Goal: Transaction & Acquisition: Purchase product/service

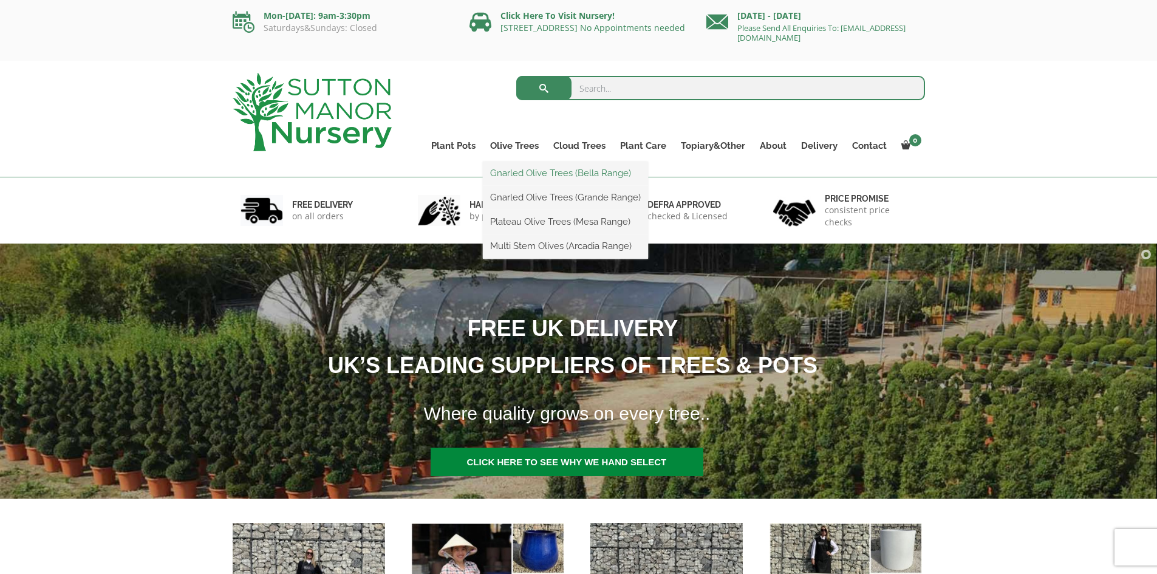
click at [517, 171] on link "Gnarled Olive Trees (Bella Range)" at bounding box center [565, 173] width 165 height 18
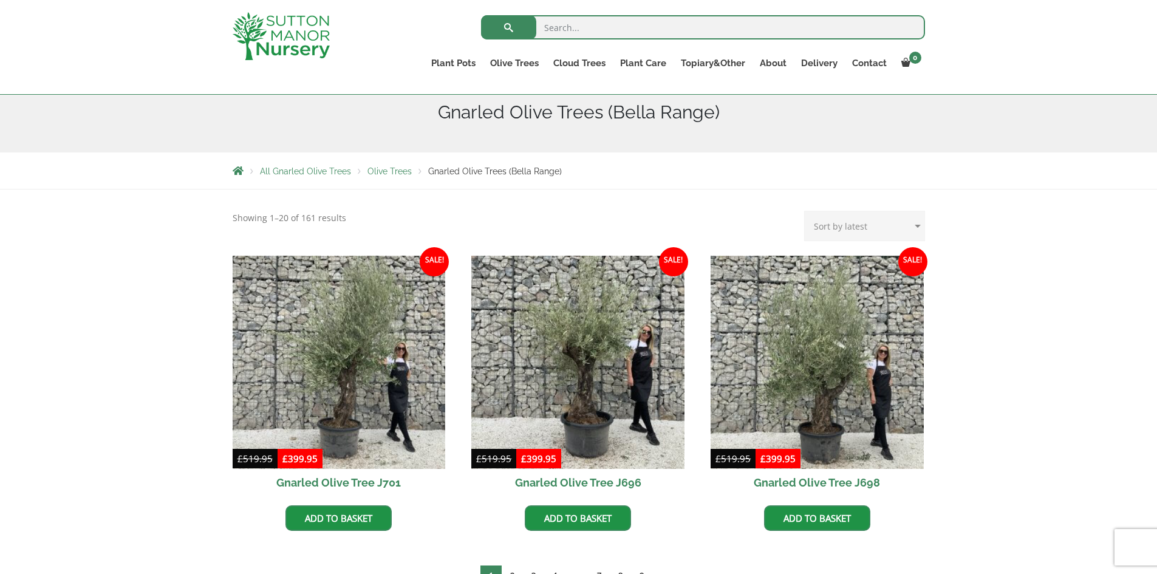
scroll to position [182, 0]
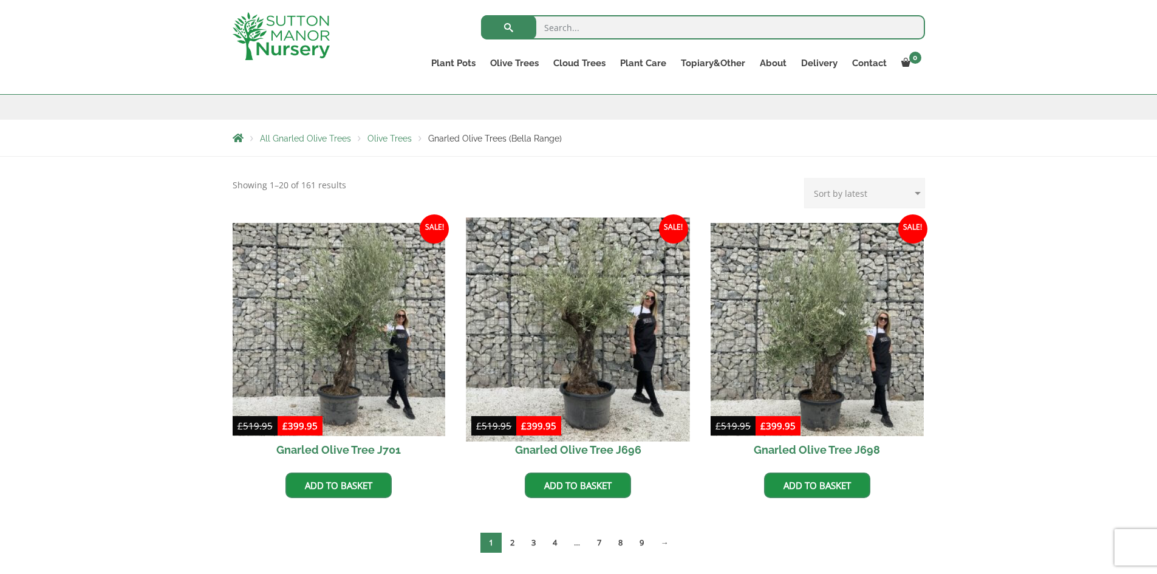
click at [571, 346] on img at bounding box center [577, 328] width 223 height 223
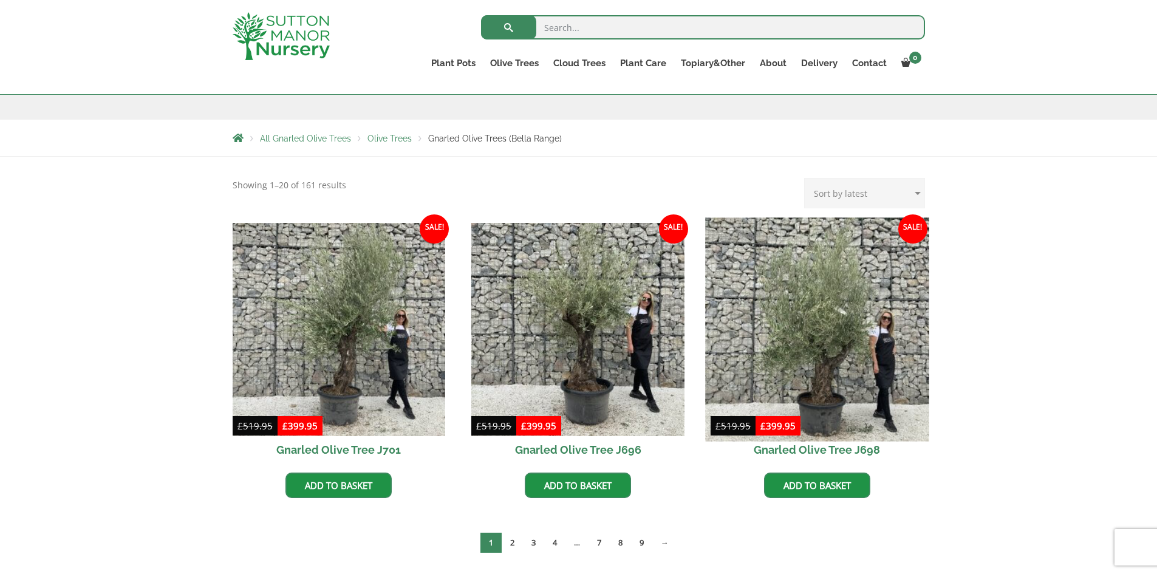
click at [833, 374] on img at bounding box center [816, 328] width 223 height 223
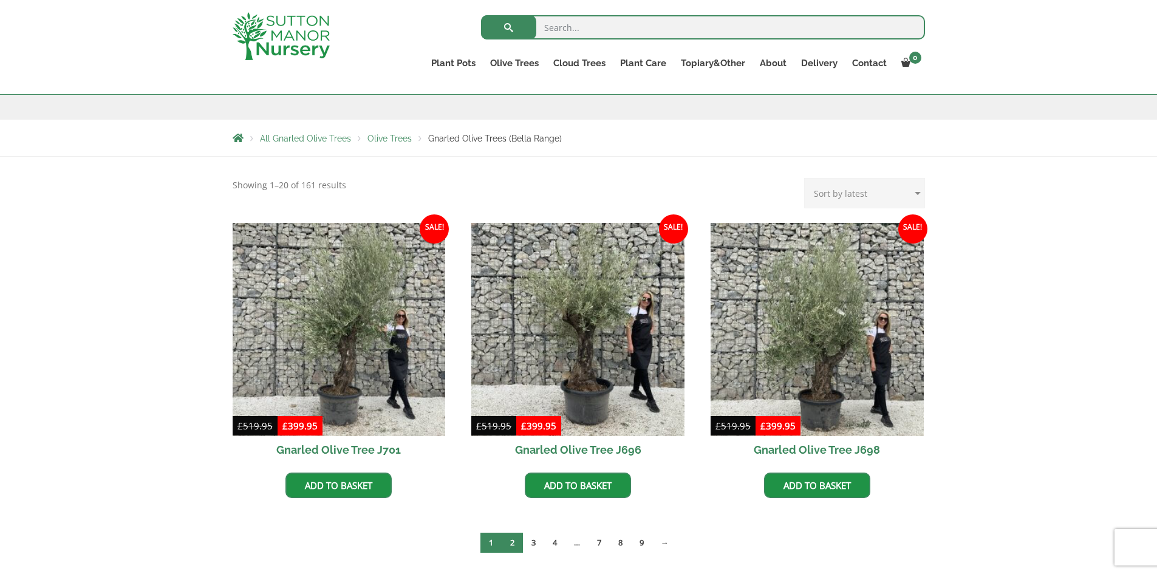
click at [513, 539] on link "2" at bounding box center [512, 543] width 21 height 20
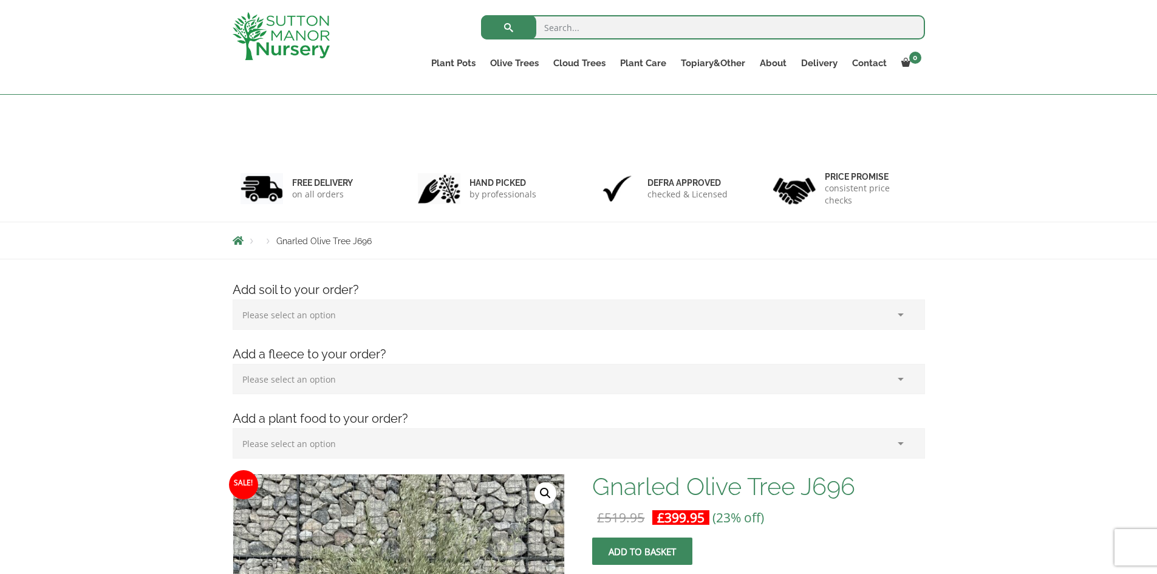
scroll to position [243, 0]
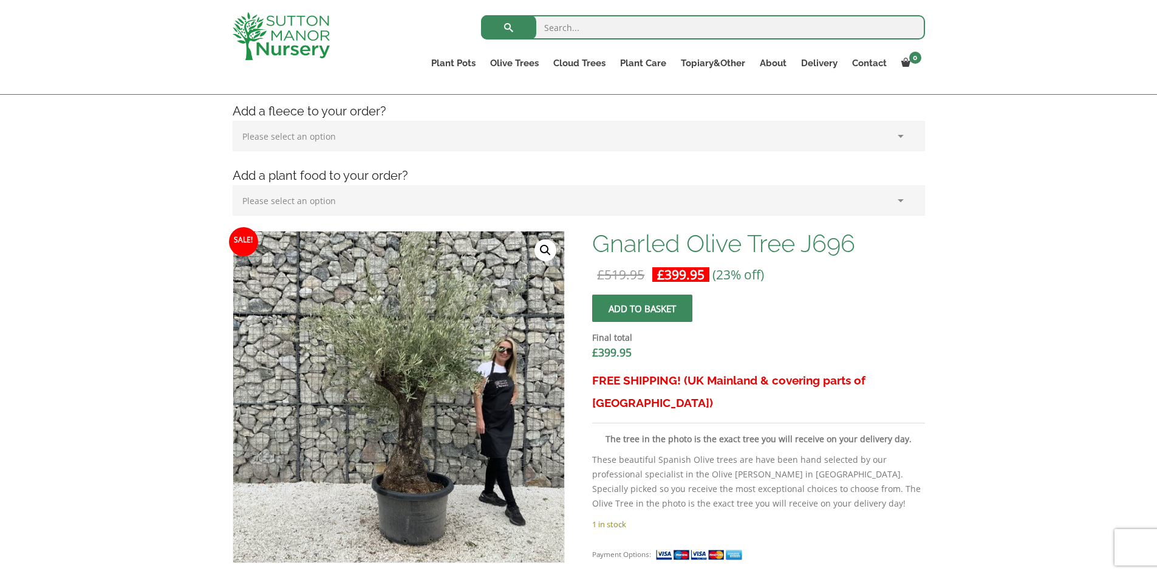
drag, startPoint x: 0, startPoint y: 0, endPoint x: 447, endPoint y: 404, distance: 602.3
click at [447, 404] on img at bounding box center [398, 396] width 331 height 331
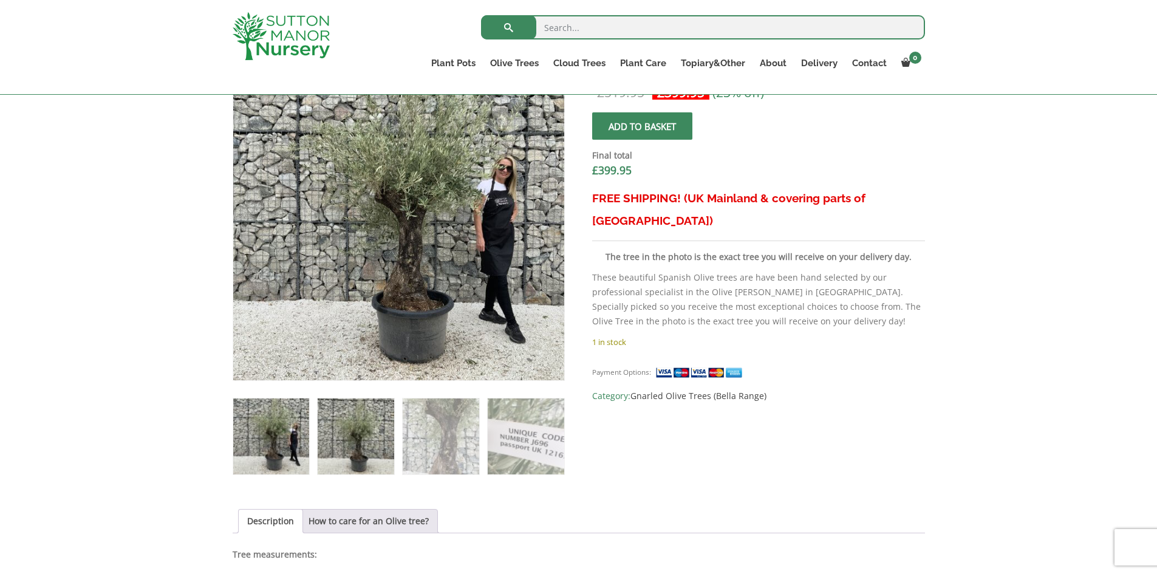
click at [361, 424] on img at bounding box center [356, 436] width 76 height 76
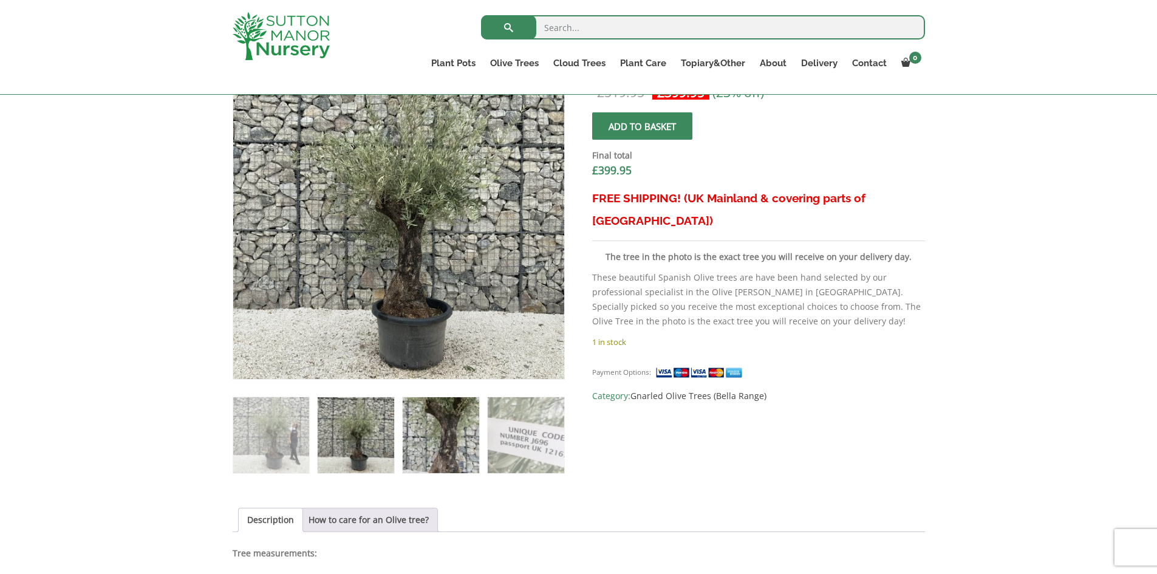
click at [463, 435] on img at bounding box center [441, 435] width 76 height 76
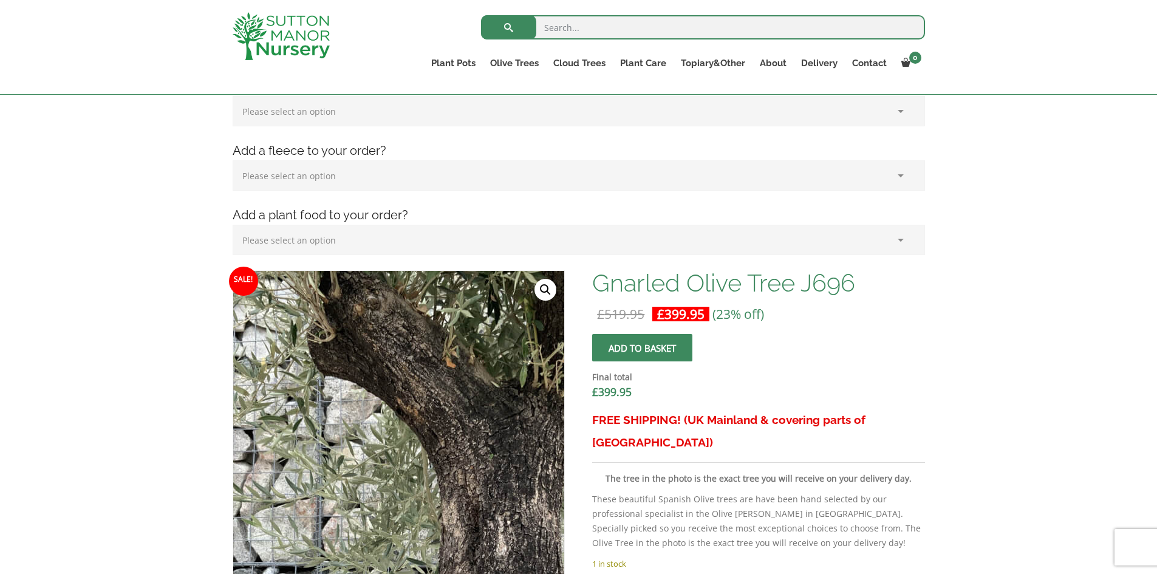
scroll to position [182, 0]
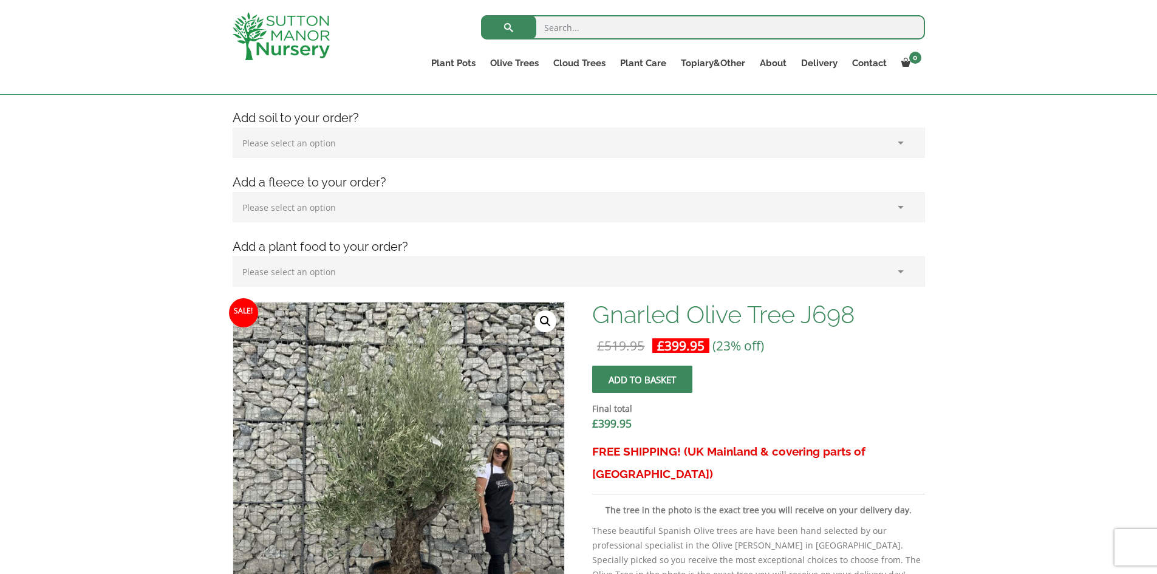
scroll to position [304, 0]
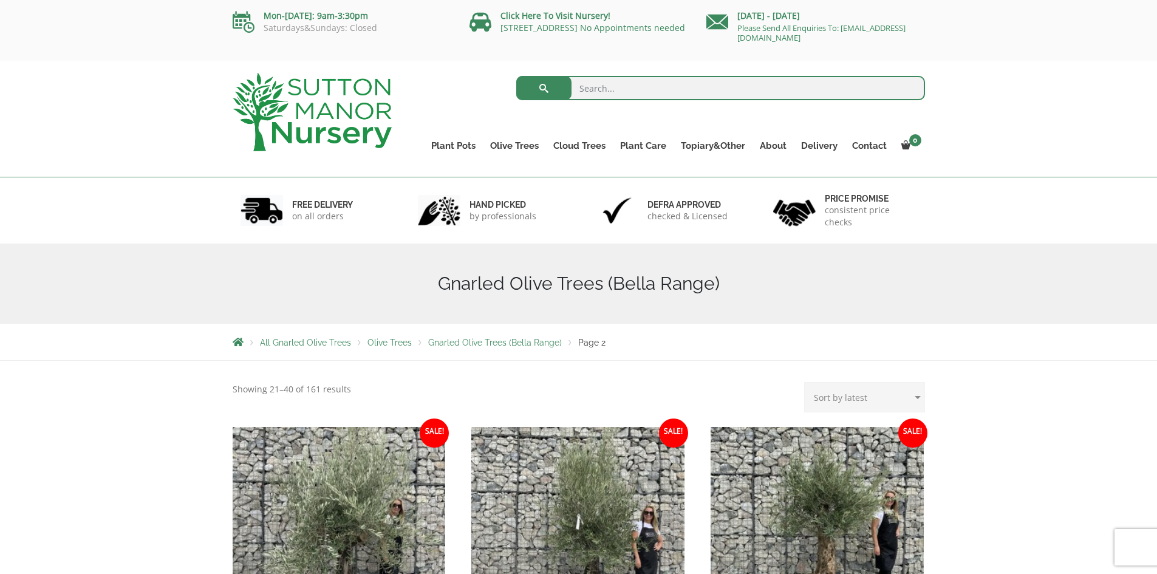
scroll to position [182, 0]
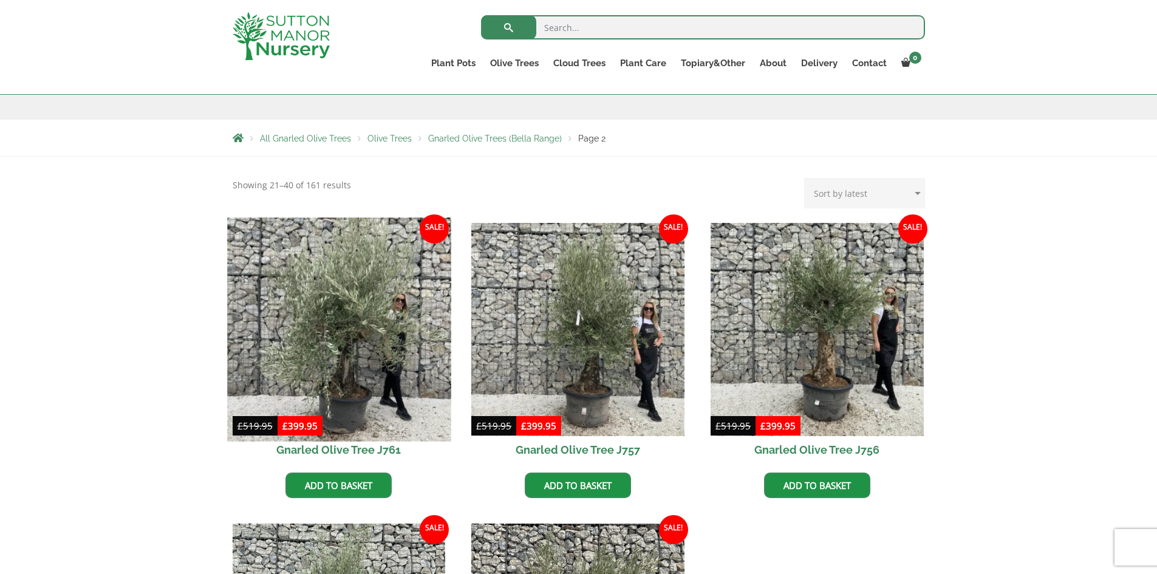
click at [358, 367] on img at bounding box center [338, 328] width 223 height 223
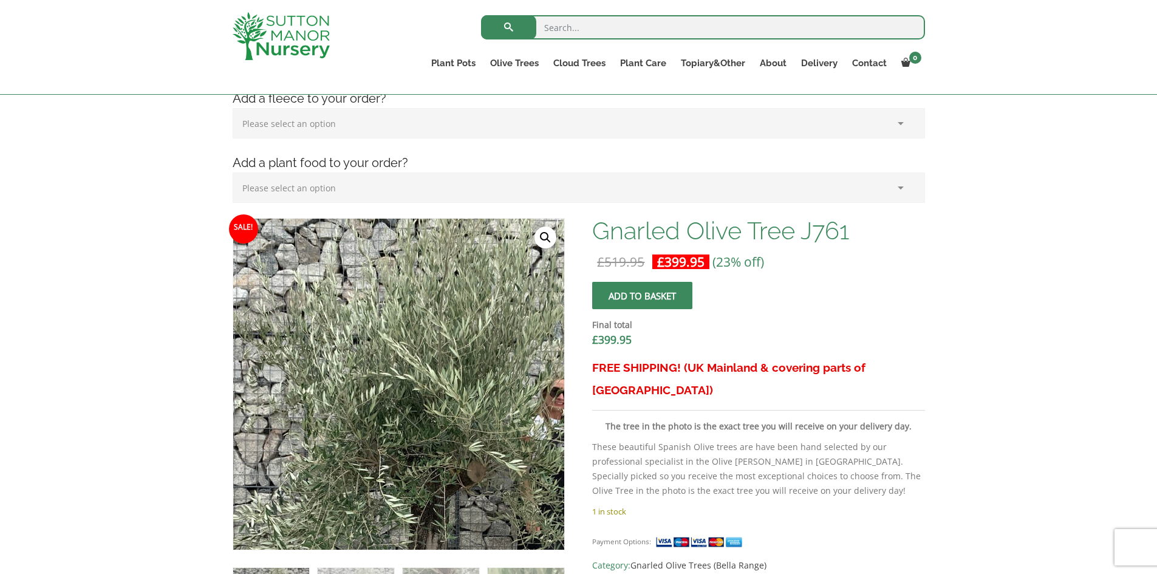
scroll to position [364, 0]
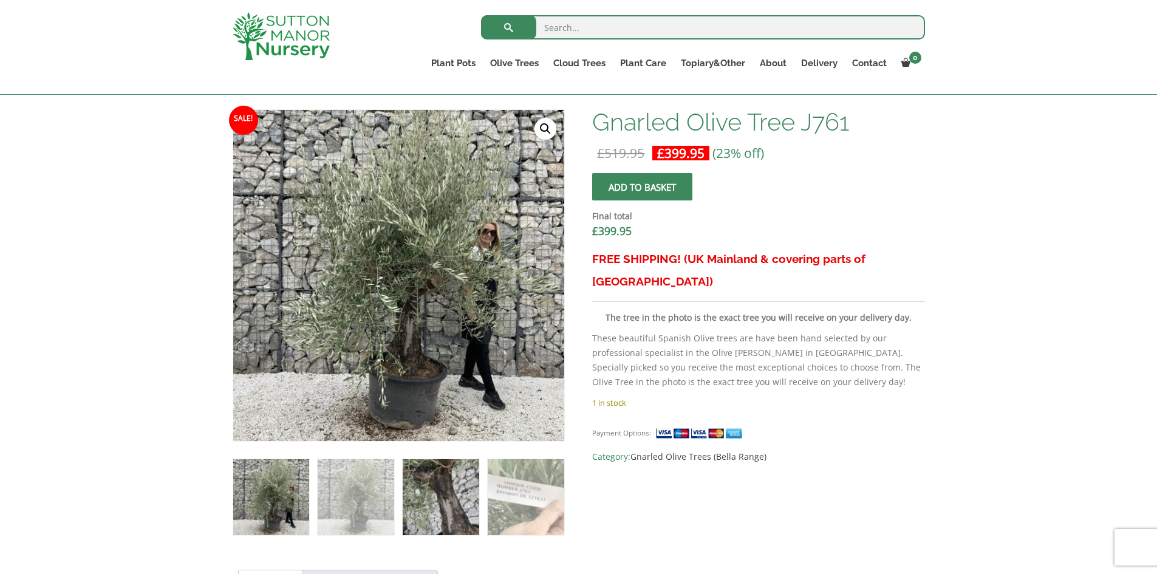
click at [433, 495] on img at bounding box center [441, 497] width 76 height 76
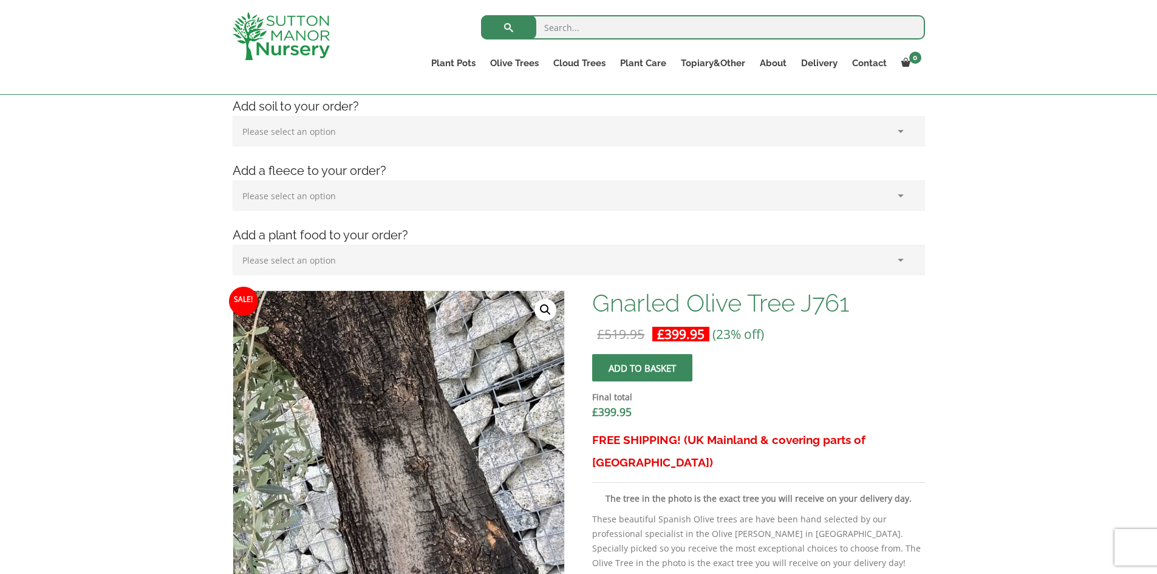
scroll to position [182, 0]
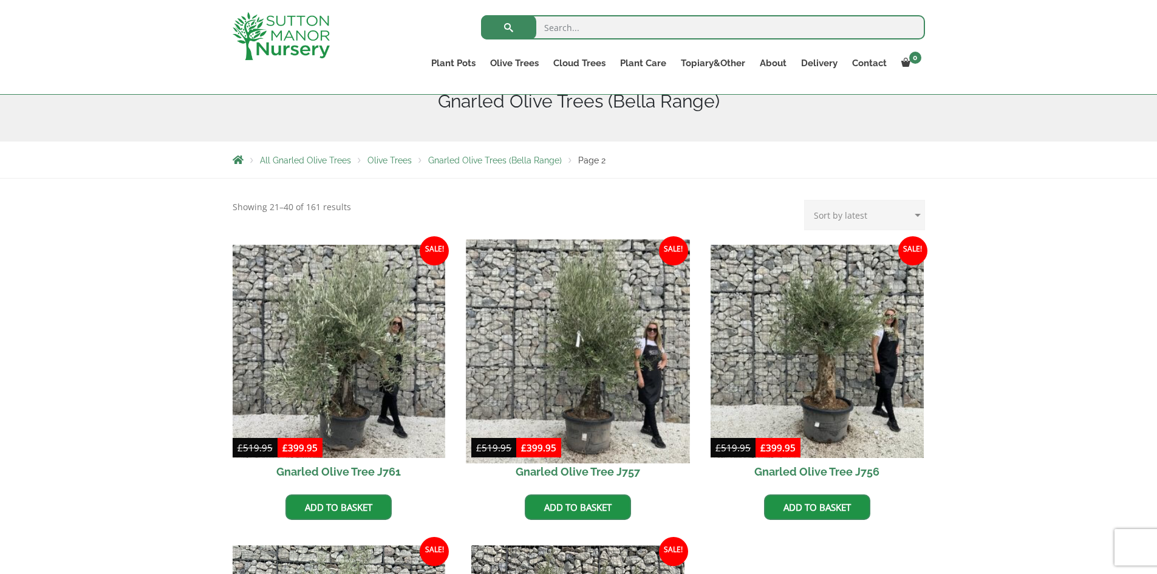
click at [593, 387] on img at bounding box center [577, 350] width 223 height 223
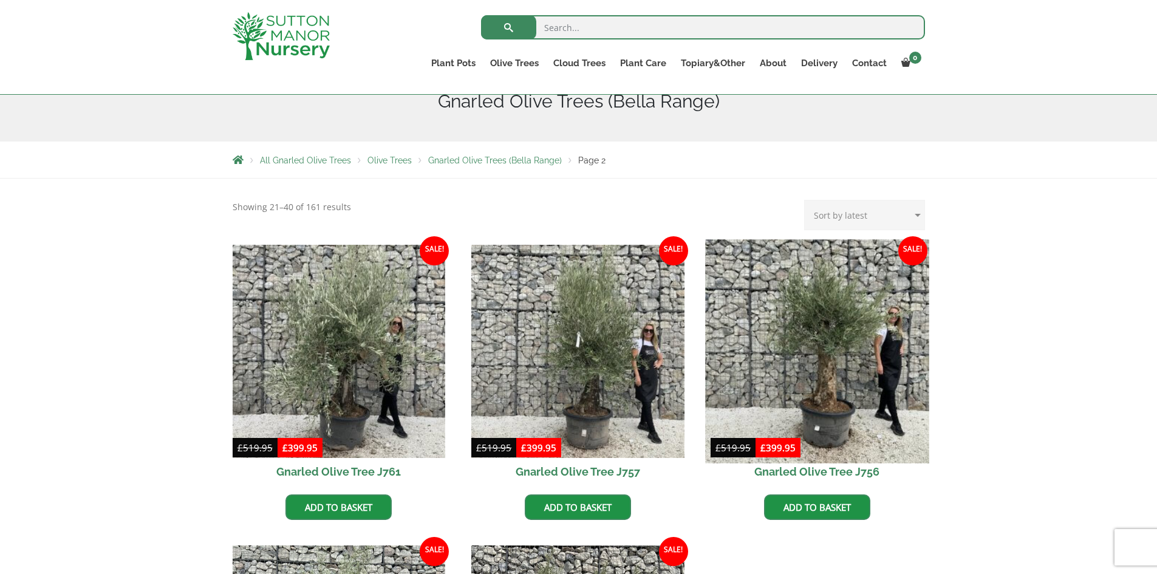
click at [828, 371] on img at bounding box center [816, 350] width 223 height 223
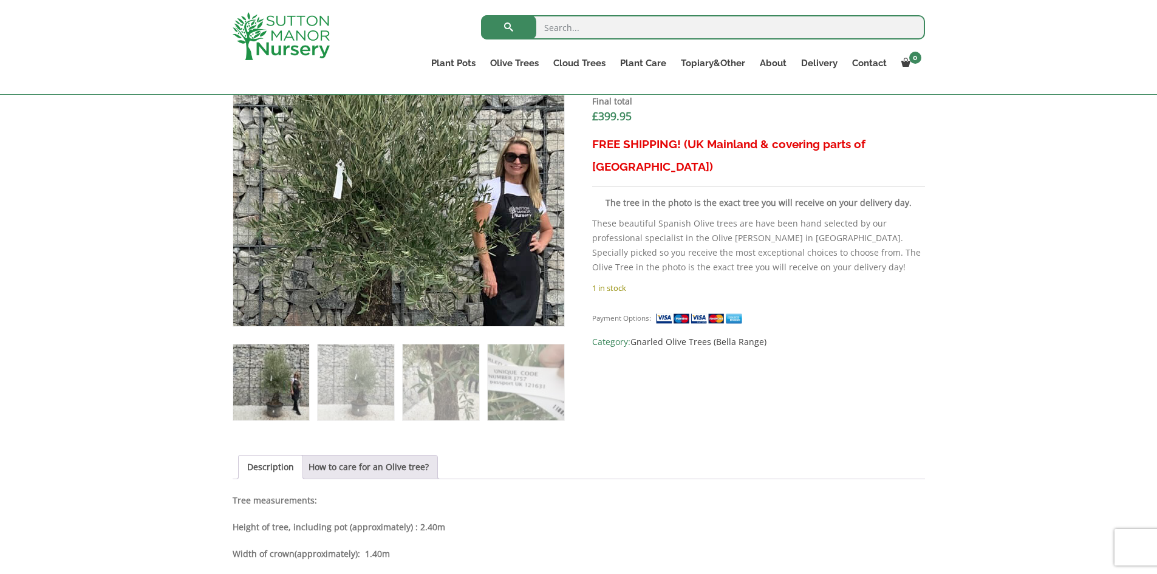
scroll to position [486, 0]
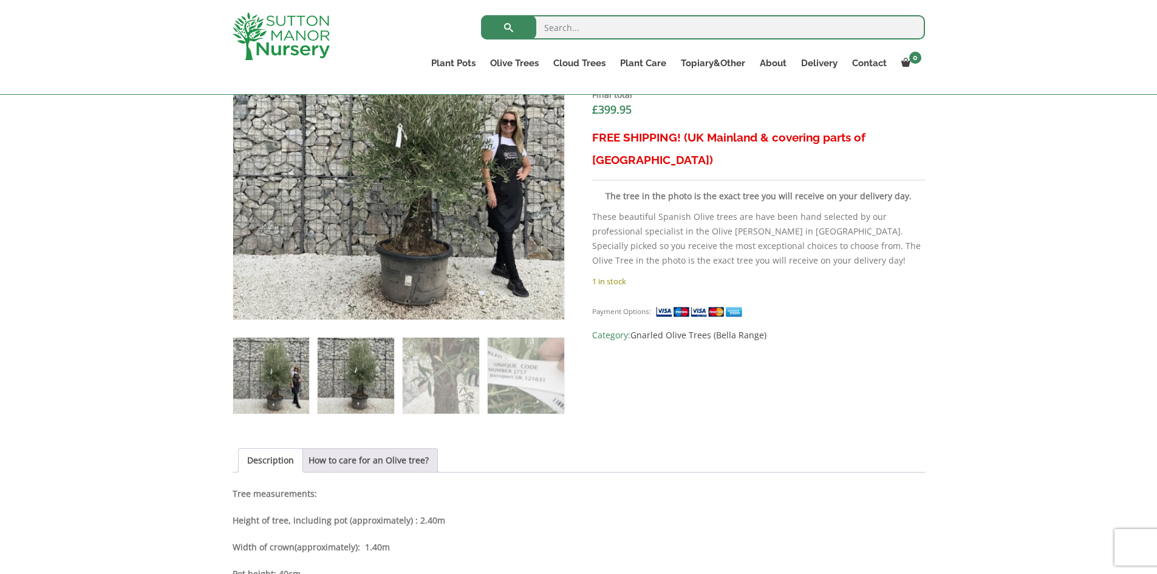
click at [361, 381] on img at bounding box center [356, 376] width 76 height 76
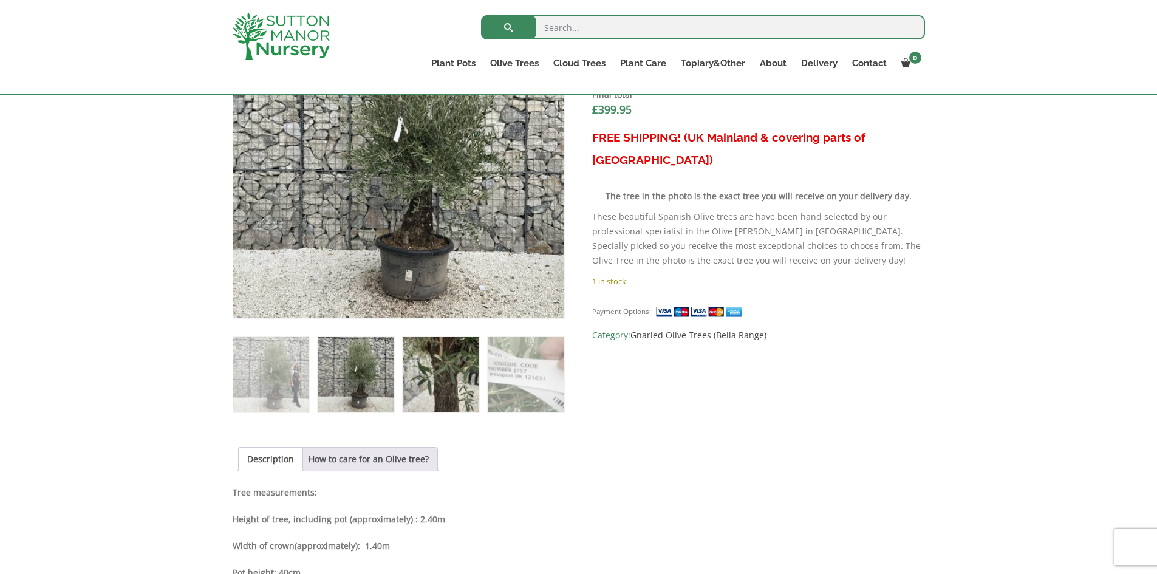
click at [448, 366] on img at bounding box center [441, 374] width 76 height 76
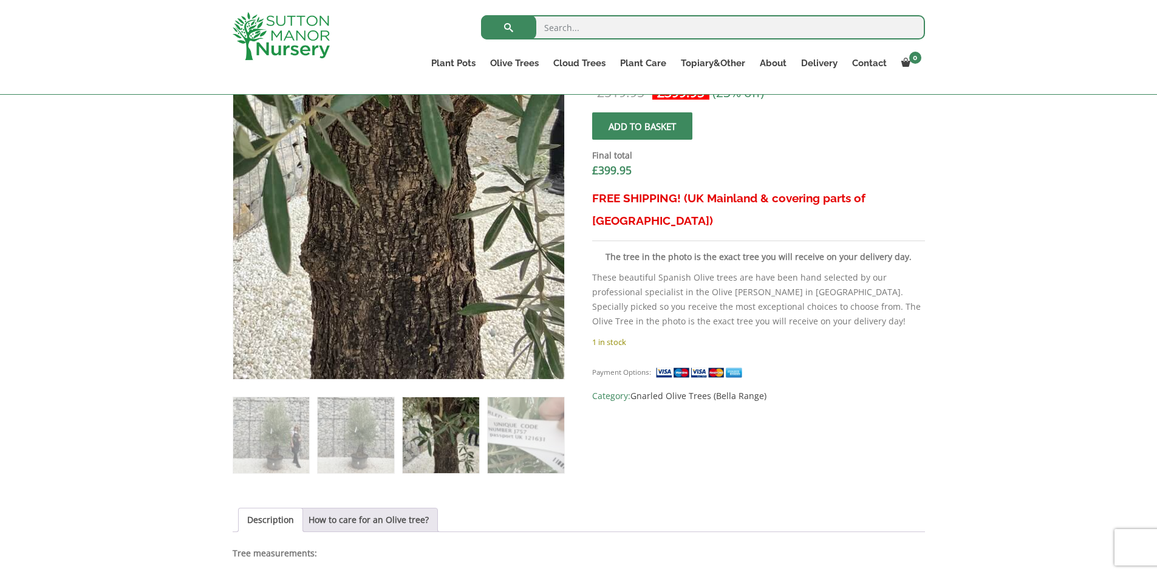
scroll to position [547, 0]
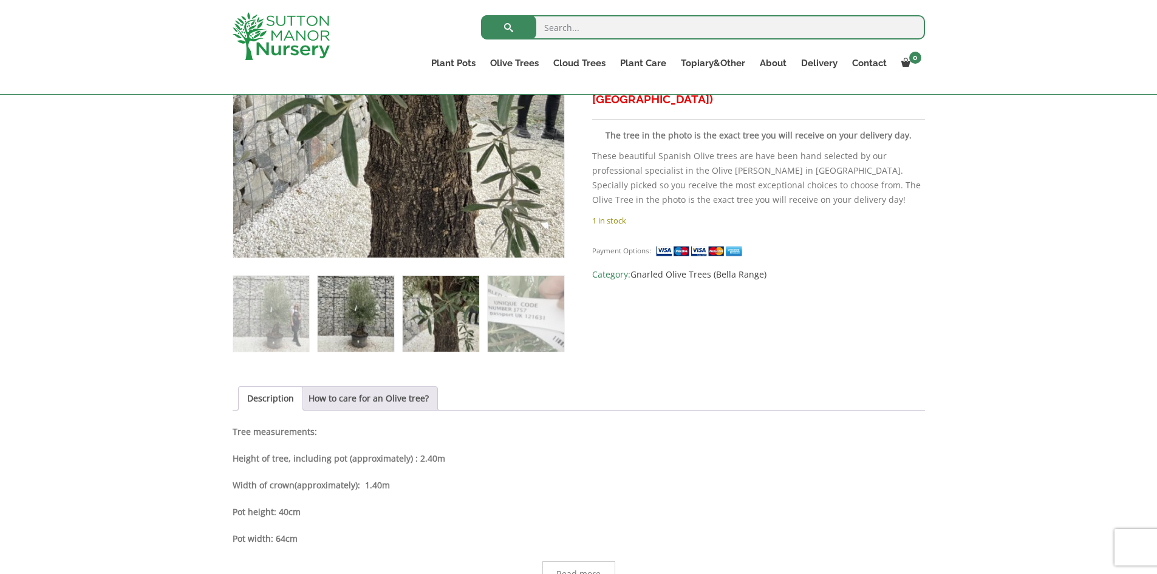
click at [350, 335] on img at bounding box center [356, 314] width 76 height 76
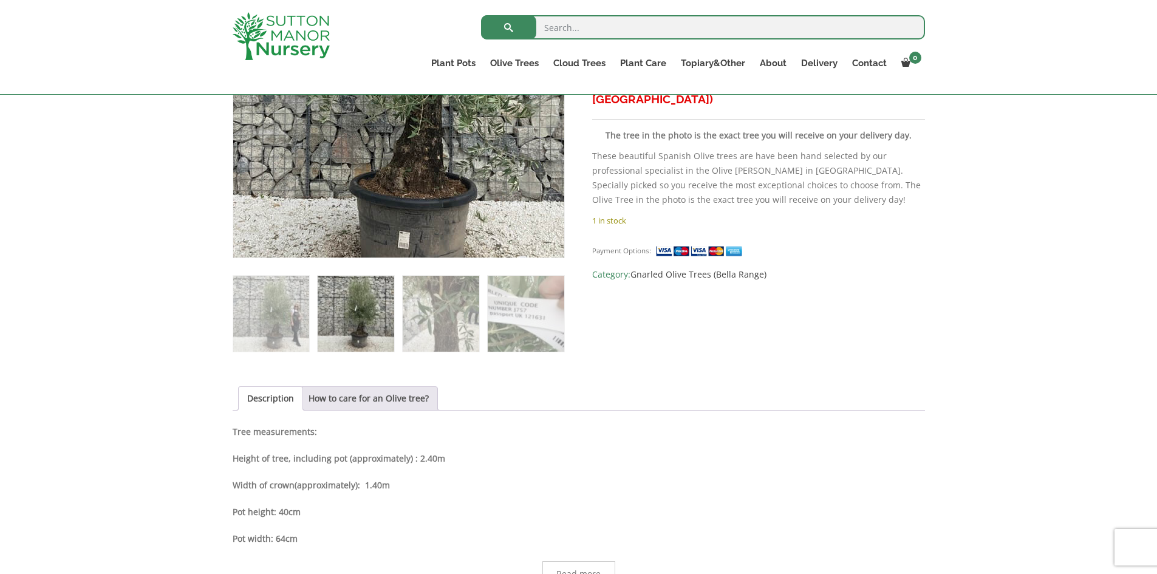
click at [416, 175] on img at bounding box center [387, 43] width 538 height 538
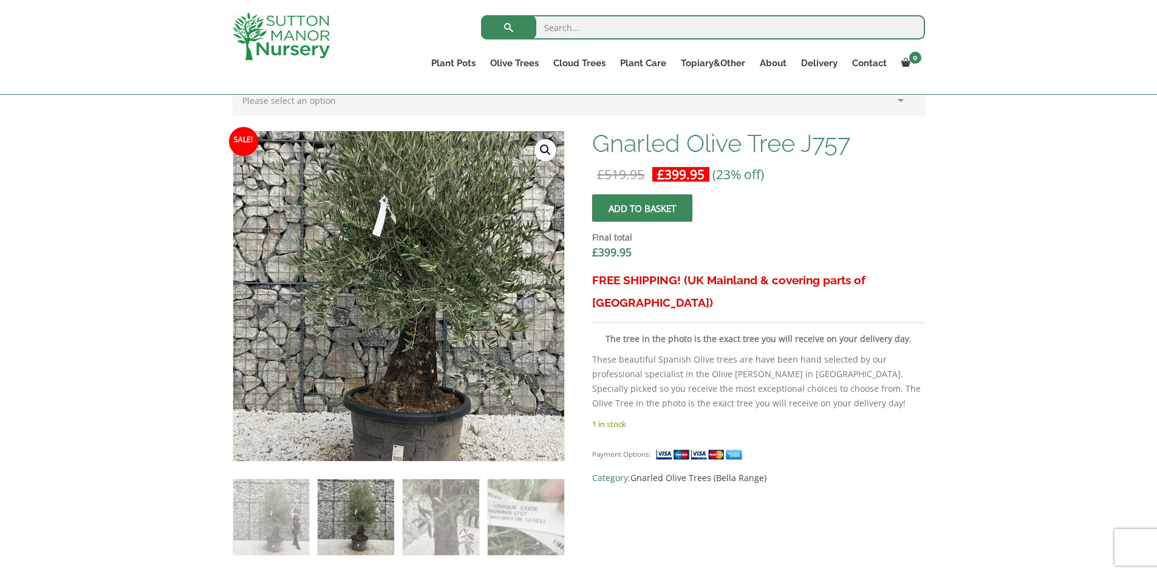
scroll to position [364, 0]
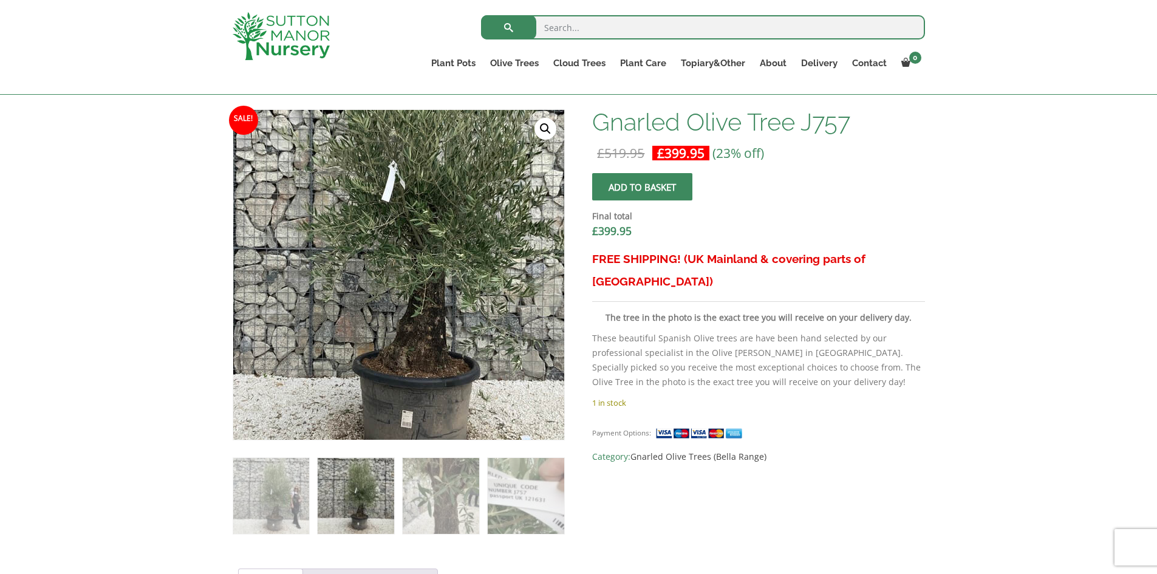
click at [412, 362] on img at bounding box center [390, 222] width 538 height 538
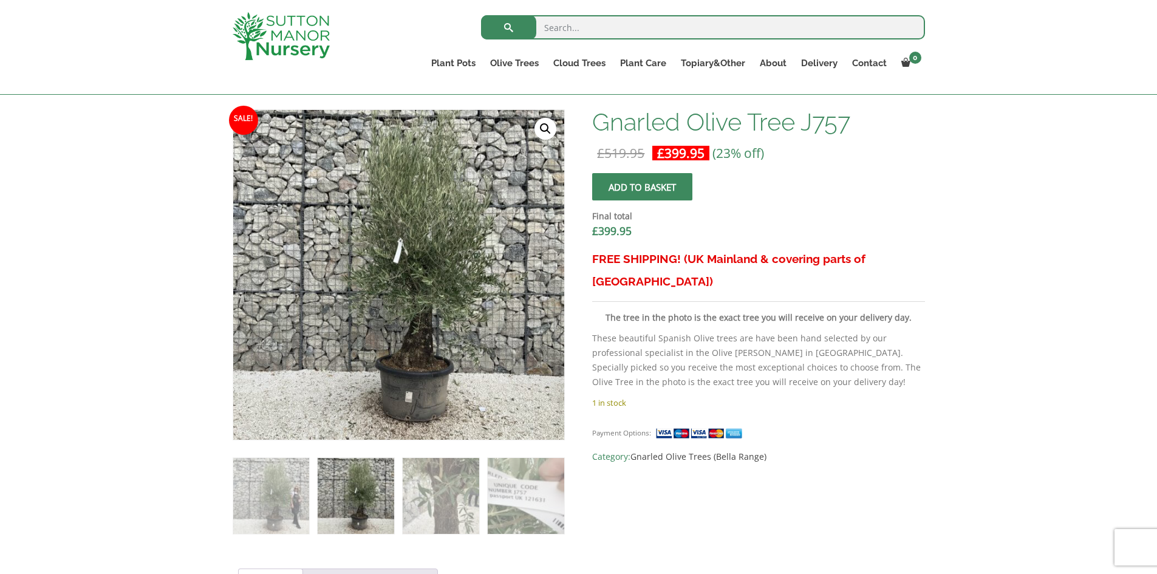
click at [547, 123] on link "🔍" at bounding box center [545, 129] width 22 height 22
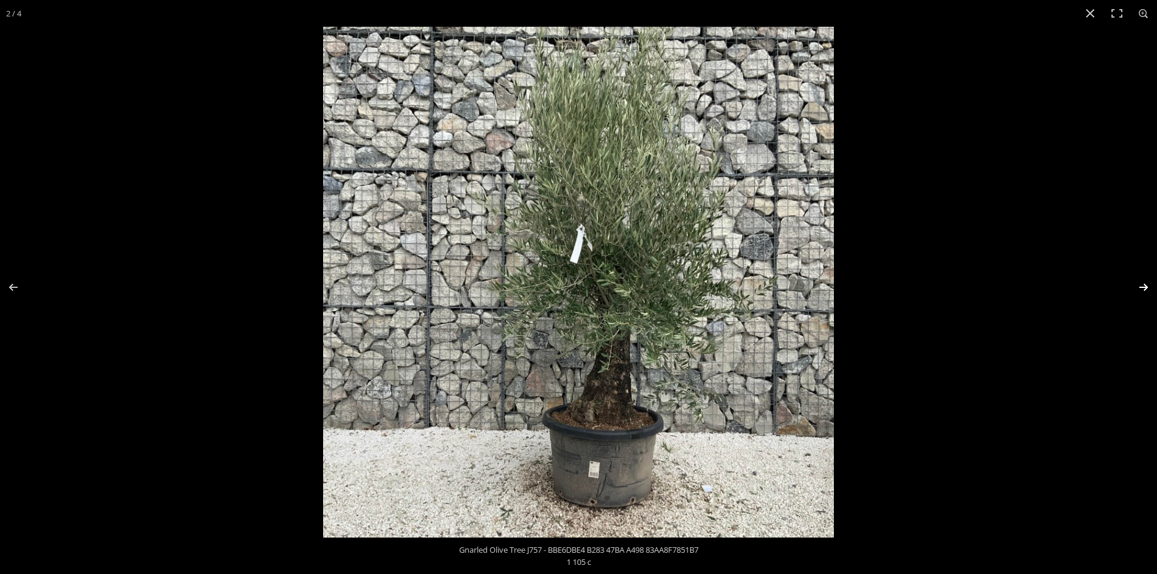
click at [1145, 282] on button "Next (arrow right)" at bounding box center [1135, 287] width 43 height 61
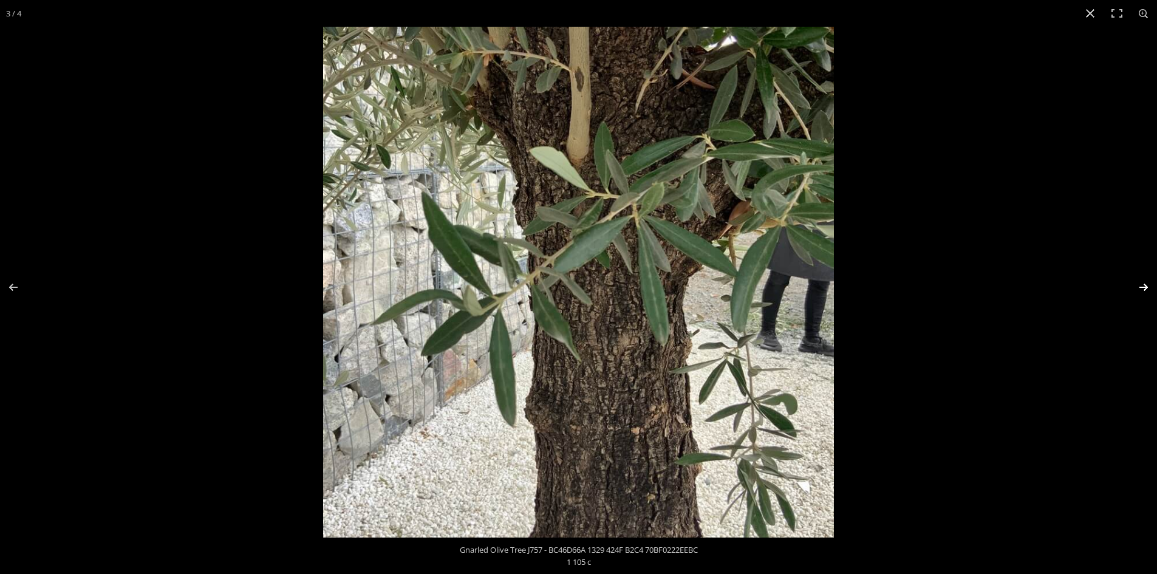
click at [1145, 282] on button "Next (arrow right)" at bounding box center [1135, 287] width 43 height 61
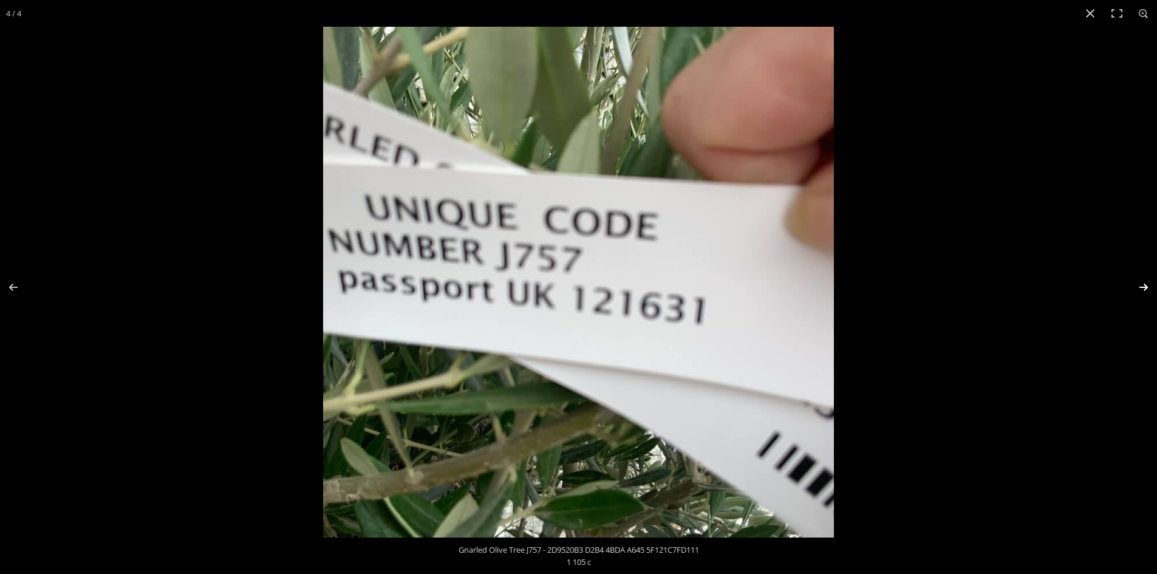
click at [1145, 282] on button "Next (arrow right)" at bounding box center [1135, 287] width 43 height 61
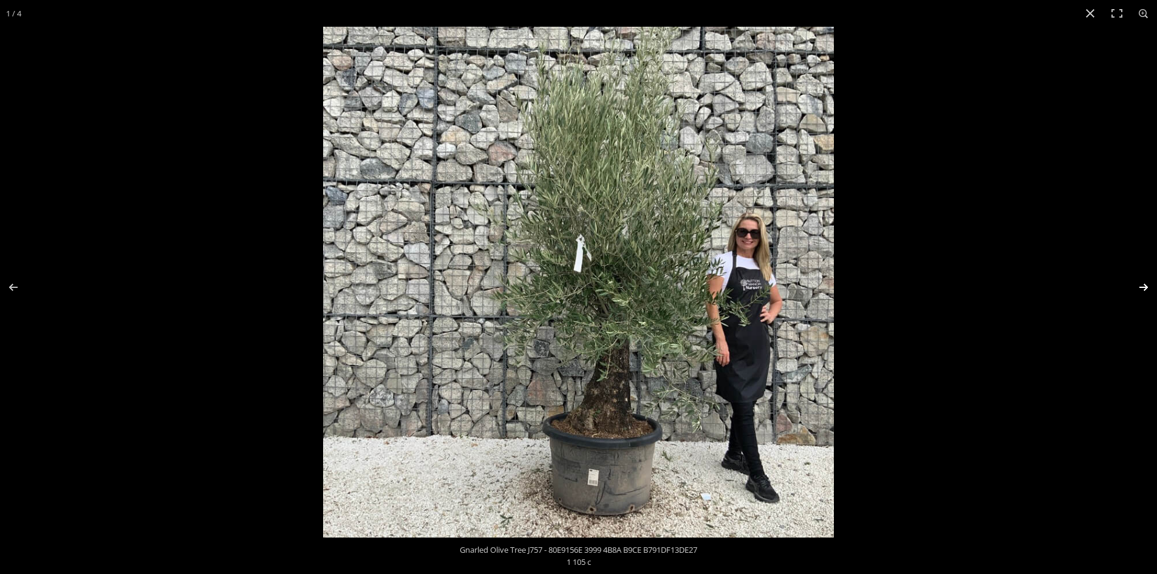
click at [1145, 282] on button "Next (arrow right)" at bounding box center [1135, 287] width 43 height 61
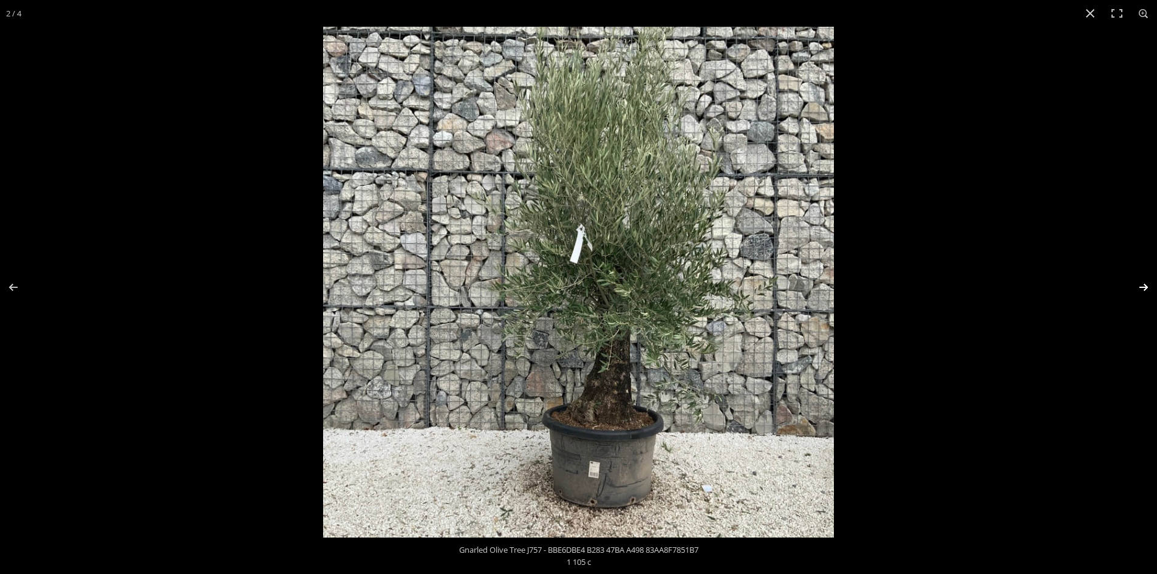
click at [1145, 282] on button "Next (arrow right)" at bounding box center [1135, 287] width 43 height 61
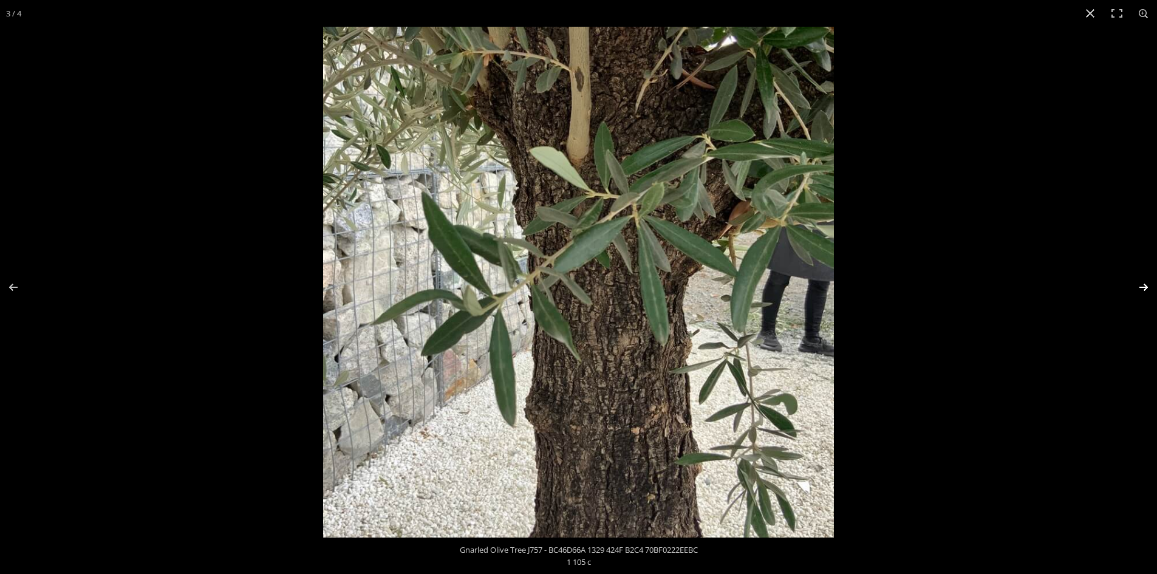
click at [1145, 282] on button "Next (arrow right)" at bounding box center [1135, 287] width 43 height 61
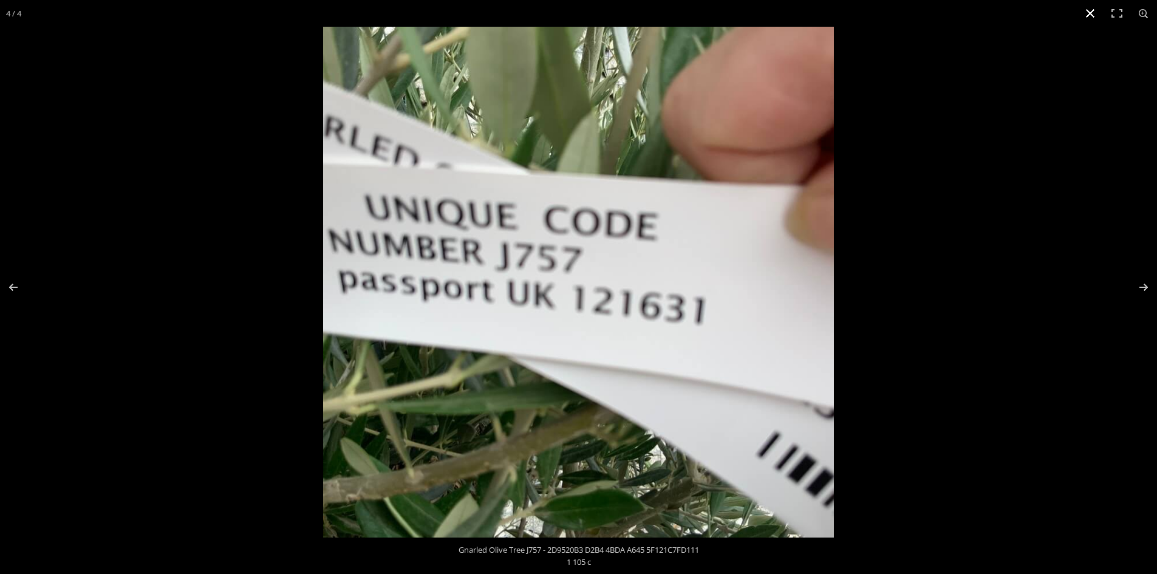
click at [1087, 12] on button "Close (Esc)" at bounding box center [1090, 13] width 27 height 27
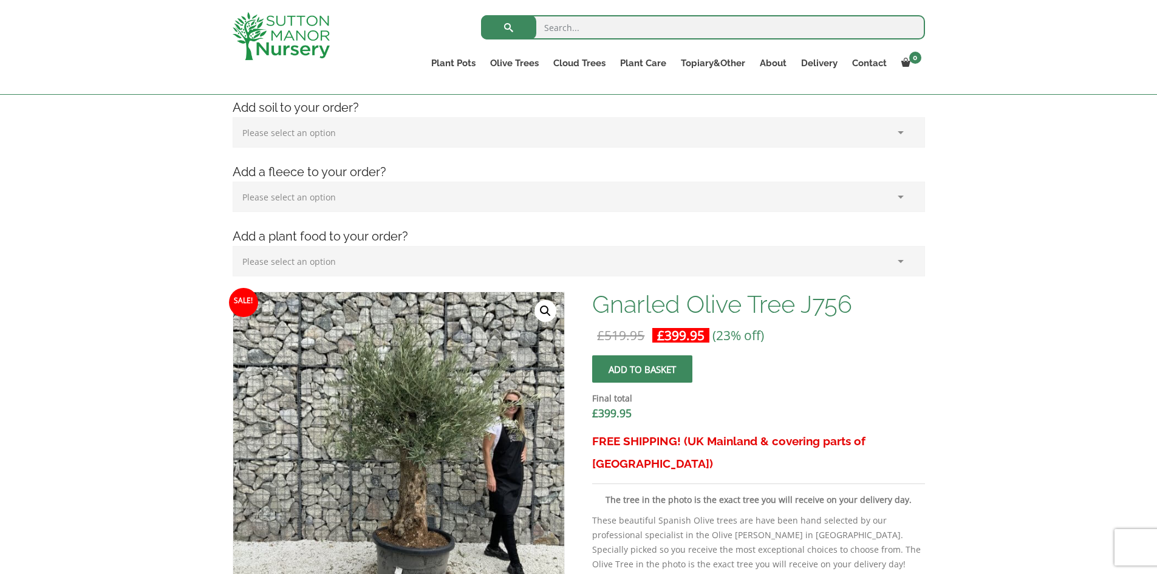
click at [539, 305] on link "🔍" at bounding box center [545, 311] width 22 height 22
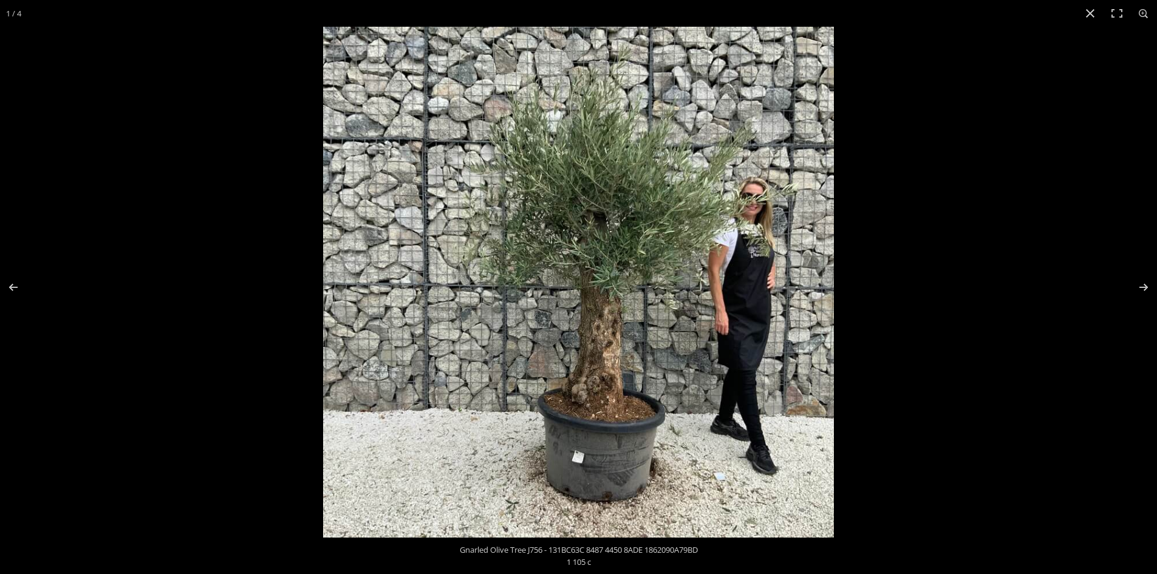
click at [601, 389] on img at bounding box center [578, 282] width 511 height 511
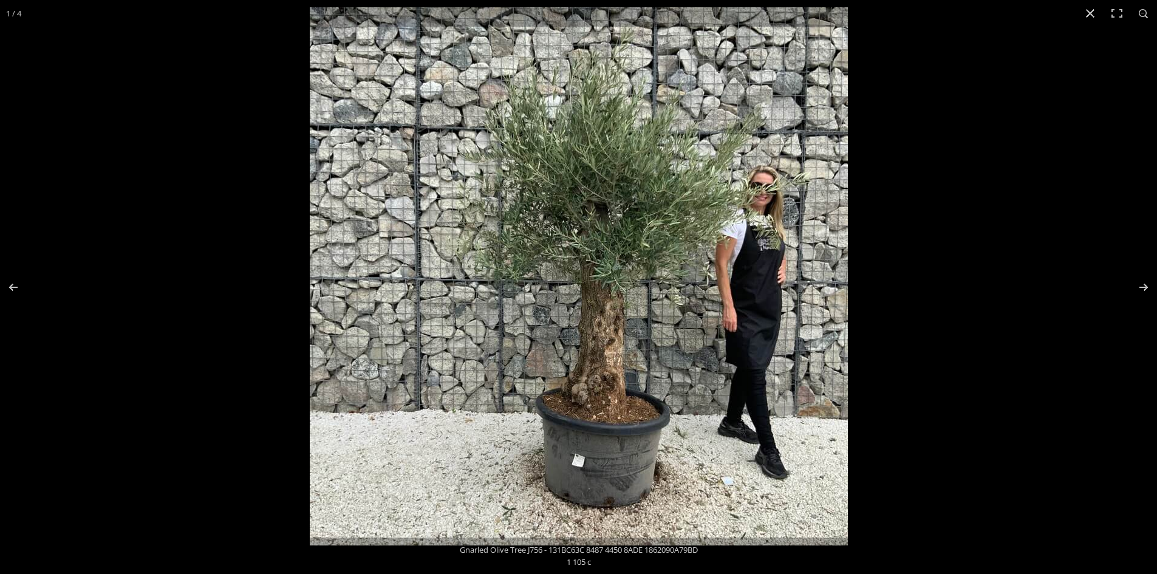
click at [601, 389] on img at bounding box center [579, 276] width 538 height 538
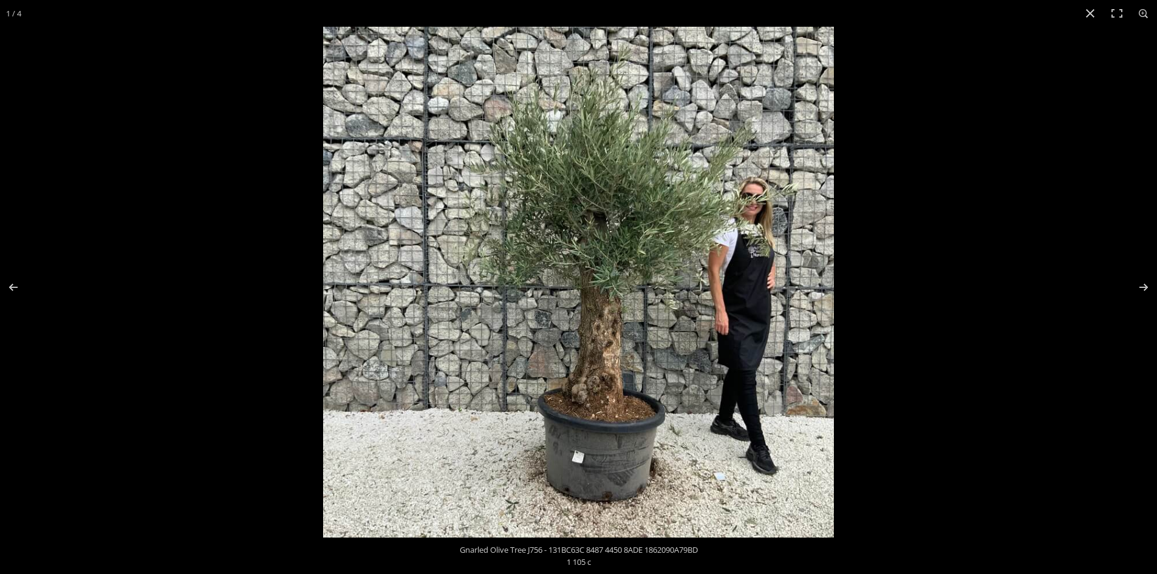
click at [601, 389] on img at bounding box center [578, 282] width 511 height 511
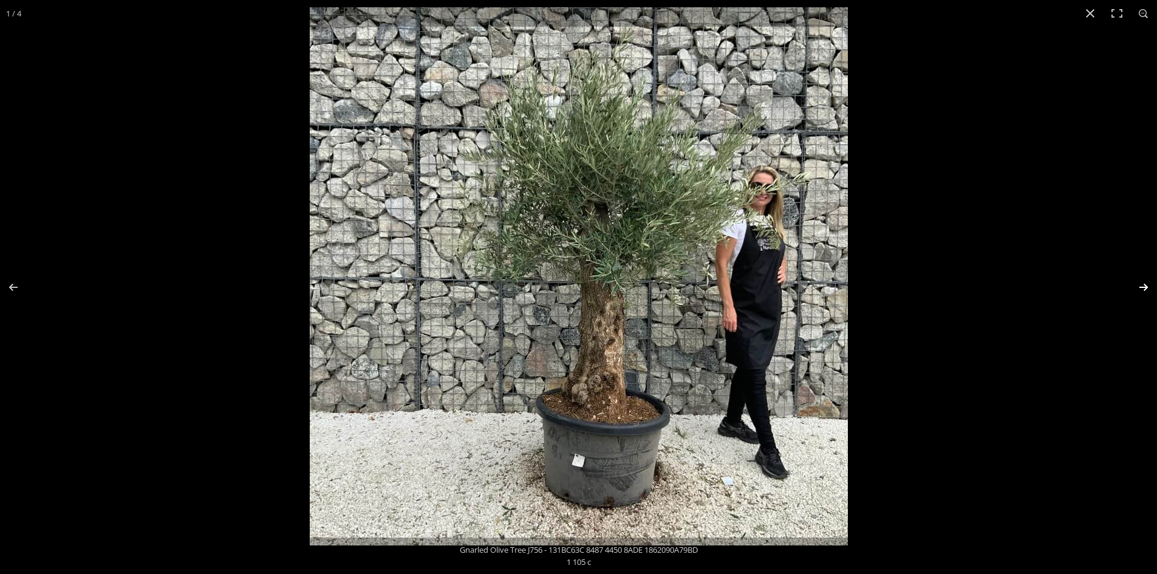
click at [1146, 283] on button "Next (arrow right)" at bounding box center [1135, 287] width 43 height 61
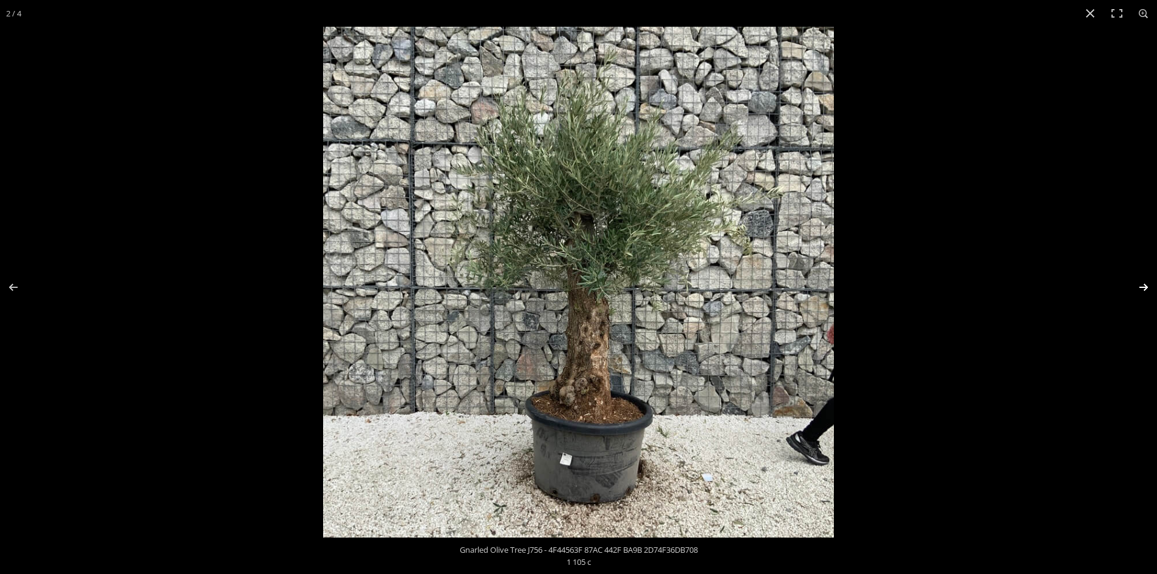
click at [1146, 283] on button "Next (arrow right)" at bounding box center [1135, 287] width 43 height 61
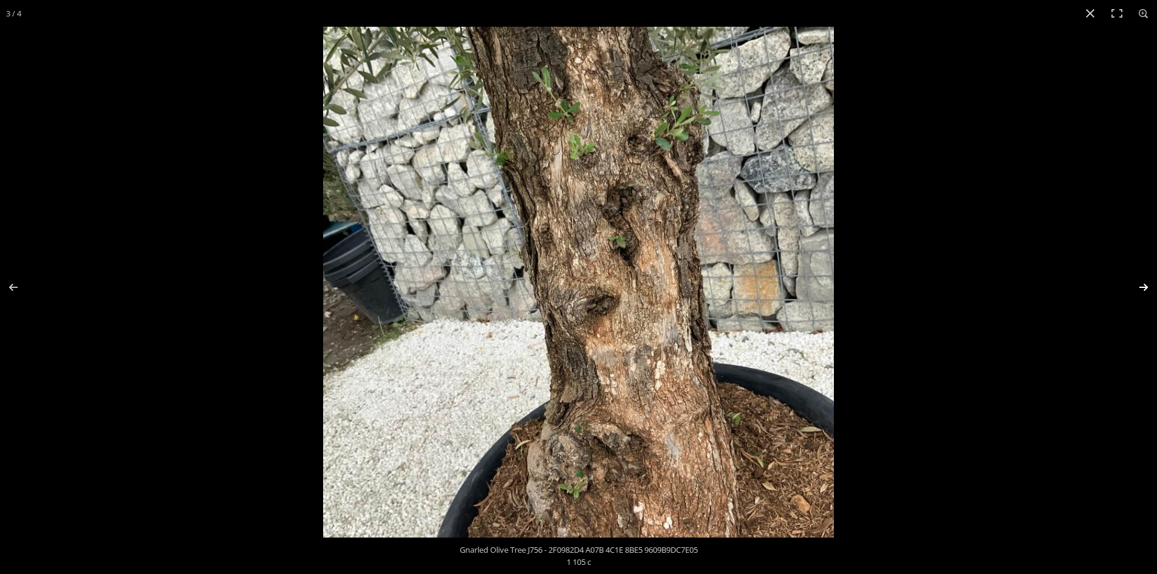
click at [1146, 283] on button "Next (arrow right)" at bounding box center [1135, 287] width 43 height 61
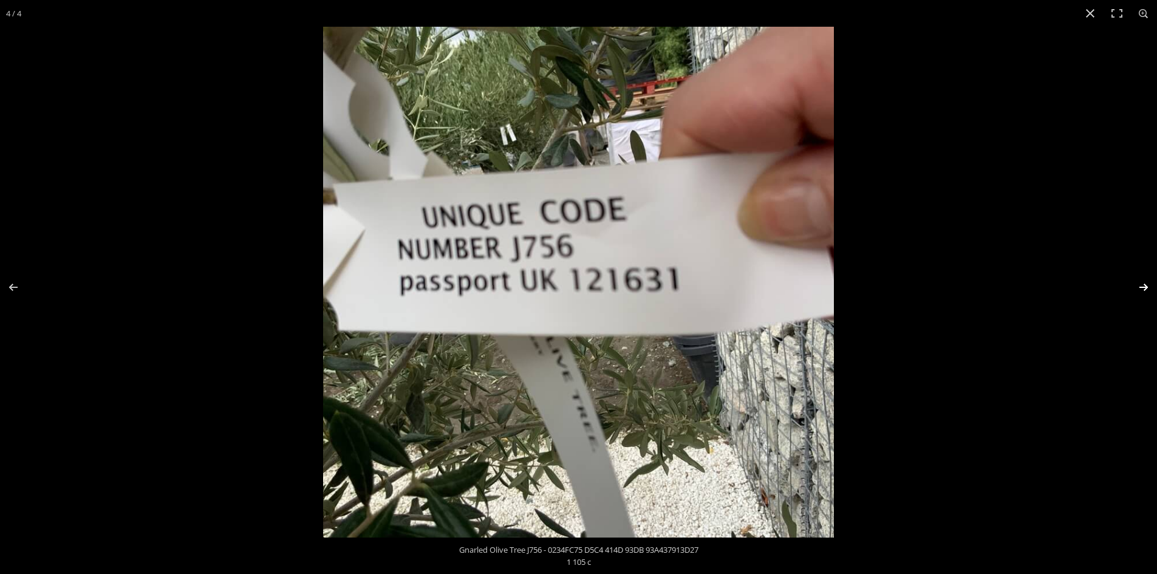
click at [1146, 283] on button "Next (arrow right)" at bounding box center [1135, 287] width 43 height 61
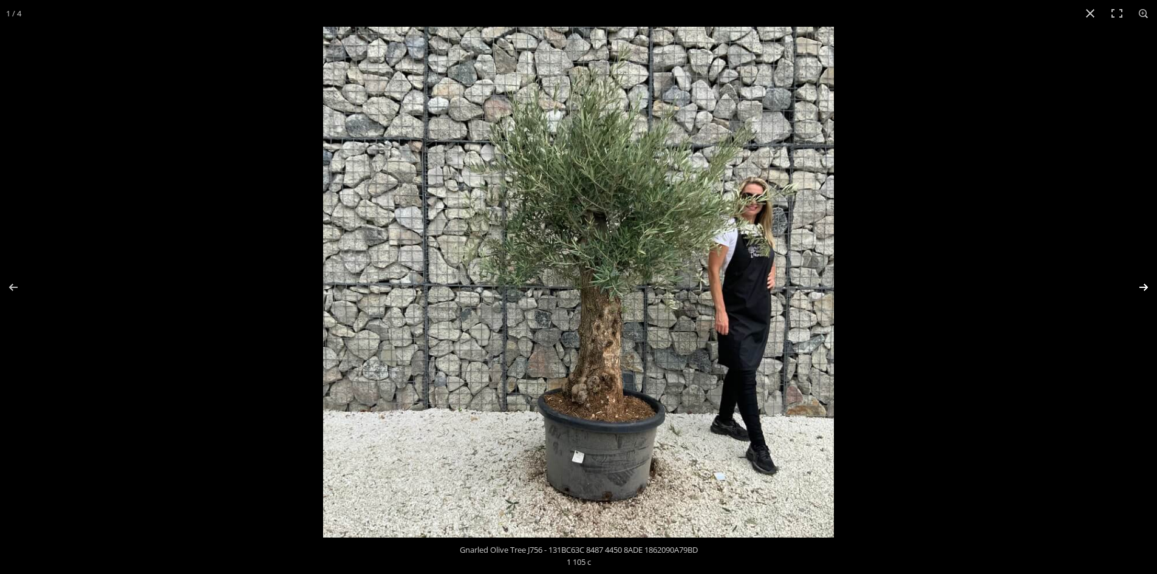
click at [1146, 283] on button "Next (arrow right)" at bounding box center [1135, 287] width 43 height 61
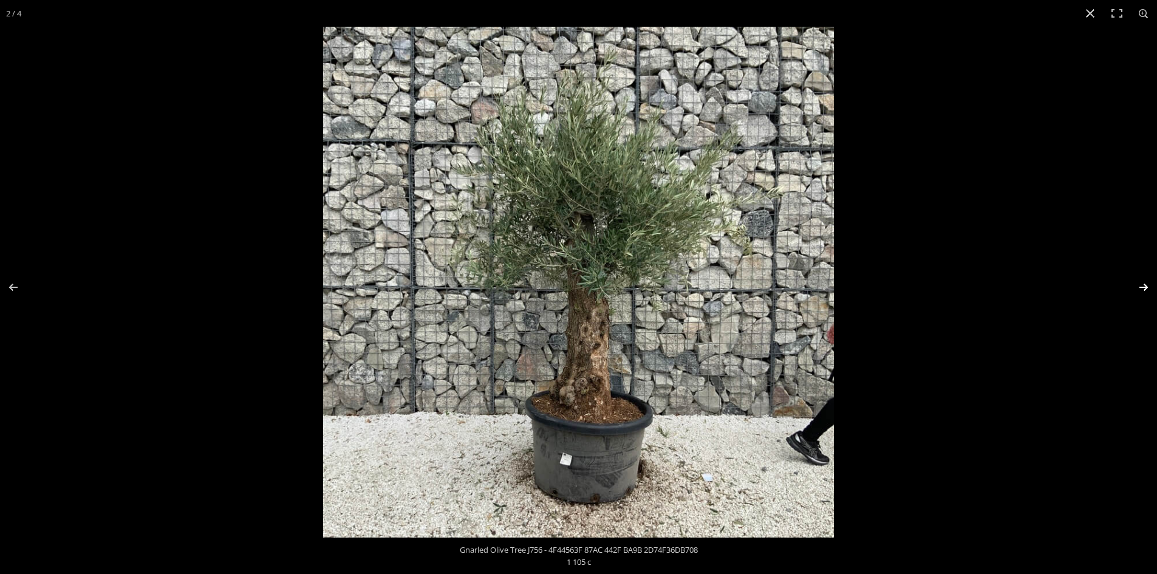
click at [1146, 283] on button "Next (arrow right)" at bounding box center [1135, 287] width 43 height 61
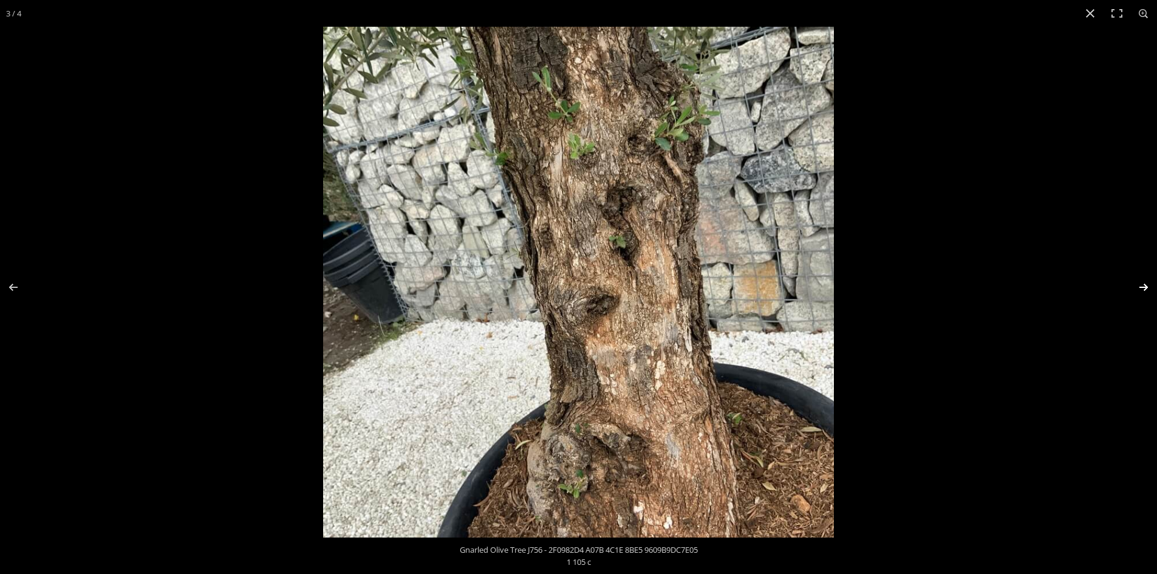
click at [1146, 283] on button "Next (arrow right)" at bounding box center [1135, 287] width 43 height 61
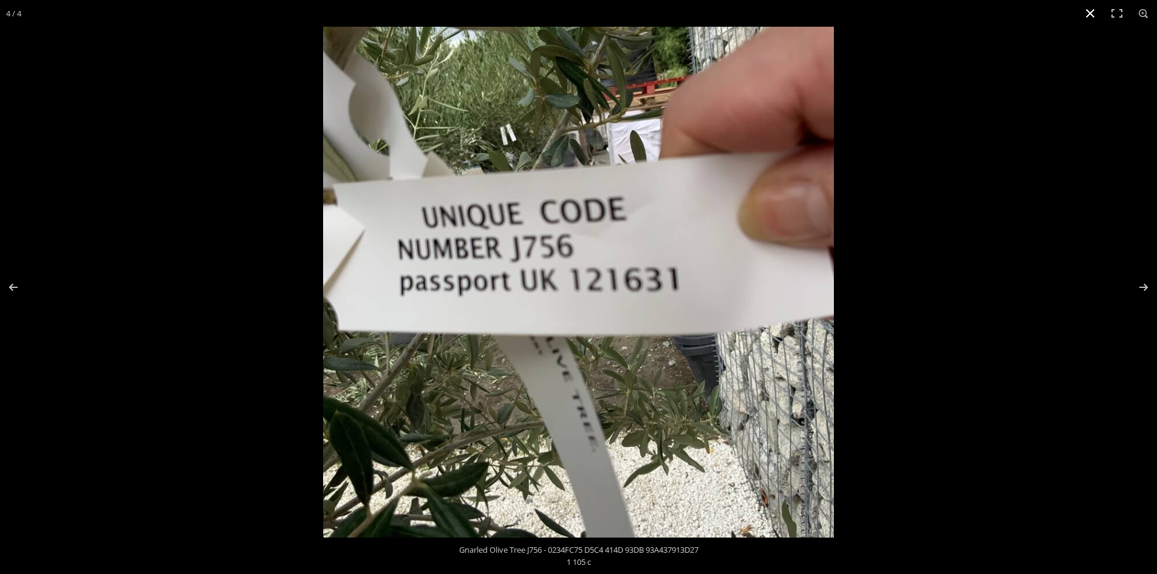
click at [1088, 12] on button "Close (Esc)" at bounding box center [1090, 13] width 27 height 27
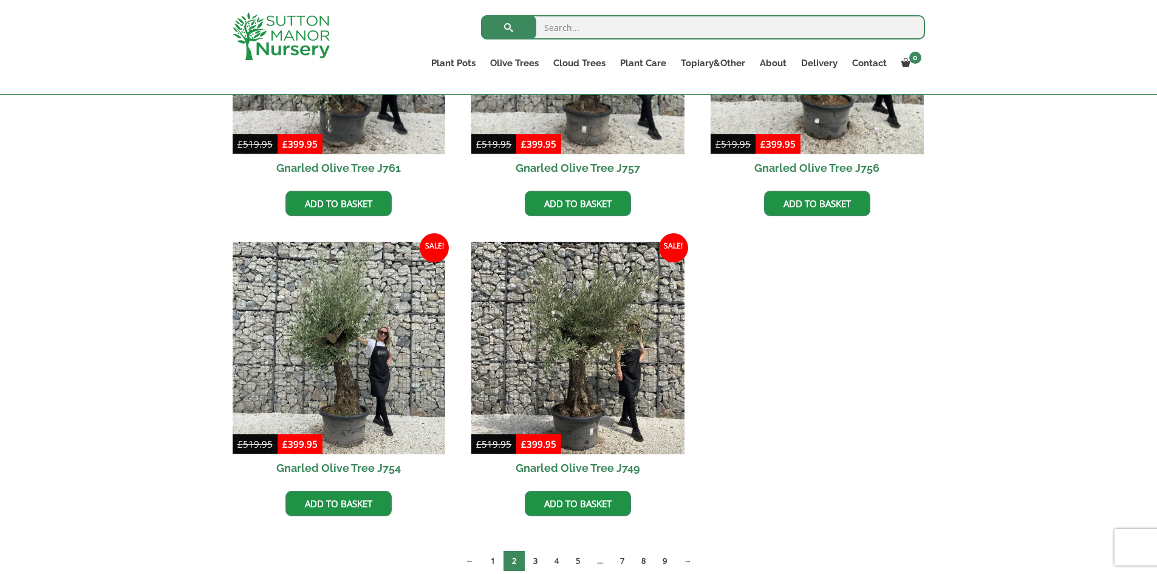
scroll to position [464, 0]
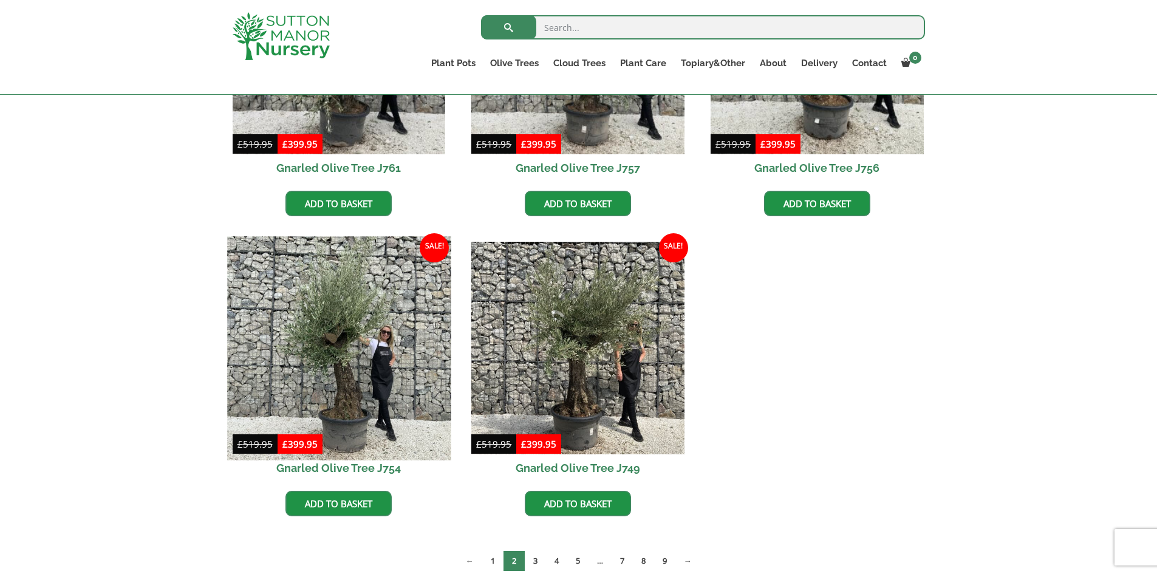
click at [325, 366] on img at bounding box center [338, 347] width 223 height 223
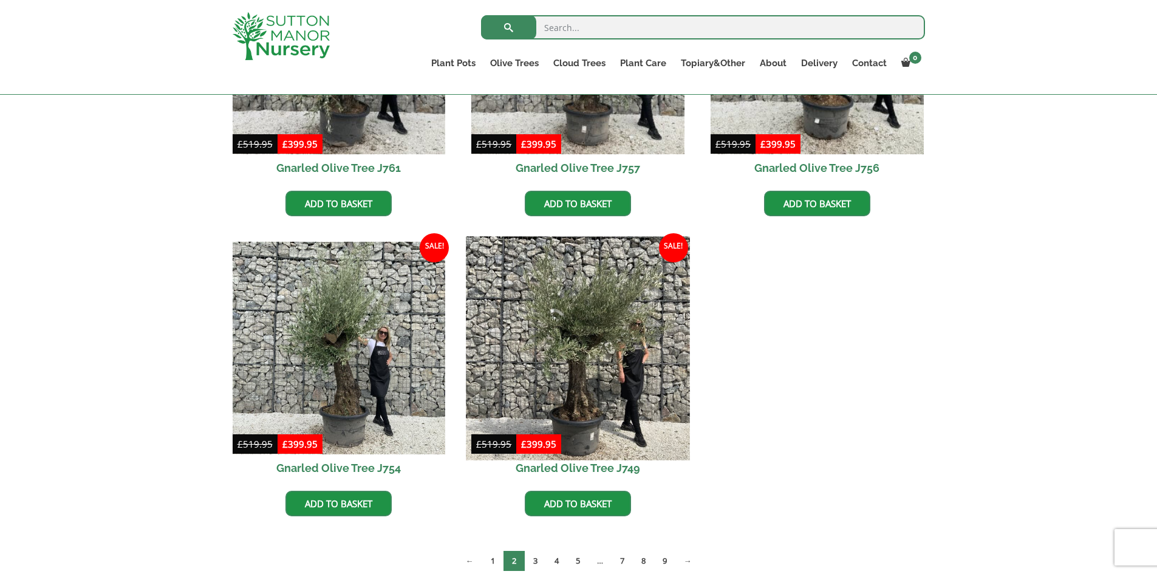
click at [575, 403] on img at bounding box center [577, 347] width 223 height 223
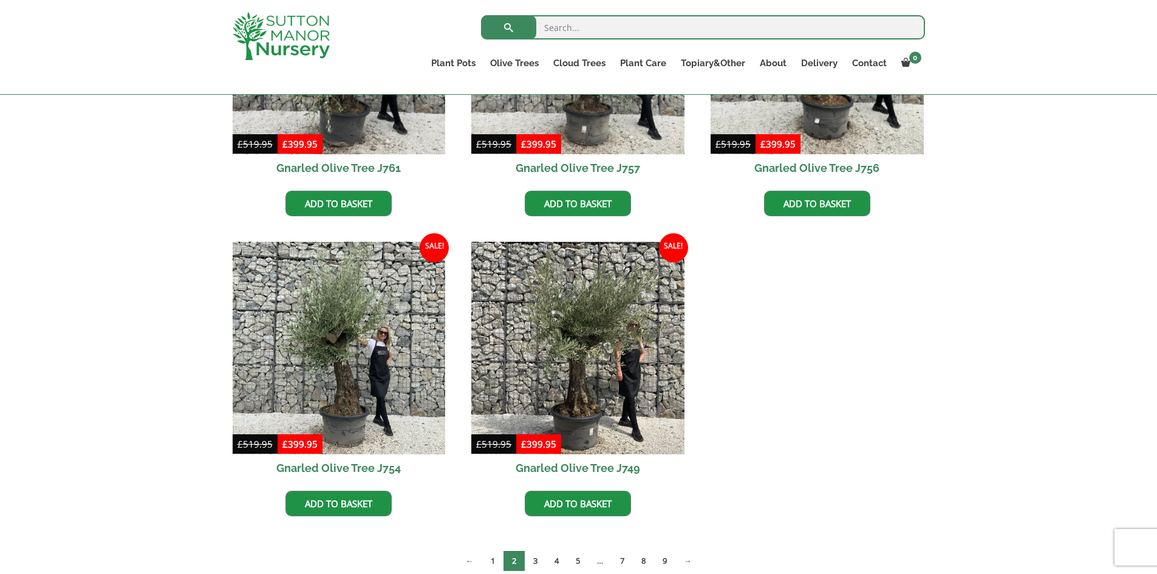
scroll to position [585, 0]
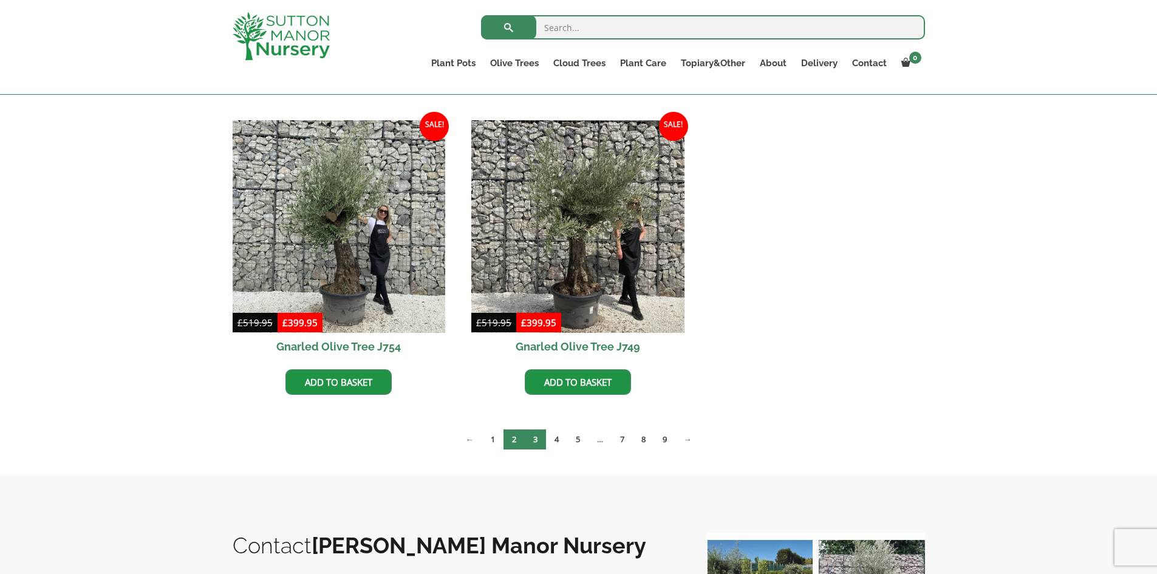
click at [534, 439] on link "3" at bounding box center [535, 439] width 21 height 20
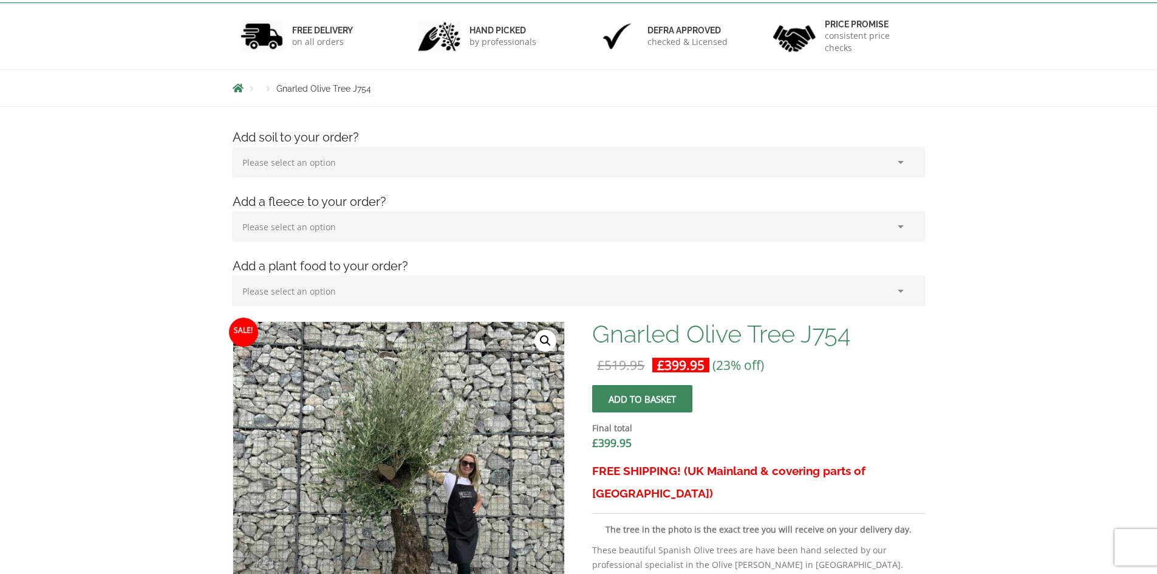
scroll to position [221, 0]
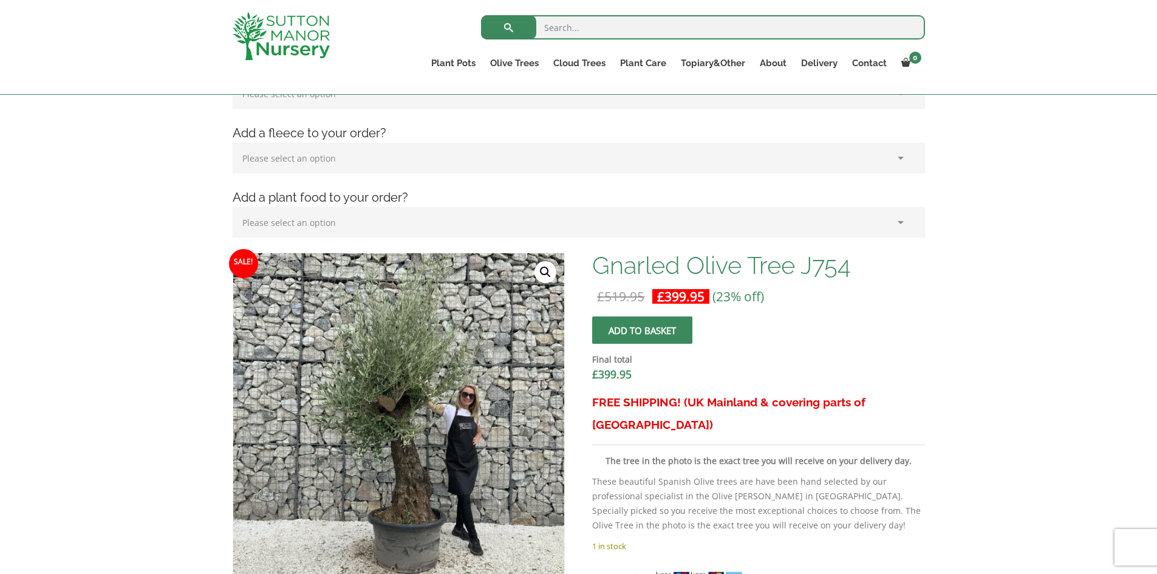
click at [542, 272] on link "🔍" at bounding box center [545, 272] width 22 height 22
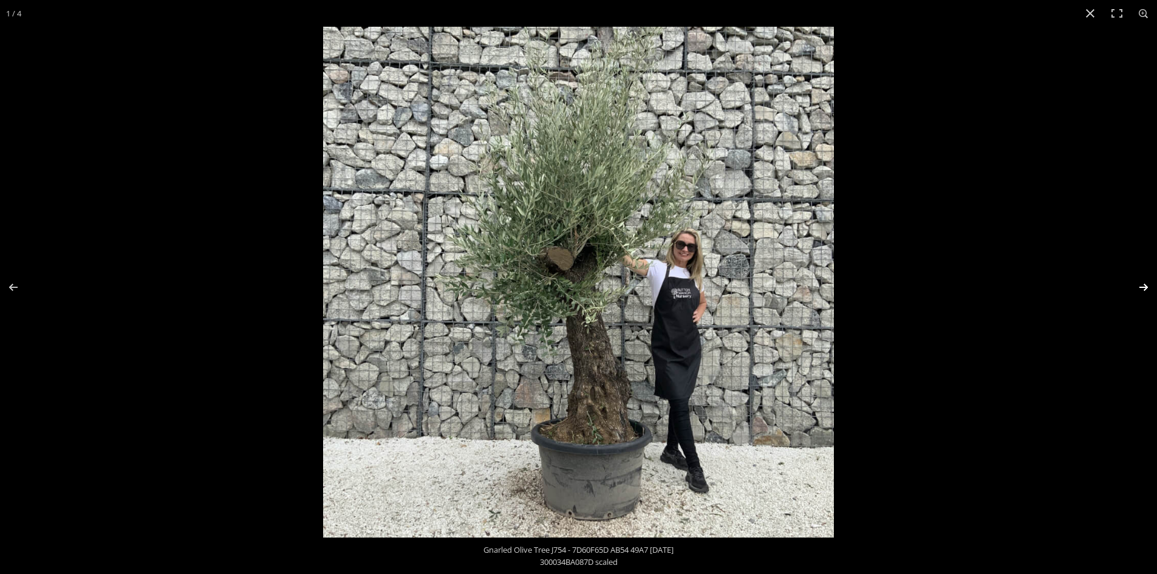
click at [1144, 288] on button "Next (arrow right)" at bounding box center [1135, 287] width 43 height 61
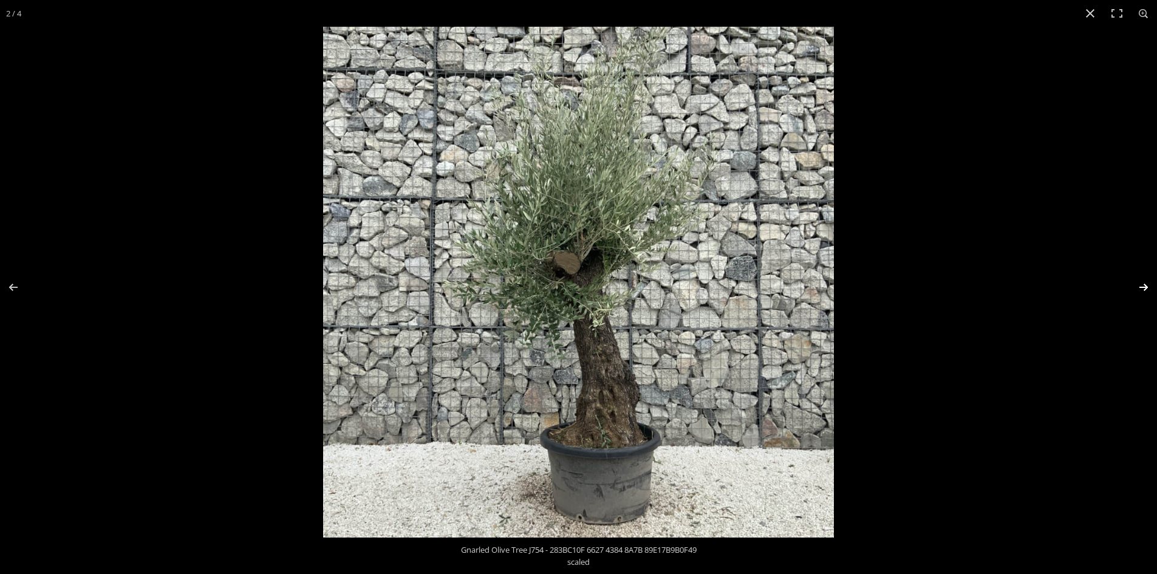
click at [1144, 288] on button "Next (arrow right)" at bounding box center [1135, 287] width 43 height 61
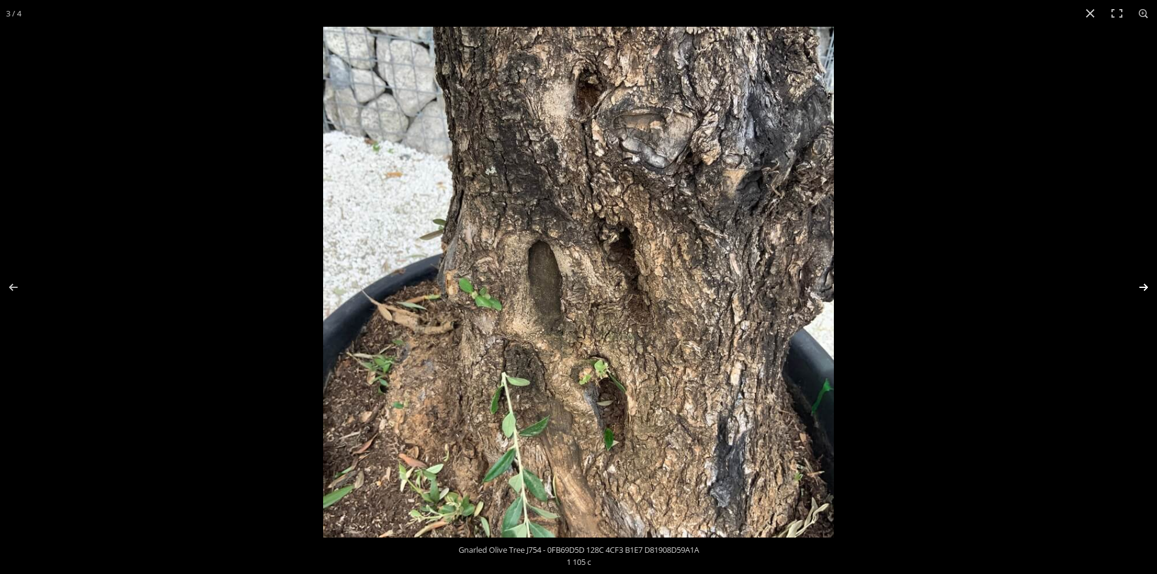
click at [1144, 287] on button "Next (arrow right)" at bounding box center [1135, 287] width 43 height 61
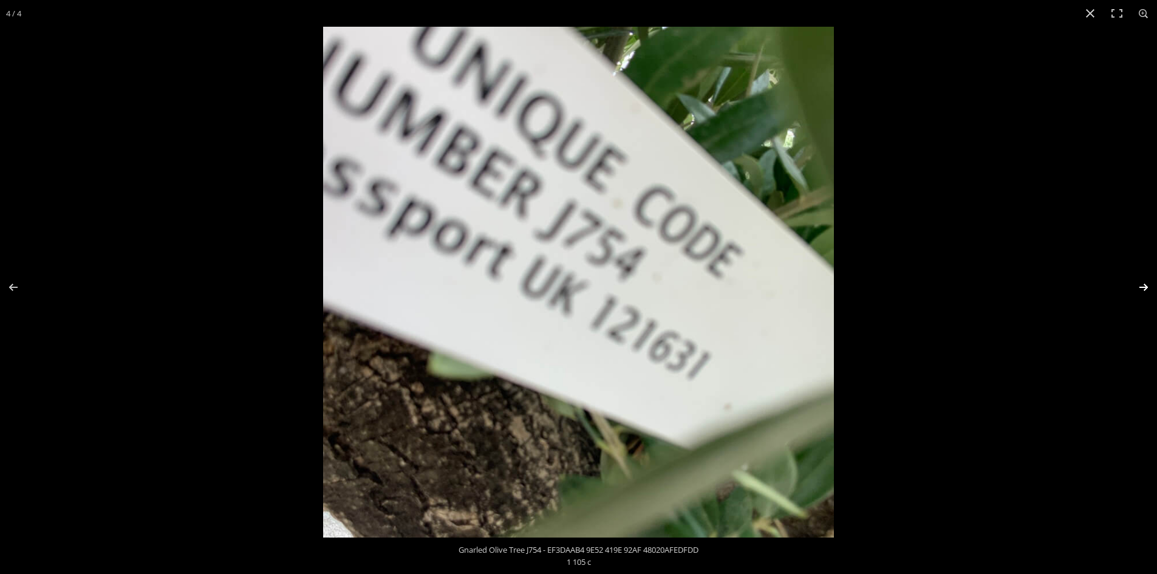
click at [1144, 287] on button "Next (arrow right)" at bounding box center [1135, 287] width 43 height 61
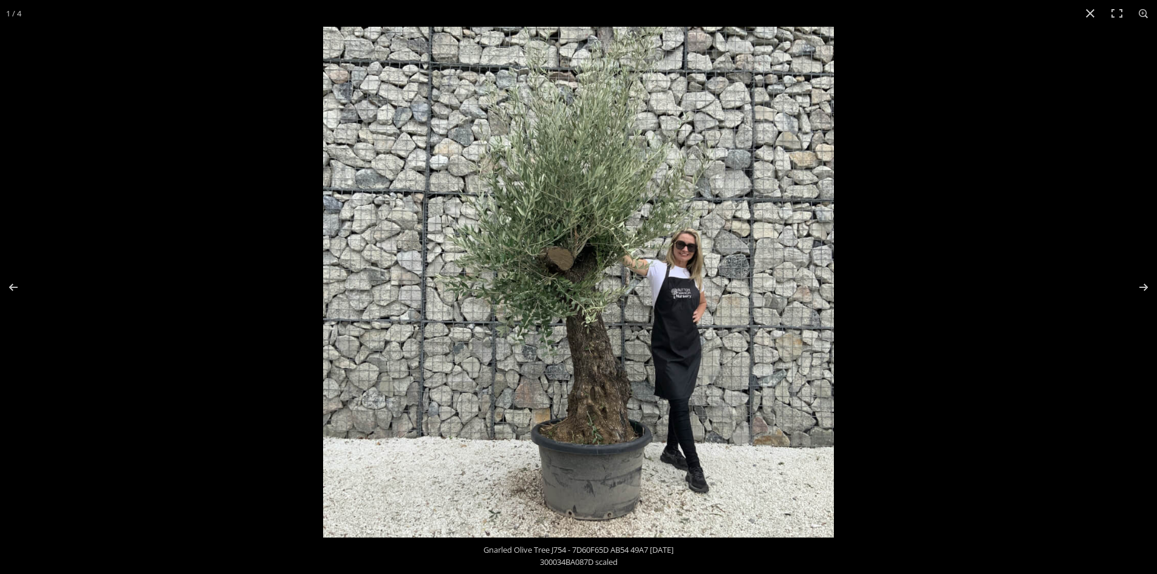
click at [570, 257] on img at bounding box center [578, 282] width 511 height 511
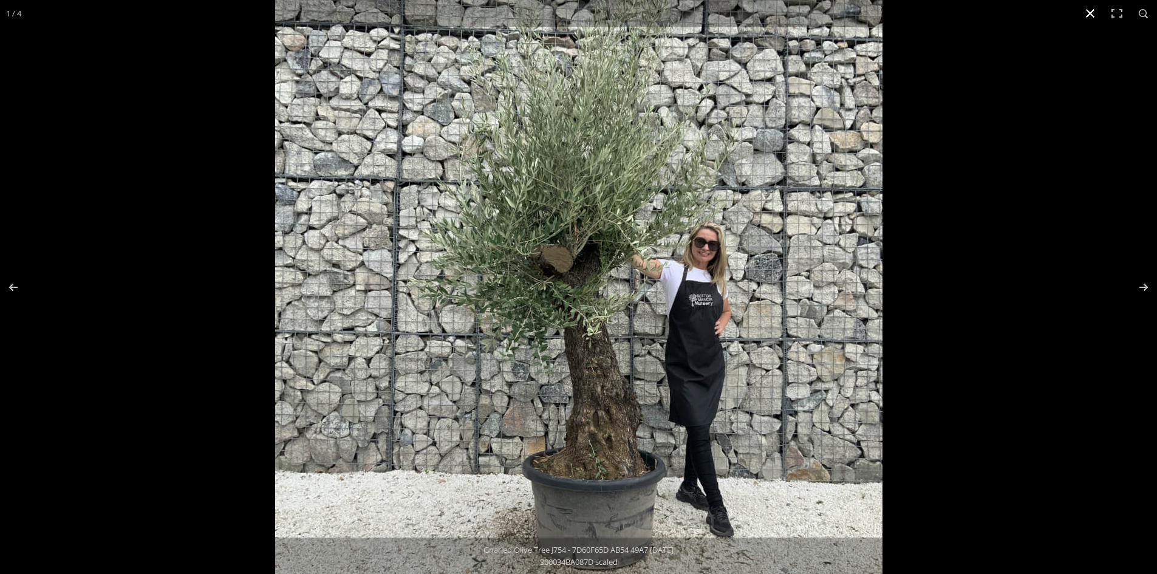
click at [1089, 13] on button "Close (Esc)" at bounding box center [1090, 13] width 27 height 27
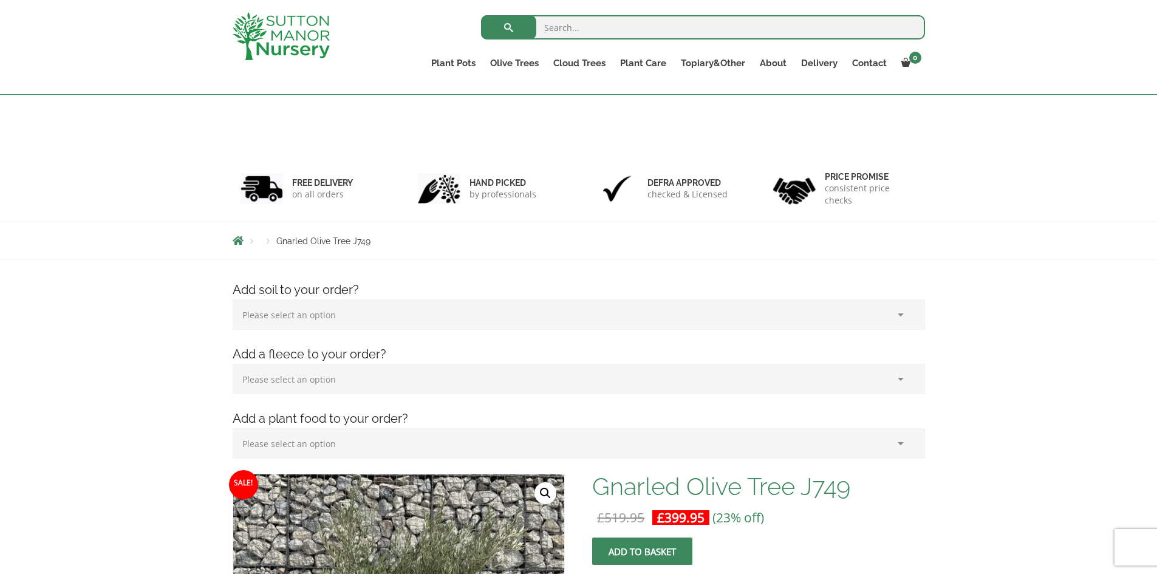
scroll to position [182, 0]
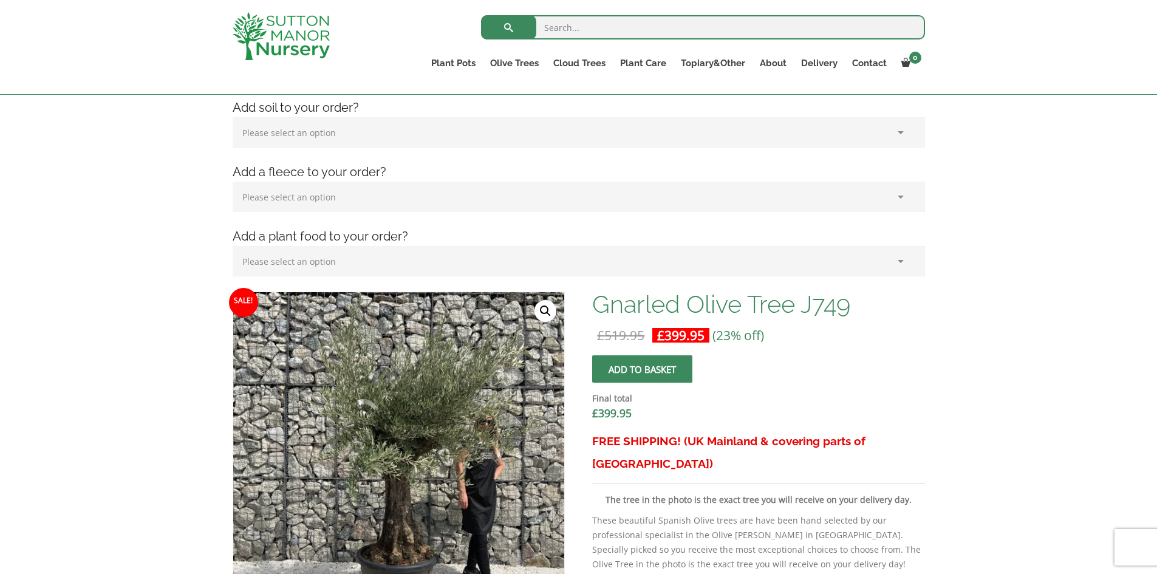
click at [547, 308] on link "🔍" at bounding box center [545, 311] width 22 height 22
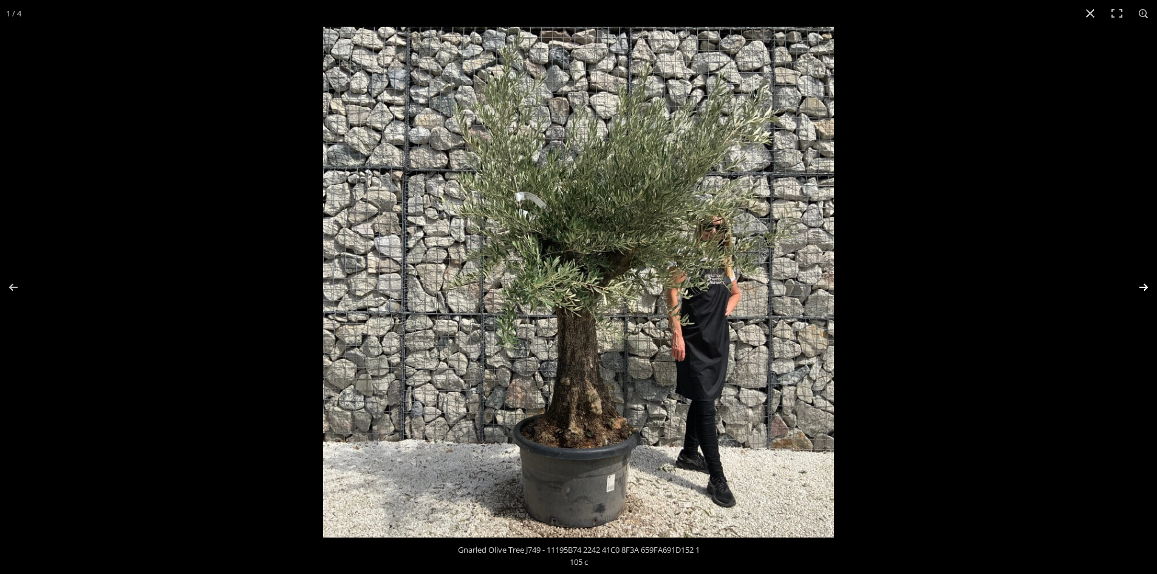
click at [1144, 287] on button "Next (arrow right)" at bounding box center [1135, 287] width 43 height 61
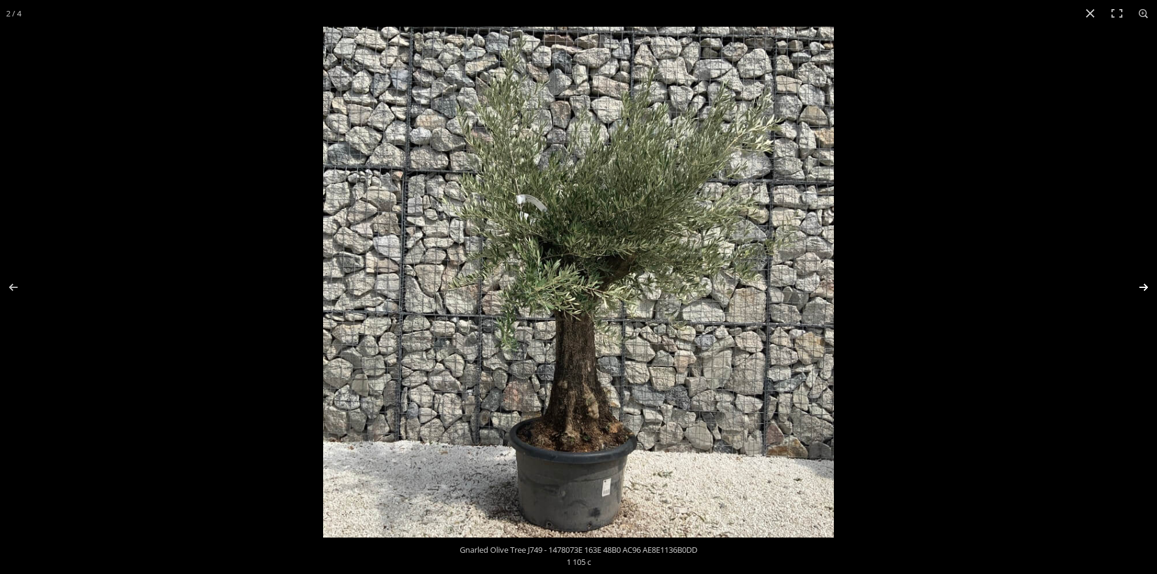
click at [1144, 287] on button "Next (arrow right)" at bounding box center [1135, 287] width 43 height 61
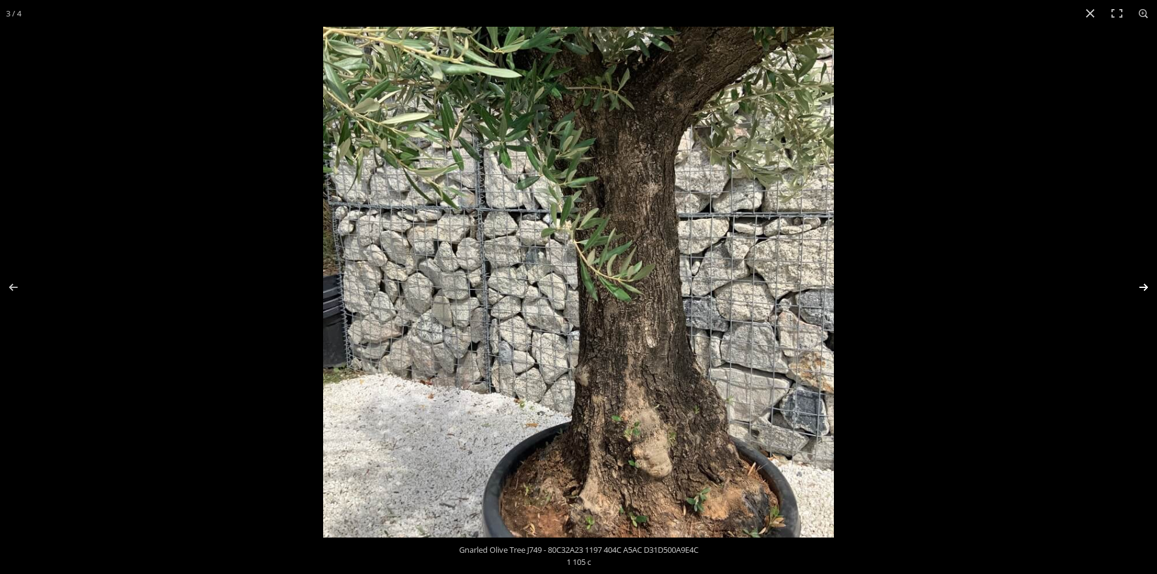
click at [1146, 282] on button "Next (arrow right)" at bounding box center [1135, 287] width 43 height 61
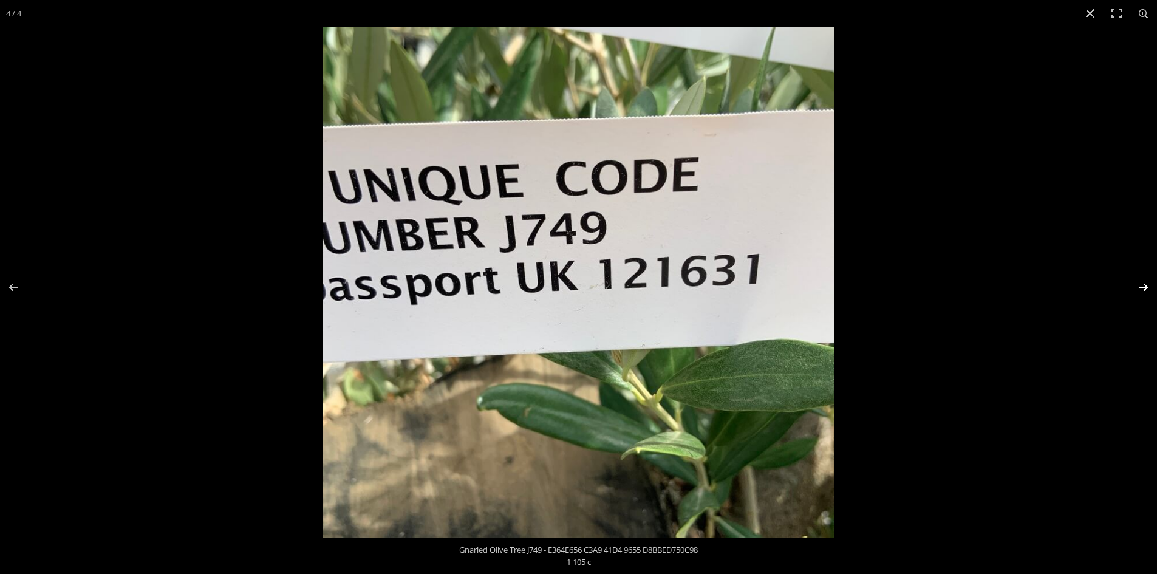
click at [1146, 282] on button "Next (arrow right)" at bounding box center [1135, 287] width 43 height 61
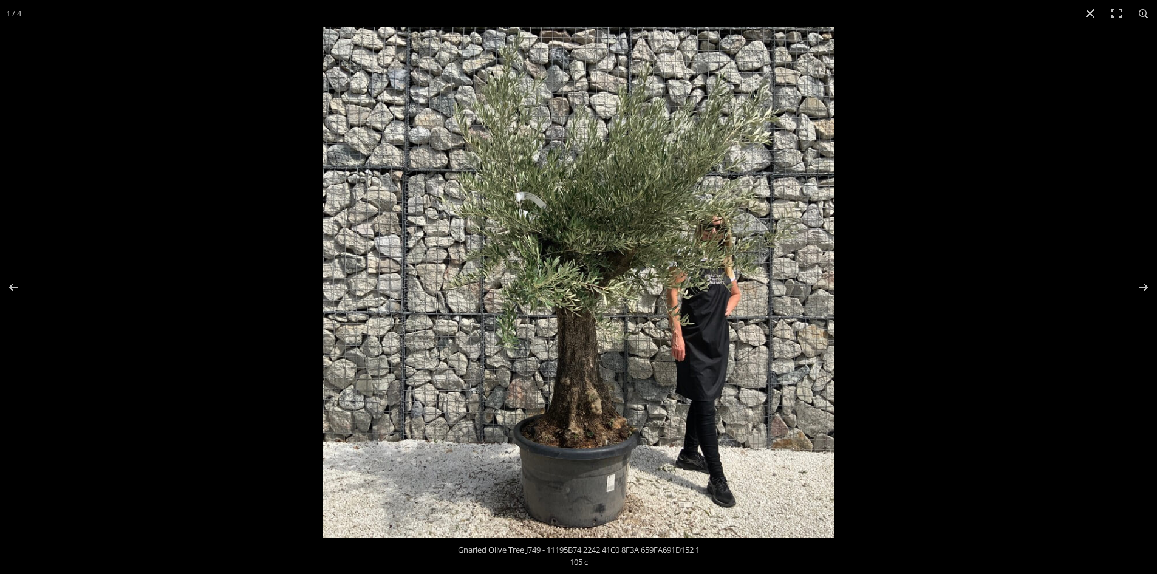
click at [570, 282] on img at bounding box center [578, 282] width 511 height 511
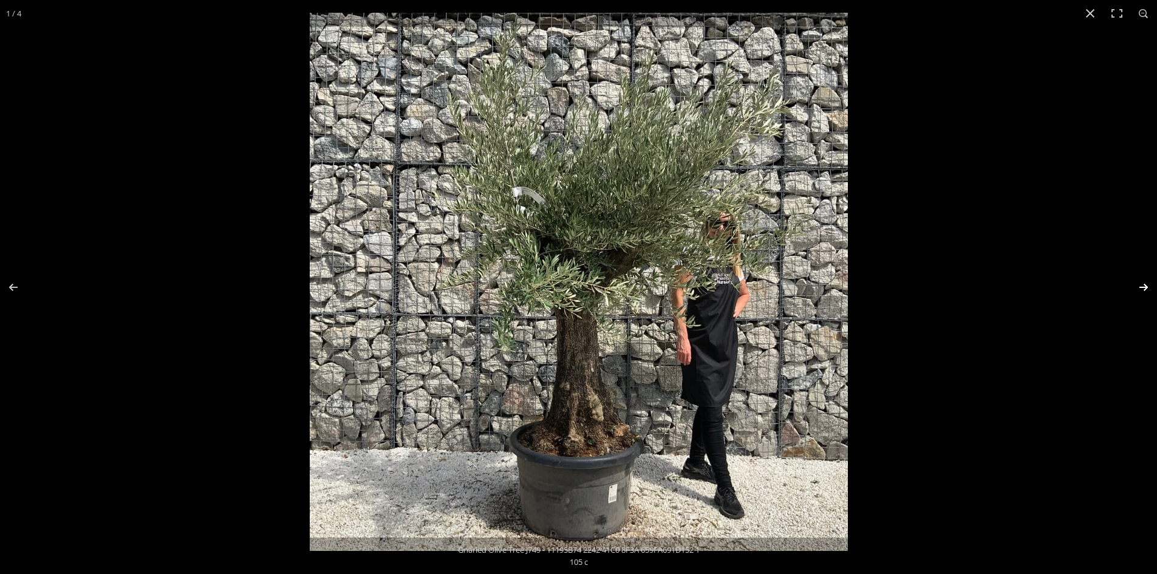
click at [1139, 287] on button "Next (arrow right)" at bounding box center [1135, 287] width 43 height 61
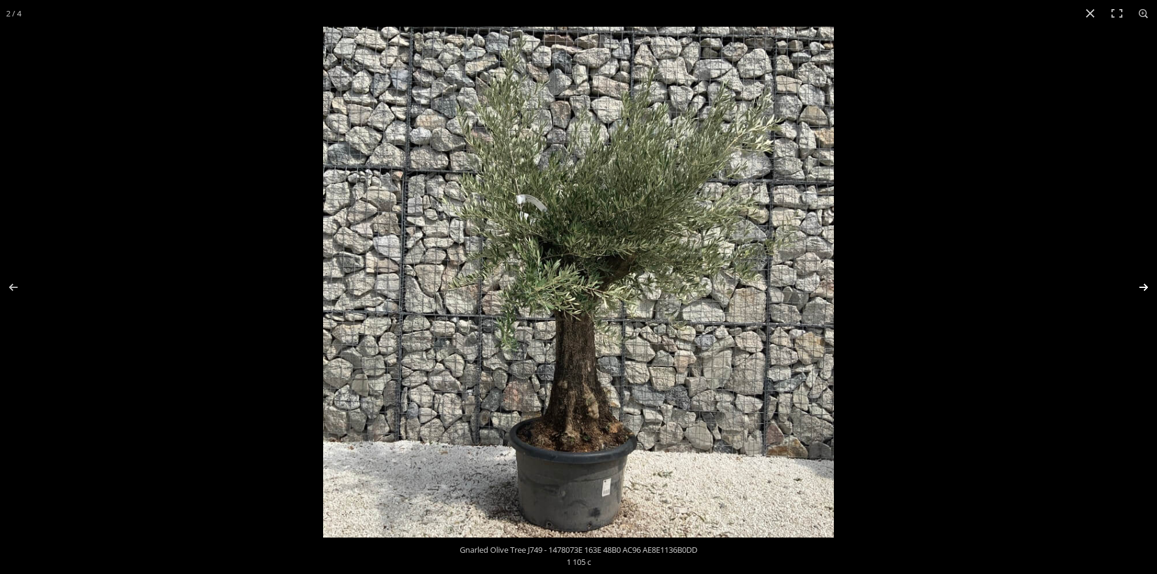
click at [1139, 287] on button "Next (arrow right)" at bounding box center [1135, 287] width 43 height 61
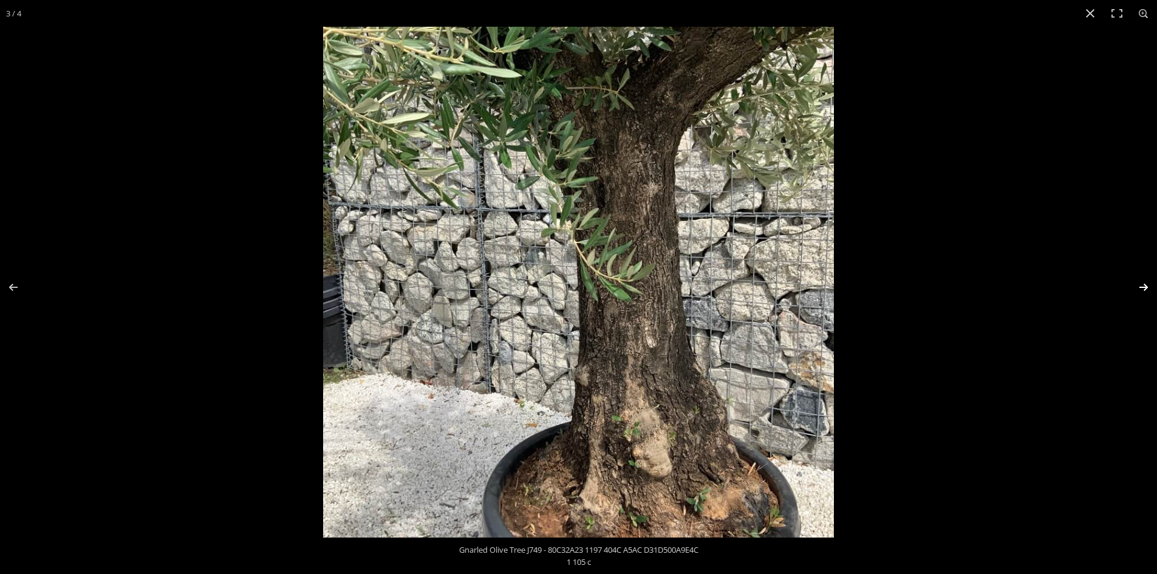
click at [1139, 285] on button "Next (arrow right)" at bounding box center [1135, 287] width 43 height 61
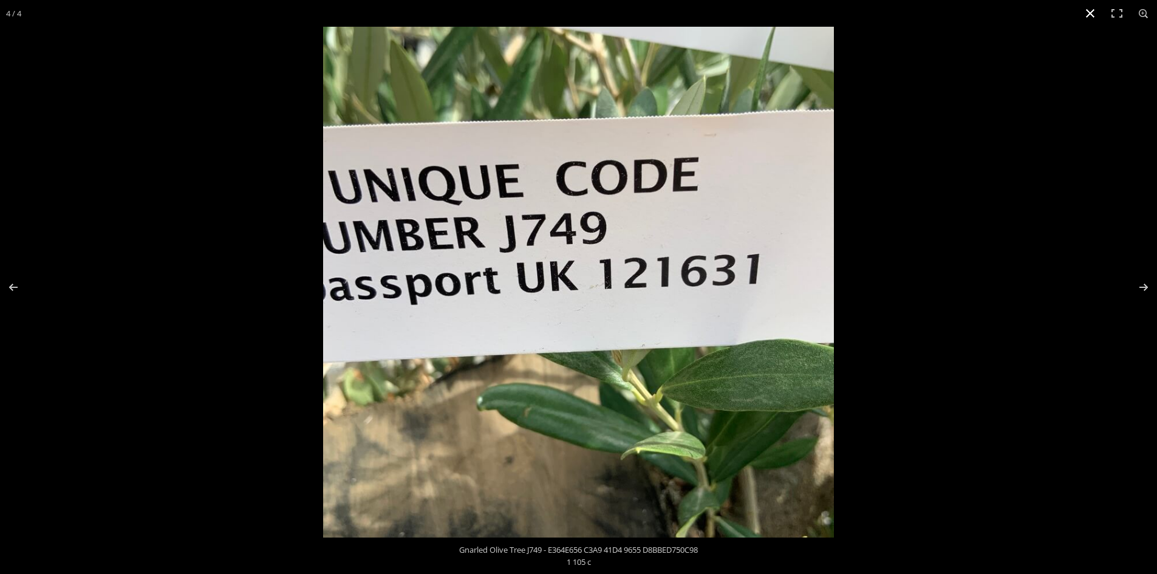
click at [1091, 8] on button "Close (Esc)" at bounding box center [1090, 13] width 27 height 27
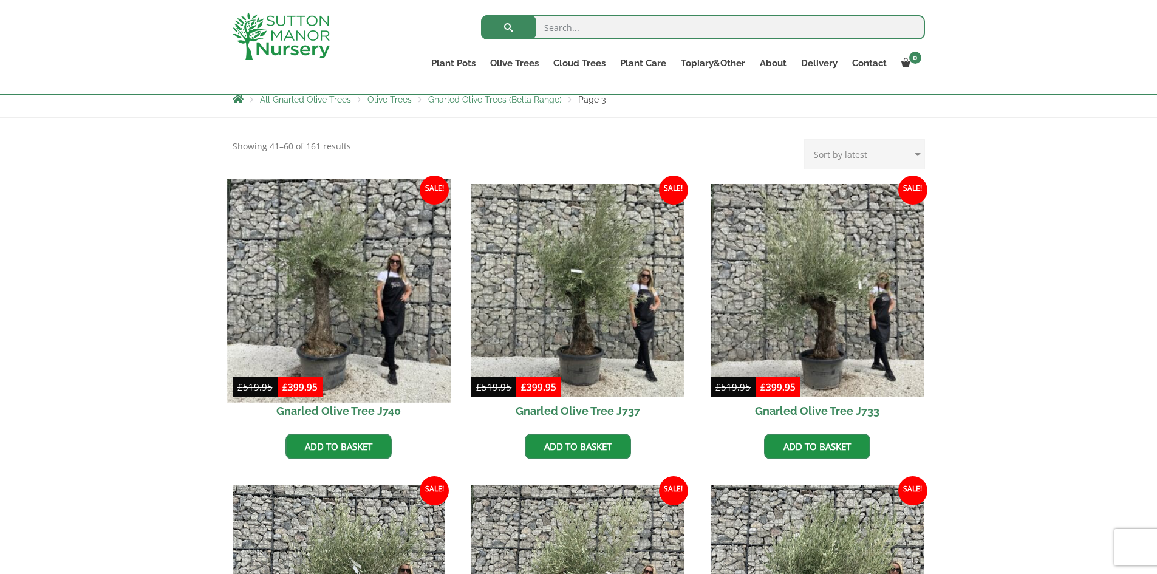
click at [318, 289] on img at bounding box center [338, 290] width 223 height 223
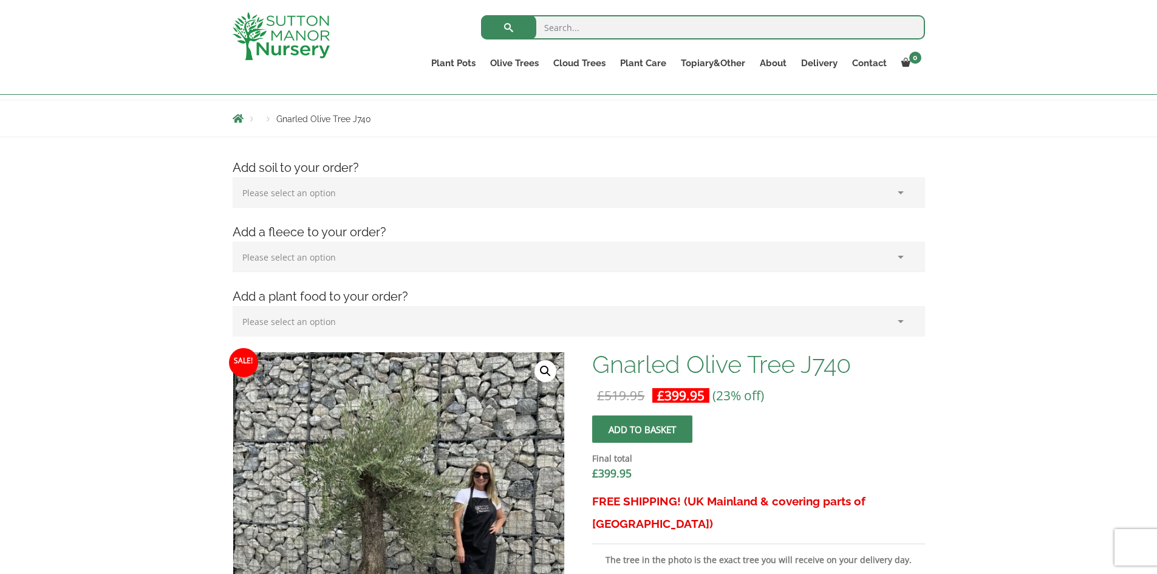
scroll to position [304, 0]
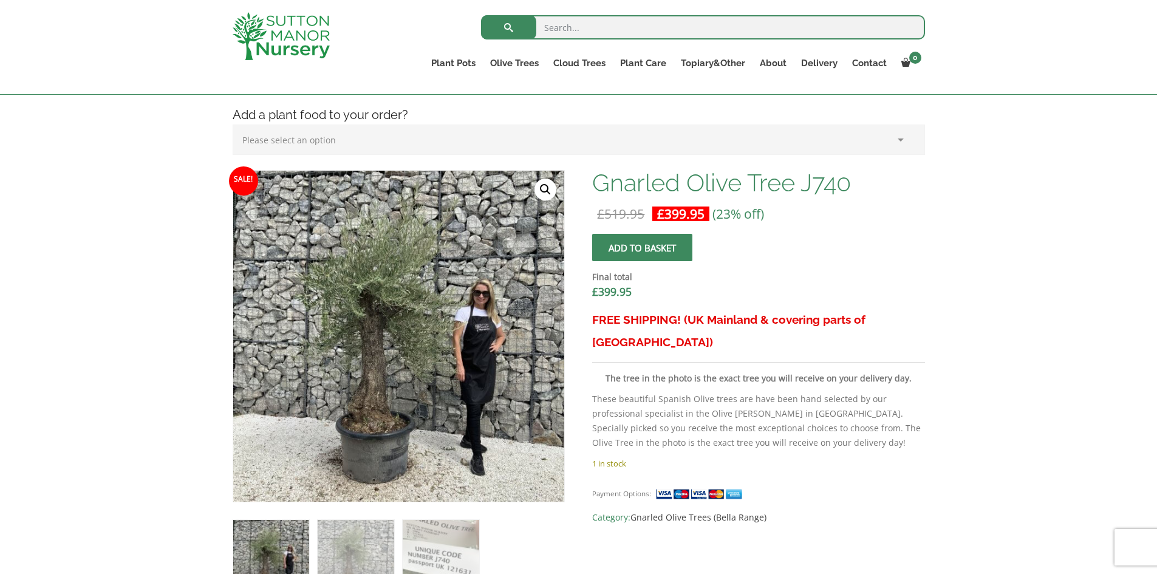
click at [544, 188] on link "🔍" at bounding box center [545, 190] width 22 height 22
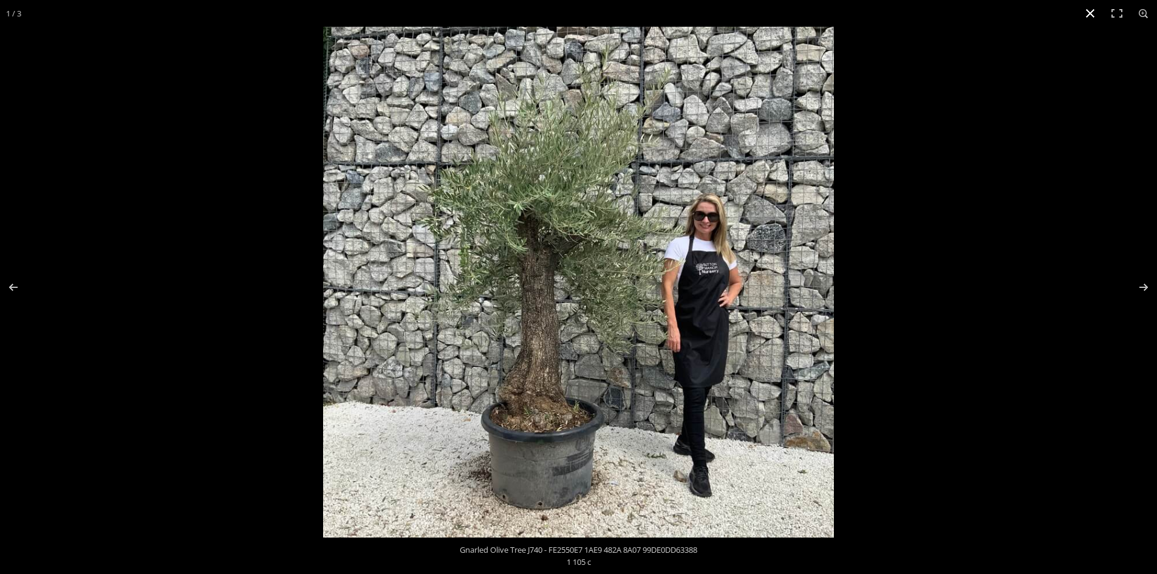
click at [1092, 11] on button "Close (Esc)" at bounding box center [1090, 13] width 27 height 27
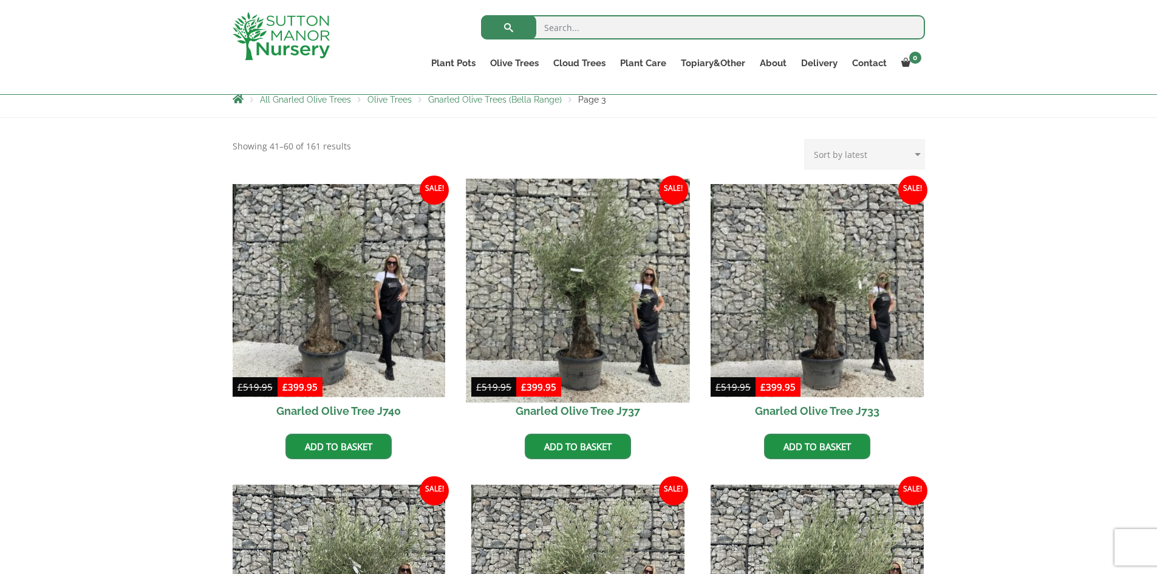
click at [591, 313] on img at bounding box center [577, 290] width 223 height 223
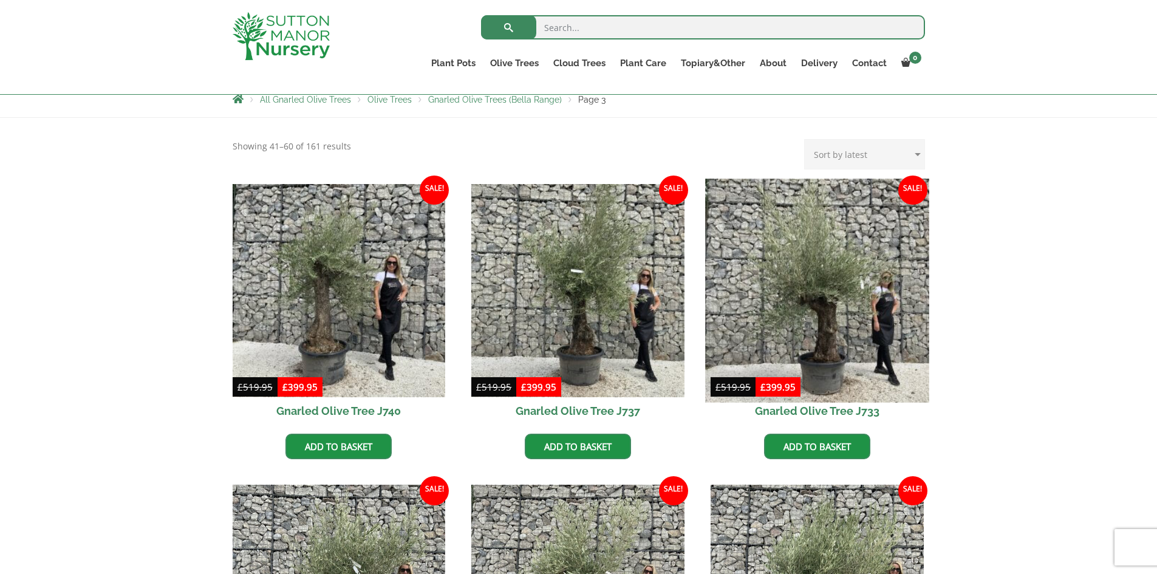
click at [828, 310] on img at bounding box center [816, 290] width 223 height 223
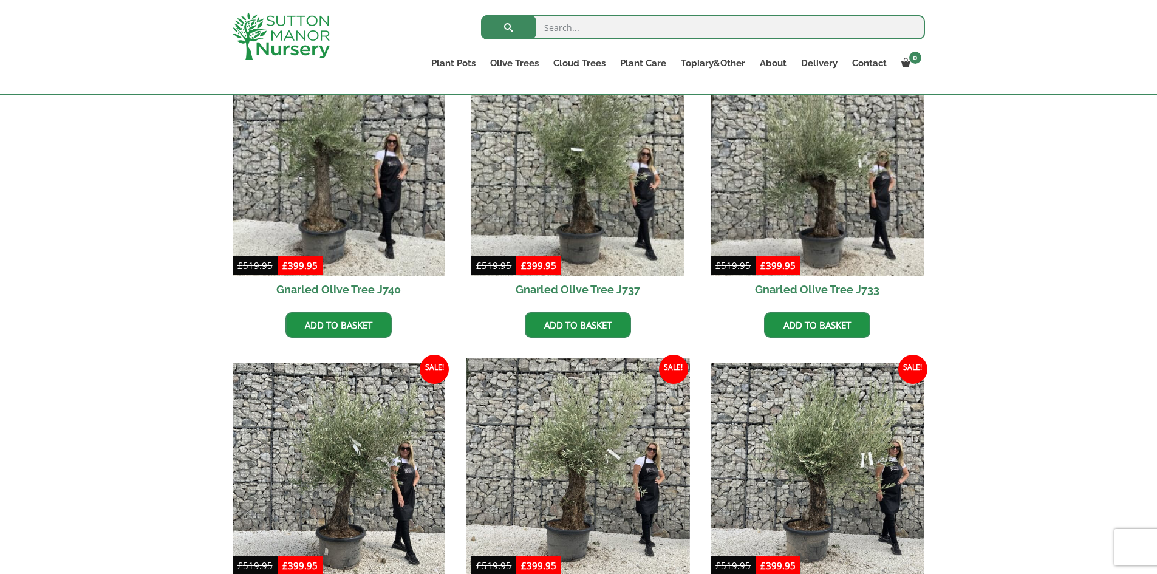
scroll to position [464, 0]
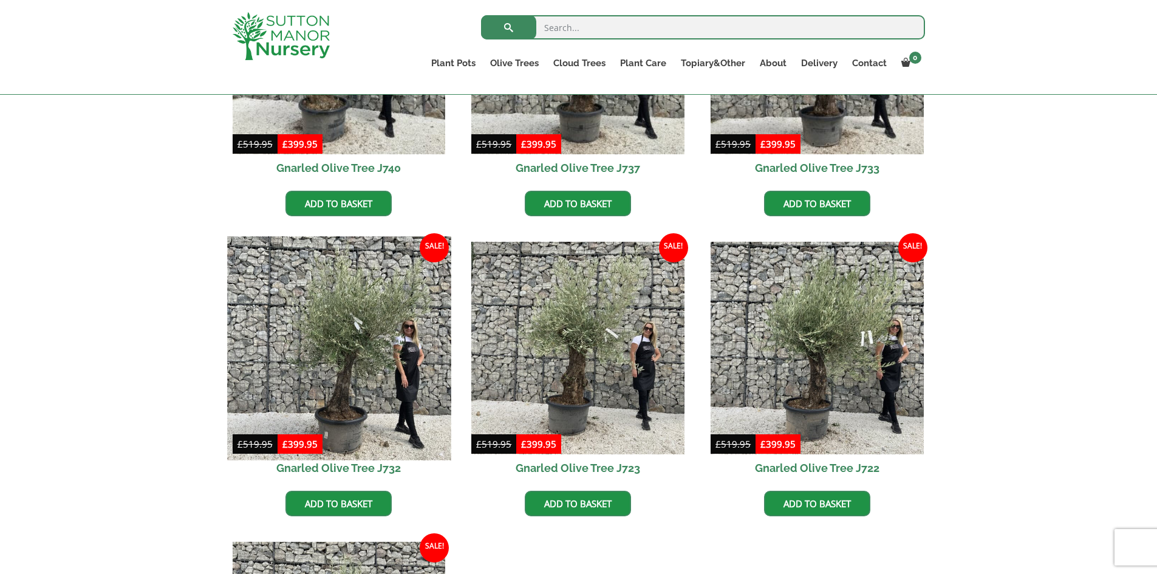
click at [367, 343] on img at bounding box center [338, 347] width 223 height 223
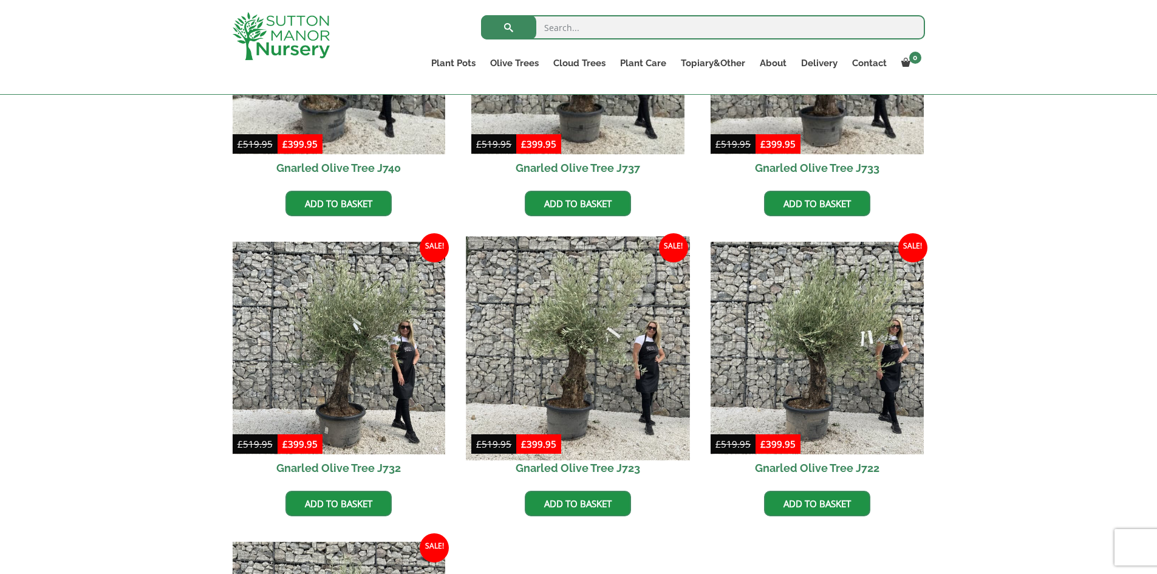
click at [568, 370] on img at bounding box center [577, 347] width 223 height 223
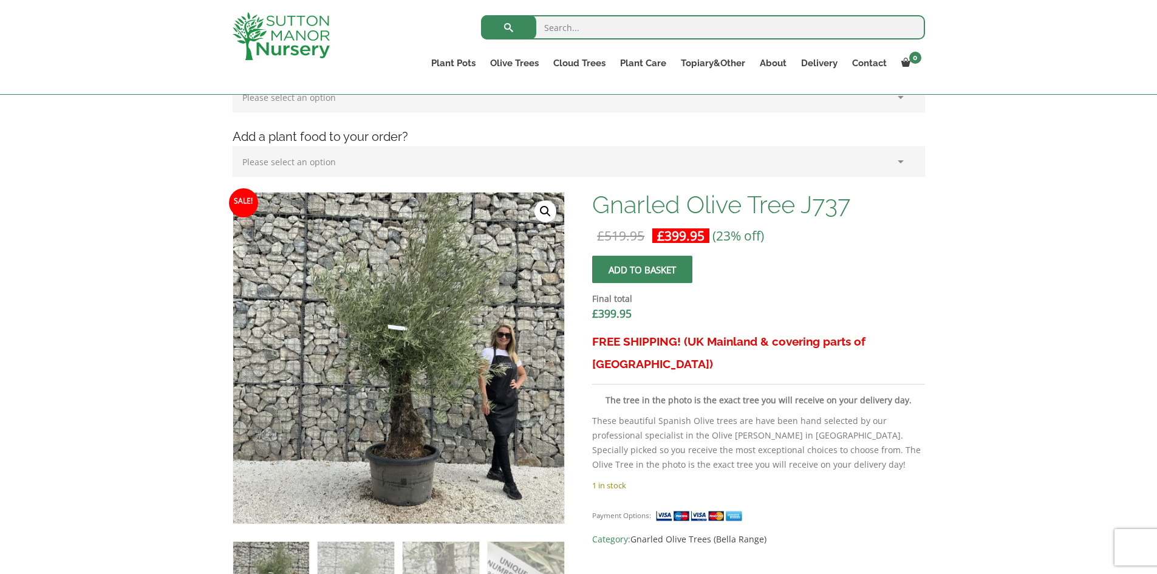
scroll to position [304, 0]
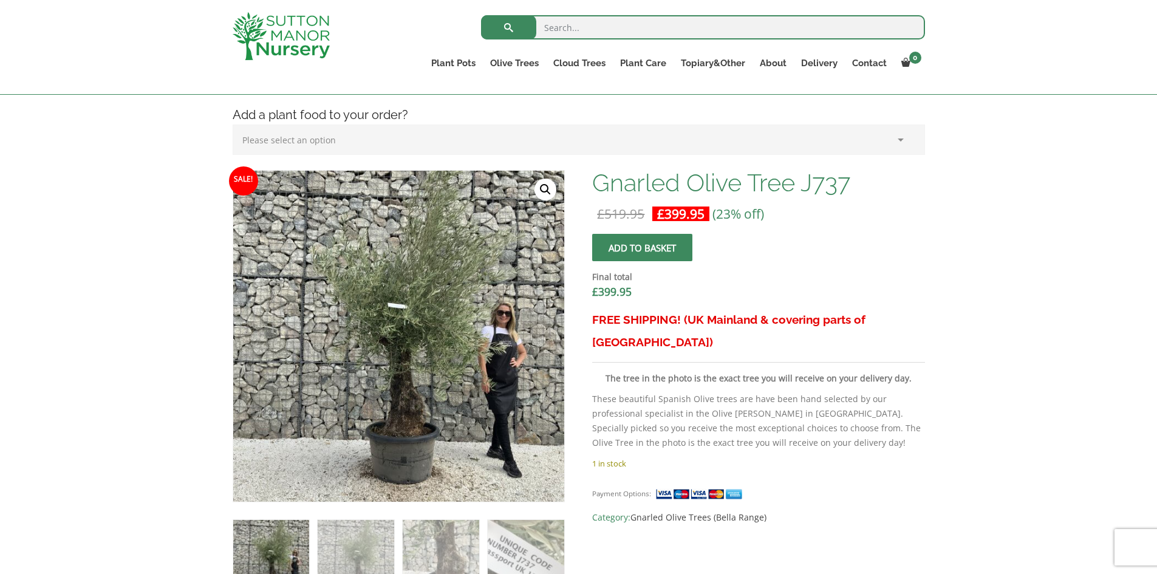
click at [546, 185] on link "🔍" at bounding box center [545, 190] width 22 height 22
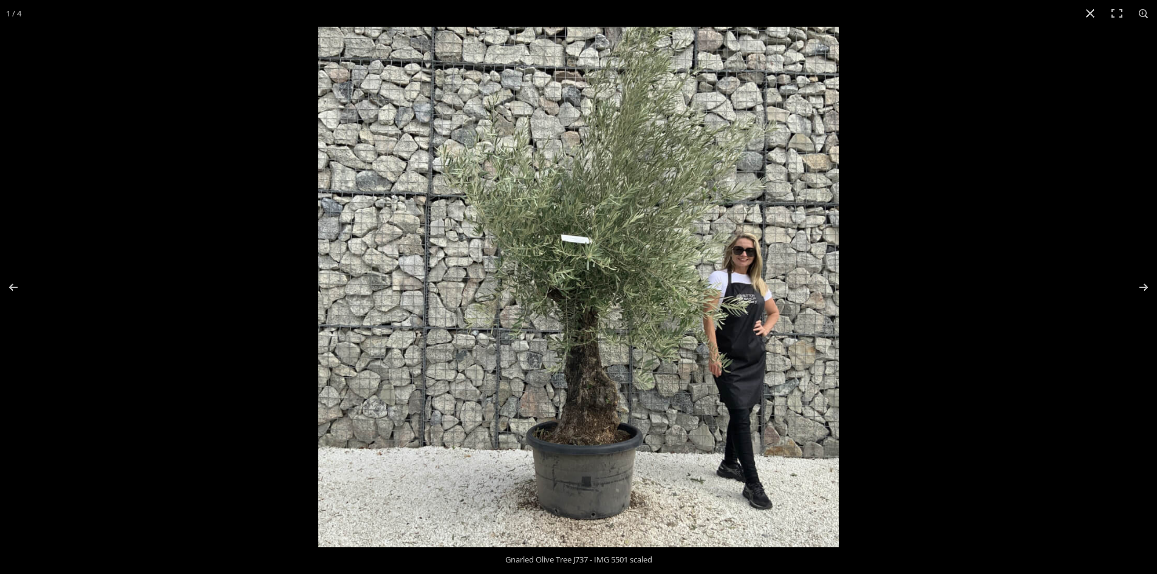
click at [781, 282] on img at bounding box center [578, 287] width 520 height 520
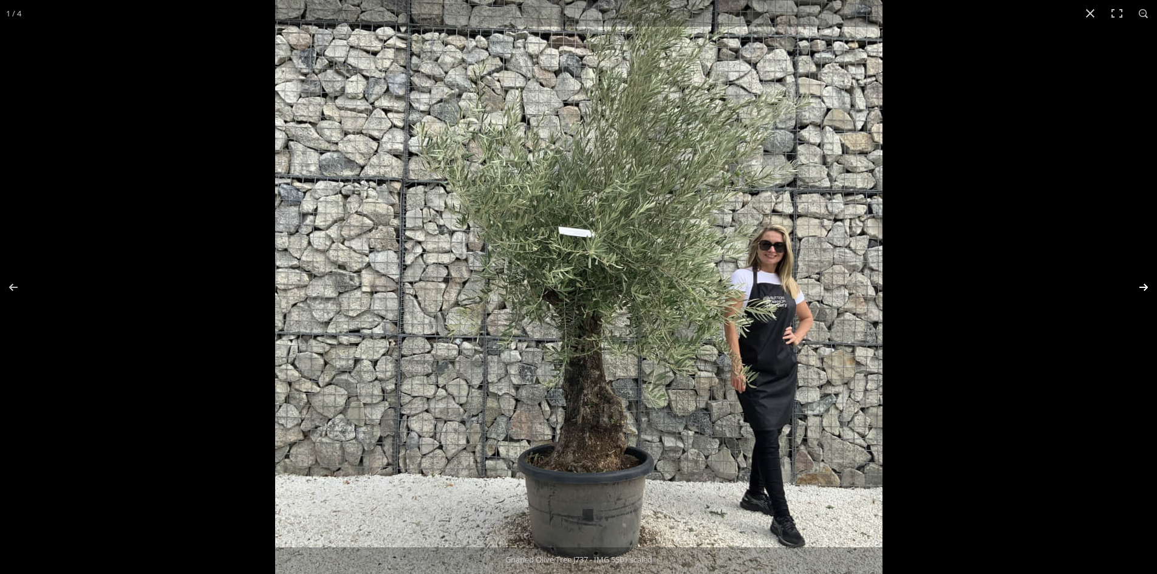
click at [1145, 284] on button "Next (arrow right)" at bounding box center [1135, 287] width 43 height 61
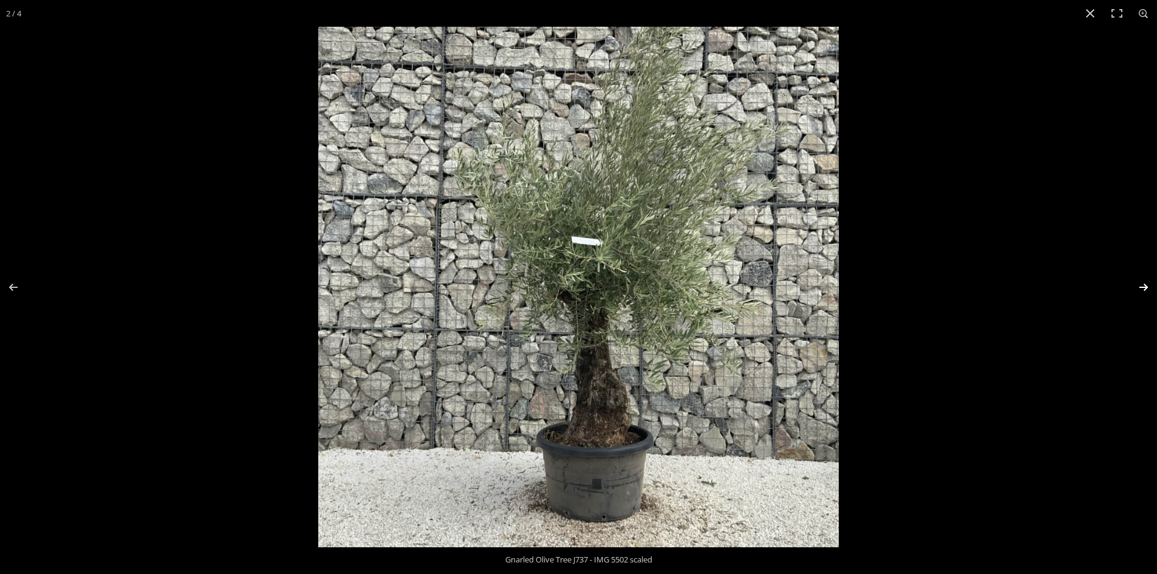
click at [1144, 284] on button "Next (arrow right)" at bounding box center [1135, 287] width 43 height 61
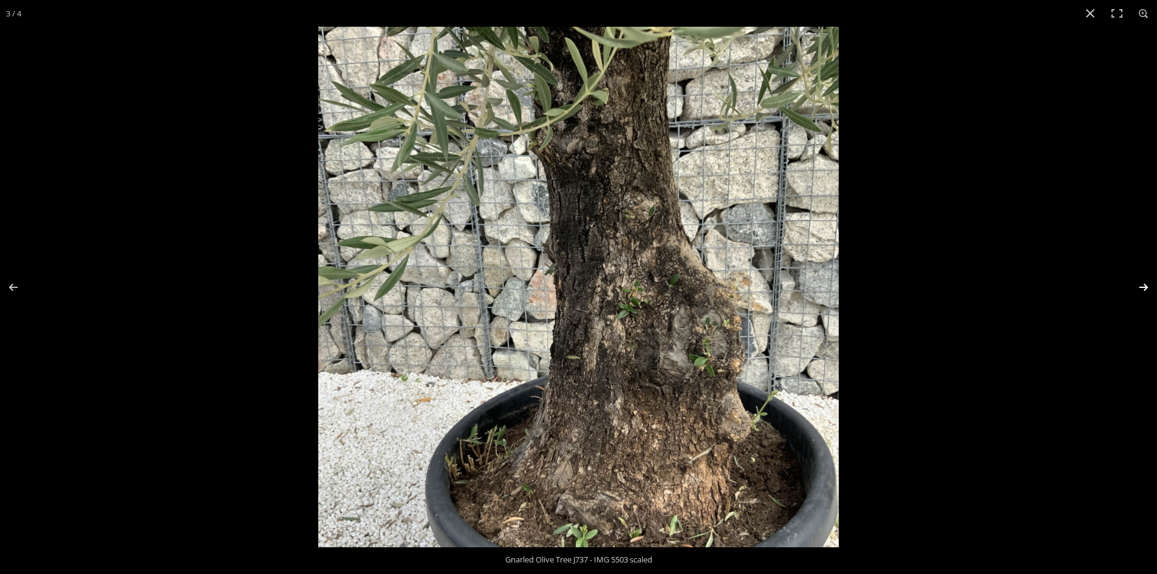
click at [1146, 287] on button "Next (arrow right)" at bounding box center [1135, 287] width 43 height 61
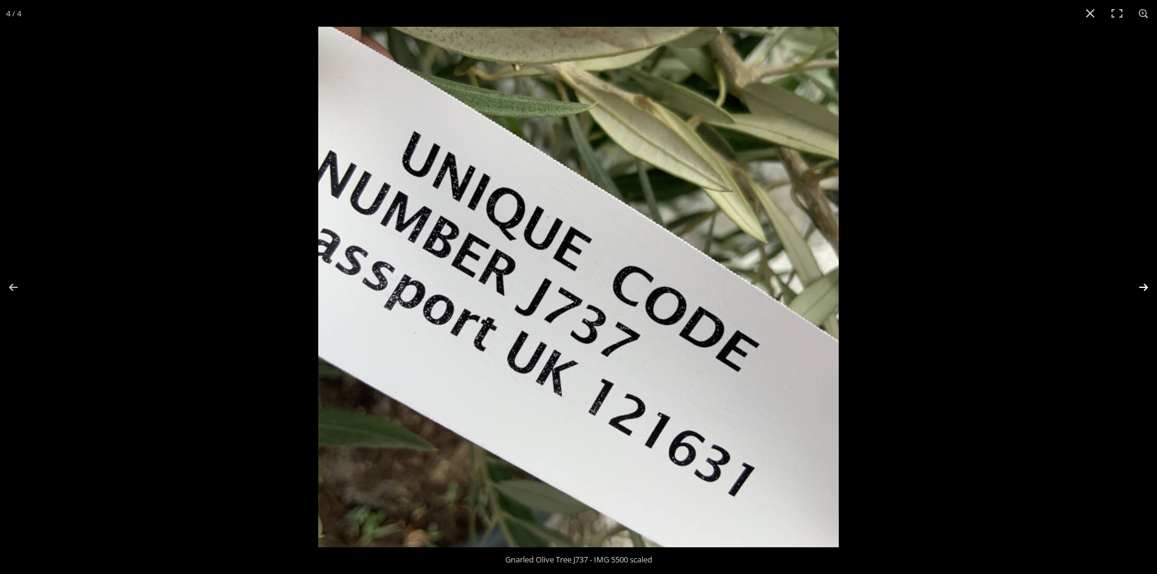
click at [1144, 288] on button "Next (arrow right)" at bounding box center [1135, 287] width 43 height 61
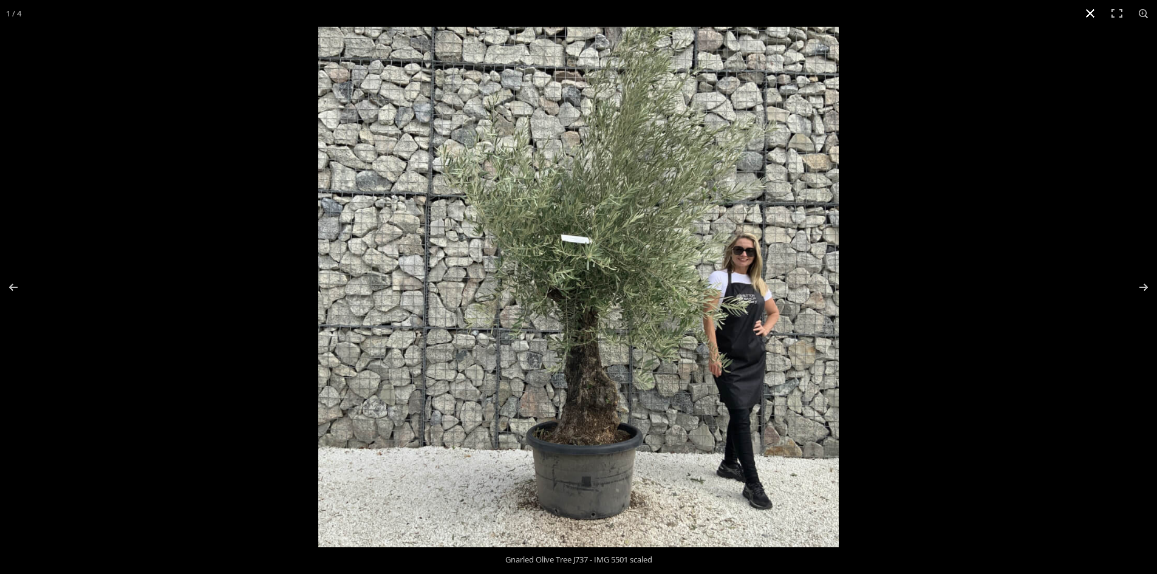
click at [1089, 12] on button "Close (Esc)" at bounding box center [1090, 13] width 27 height 27
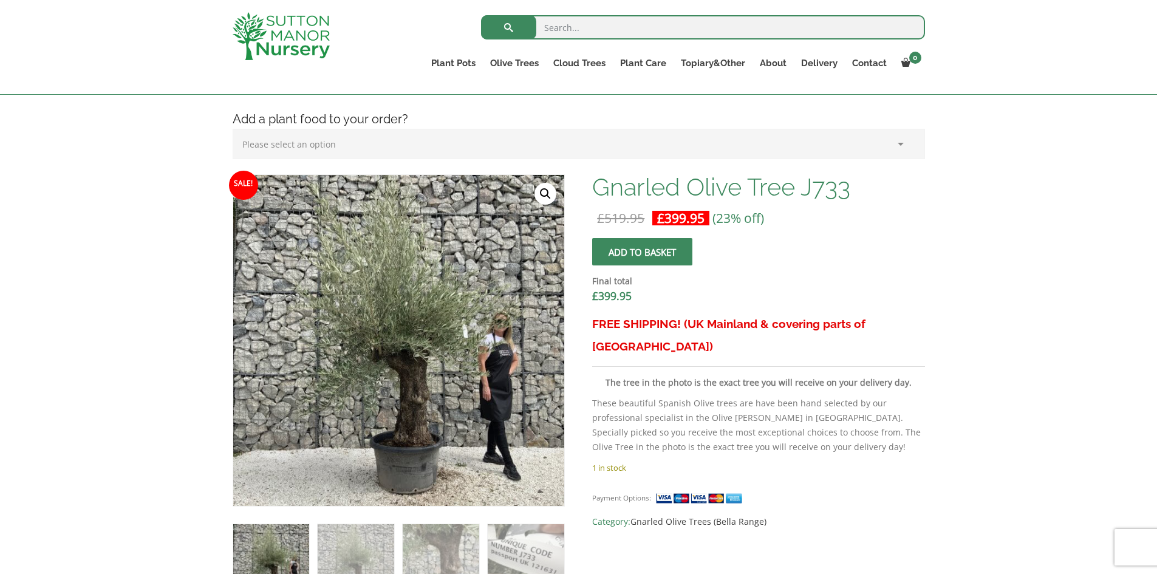
scroll to position [304, 0]
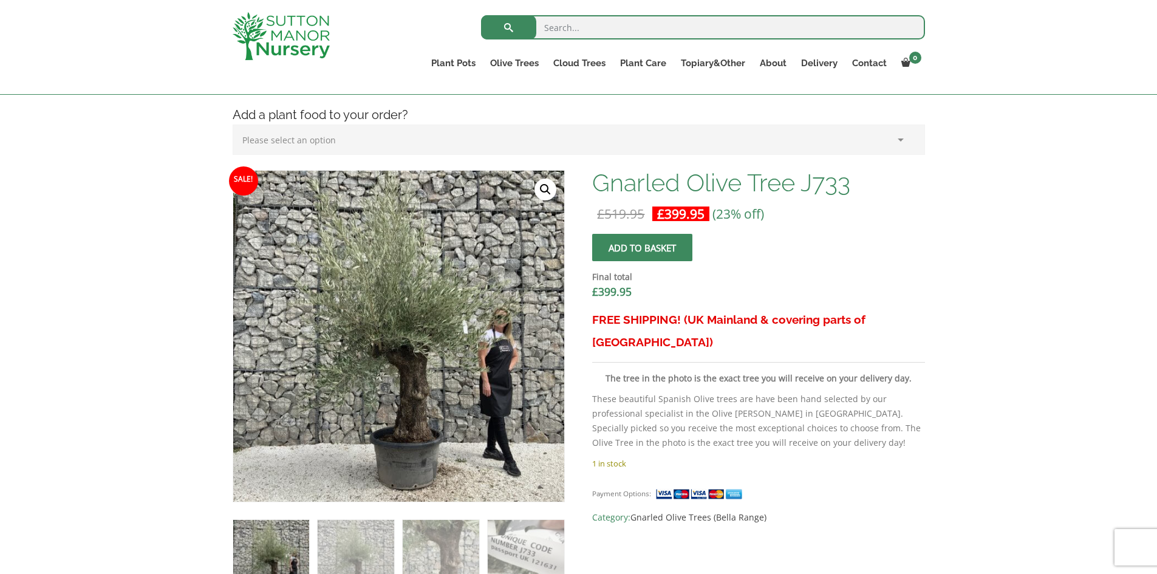
click at [544, 187] on link "🔍" at bounding box center [545, 190] width 22 height 22
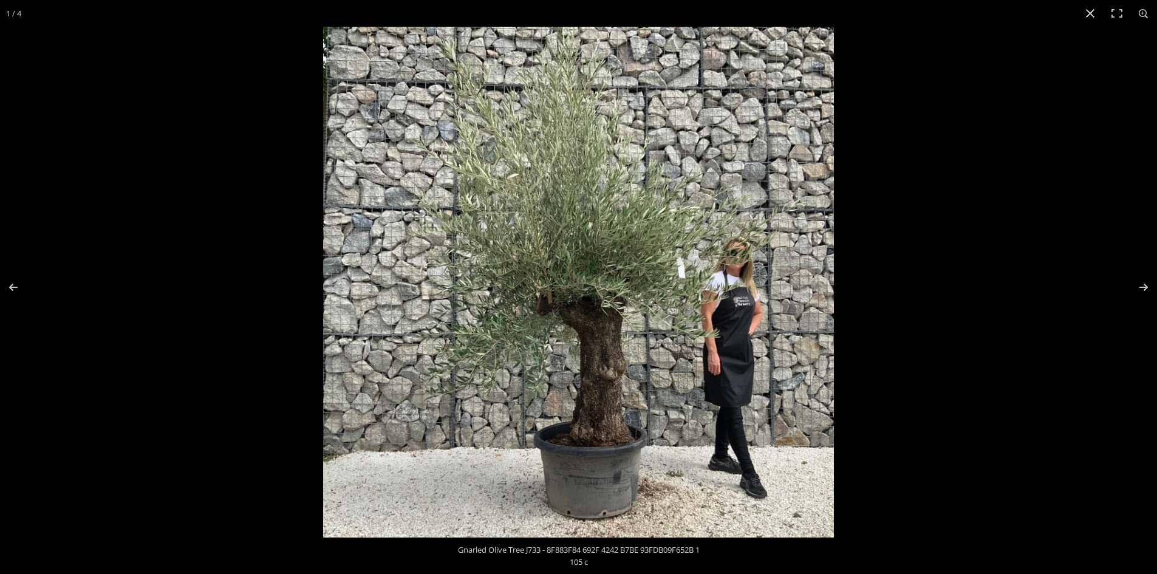
click at [560, 317] on img at bounding box center [578, 282] width 511 height 511
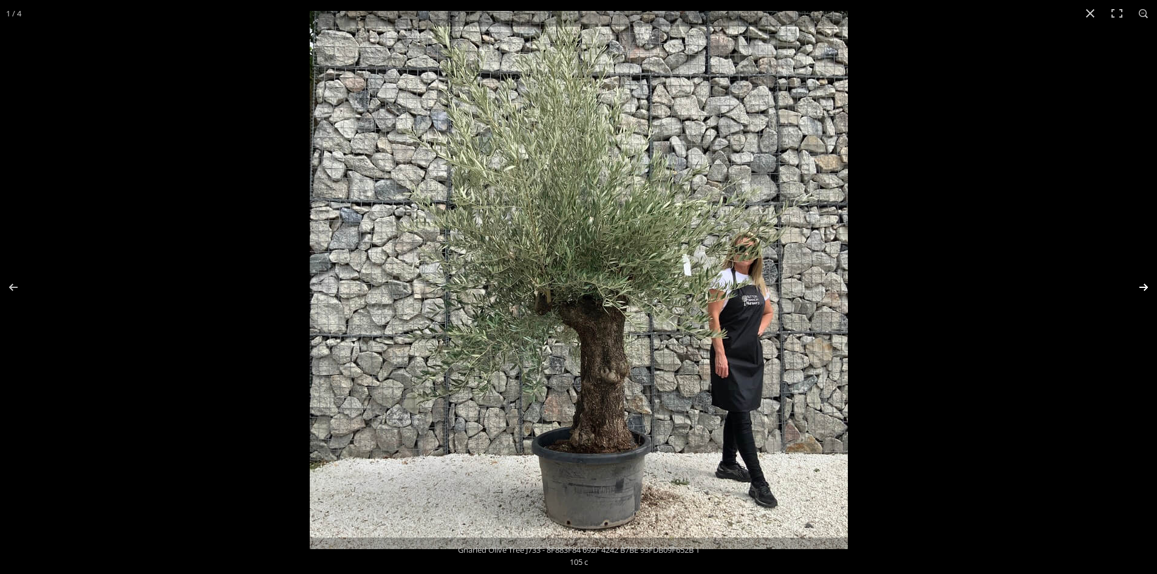
click at [1141, 287] on button "Next (arrow right)" at bounding box center [1135, 287] width 43 height 61
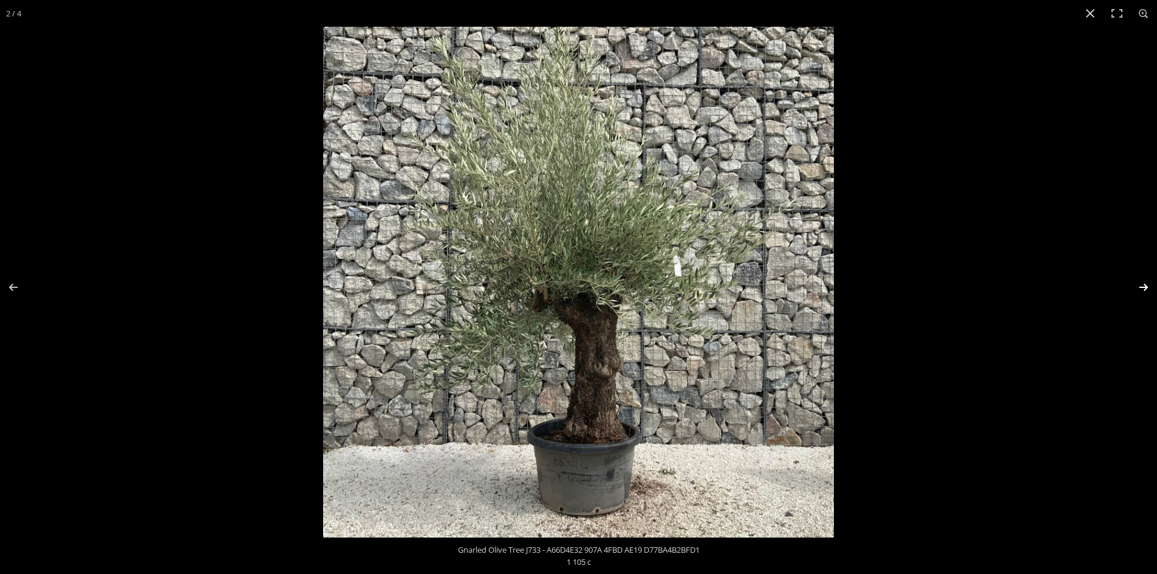
click at [1141, 287] on button "Next (arrow right)" at bounding box center [1135, 287] width 43 height 61
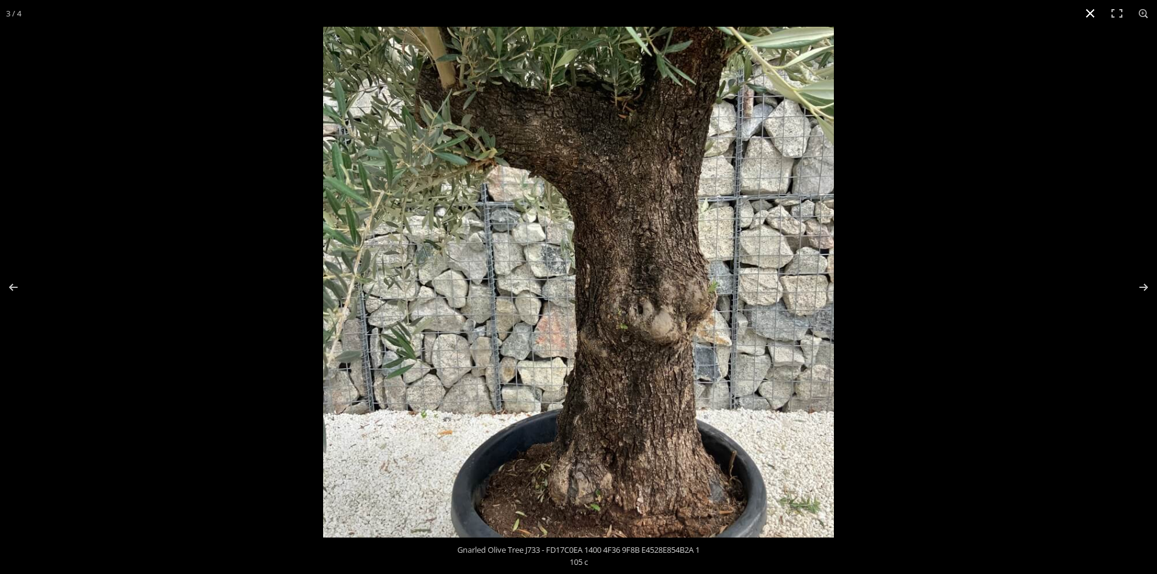
click at [1088, 9] on button "Close (Esc)" at bounding box center [1090, 13] width 27 height 27
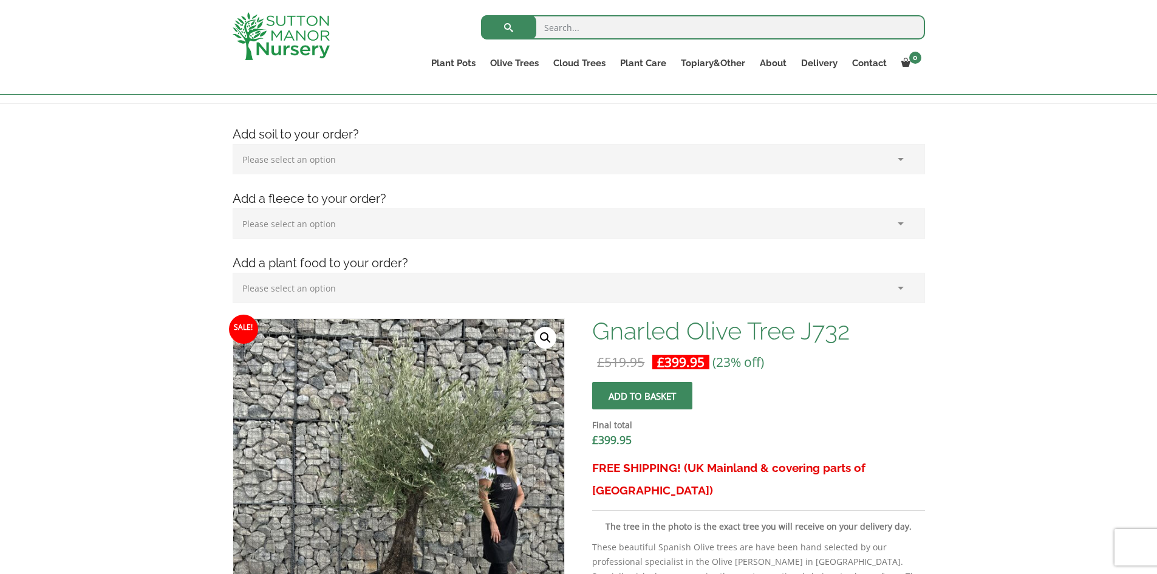
scroll to position [243, 0]
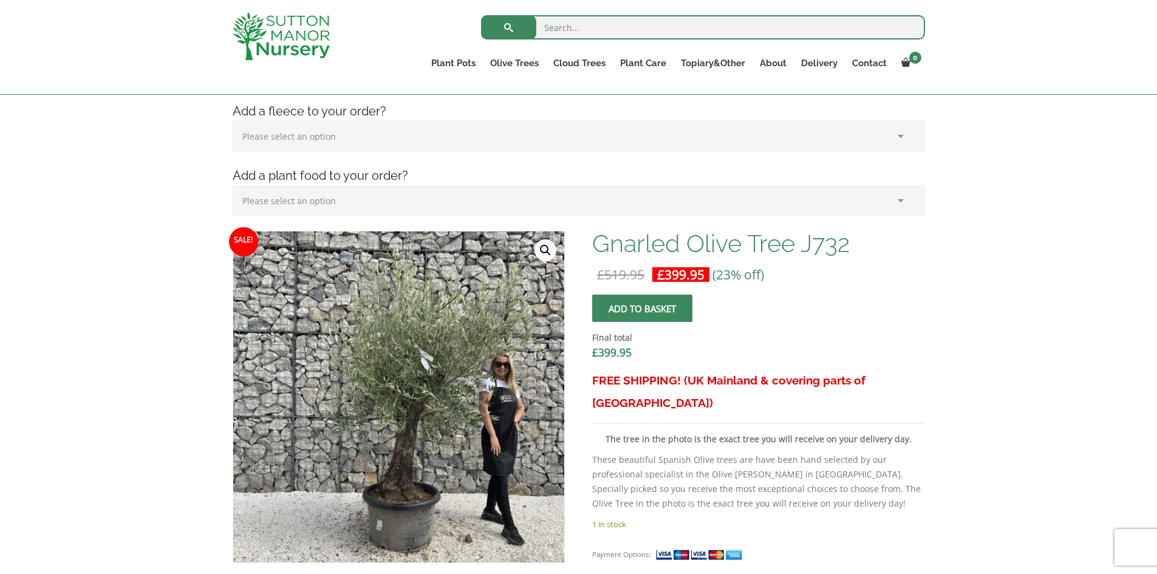
click at [548, 248] on link "🔍" at bounding box center [545, 250] width 22 height 22
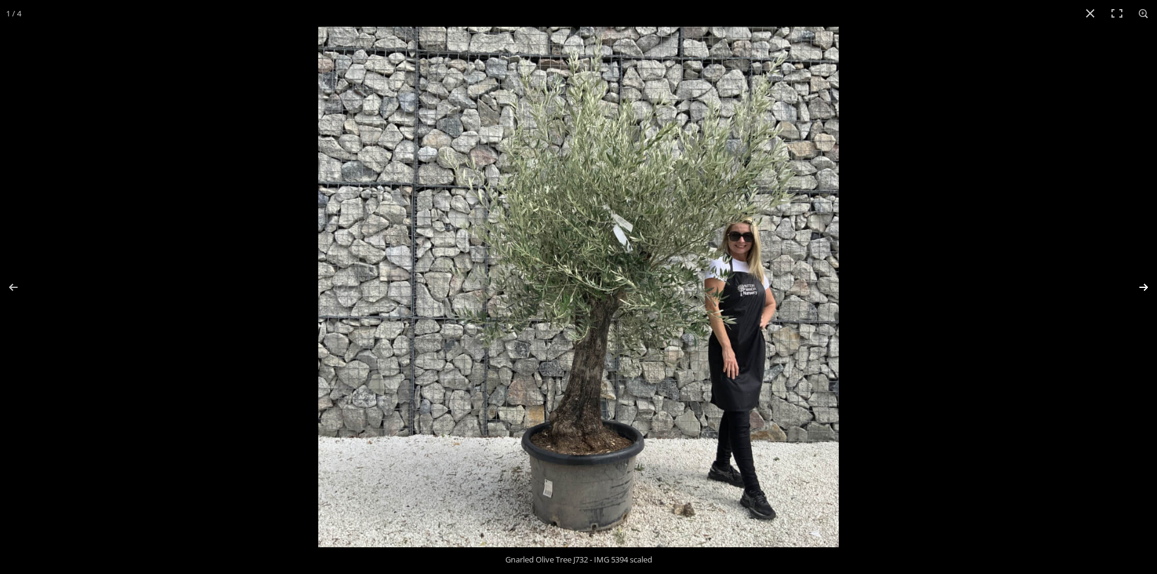
click at [1143, 289] on button "Next (arrow right)" at bounding box center [1135, 287] width 43 height 61
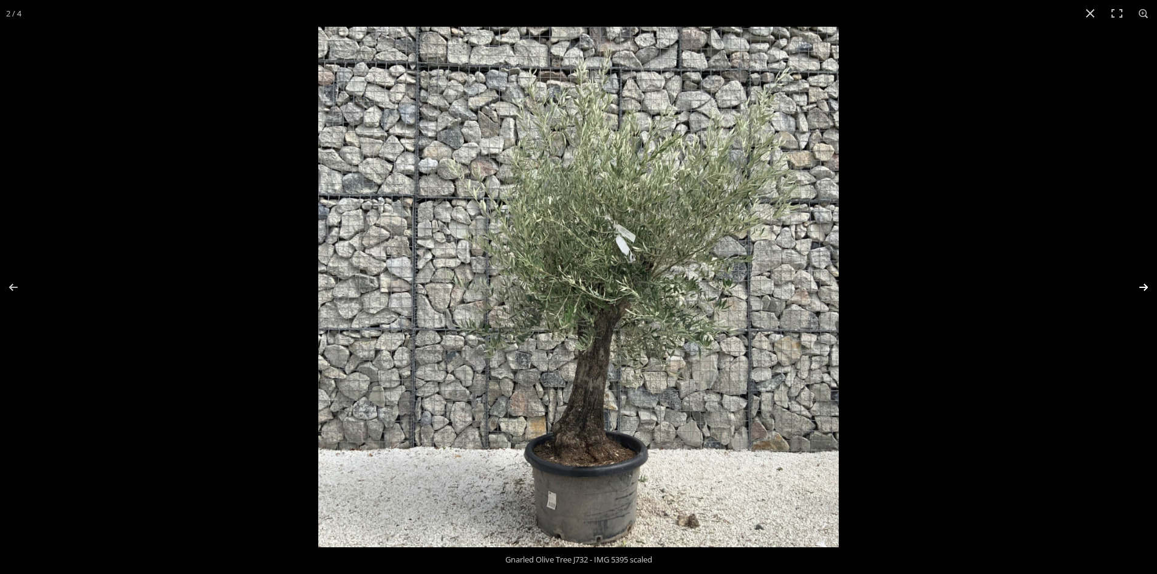
click at [1142, 289] on button "Next (arrow right)" at bounding box center [1135, 287] width 43 height 61
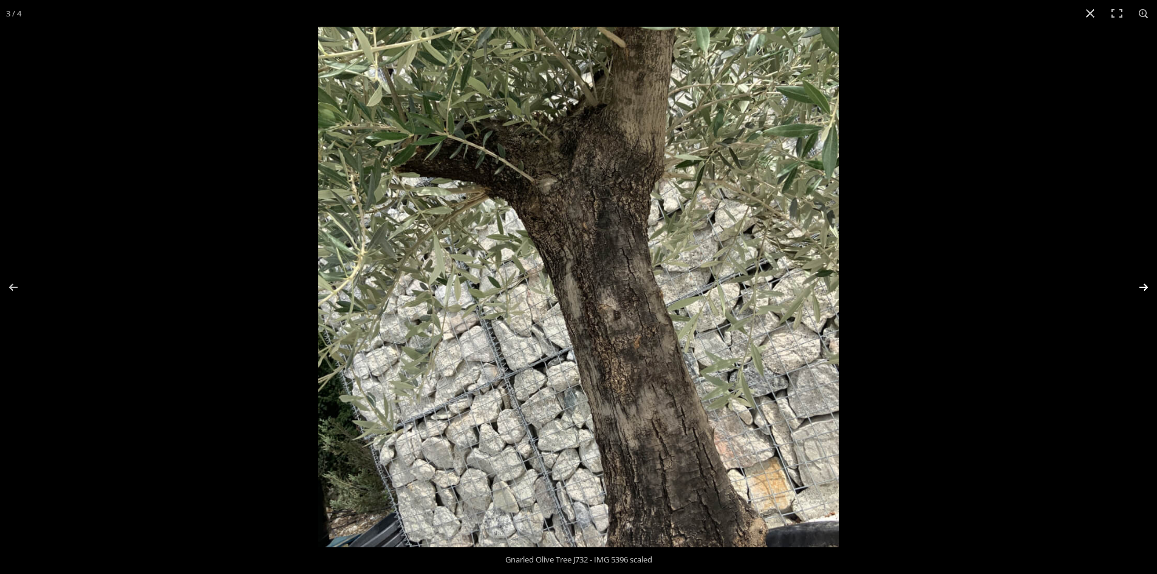
click at [1142, 286] on button "Next (arrow right)" at bounding box center [1135, 287] width 43 height 61
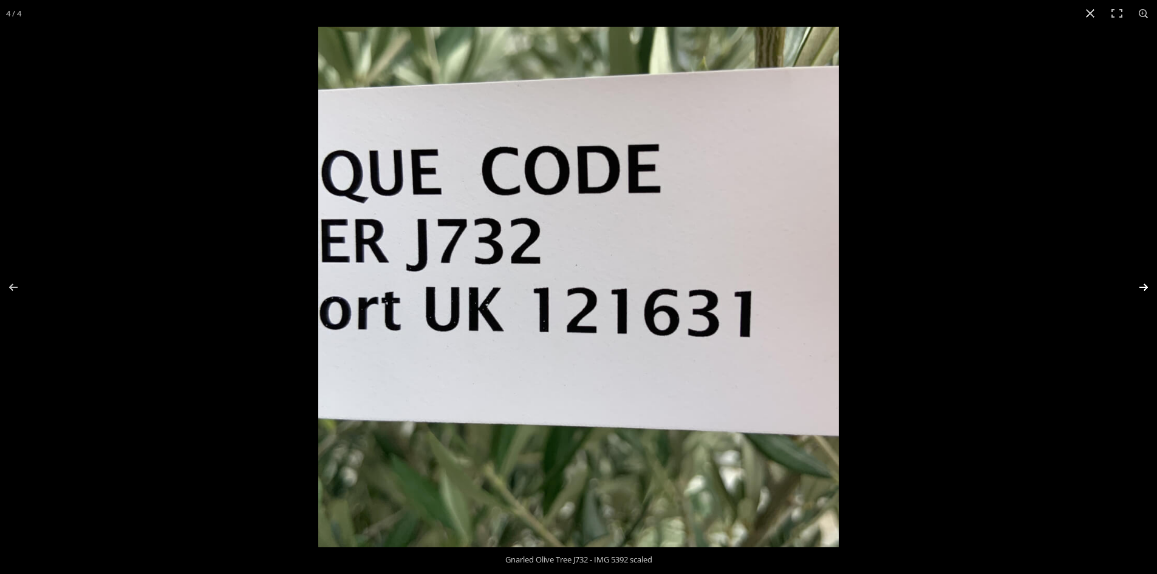
click at [1142, 286] on button "Next (arrow right)" at bounding box center [1135, 287] width 43 height 61
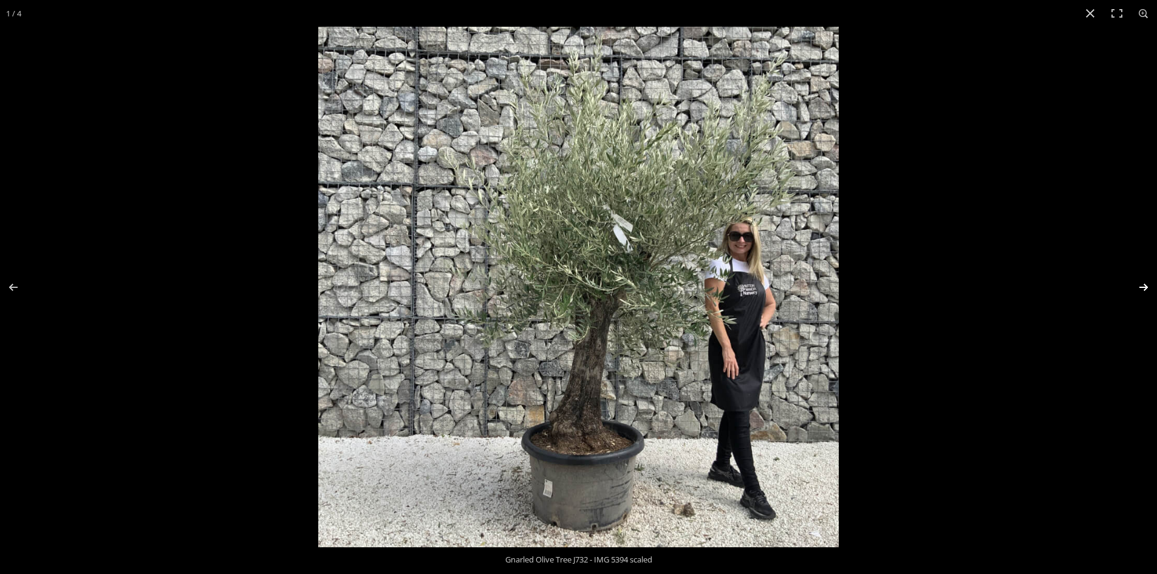
click at [1141, 286] on button "Next (arrow right)" at bounding box center [1135, 287] width 43 height 61
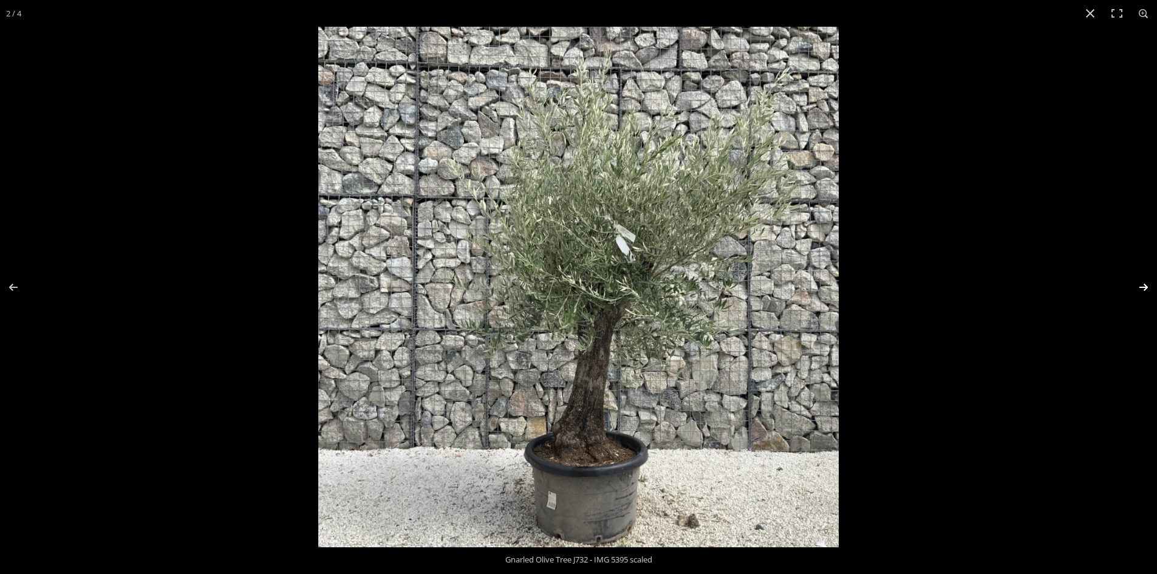
click at [1144, 285] on button "Next (arrow right)" at bounding box center [1135, 287] width 43 height 61
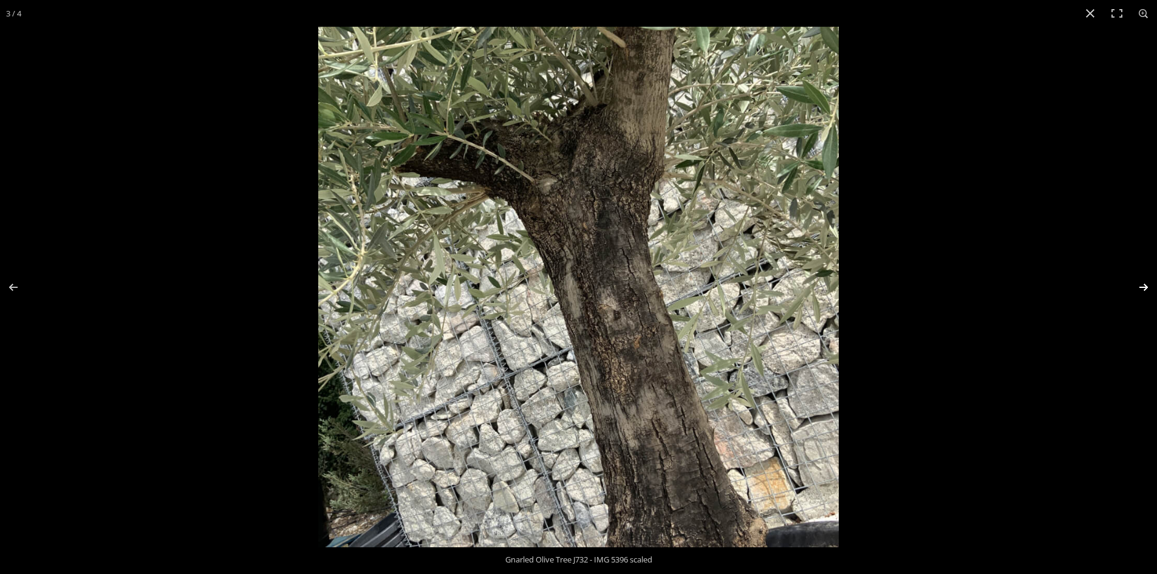
click at [1144, 282] on button "Next (arrow right)" at bounding box center [1135, 287] width 43 height 61
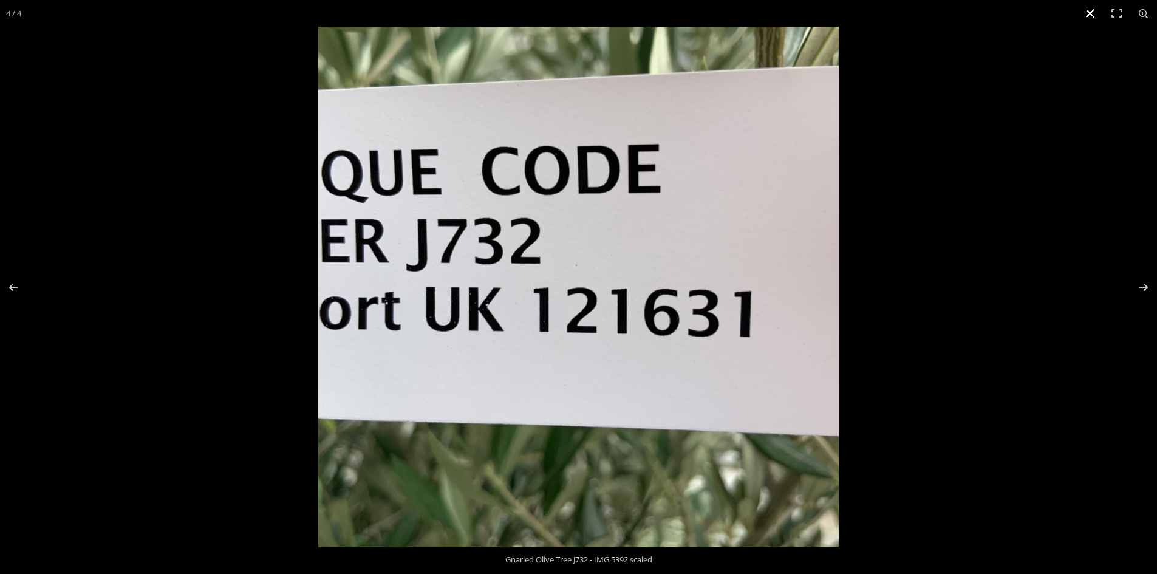
click at [1090, 12] on button "Close (Esc)" at bounding box center [1090, 13] width 27 height 27
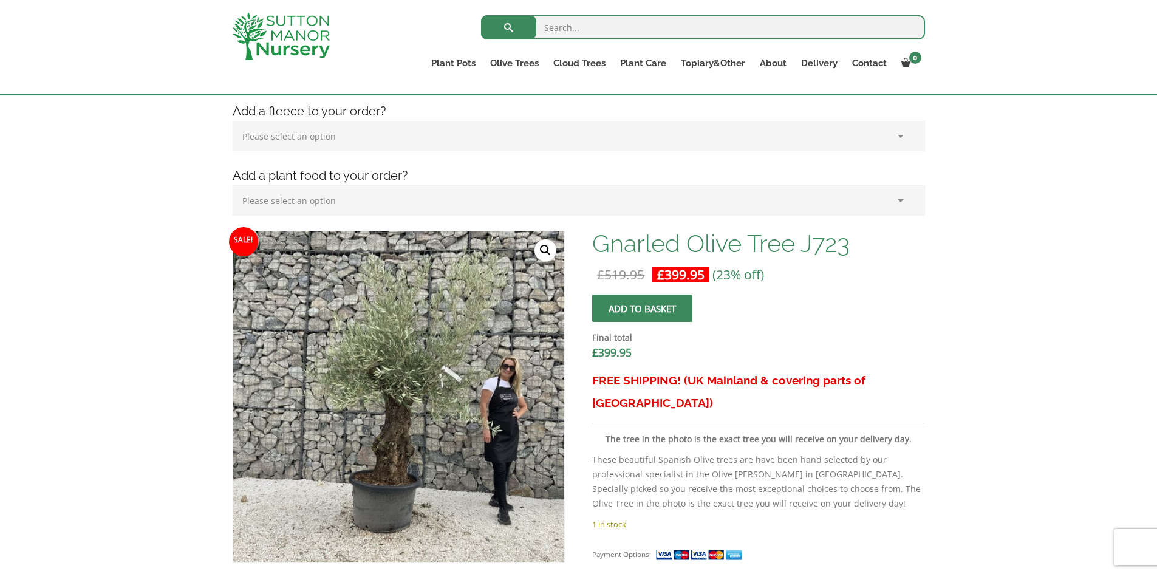
click at [543, 249] on link "🔍" at bounding box center [545, 250] width 22 height 22
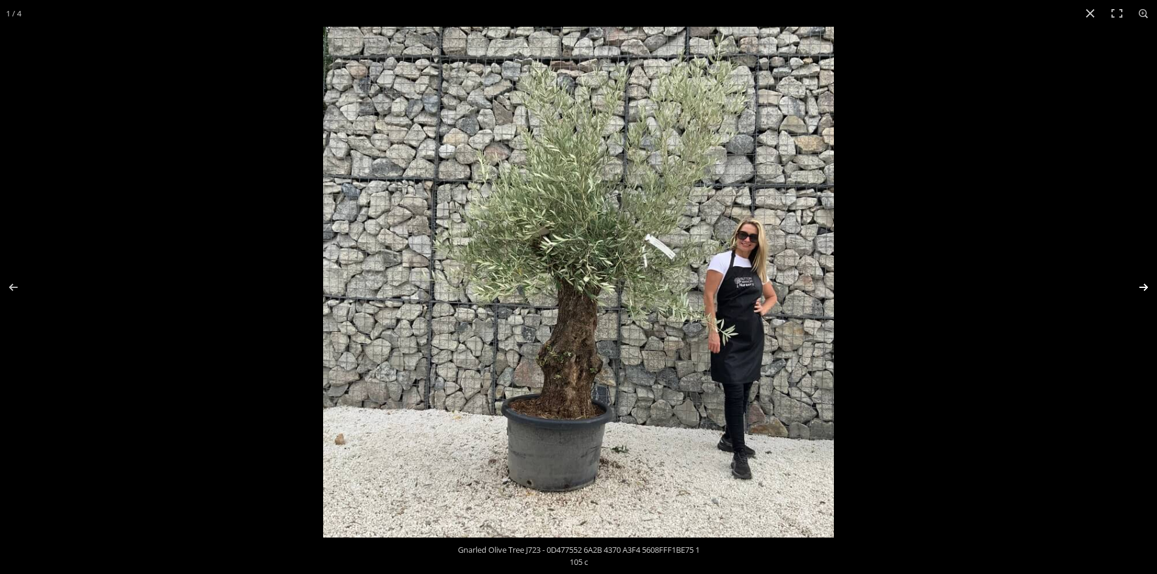
click at [1146, 285] on button "Next (arrow right)" at bounding box center [1135, 287] width 43 height 61
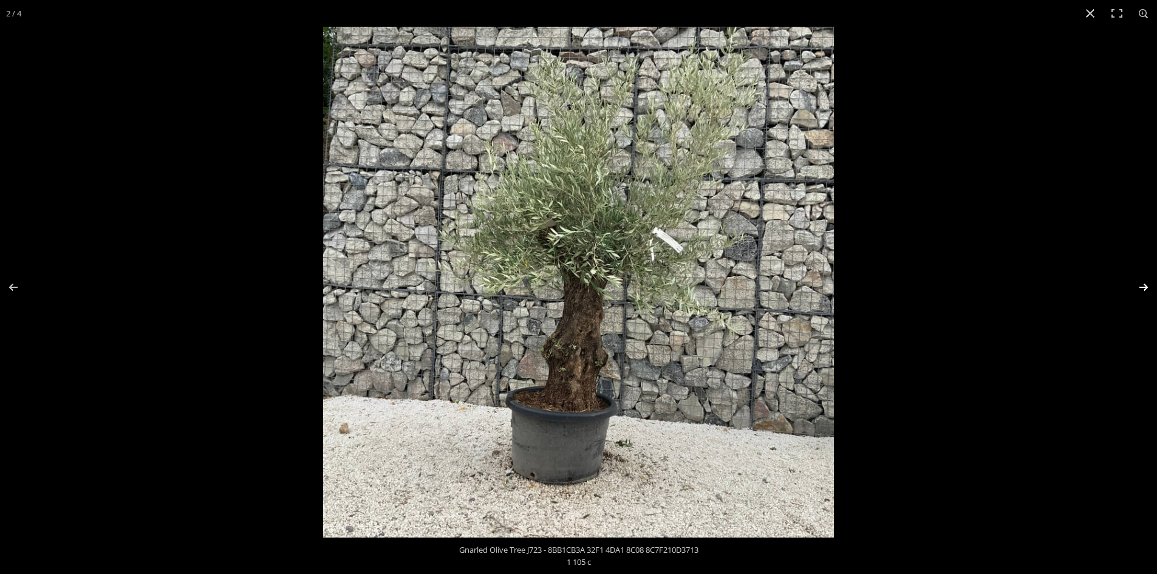
click at [1146, 285] on button "Next (arrow right)" at bounding box center [1135, 287] width 43 height 61
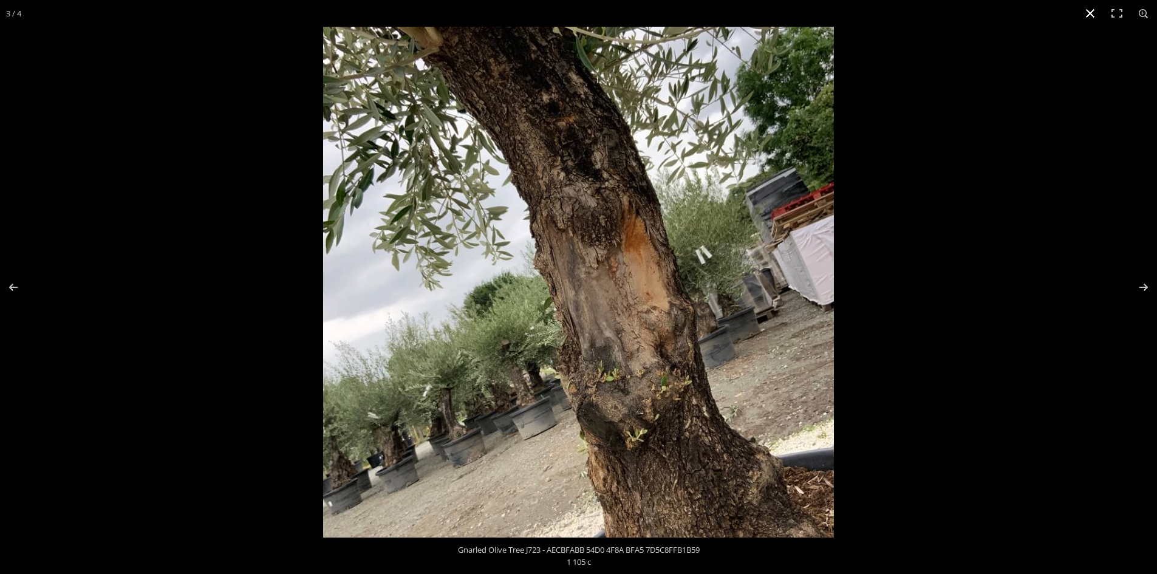
click at [1092, 11] on button "Close (Esc)" at bounding box center [1090, 13] width 27 height 27
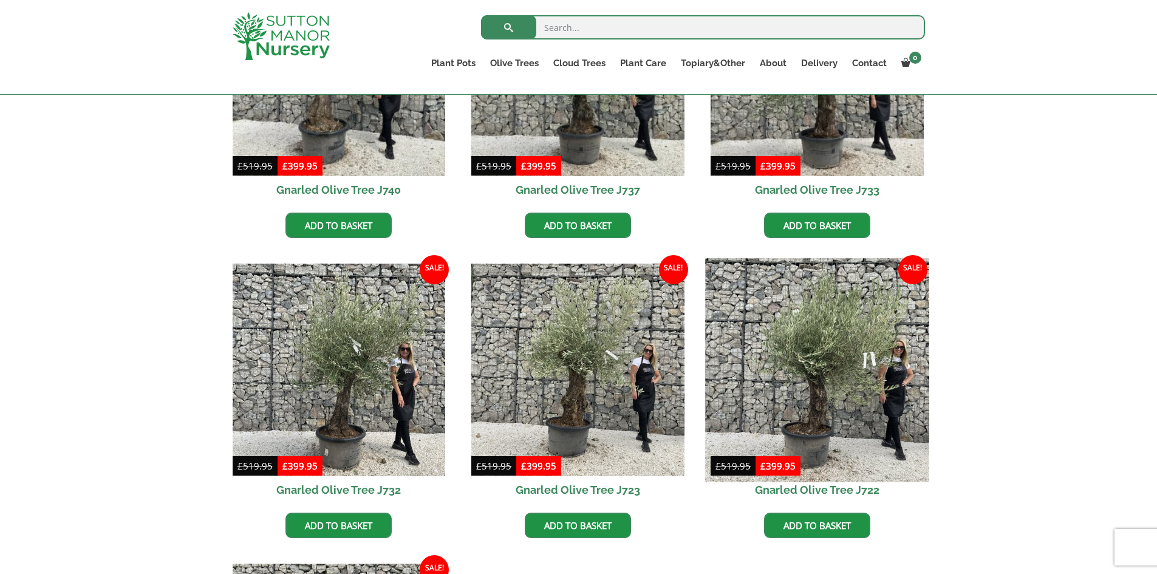
click at [826, 400] on img at bounding box center [816, 369] width 223 height 223
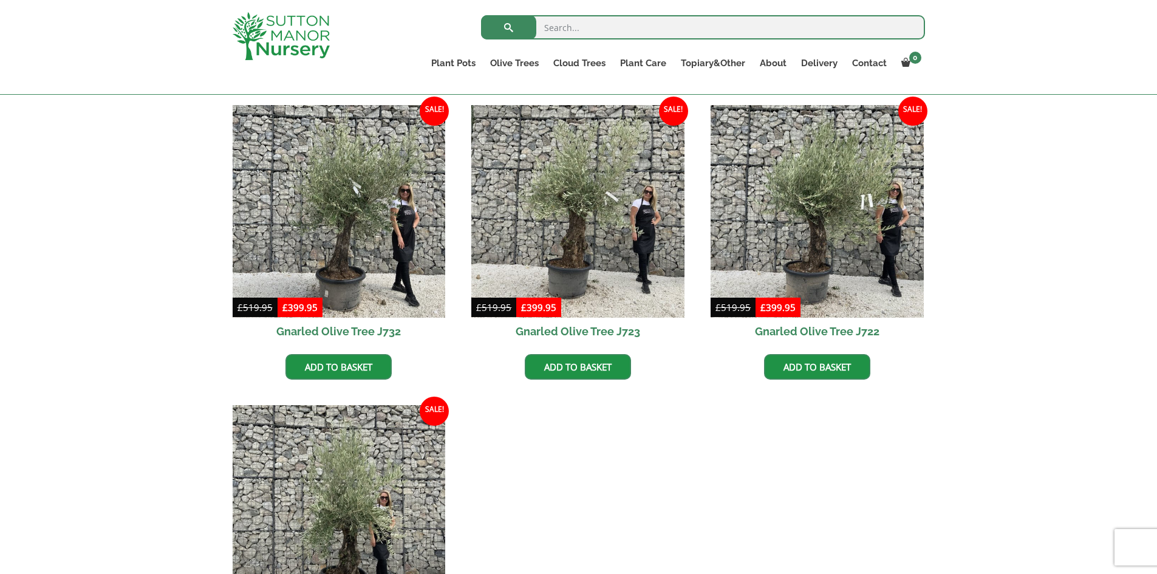
scroll to position [685, 0]
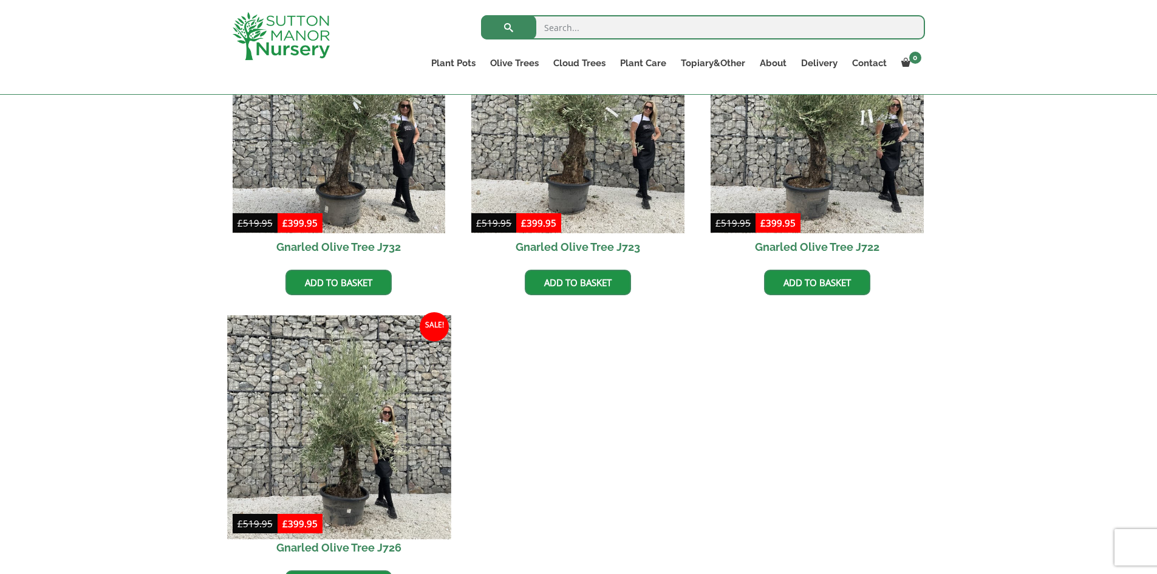
click at [378, 446] on img at bounding box center [338, 426] width 223 height 223
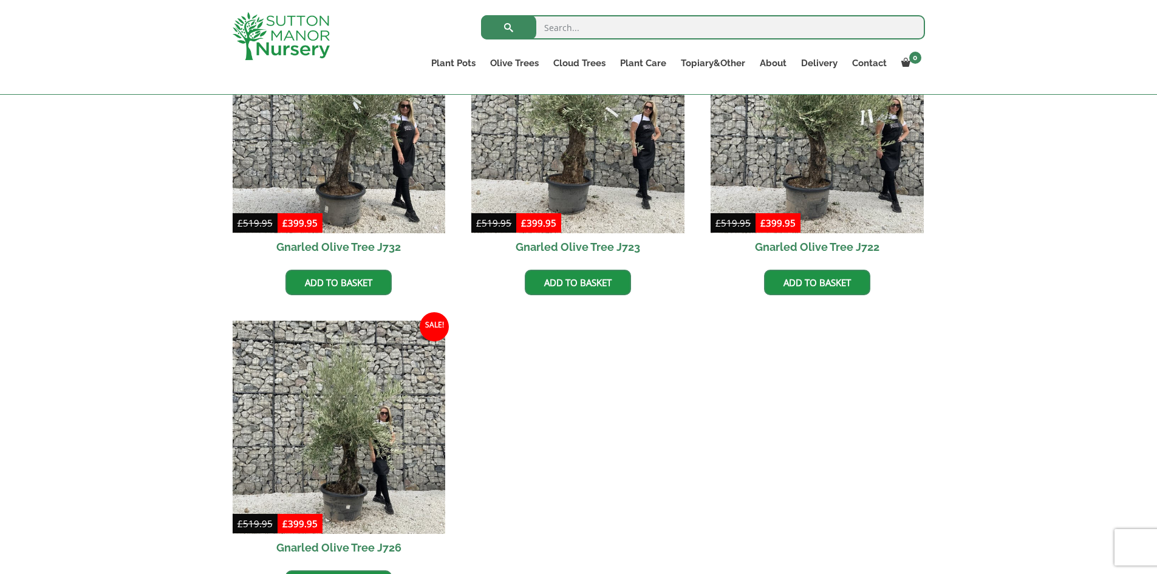
scroll to position [867, 0]
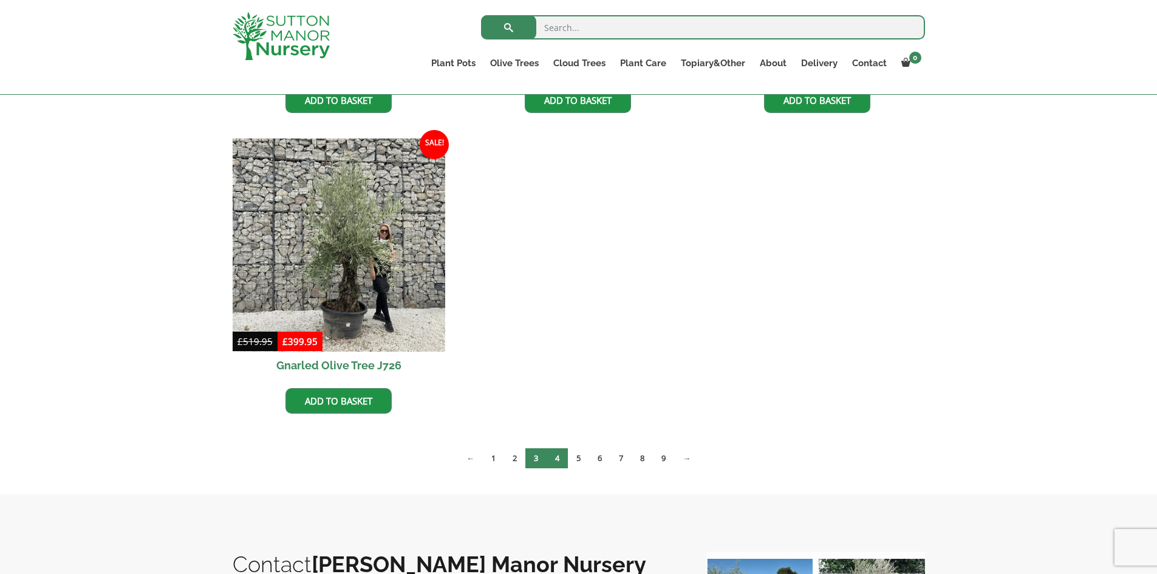
click at [555, 456] on link "4" at bounding box center [557, 458] width 21 height 20
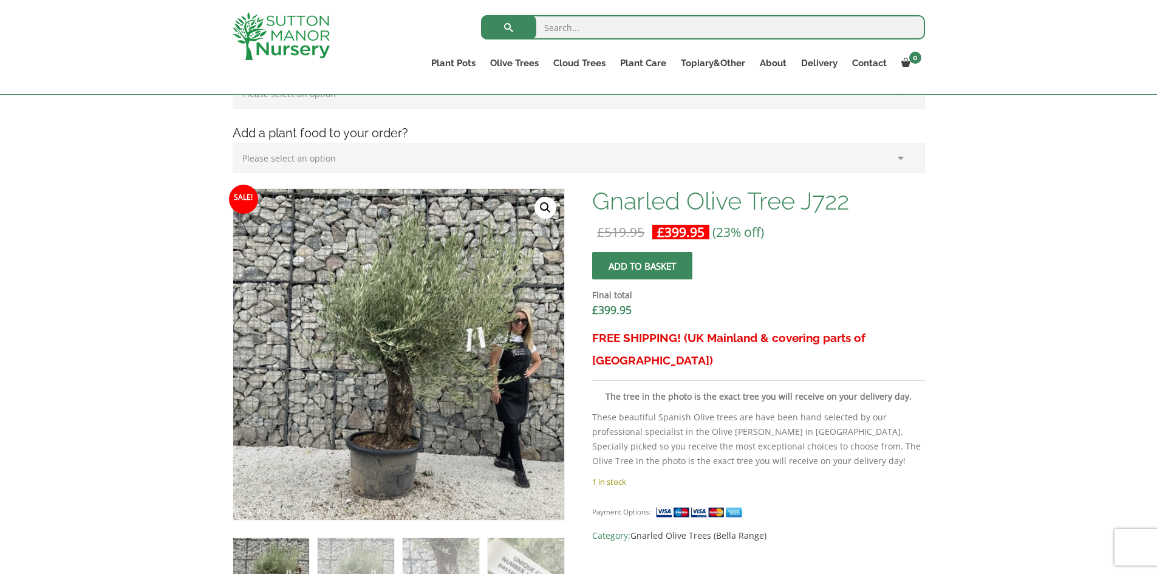
scroll to position [364, 0]
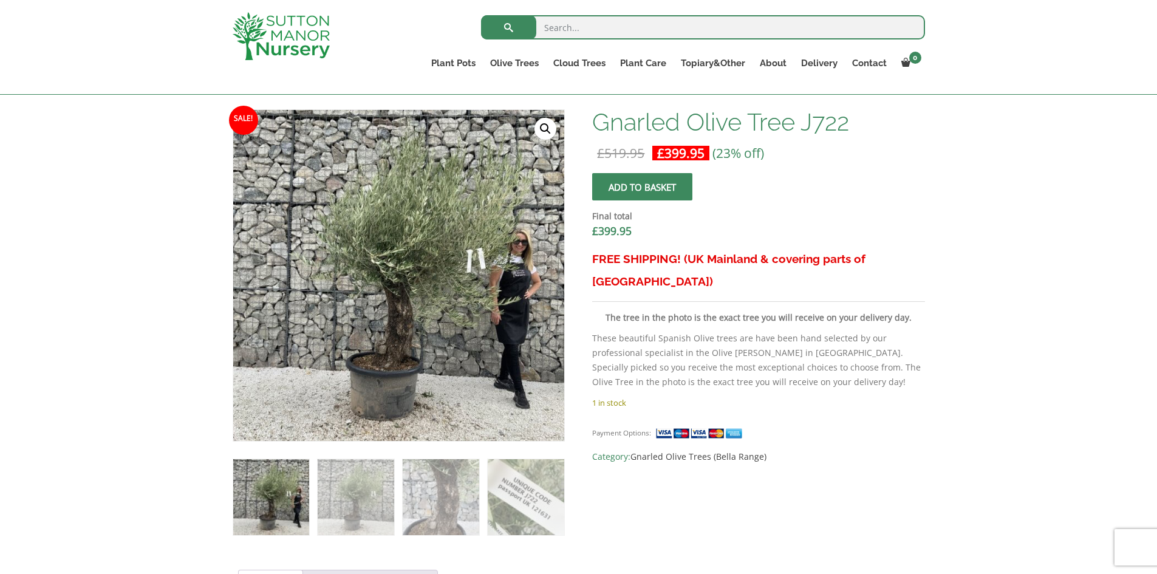
click at [545, 128] on link "🔍" at bounding box center [545, 129] width 22 height 22
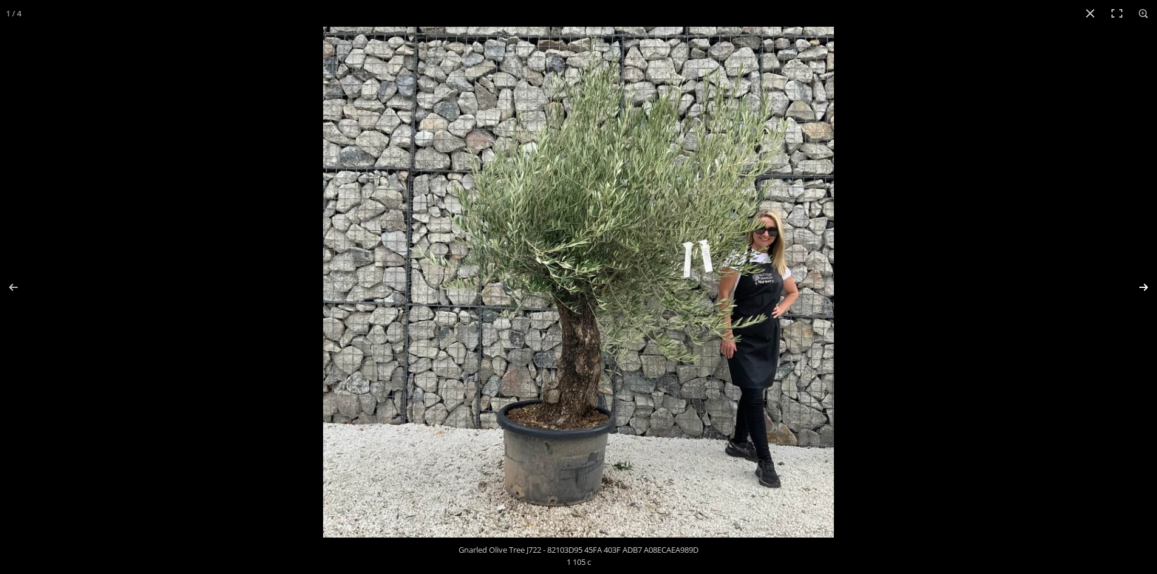
click at [1146, 285] on button "Next (arrow right)" at bounding box center [1135, 287] width 43 height 61
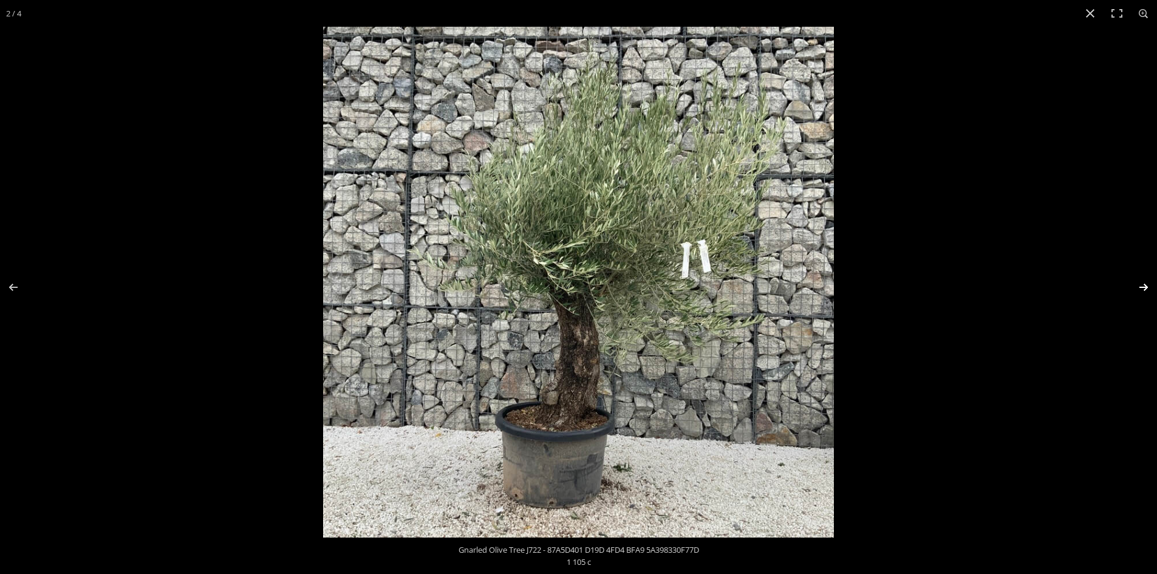
click at [1146, 285] on button "Next (arrow right)" at bounding box center [1135, 287] width 43 height 61
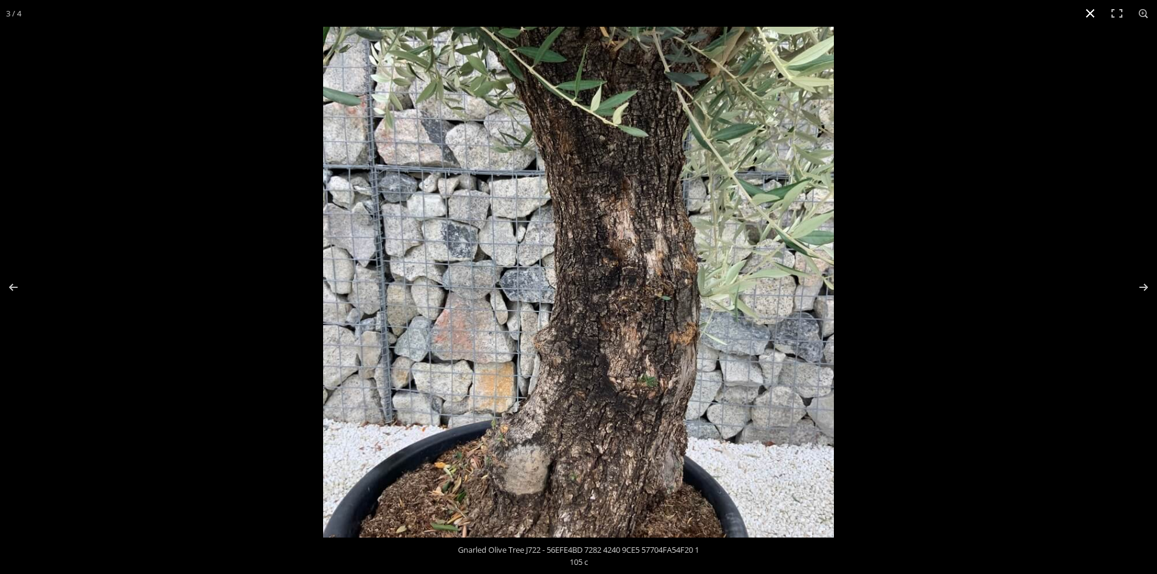
click at [1091, 8] on button "Close (Esc)" at bounding box center [1090, 13] width 27 height 27
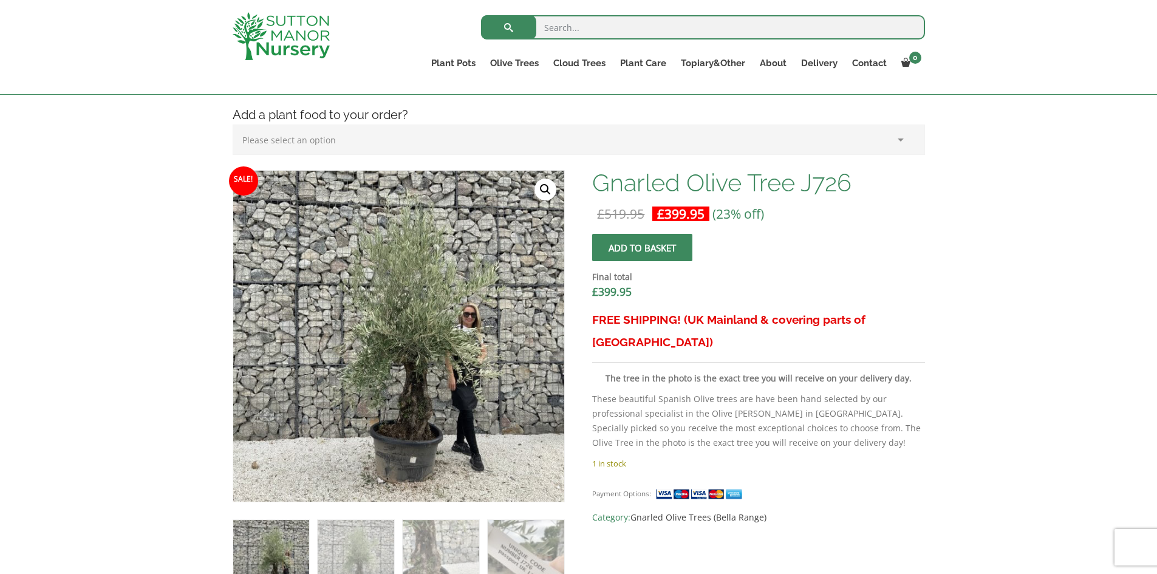
click at [541, 188] on link "🔍" at bounding box center [545, 190] width 22 height 22
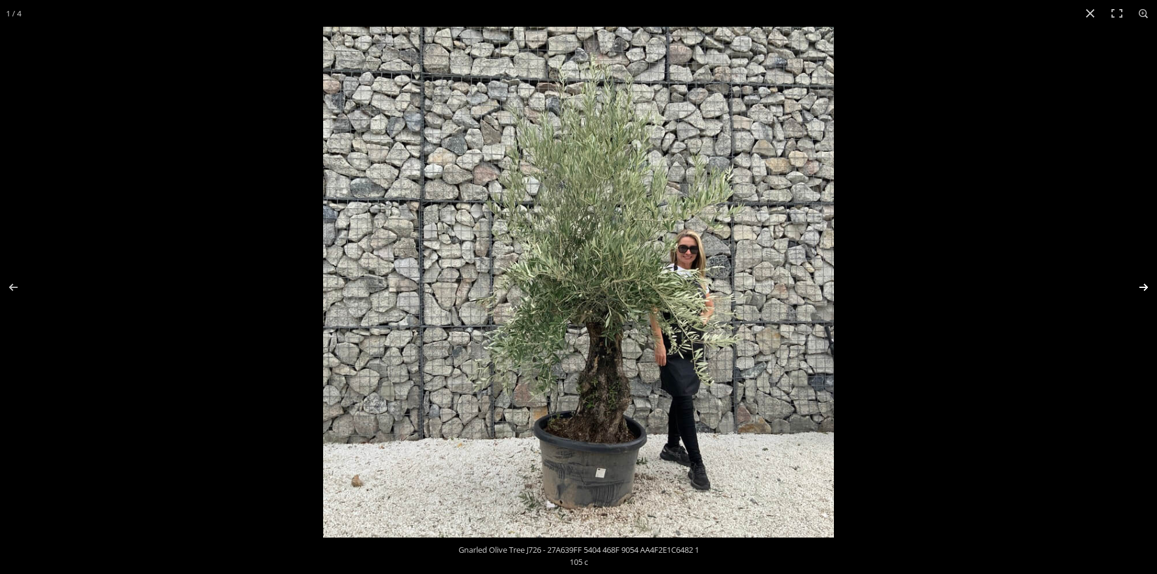
click at [1140, 283] on button "Next (arrow right)" at bounding box center [1135, 287] width 43 height 61
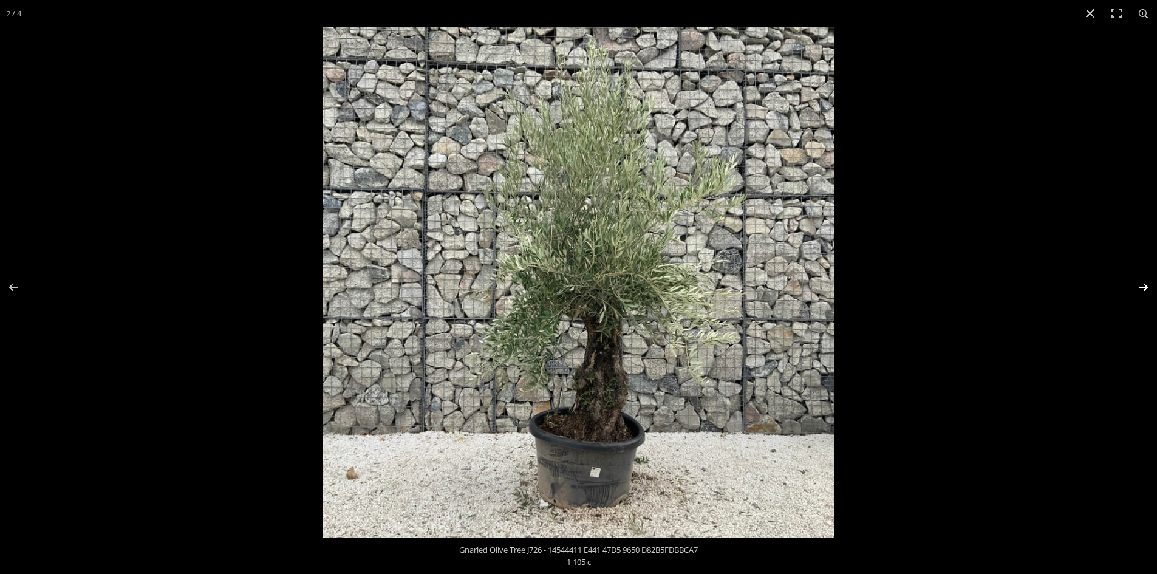
click at [1140, 283] on button "Next (arrow right)" at bounding box center [1135, 287] width 43 height 61
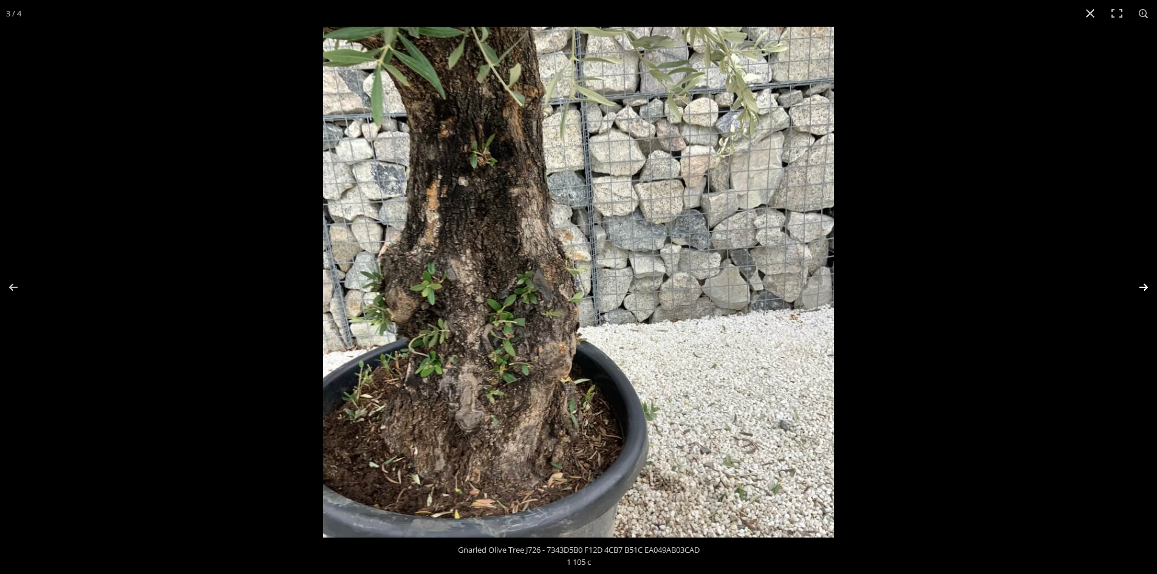
click at [1143, 286] on button "Next (arrow right)" at bounding box center [1135, 287] width 43 height 61
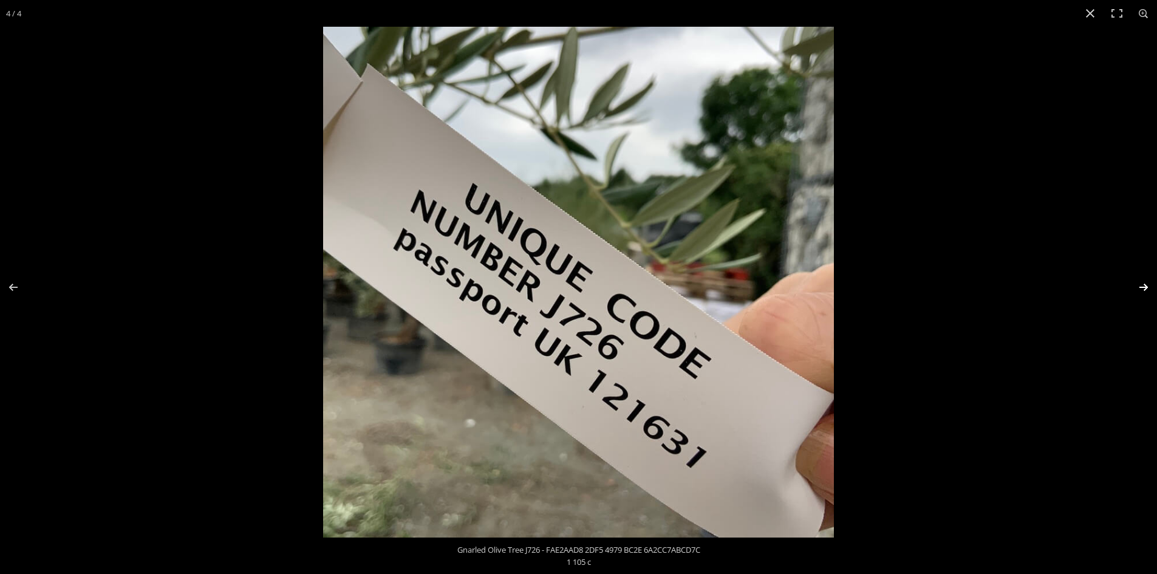
click at [1143, 286] on button "Next (arrow right)" at bounding box center [1135, 287] width 43 height 61
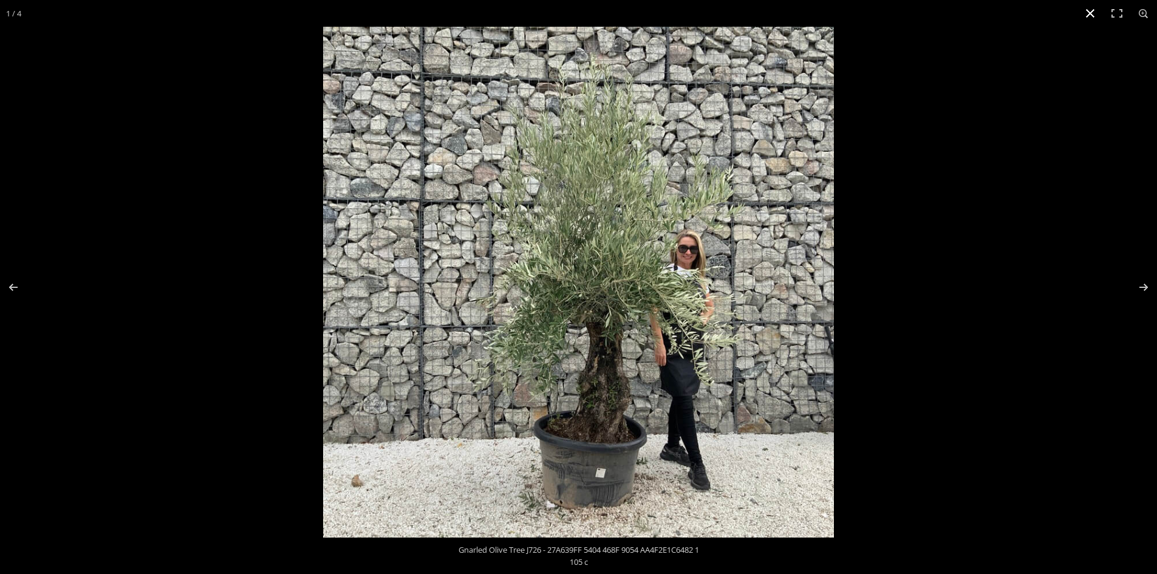
click at [1090, 15] on button "Close (Esc)" at bounding box center [1090, 13] width 27 height 27
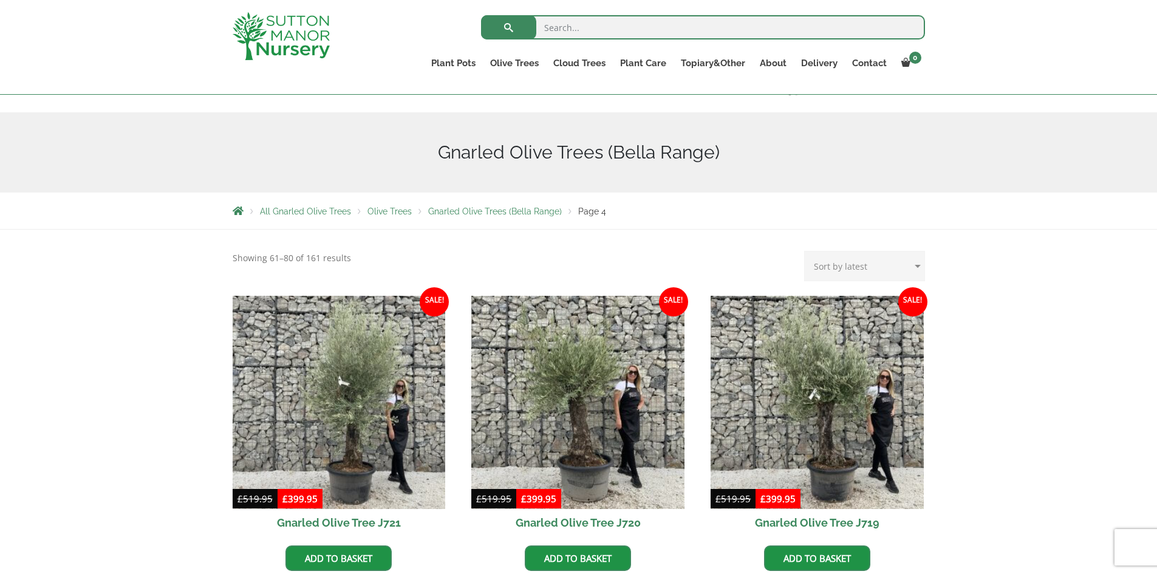
scroll to position [121, 0]
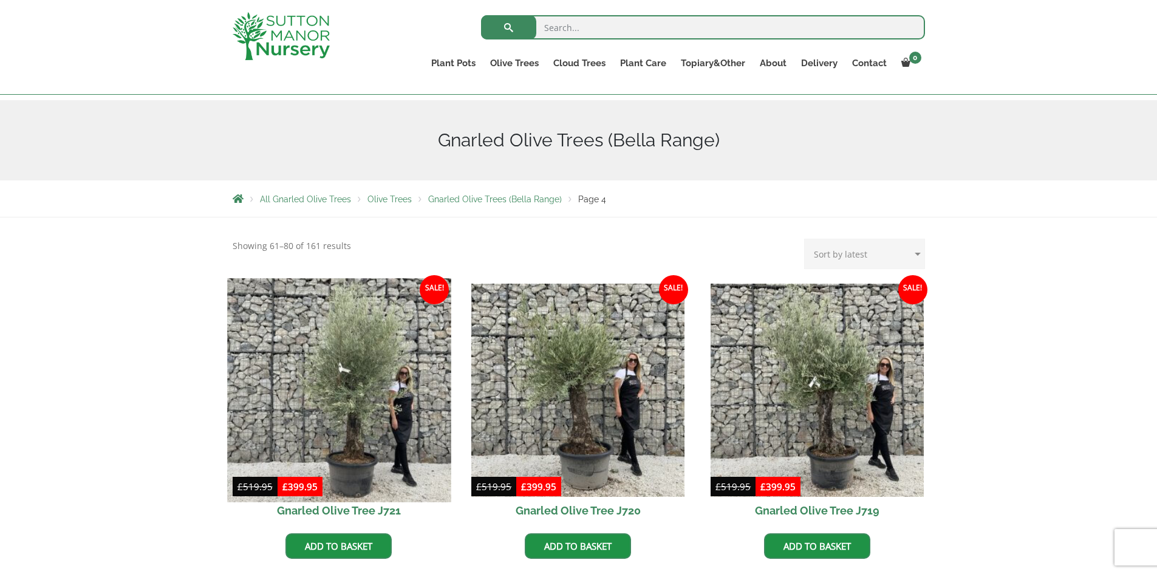
click at [367, 420] on img at bounding box center [338, 389] width 223 height 223
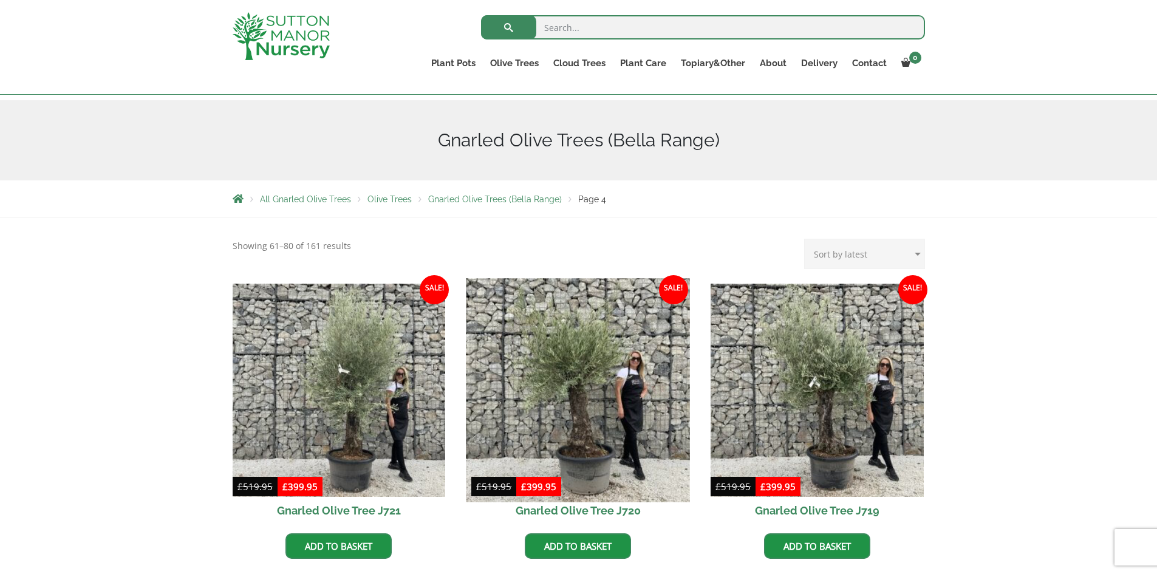
click at [606, 395] on img at bounding box center [577, 389] width 223 height 223
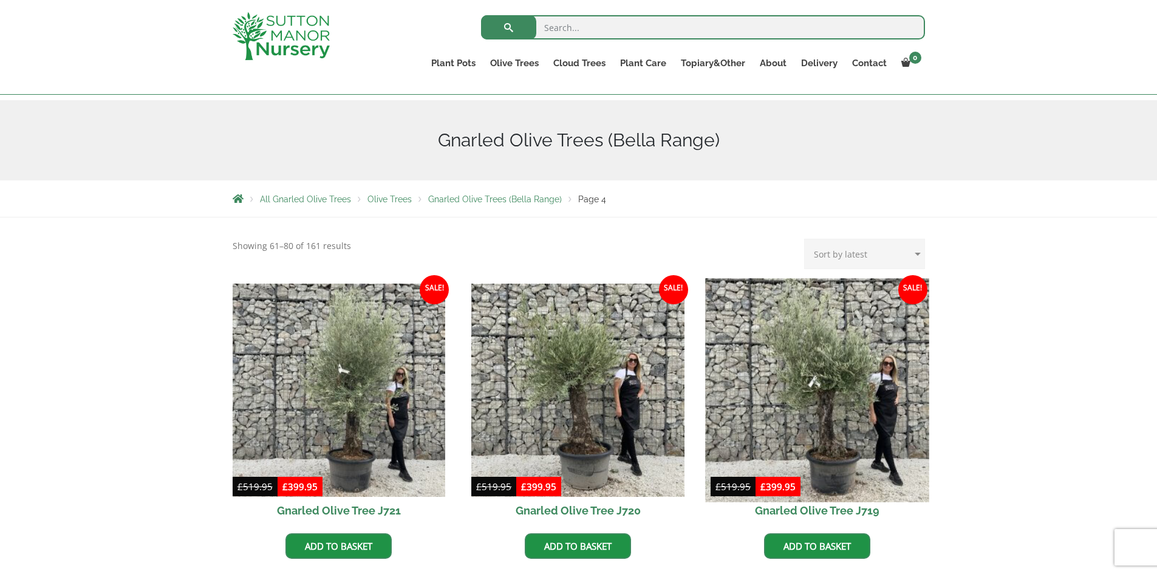
click at [814, 372] on img at bounding box center [816, 389] width 223 height 223
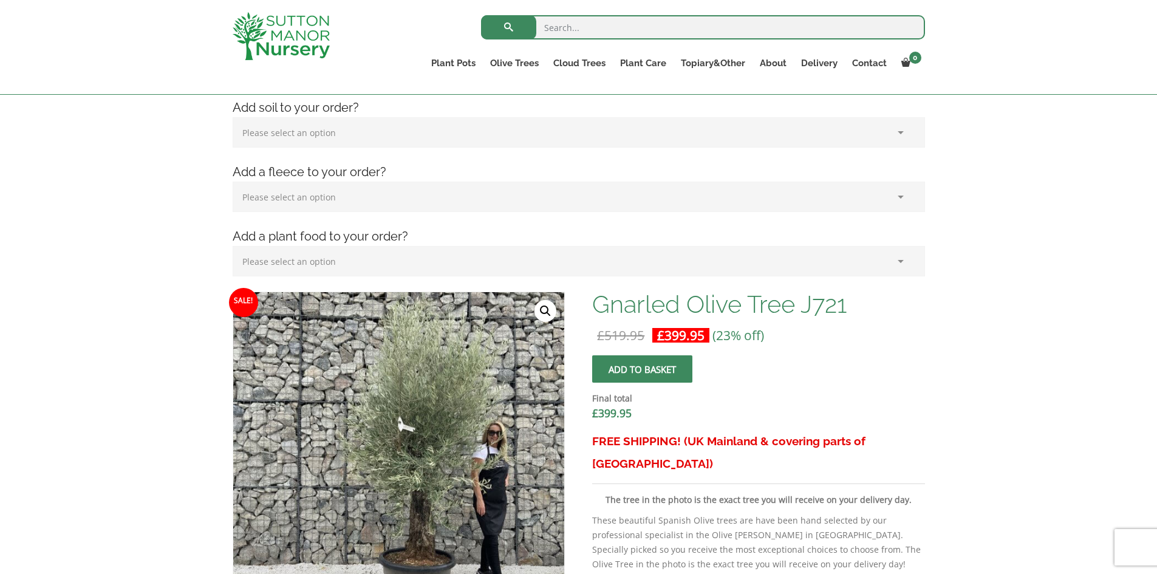
scroll to position [243, 0]
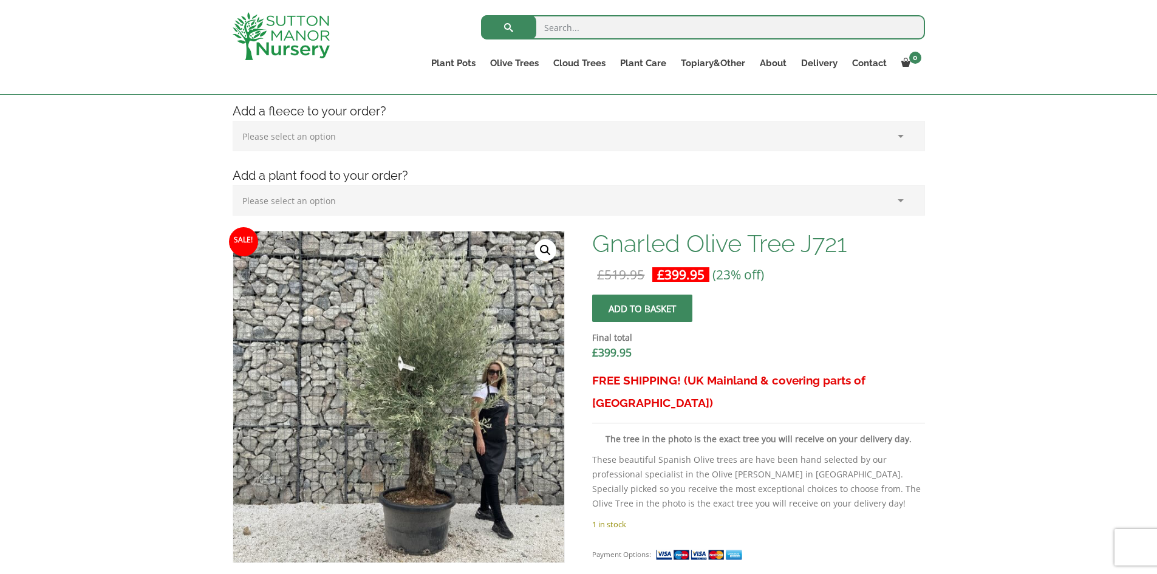
click at [546, 250] on link "🔍" at bounding box center [545, 250] width 22 height 22
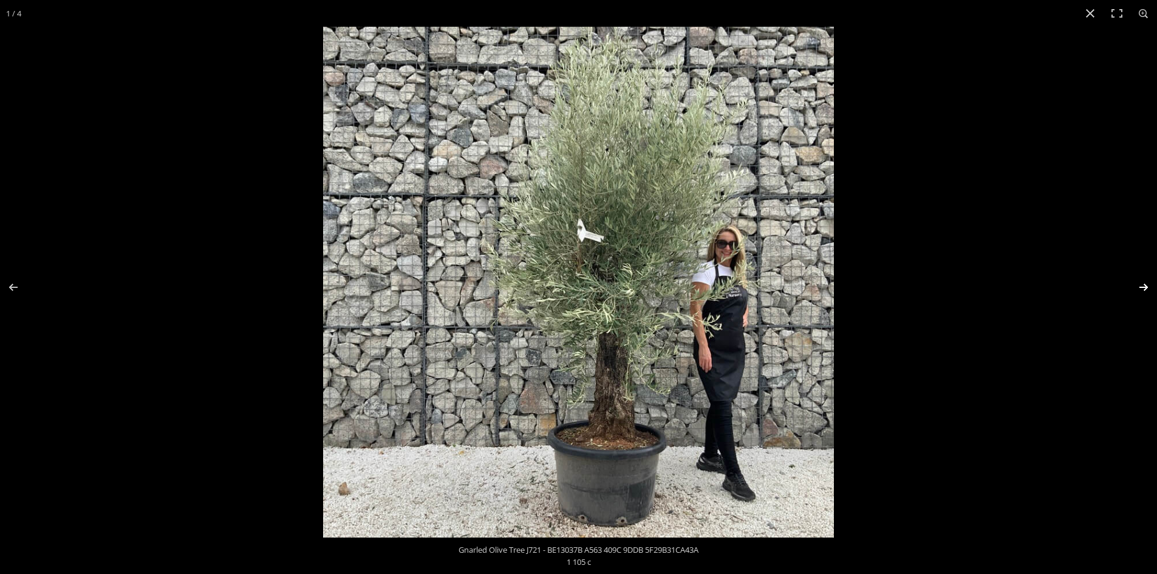
click at [1147, 286] on button "Next (arrow right)" at bounding box center [1135, 287] width 43 height 61
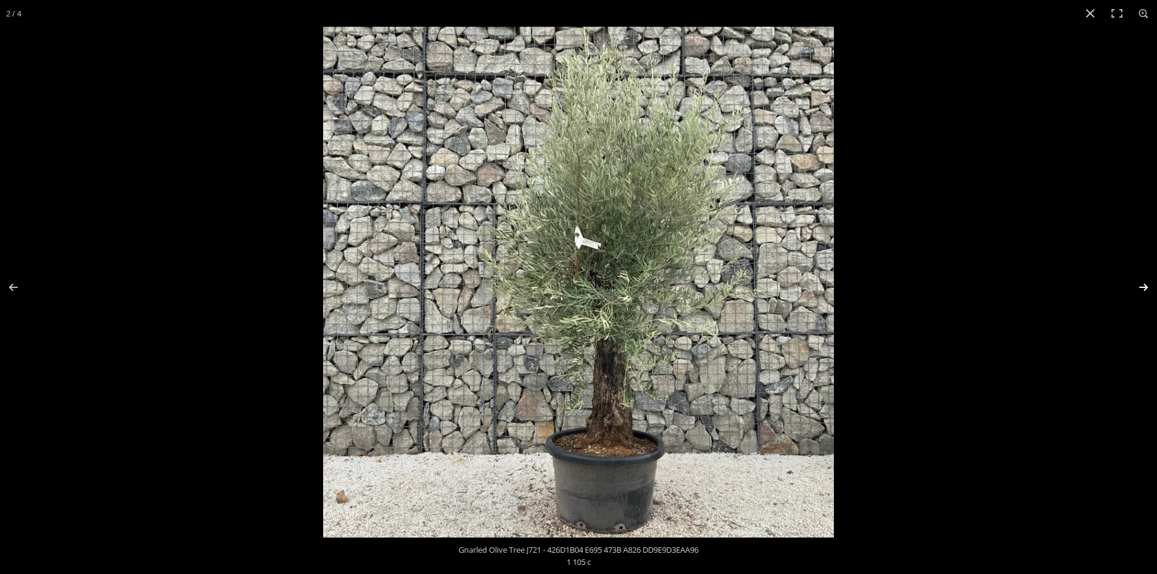
click at [1147, 286] on button "Next (arrow right)" at bounding box center [1135, 287] width 43 height 61
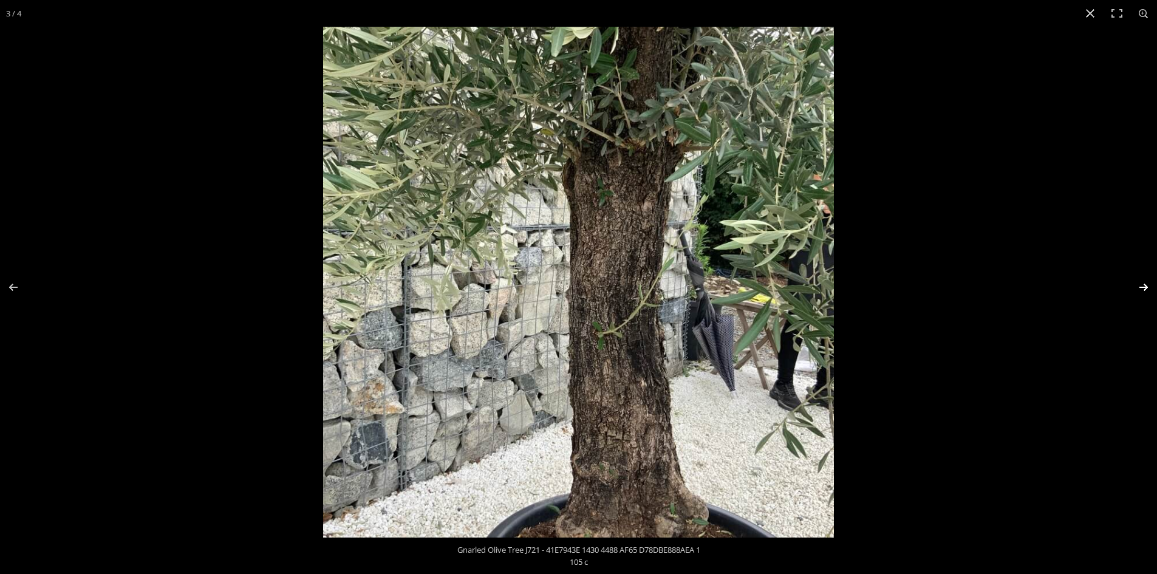
click at [1141, 287] on button "Next (arrow right)" at bounding box center [1135, 287] width 43 height 61
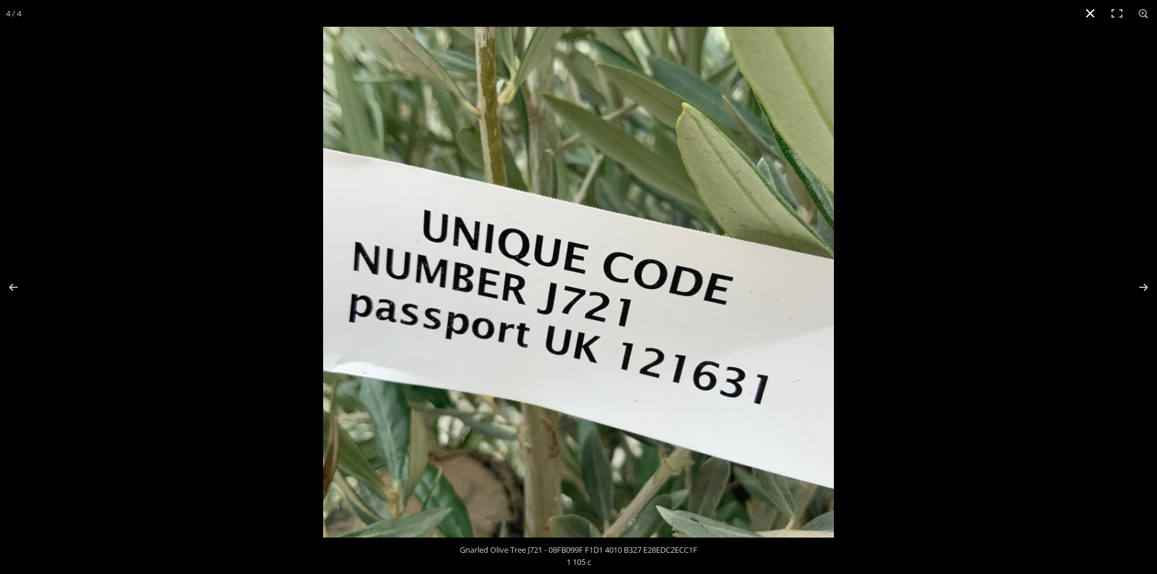
click at [1088, 12] on button "Close (Esc)" at bounding box center [1090, 13] width 27 height 27
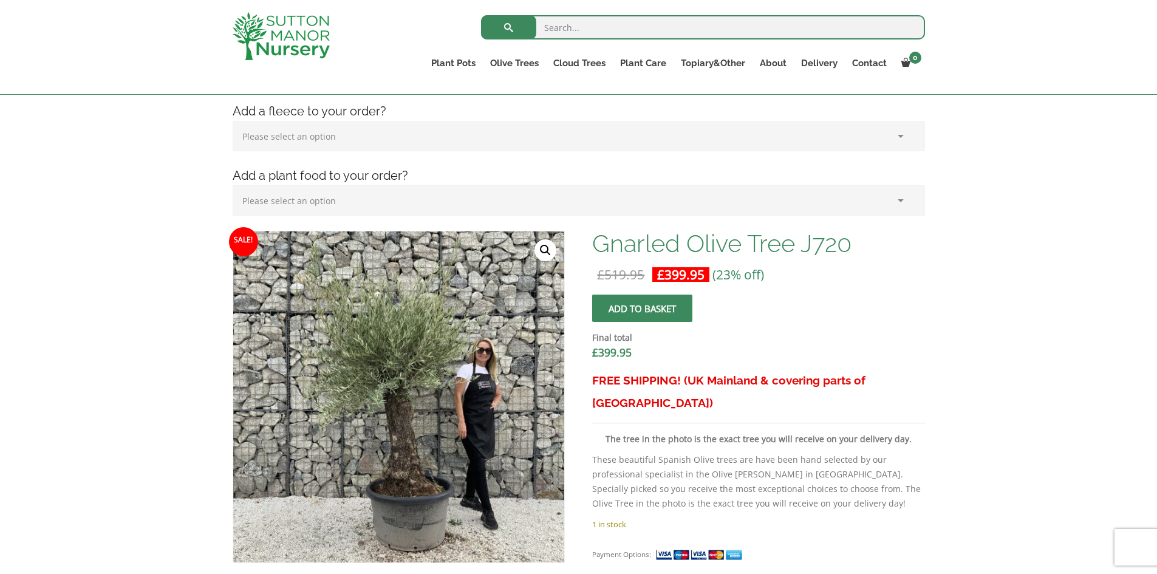
click at [547, 250] on link "🔍" at bounding box center [545, 250] width 22 height 22
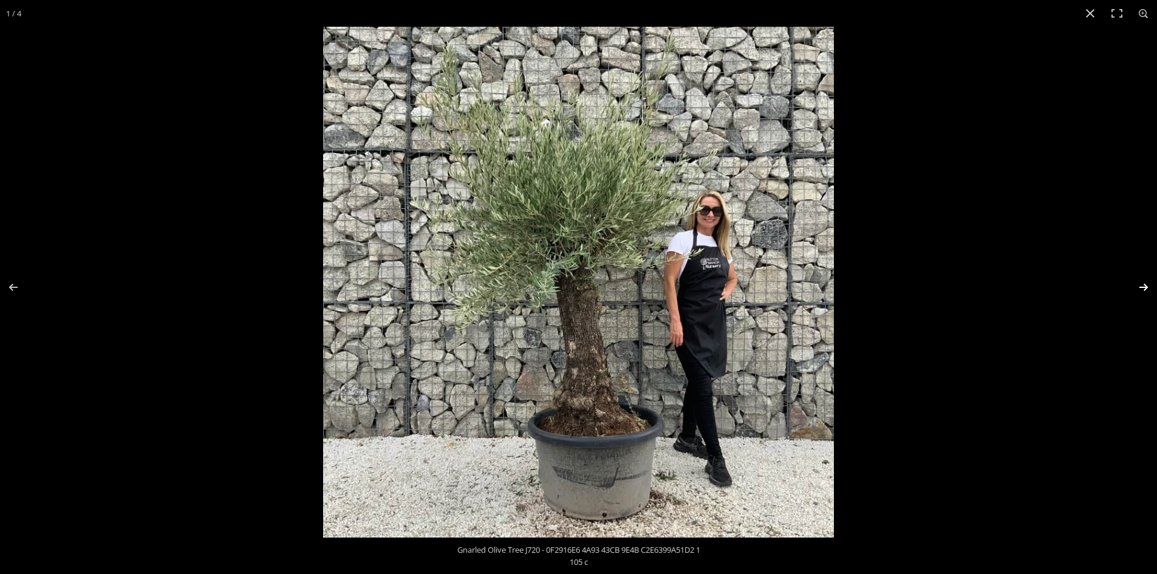
click at [1142, 285] on button "Next (arrow right)" at bounding box center [1135, 287] width 43 height 61
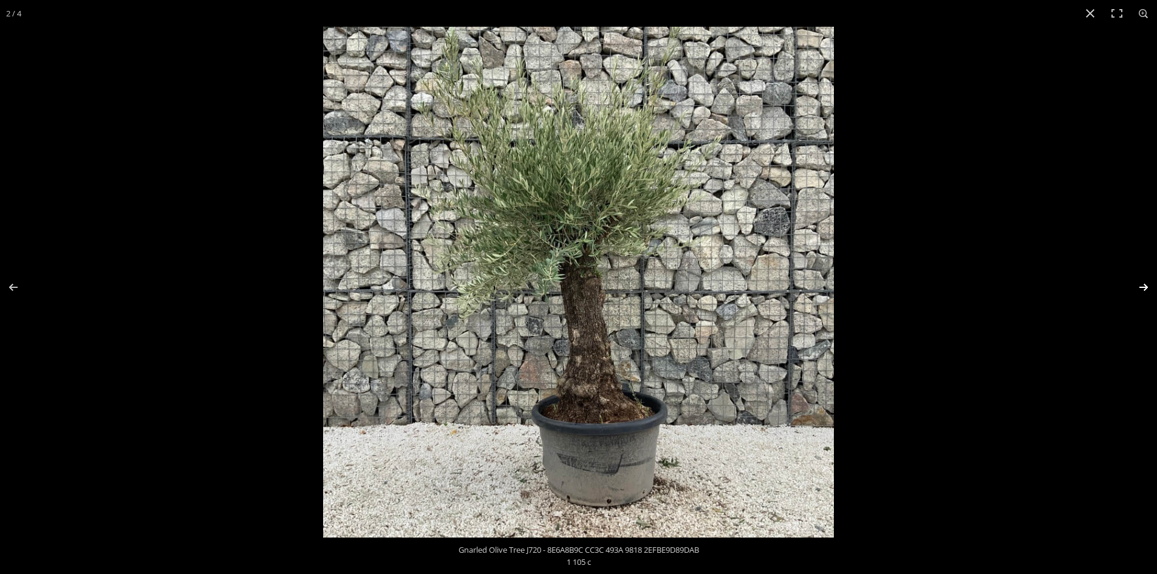
click at [1142, 285] on button "Next (arrow right)" at bounding box center [1135, 287] width 43 height 61
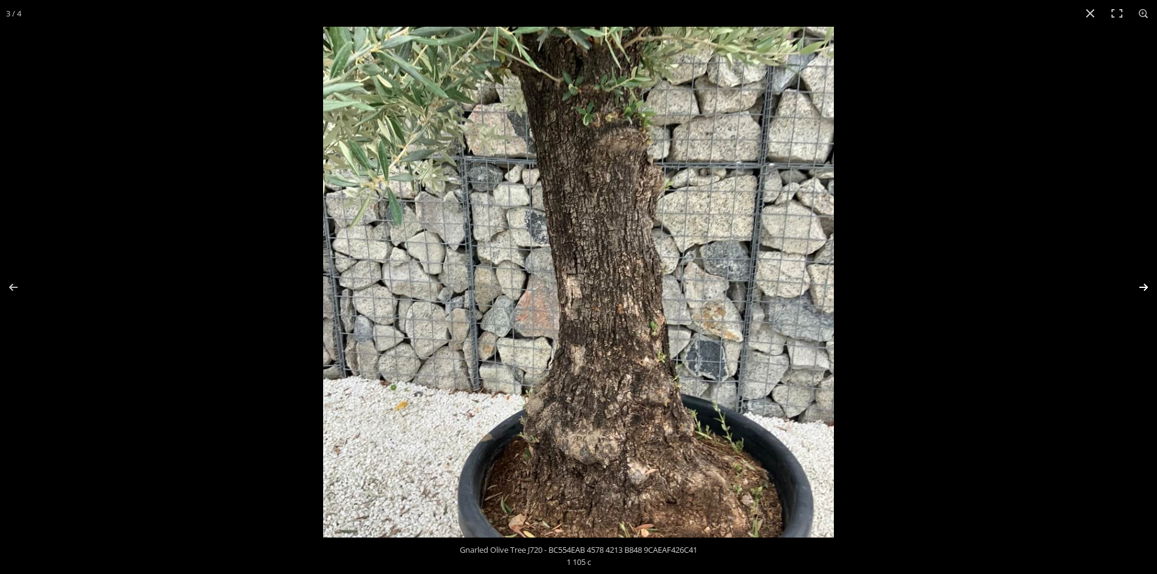
click at [1146, 285] on button "Next (arrow right)" at bounding box center [1135, 287] width 43 height 61
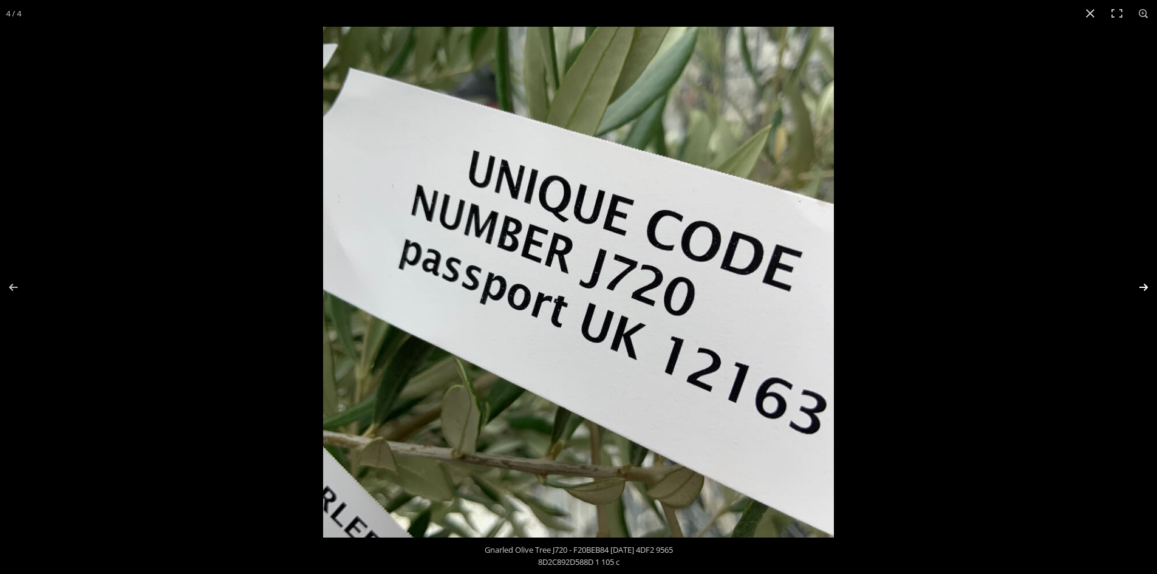
click at [1143, 288] on button "Next (arrow right)" at bounding box center [1135, 287] width 43 height 61
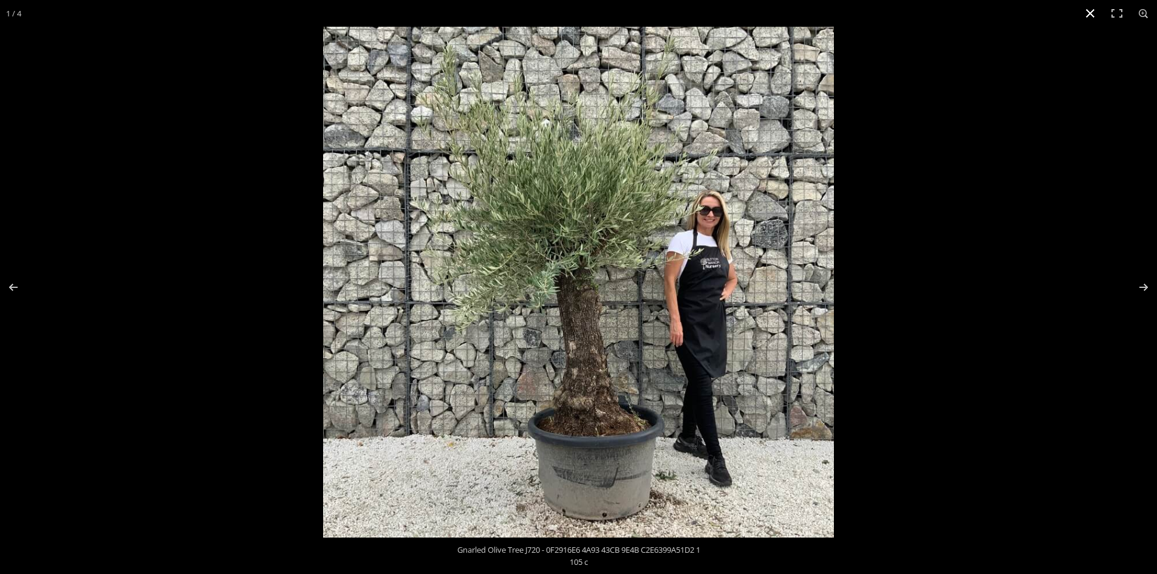
click at [1092, 12] on button "Close (Esc)" at bounding box center [1090, 13] width 27 height 27
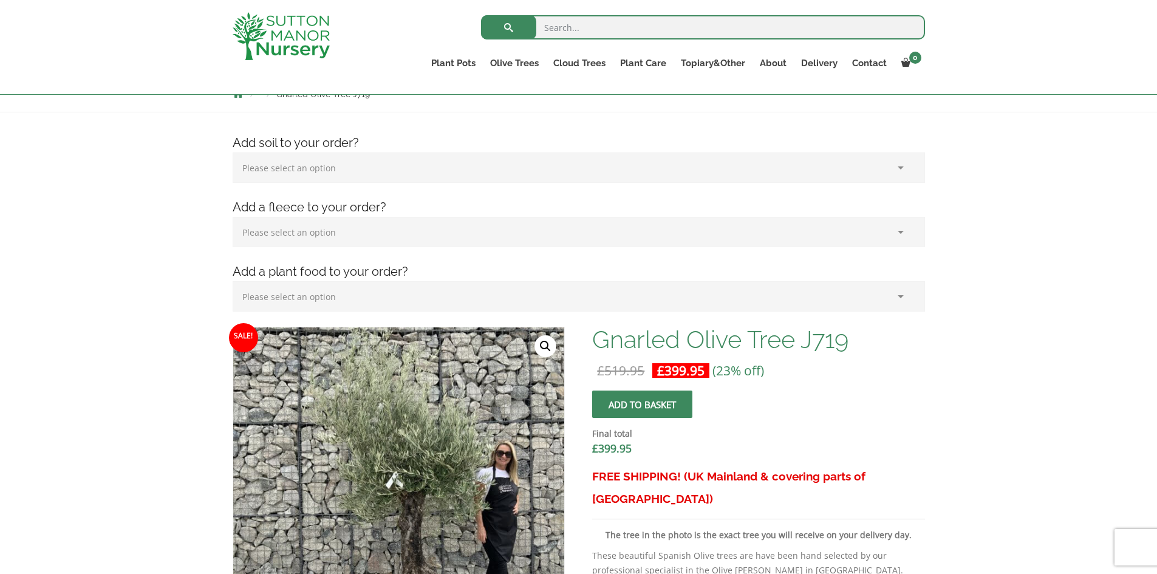
scroll to position [243, 0]
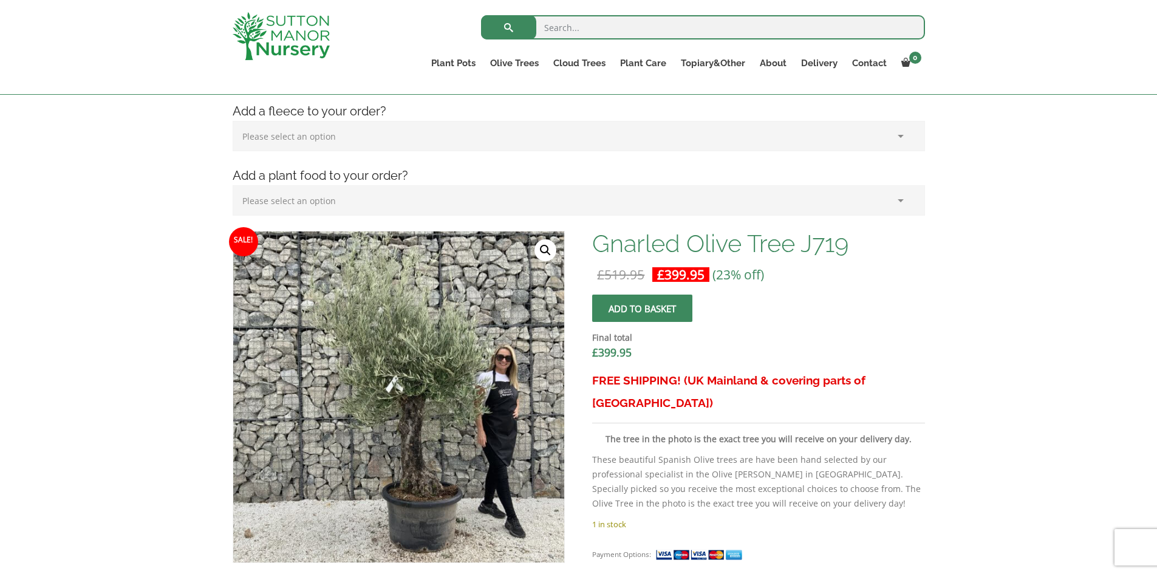
click at [546, 245] on link "🔍" at bounding box center [545, 250] width 22 height 22
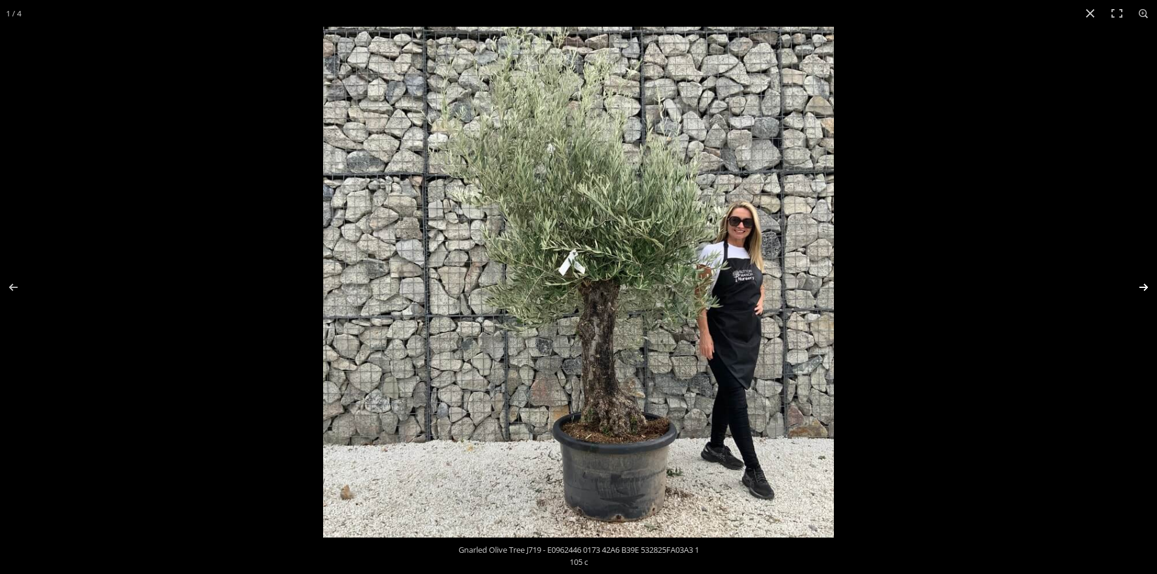
click at [1145, 284] on button "Next (arrow right)" at bounding box center [1135, 287] width 43 height 61
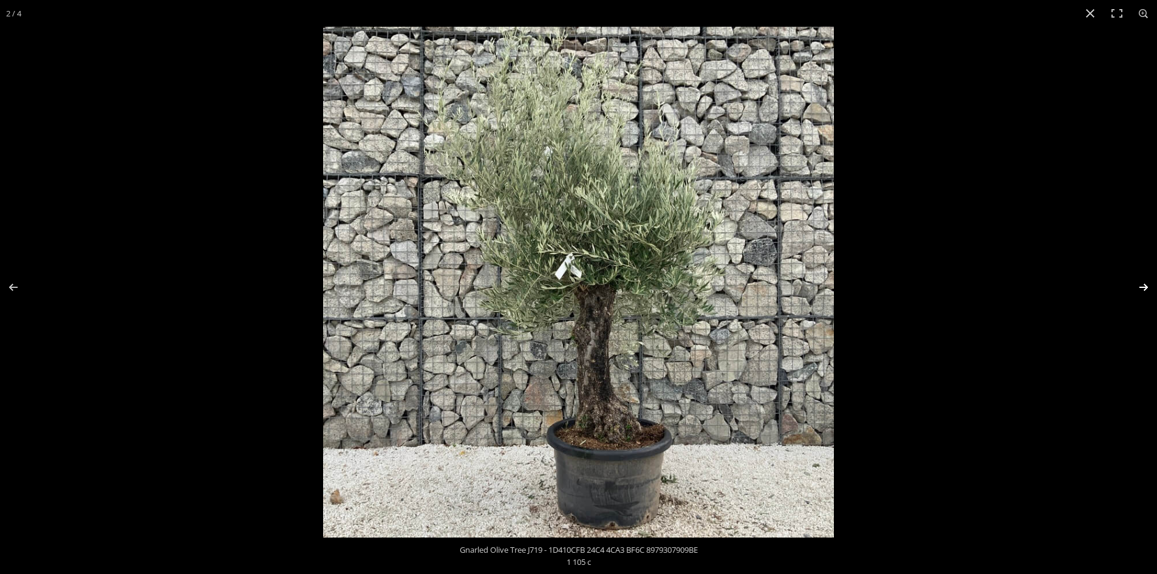
click at [1145, 284] on button "Next (arrow right)" at bounding box center [1135, 287] width 43 height 61
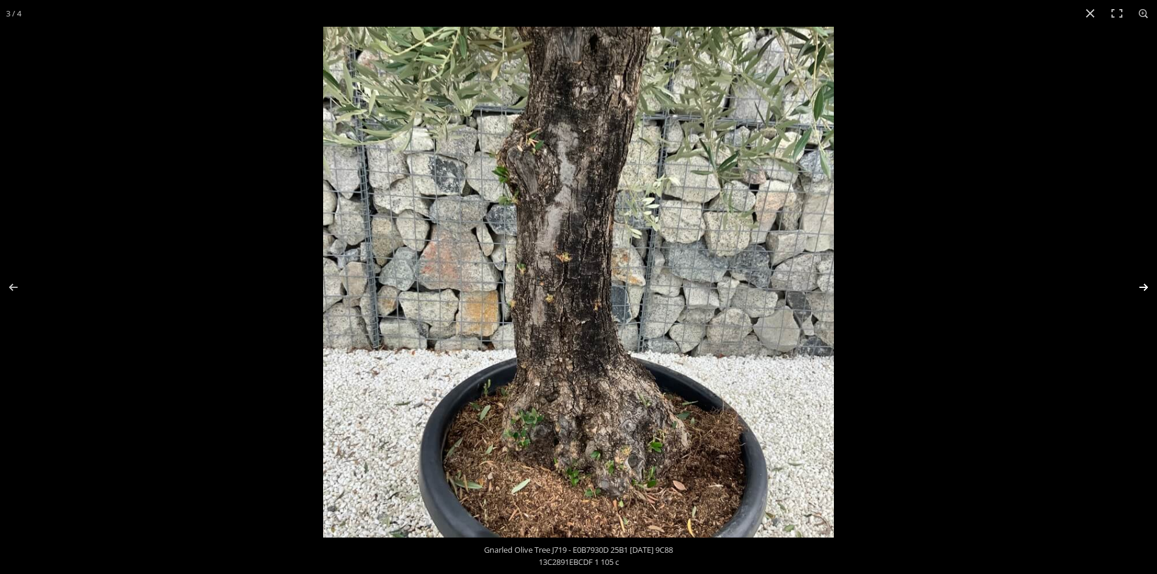
click at [1145, 284] on button "Next (arrow right)" at bounding box center [1135, 287] width 43 height 61
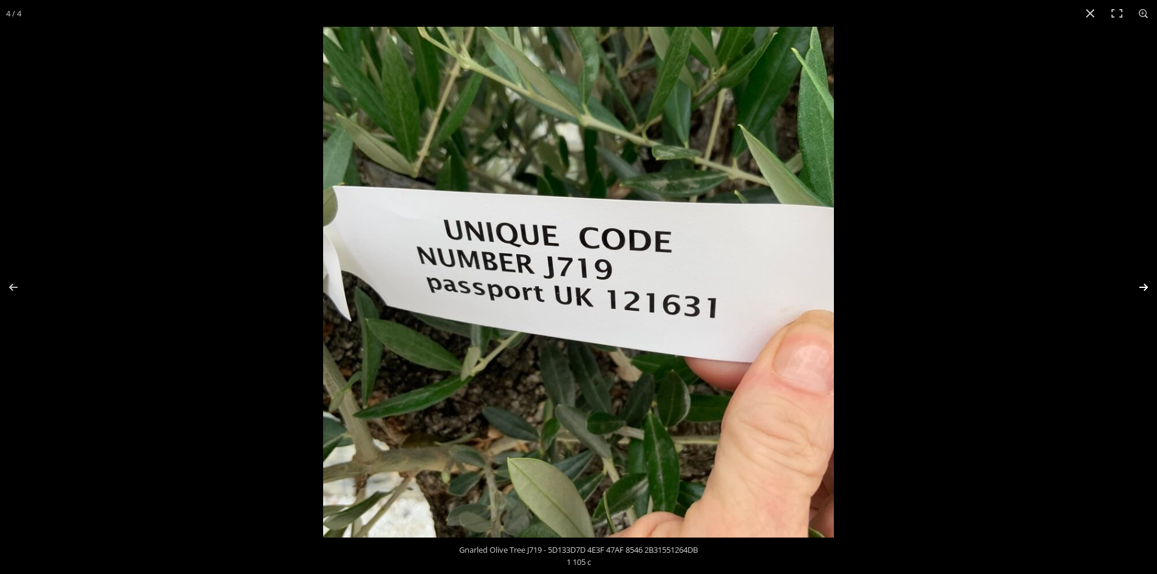
click at [1145, 284] on button "Next (arrow right)" at bounding box center [1135, 287] width 43 height 61
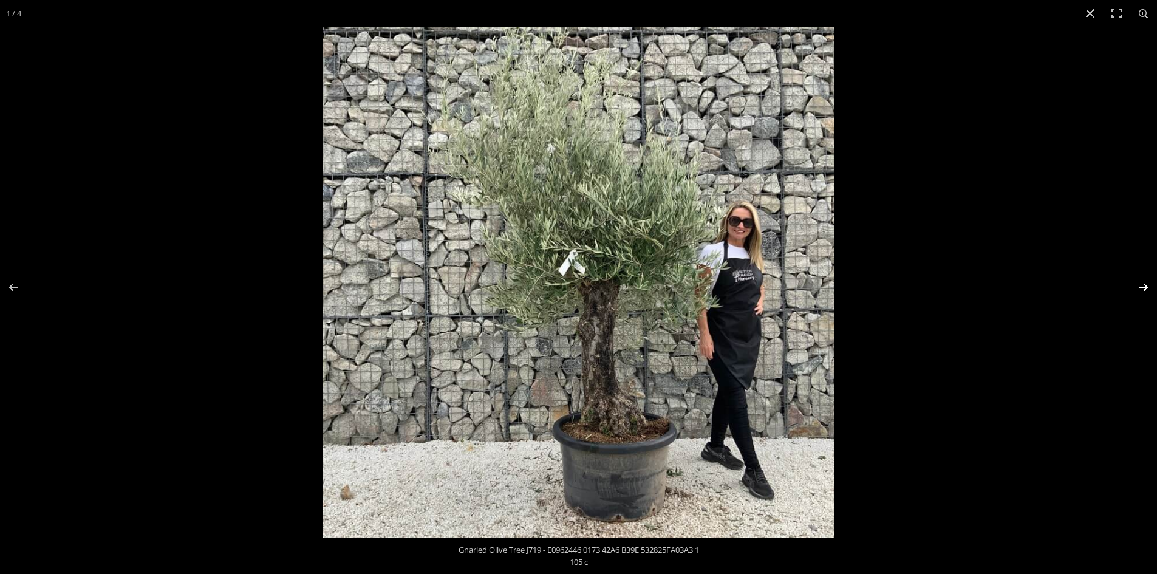
click at [1145, 284] on button "Next (arrow right)" at bounding box center [1135, 287] width 43 height 61
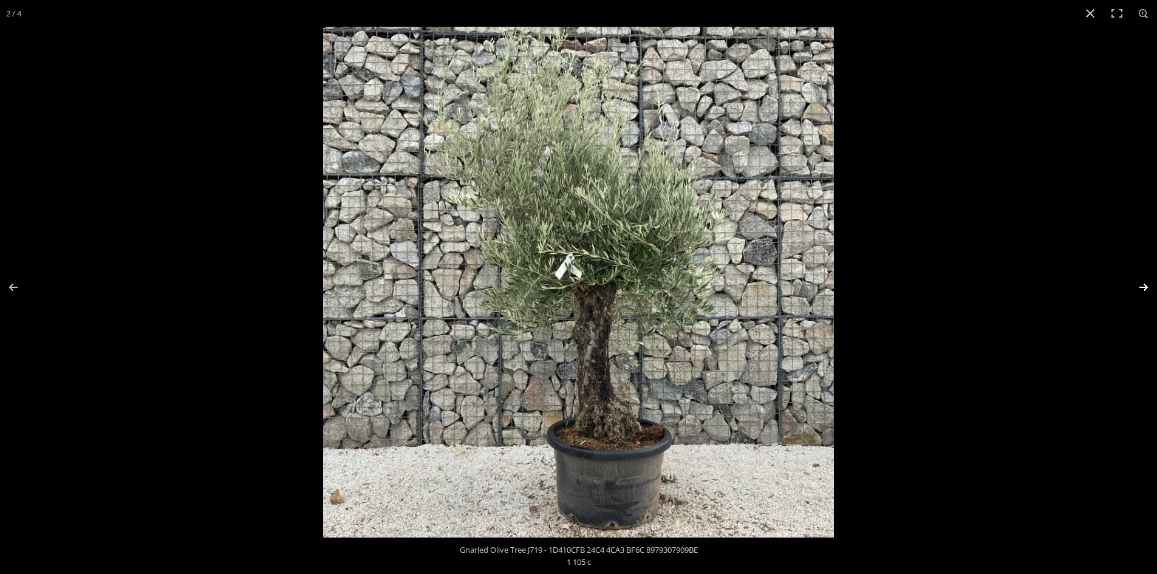
click at [1145, 283] on button "Next (arrow right)" at bounding box center [1135, 287] width 43 height 61
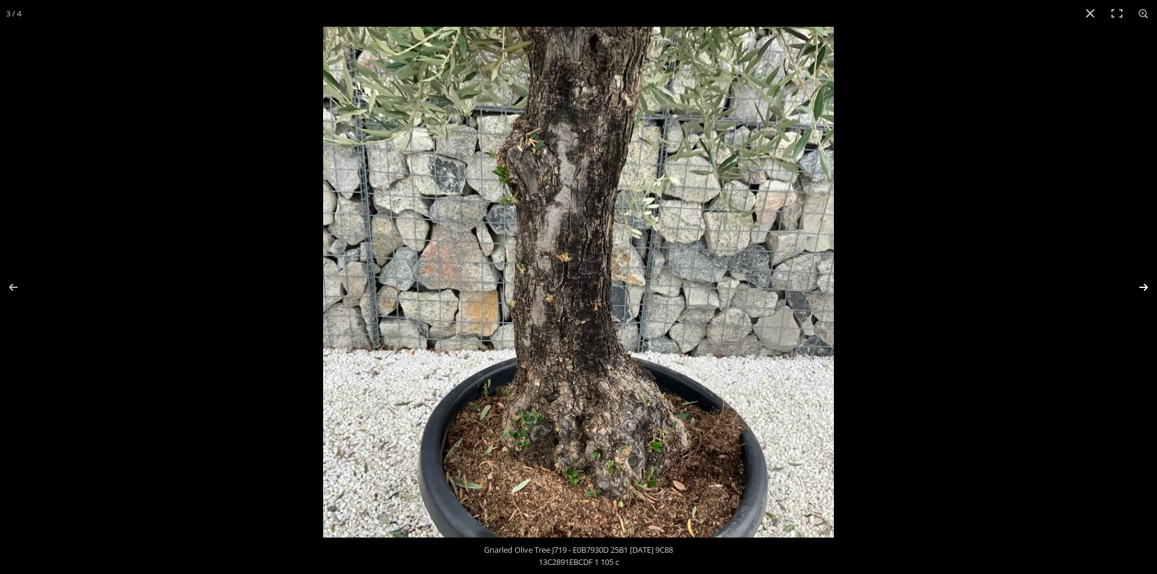
click at [1143, 281] on button "Next (arrow right)" at bounding box center [1135, 287] width 43 height 61
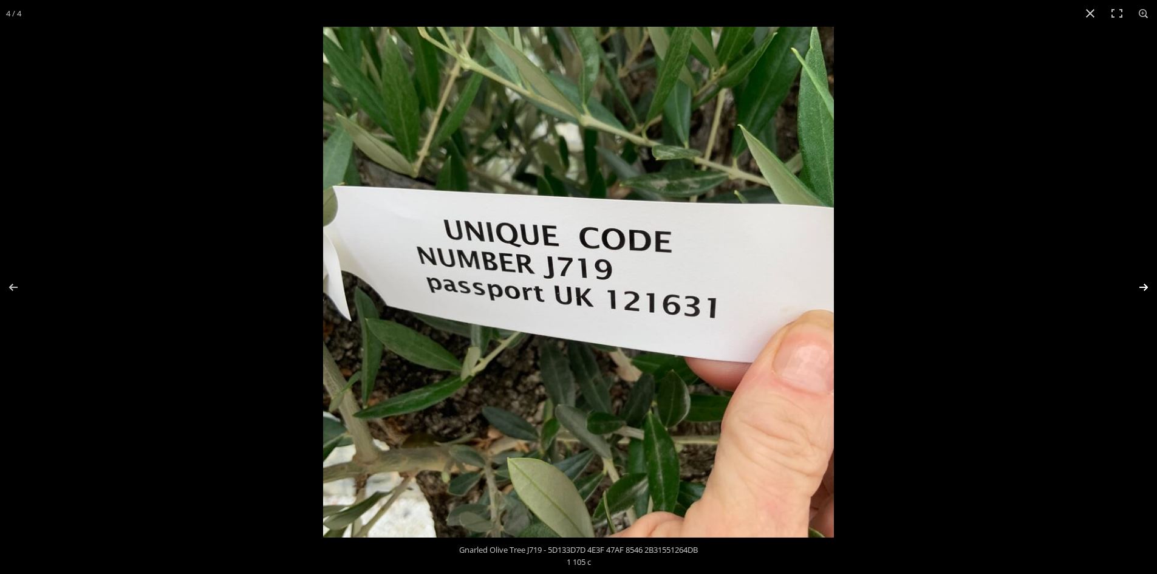
click at [1142, 281] on button "Next (arrow right)" at bounding box center [1135, 287] width 43 height 61
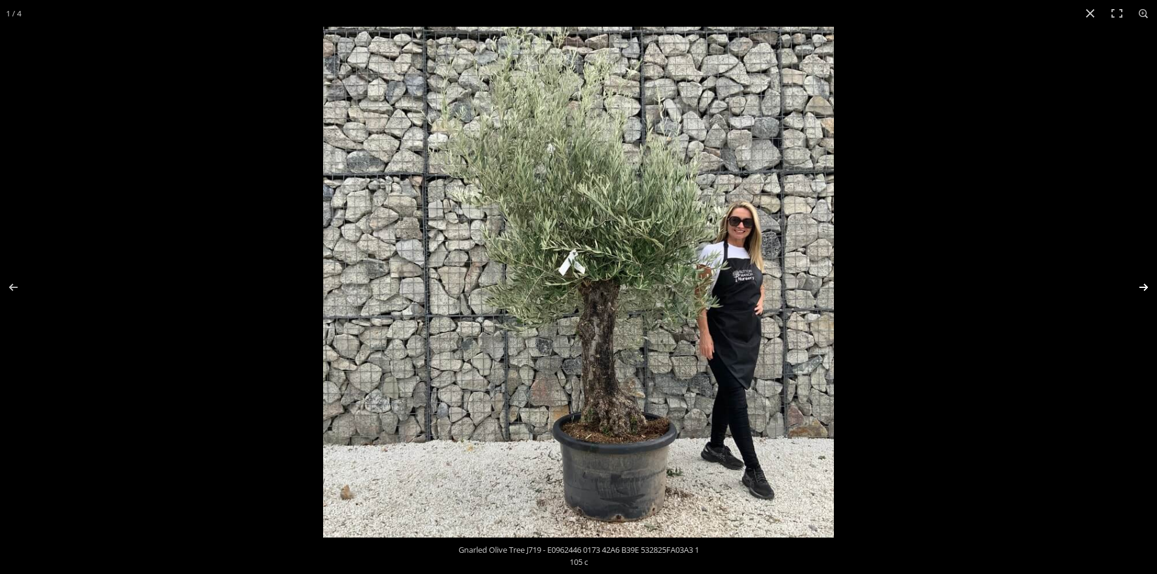
click at [1145, 284] on button "Next (arrow right)" at bounding box center [1135, 287] width 43 height 61
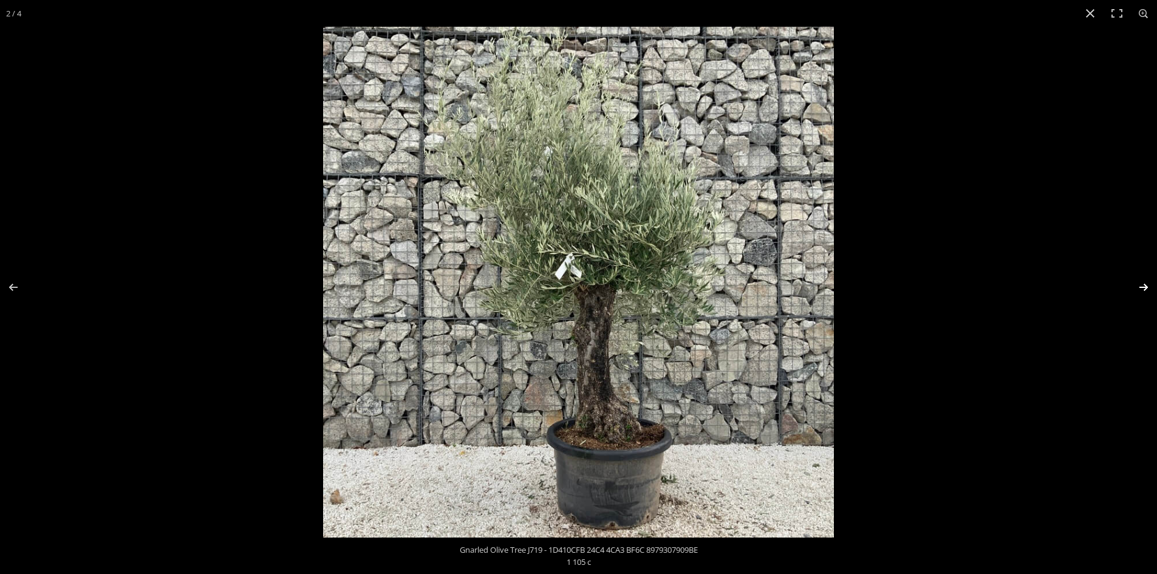
click at [1145, 283] on button "Next (arrow right)" at bounding box center [1135, 287] width 43 height 61
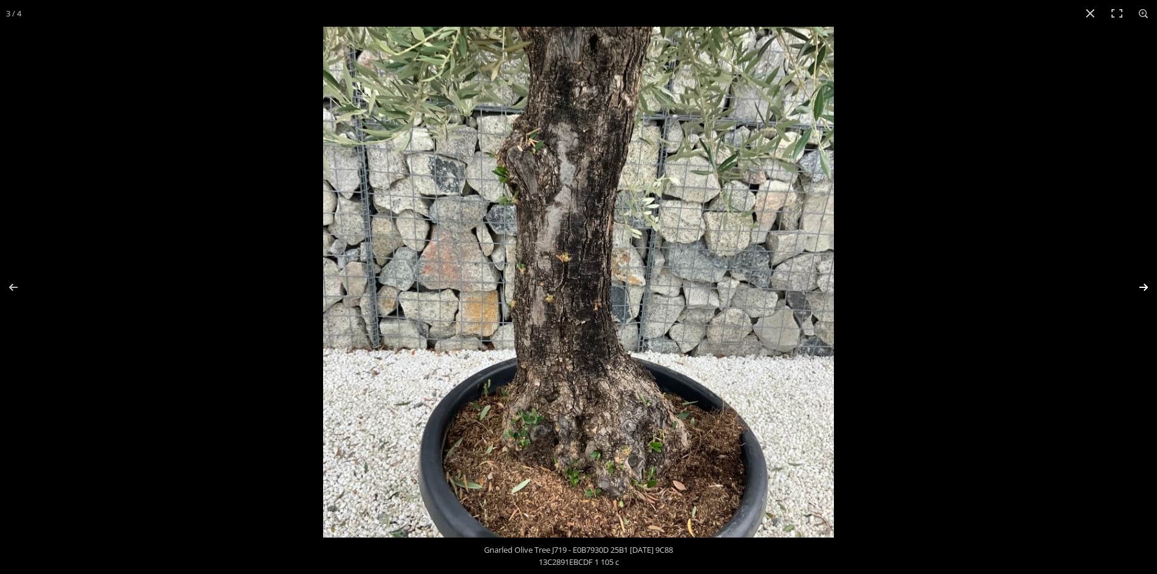
click at [1142, 287] on button "Next (arrow right)" at bounding box center [1135, 287] width 43 height 61
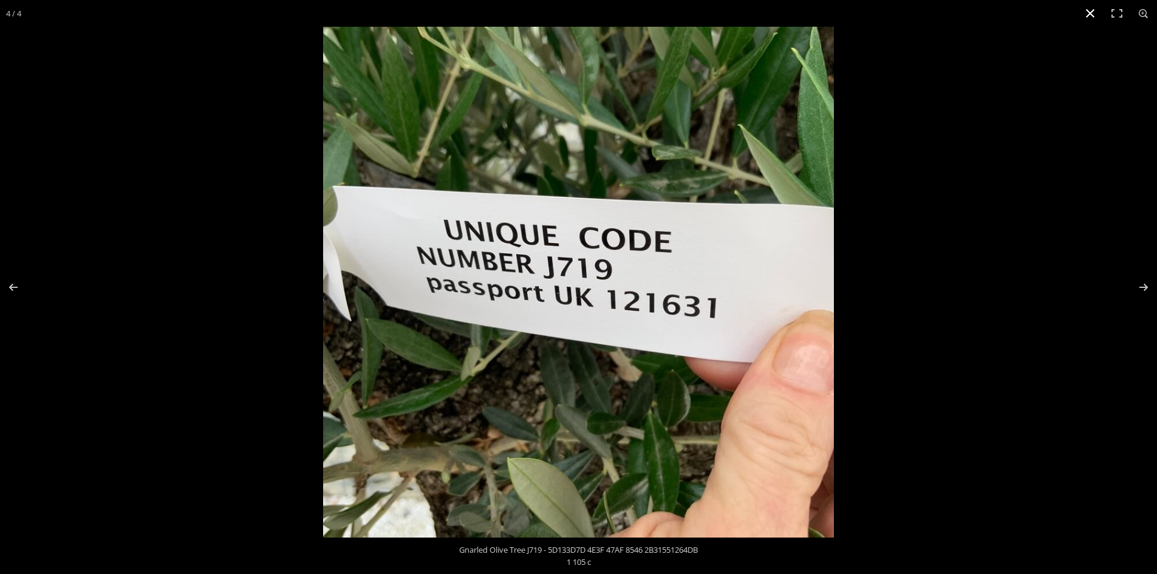
click at [1091, 11] on button "Close (Esc)" at bounding box center [1090, 13] width 27 height 27
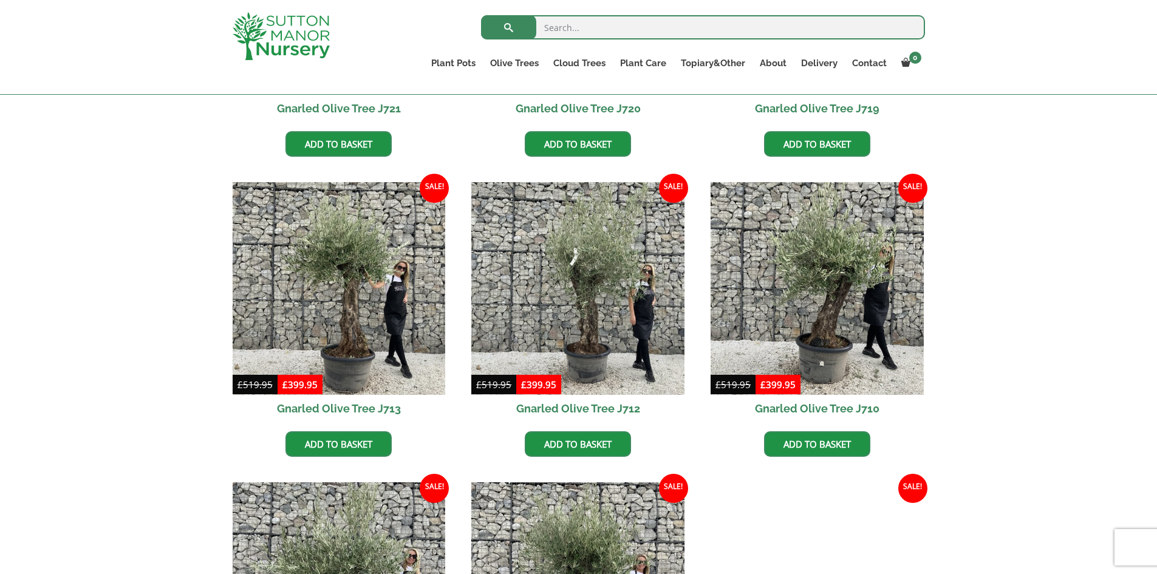
scroll to position [547, 0]
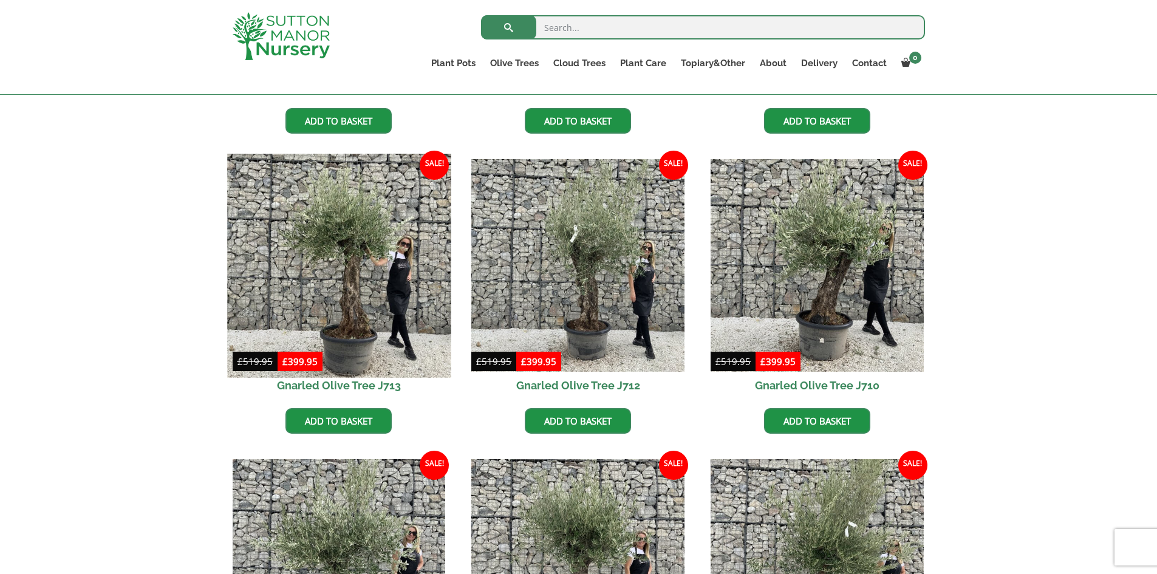
click at [307, 292] on img at bounding box center [338, 265] width 223 height 223
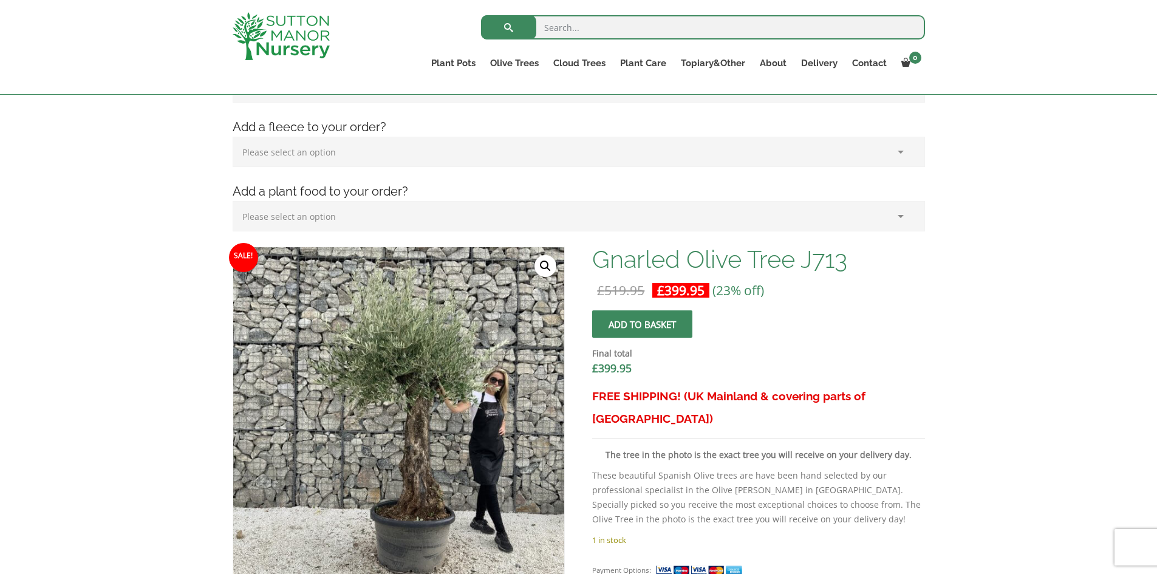
scroll to position [304, 0]
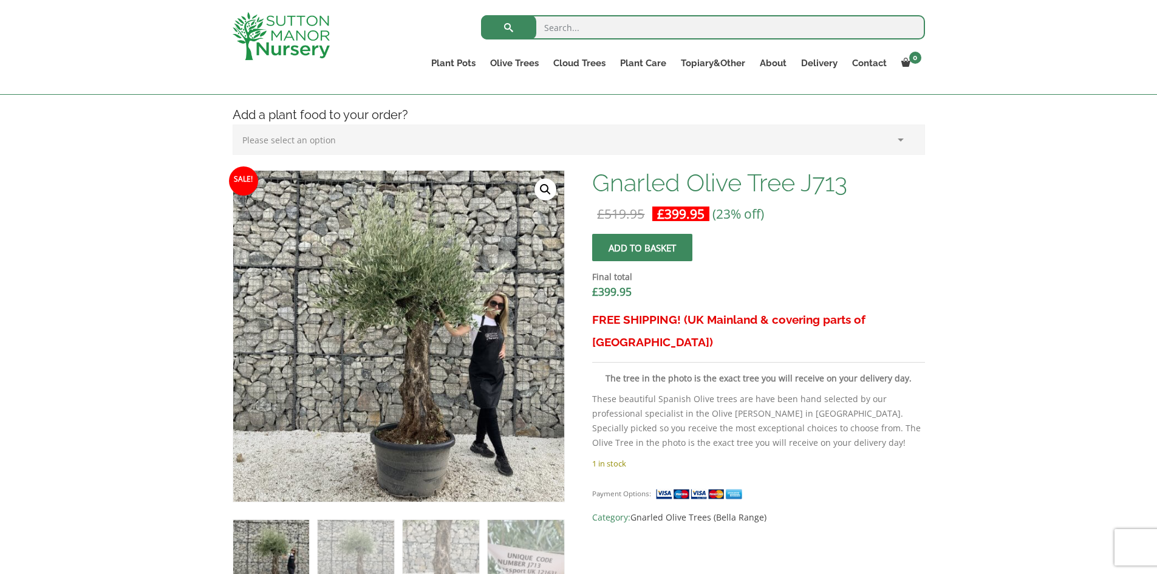
click at [545, 188] on link "🔍" at bounding box center [545, 190] width 22 height 22
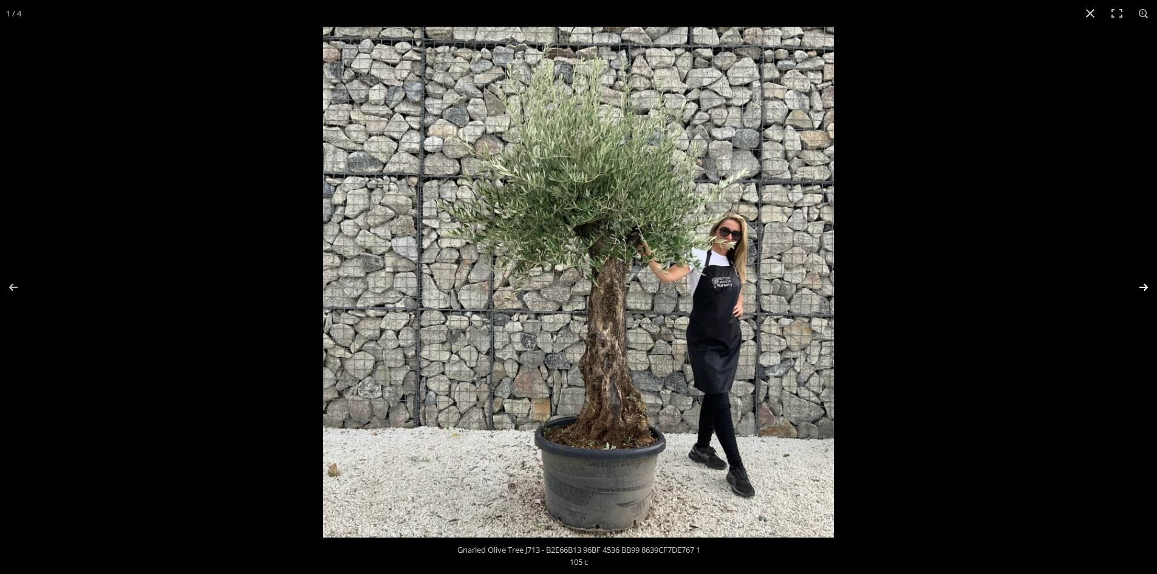
click at [1148, 284] on button "Next (arrow right)" at bounding box center [1135, 287] width 43 height 61
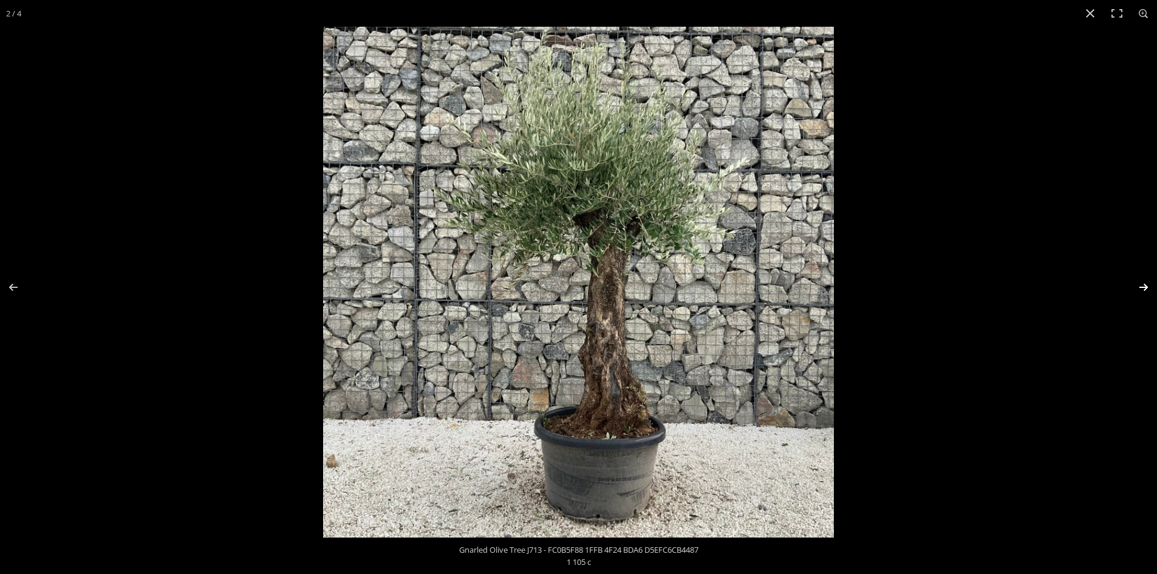
click at [1148, 285] on button "Next (arrow right)" at bounding box center [1135, 287] width 43 height 61
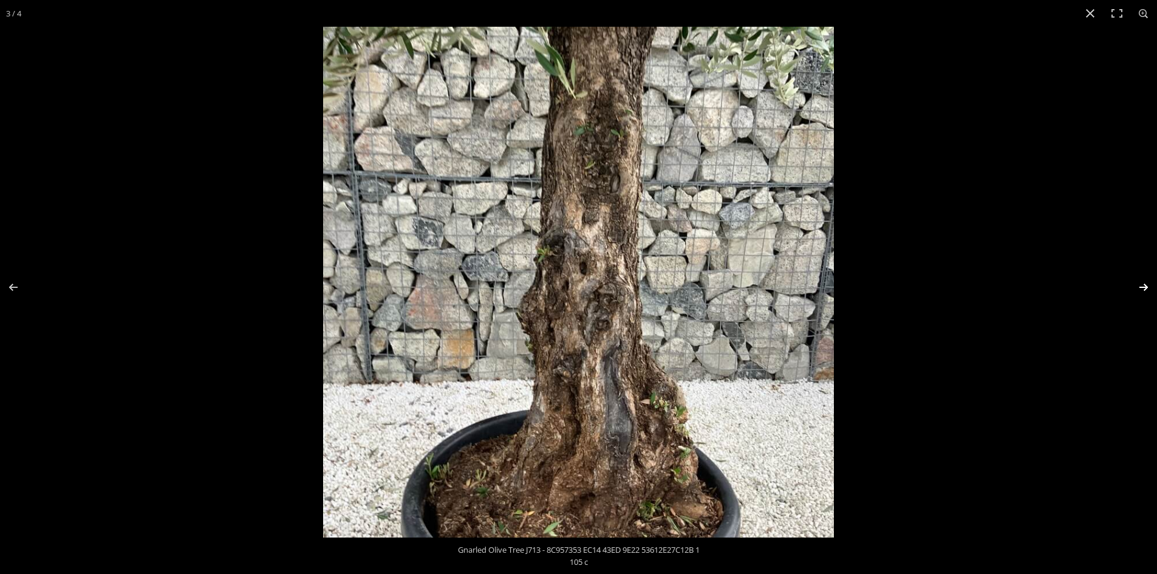
click at [1141, 290] on button "Next (arrow right)" at bounding box center [1135, 287] width 43 height 61
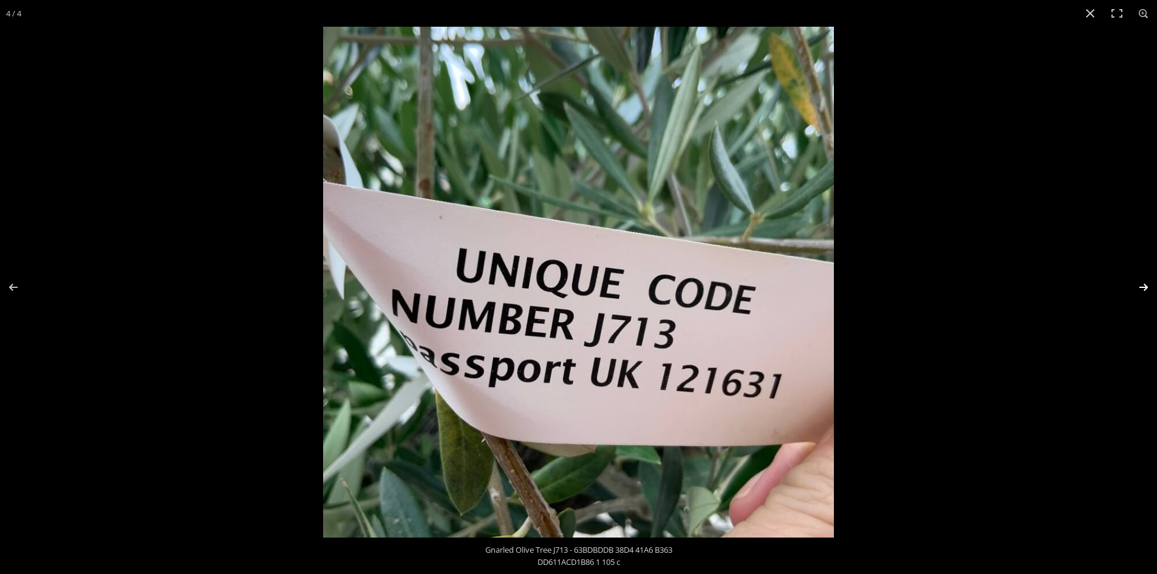
click at [1147, 283] on button "Next (arrow right)" at bounding box center [1135, 287] width 43 height 61
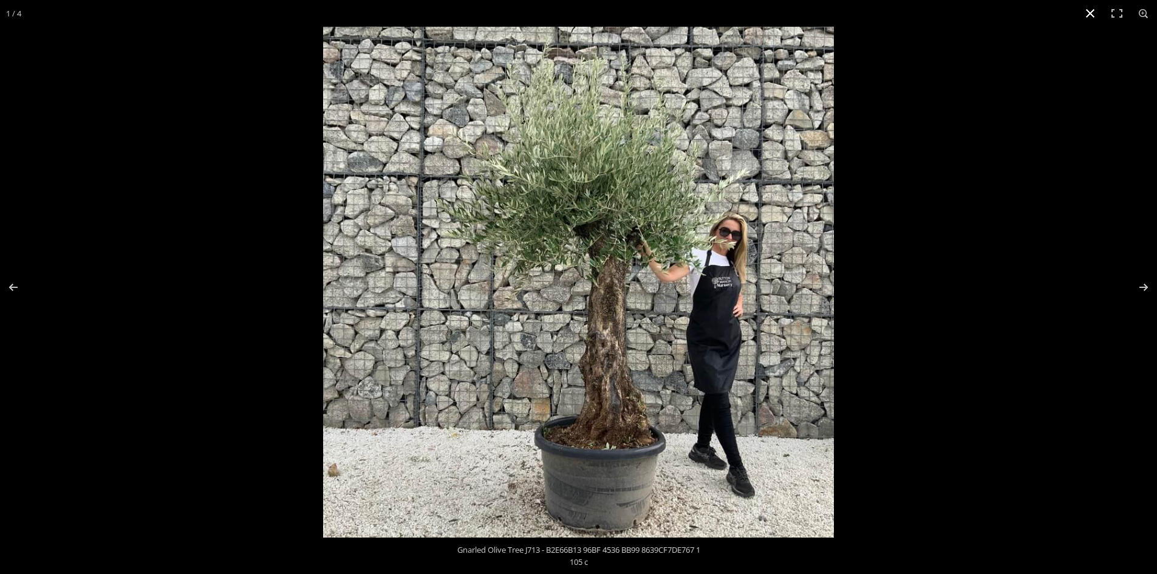
click at [1089, 13] on button "Close (Esc)" at bounding box center [1090, 13] width 27 height 27
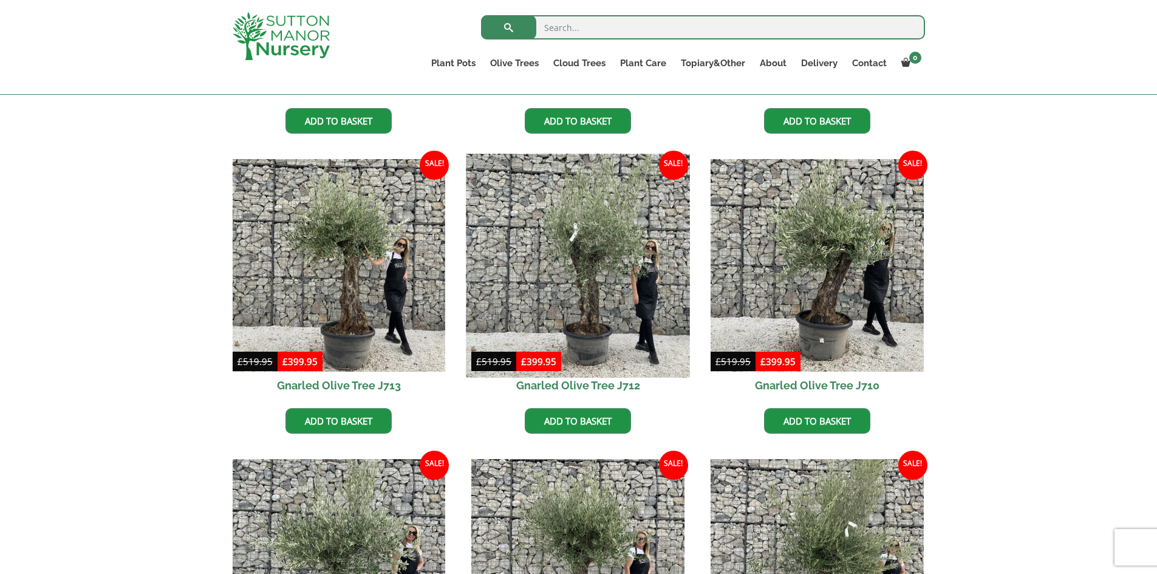
click at [595, 296] on img at bounding box center [577, 265] width 223 height 223
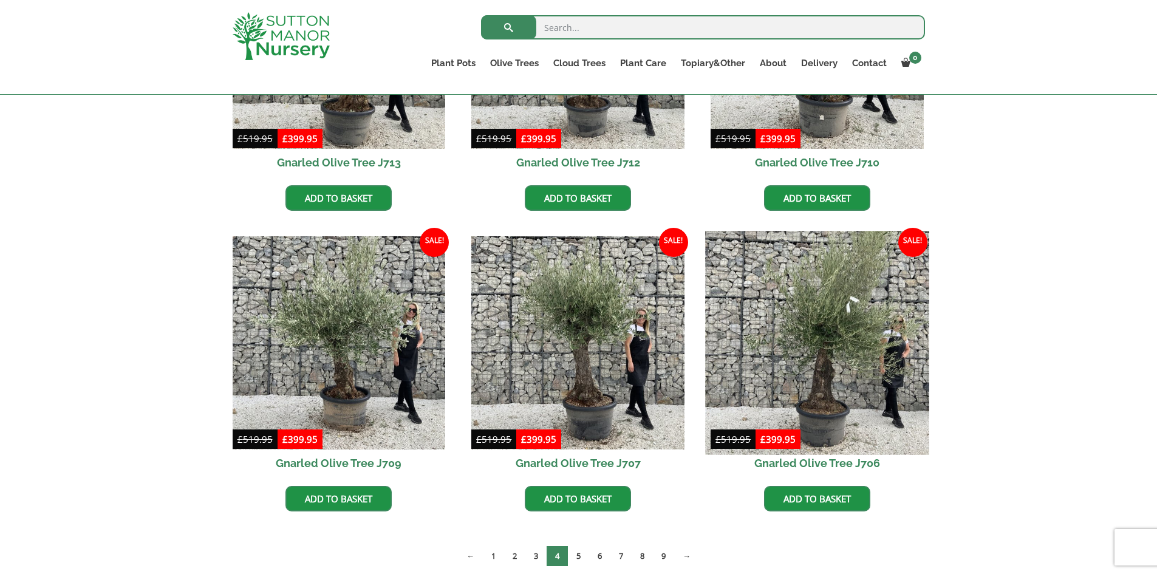
scroll to position [789, 0]
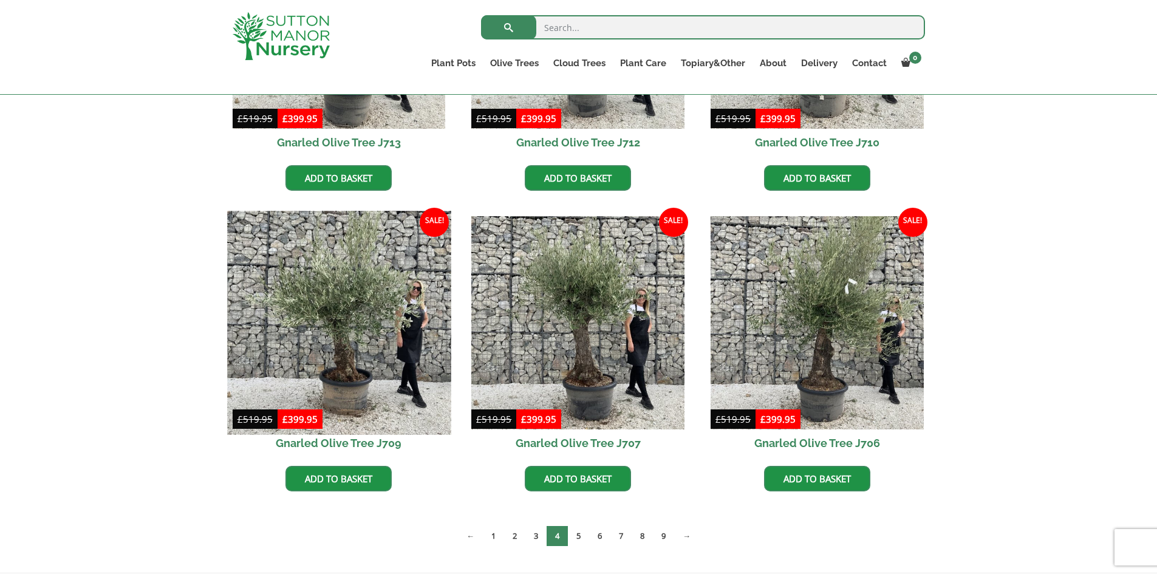
click at [332, 343] on img at bounding box center [338, 322] width 223 height 223
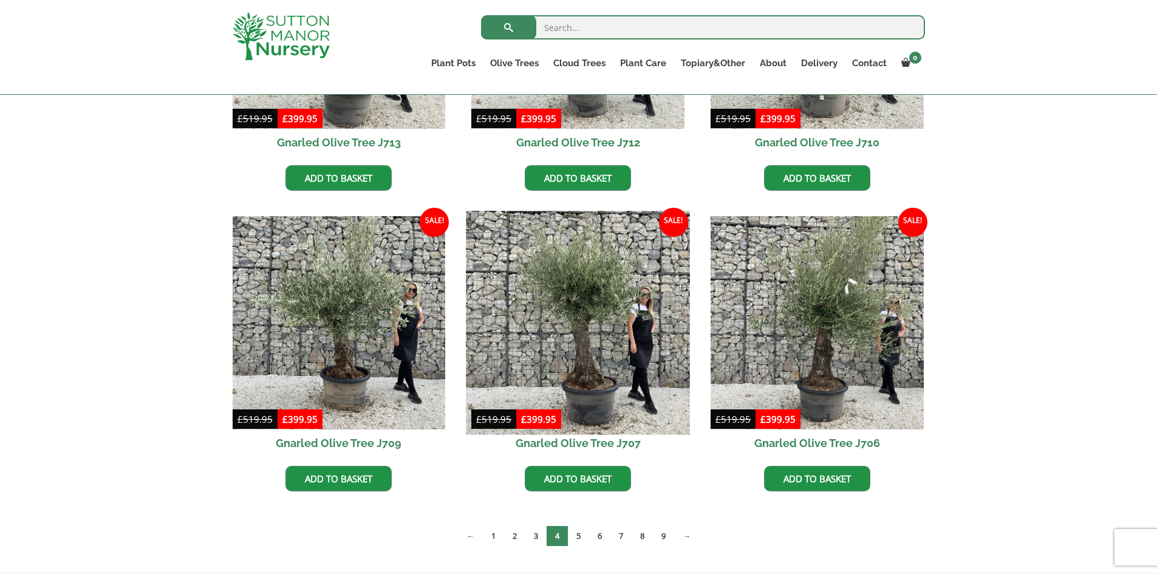
click at [579, 354] on img at bounding box center [577, 322] width 223 height 223
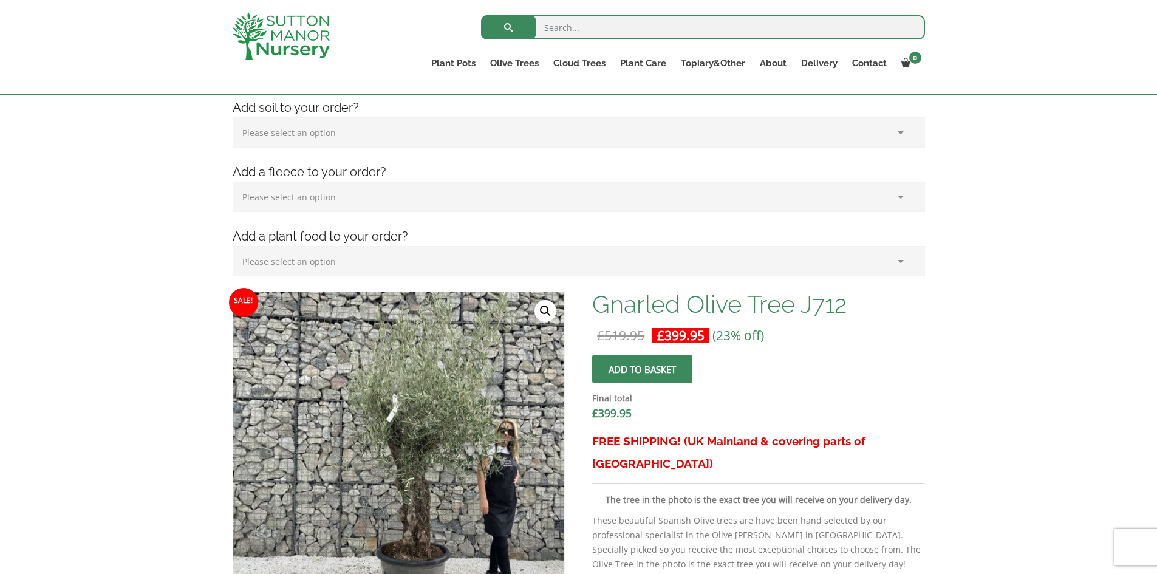
click at [543, 305] on link "🔍" at bounding box center [545, 311] width 22 height 22
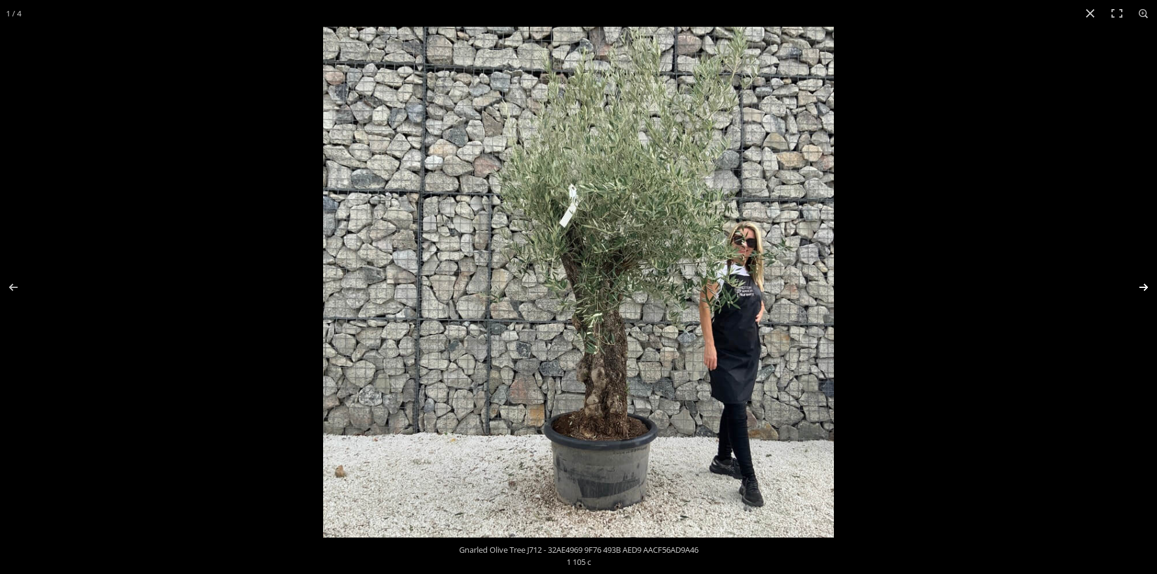
click at [1146, 288] on button "Next (arrow right)" at bounding box center [1135, 287] width 43 height 61
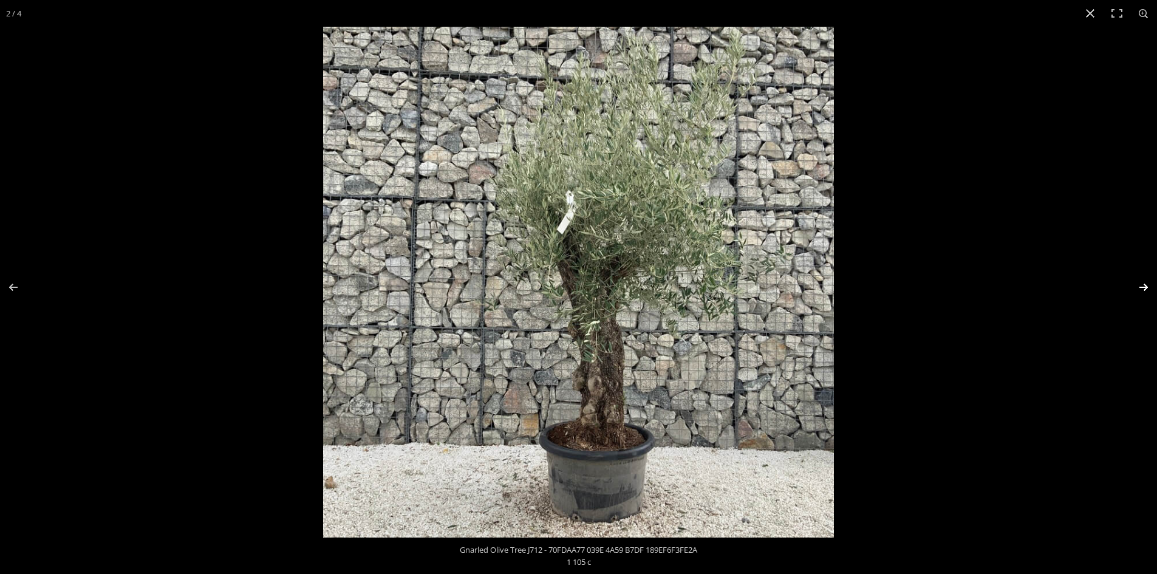
click at [1144, 287] on button "Next (arrow right)" at bounding box center [1135, 287] width 43 height 61
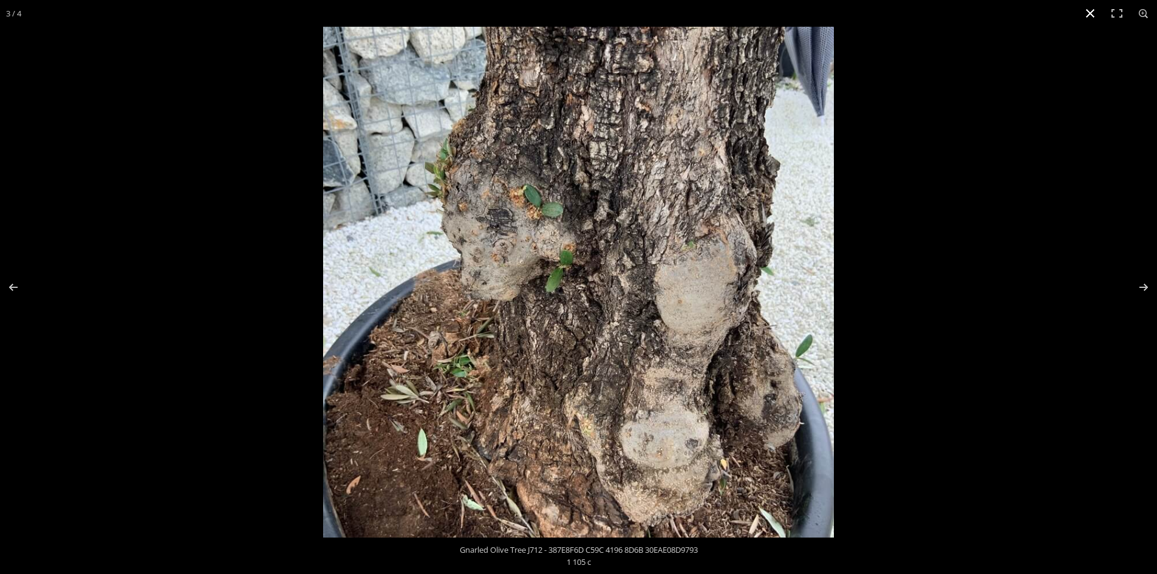
click at [1089, 13] on button "Close (Esc)" at bounding box center [1090, 13] width 27 height 27
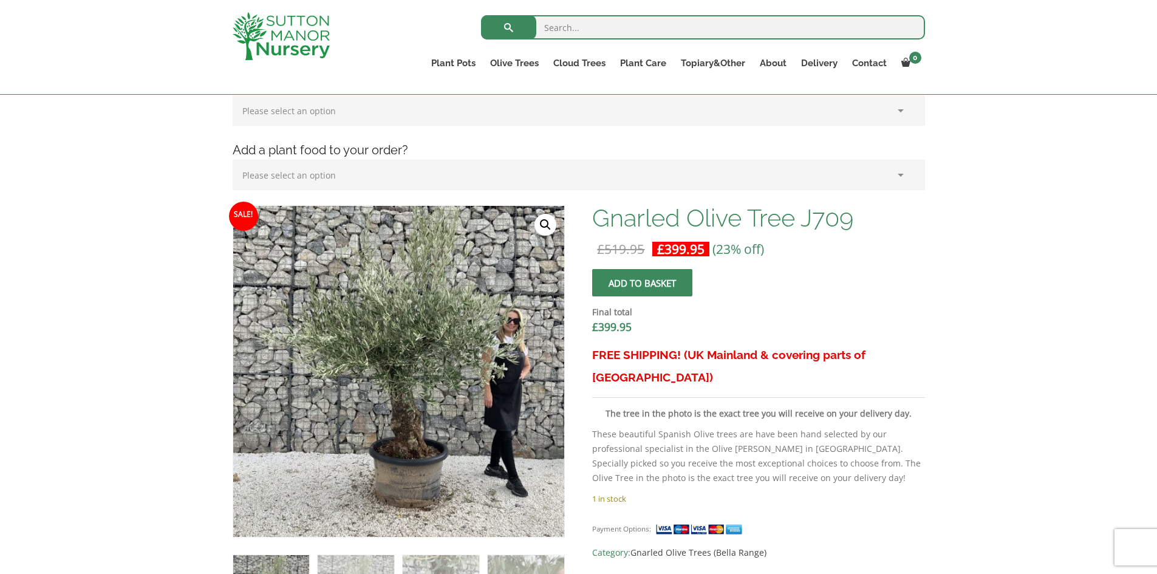
scroll to position [282, 0]
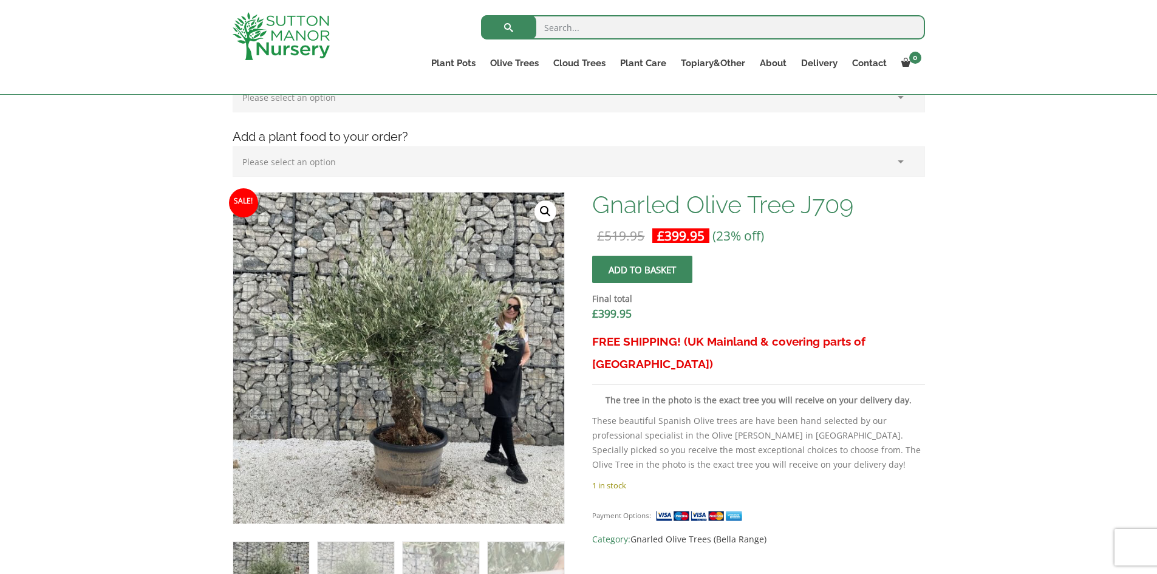
click at [547, 211] on link "🔍" at bounding box center [545, 211] width 22 height 22
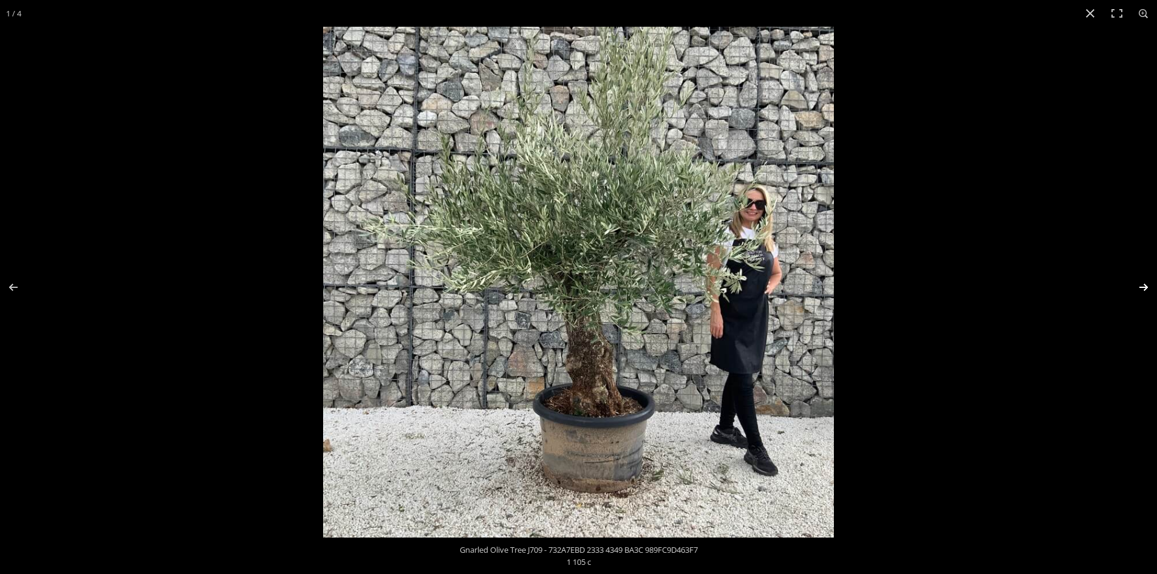
click at [1143, 286] on button "Next (arrow right)" at bounding box center [1135, 287] width 43 height 61
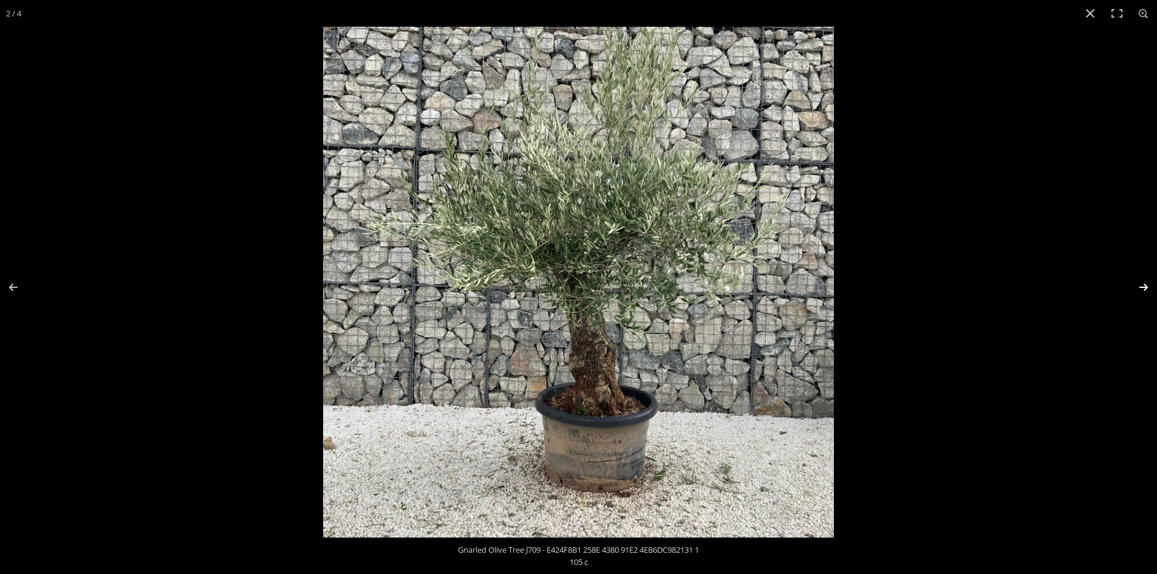
click at [1143, 286] on button "Next (arrow right)" at bounding box center [1135, 287] width 43 height 61
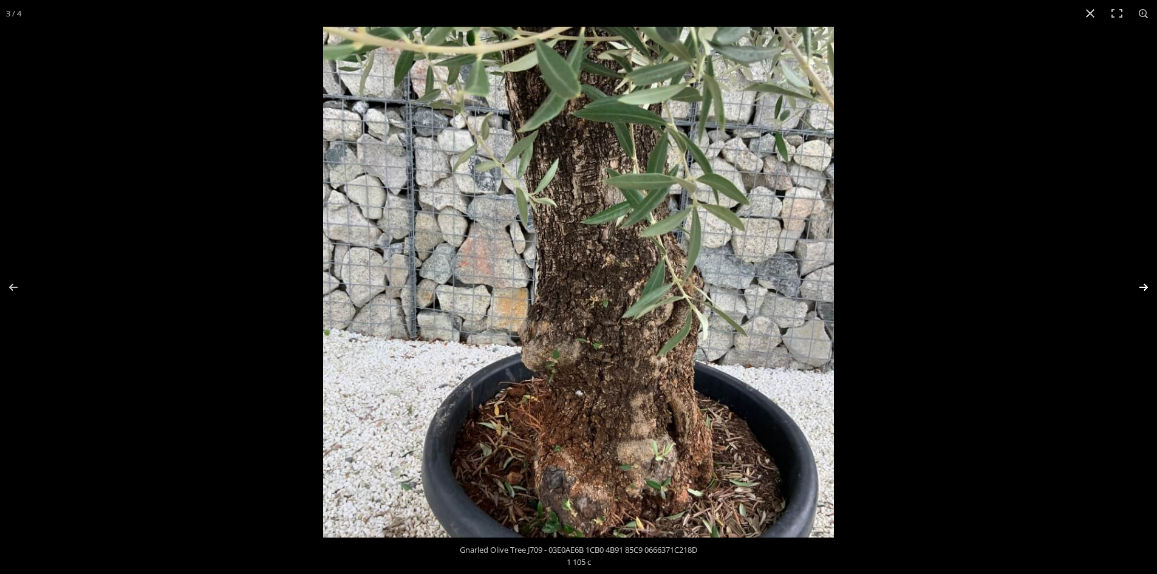
click at [1143, 286] on button "Next (arrow right)" at bounding box center [1135, 287] width 43 height 61
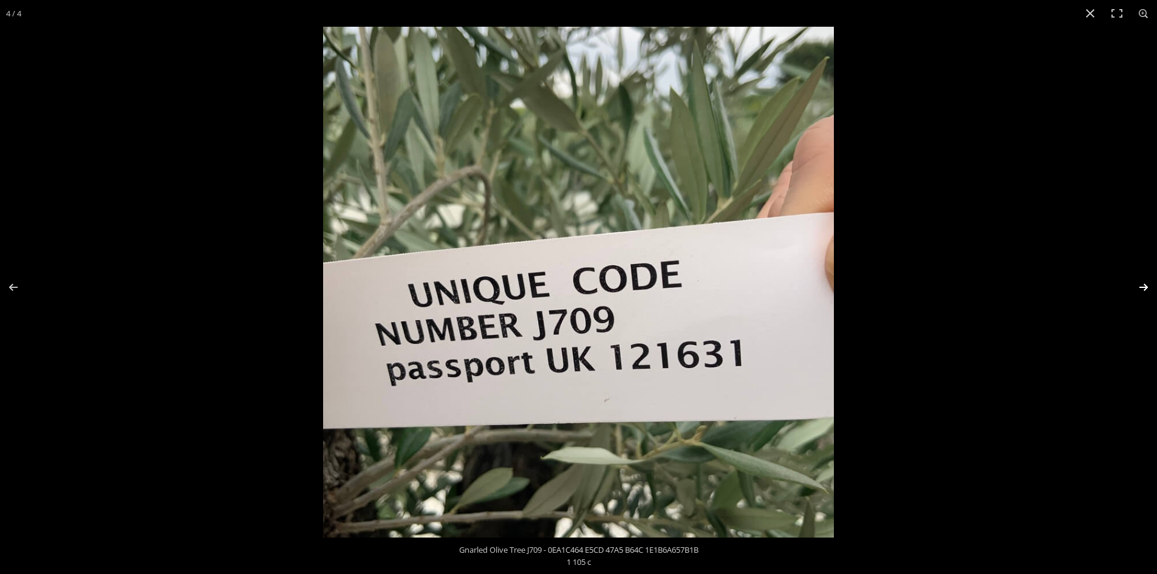
click at [1143, 286] on button "Next (arrow right)" at bounding box center [1135, 287] width 43 height 61
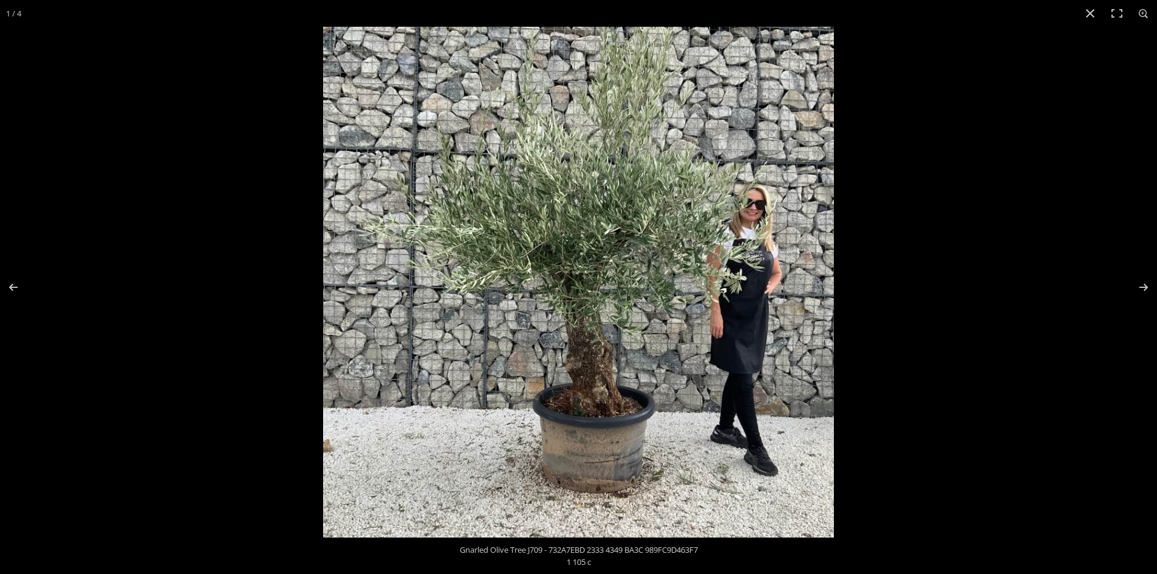
click at [581, 249] on img at bounding box center [578, 282] width 511 height 511
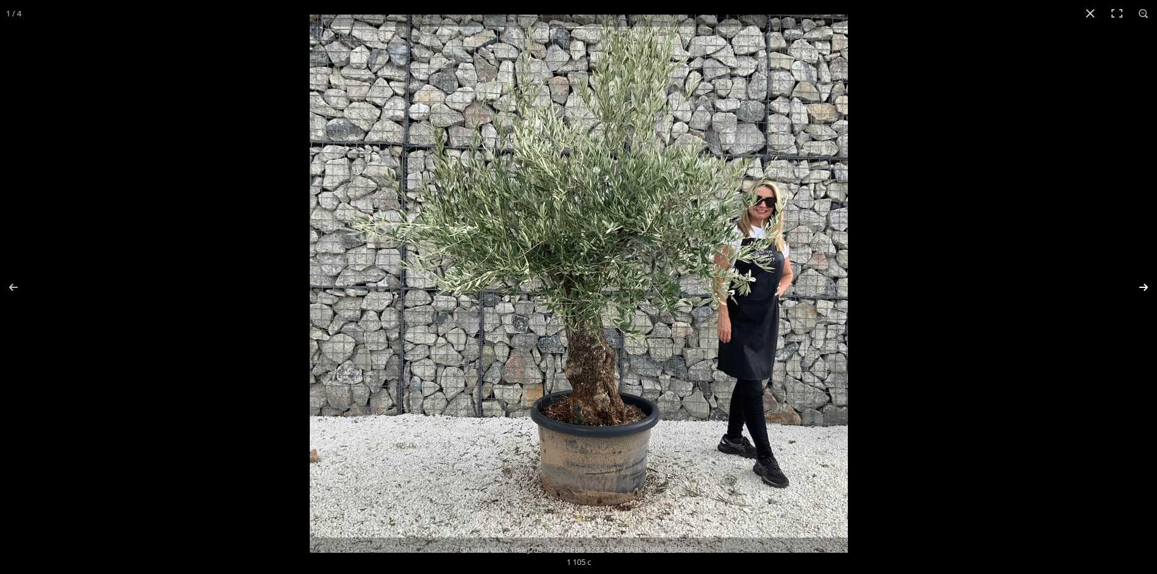
click at [1145, 287] on button "Next (arrow right)" at bounding box center [1135, 287] width 43 height 61
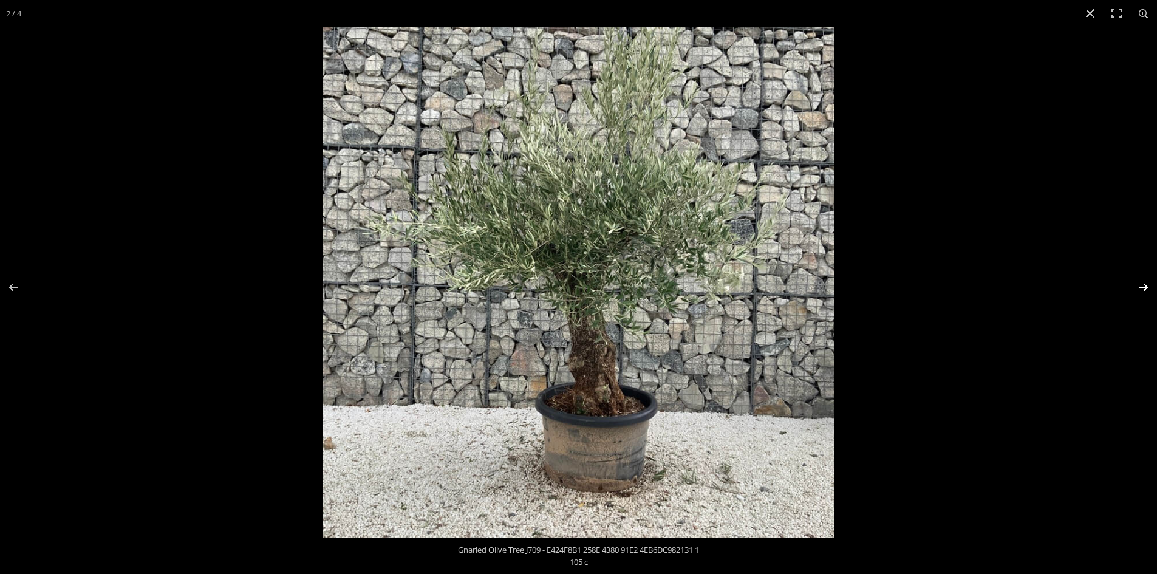
click at [1145, 286] on button "Next (arrow right)" at bounding box center [1135, 287] width 43 height 61
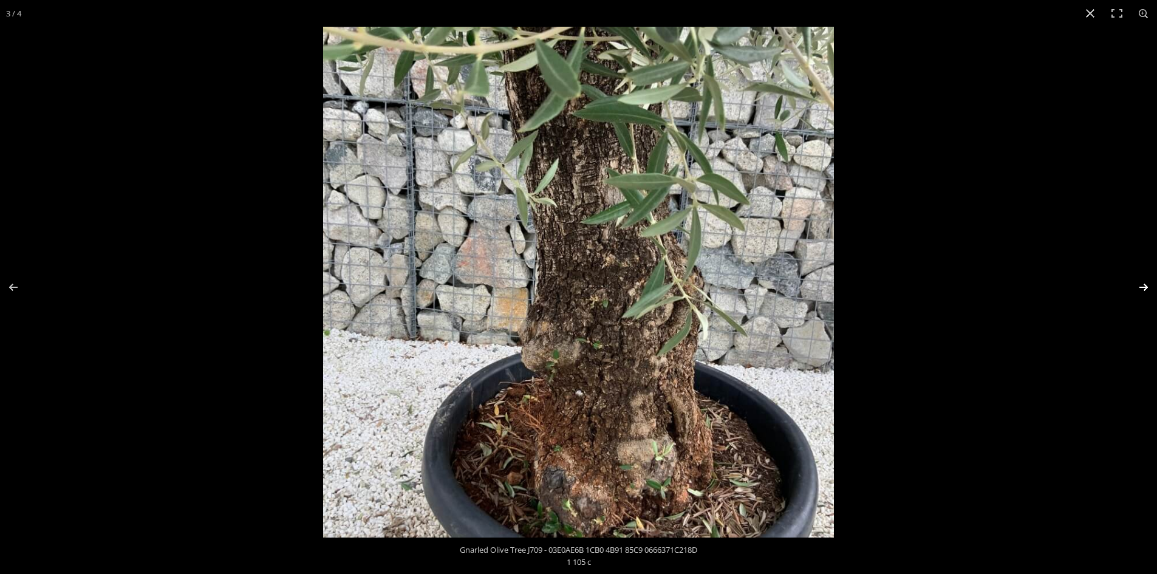
click at [1145, 286] on button "Next (arrow right)" at bounding box center [1135, 287] width 43 height 61
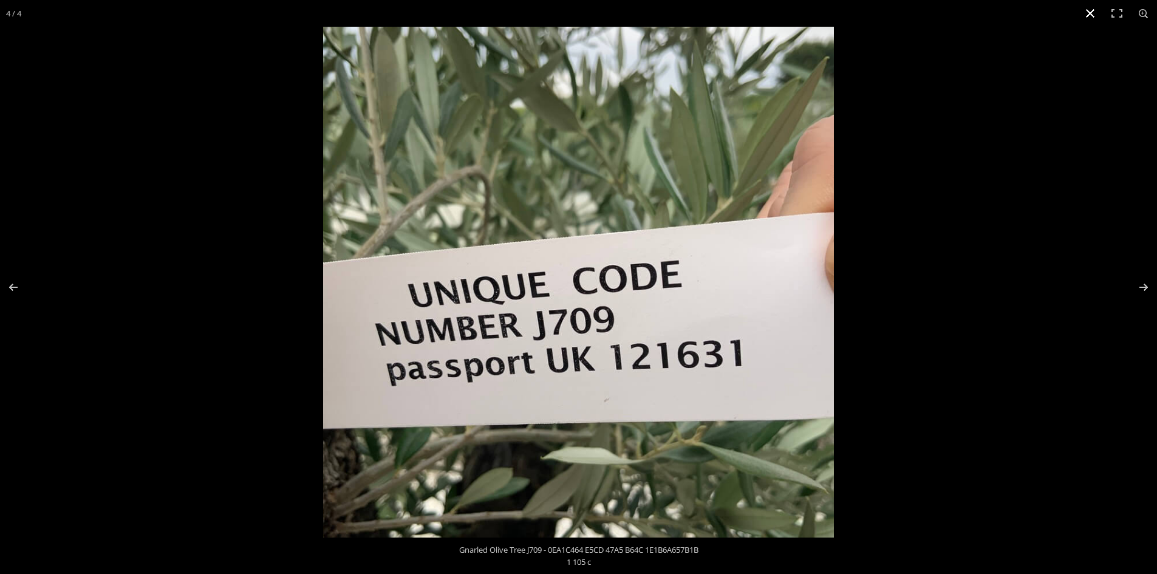
click at [1089, 11] on button "Close (Esc)" at bounding box center [1090, 13] width 27 height 27
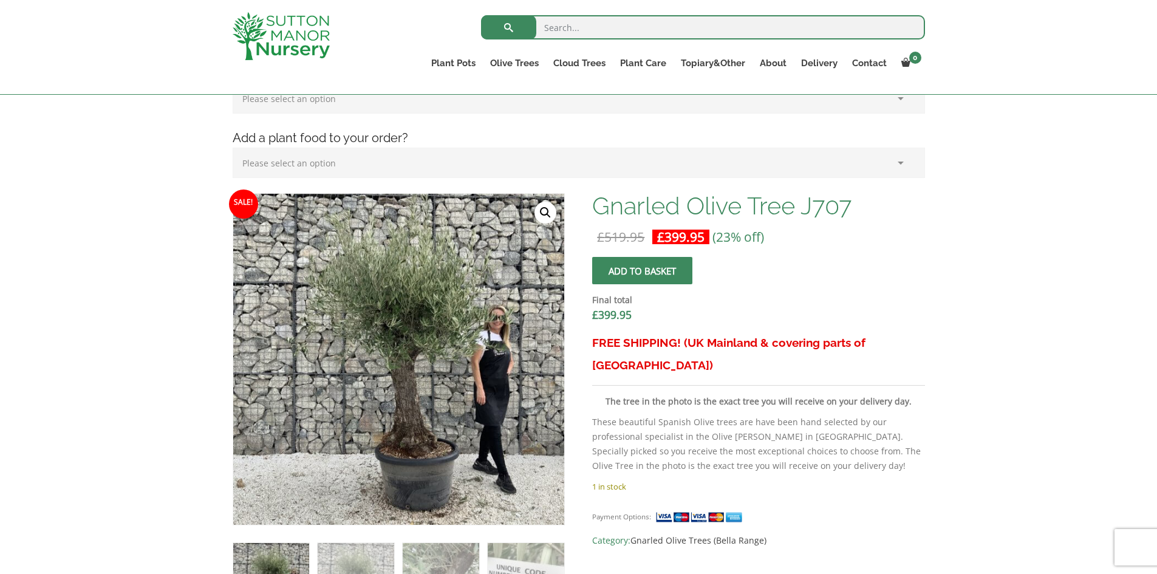
scroll to position [282, 0]
click at [546, 211] on link "🔍" at bounding box center [545, 211] width 22 height 22
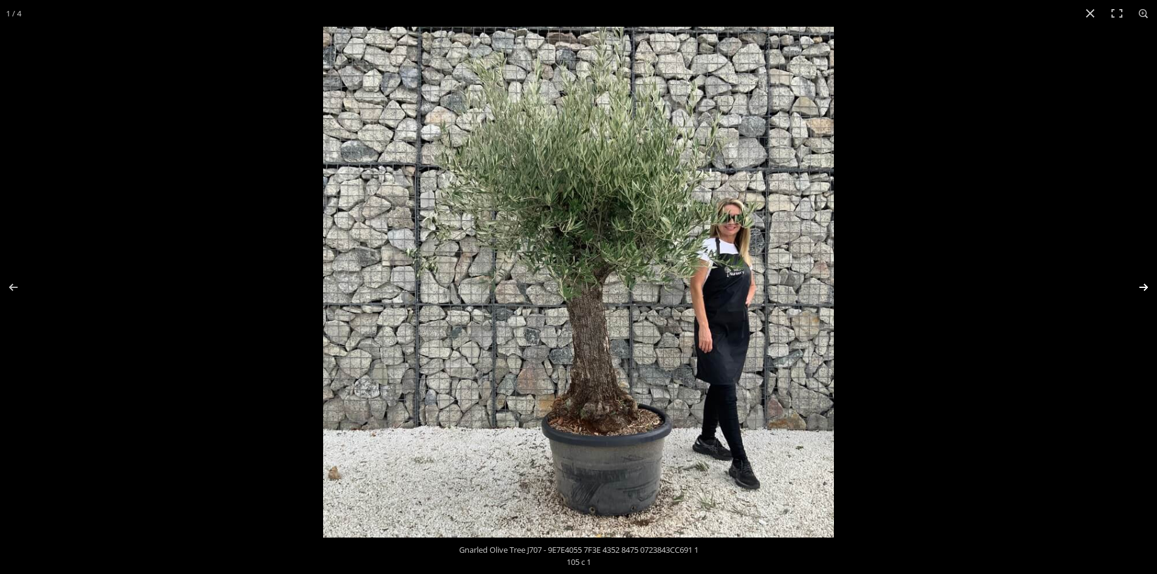
click at [1146, 285] on button "Next (arrow right)" at bounding box center [1135, 287] width 43 height 61
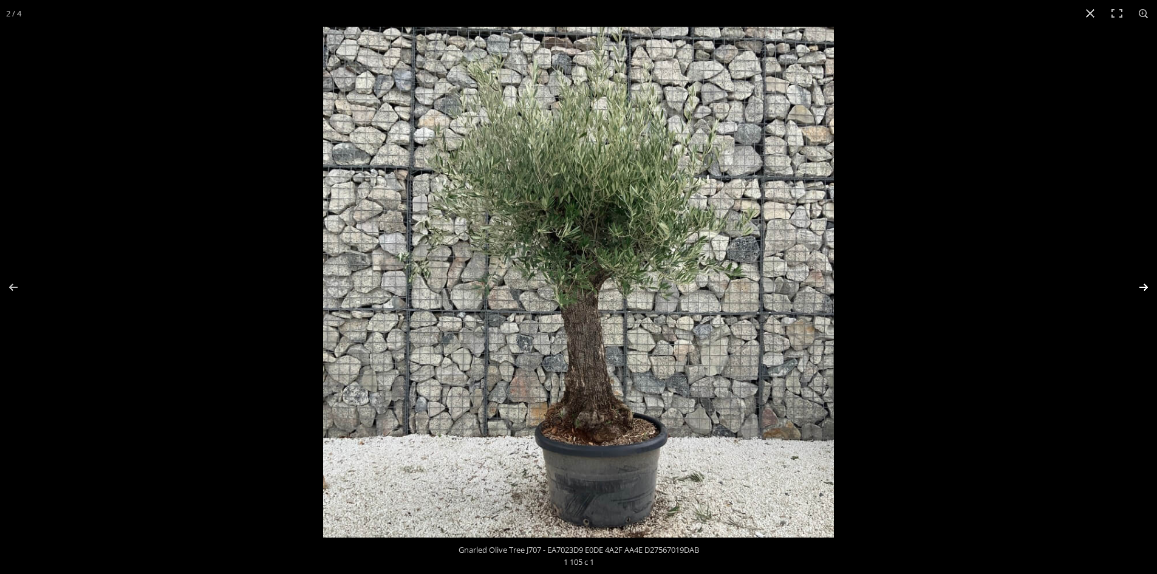
click at [1146, 285] on button "Next (arrow right)" at bounding box center [1135, 287] width 43 height 61
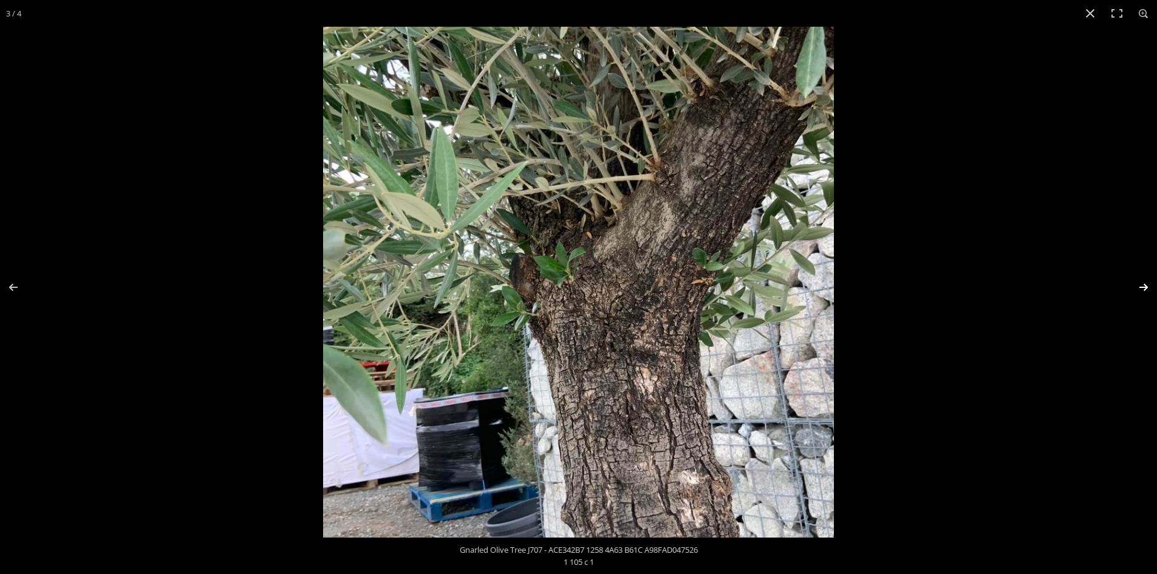
click at [1146, 284] on button "Next (arrow right)" at bounding box center [1135, 287] width 43 height 61
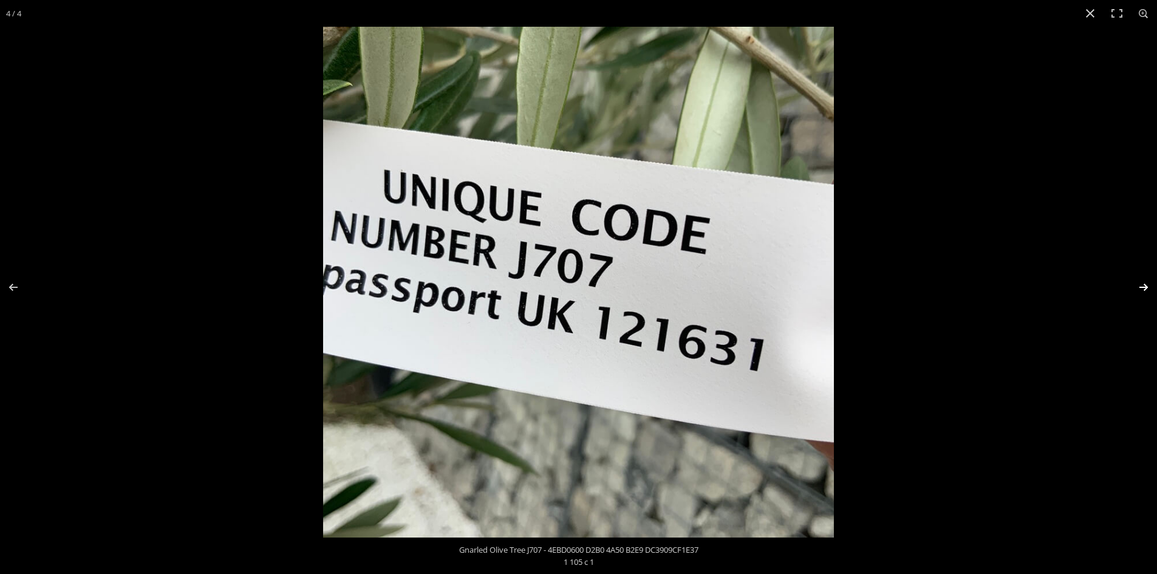
click at [1146, 284] on button "Next (arrow right)" at bounding box center [1135, 287] width 43 height 61
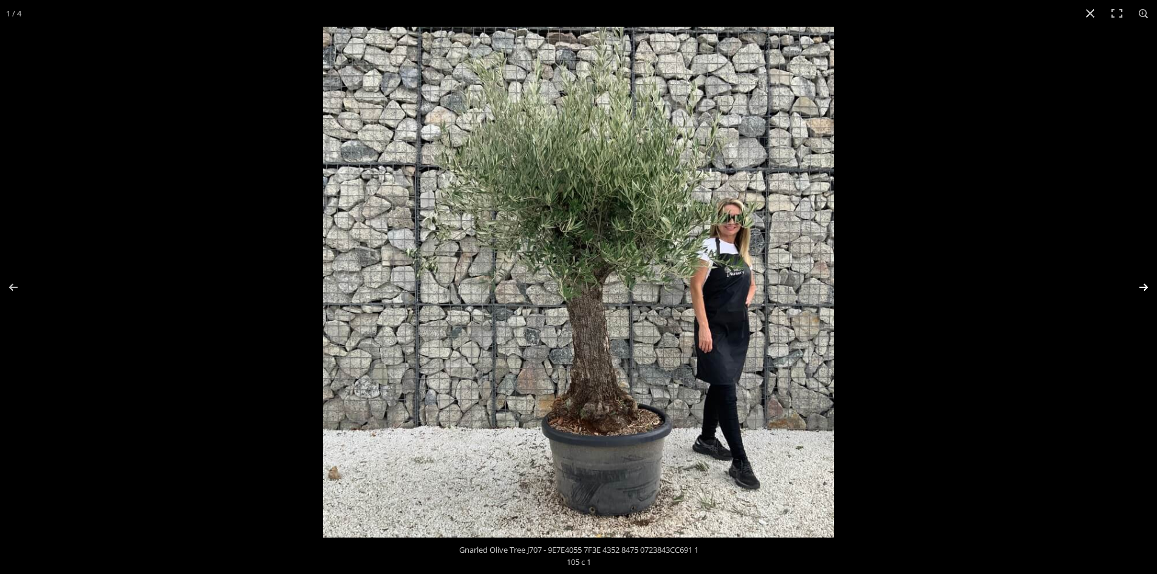
click at [1145, 276] on button "Next (arrow right)" at bounding box center [1135, 287] width 43 height 61
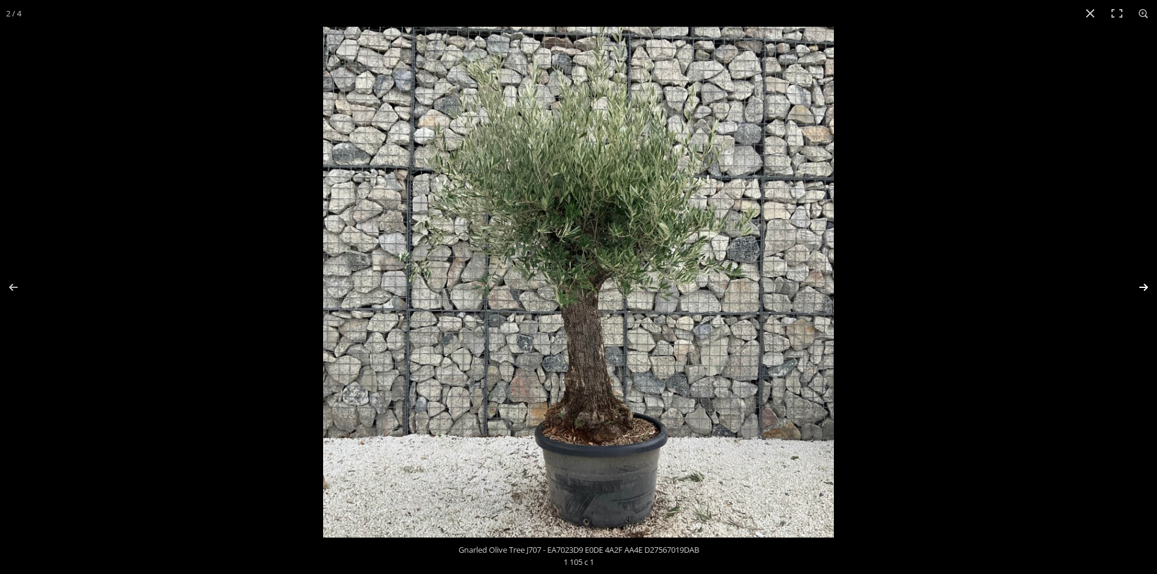
click at [1145, 285] on button "Next (arrow right)" at bounding box center [1135, 287] width 43 height 61
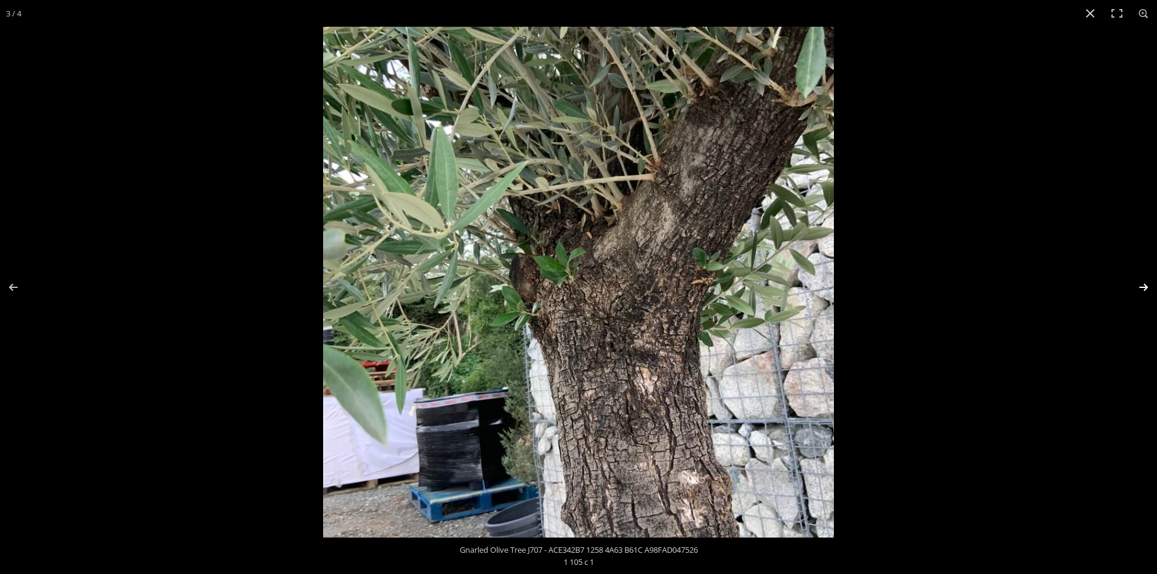
click at [1145, 285] on button "Next (arrow right)" at bounding box center [1135, 287] width 43 height 61
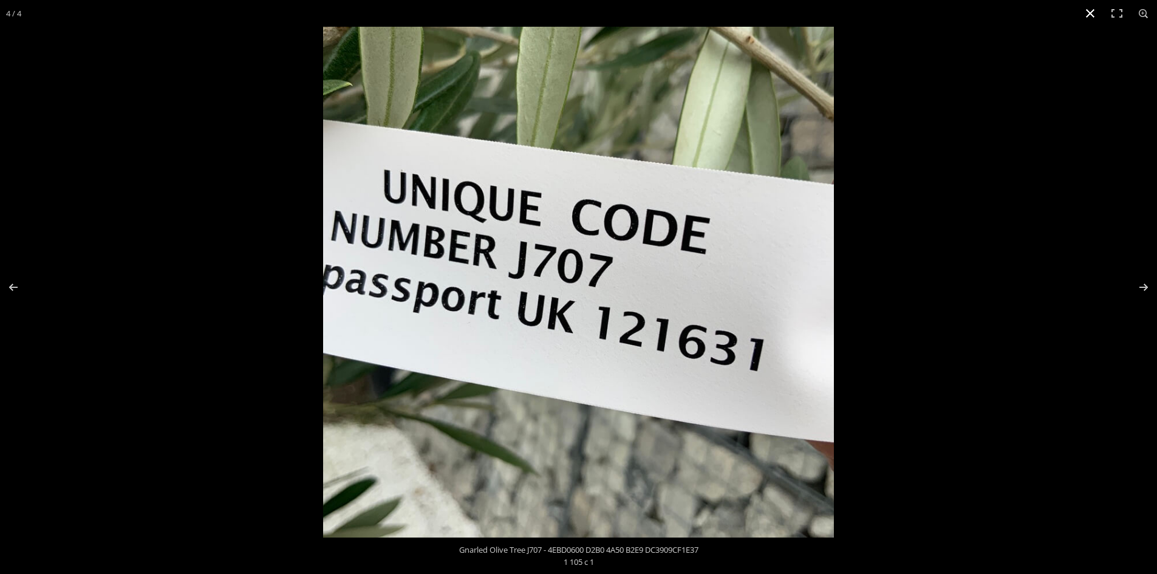
click at [1092, 12] on button "Close (Esc)" at bounding box center [1090, 13] width 27 height 27
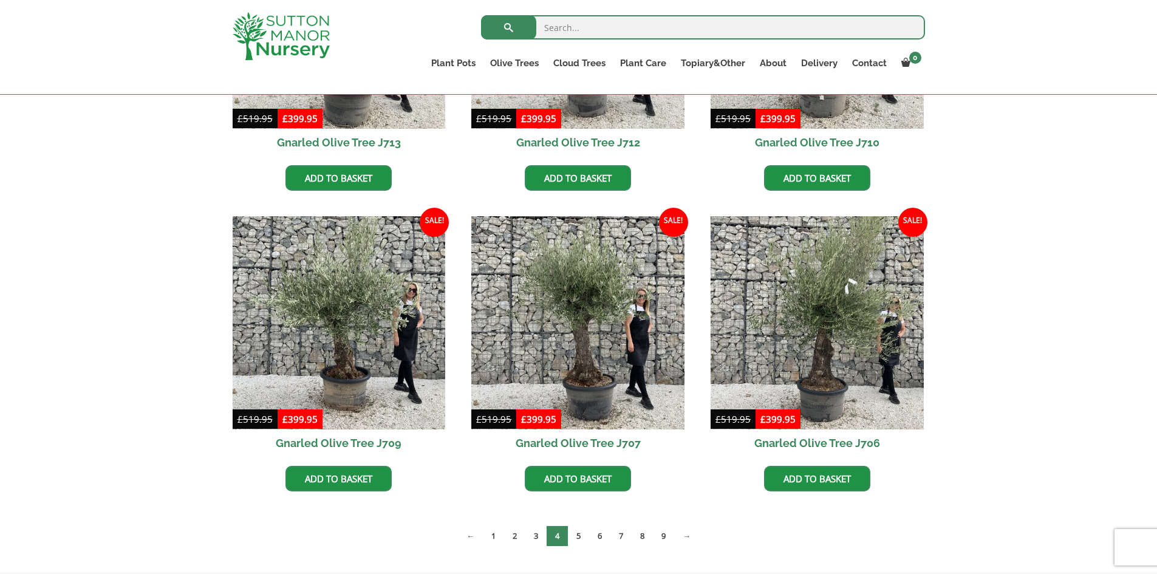
scroll to position [789, 0]
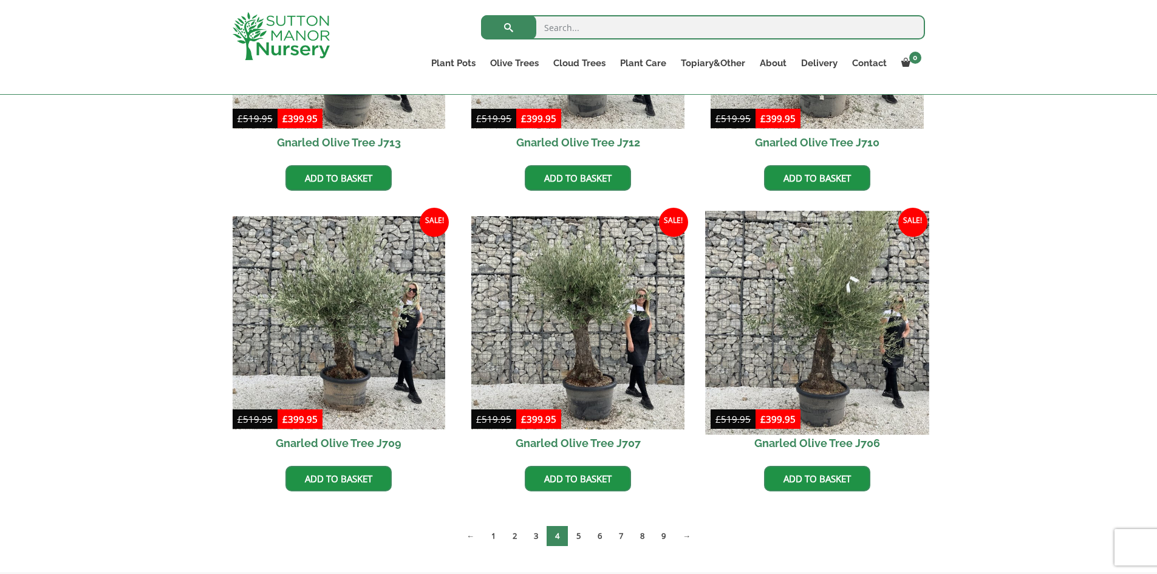
click at [825, 367] on img at bounding box center [816, 322] width 223 height 223
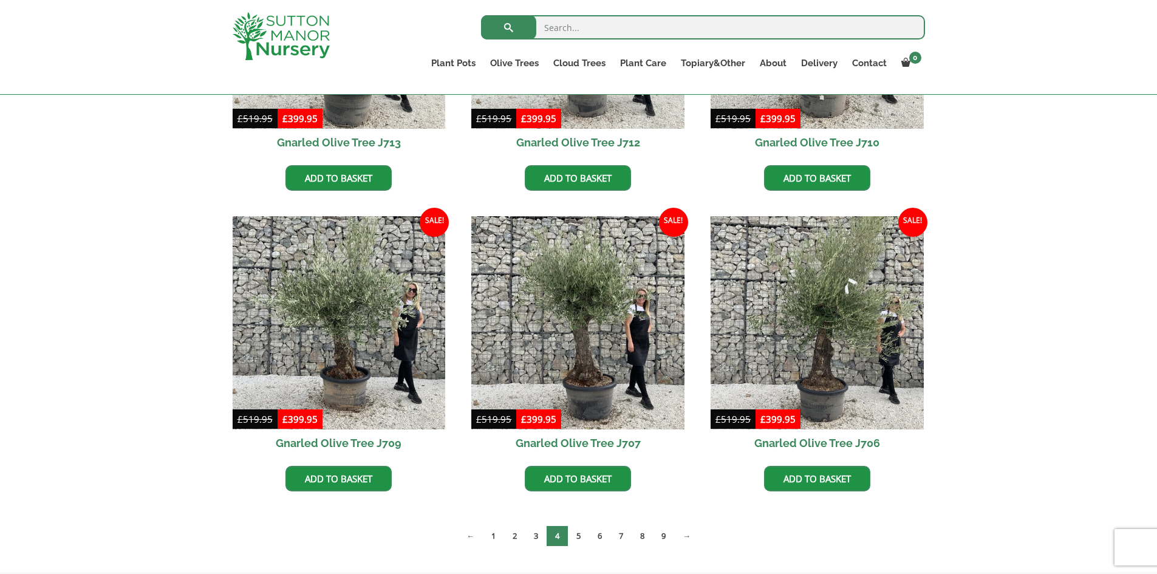
scroll to position [911, 0]
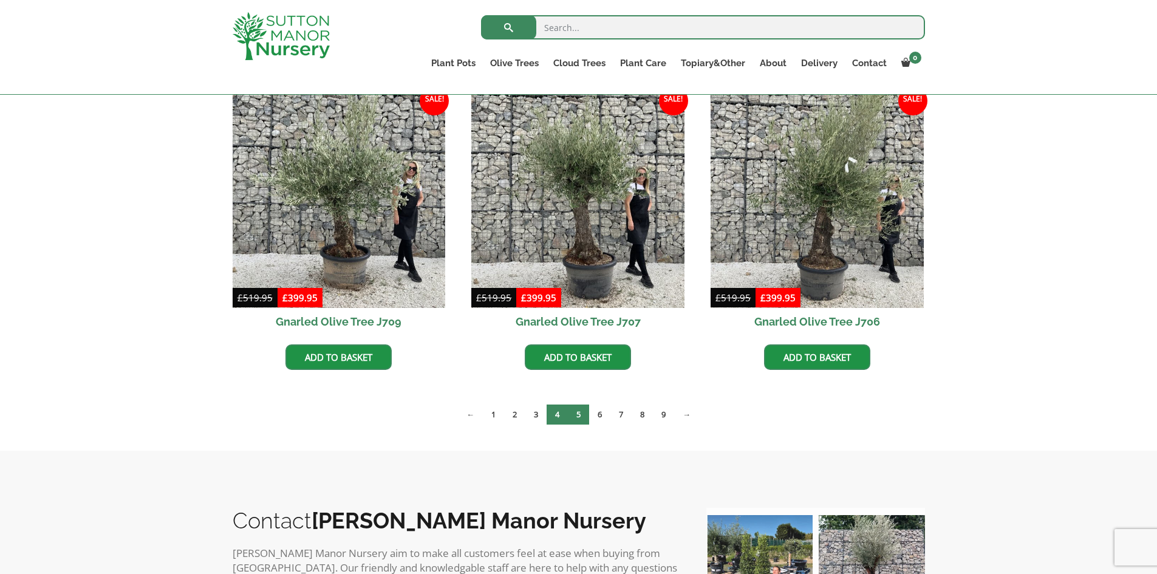
click at [582, 412] on link "5" at bounding box center [578, 414] width 21 height 20
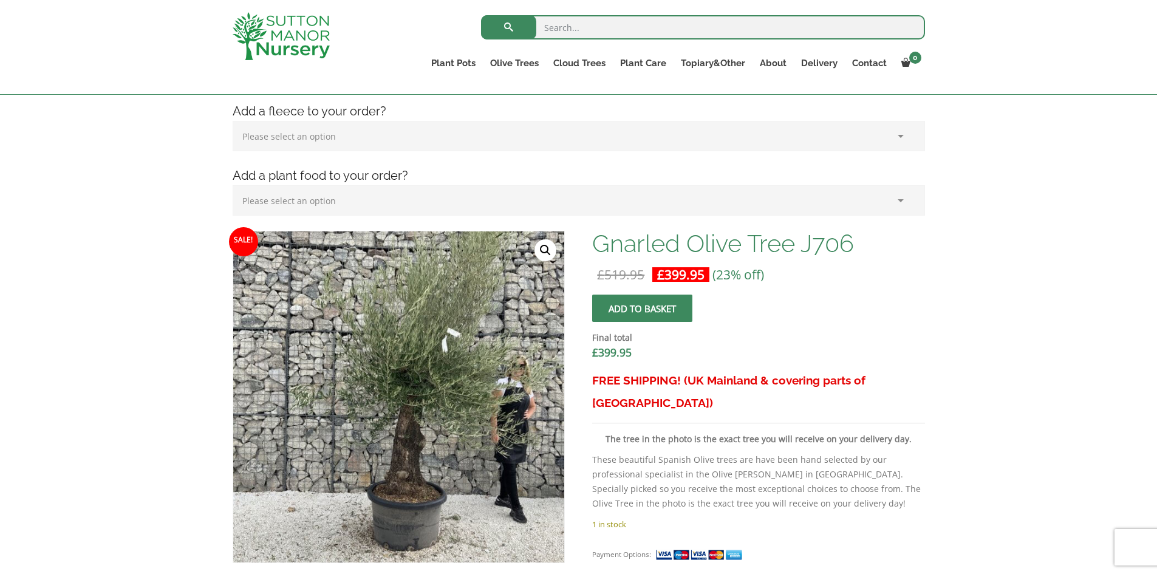
scroll to position [282, 0]
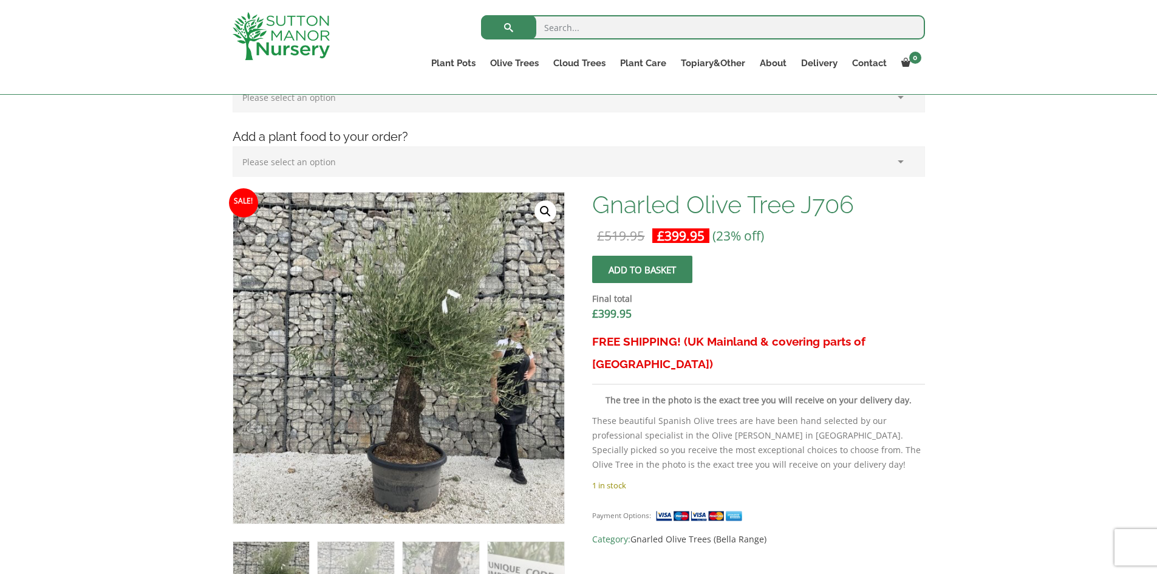
click at [545, 211] on link "🔍" at bounding box center [545, 211] width 22 height 22
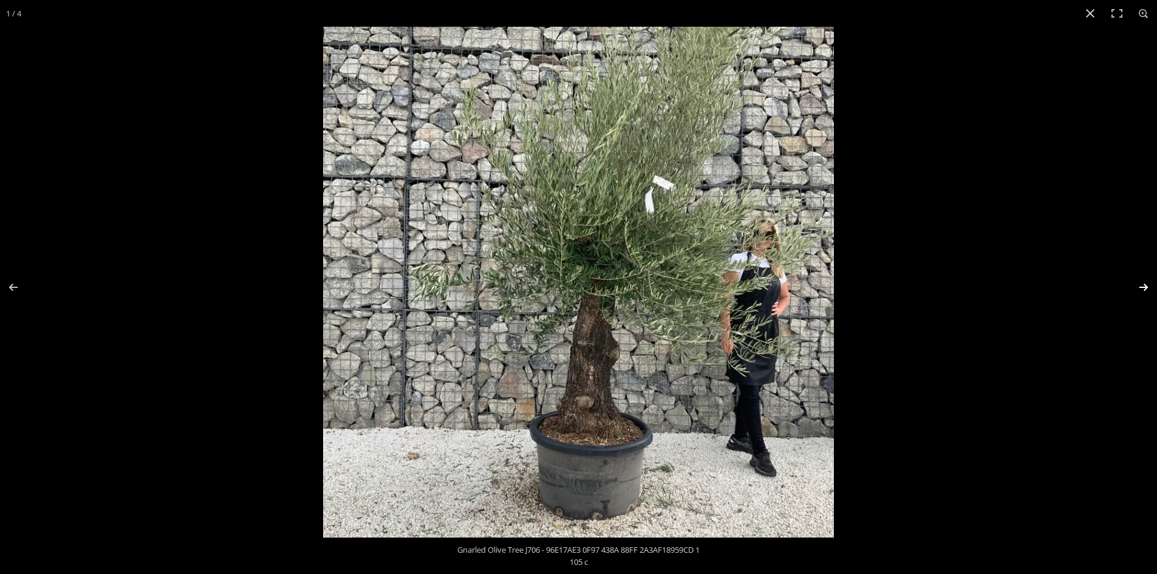
click at [1142, 283] on button "Next (arrow right)" at bounding box center [1135, 287] width 43 height 61
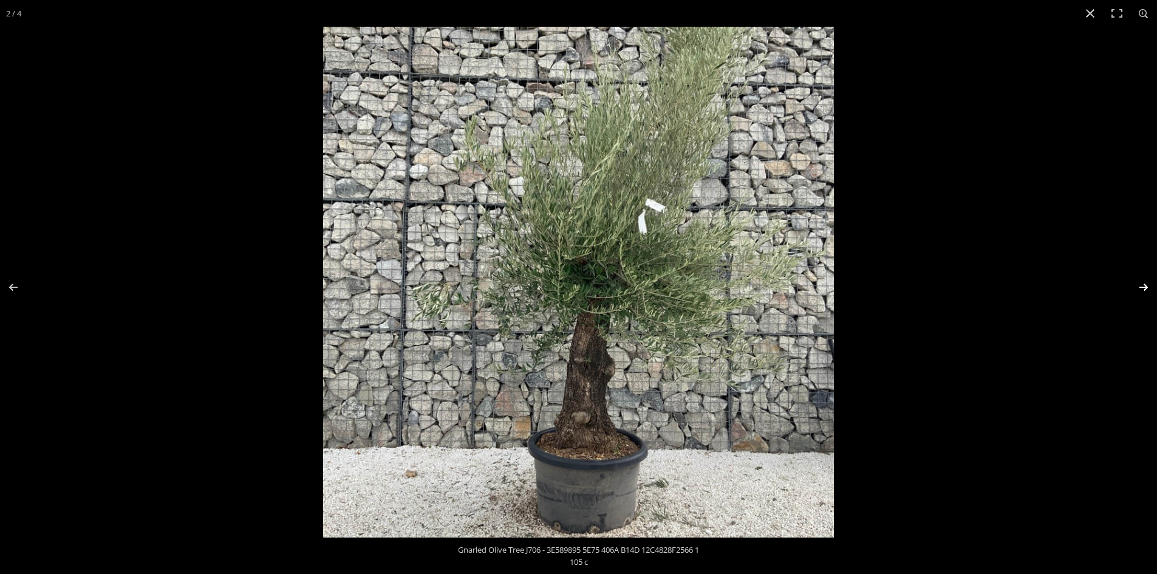
click at [1142, 283] on button "Next (arrow right)" at bounding box center [1135, 287] width 43 height 61
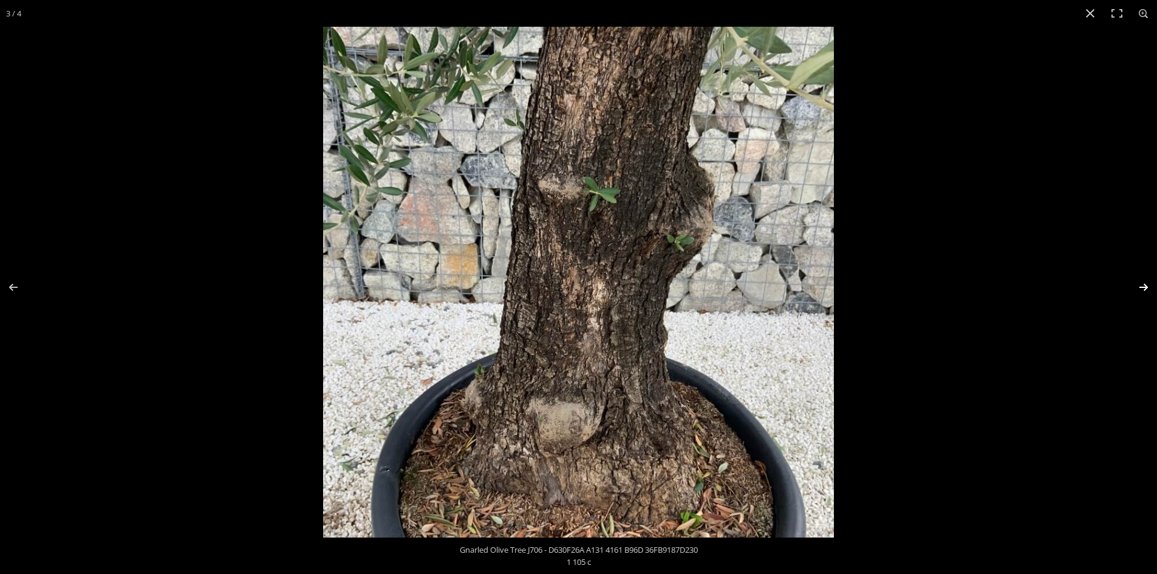
click at [1142, 283] on button "Next (arrow right)" at bounding box center [1135, 287] width 43 height 61
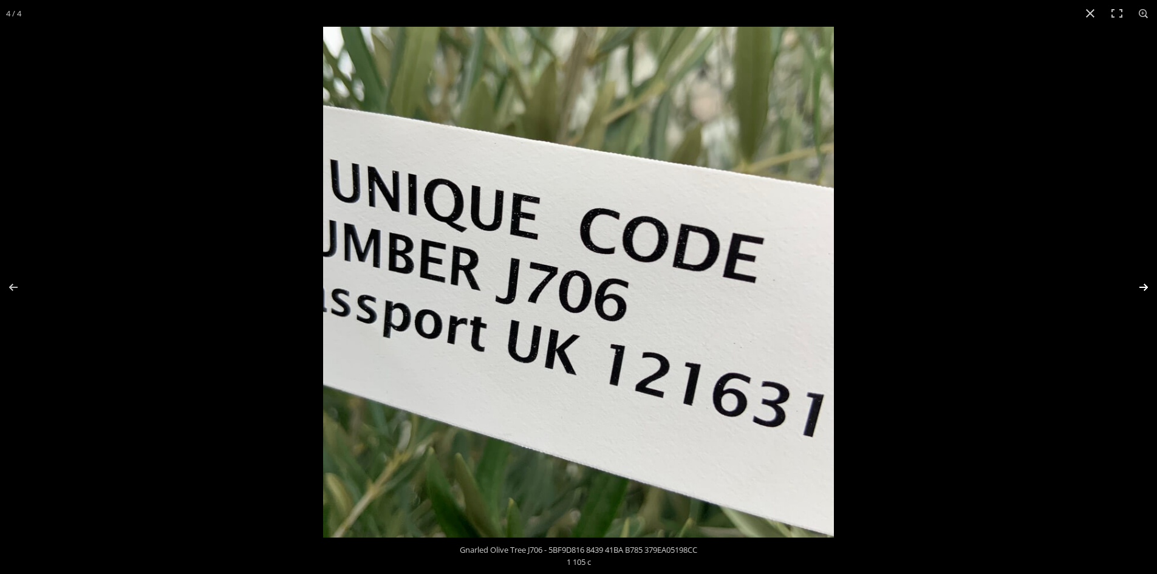
click at [1142, 283] on button "Next (arrow right)" at bounding box center [1135, 287] width 43 height 61
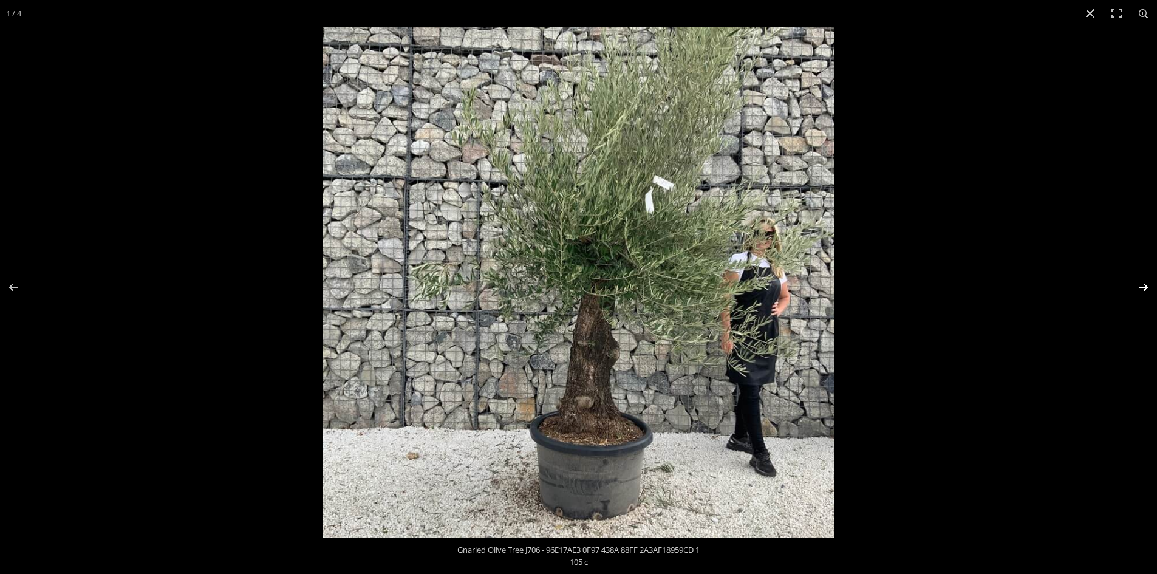
click at [1146, 283] on button "Next (arrow right)" at bounding box center [1135, 287] width 43 height 61
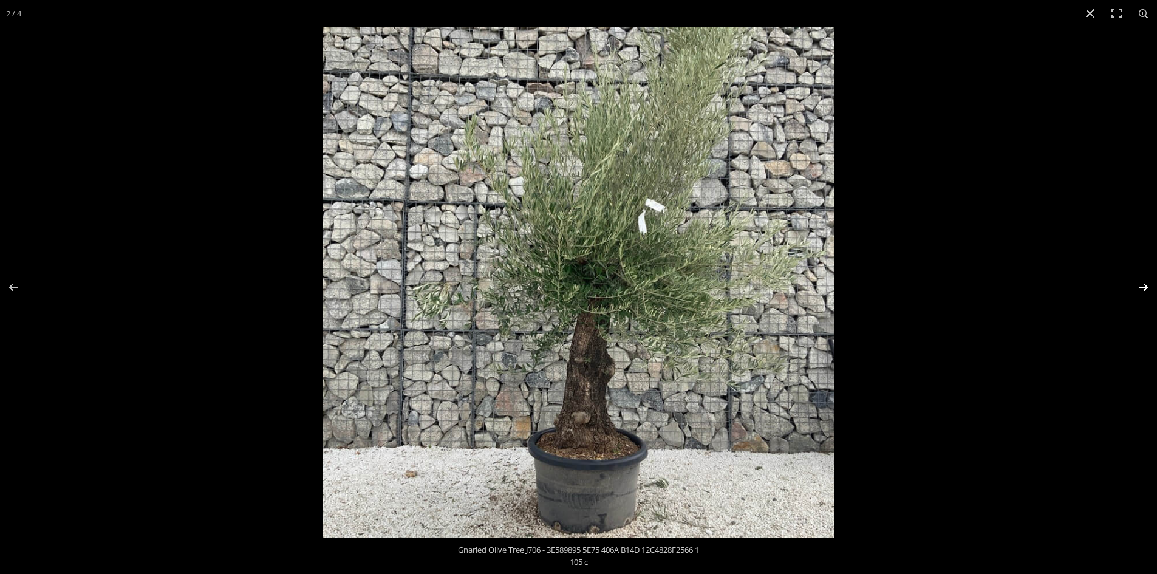
click at [1146, 283] on button "Next (arrow right)" at bounding box center [1135, 287] width 43 height 61
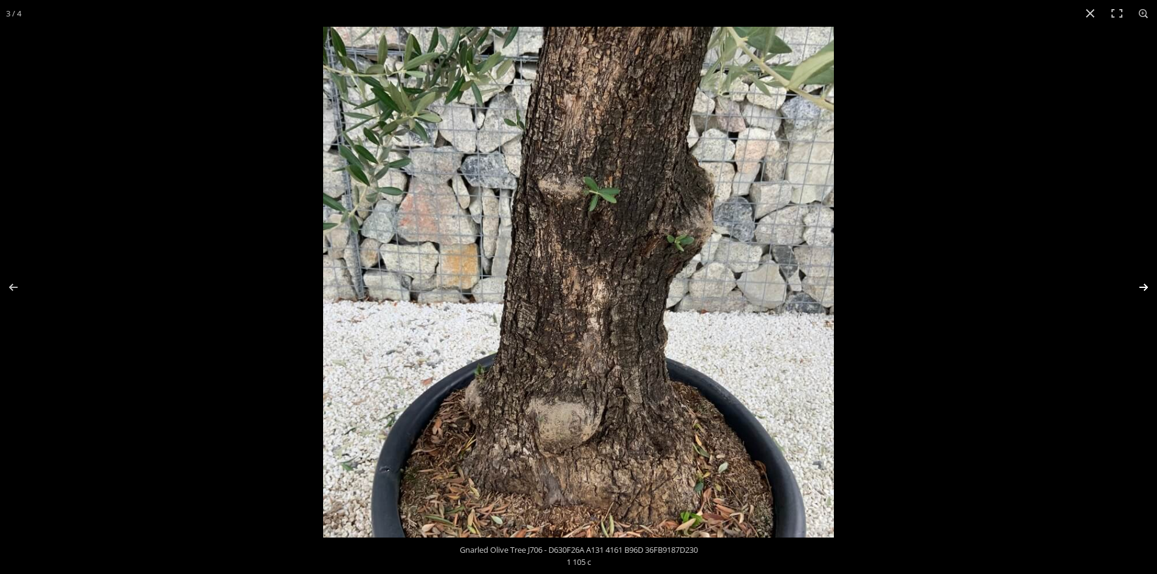
click at [1145, 283] on button "Next (arrow right)" at bounding box center [1135, 287] width 43 height 61
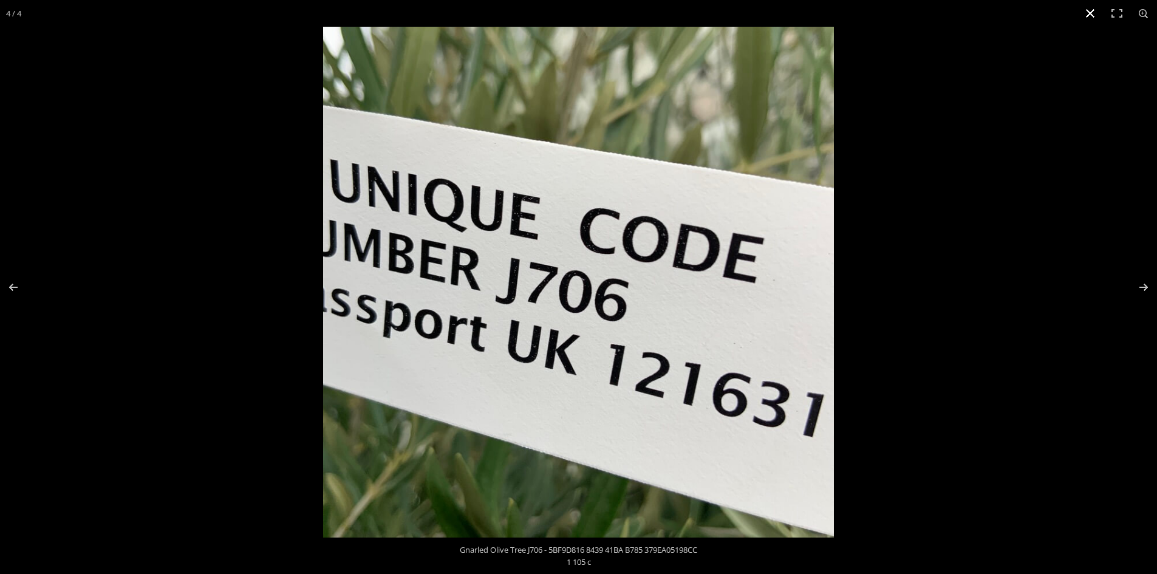
click at [1089, 12] on button "Close (Esc)" at bounding box center [1090, 13] width 27 height 27
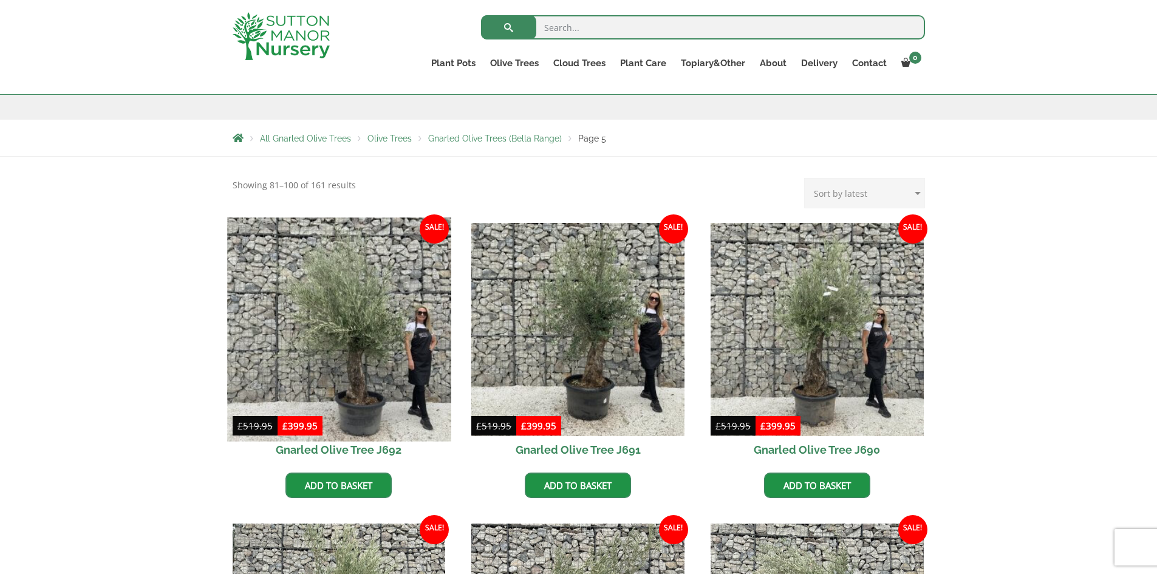
click at [359, 362] on img at bounding box center [338, 328] width 223 height 223
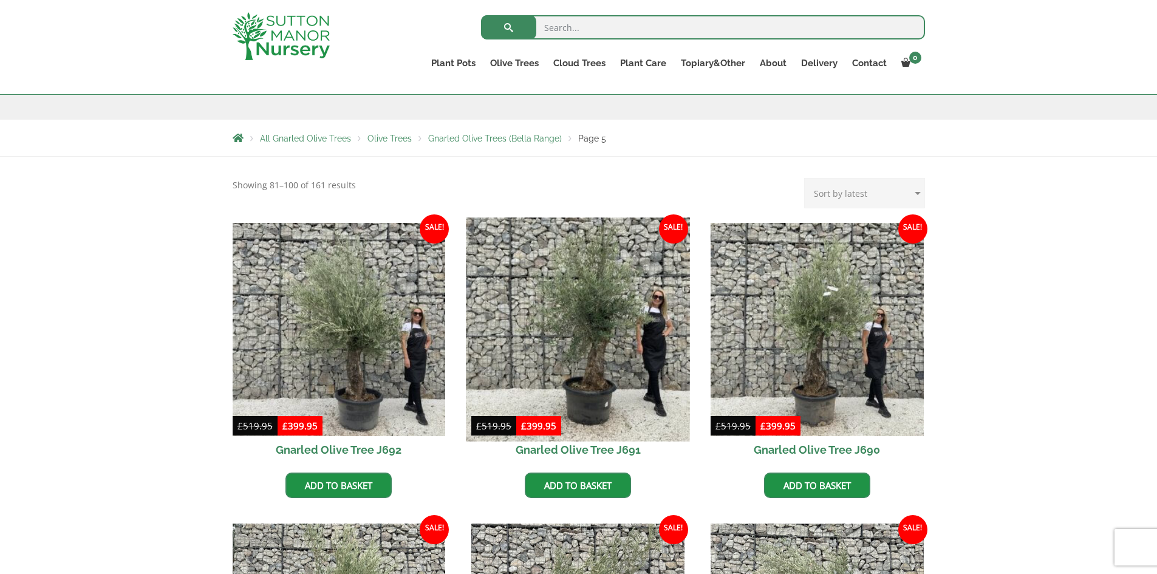
click at [613, 324] on img at bounding box center [577, 328] width 223 height 223
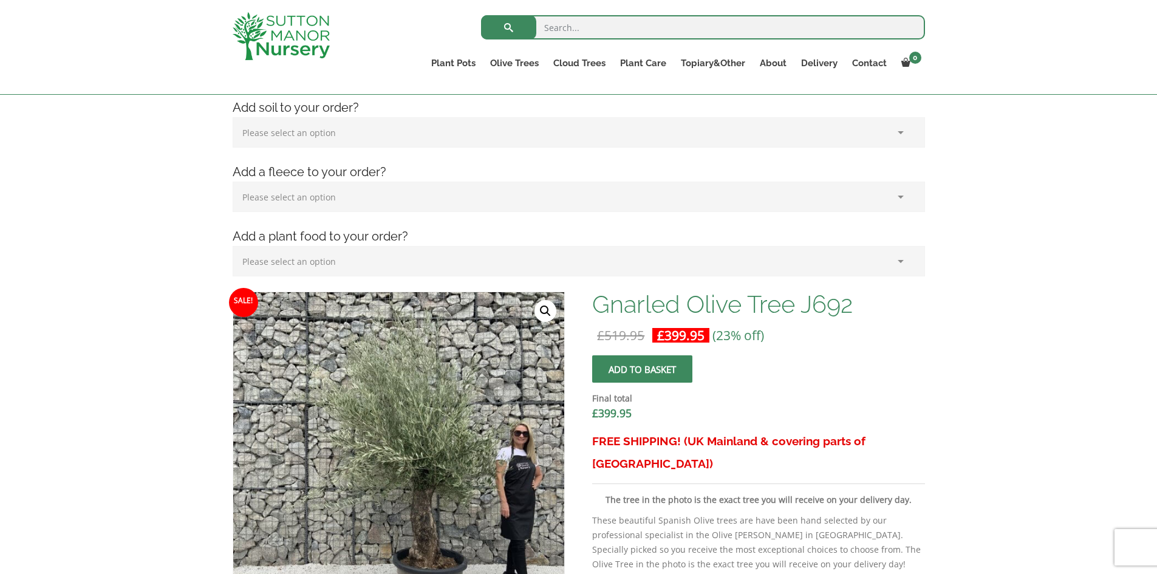
scroll to position [364, 0]
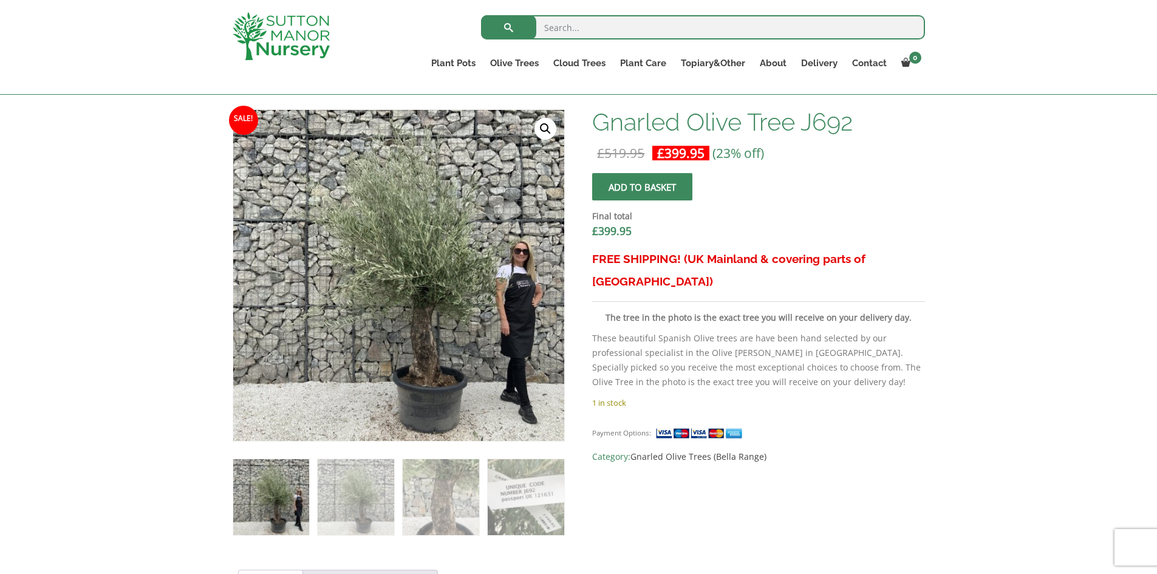
click at [542, 129] on link "🔍" at bounding box center [545, 129] width 22 height 22
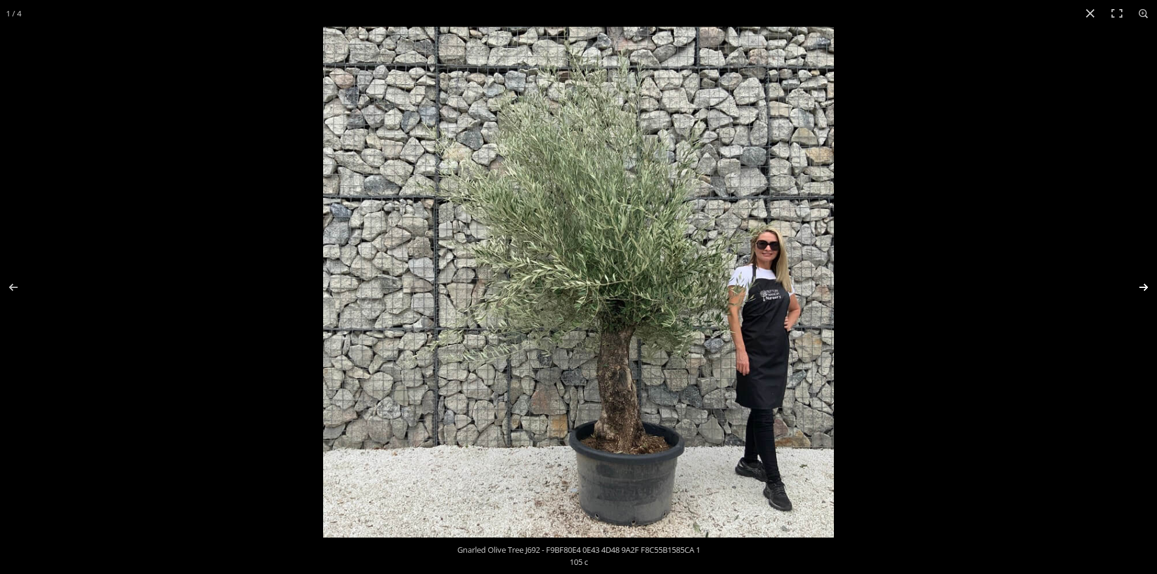
click at [1145, 285] on button "Next (arrow right)" at bounding box center [1135, 287] width 43 height 61
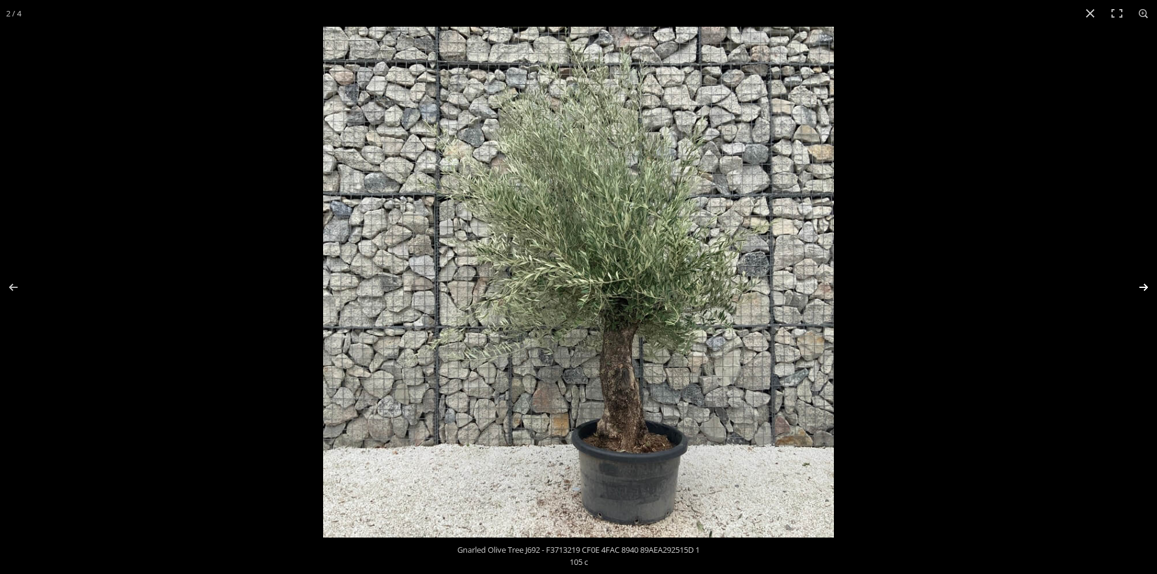
click at [1145, 285] on button "Next (arrow right)" at bounding box center [1135, 287] width 43 height 61
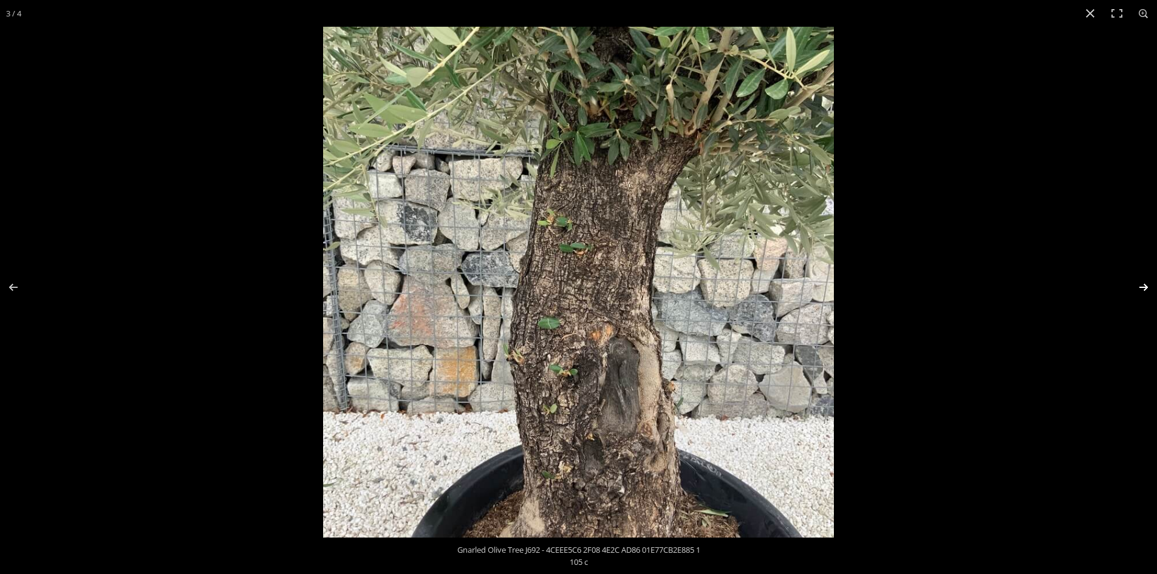
click at [1145, 285] on button "Next (arrow right)" at bounding box center [1135, 287] width 43 height 61
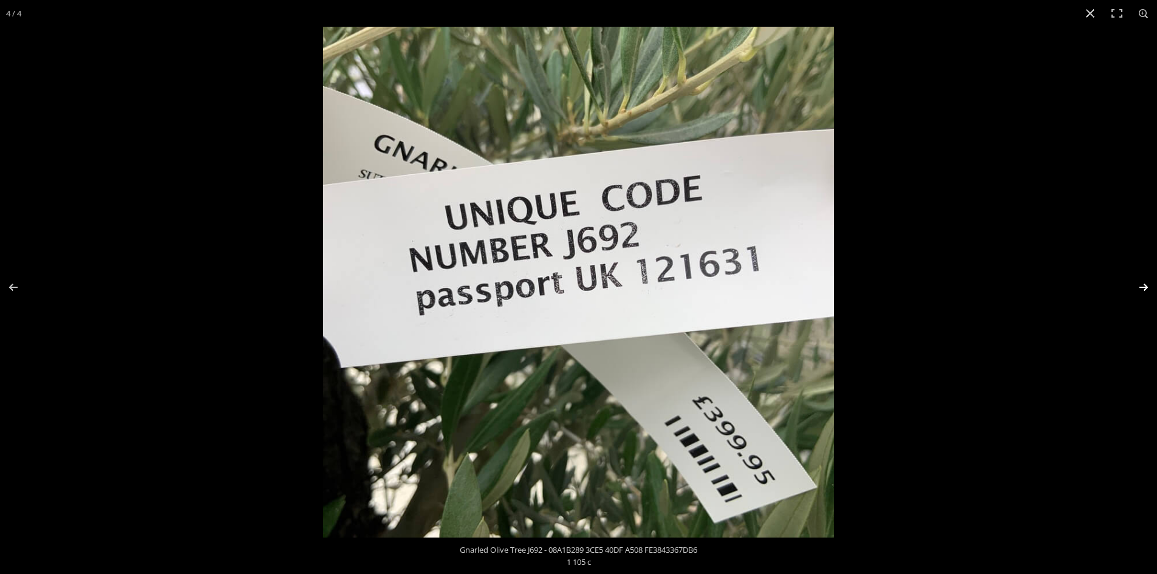
click at [1145, 285] on button "Next (arrow right)" at bounding box center [1135, 287] width 43 height 61
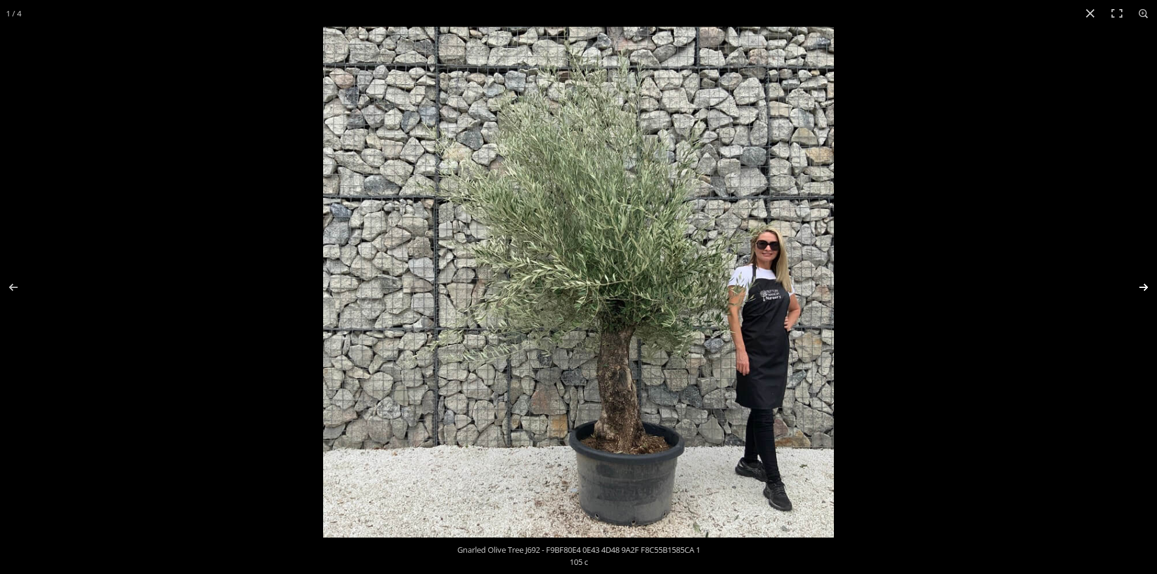
click at [1145, 285] on button "Next (arrow right)" at bounding box center [1135, 287] width 43 height 61
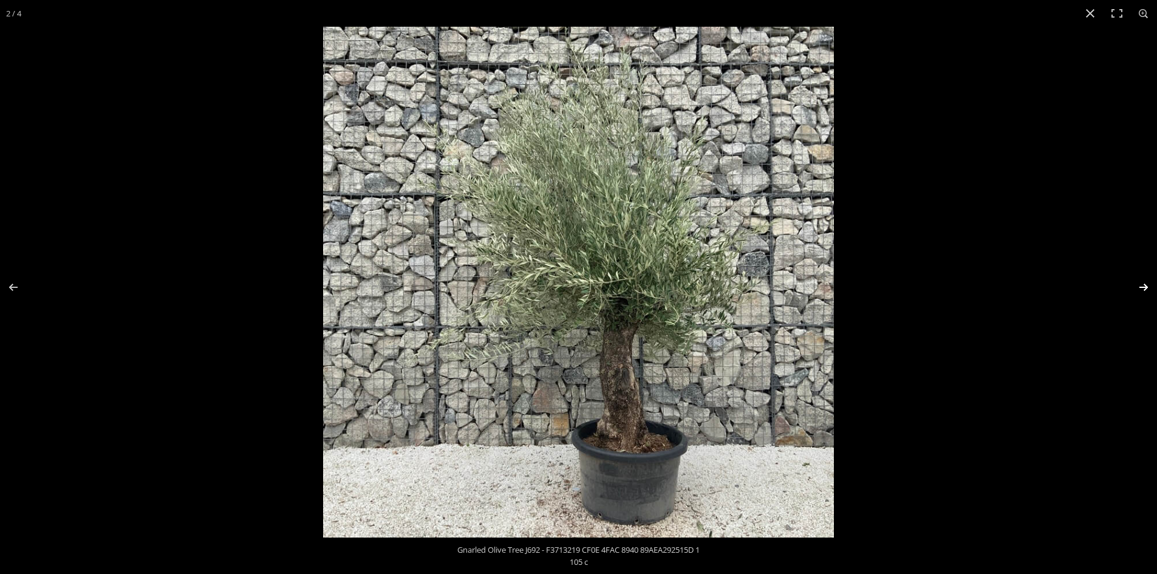
click at [1145, 285] on button "Next (arrow right)" at bounding box center [1135, 287] width 43 height 61
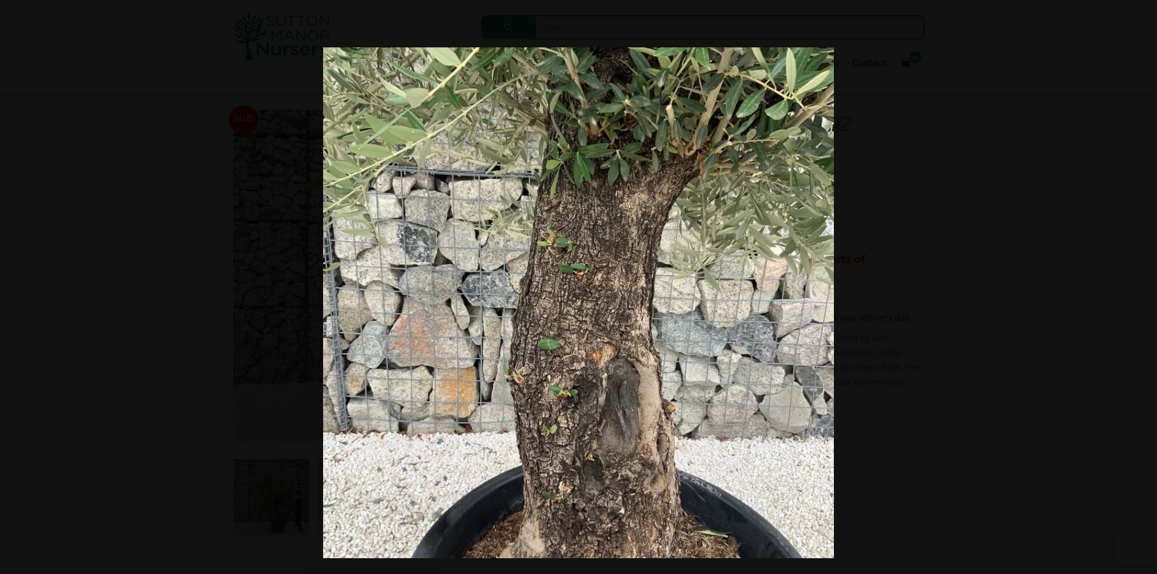
click at [619, 439] on img at bounding box center [578, 302] width 511 height 511
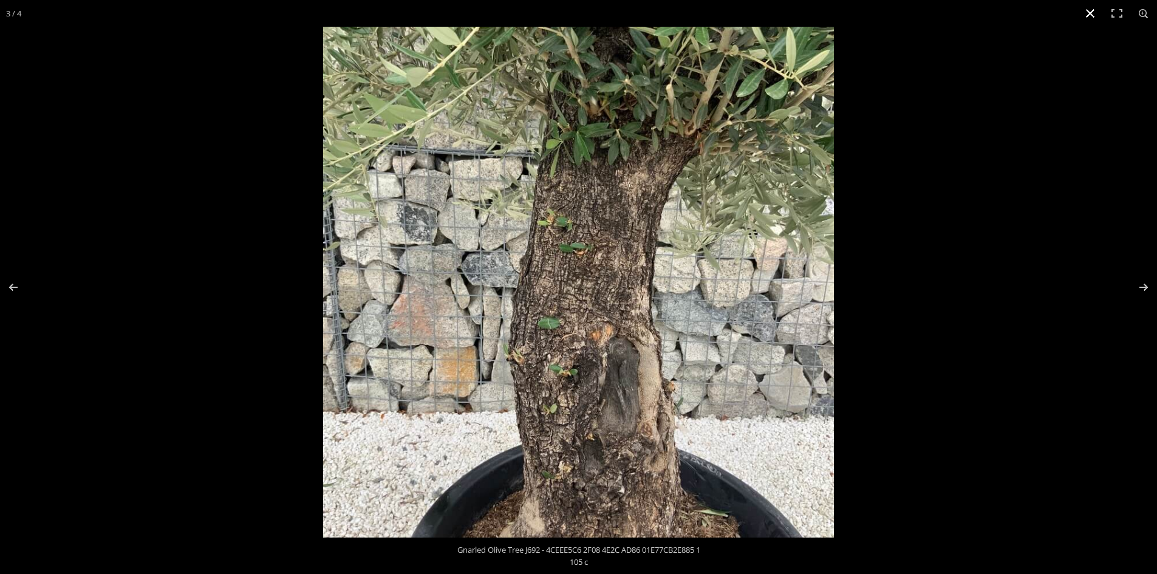
click at [1091, 10] on button "Close (Esc)" at bounding box center [1090, 13] width 27 height 27
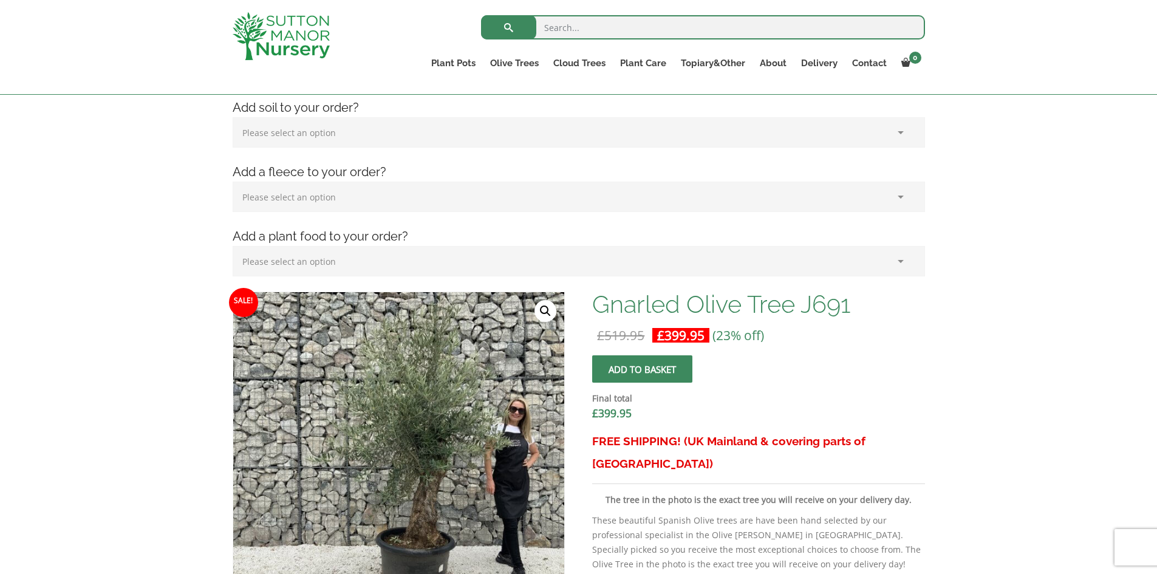
scroll to position [304, 0]
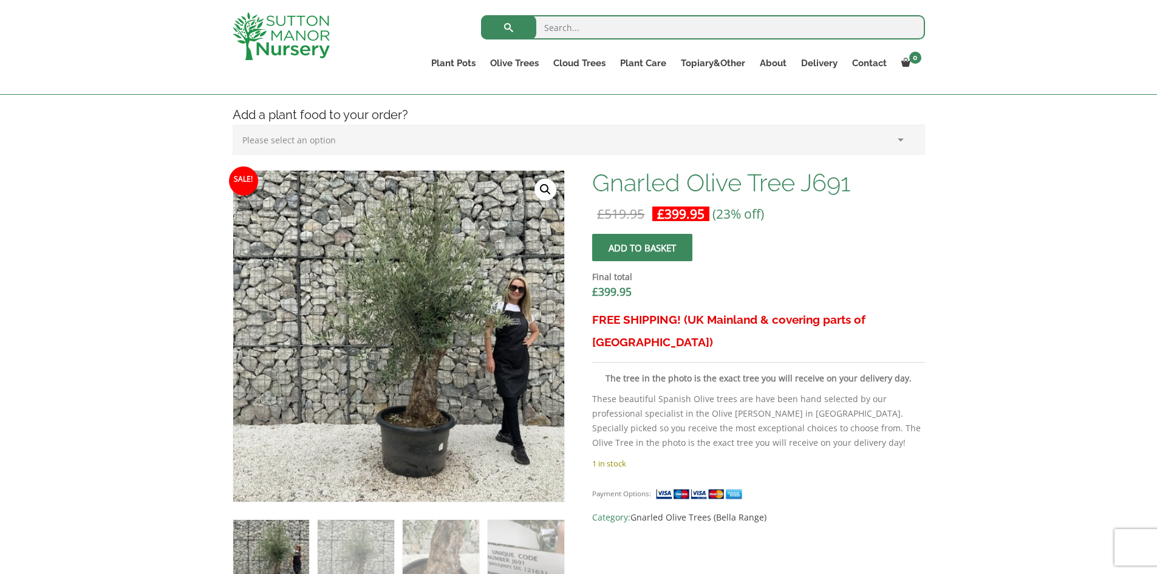
click at [545, 186] on link "🔍" at bounding box center [545, 190] width 22 height 22
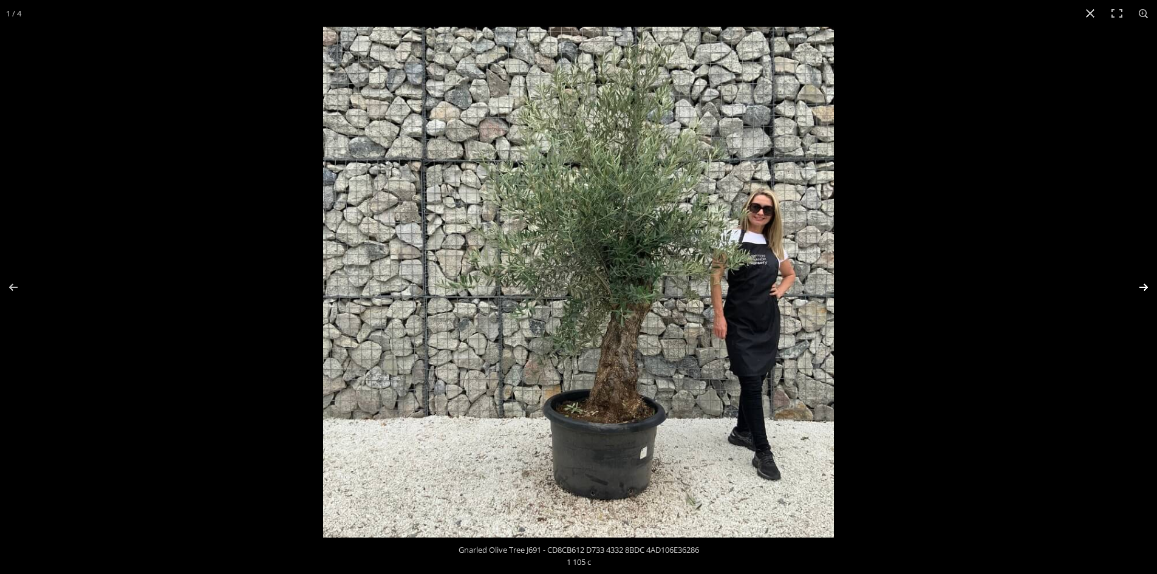
click at [1145, 287] on button "Next (arrow right)" at bounding box center [1135, 287] width 43 height 61
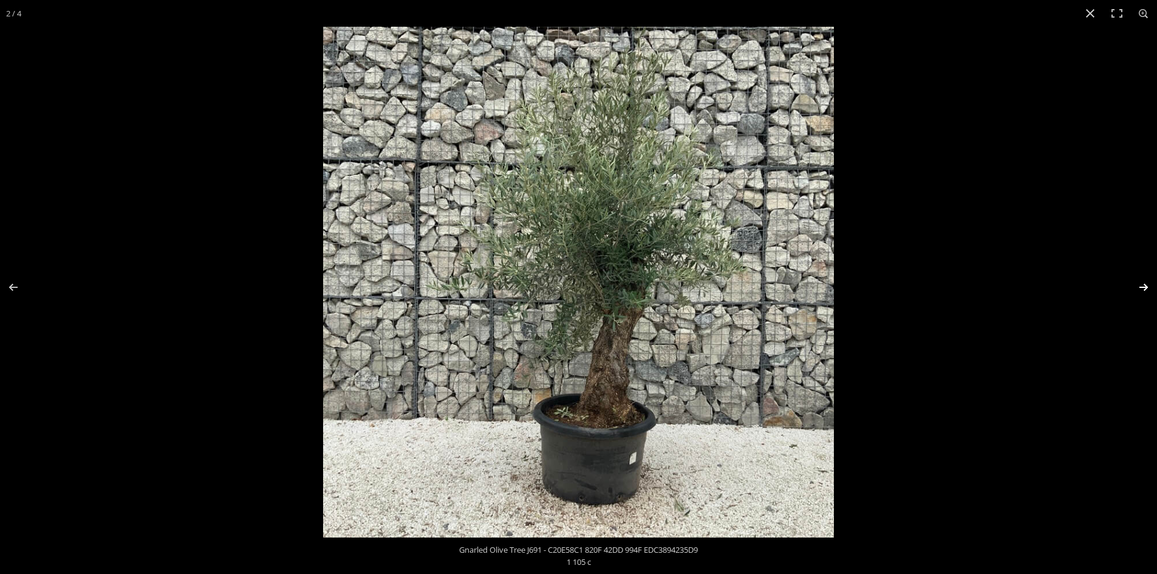
click at [1145, 287] on button "Next (arrow right)" at bounding box center [1135, 287] width 43 height 61
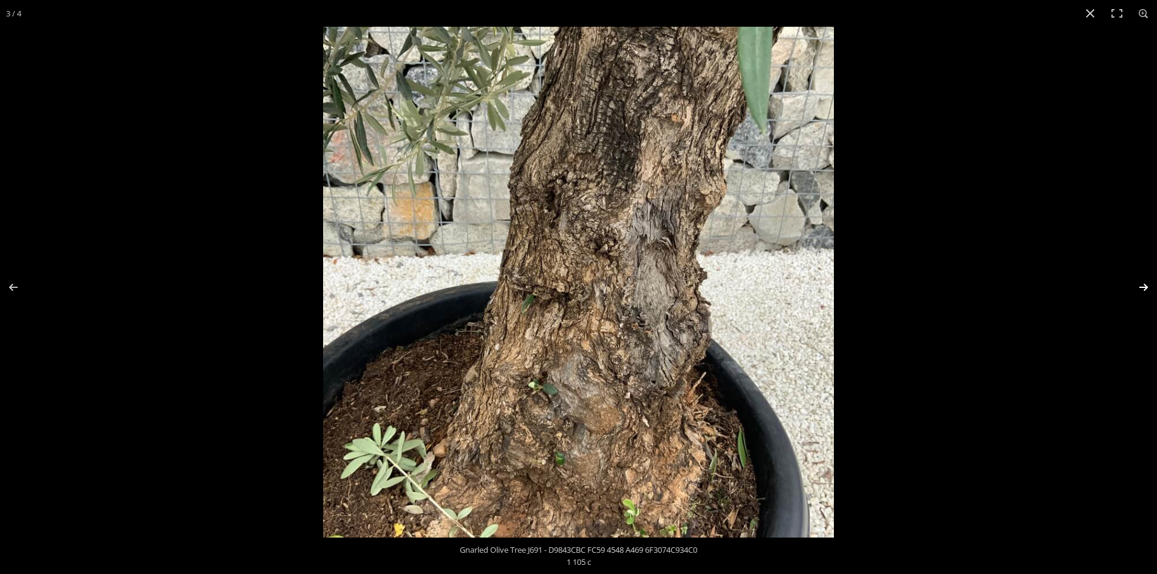
click at [1145, 287] on button "Next (arrow right)" at bounding box center [1135, 287] width 43 height 61
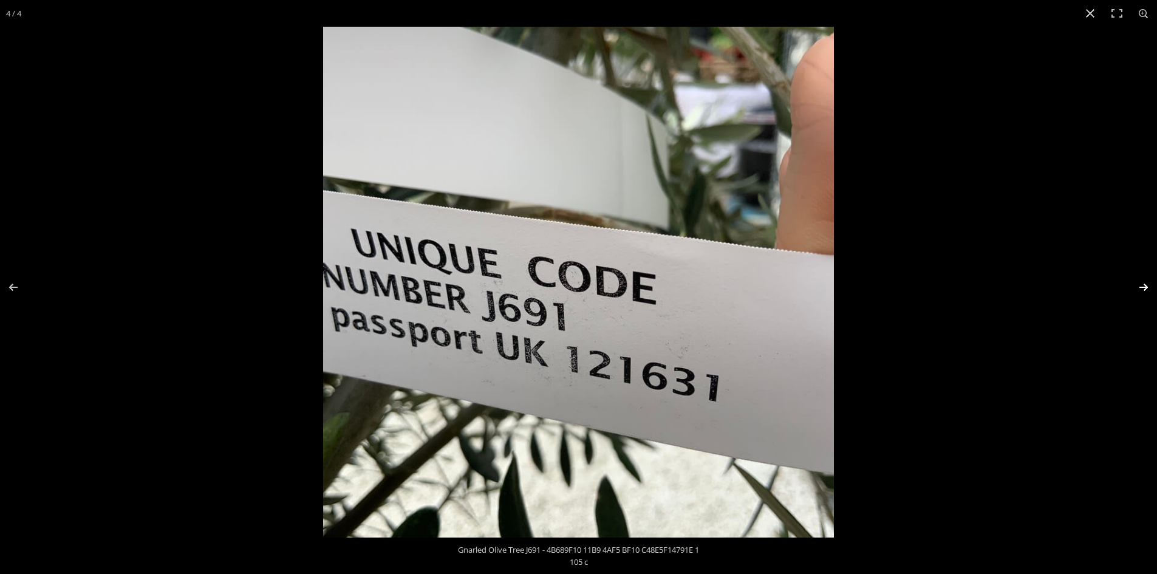
click at [1145, 287] on button "Next (arrow right)" at bounding box center [1135, 287] width 43 height 61
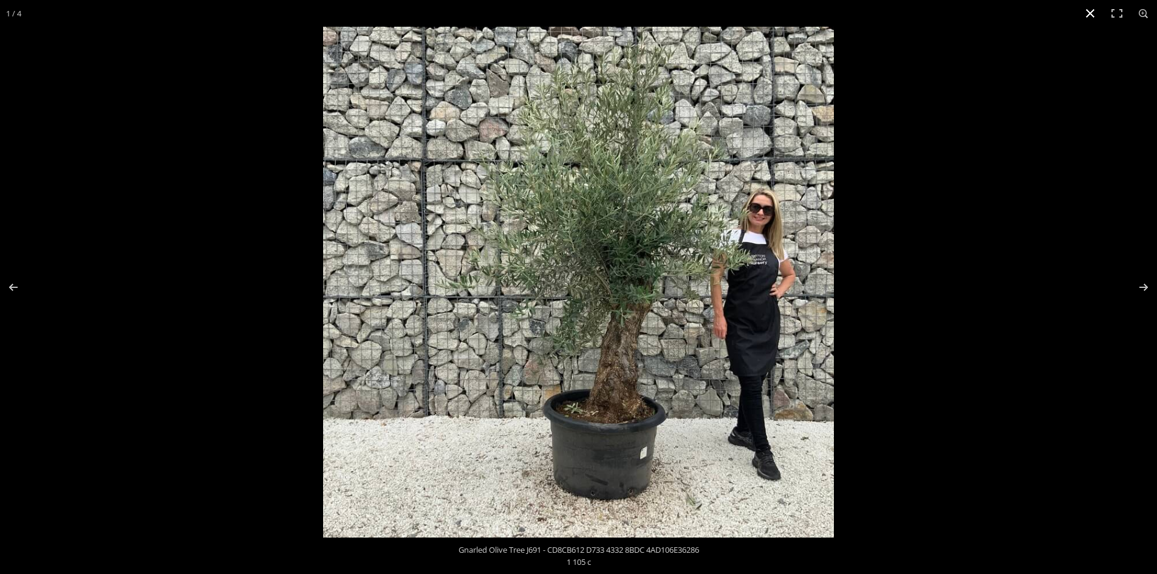
click at [1094, 12] on button "Close (Esc)" at bounding box center [1090, 13] width 27 height 27
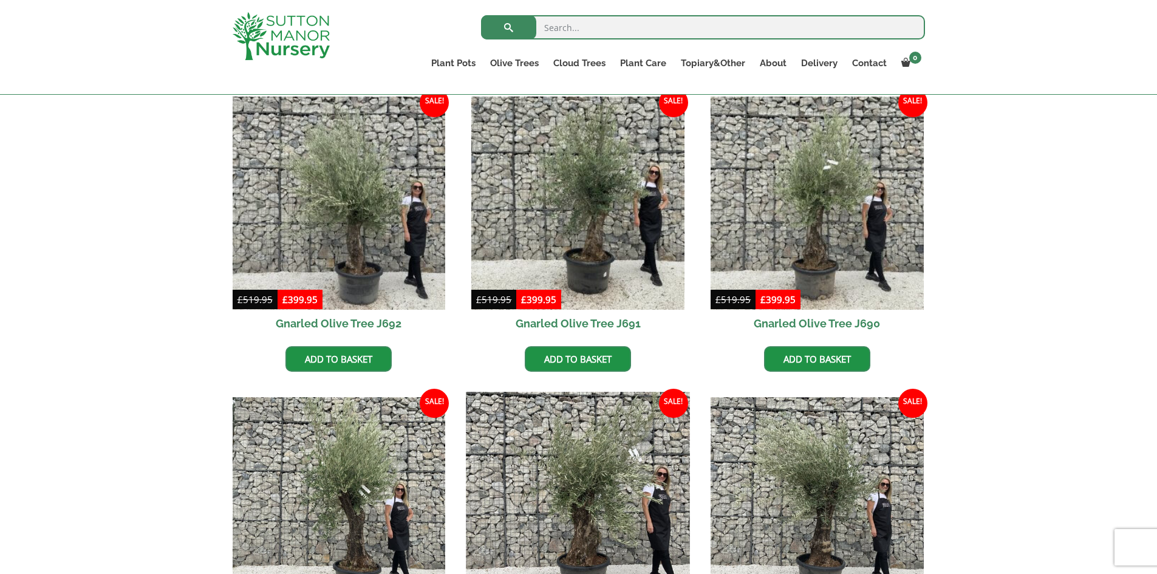
scroll to position [525, 0]
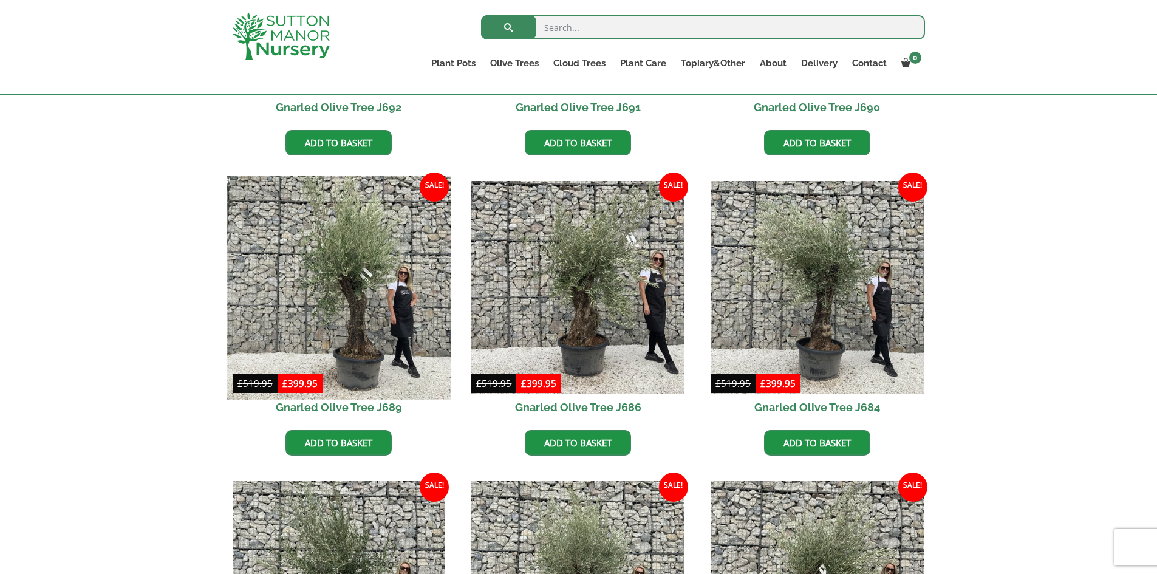
click at [367, 293] on img at bounding box center [338, 286] width 223 height 223
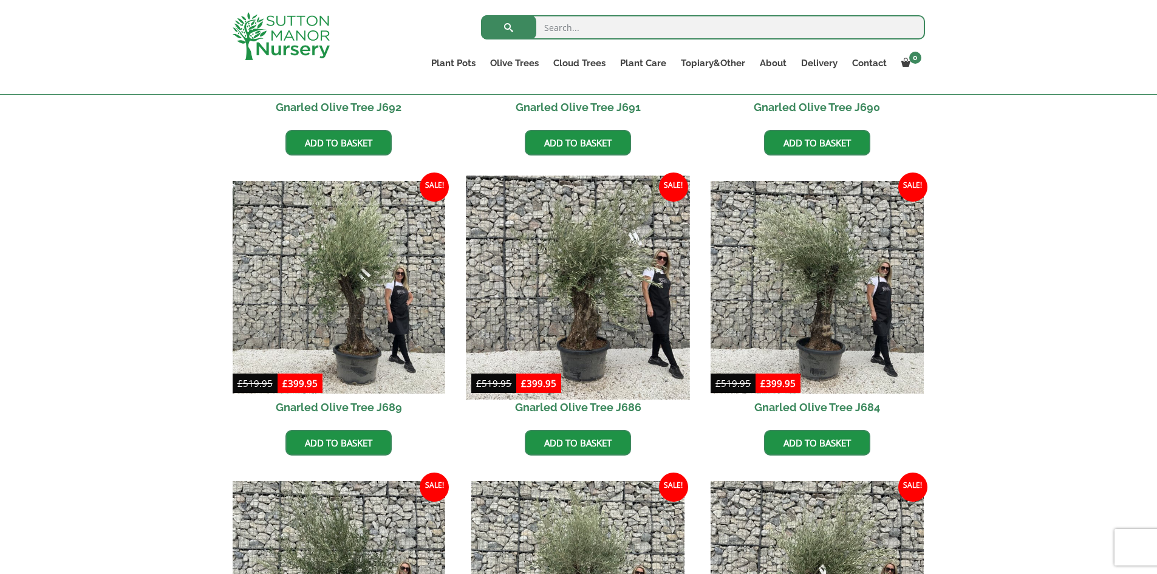
click at [609, 315] on img at bounding box center [577, 286] width 223 height 223
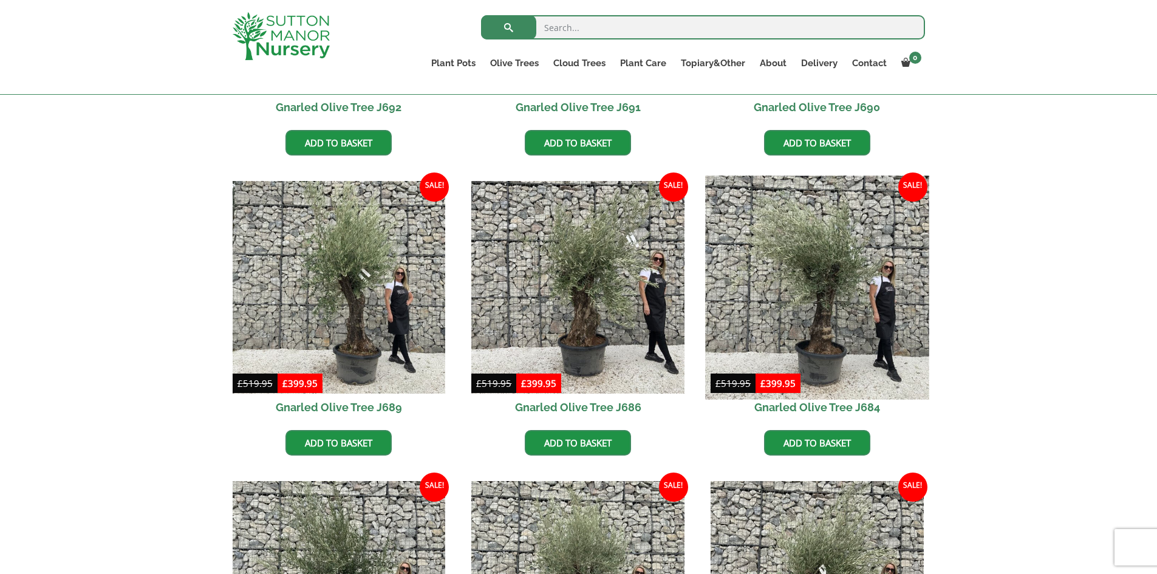
click at [817, 308] on img at bounding box center [816, 286] width 223 height 223
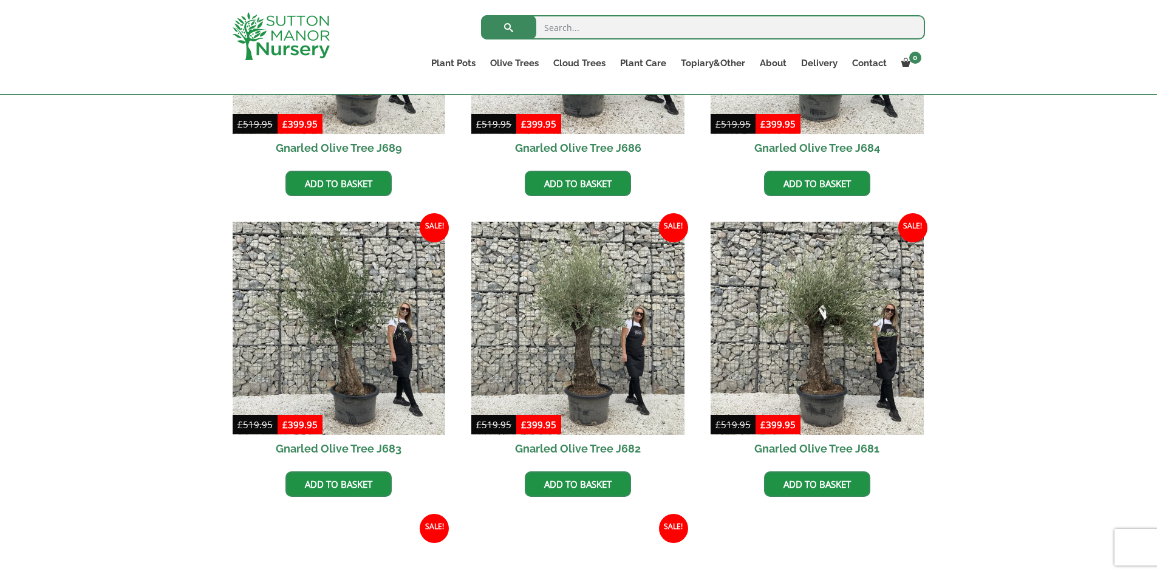
scroll to position [828, 0]
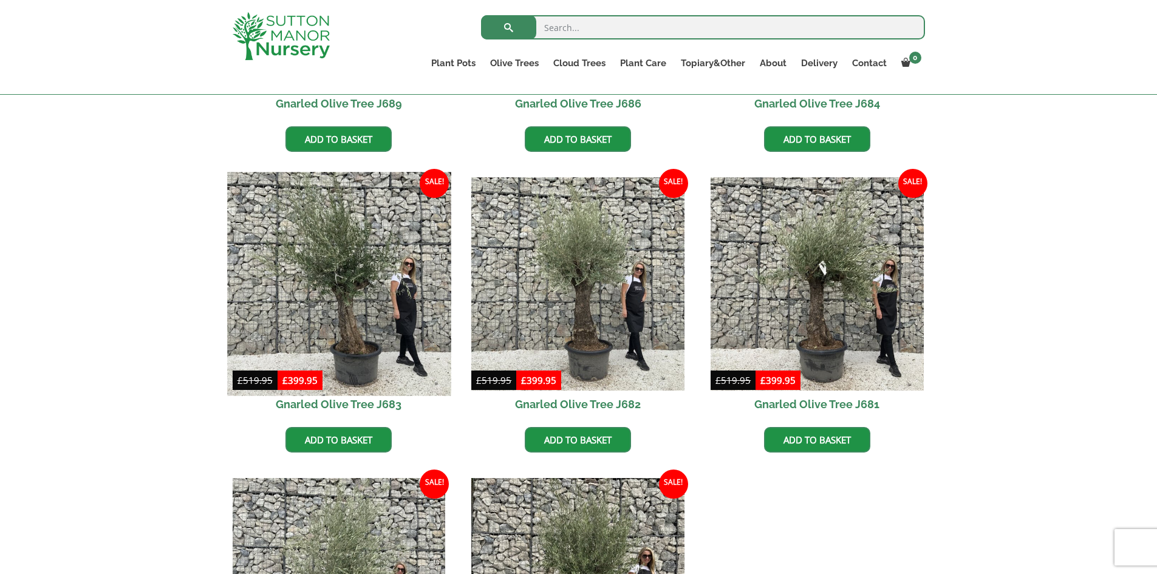
click at [350, 322] on img at bounding box center [338, 283] width 223 height 223
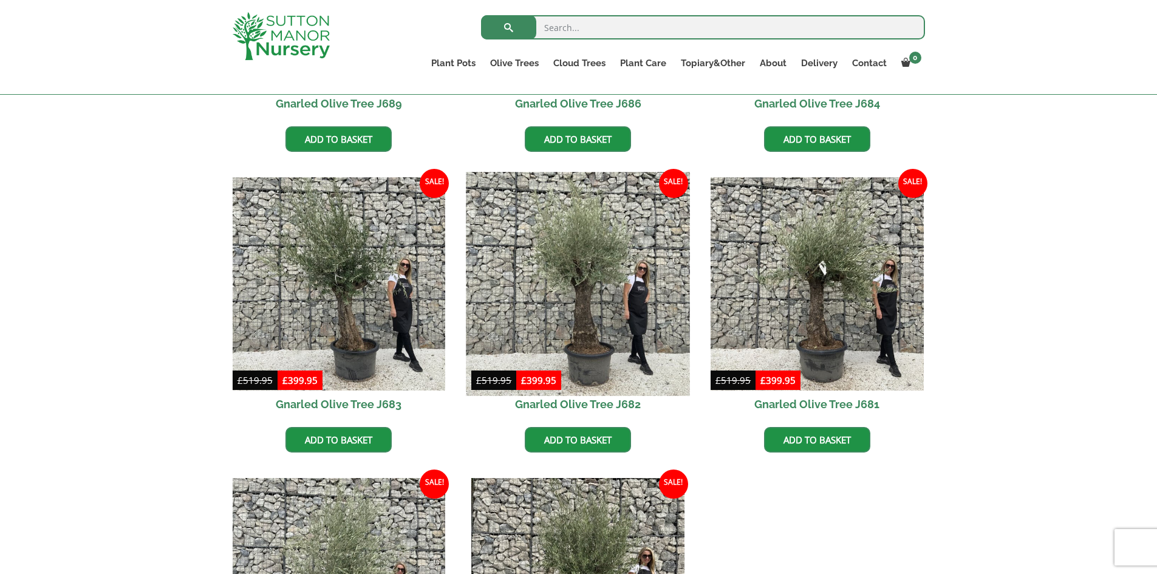
click at [583, 343] on img at bounding box center [577, 283] width 223 height 223
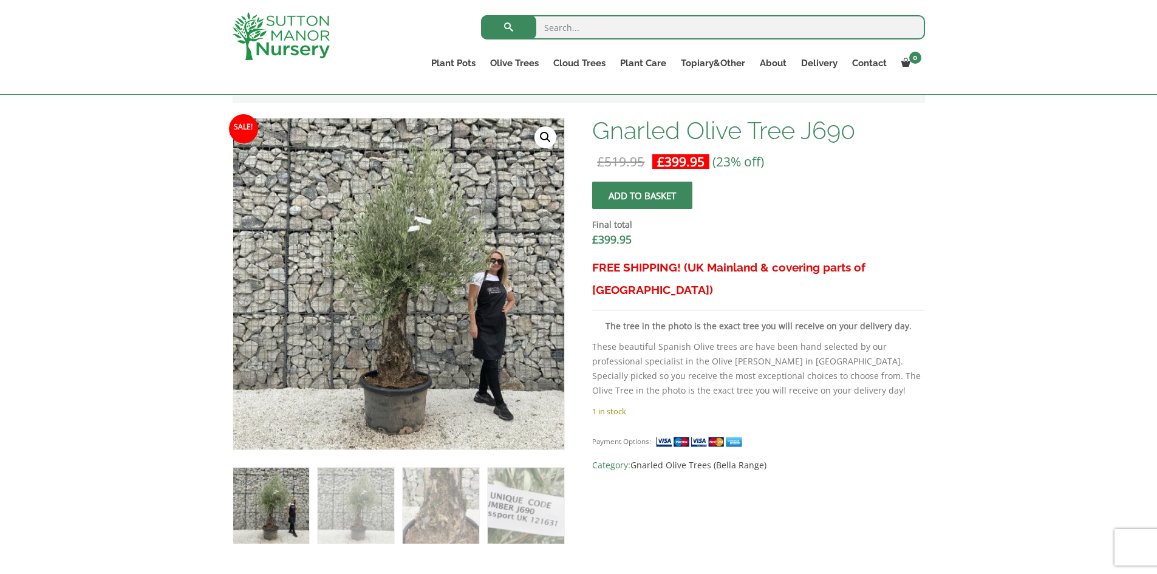
scroll to position [364, 0]
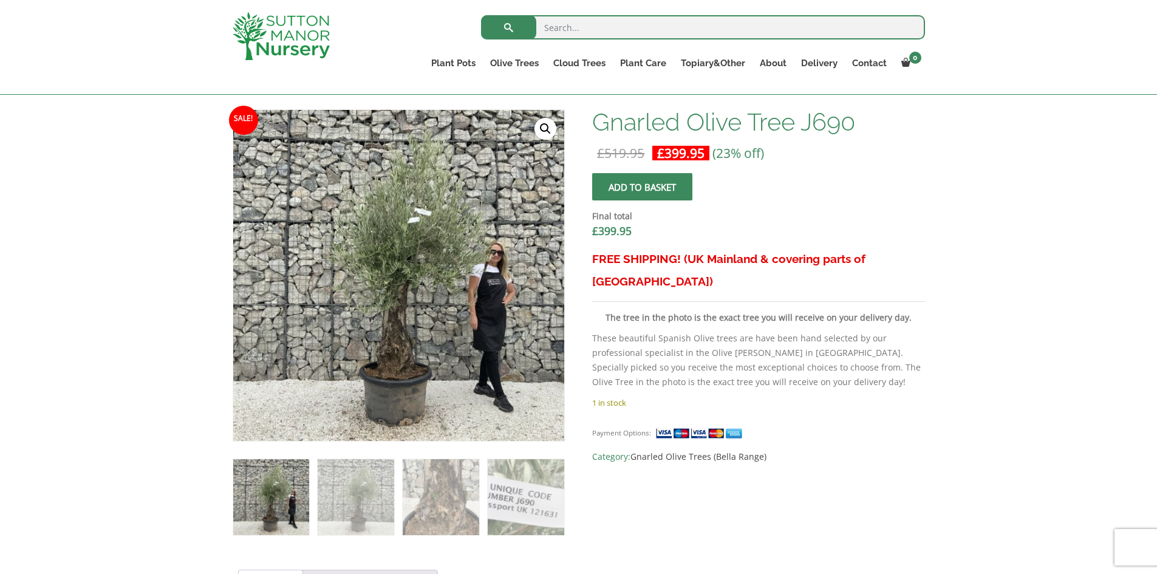
click at [544, 125] on link "🔍" at bounding box center [545, 129] width 22 height 22
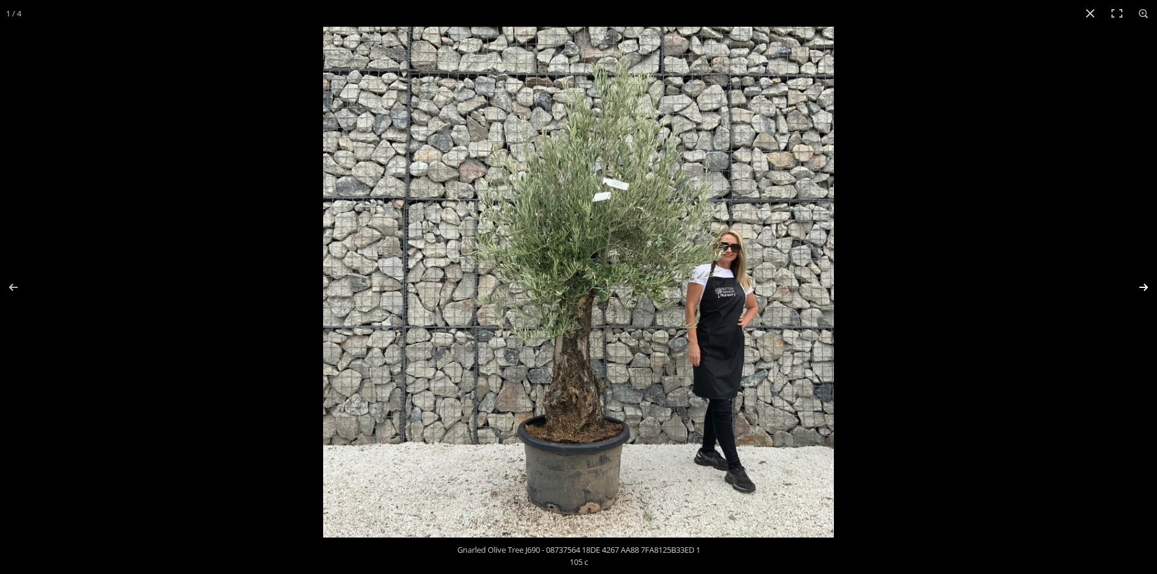
click at [1148, 287] on button "Next (arrow right)" at bounding box center [1135, 287] width 43 height 61
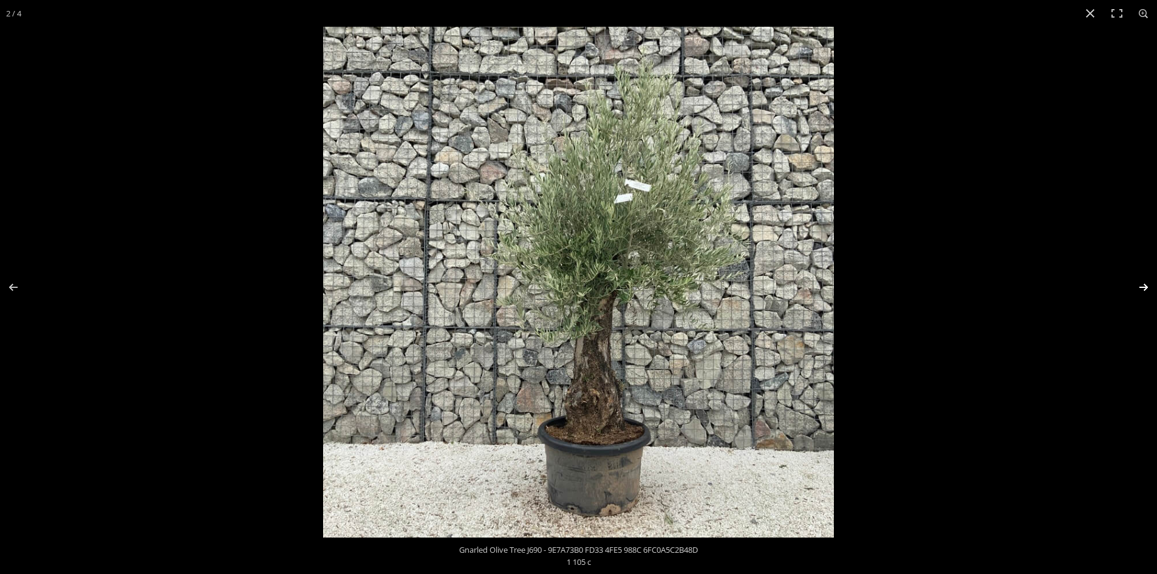
click at [1148, 287] on button "Next (arrow right)" at bounding box center [1135, 287] width 43 height 61
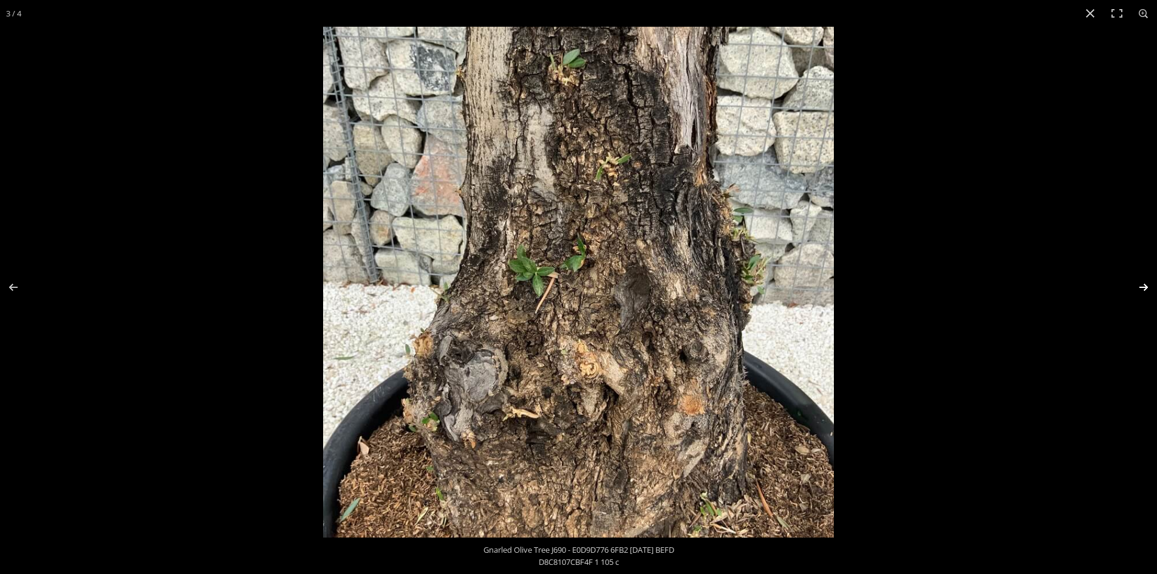
click at [1148, 287] on button "Next (arrow right)" at bounding box center [1135, 287] width 43 height 61
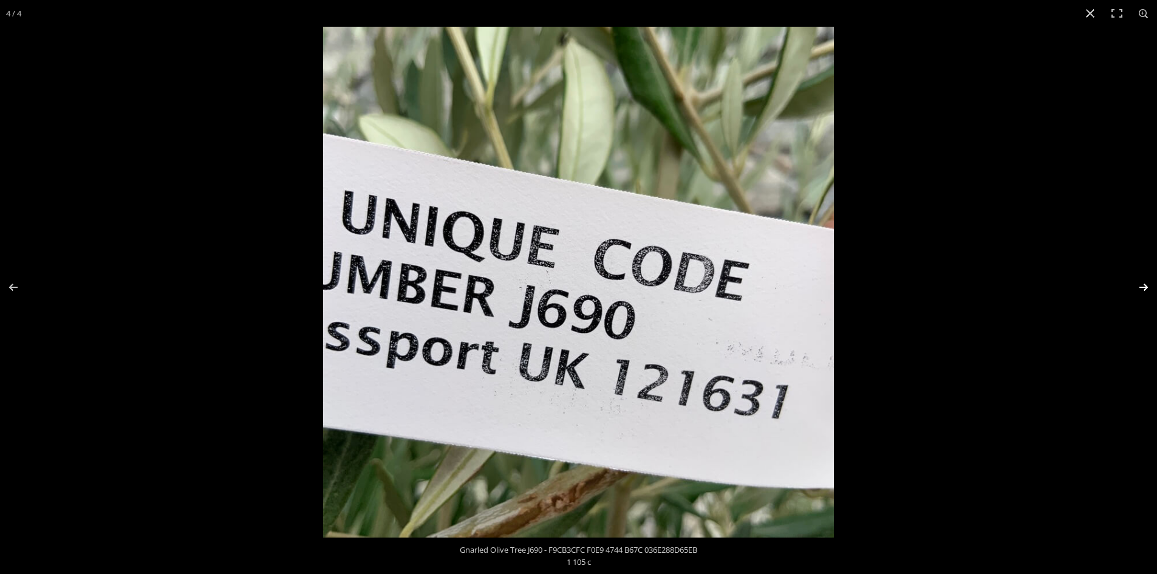
click at [1148, 287] on button "Next (arrow right)" at bounding box center [1135, 287] width 43 height 61
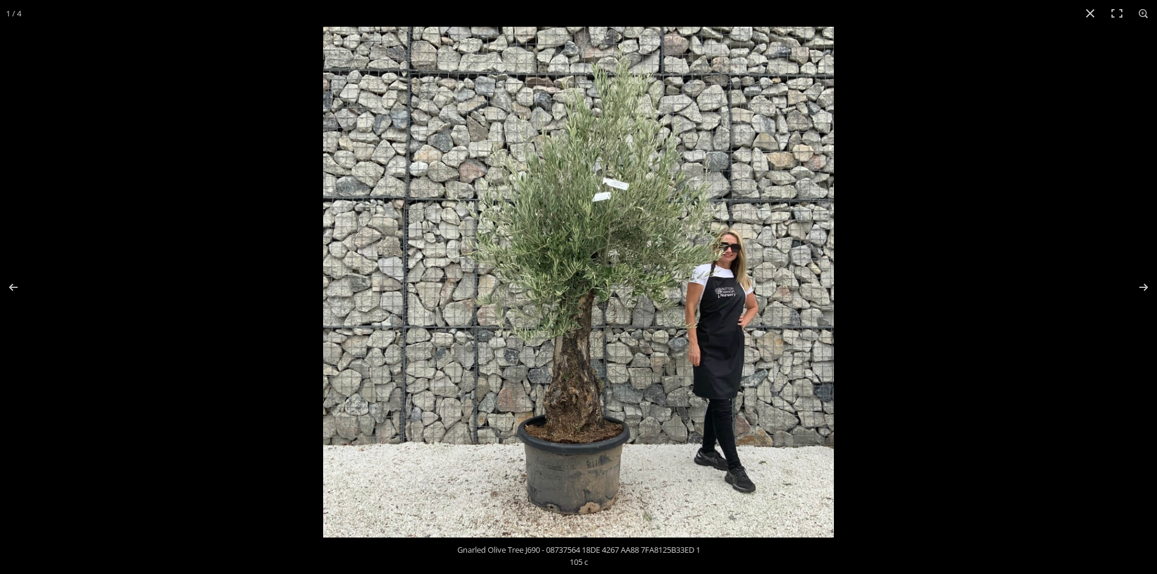
click at [584, 343] on img at bounding box center [578, 282] width 511 height 511
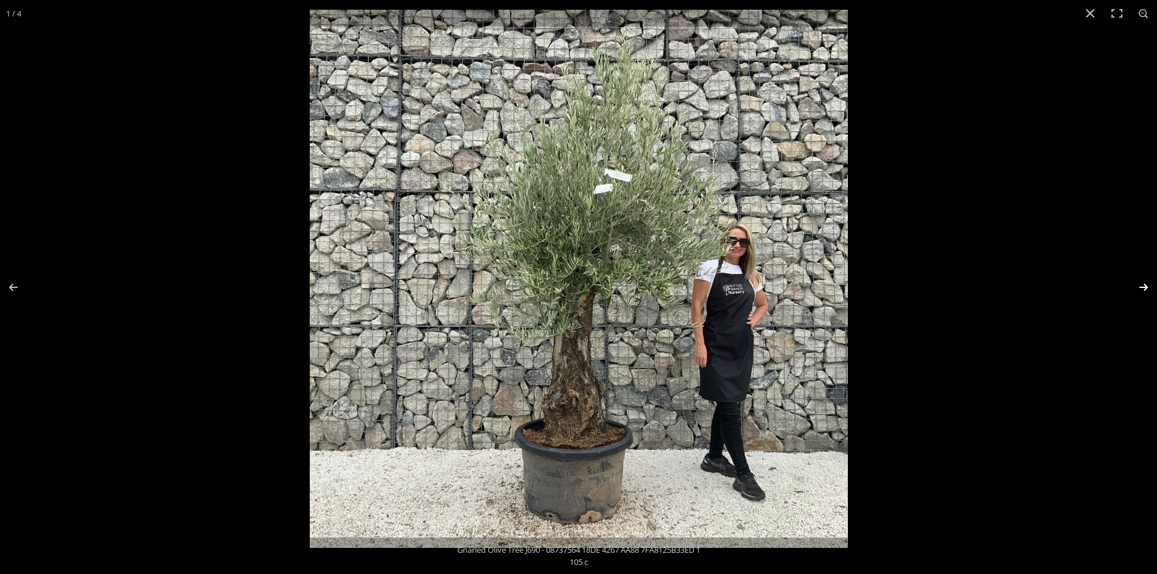
click at [1142, 285] on button "Next (arrow right)" at bounding box center [1135, 287] width 43 height 61
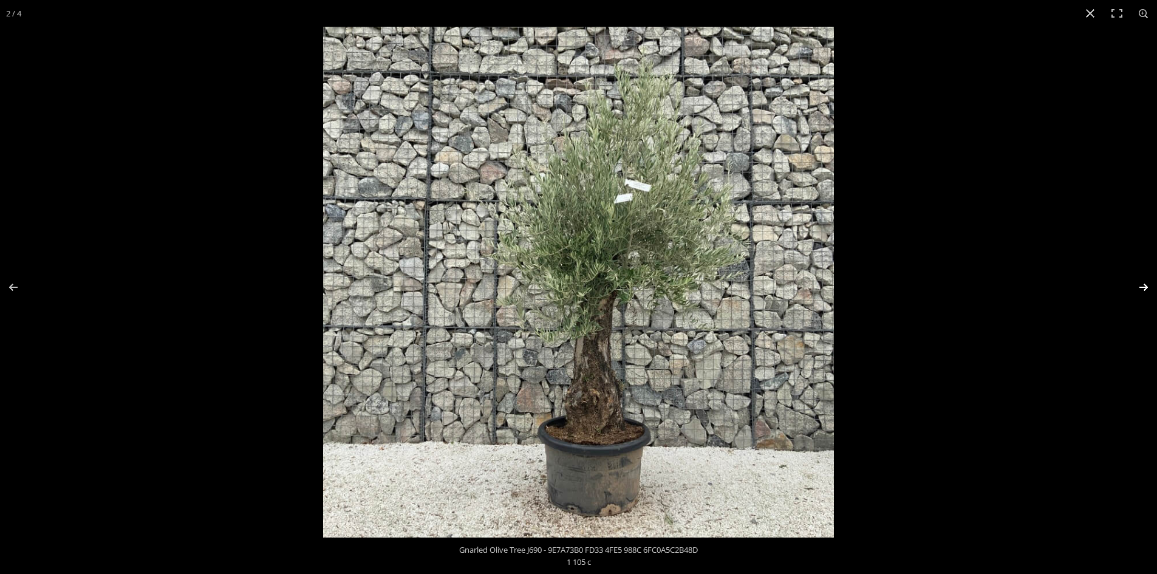
click at [1142, 285] on button "Next (arrow right)" at bounding box center [1135, 287] width 43 height 61
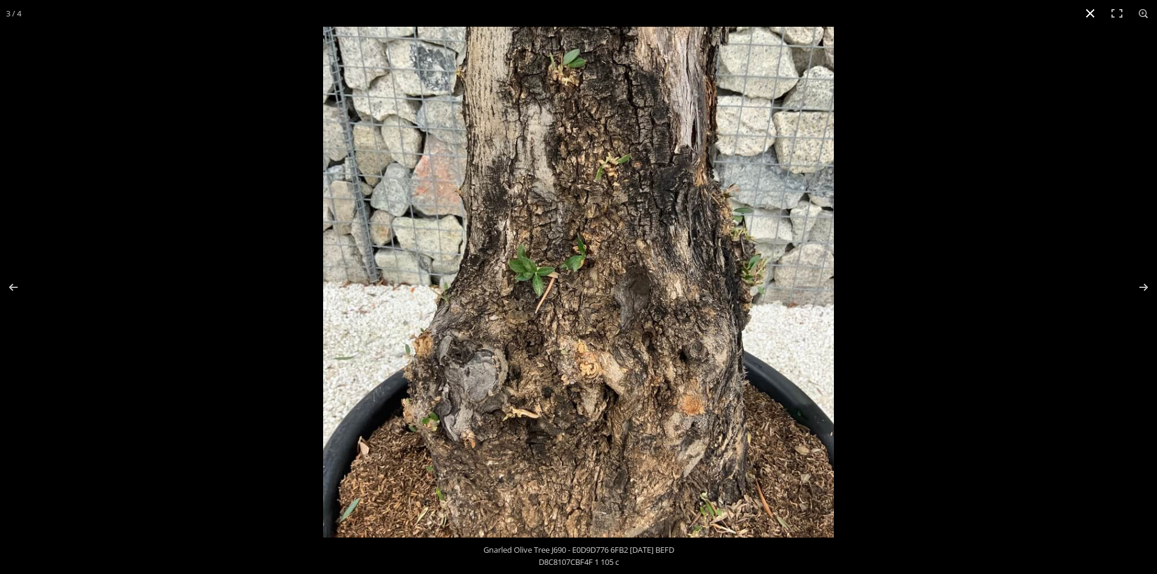
click at [1090, 9] on button "Close (Esc)" at bounding box center [1090, 13] width 27 height 27
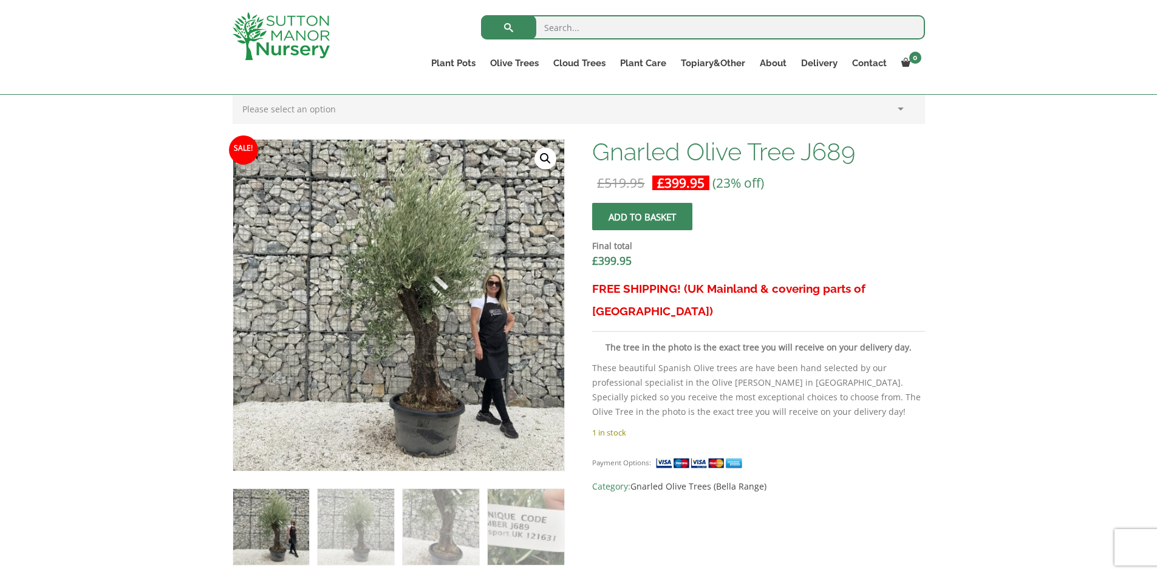
scroll to position [342, 0]
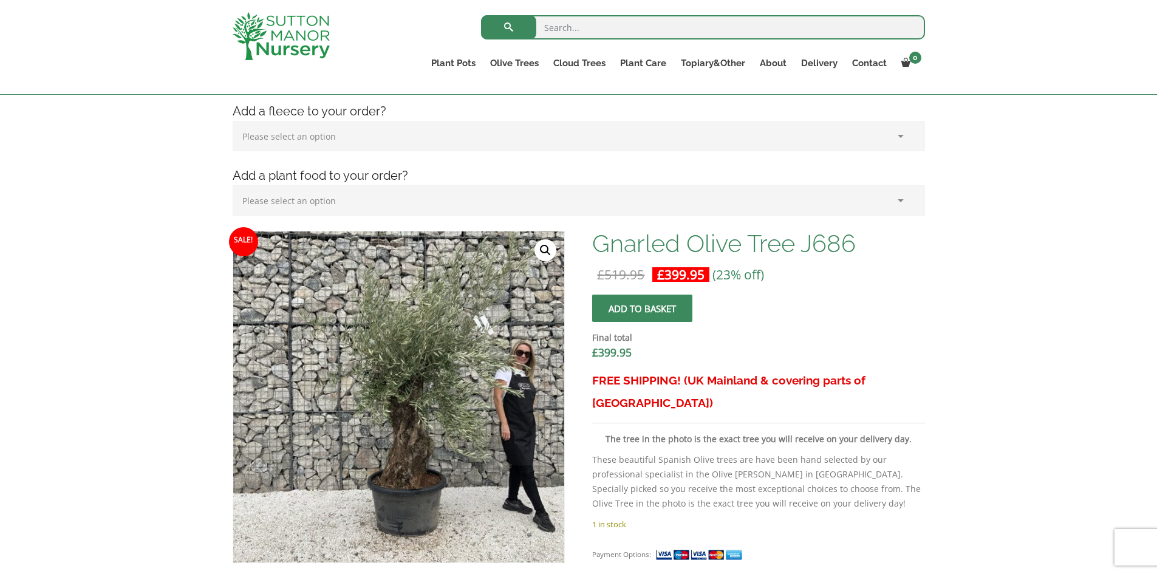
scroll to position [364, 0]
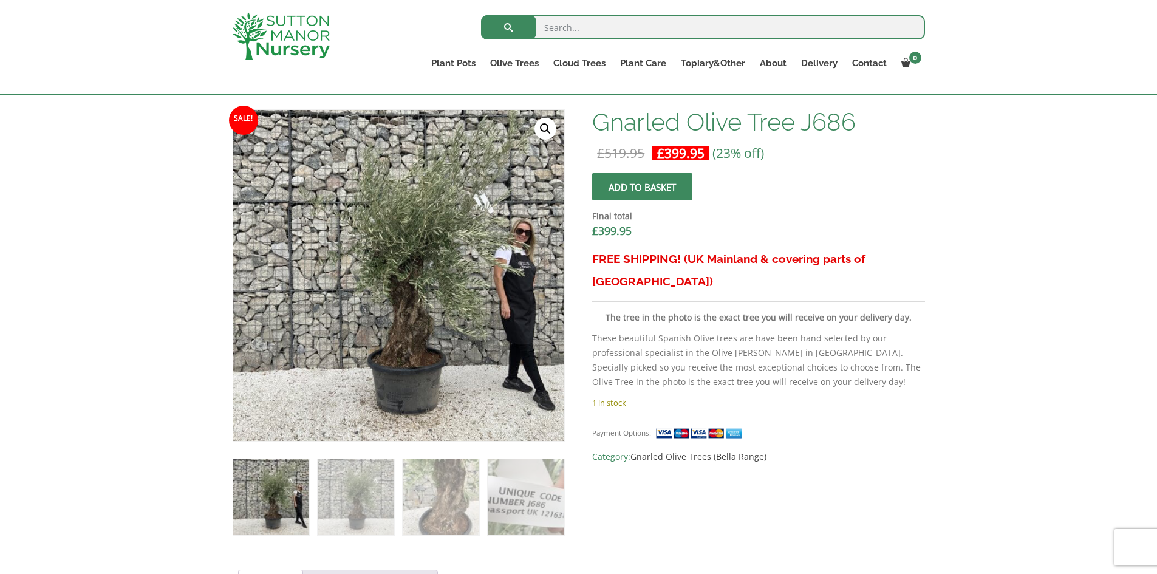
click at [548, 126] on link "🔍" at bounding box center [545, 129] width 22 height 22
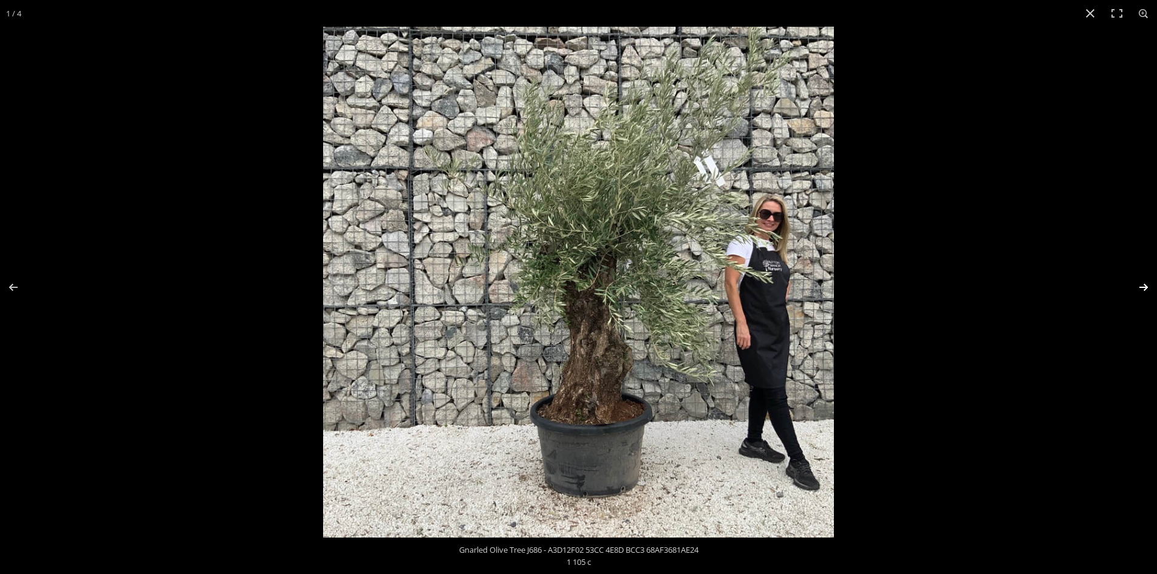
click at [1140, 284] on button "Next (arrow right)" at bounding box center [1135, 287] width 43 height 61
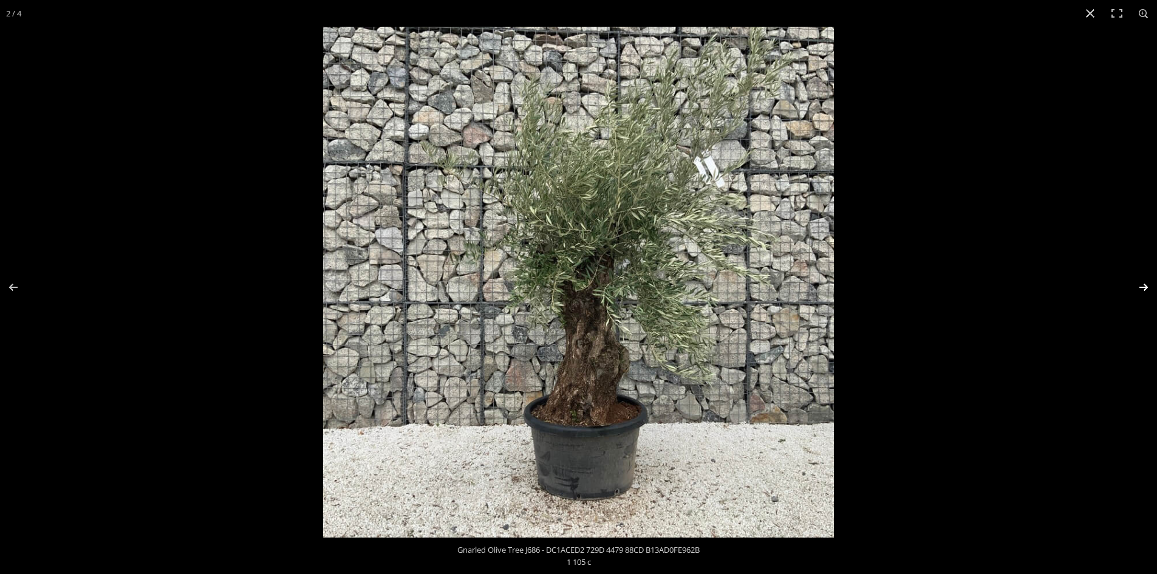
click at [1140, 284] on button "Next (arrow right)" at bounding box center [1135, 287] width 43 height 61
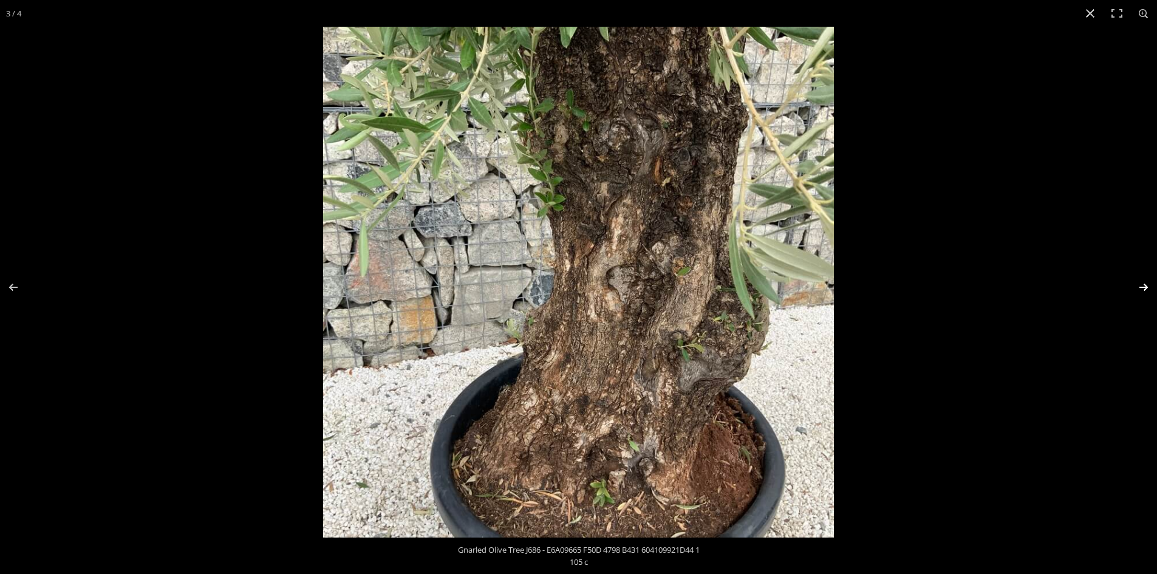
click at [1148, 288] on button "Next (arrow right)" at bounding box center [1135, 287] width 43 height 61
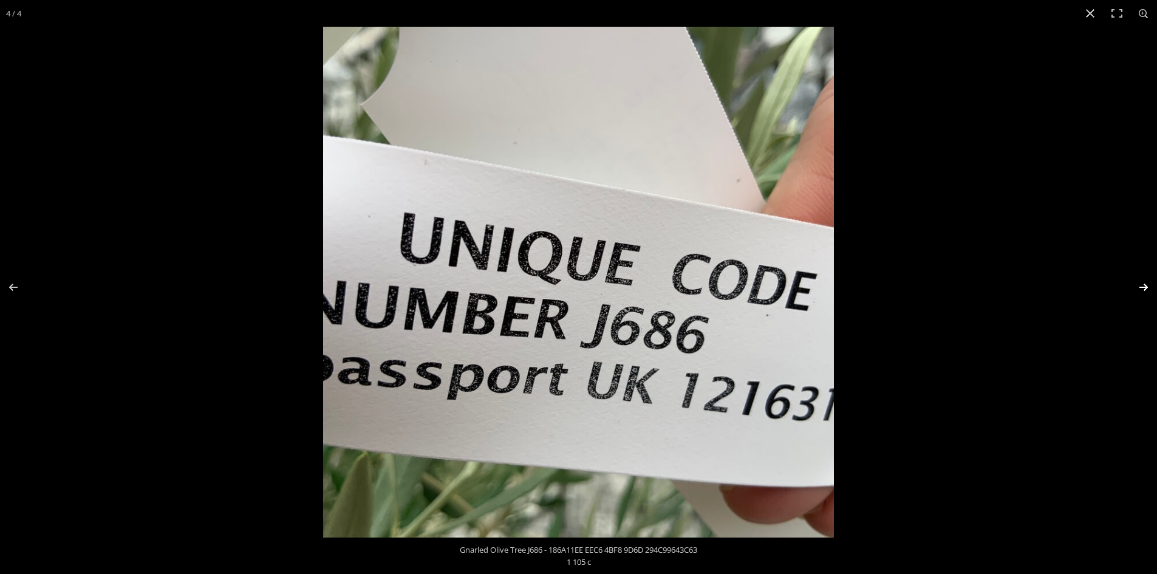
click at [1147, 288] on button "Next (arrow right)" at bounding box center [1135, 287] width 43 height 61
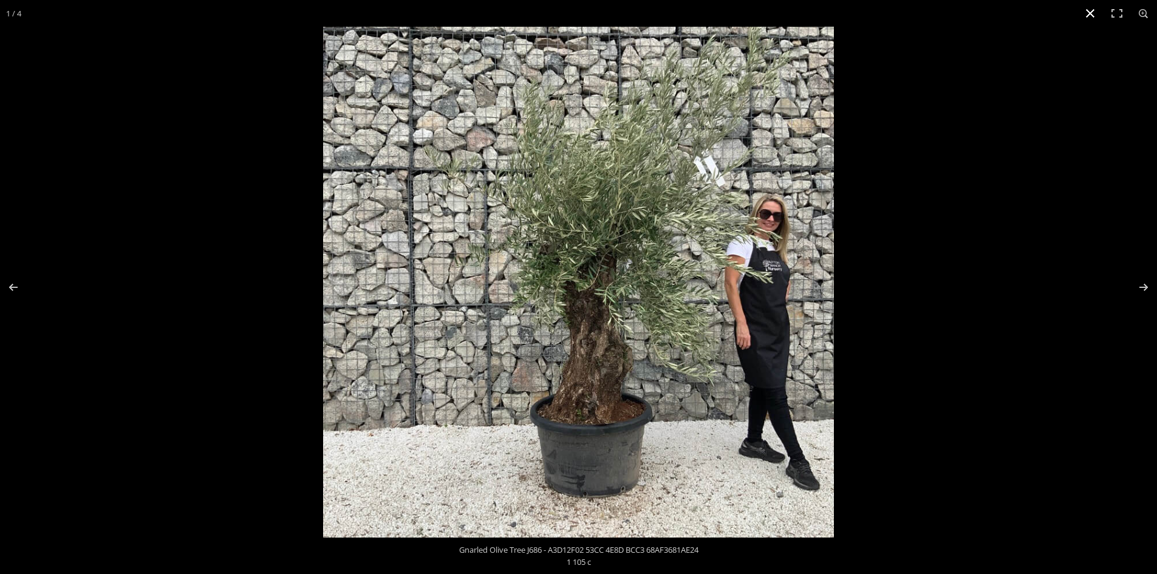
click at [1089, 10] on button "Close (Esc)" at bounding box center [1090, 13] width 27 height 27
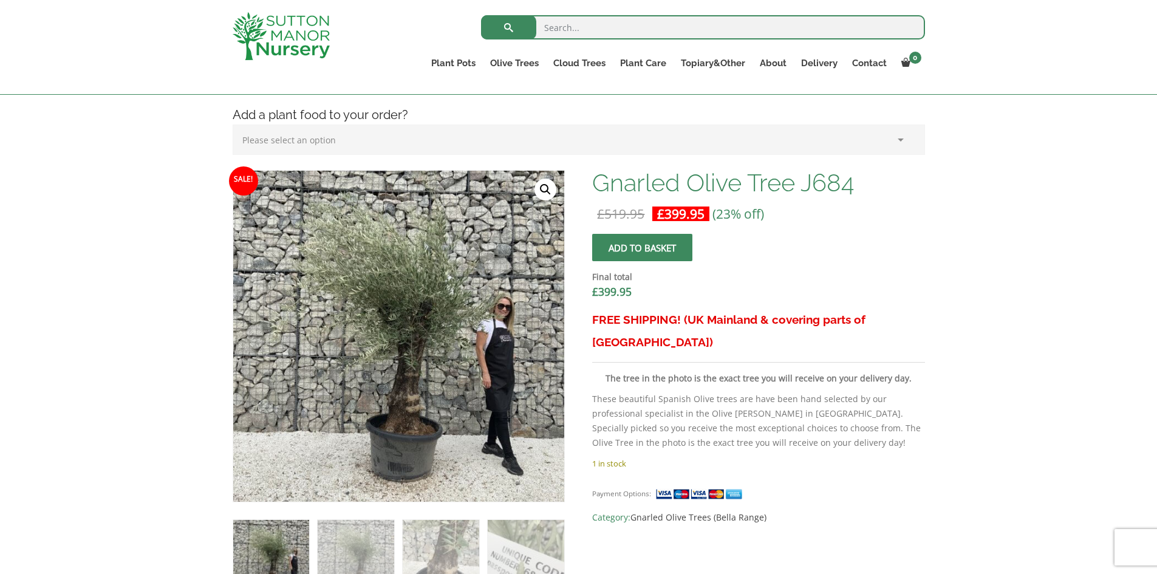
click at [543, 192] on link "🔍" at bounding box center [545, 190] width 22 height 22
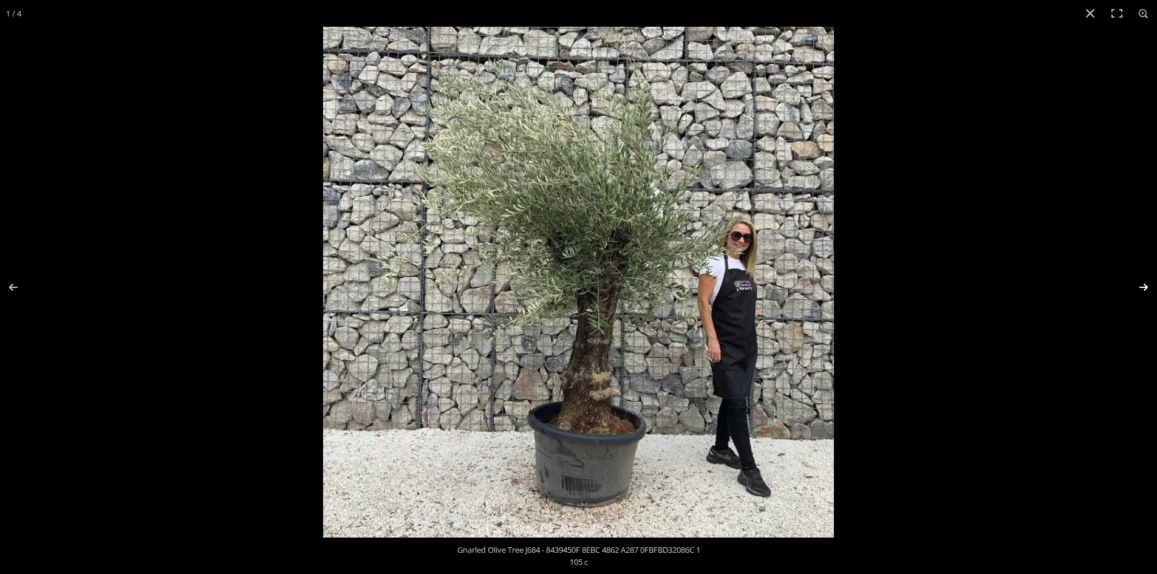
click at [1146, 285] on button "Next (arrow right)" at bounding box center [1135, 287] width 43 height 61
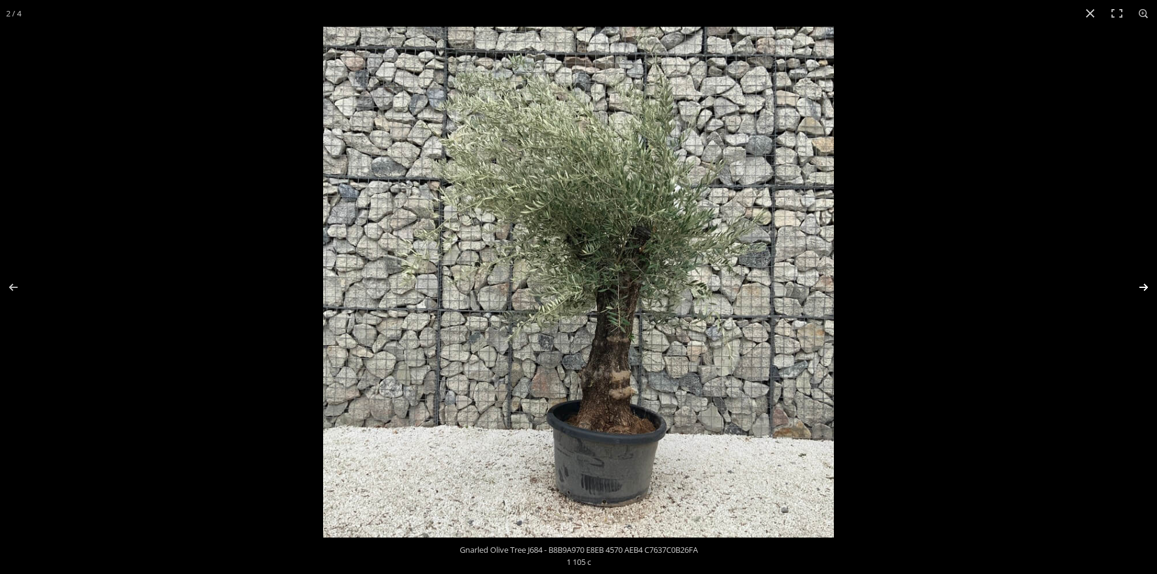
click at [1145, 285] on button "Next (arrow right)" at bounding box center [1135, 287] width 43 height 61
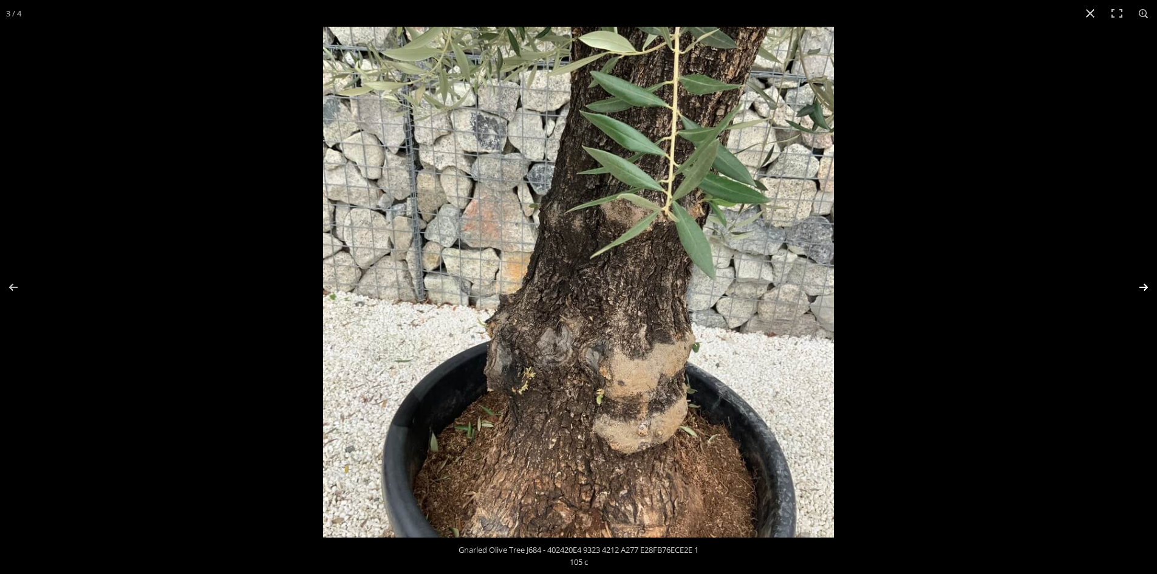
click at [1142, 283] on button "Next (arrow right)" at bounding box center [1135, 287] width 43 height 61
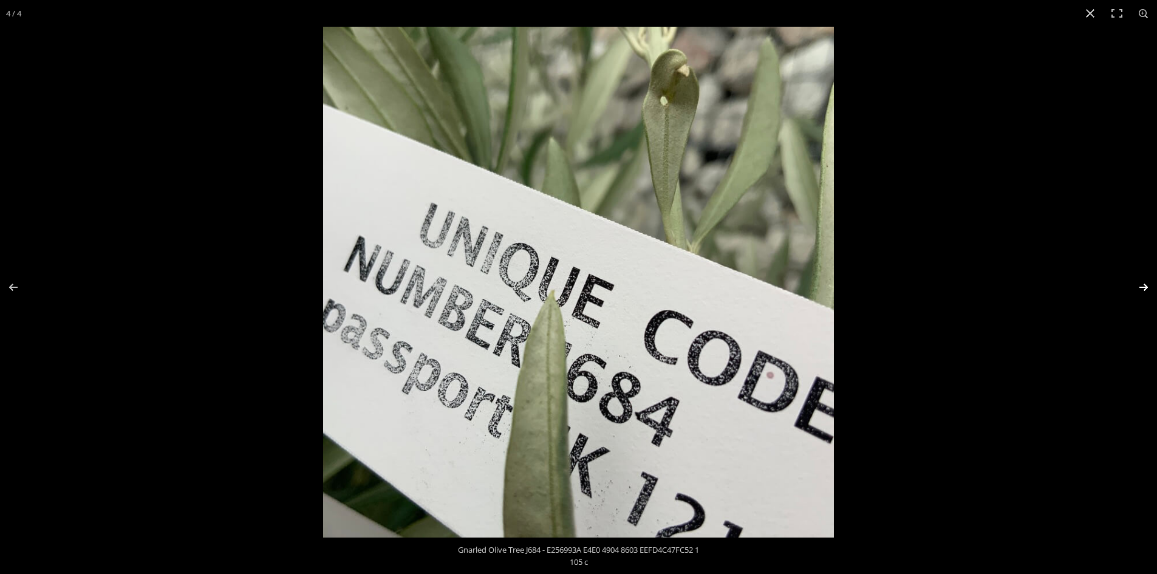
click at [1142, 282] on button "Next (arrow right)" at bounding box center [1135, 287] width 43 height 61
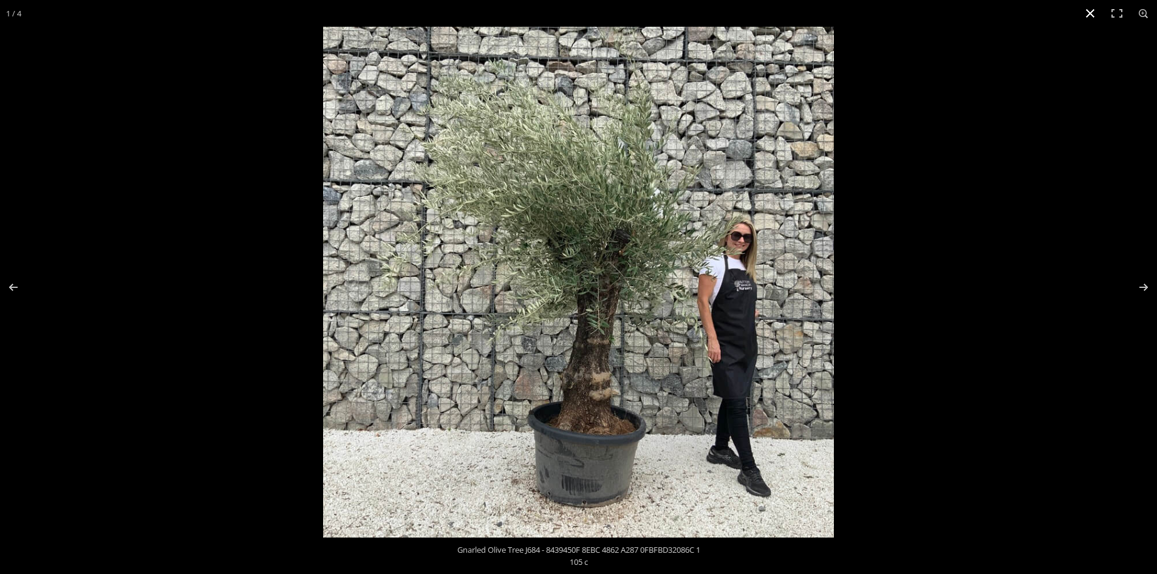
click at [1087, 9] on button "Close (Esc)" at bounding box center [1090, 13] width 27 height 27
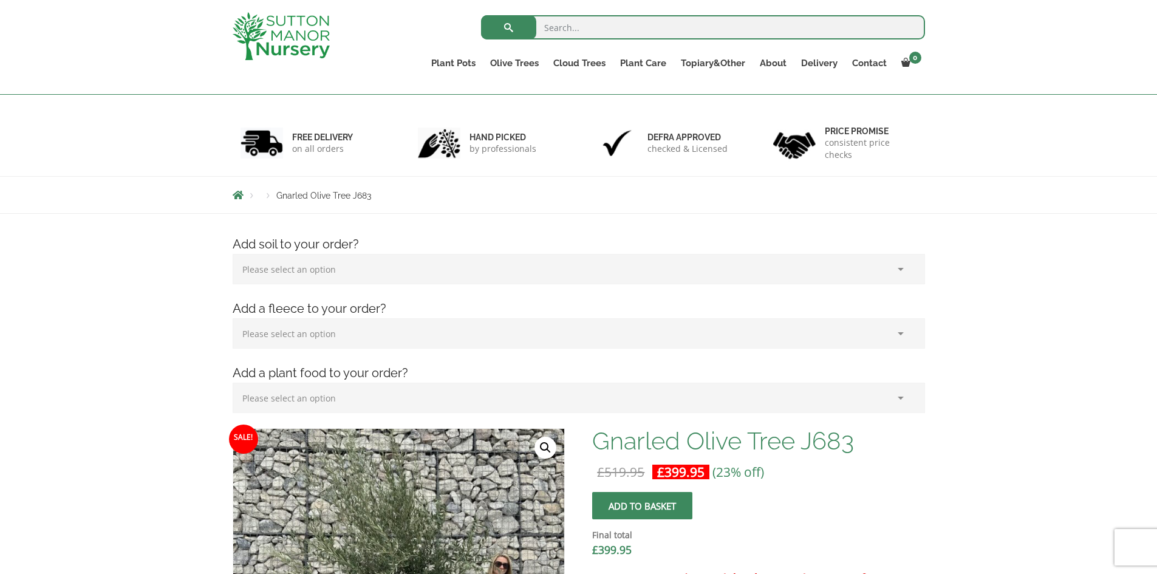
scroll to position [243, 0]
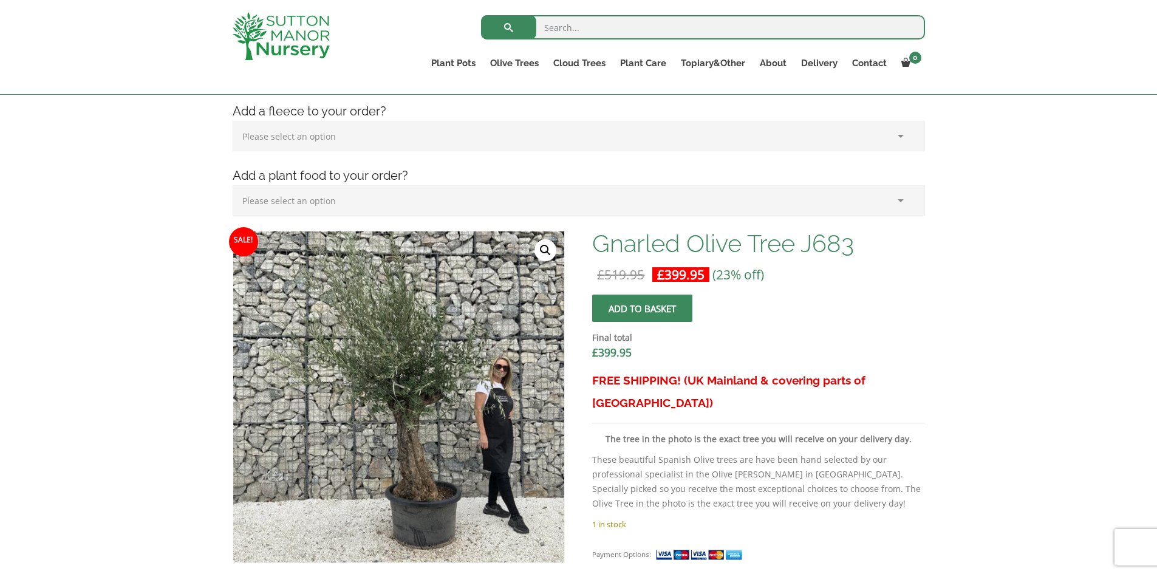
click at [540, 245] on link "🔍" at bounding box center [545, 250] width 22 height 22
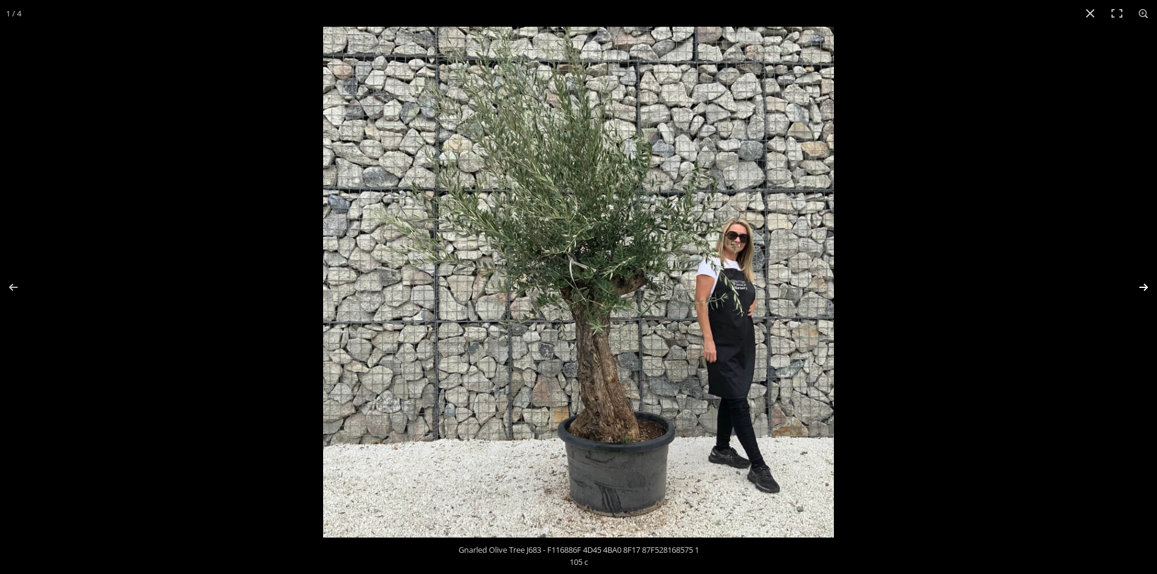
click at [1147, 287] on button "Next (arrow right)" at bounding box center [1135, 287] width 43 height 61
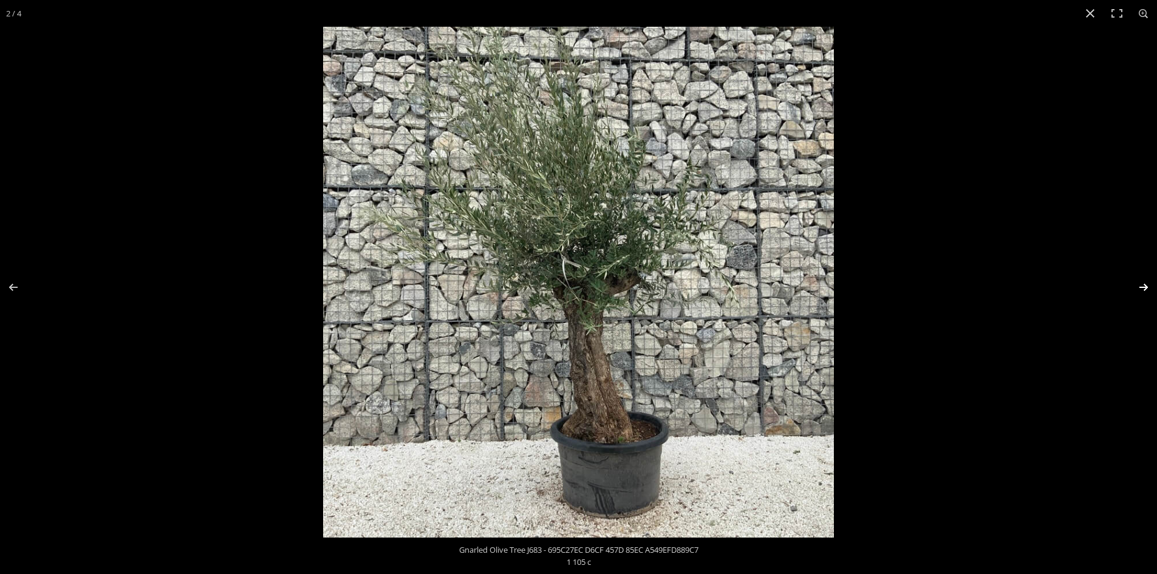
click at [1147, 287] on button "Next (arrow right)" at bounding box center [1135, 287] width 43 height 61
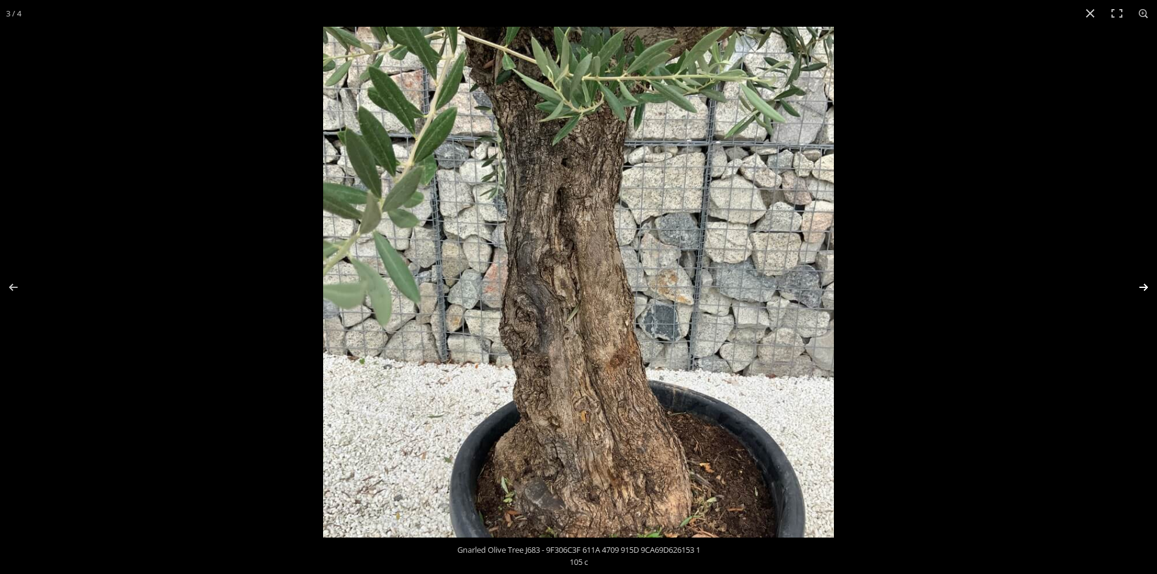
click at [1137, 284] on button "Next (arrow right)" at bounding box center [1135, 287] width 43 height 61
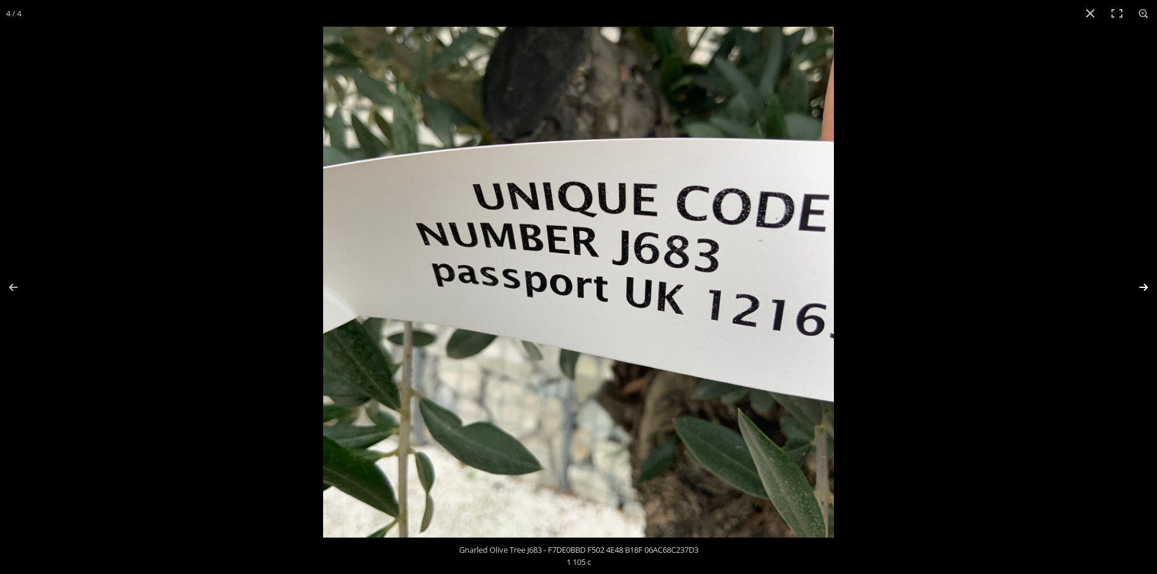
click at [1137, 284] on button "Next (arrow right)" at bounding box center [1135, 287] width 43 height 61
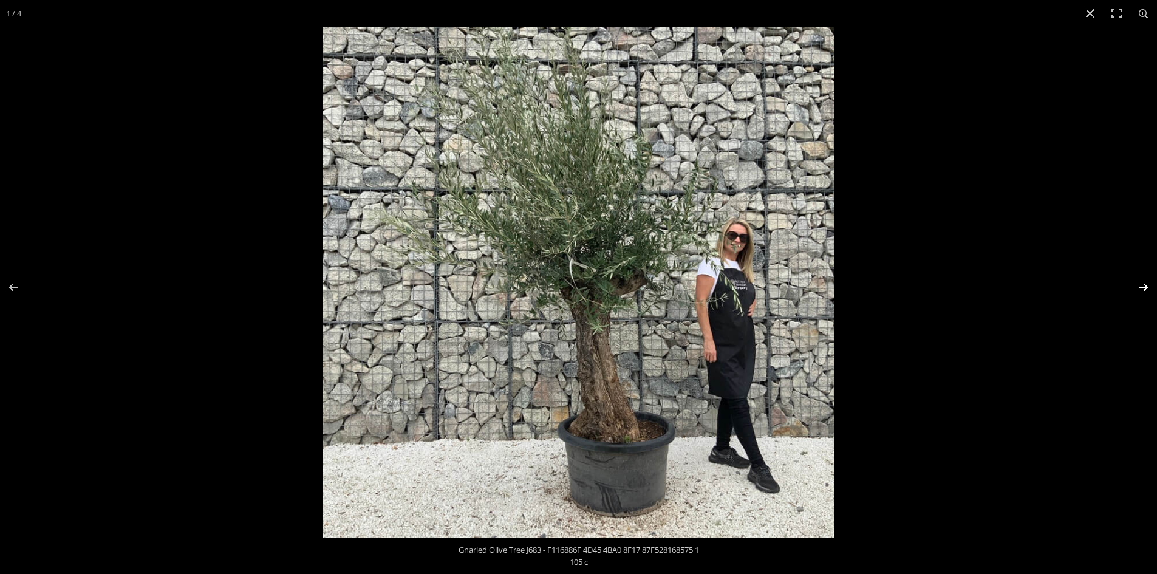
click at [1143, 283] on button "Next (arrow right)" at bounding box center [1135, 287] width 43 height 61
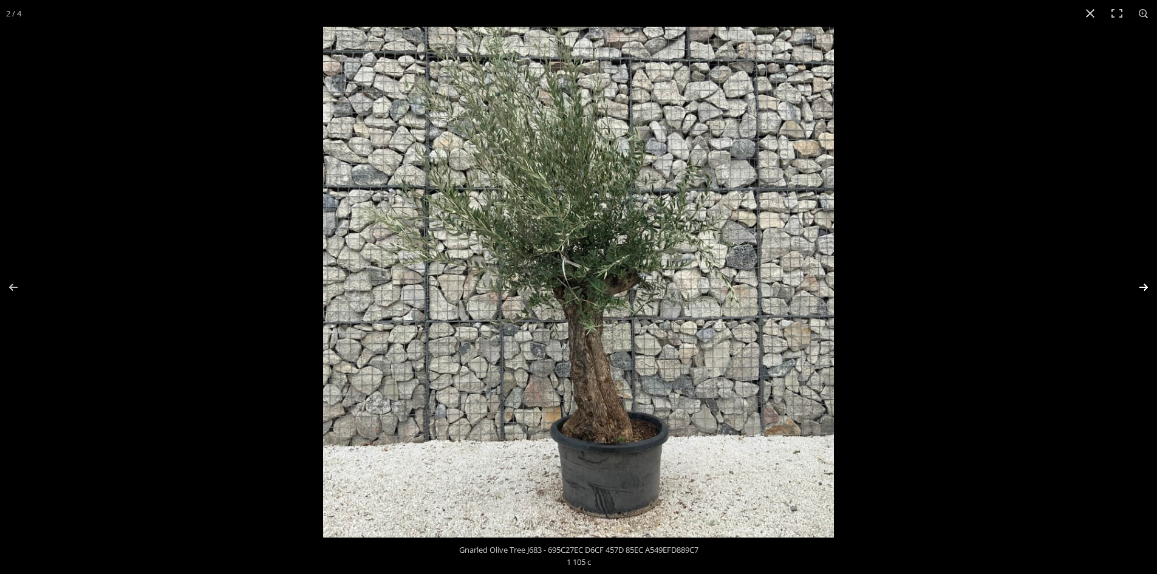
click at [1143, 283] on button "Next (arrow right)" at bounding box center [1135, 287] width 43 height 61
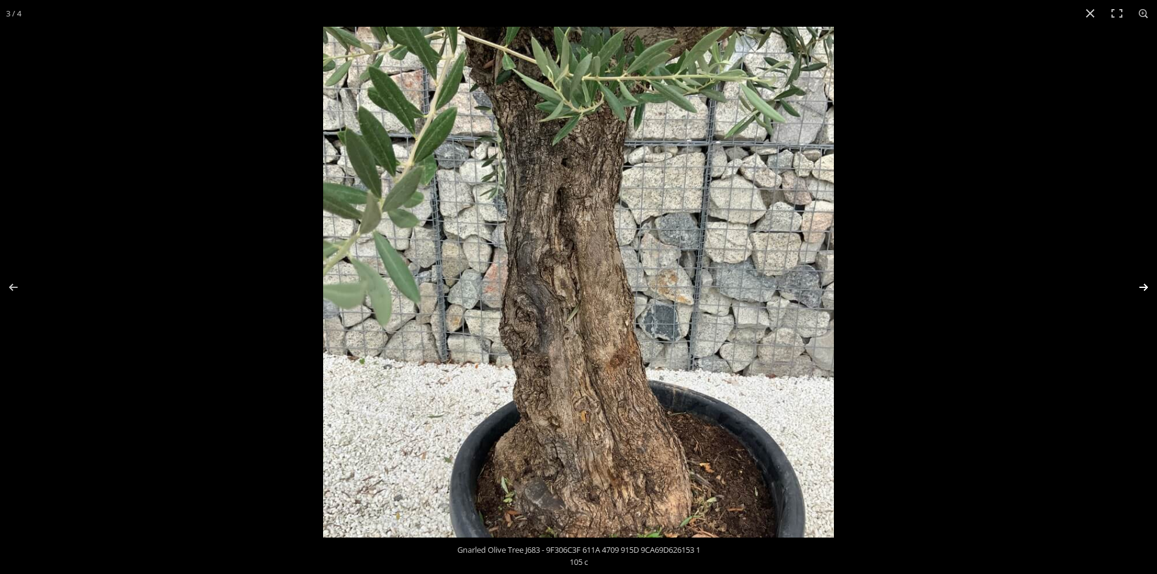
click at [1143, 283] on button "Next (arrow right)" at bounding box center [1135, 287] width 43 height 61
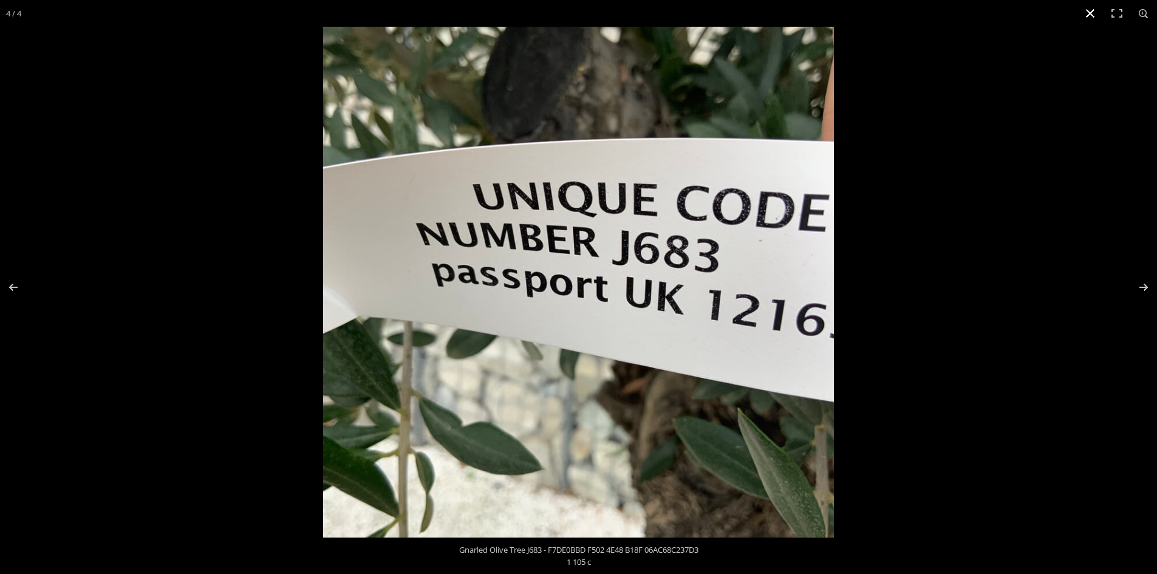
click at [1088, 6] on button "Close (Esc)" at bounding box center [1090, 13] width 27 height 27
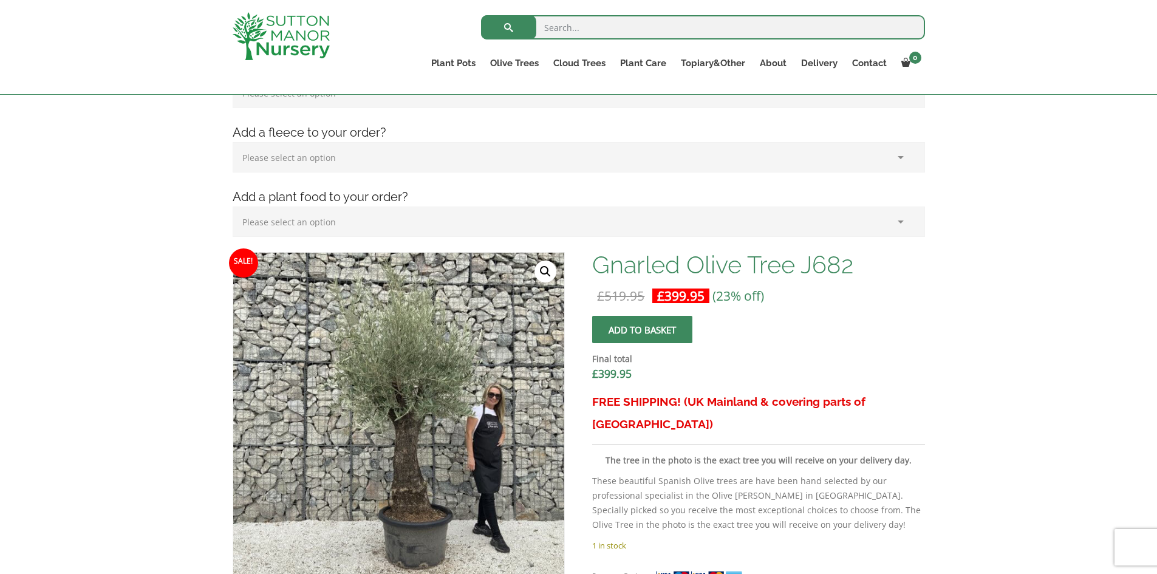
scroll to position [243, 0]
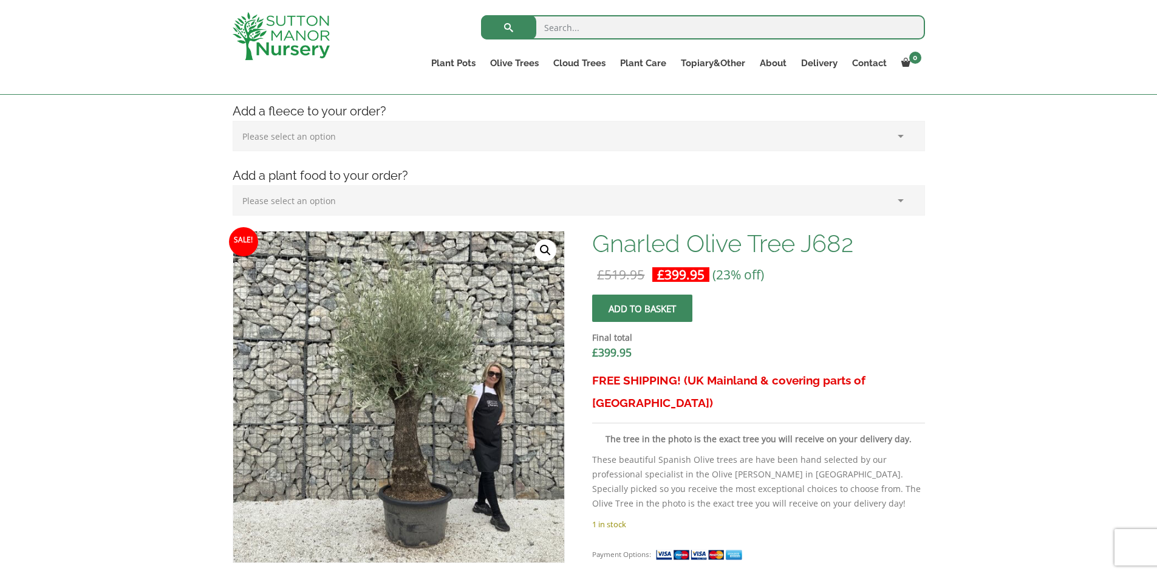
click at [545, 247] on link "🔍" at bounding box center [545, 250] width 22 height 22
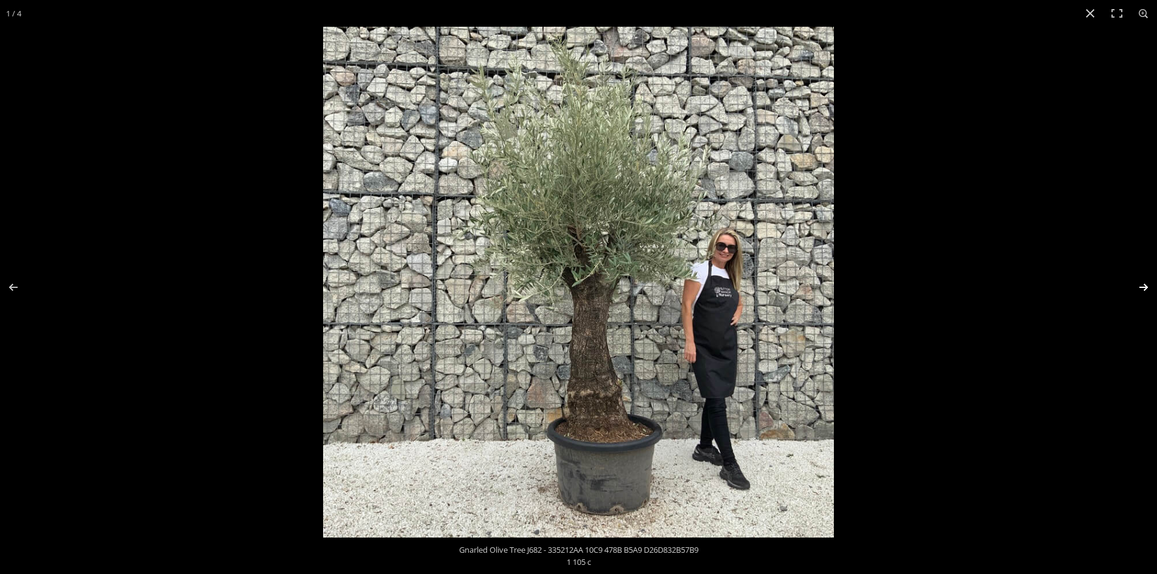
click at [1143, 286] on button "Next (arrow right)" at bounding box center [1135, 287] width 43 height 61
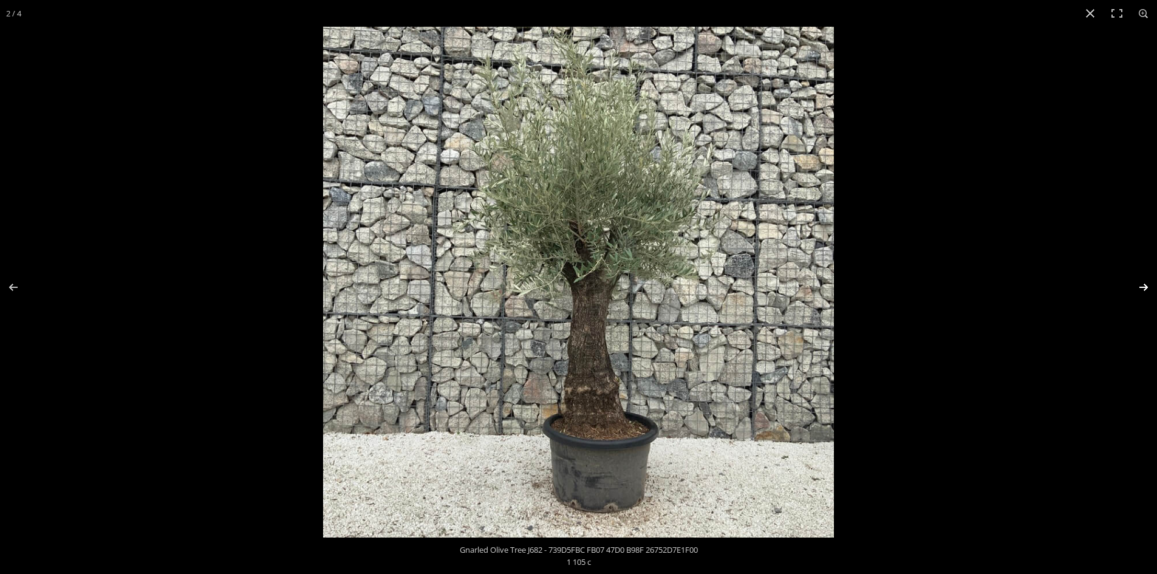
click at [1145, 285] on button "Next (arrow right)" at bounding box center [1135, 287] width 43 height 61
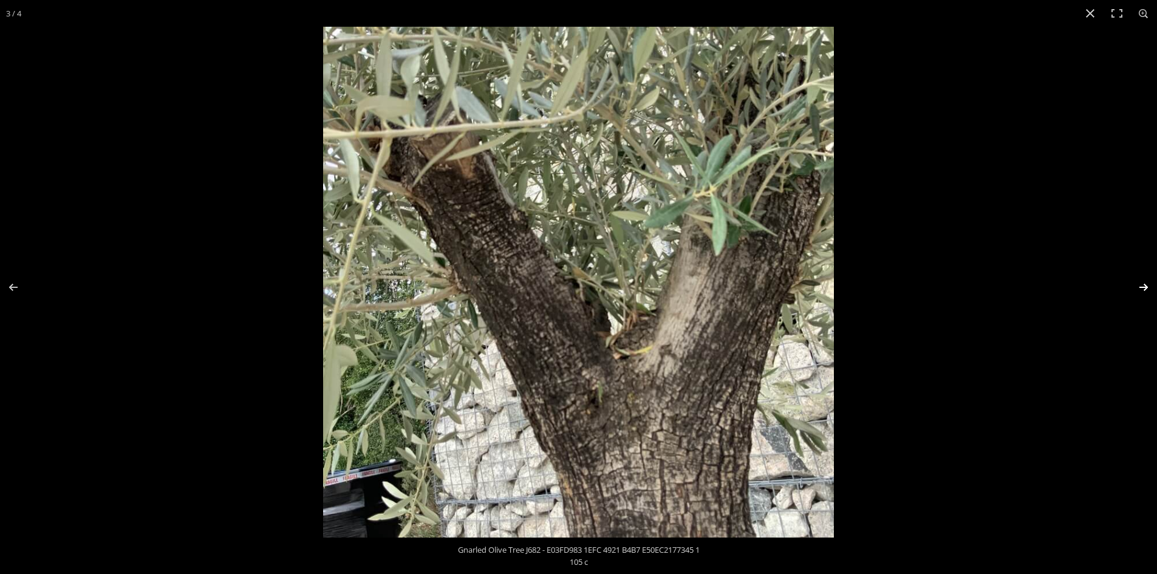
click at [1143, 284] on button "Next (arrow right)" at bounding box center [1135, 287] width 43 height 61
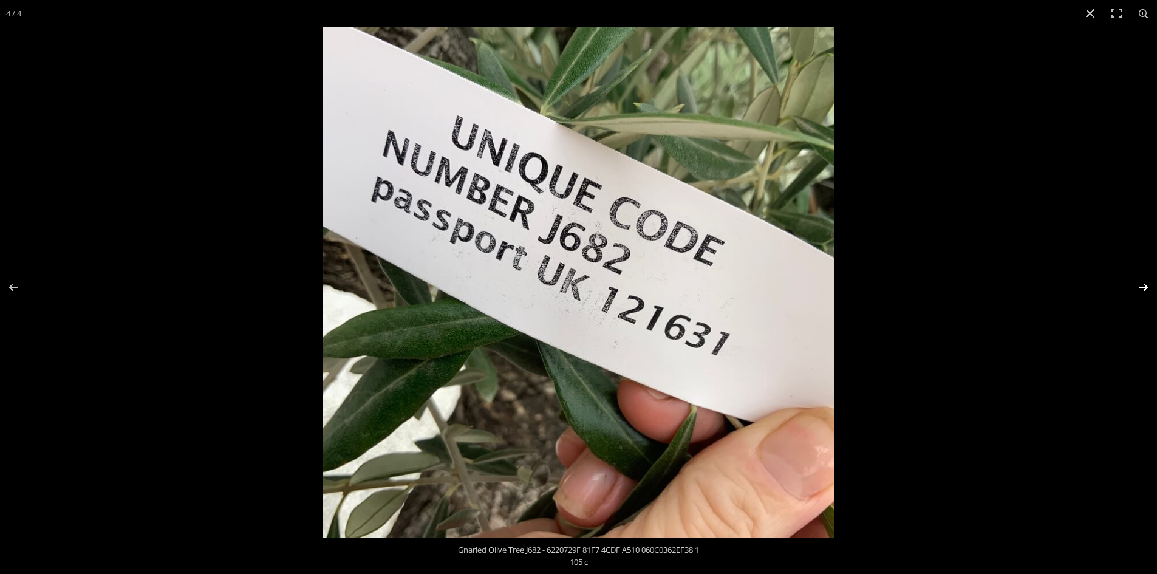
click at [1142, 286] on button "Next (arrow right)" at bounding box center [1135, 287] width 43 height 61
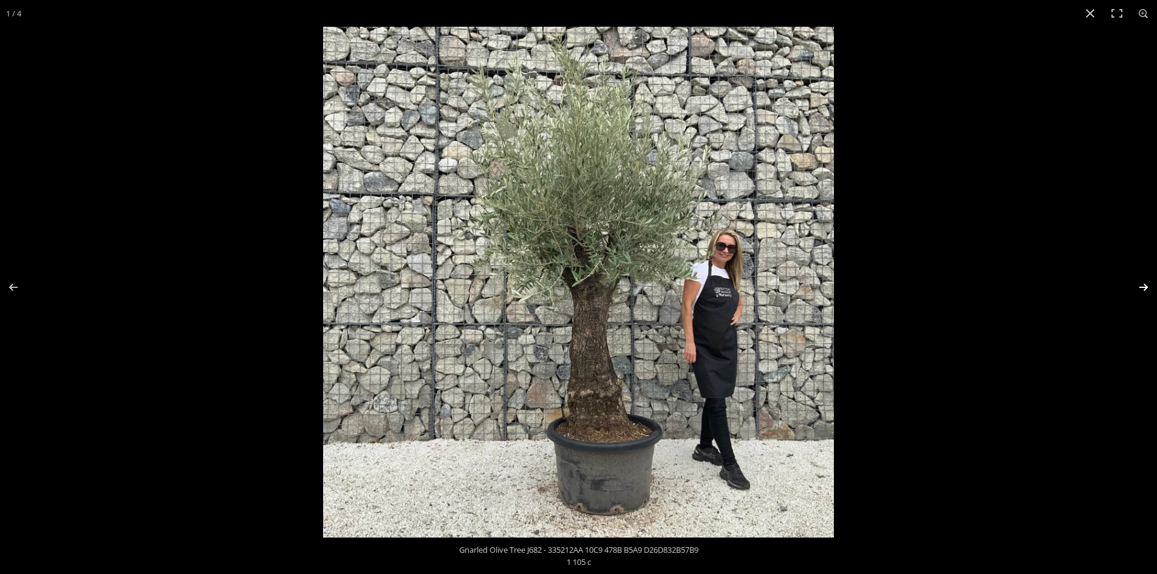
click at [1141, 282] on button "Next (arrow right)" at bounding box center [1135, 287] width 43 height 61
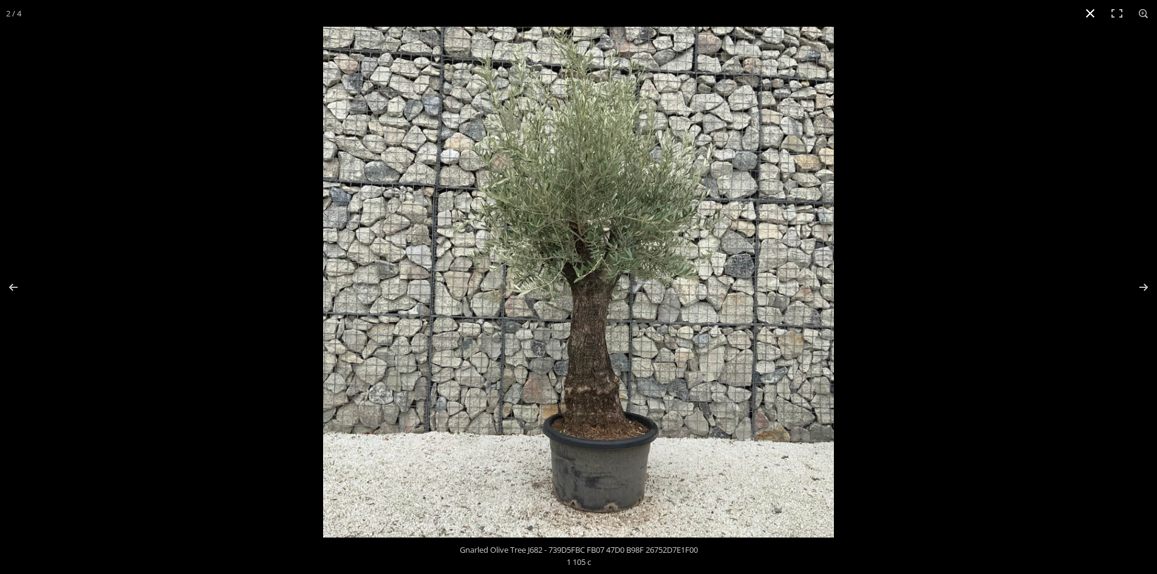
click at [1088, 12] on button "Close (Esc)" at bounding box center [1090, 13] width 27 height 27
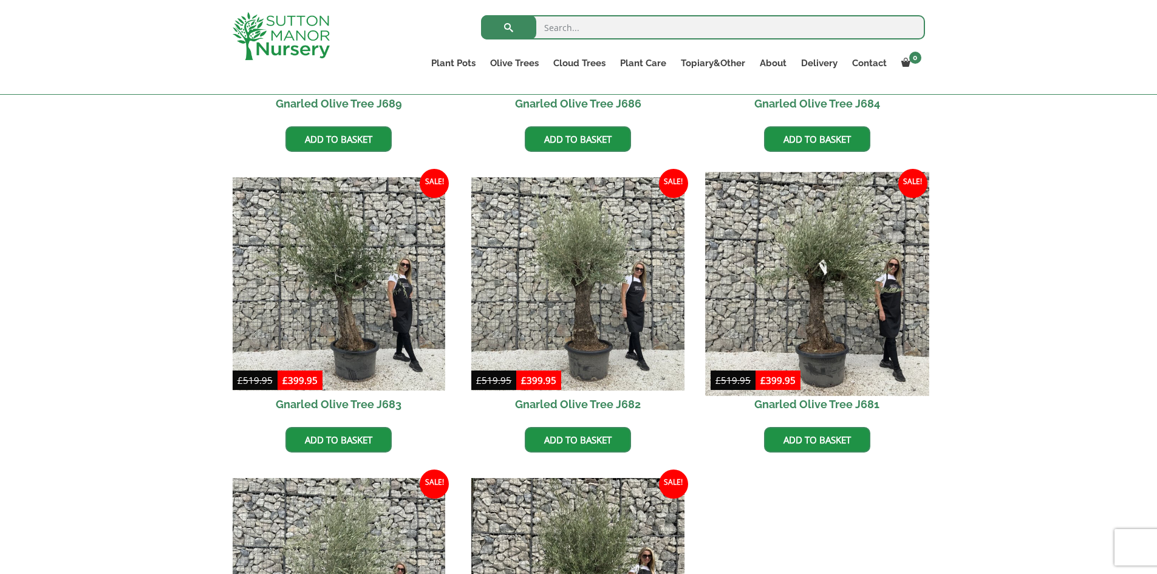
click at [822, 318] on img at bounding box center [816, 283] width 223 height 223
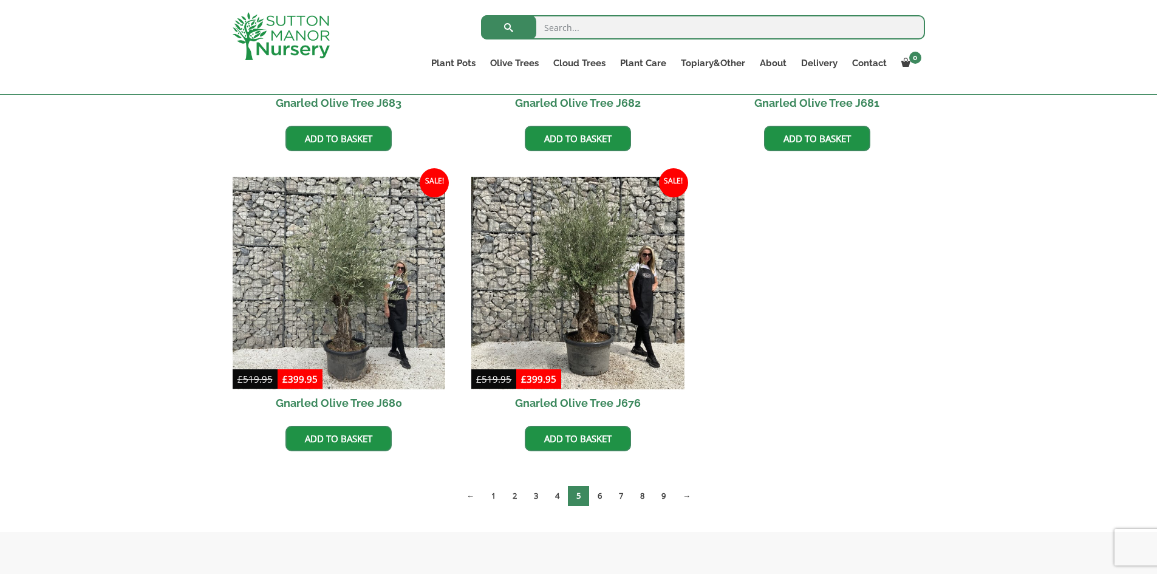
scroll to position [1132, 0]
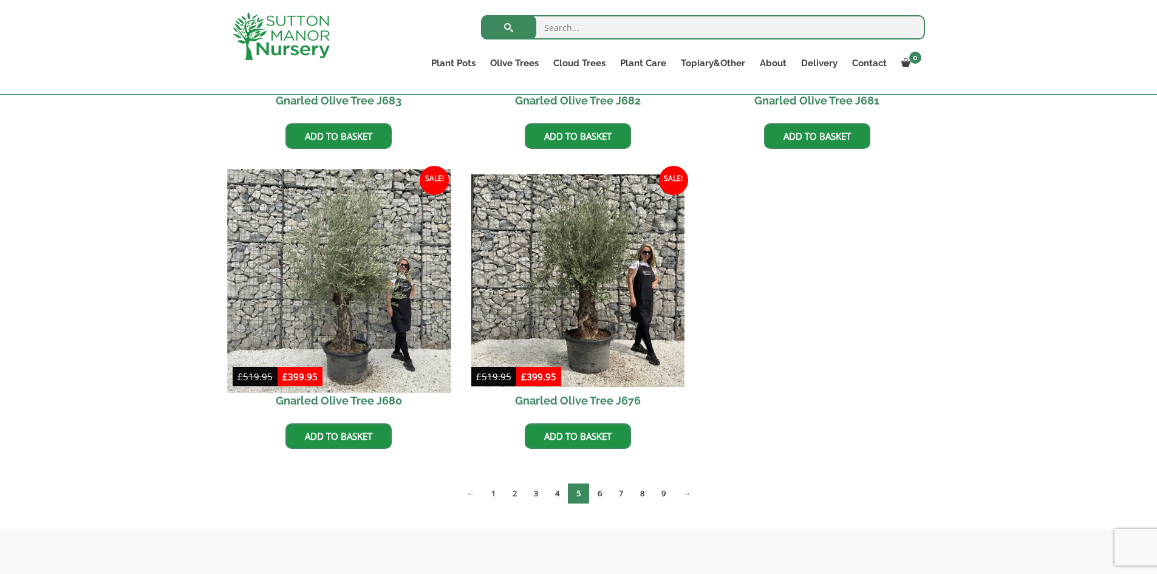
click at [346, 315] on img at bounding box center [338, 280] width 223 height 223
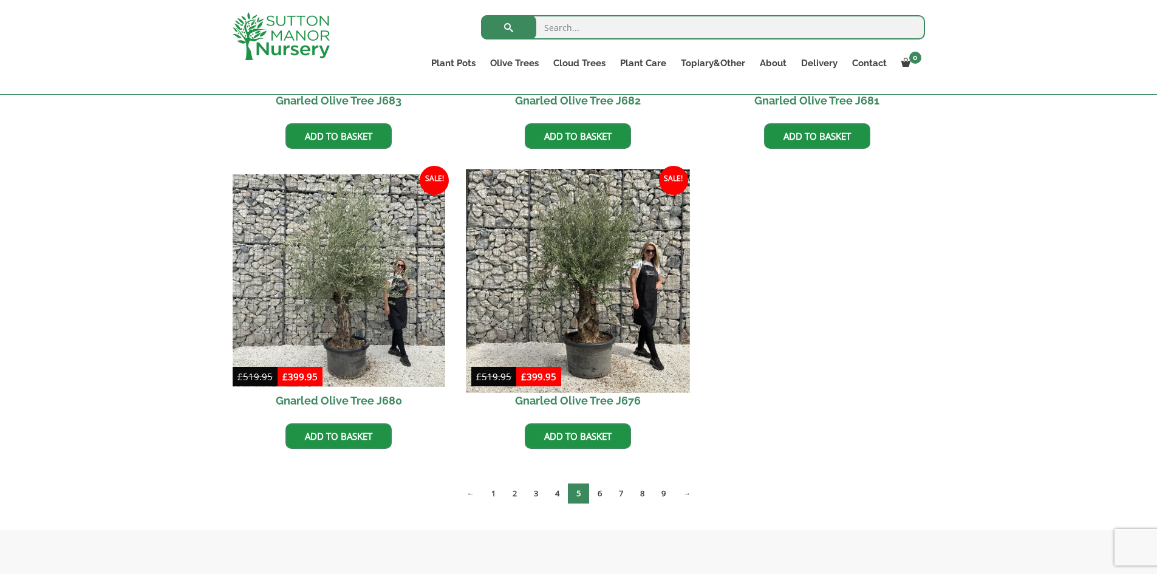
click at [596, 309] on img at bounding box center [577, 280] width 223 height 223
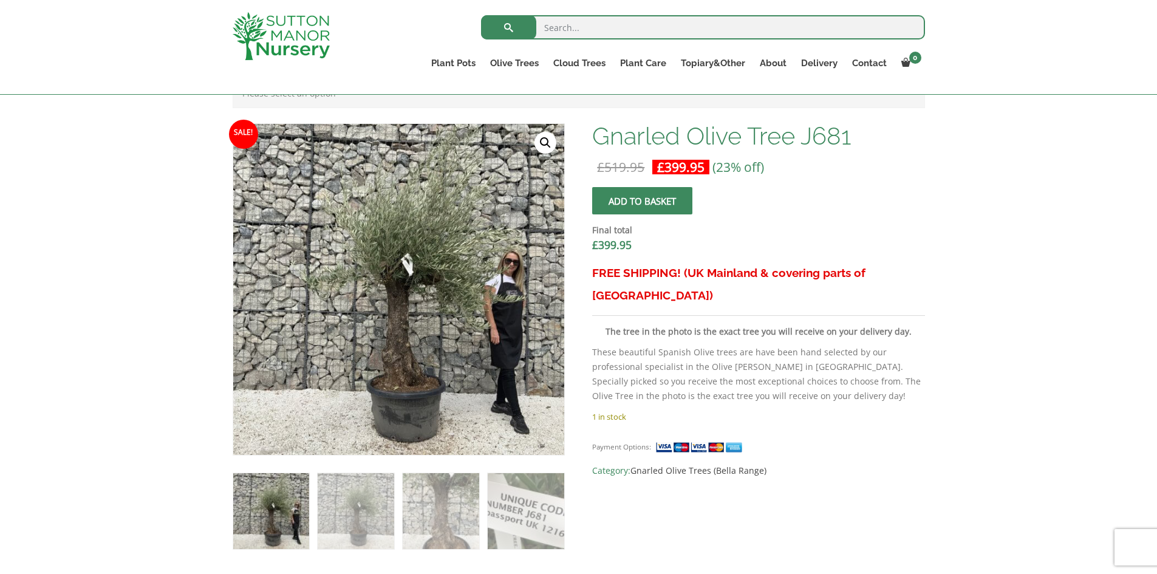
scroll to position [364, 0]
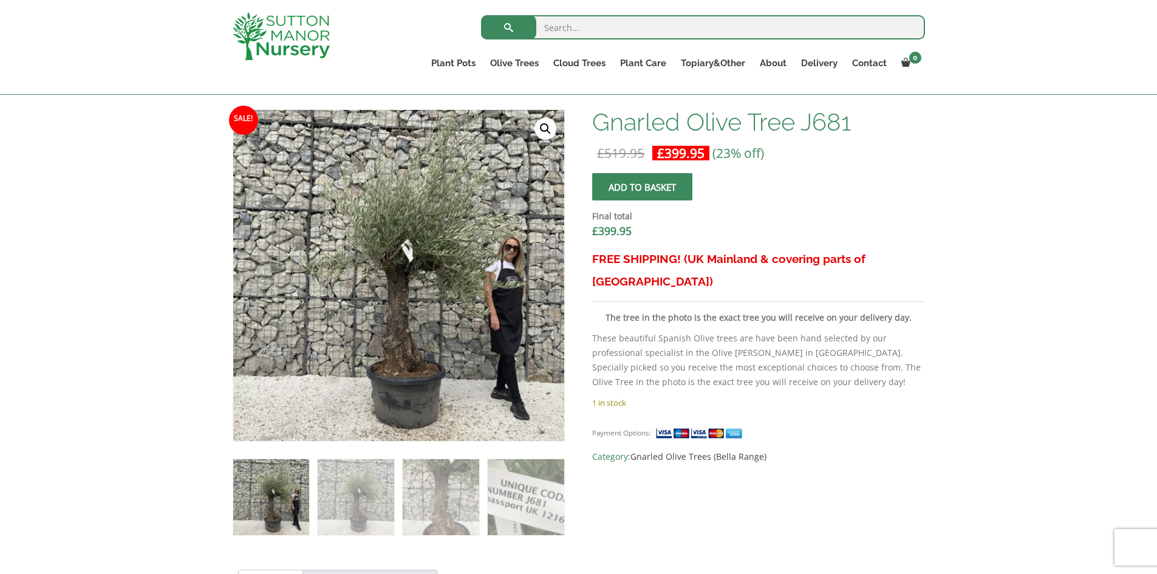
click at [548, 130] on link "🔍" at bounding box center [545, 129] width 22 height 22
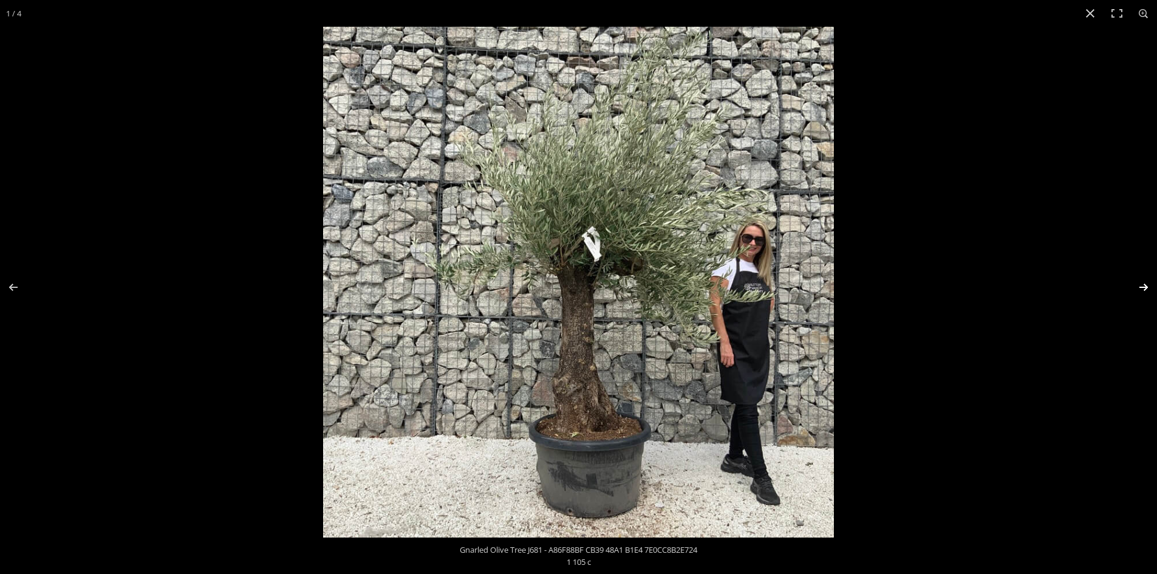
click at [1144, 286] on button "Next (arrow right)" at bounding box center [1135, 287] width 43 height 61
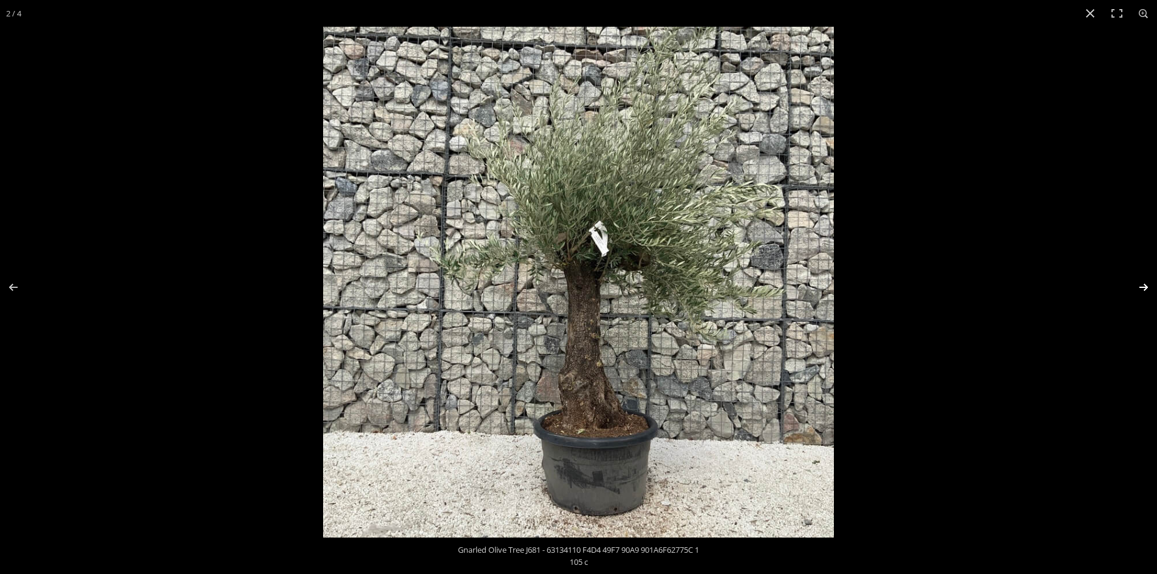
click at [1144, 286] on button "Next (arrow right)" at bounding box center [1135, 287] width 43 height 61
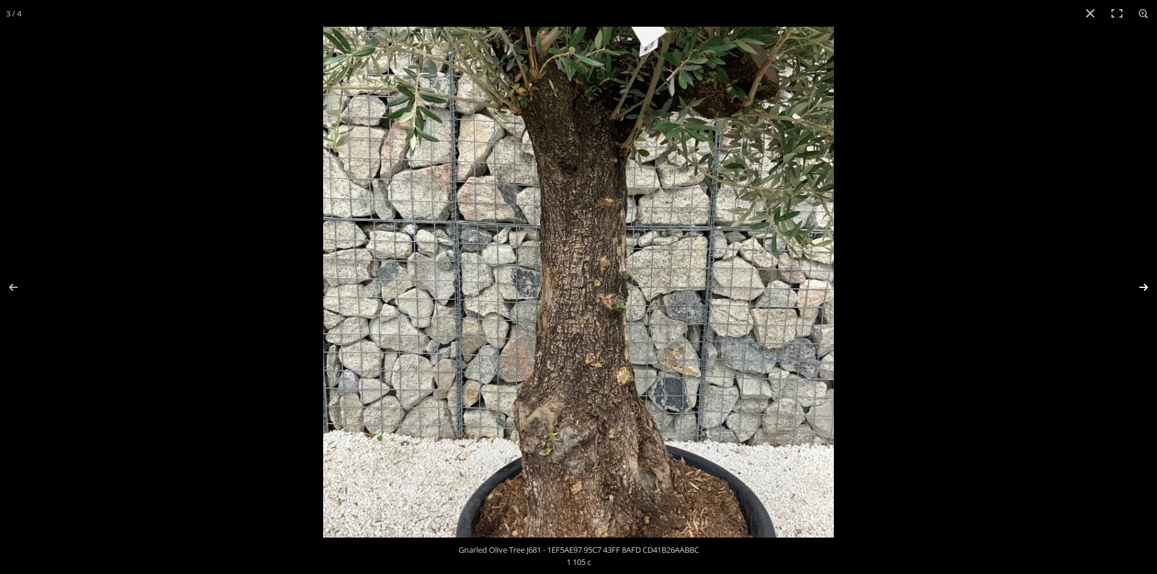
click at [1143, 285] on button "Next (arrow right)" at bounding box center [1135, 287] width 43 height 61
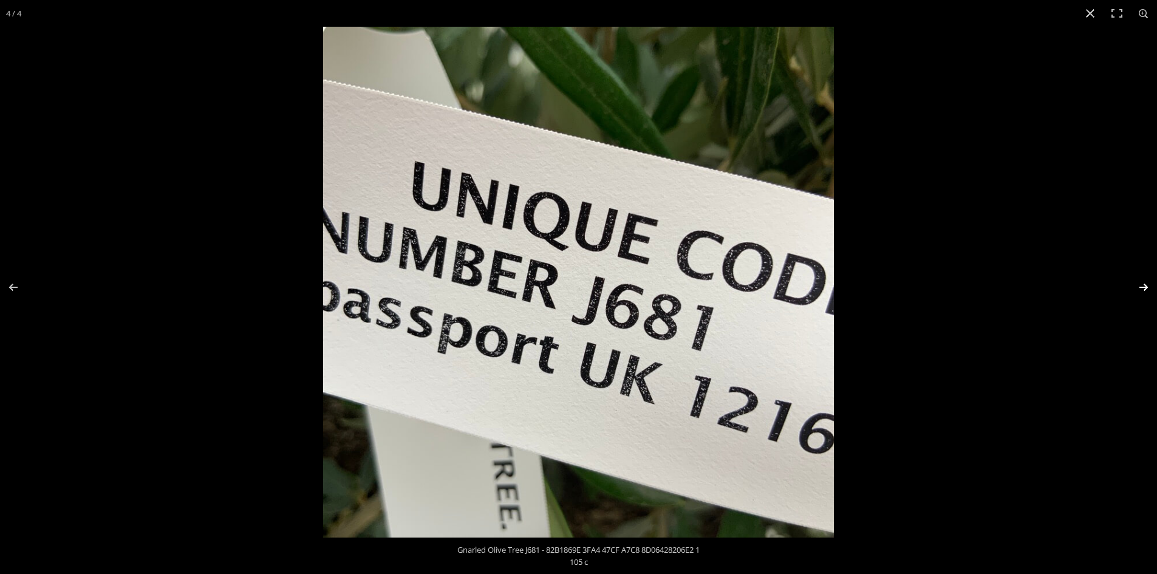
click at [1143, 285] on button "Next (arrow right)" at bounding box center [1135, 287] width 43 height 61
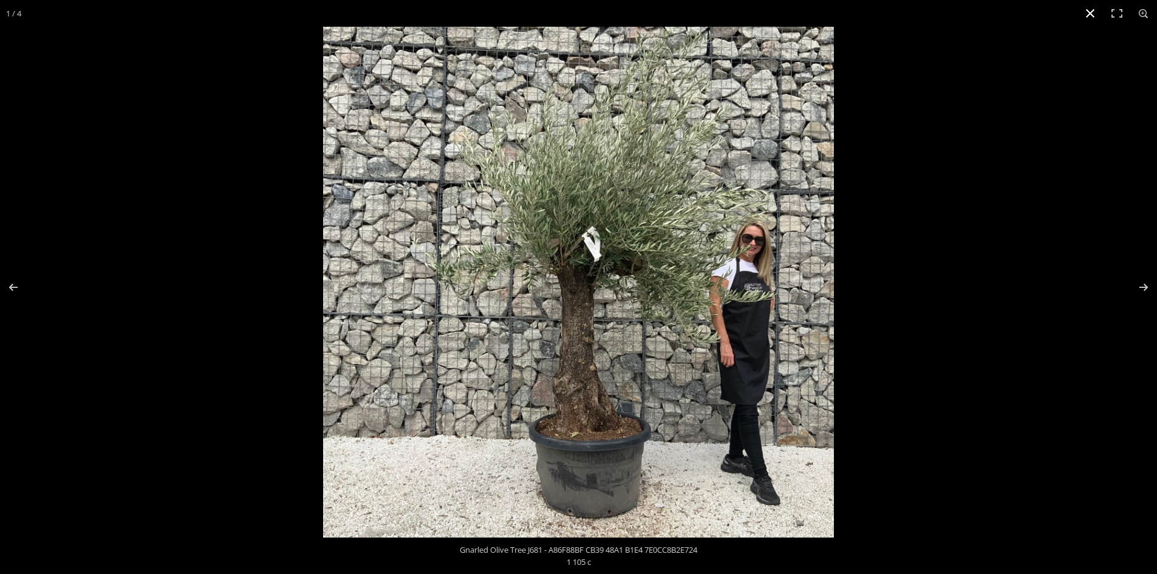
click at [1086, 15] on button "Close (Esc)" at bounding box center [1090, 13] width 27 height 27
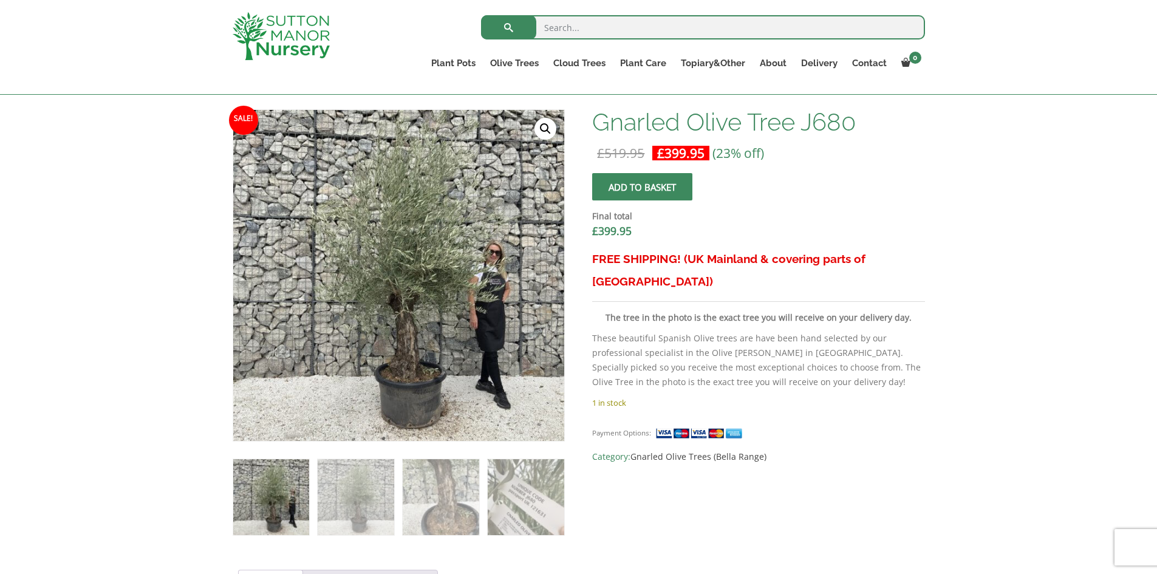
click at [543, 123] on link "🔍" at bounding box center [545, 129] width 22 height 22
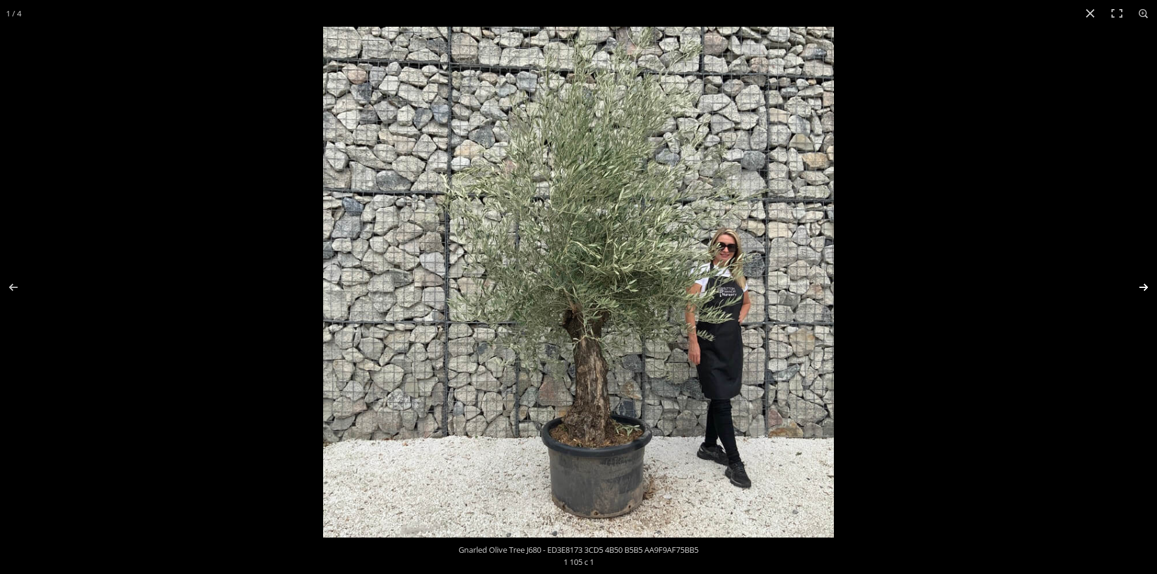
click at [1145, 282] on button "Next (arrow right)" at bounding box center [1135, 287] width 43 height 61
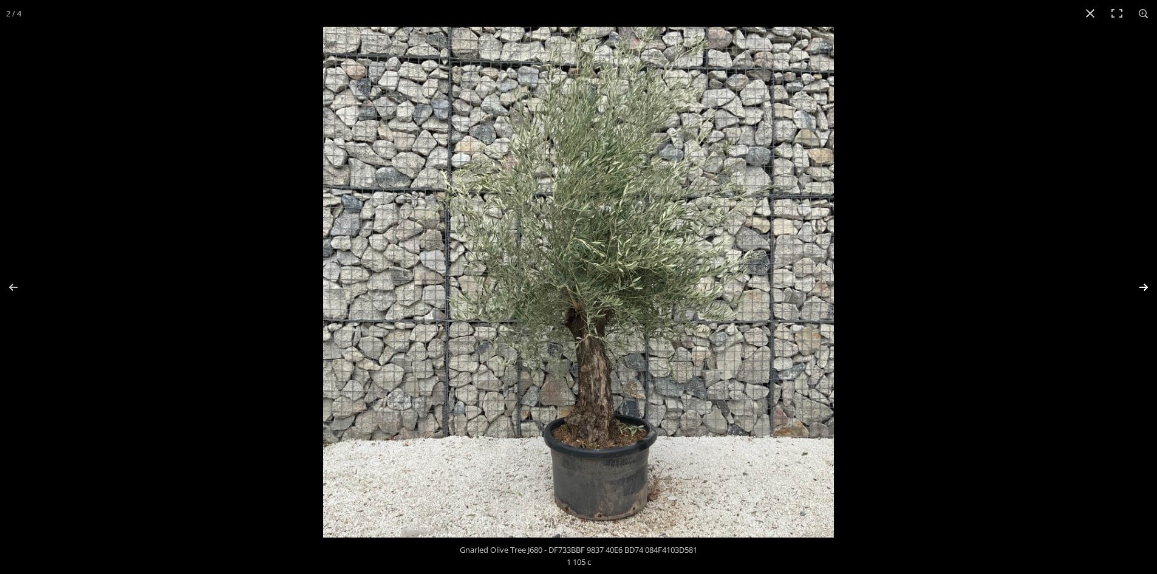
click at [1145, 282] on button "Next (arrow right)" at bounding box center [1135, 287] width 43 height 61
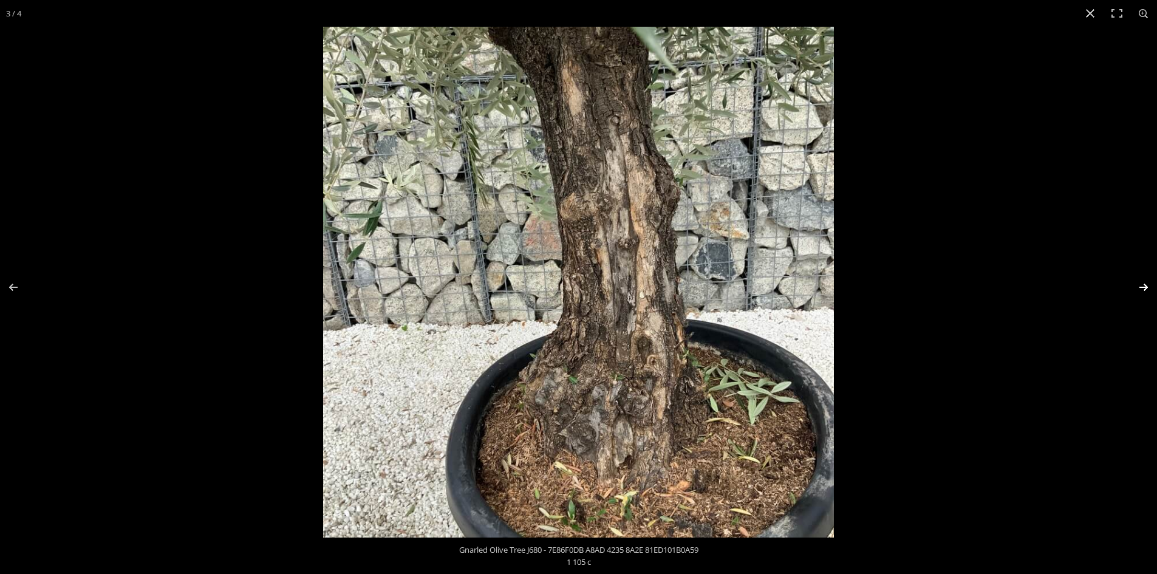
click at [1143, 284] on button "Next (arrow right)" at bounding box center [1135, 287] width 43 height 61
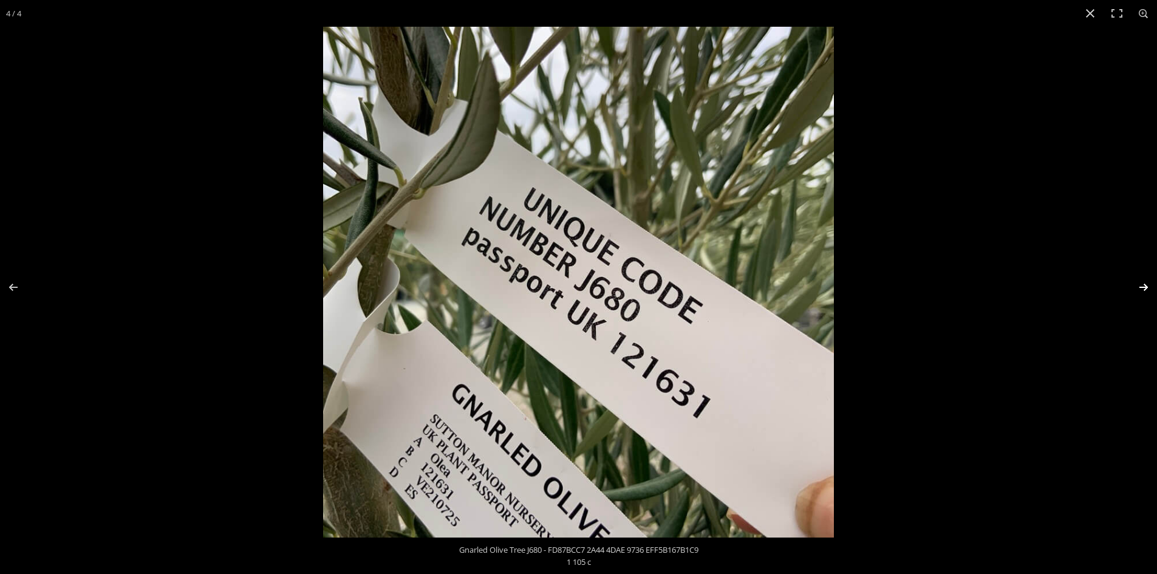
click at [1143, 284] on button "Next (arrow right)" at bounding box center [1135, 287] width 43 height 61
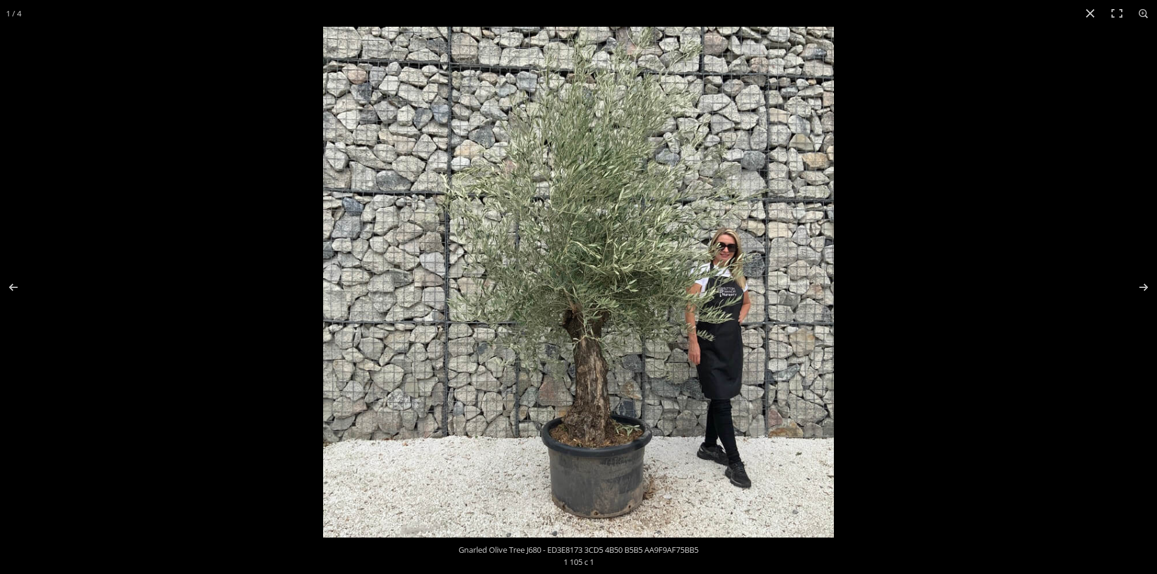
click at [575, 321] on img at bounding box center [578, 282] width 511 height 511
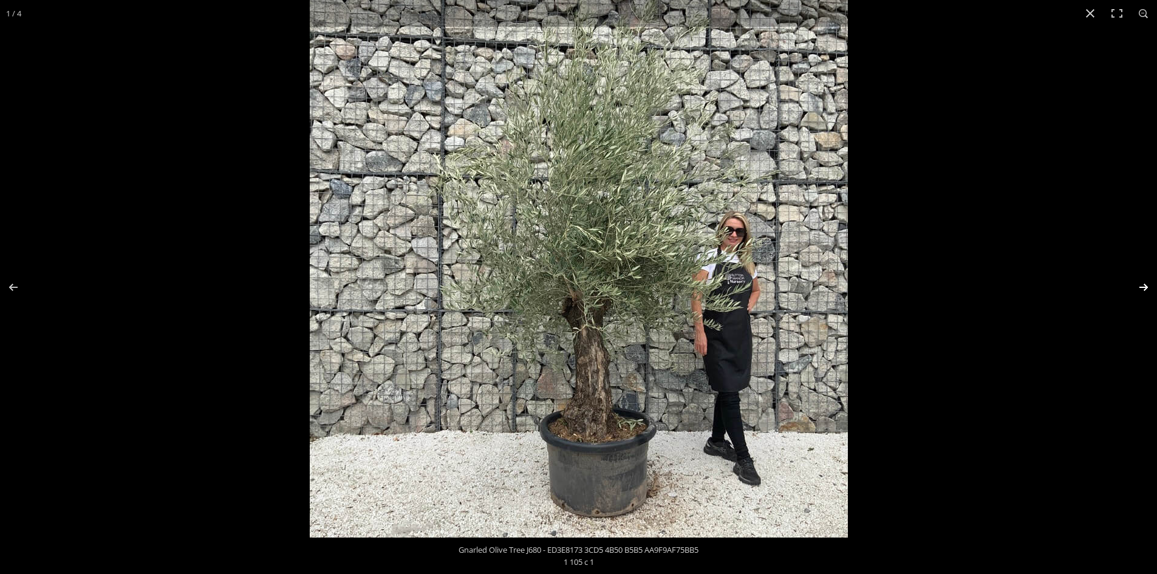
click at [1140, 286] on button "Next (arrow right)" at bounding box center [1135, 287] width 43 height 61
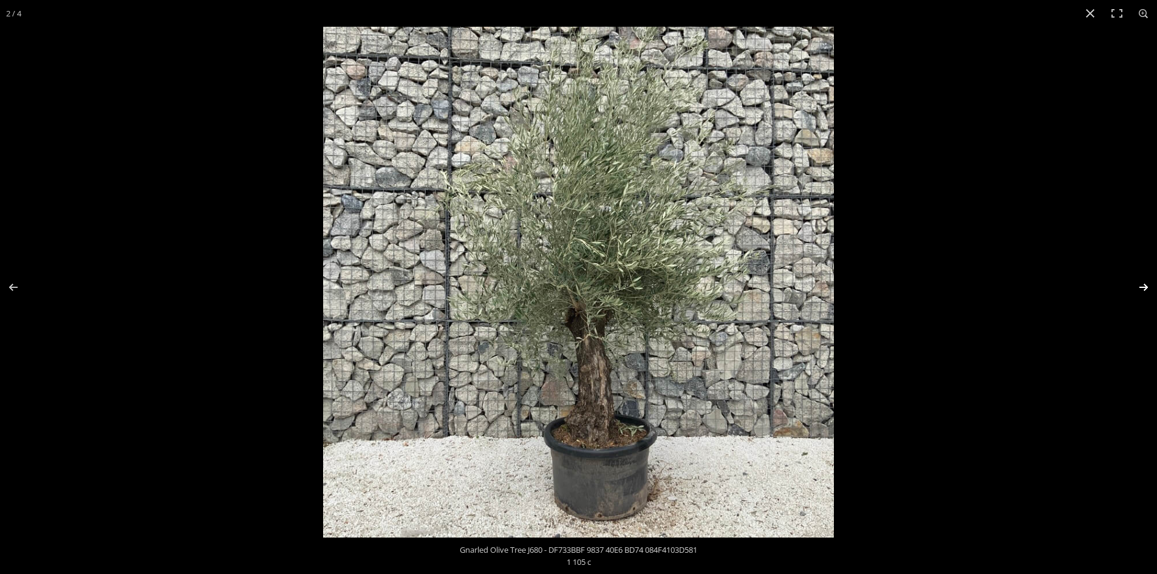
click at [1140, 286] on button "Next (arrow right)" at bounding box center [1135, 287] width 43 height 61
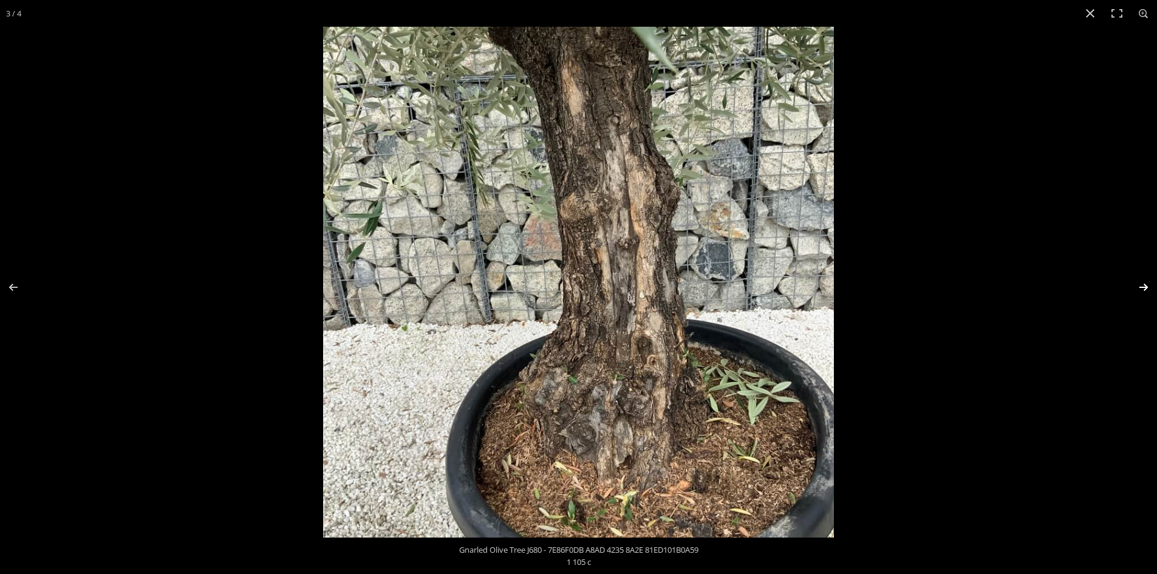
click at [1140, 286] on button "Next (arrow right)" at bounding box center [1135, 287] width 43 height 61
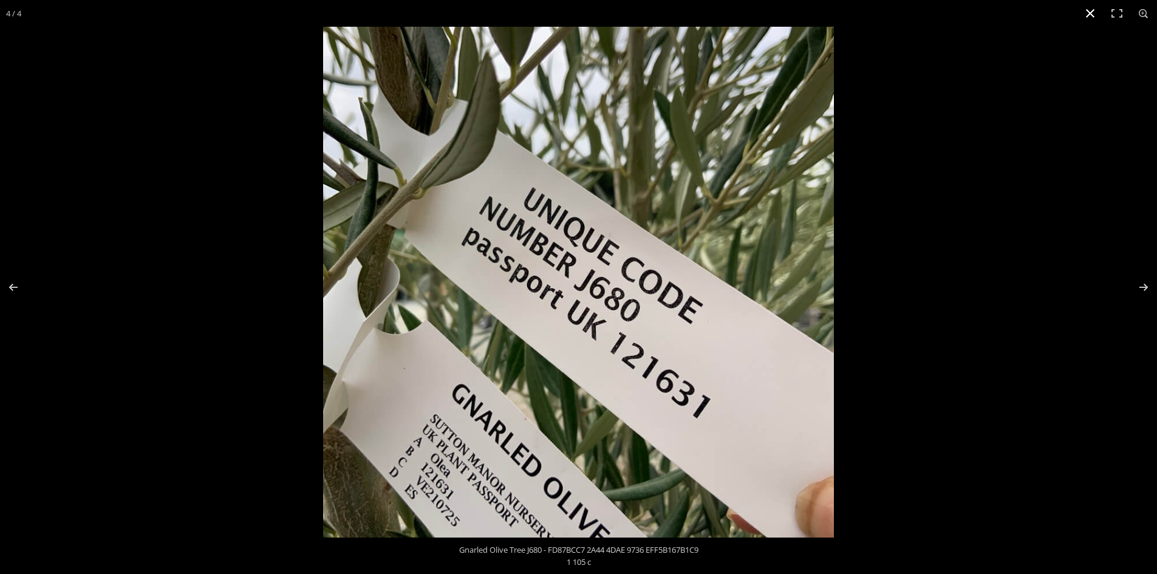
click at [1086, 12] on button "Close (Esc)" at bounding box center [1090, 13] width 27 height 27
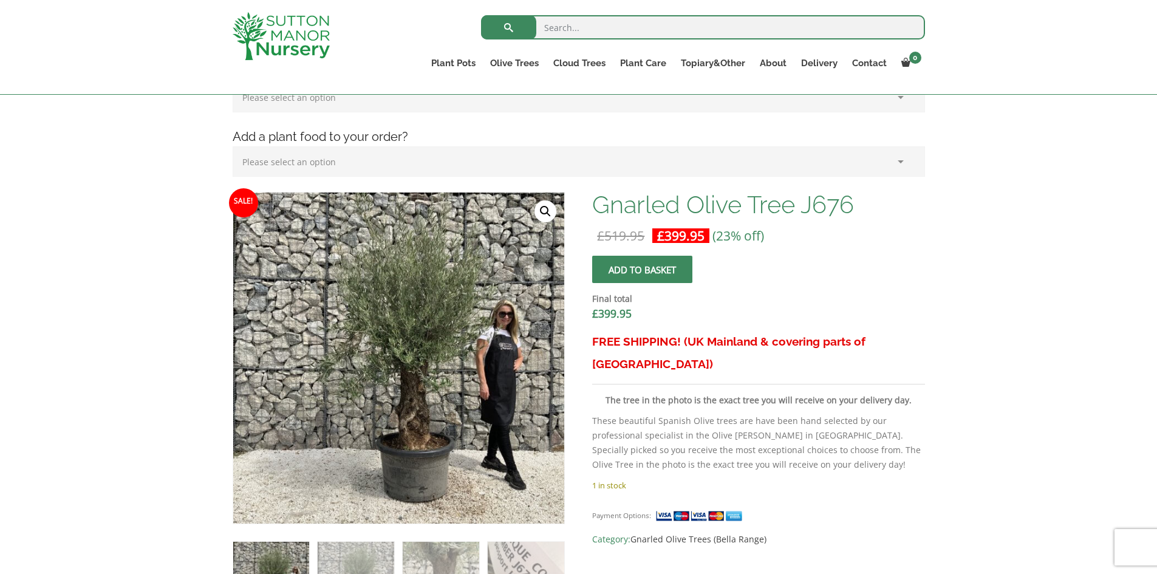
click at [539, 208] on link "🔍" at bounding box center [545, 211] width 22 height 22
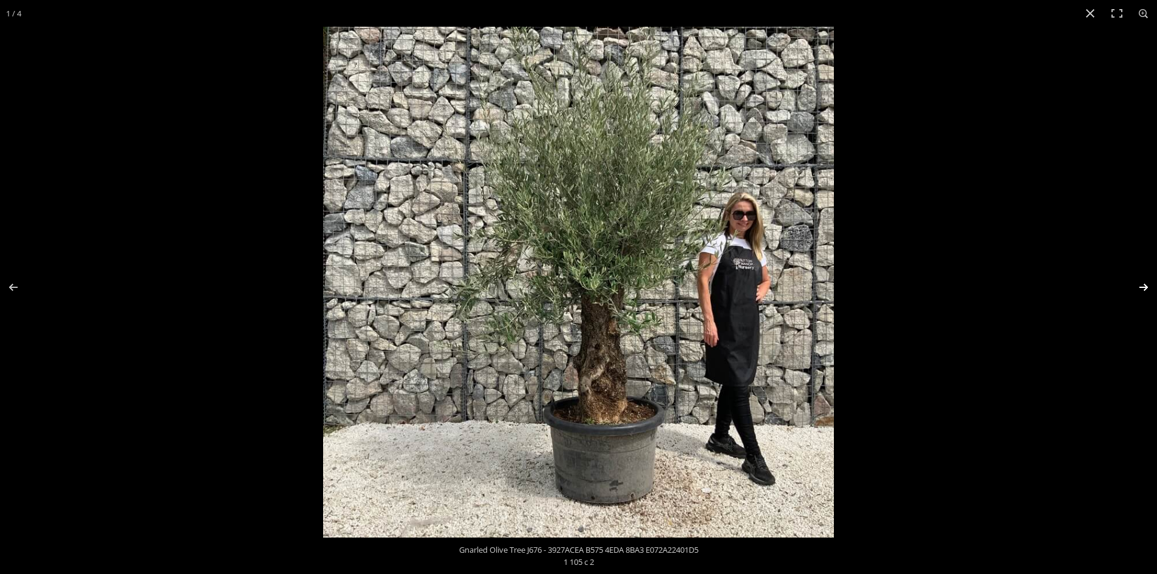
click at [1144, 282] on button "Next (arrow right)" at bounding box center [1135, 287] width 43 height 61
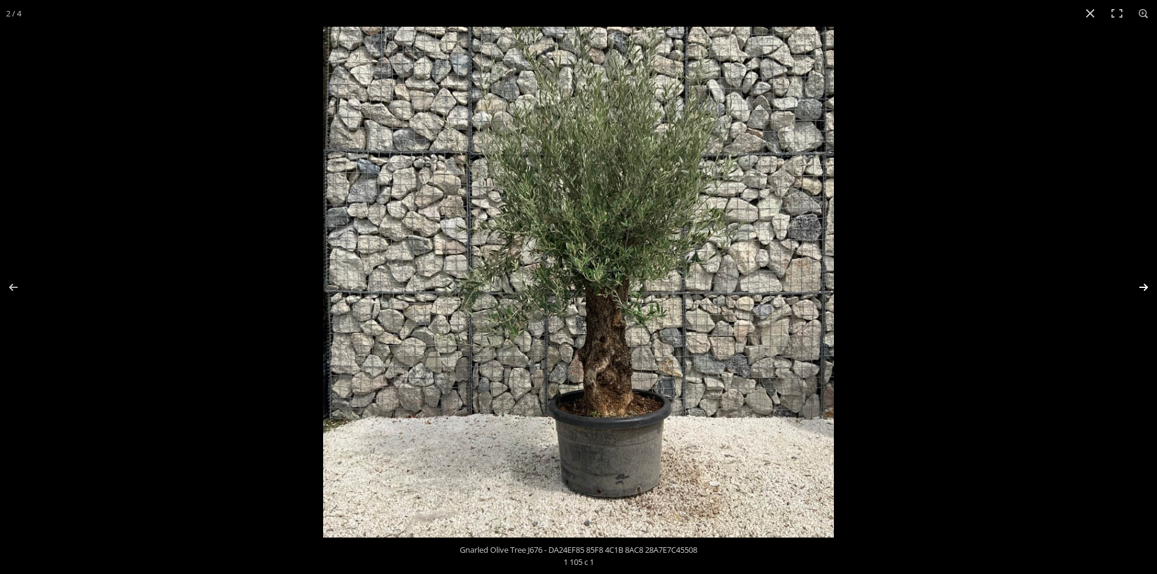
click at [1144, 282] on button "Next (arrow right)" at bounding box center [1135, 287] width 43 height 61
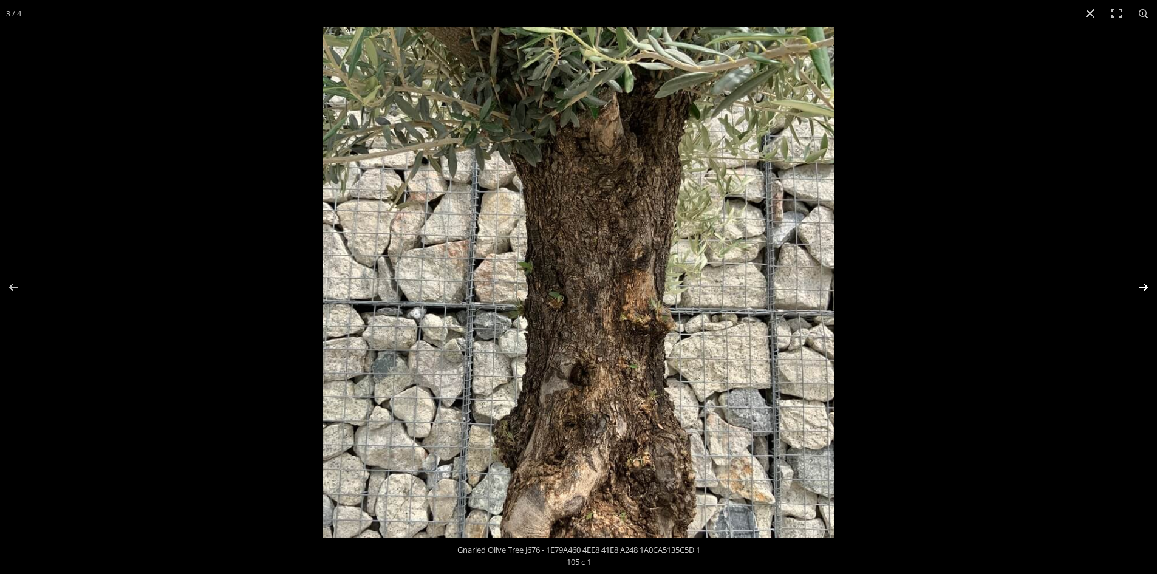
click at [1143, 285] on button "Next (arrow right)" at bounding box center [1135, 287] width 43 height 61
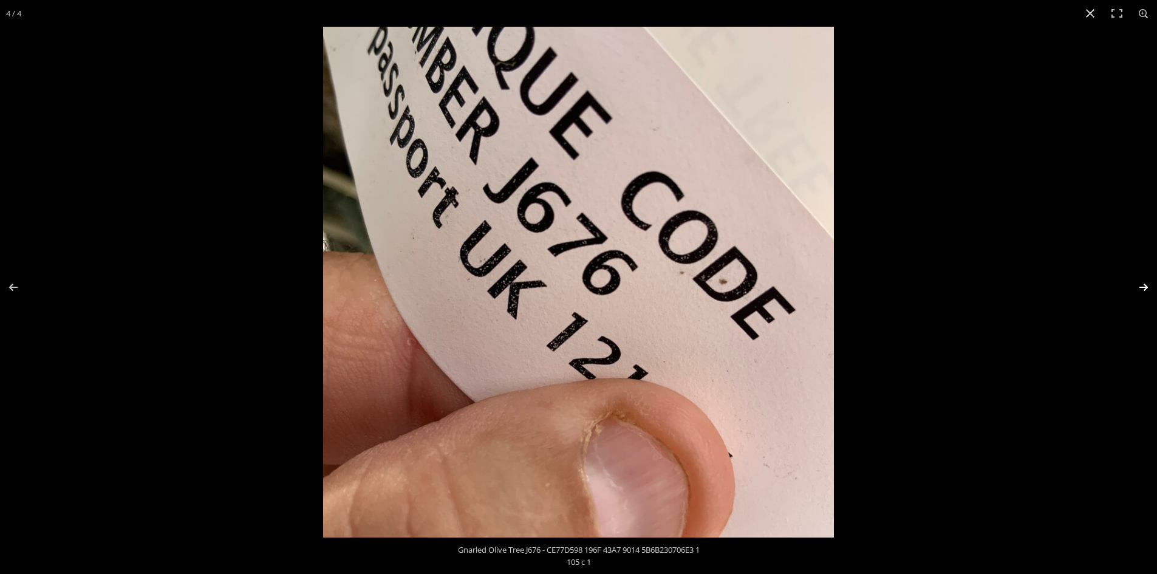
click at [1143, 285] on button "Next (arrow right)" at bounding box center [1135, 287] width 43 height 61
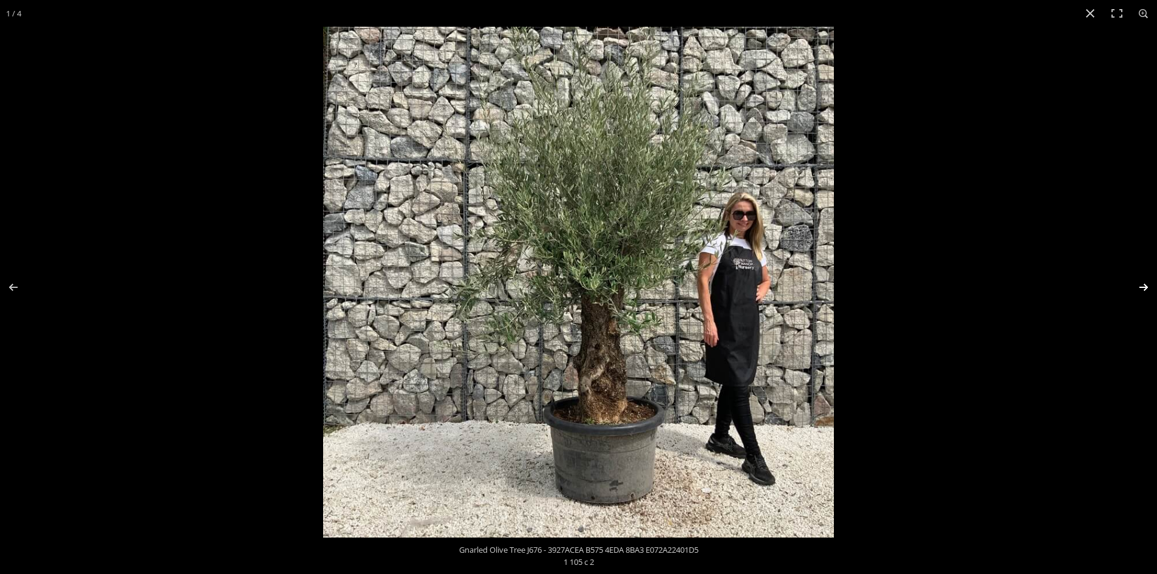
click at [1143, 285] on button "Next (arrow right)" at bounding box center [1135, 287] width 43 height 61
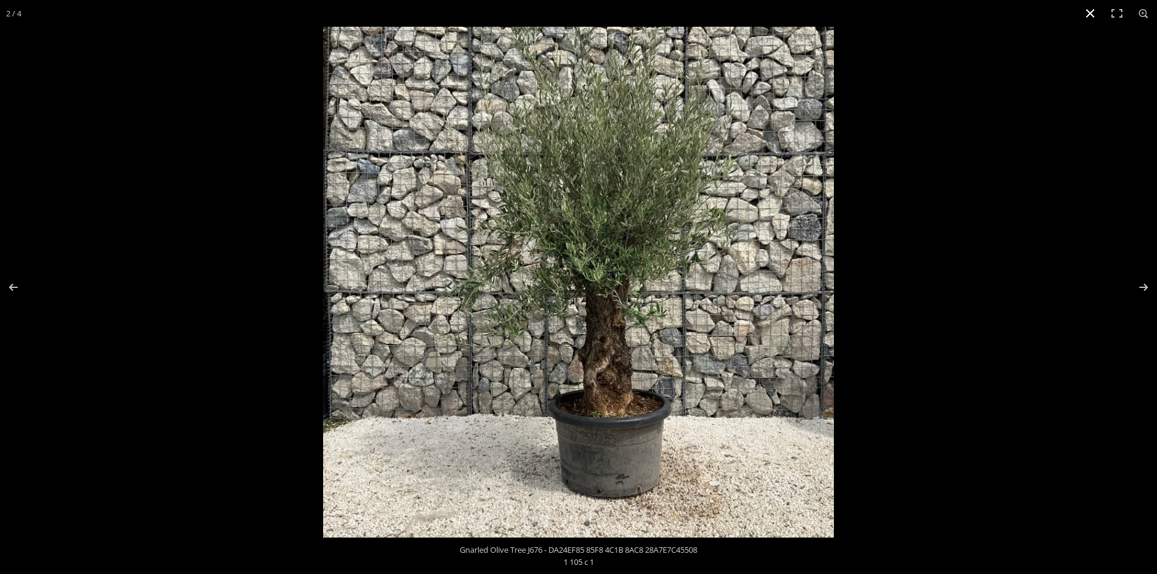
click at [1088, 10] on button "Close (Esc)" at bounding box center [1090, 13] width 27 height 27
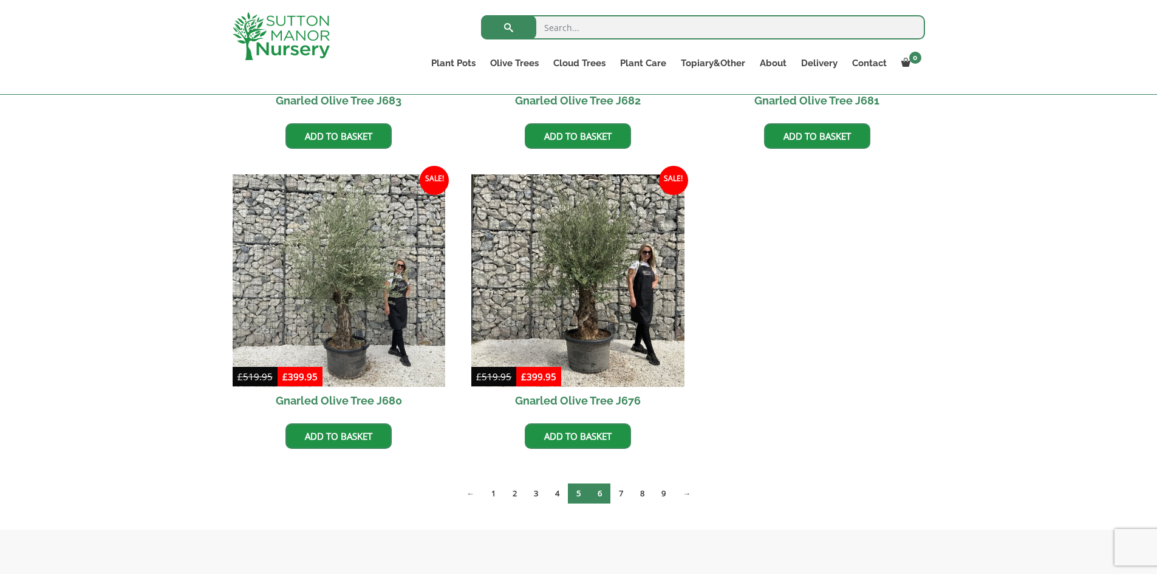
click at [599, 494] on link "6" at bounding box center [599, 493] width 21 height 20
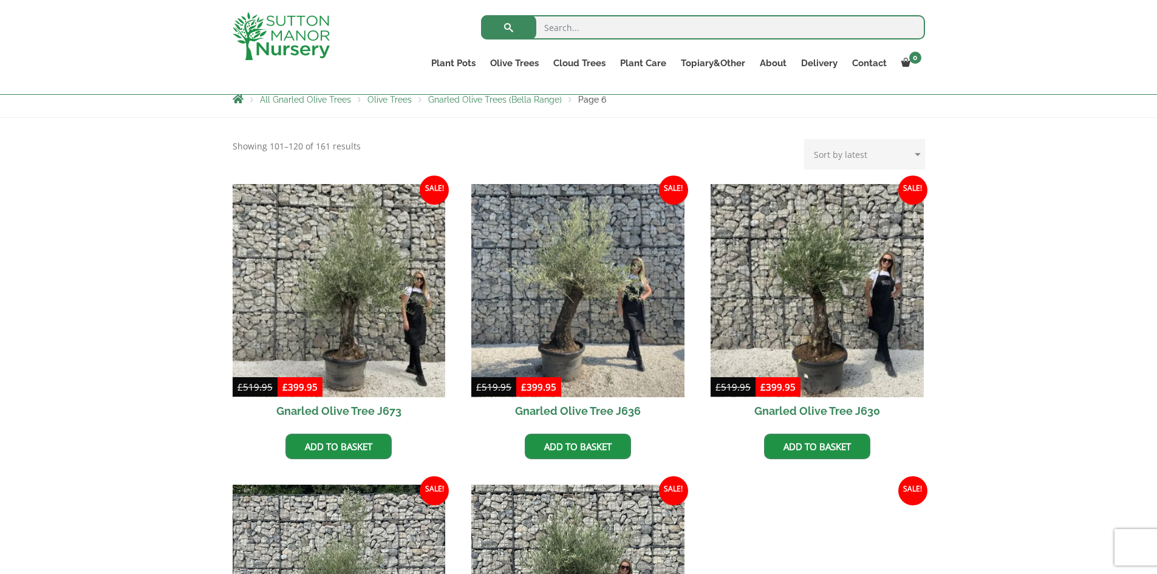
scroll to position [282, 0]
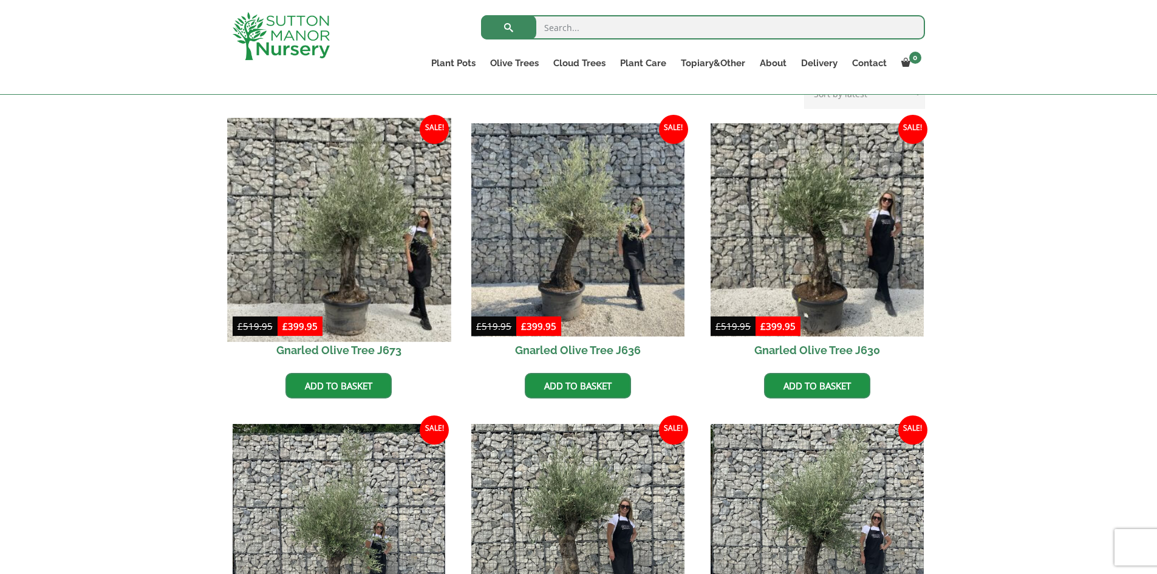
click at [356, 273] on img at bounding box center [338, 229] width 223 height 223
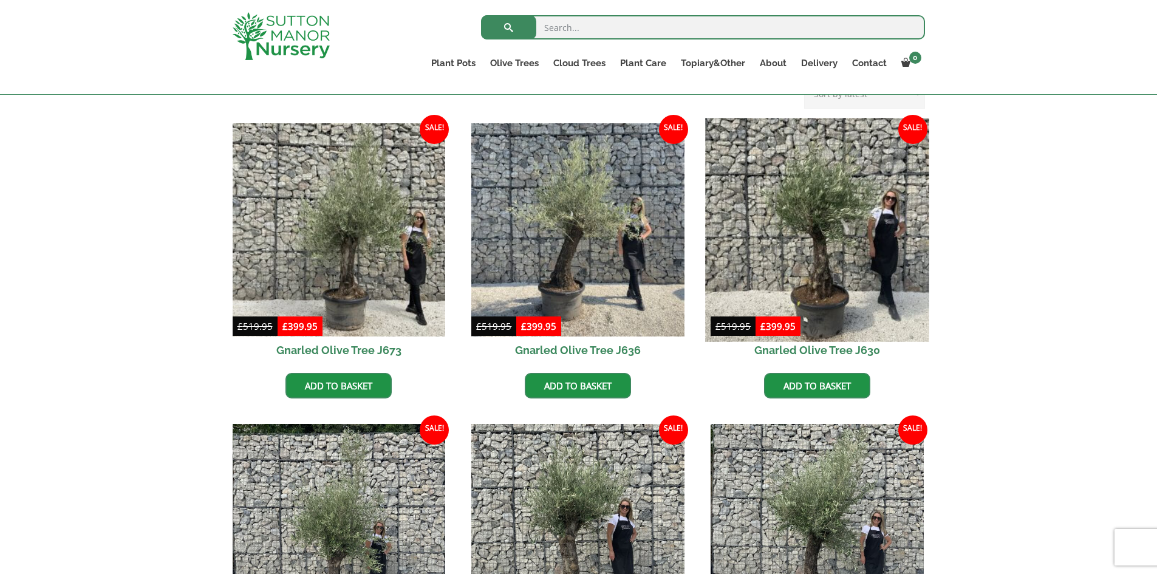
click at [822, 269] on img at bounding box center [816, 229] width 223 height 223
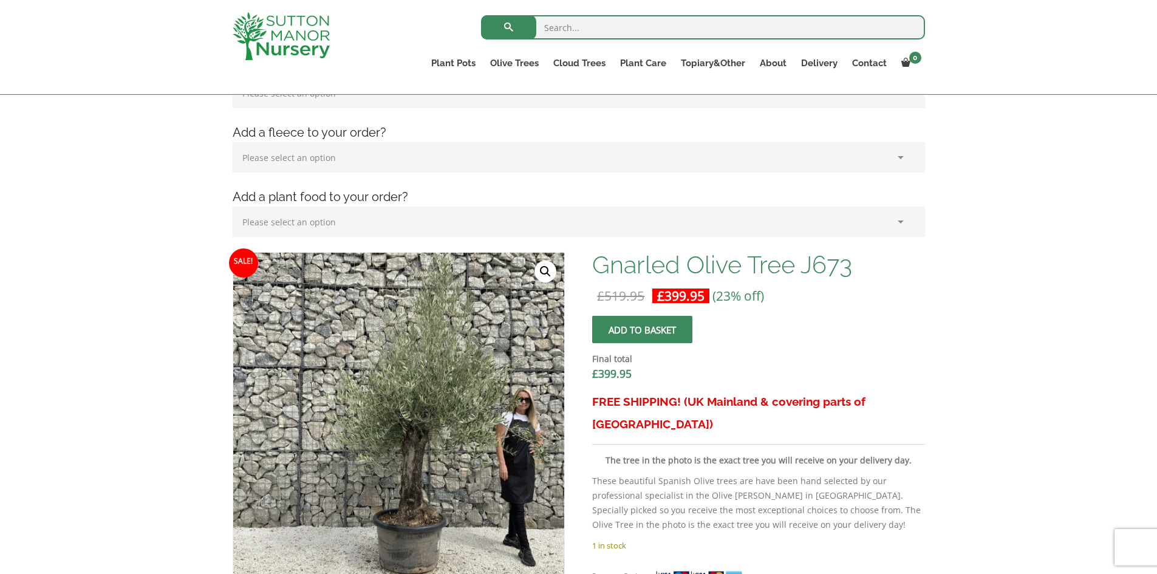
scroll to position [243, 0]
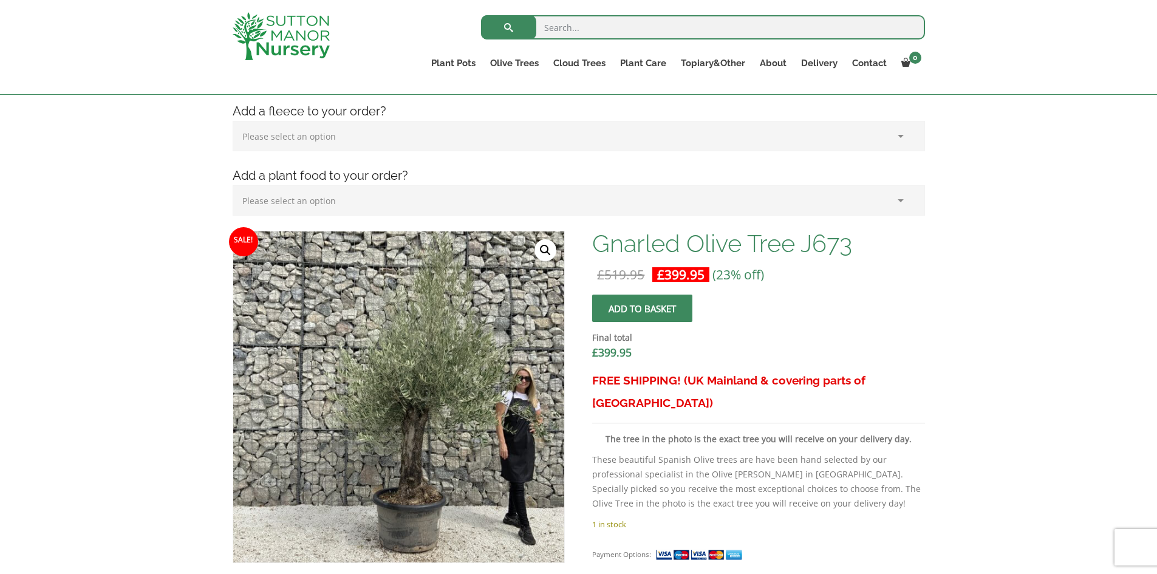
click at [548, 253] on link "🔍" at bounding box center [545, 250] width 22 height 22
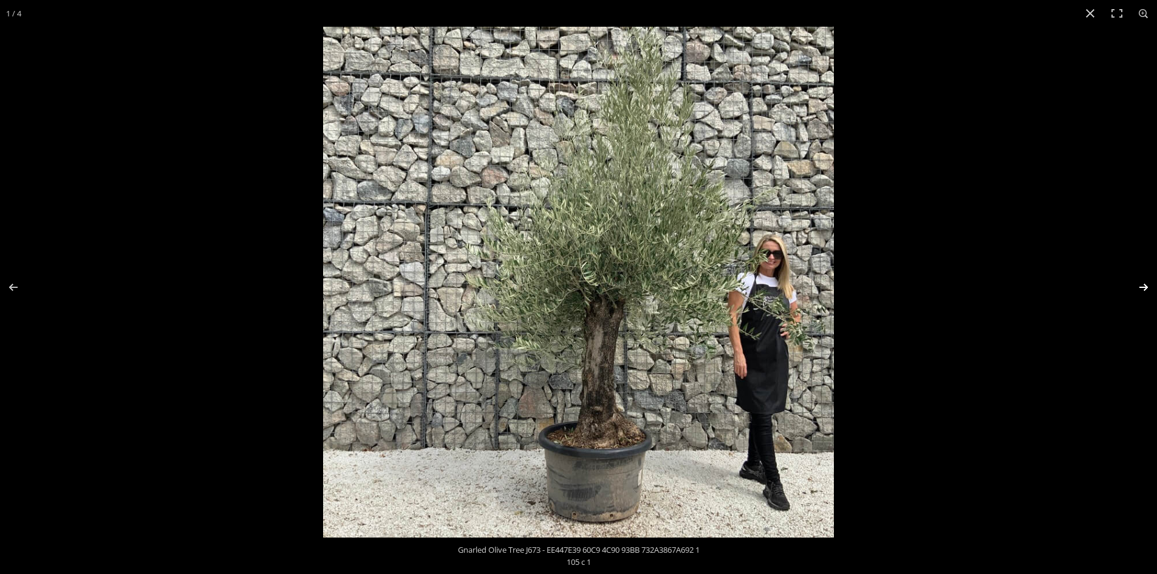
click at [1146, 285] on button "Next (arrow right)" at bounding box center [1135, 287] width 43 height 61
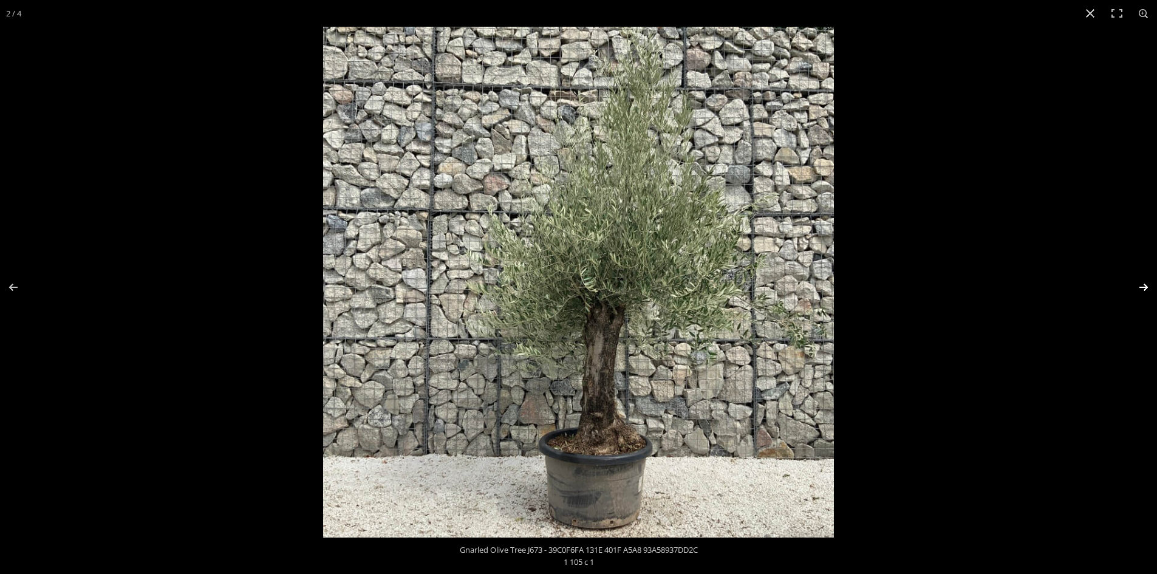
click at [1146, 285] on button "Next (arrow right)" at bounding box center [1135, 287] width 43 height 61
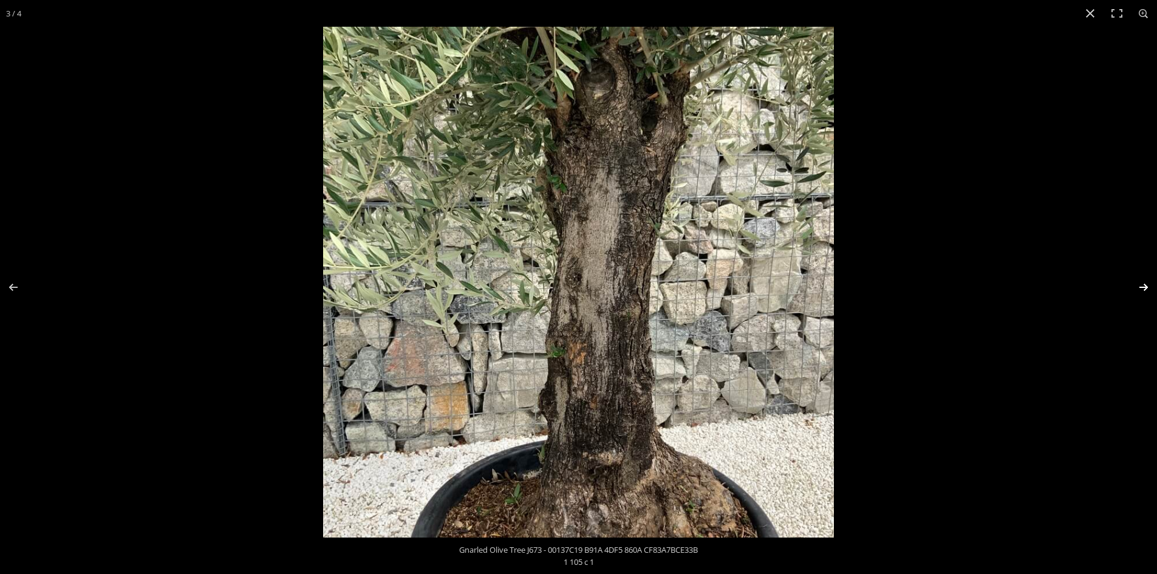
click at [1139, 287] on button "Next (arrow right)" at bounding box center [1135, 287] width 43 height 61
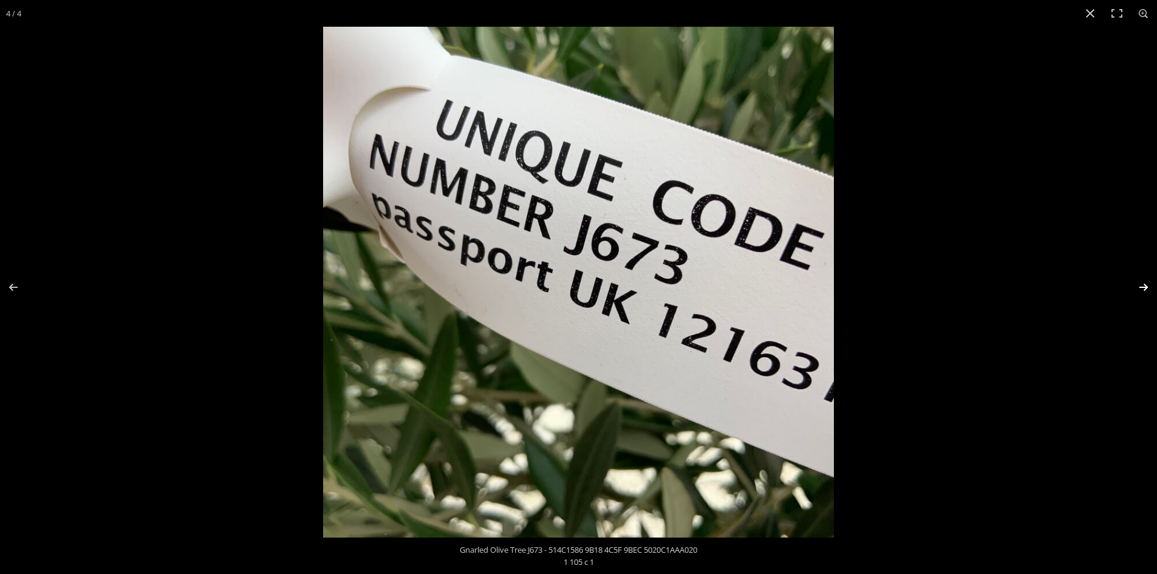
click at [1139, 287] on button "Next (arrow right)" at bounding box center [1135, 287] width 43 height 61
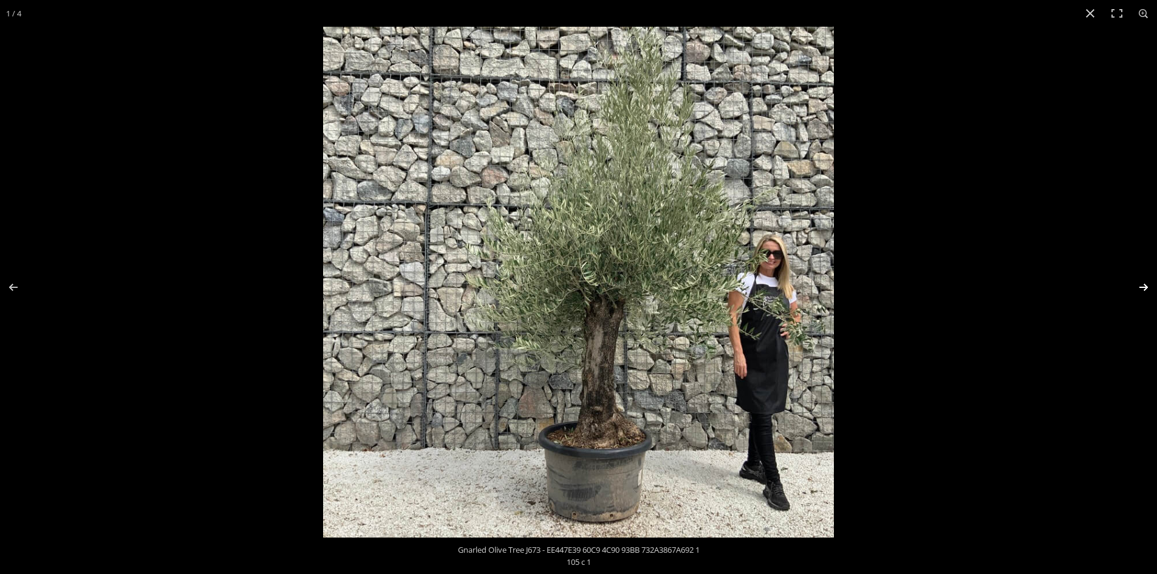
click at [1139, 287] on button "Next (arrow right)" at bounding box center [1135, 287] width 43 height 61
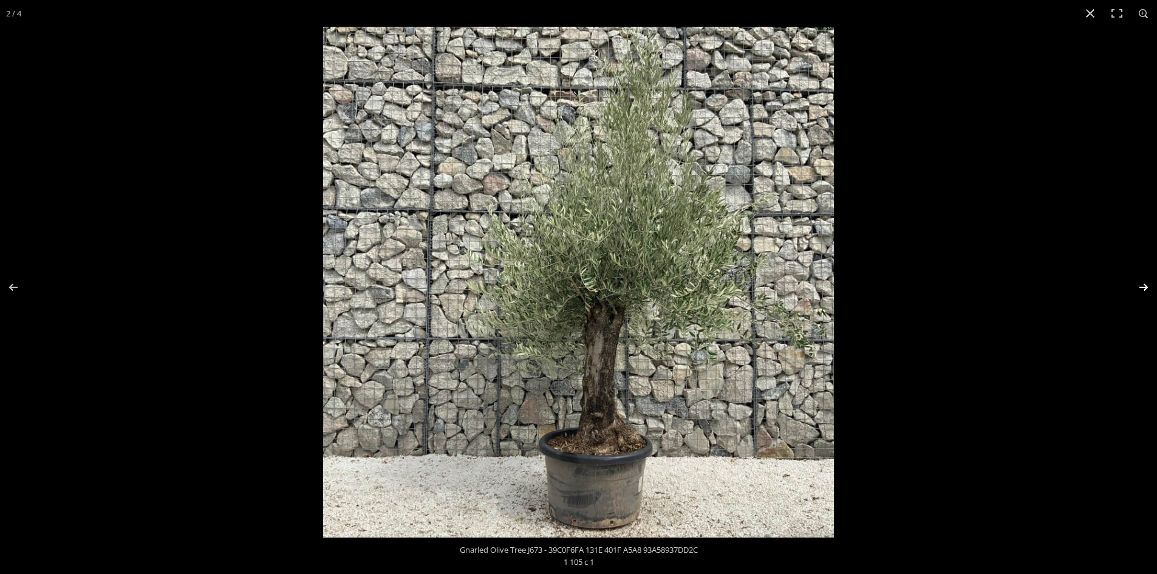
click at [1141, 288] on button "Next (arrow right)" at bounding box center [1135, 287] width 43 height 61
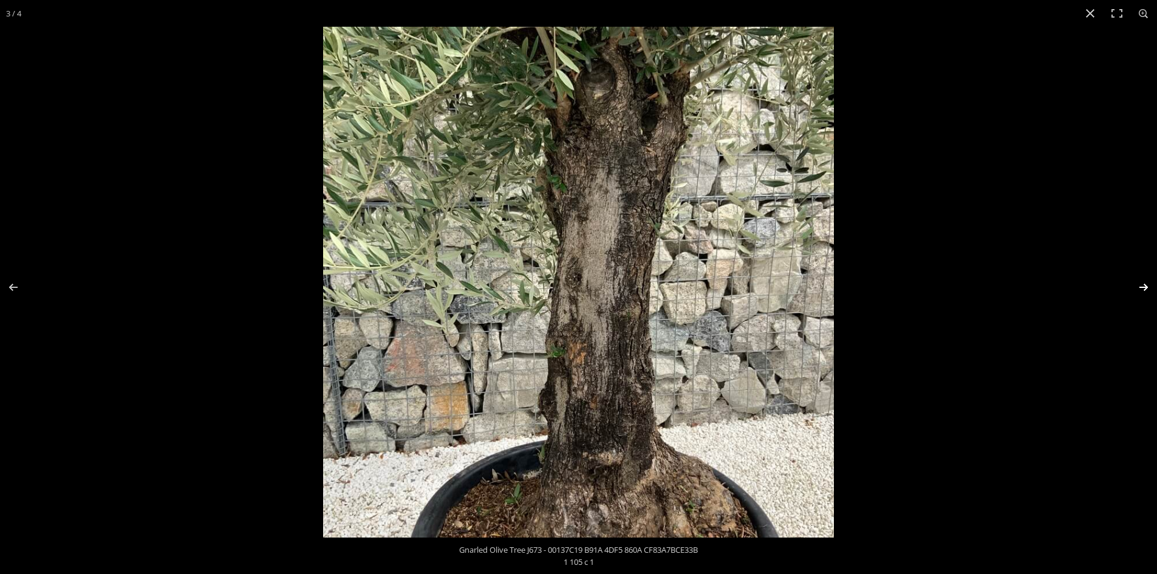
click at [1141, 288] on button "Next (arrow right)" at bounding box center [1135, 287] width 43 height 61
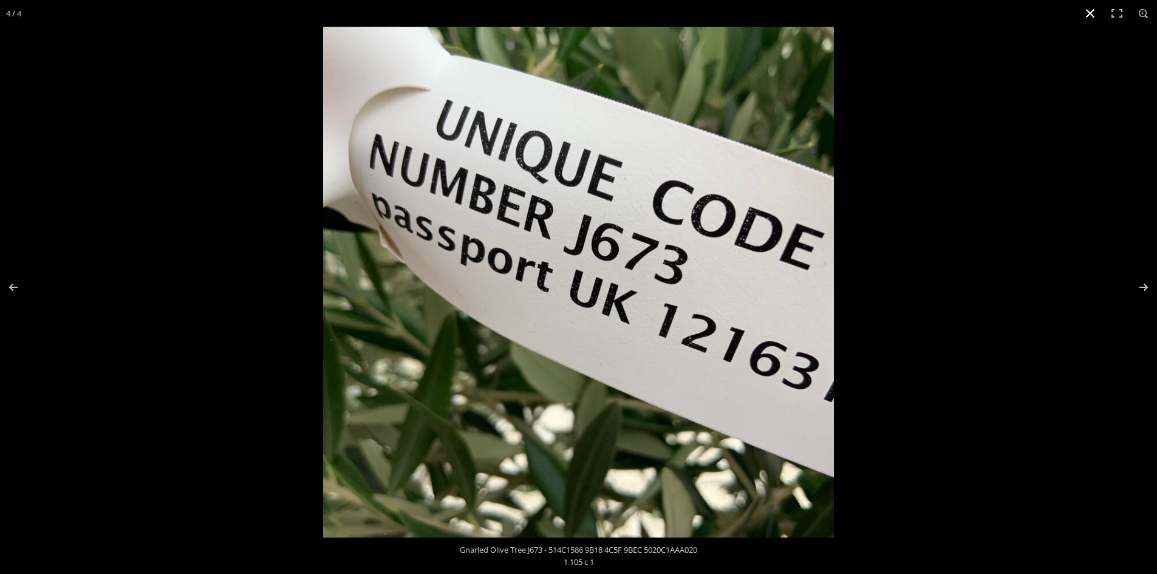
click at [1087, 13] on button "Close (Esc)" at bounding box center [1090, 13] width 27 height 27
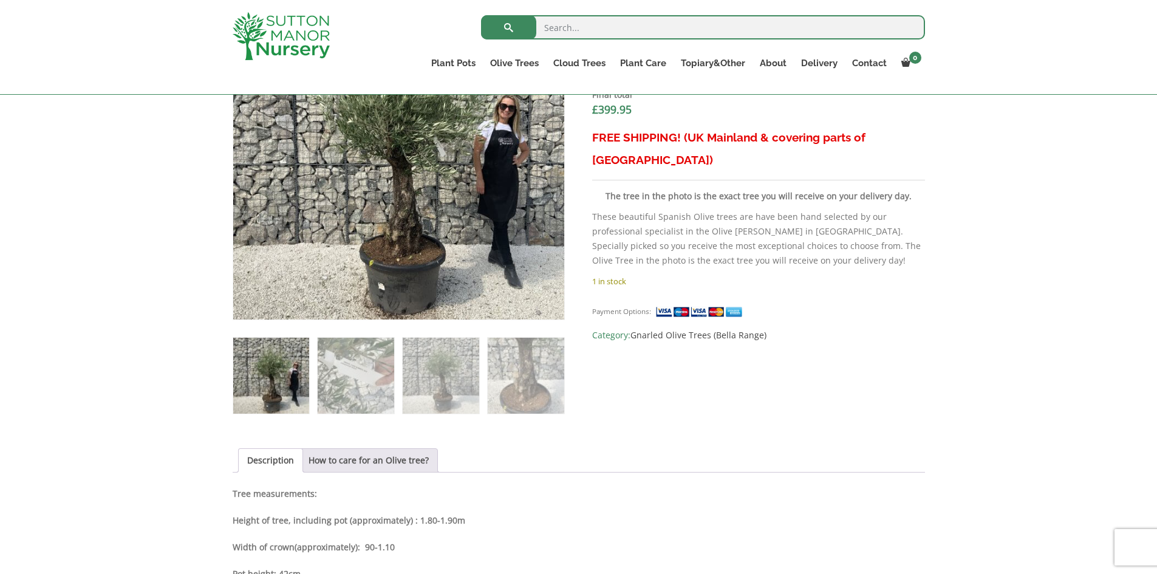
scroll to position [364, 0]
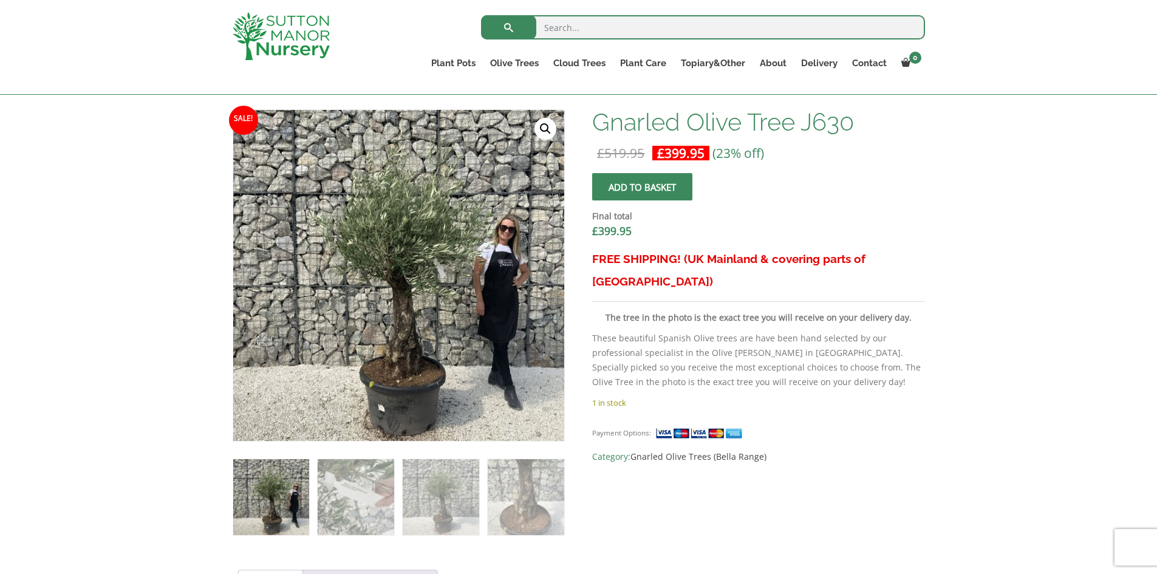
click at [541, 126] on link "🔍" at bounding box center [545, 129] width 22 height 22
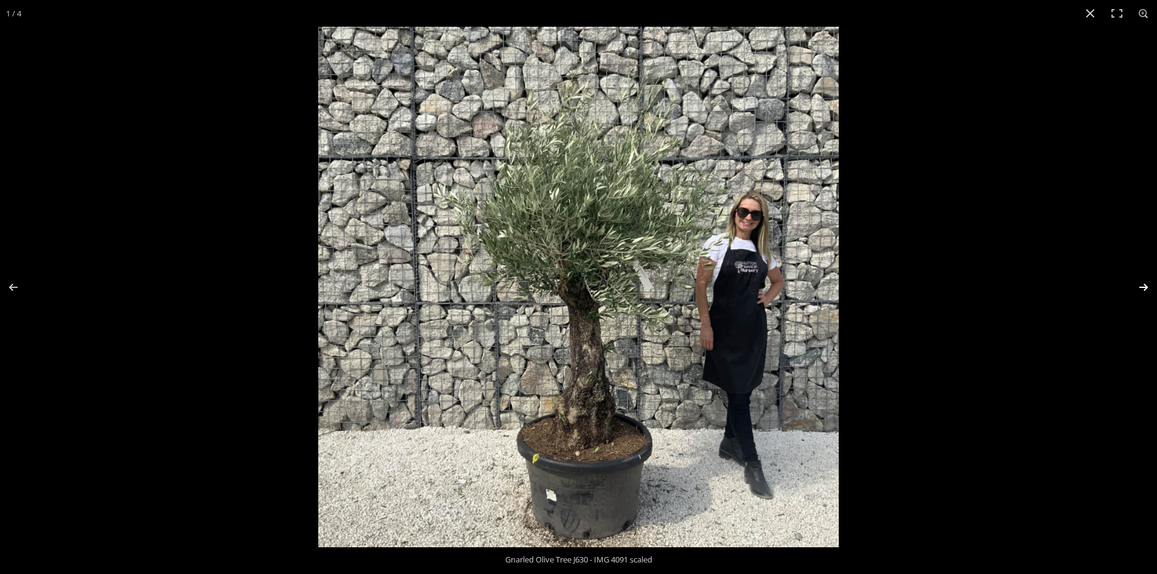
click at [1140, 288] on button "Next (arrow right)" at bounding box center [1135, 287] width 43 height 61
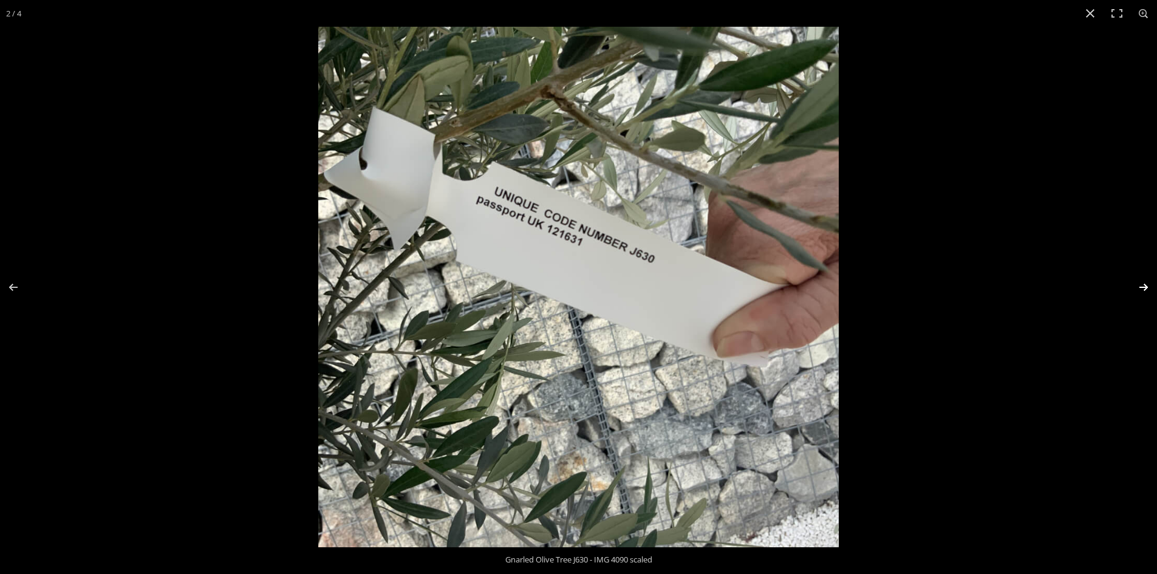
click at [1140, 288] on button "Next (arrow right)" at bounding box center [1135, 287] width 43 height 61
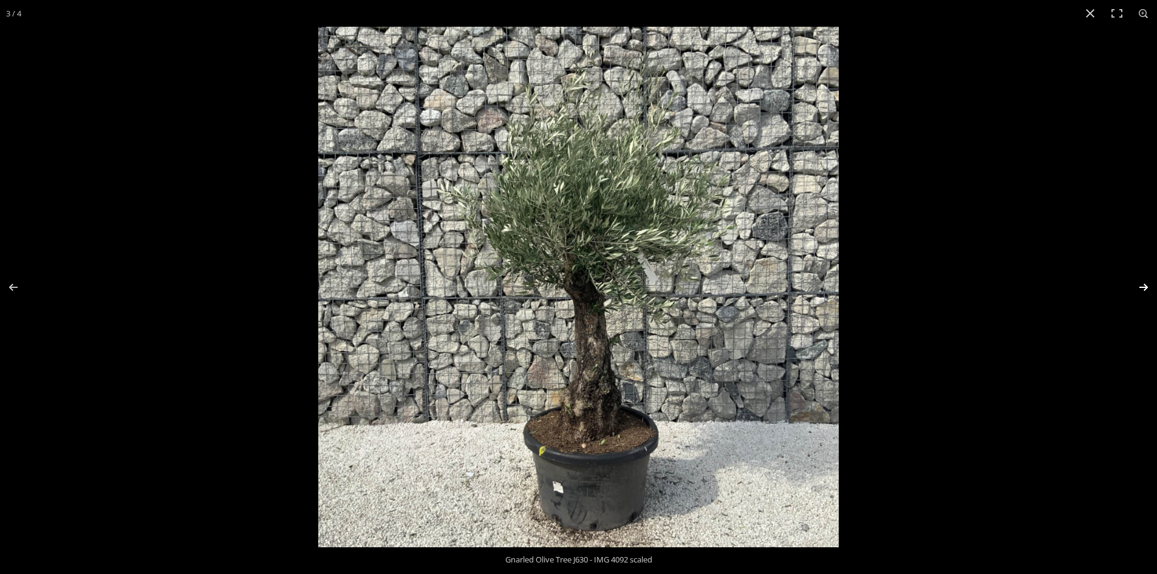
click at [1140, 287] on button "Next (arrow right)" at bounding box center [1135, 287] width 43 height 61
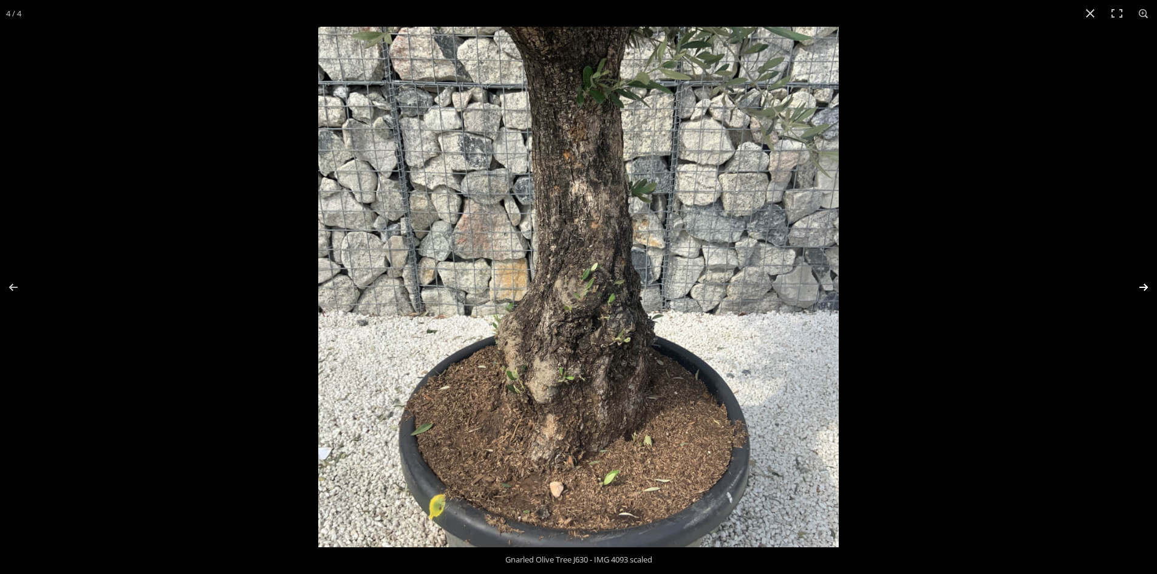
click at [1140, 285] on button "Next (arrow right)" at bounding box center [1135, 287] width 43 height 61
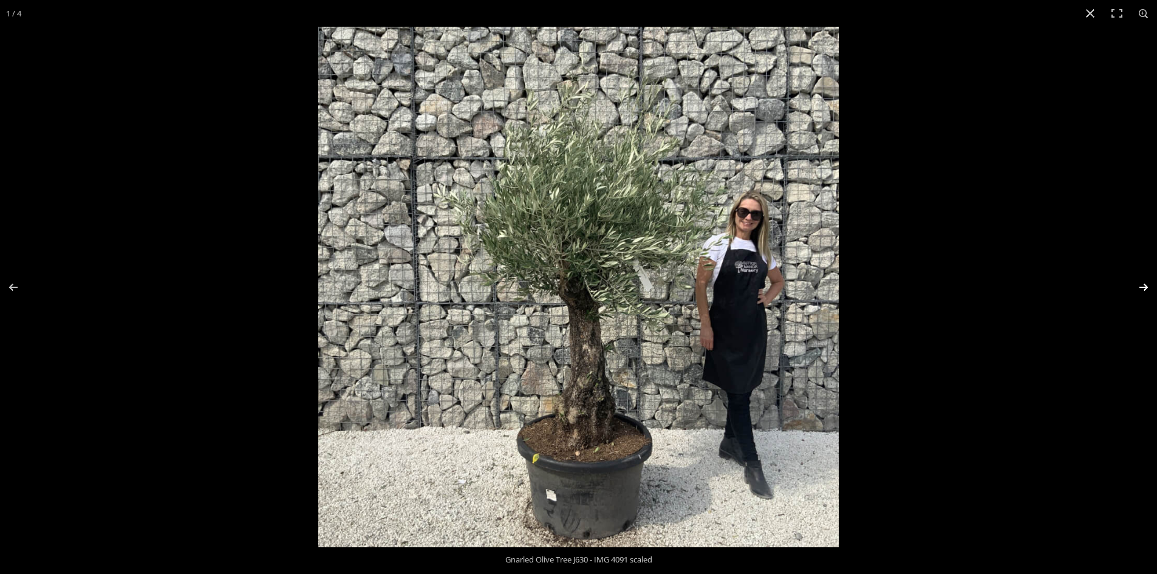
click at [1140, 285] on button "Next (arrow right)" at bounding box center [1135, 287] width 43 height 61
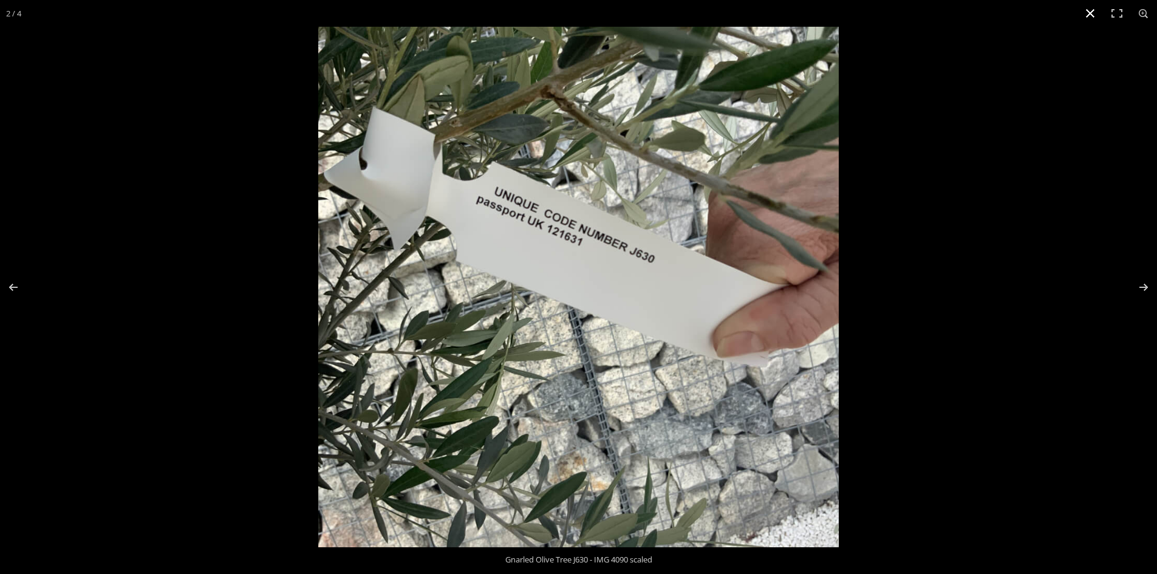
click at [1088, 9] on button "Close (Esc)" at bounding box center [1090, 13] width 27 height 27
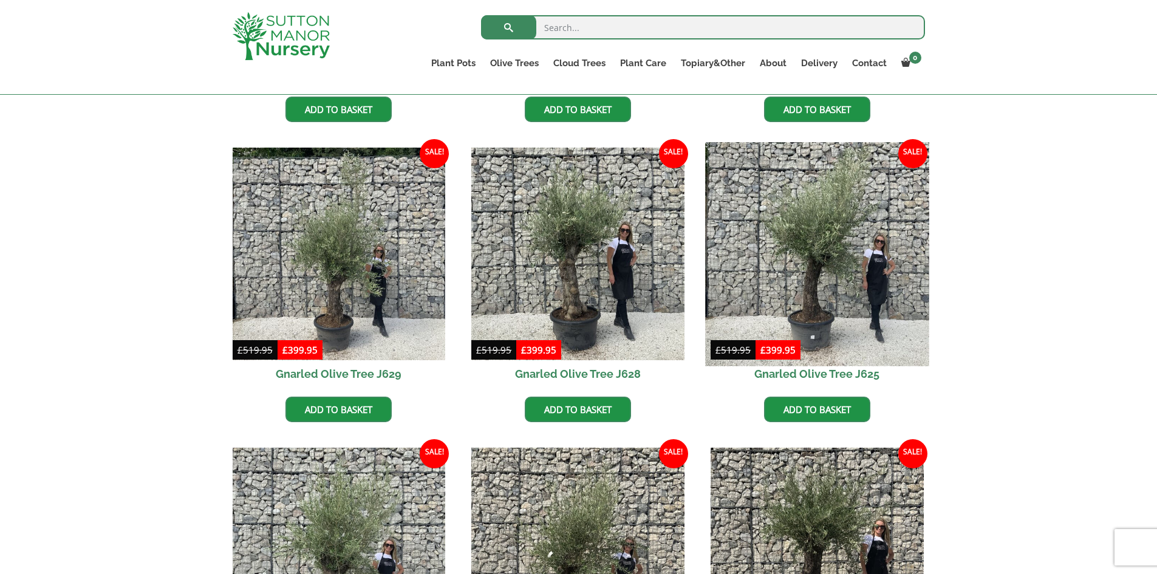
scroll to position [564, 0]
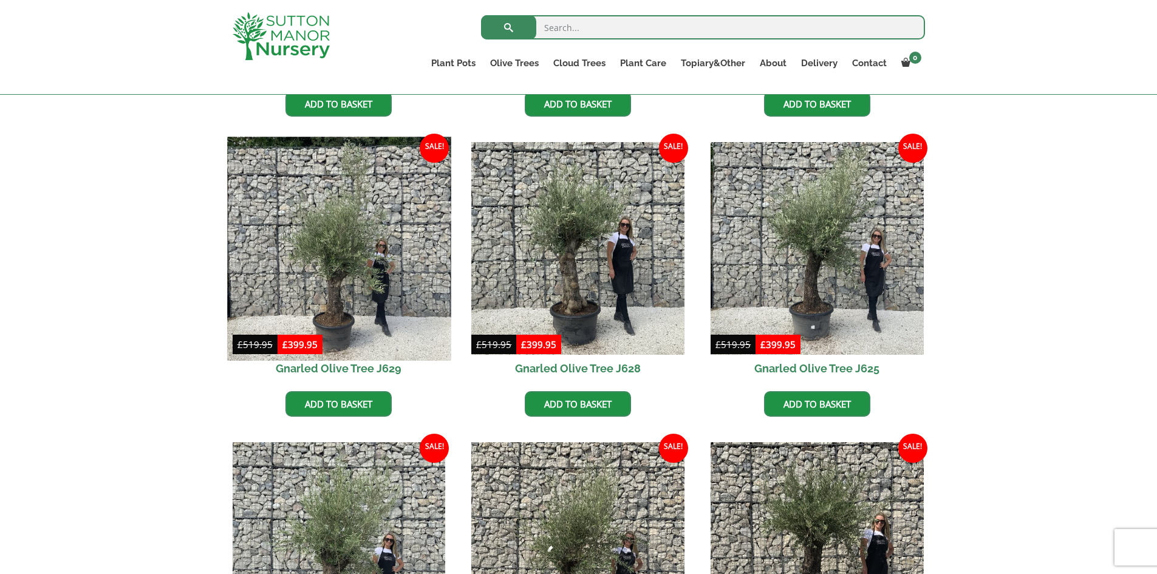
click at [340, 279] on img at bounding box center [338, 248] width 223 height 223
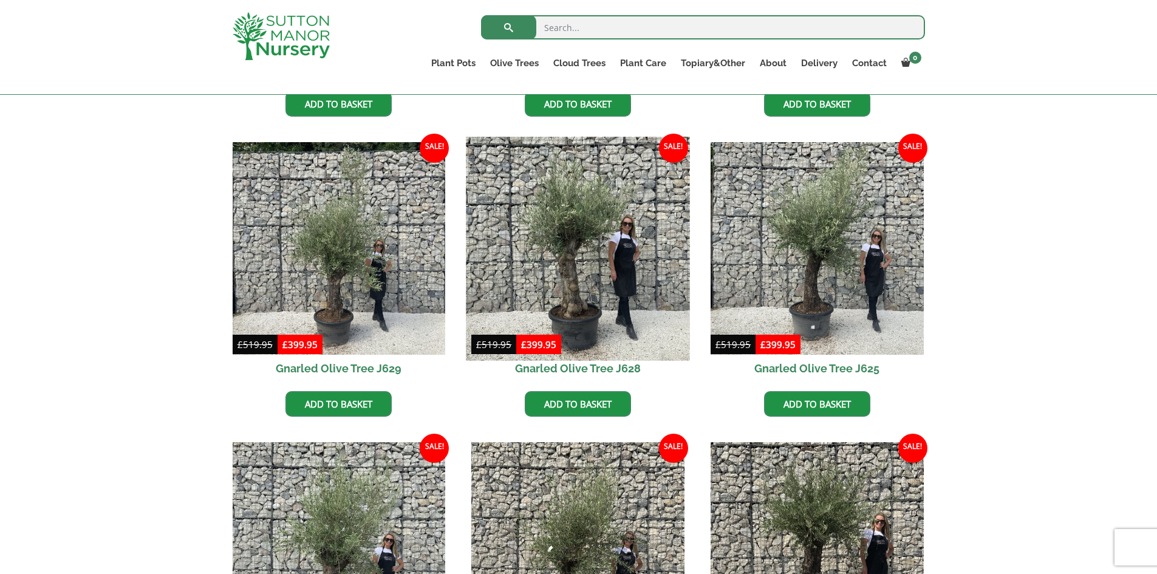
click at [570, 281] on img at bounding box center [577, 248] width 223 height 223
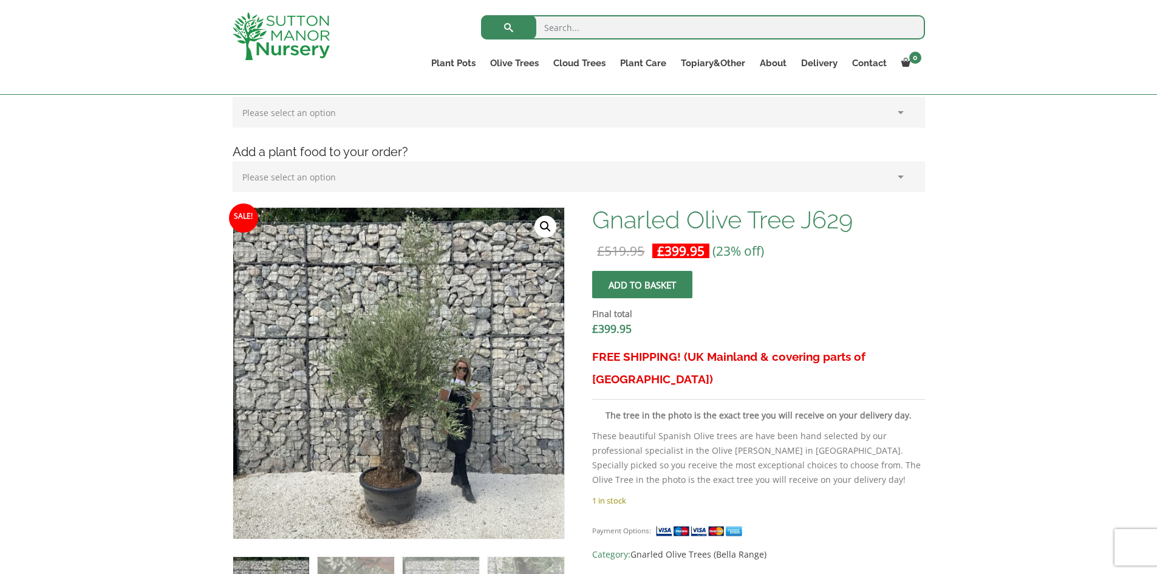
scroll to position [342, 0]
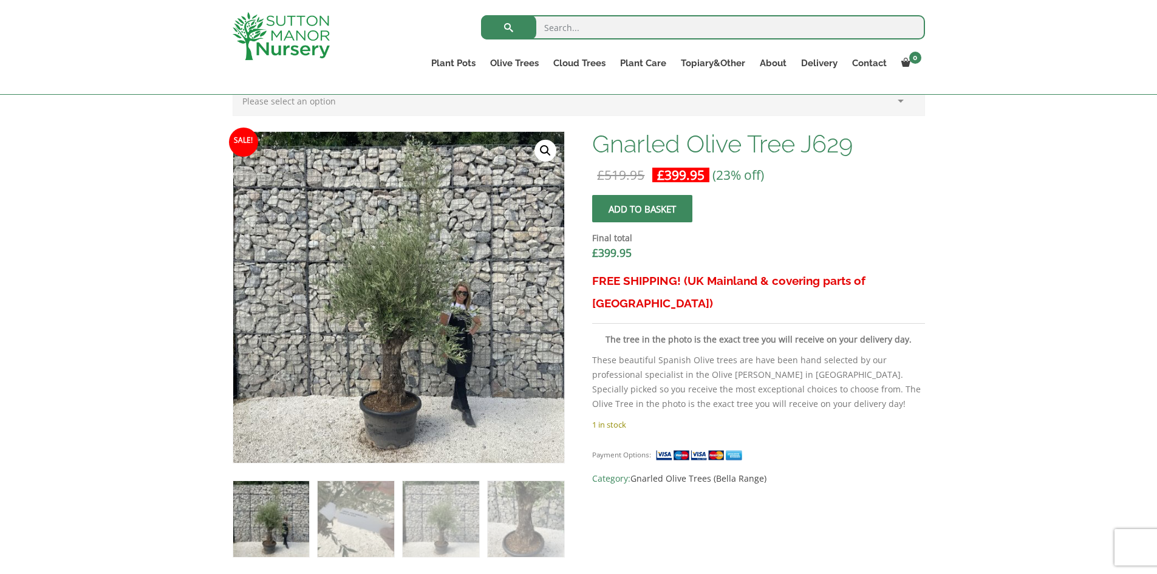
click at [548, 143] on link "🔍" at bounding box center [545, 151] width 22 height 22
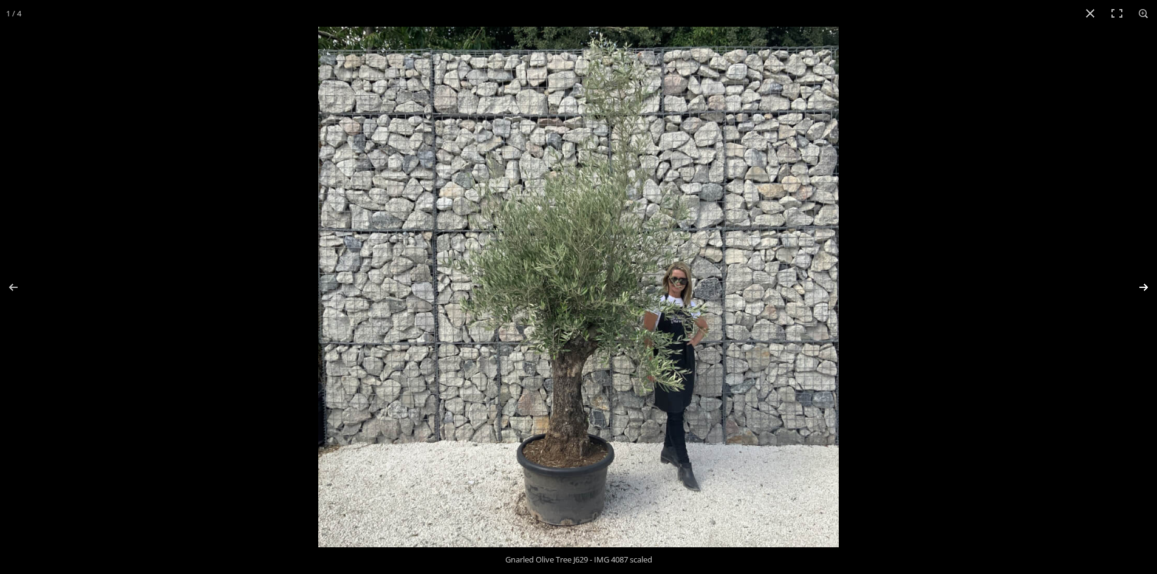
click at [1145, 284] on button "Next (arrow right)" at bounding box center [1135, 287] width 43 height 61
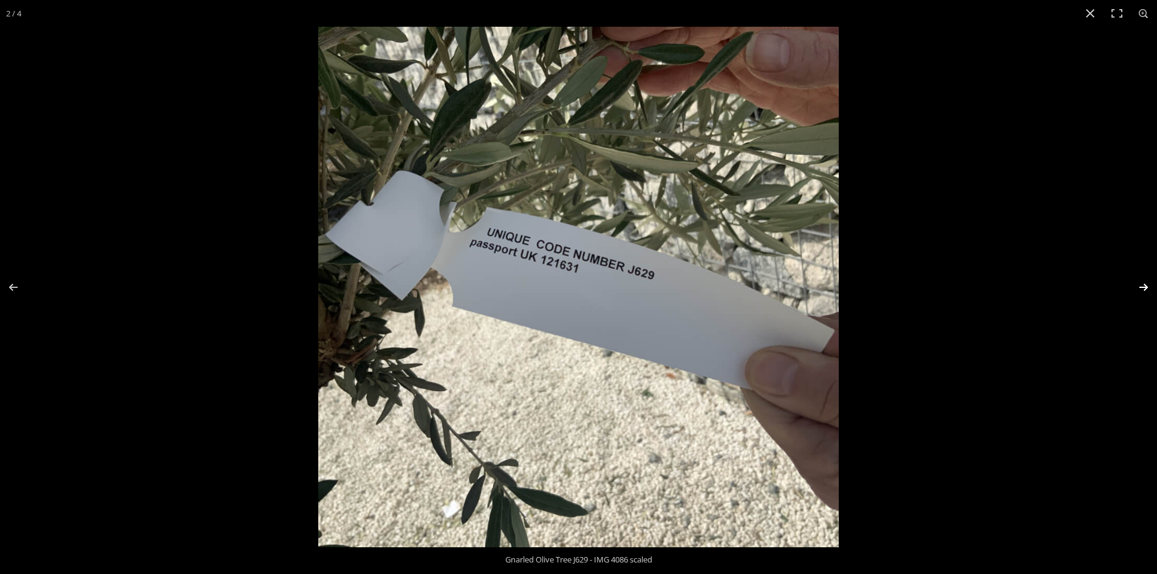
click at [1145, 284] on button "Next (arrow right)" at bounding box center [1135, 287] width 43 height 61
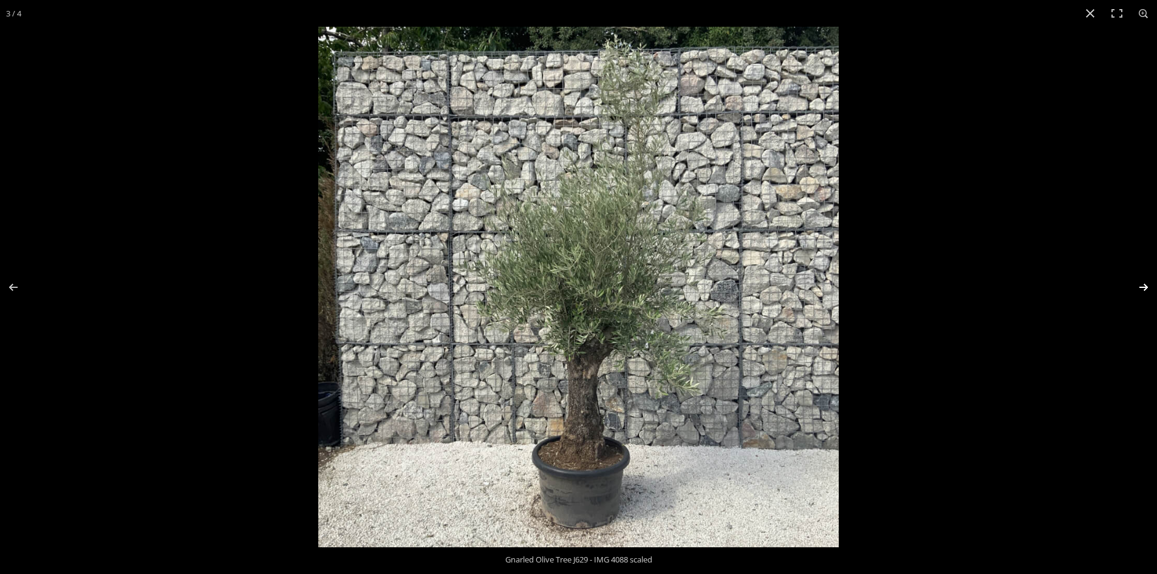
click at [1145, 284] on button "Next (arrow right)" at bounding box center [1135, 287] width 43 height 61
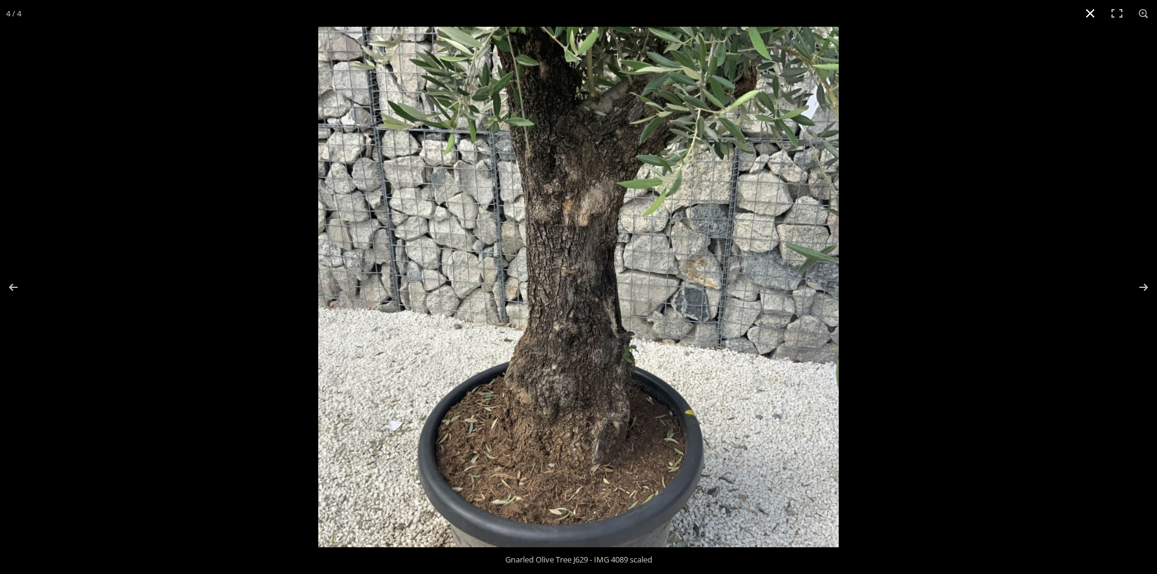
click at [1091, 12] on button "Close (Esc)" at bounding box center [1090, 13] width 27 height 27
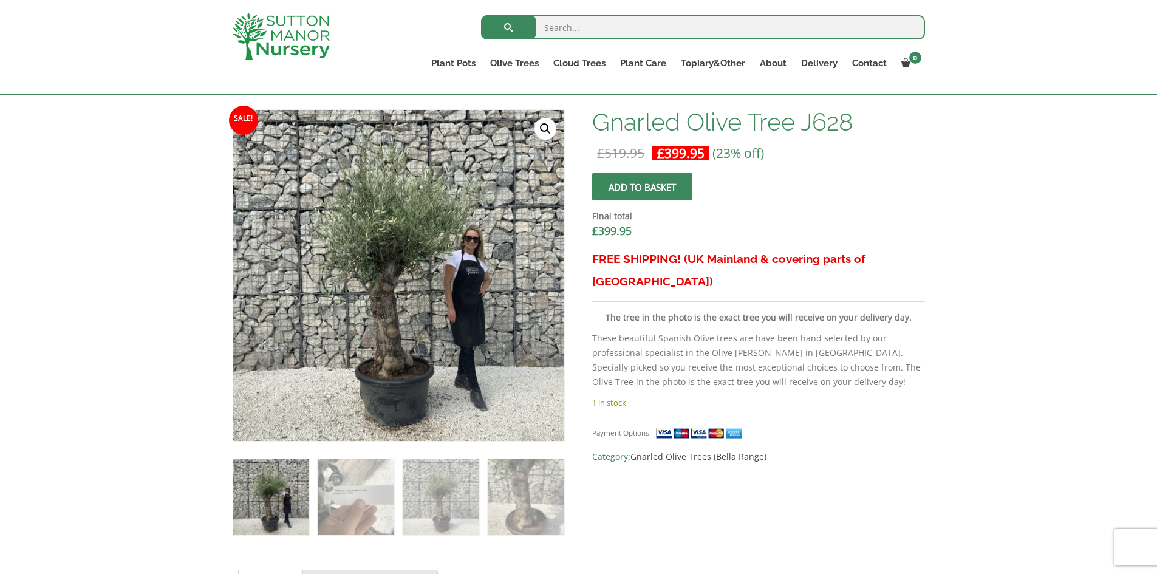
click at [543, 127] on link "🔍" at bounding box center [545, 129] width 22 height 22
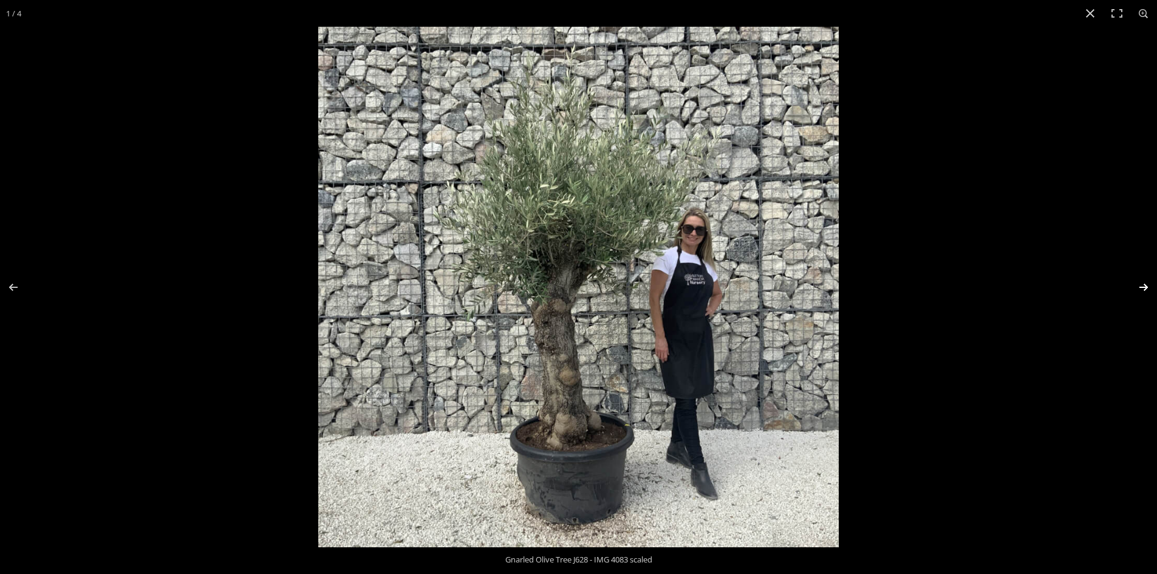
click at [1142, 290] on button "Next (arrow right)" at bounding box center [1135, 287] width 43 height 61
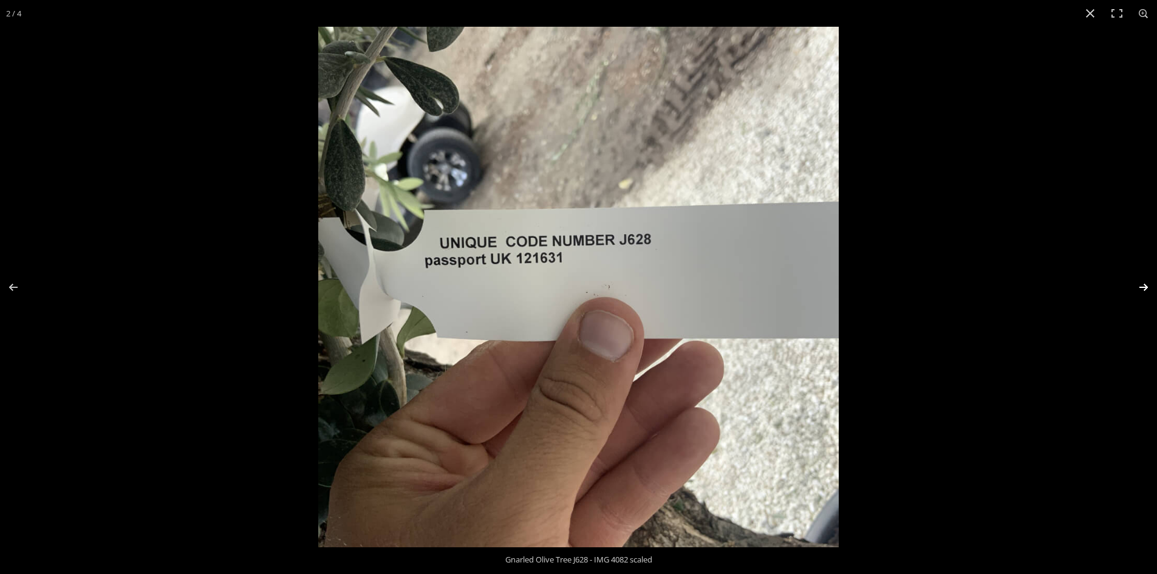
click at [1142, 290] on button "Next (arrow right)" at bounding box center [1135, 287] width 43 height 61
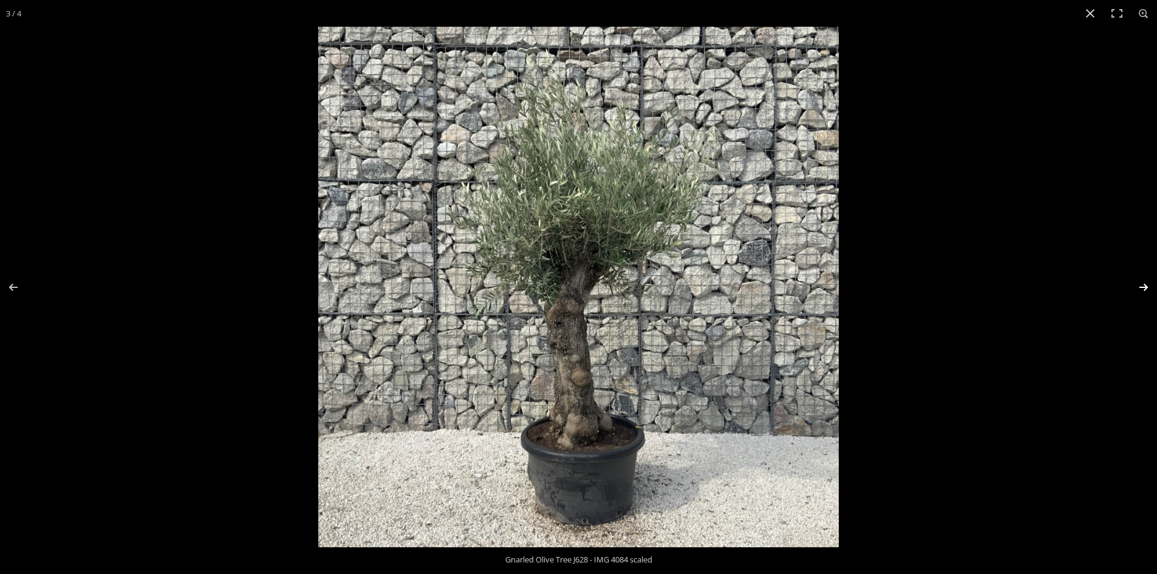
click at [1142, 290] on button "Next (arrow right)" at bounding box center [1135, 287] width 43 height 61
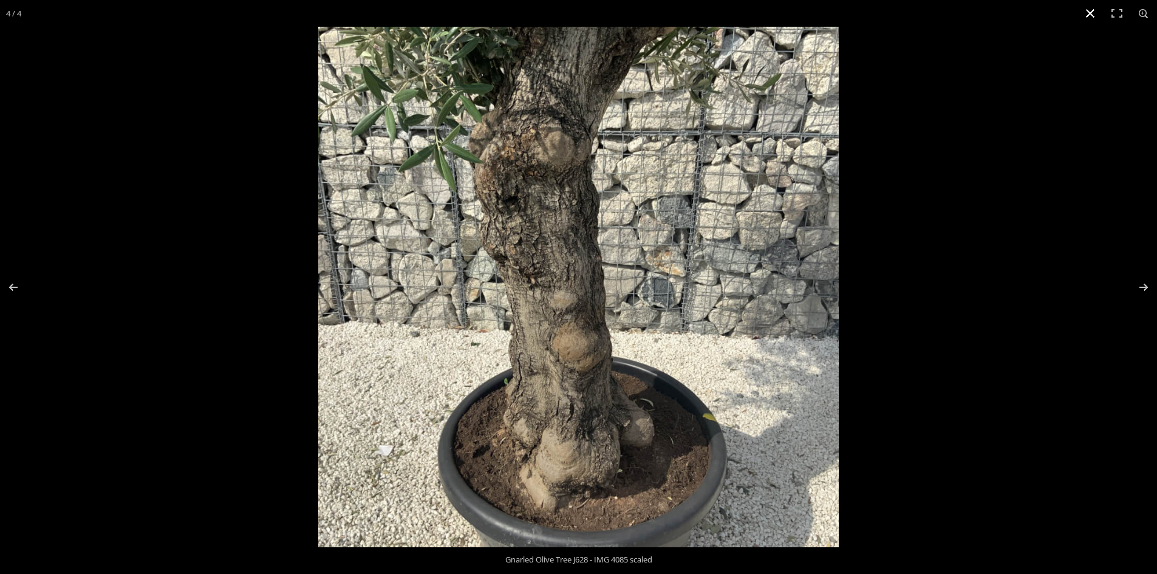
click at [1086, 12] on button "Close (Esc)" at bounding box center [1090, 13] width 27 height 27
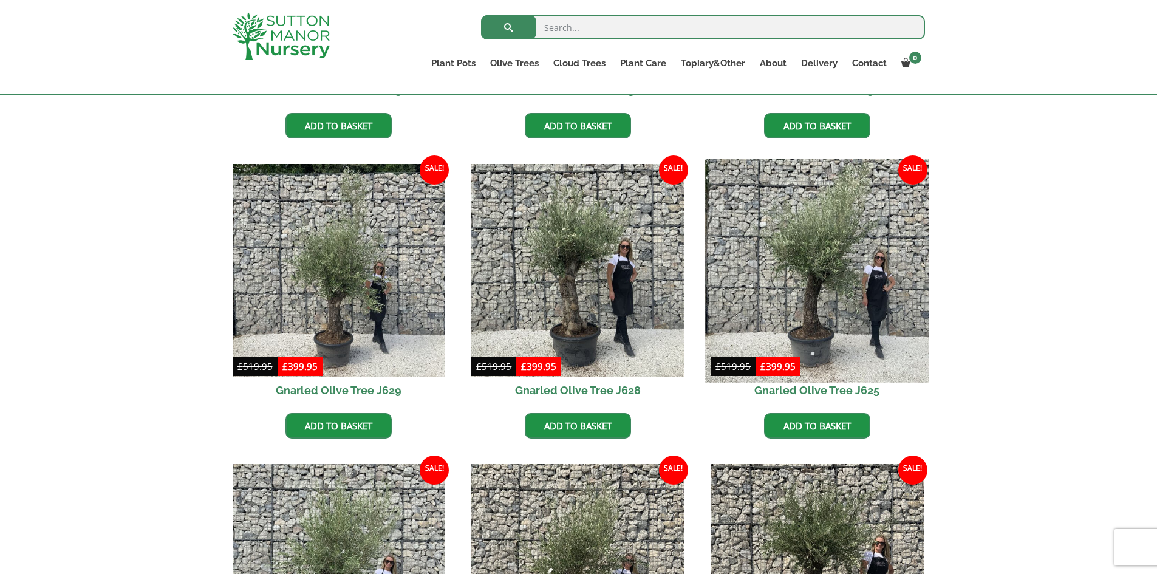
click at [807, 299] on img at bounding box center [816, 269] width 223 height 223
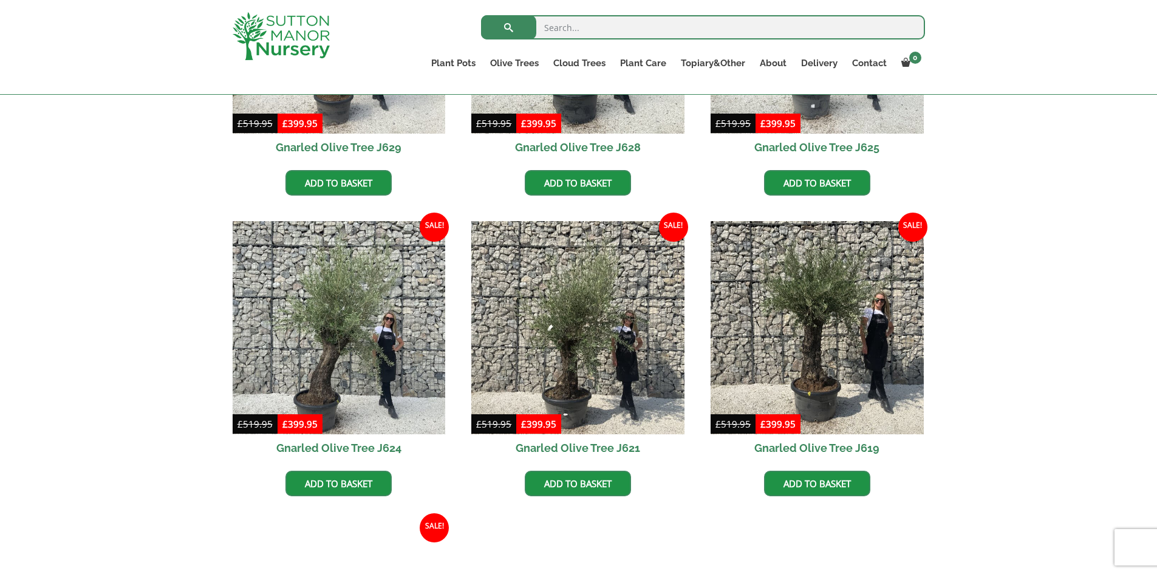
scroll to position [845, 0]
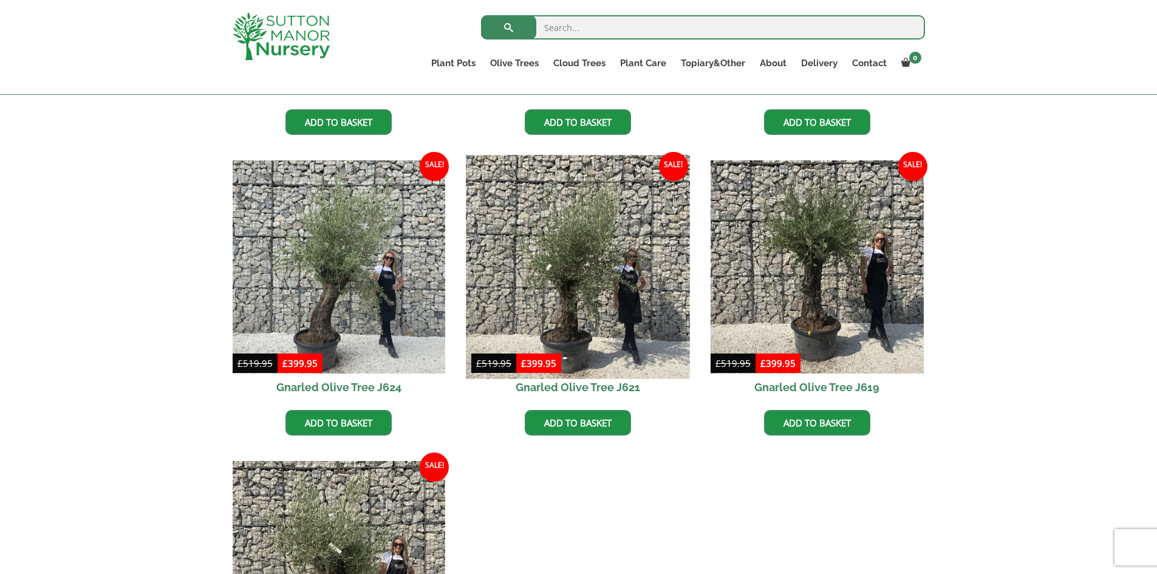
click at [596, 287] on img at bounding box center [577, 266] width 223 height 223
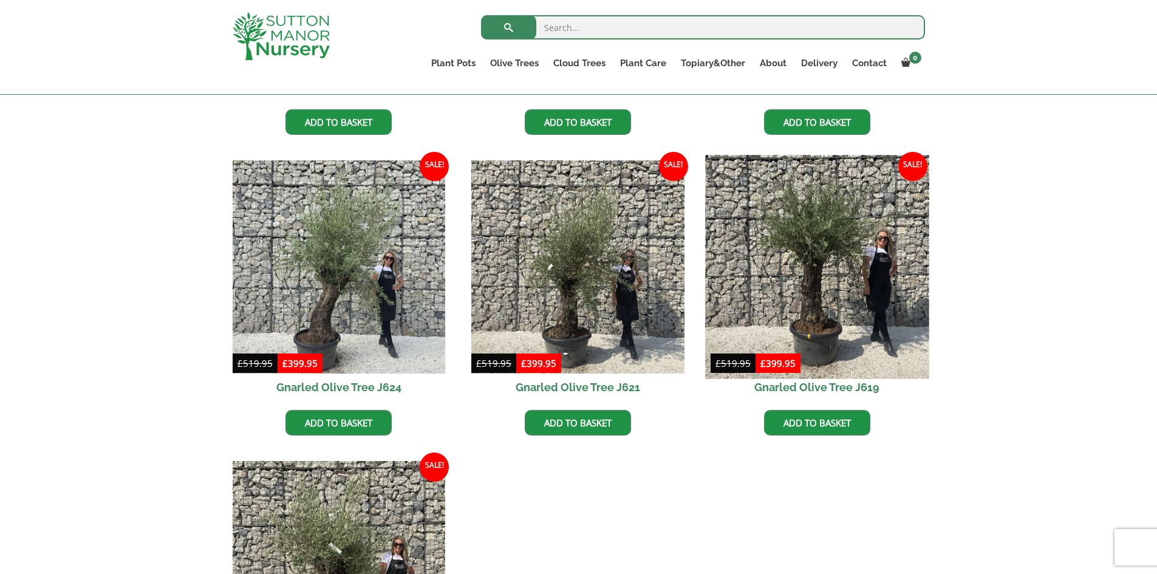
click at [829, 295] on img at bounding box center [816, 266] width 223 height 223
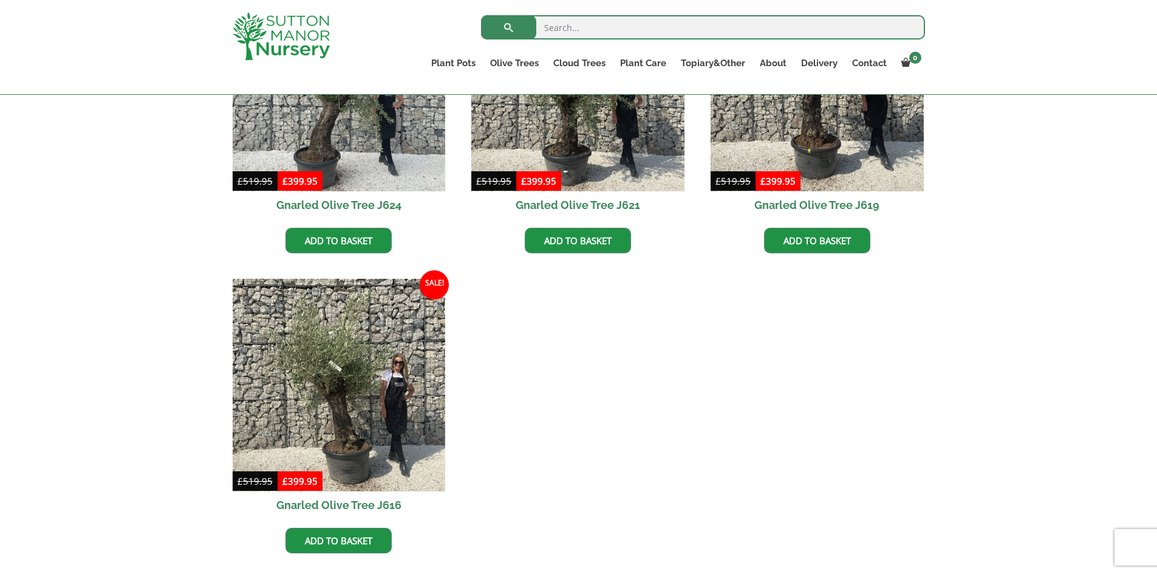
scroll to position [1210, 0]
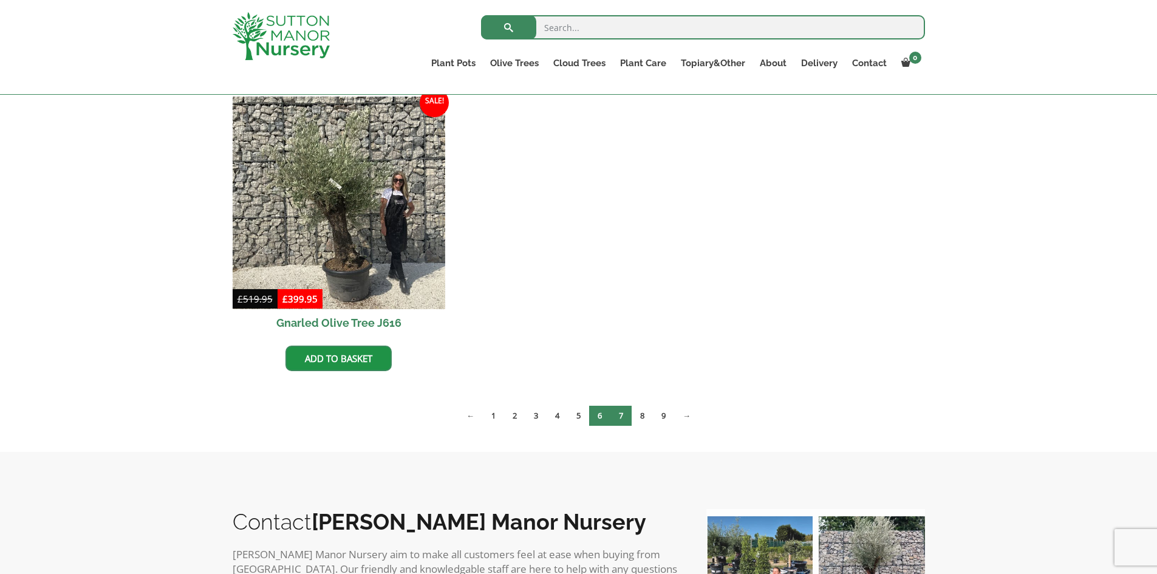
click at [621, 417] on link "7" at bounding box center [620, 416] width 21 height 20
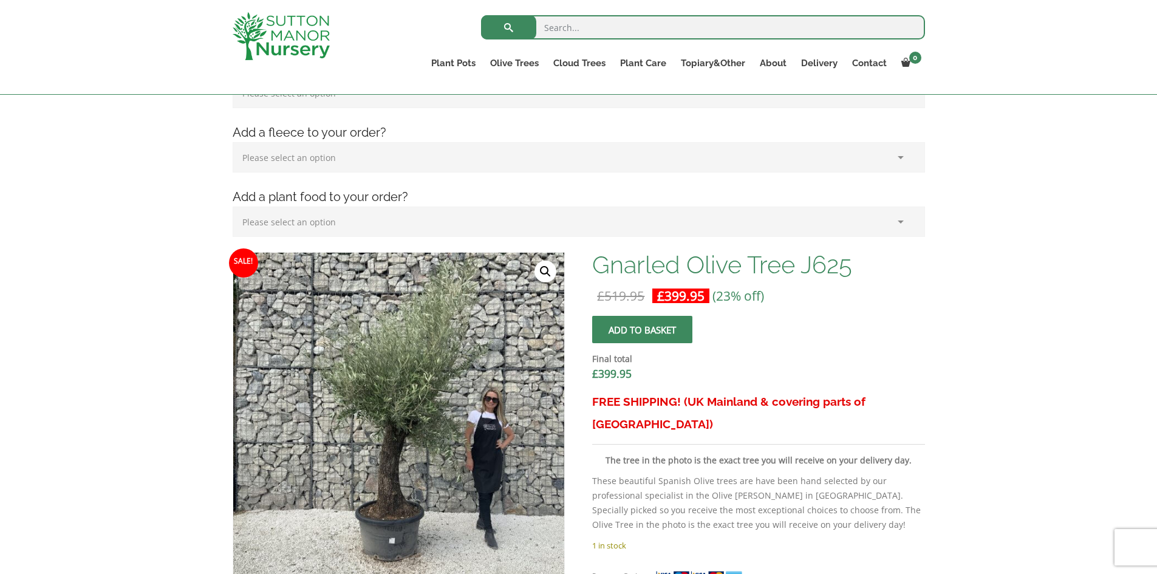
scroll to position [304, 0]
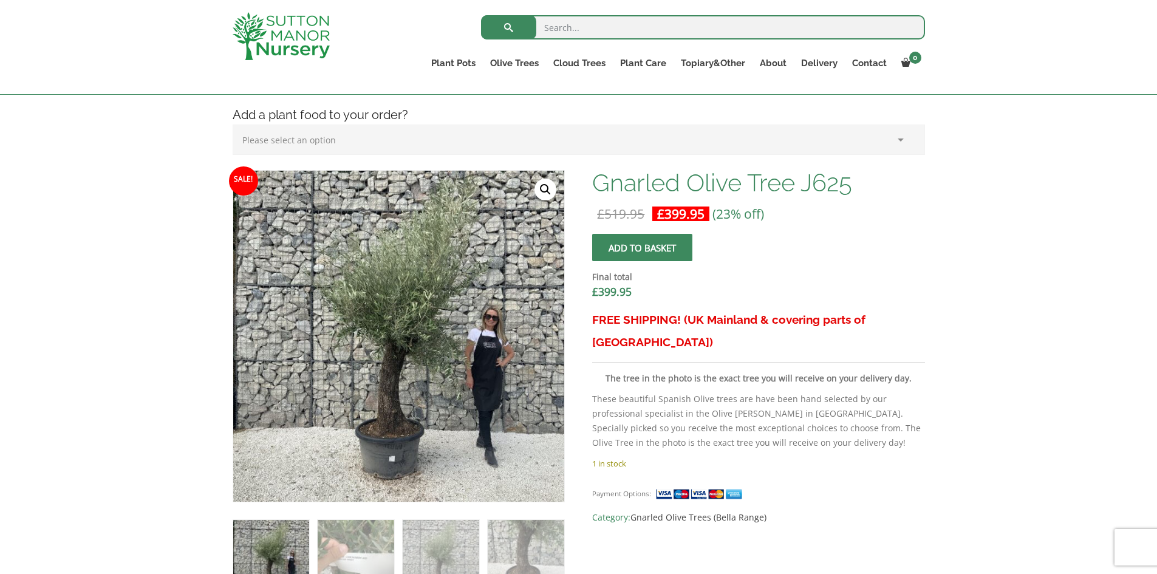
click at [548, 185] on link "🔍" at bounding box center [545, 190] width 22 height 22
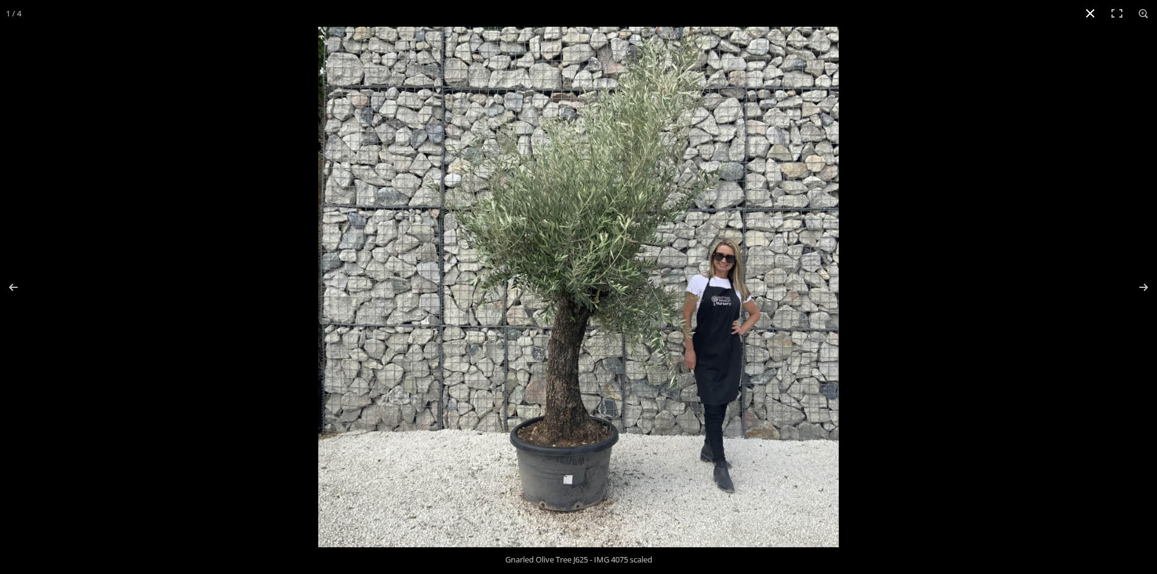
click at [1088, 12] on button "Close (Esc)" at bounding box center [1090, 13] width 27 height 27
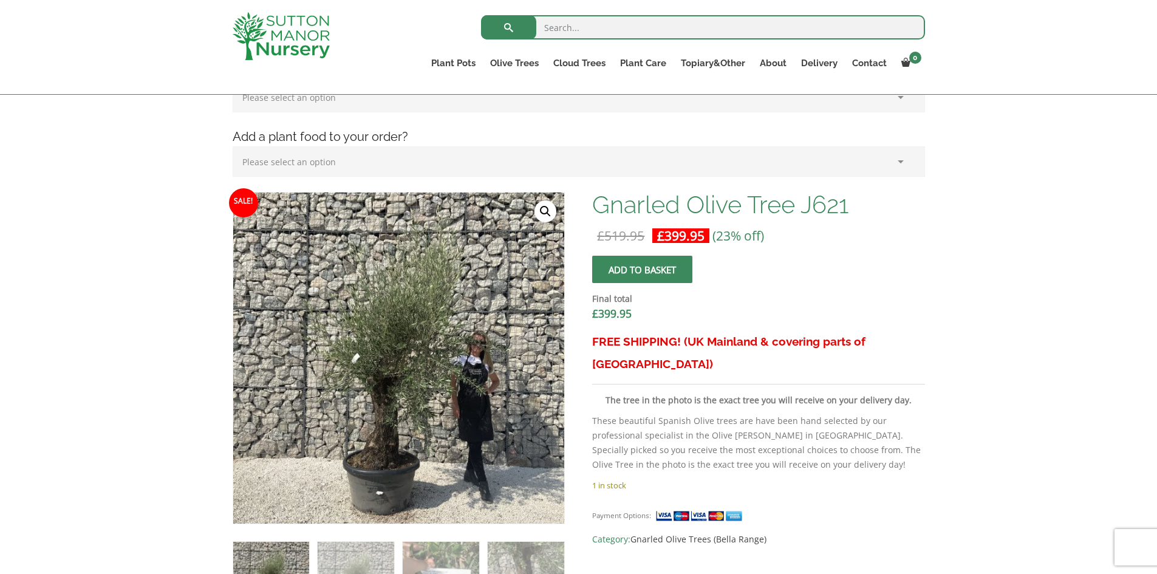
click at [550, 209] on link "🔍" at bounding box center [545, 211] width 22 height 22
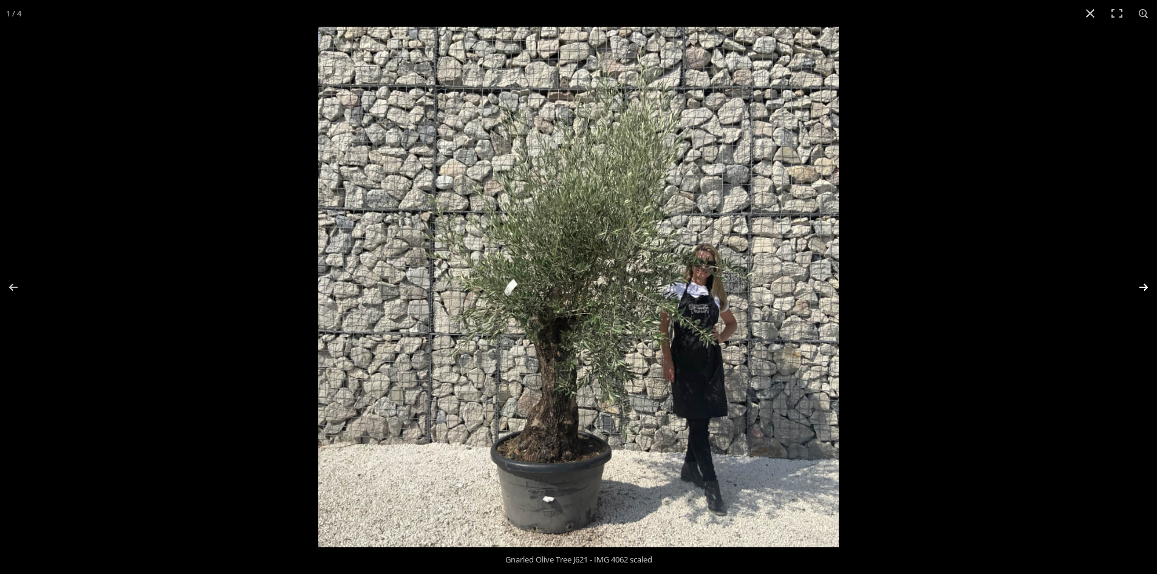
click at [1143, 286] on button "Next (arrow right)" at bounding box center [1135, 287] width 43 height 61
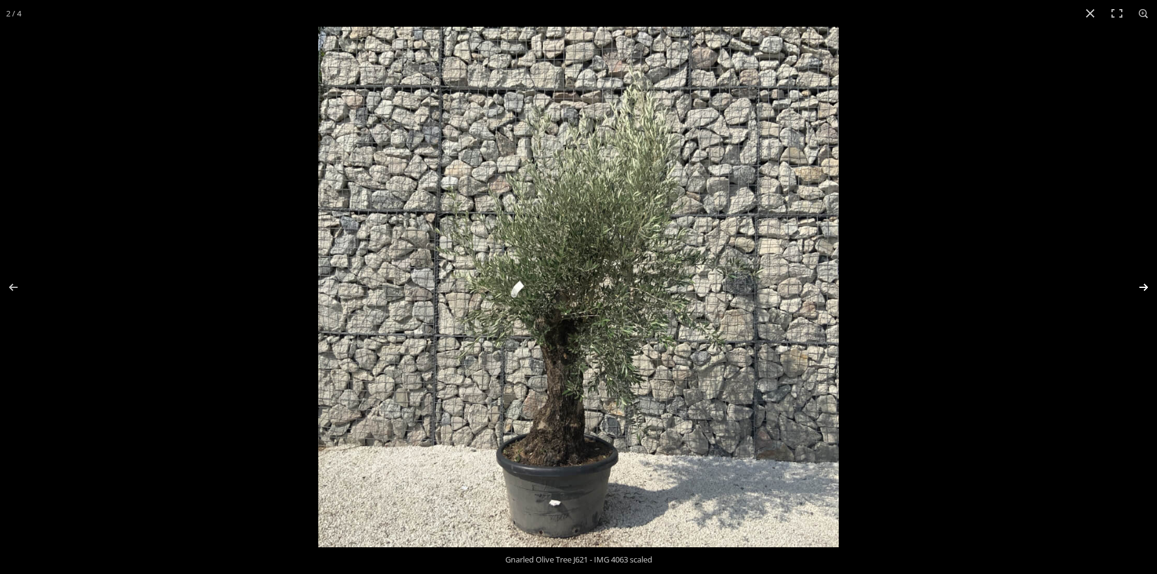
click at [1144, 285] on button "Next (arrow right)" at bounding box center [1135, 287] width 43 height 61
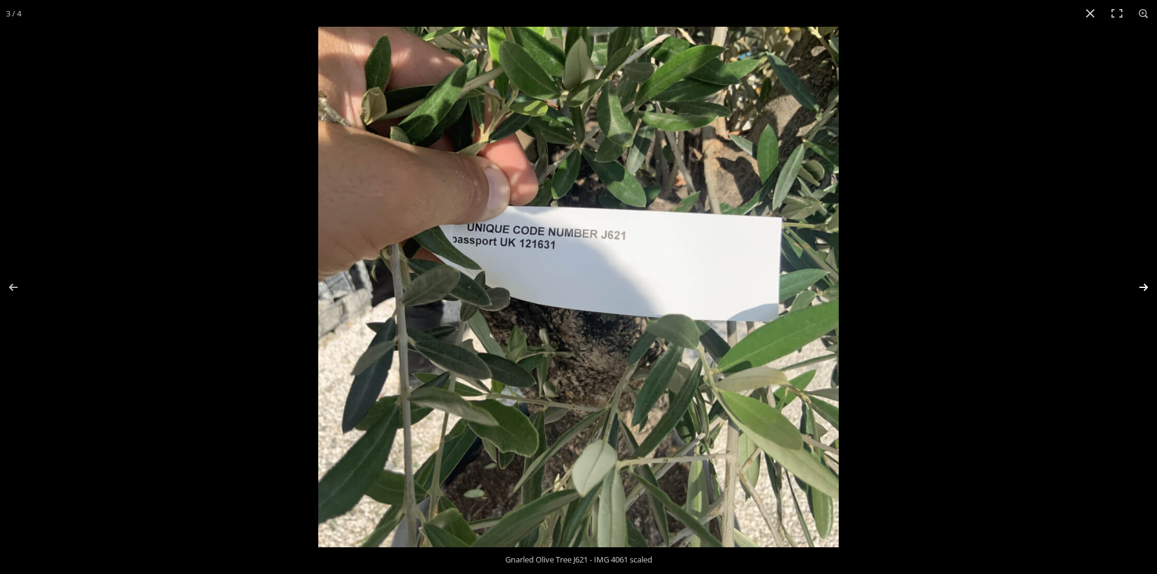
click at [1144, 285] on button "Next (arrow right)" at bounding box center [1135, 287] width 43 height 61
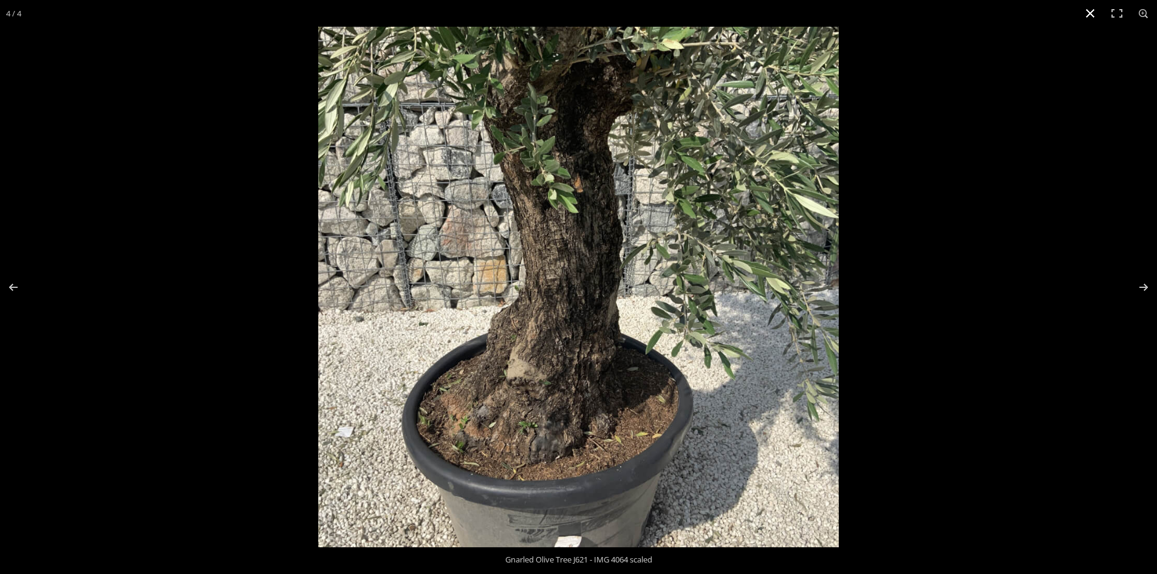
click at [1089, 12] on button "Close (Esc)" at bounding box center [1090, 13] width 27 height 27
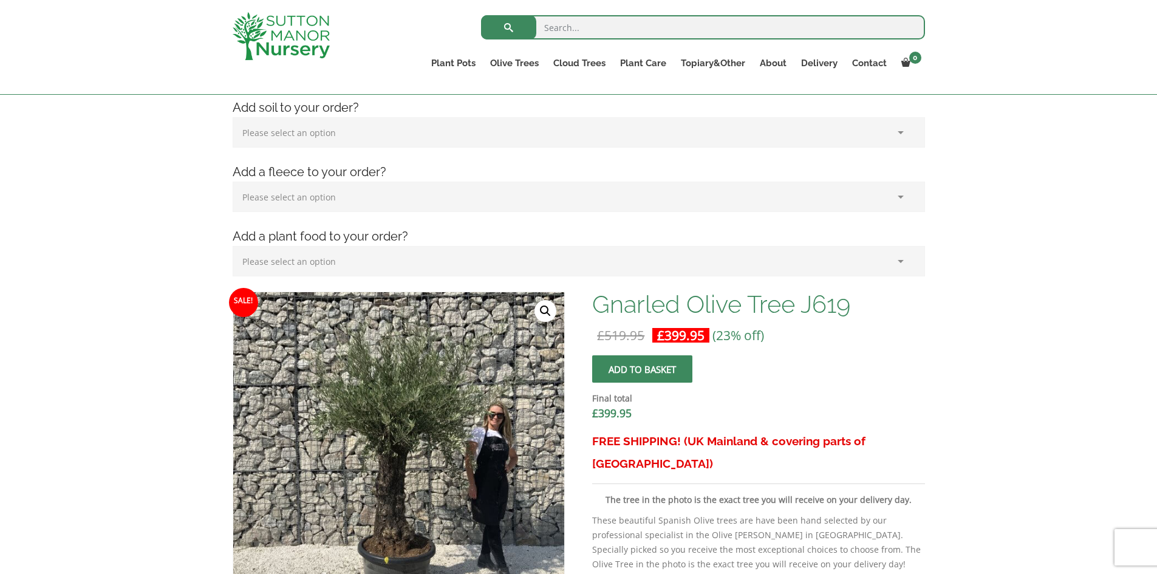
scroll to position [304, 0]
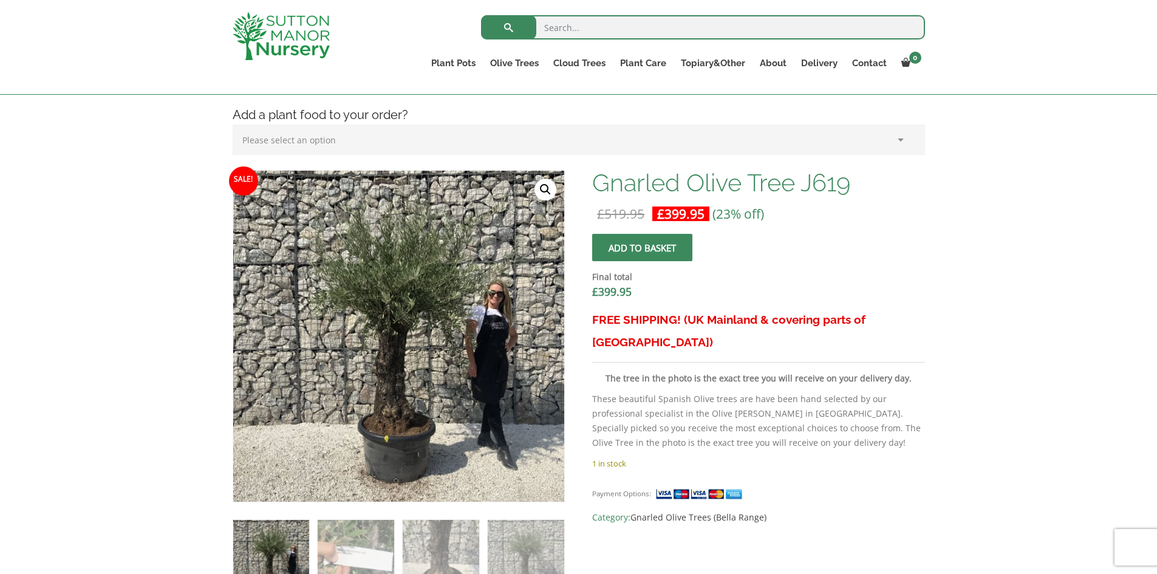
click at [539, 190] on link "🔍" at bounding box center [545, 190] width 22 height 22
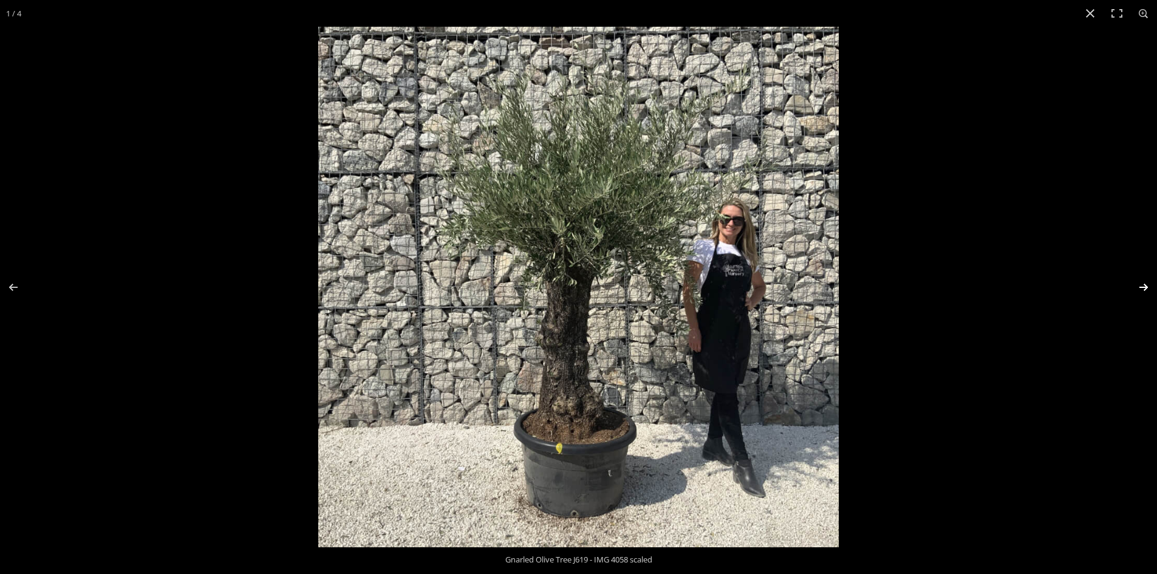
click at [1148, 288] on button "Next (arrow right)" at bounding box center [1135, 287] width 43 height 61
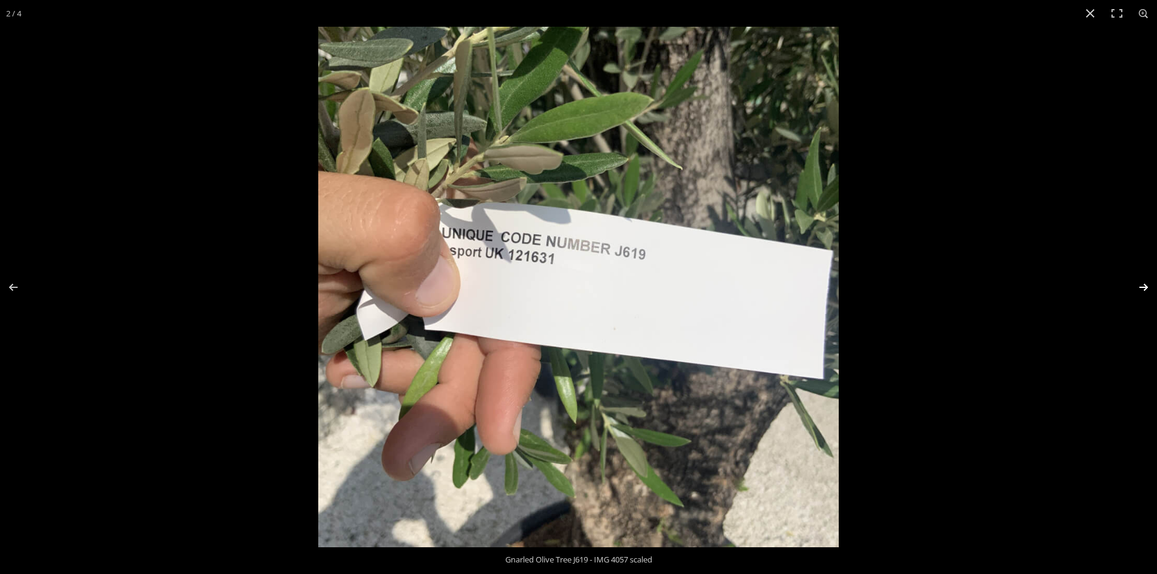
click at [1148, 288] on button "Next (arrow right)" at bounding box center [1135, 287] width 43 height 61
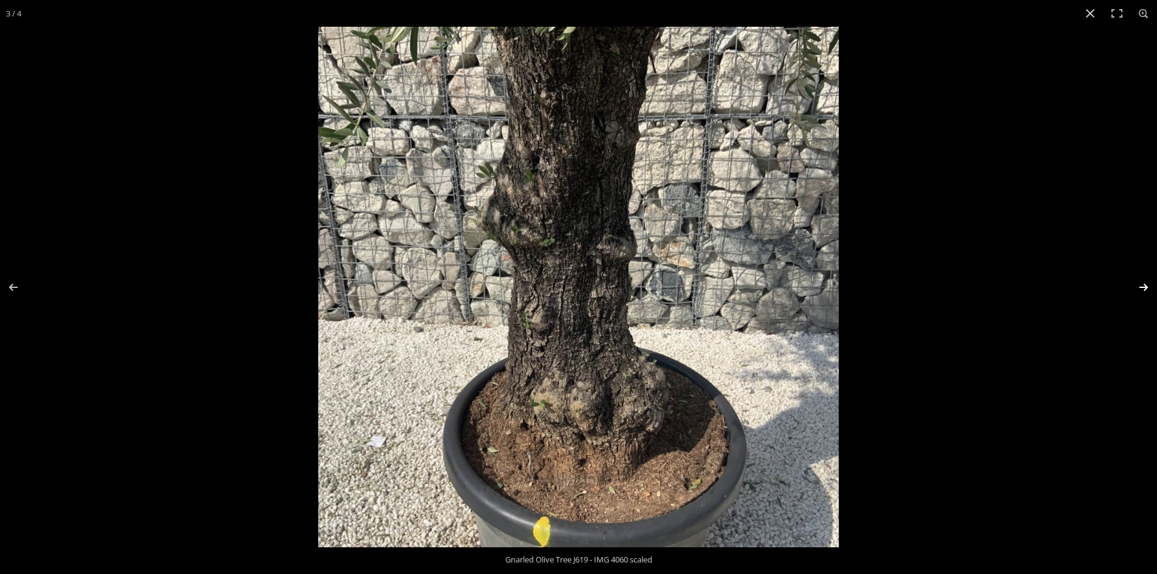
click at [1148, 288] on button "Next (arrow right)" at bounding box center [1135, 287] width 43 height 61
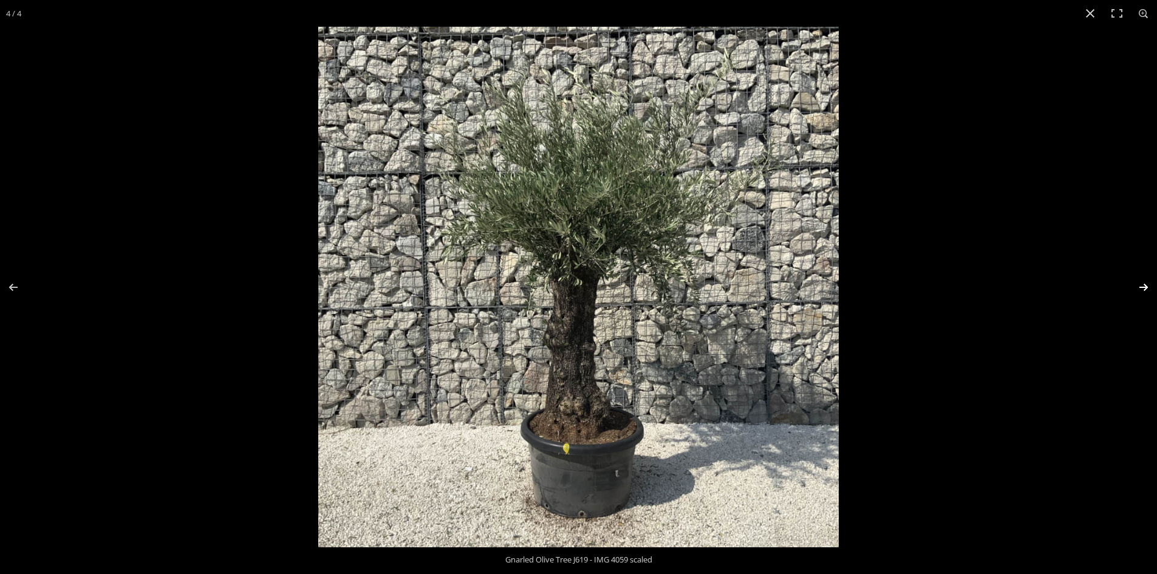
click at [1148, 288] on button "Next (arrow right)" at bounding box center [1135, 287] width 43 height 61
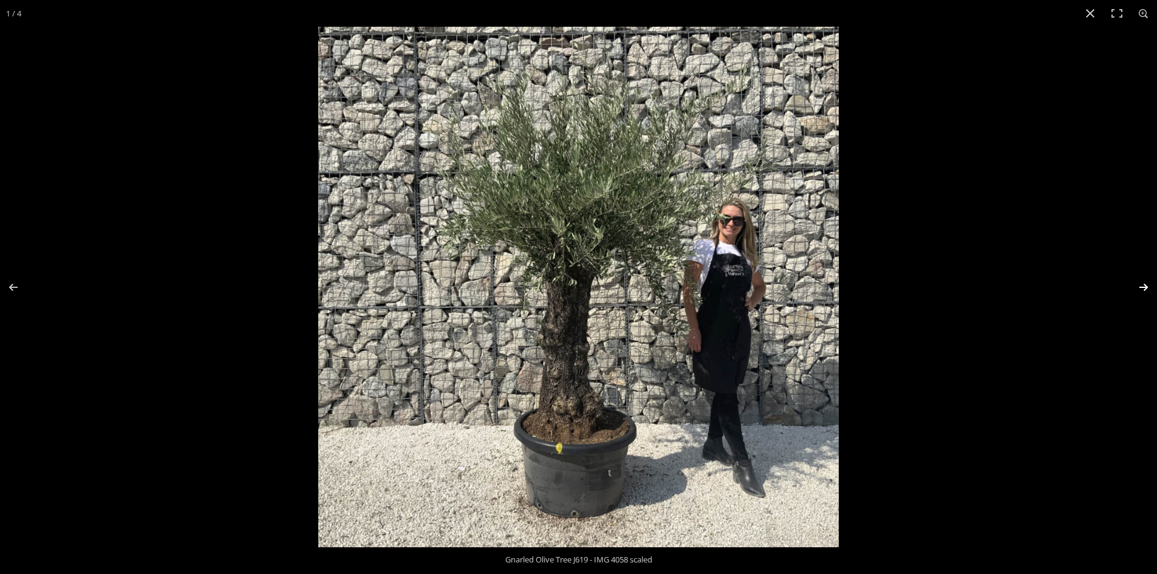
click at [1146, 287] on button "Next (arrow right)" at bounding box center [1135, 287] width 43 height 61
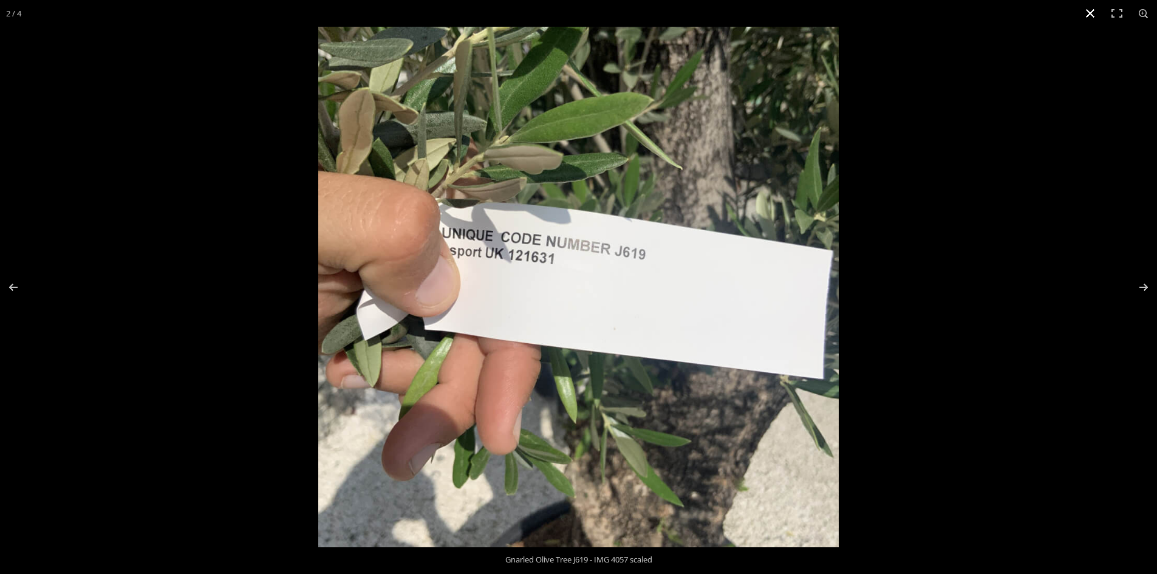
click at [1091, 12] on button "Close (Esc)" at bounding box center [1090, 13] width 27 height 27
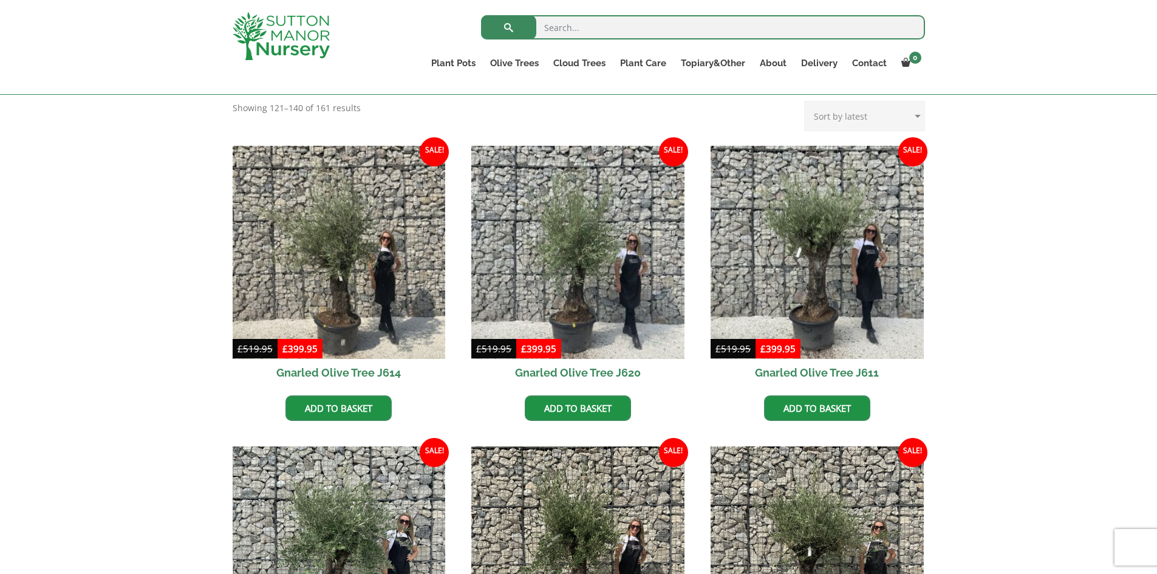
scroll to position [282, 0]
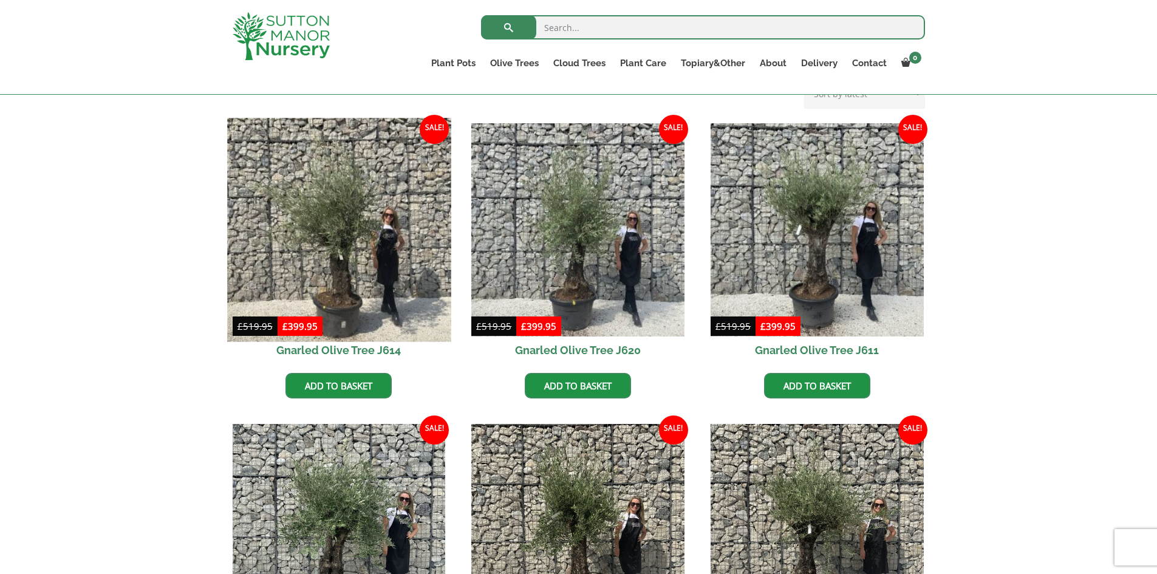
click at [330, 276] on img at bounding box center [338, 229] width 223 height 223
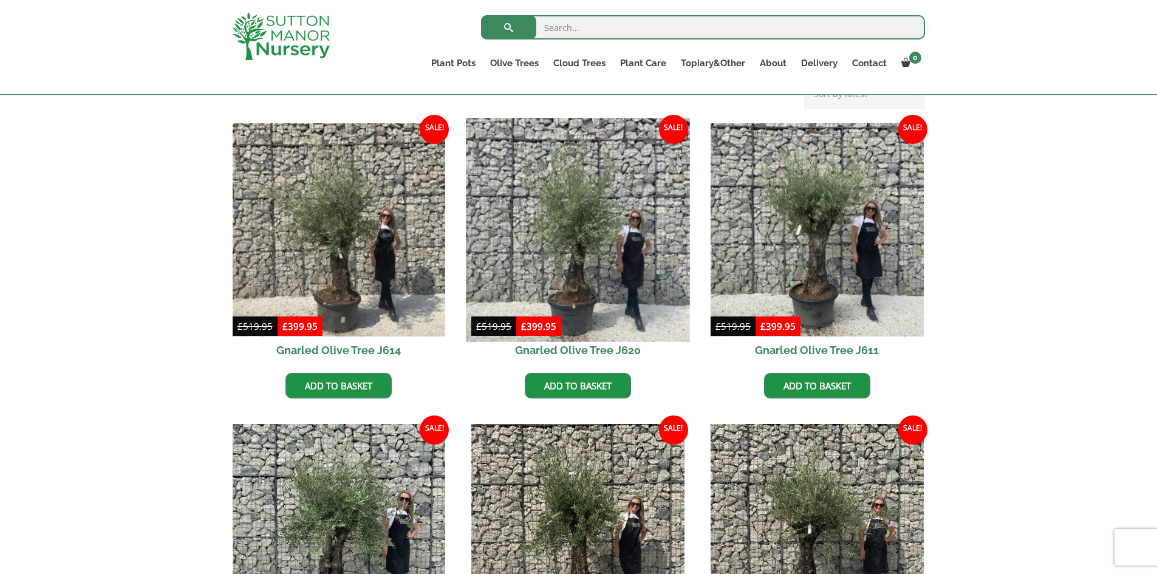
click at [657, 273] on img at bounding box center [577, 229] width 223 height 223
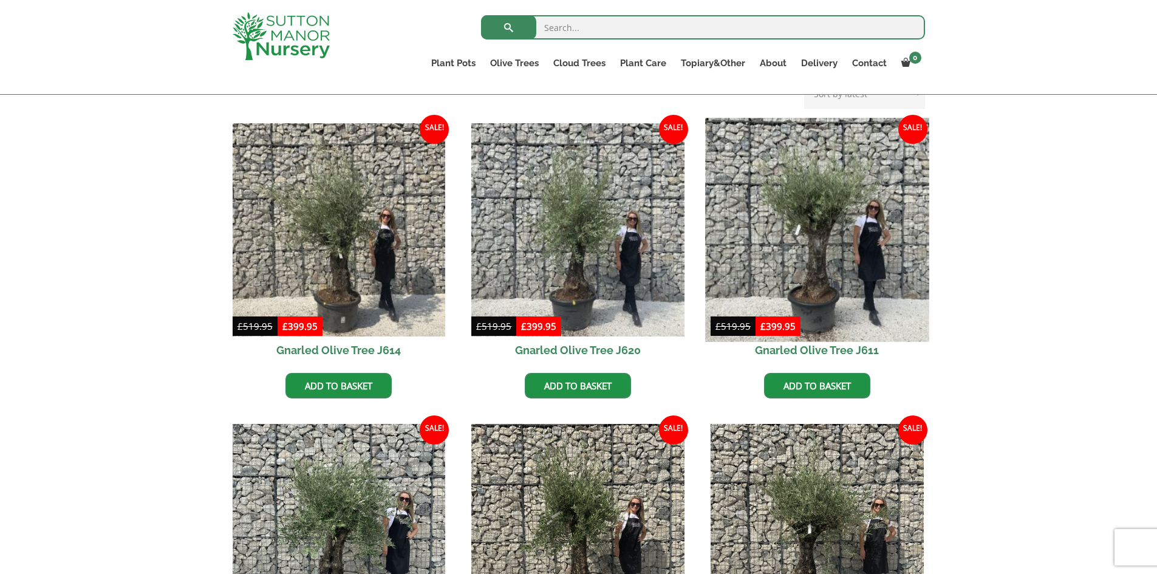
click at [830, 260] on img at bounding box center [816, 229] width 223 height 223
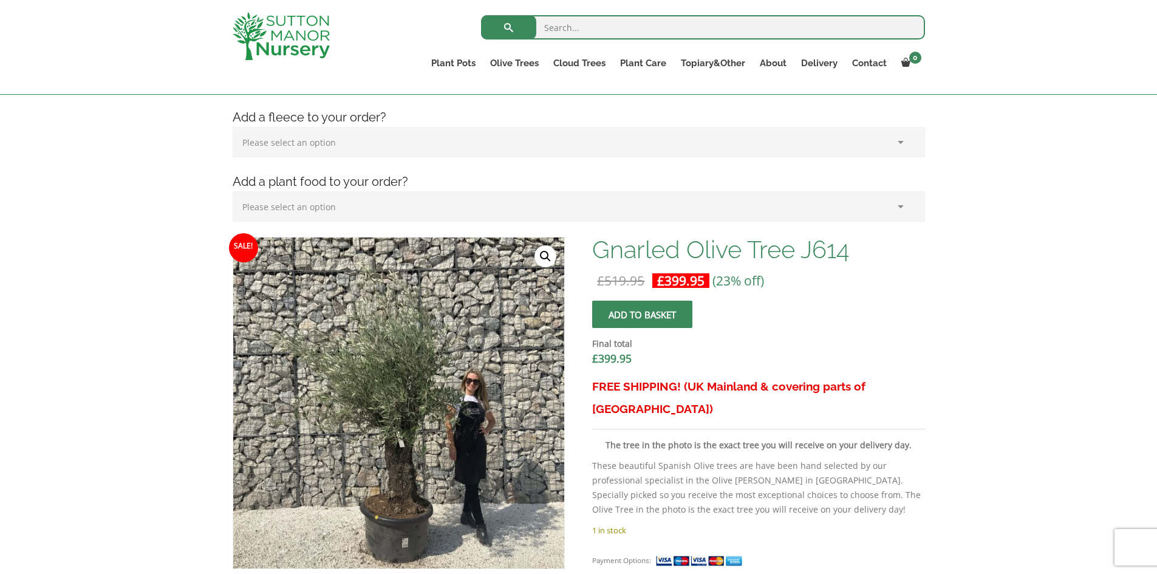
scroll to position [304, 0]
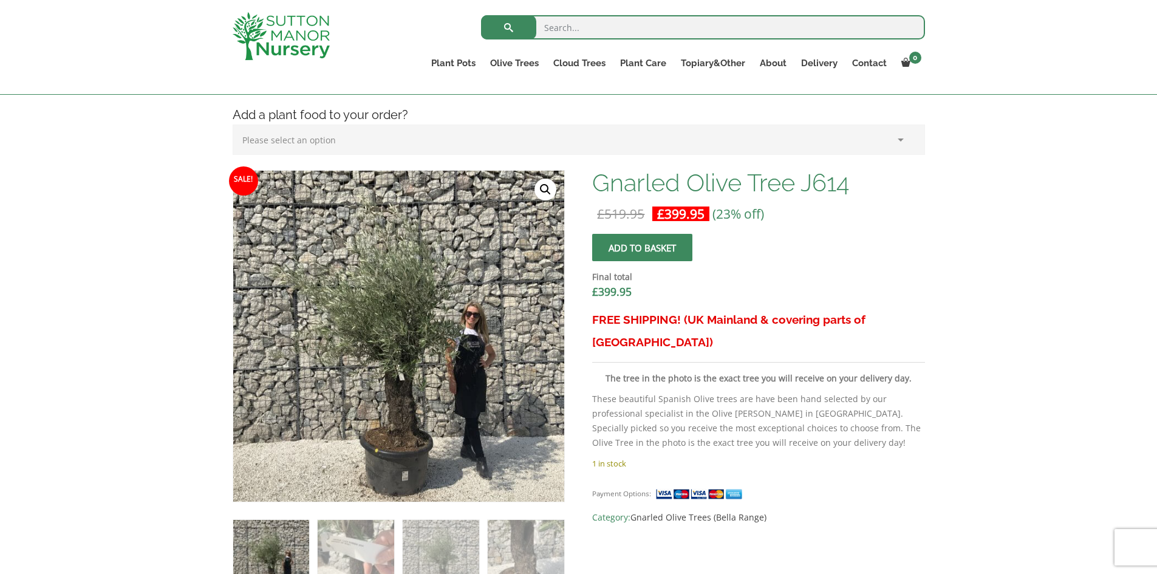
click at [539, 188] on link "🔍" at bounding box center [545, 190] width 22 height 22
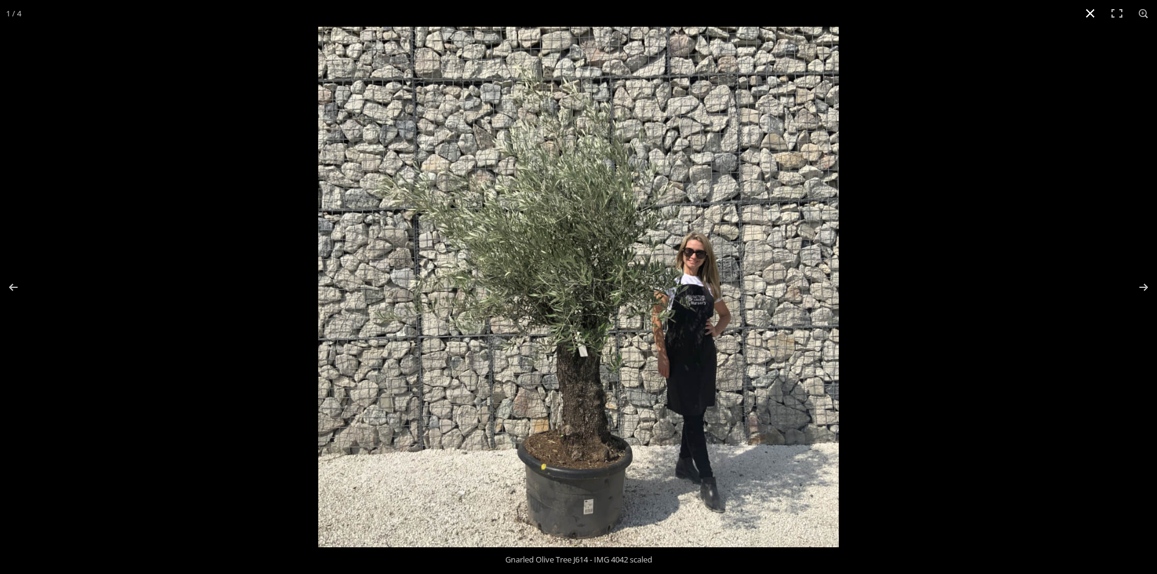
click at [1091, 9] on button "Close (Esc)" at bounding box center [1090, 13] width 27 height 27
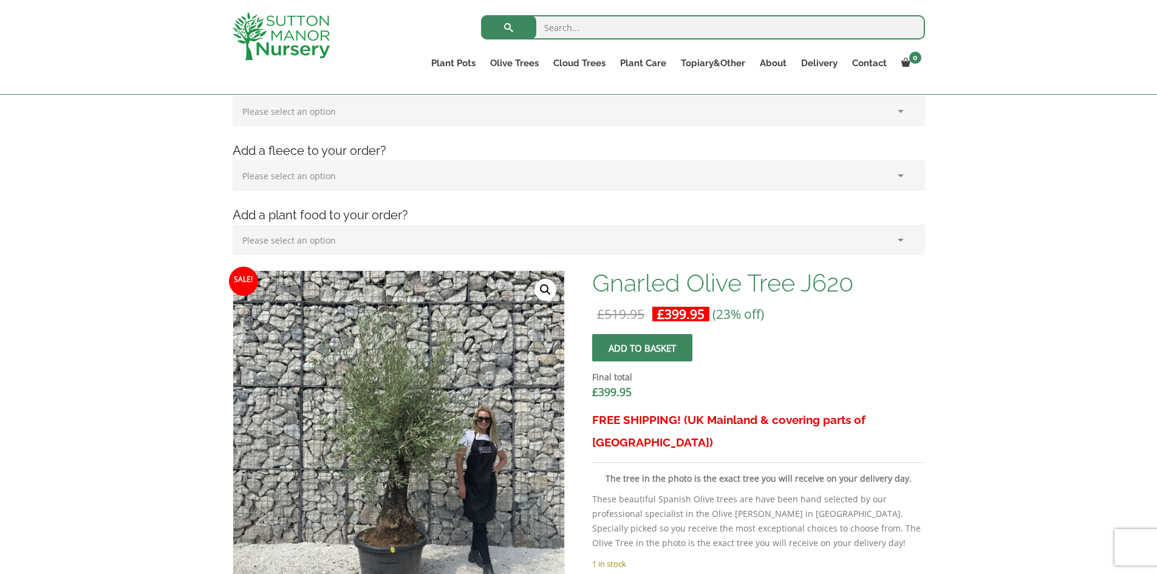
scroll to position [282, 0]
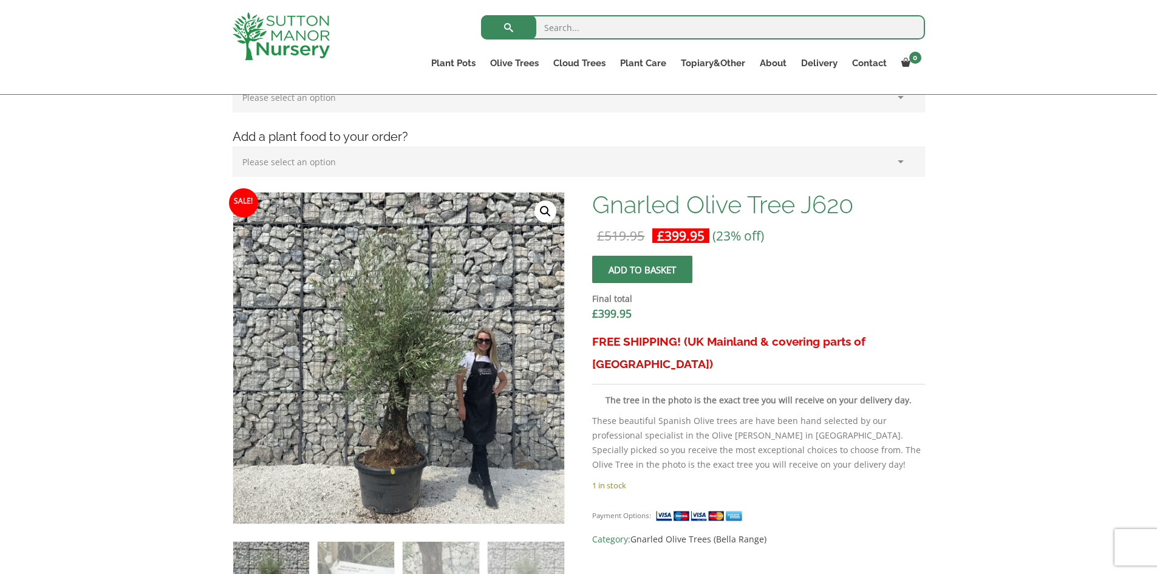
click at [551, 208] on link "🔍" at bounding box center [545, 211] width 22 height 22
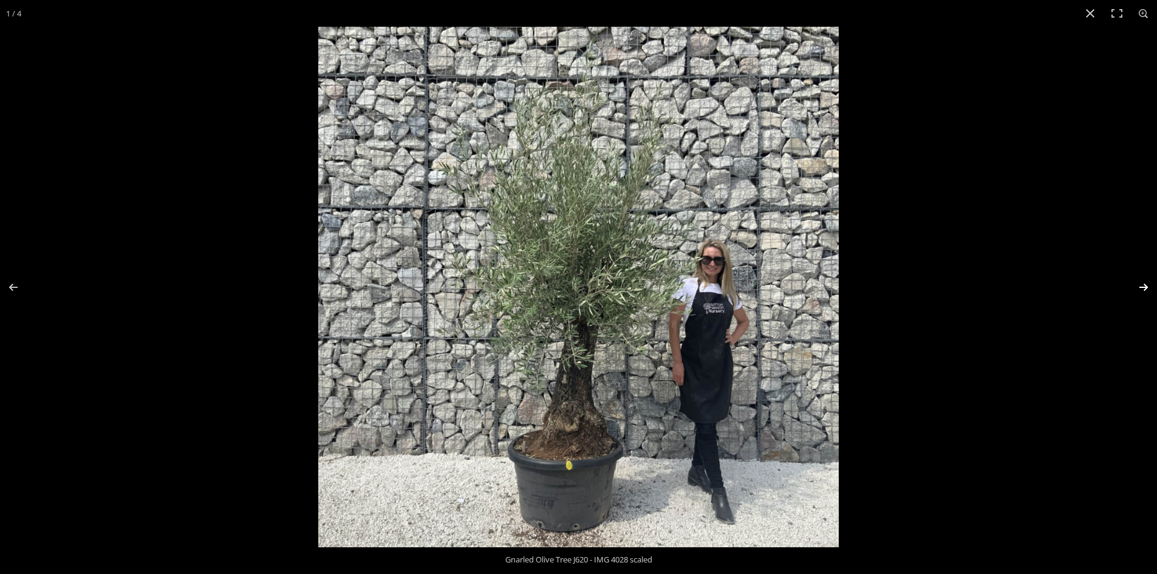
click at [1140, 287] on button "Next (arrow right)" at bounding box center [1135, 287] width 43 height 61
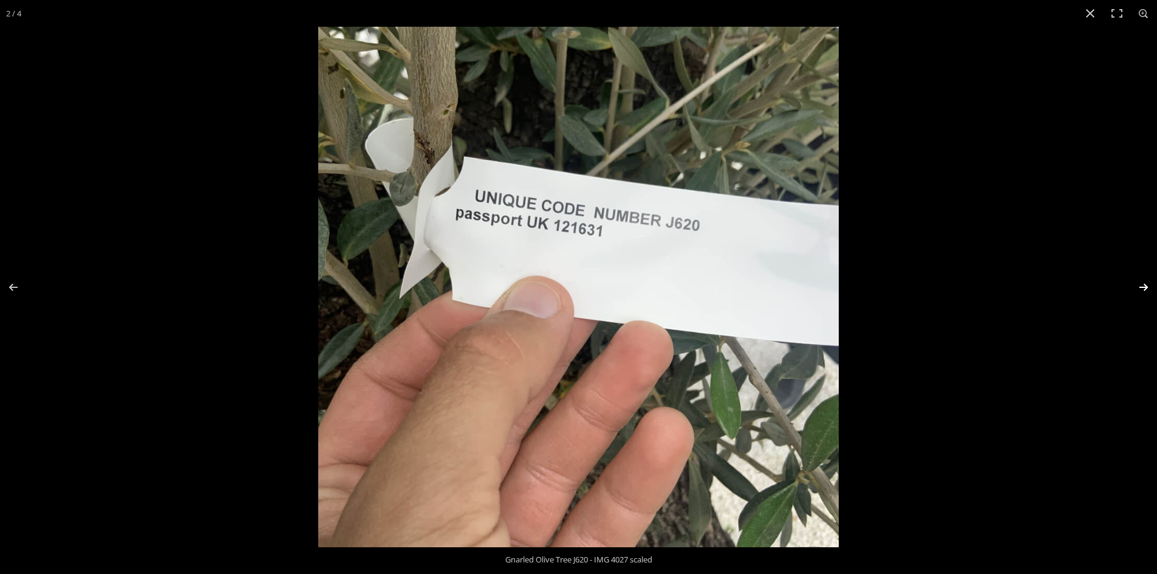
click at [1141, 287] on button "Next (arrow right)" at bounding box center [1135, 287] width 43 height 61
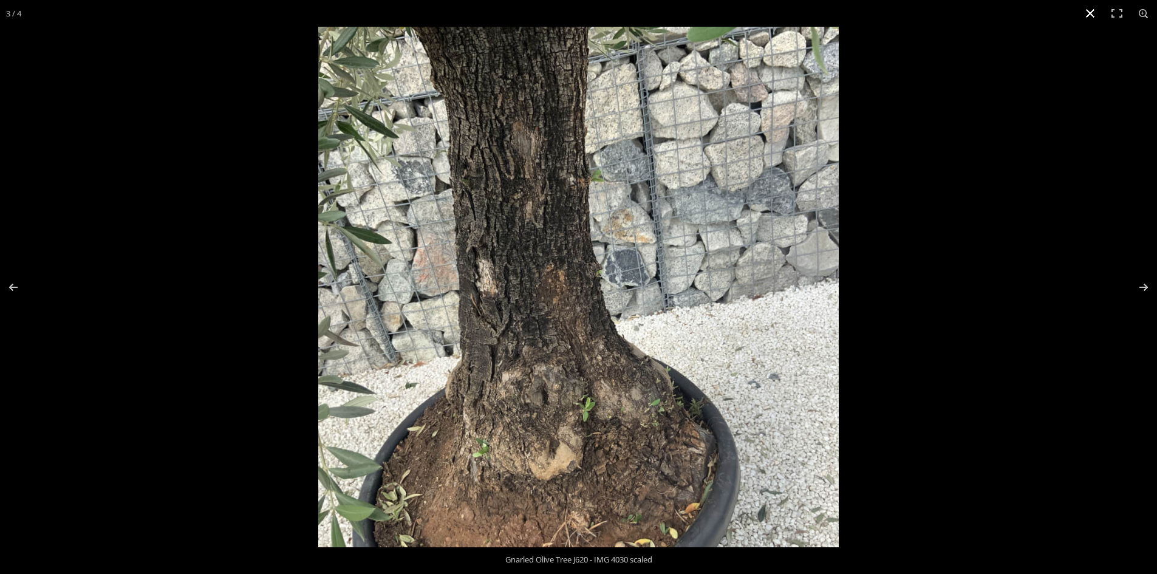
click at [1086, 12] on button "Close (Esc)" at bounding box center [1090, 13] width 27 height 27
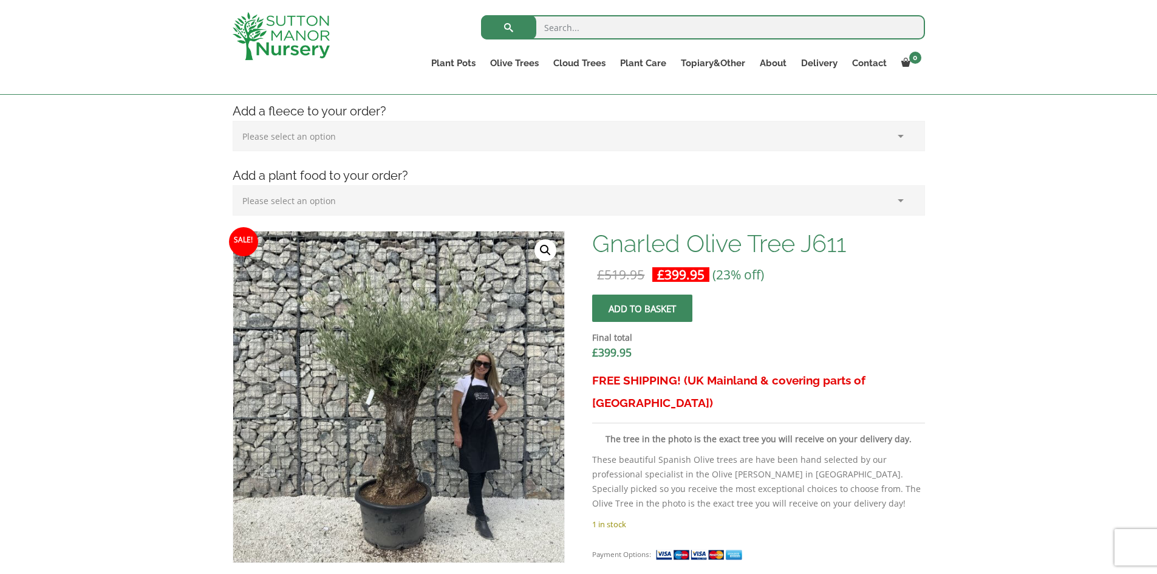
click at [542, 251] on link "🔍" at bounding box center [545, 250] width 22 height 22
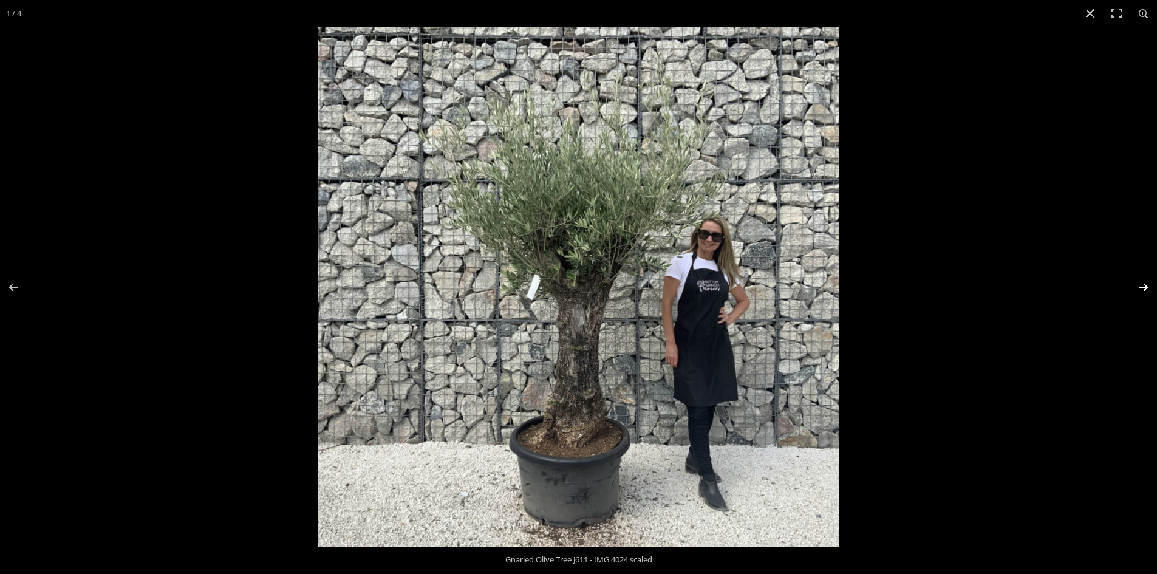
click at [1142, 285] on button "Next (arrow right)" at bounding box center [1135, 287] width 43 height 61
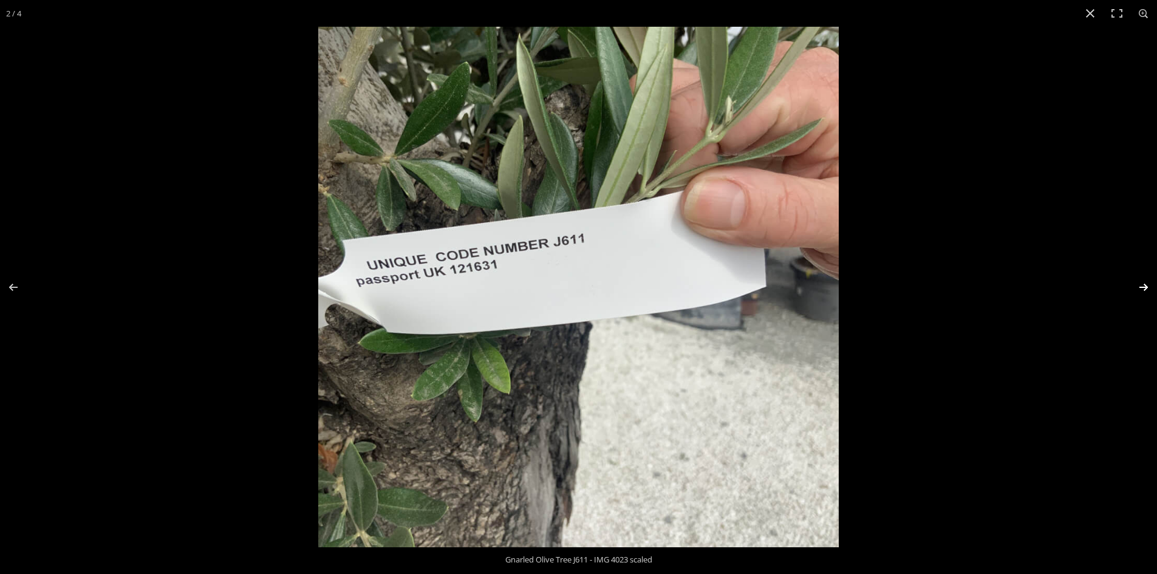
click at [1142, 285] on button "Next (arrow right)" at bounding box center [1135, 287] width 43 height 61
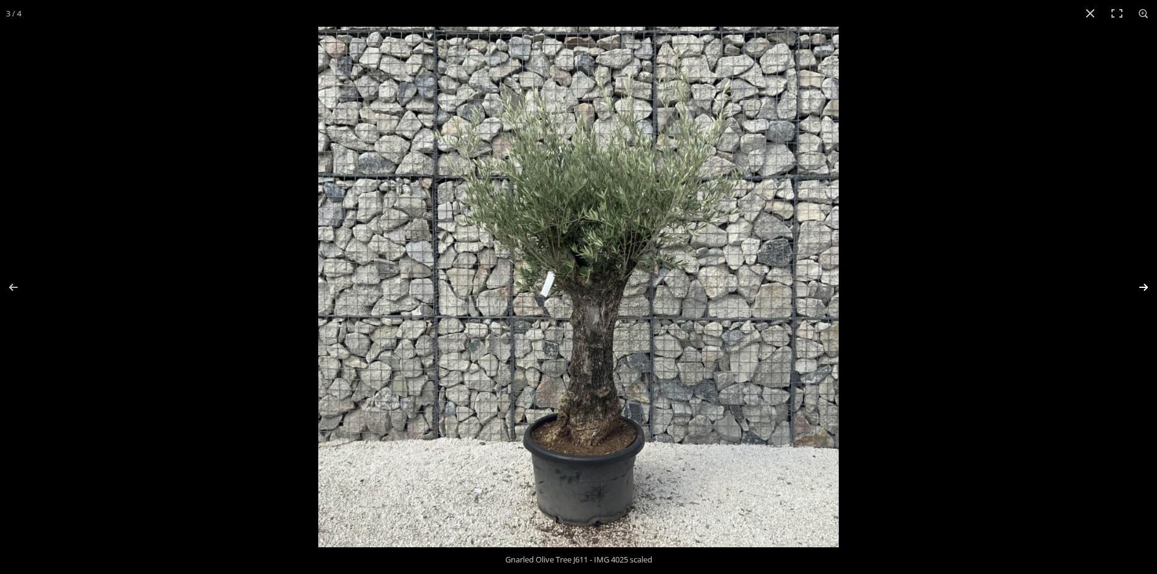
click at [1142, 285] on button "Next (arrow right)" at bounding box center [1135, 287] width 43 height 61
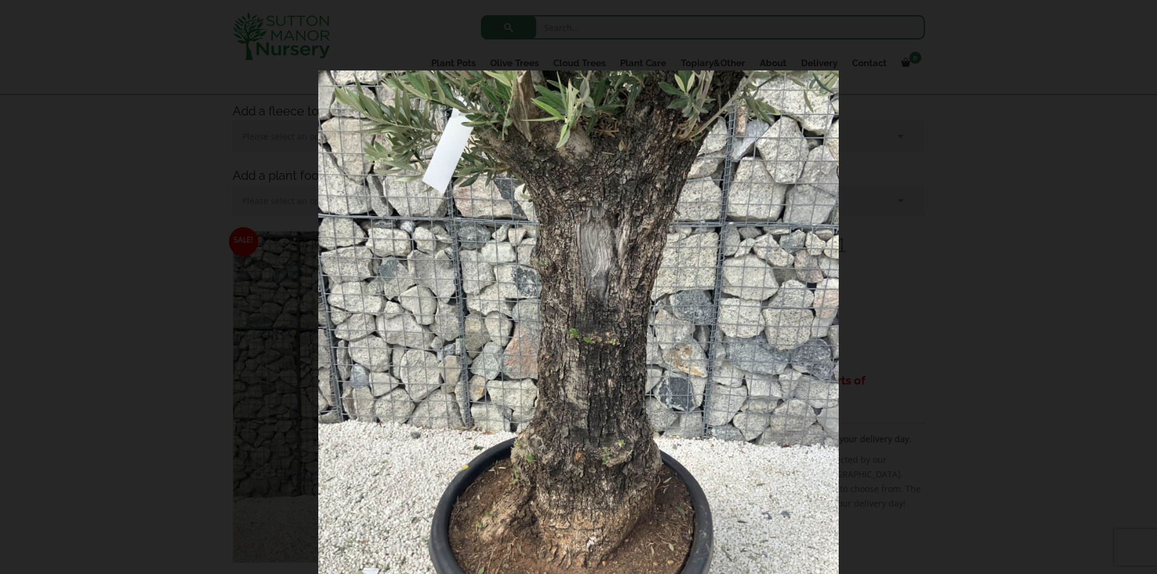
click at [598, 137] on img at bounding box center [578, 330] width 520 height 520
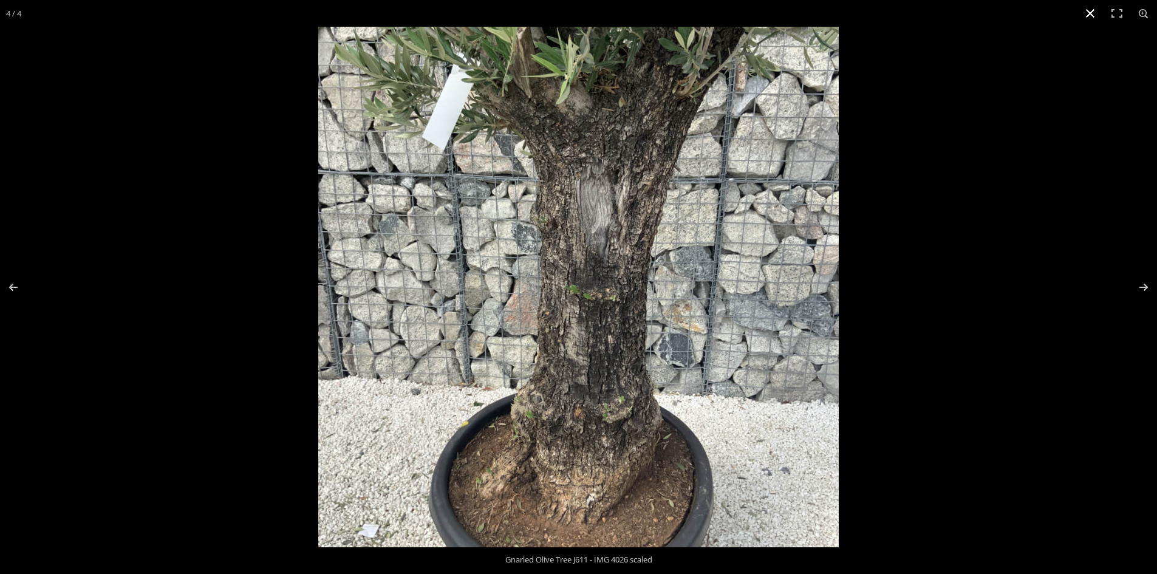
click at [1088, 12] on button "Close (Esc)" at bounding box center [1090, 13] width 27 height 27
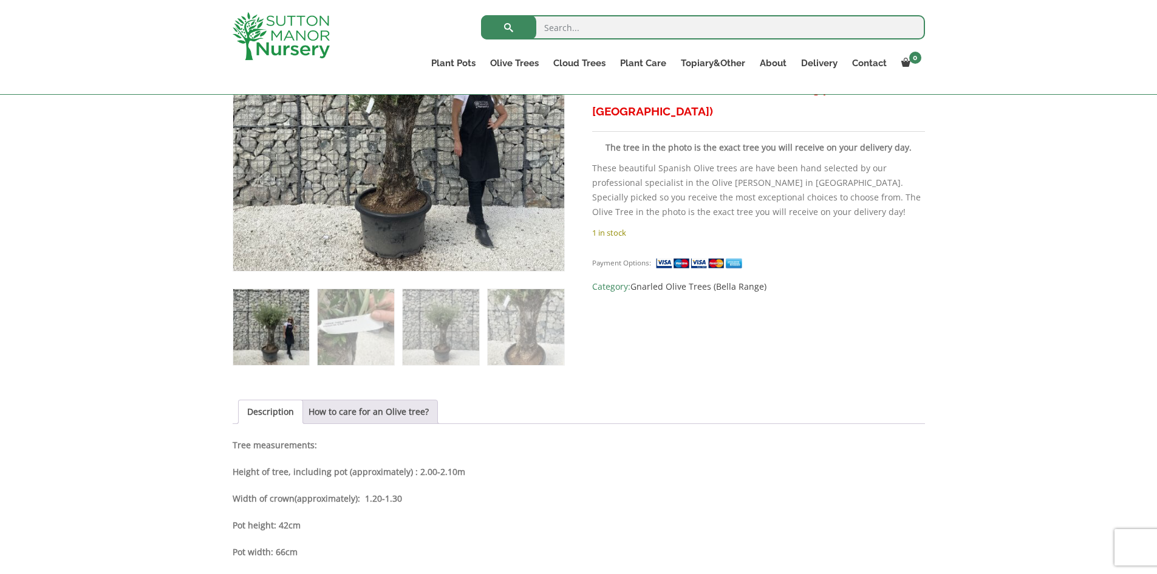
scroll to position [607, 0]
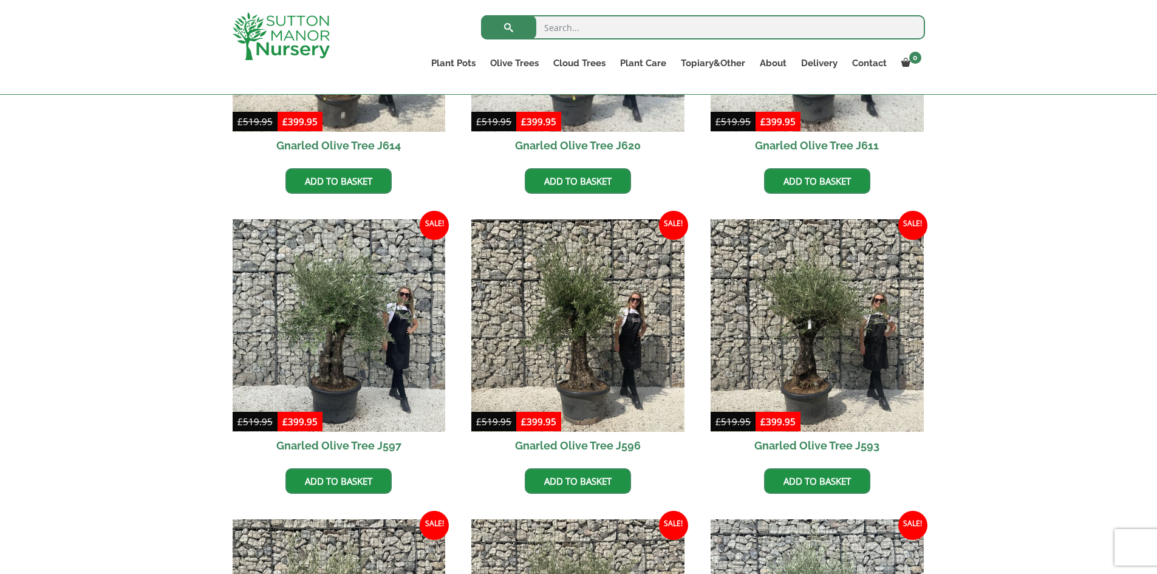
scroll to position [564, 0]
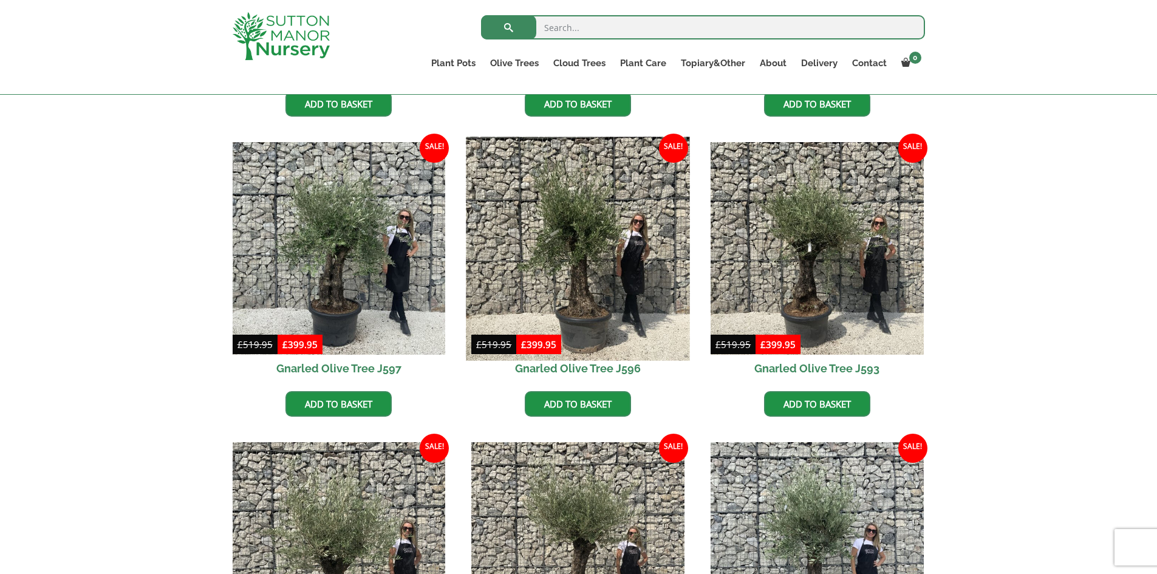
click at [597, 273] on img at bounding box center [577, 248] width 223 height 223
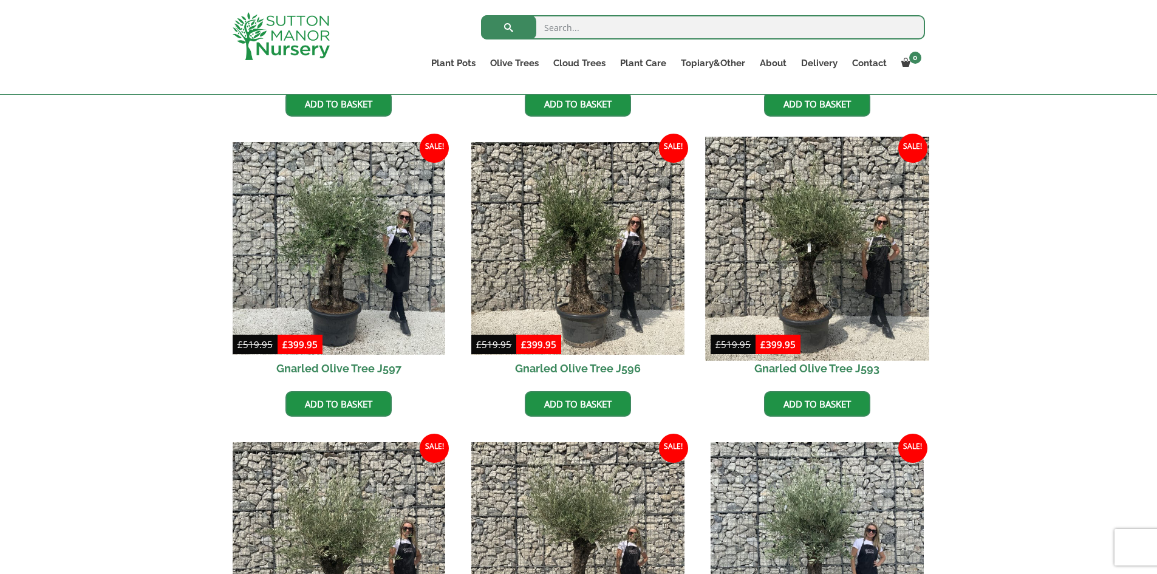
click at [820, 240] on img at bounding box center [816, 248] width 223 height 223
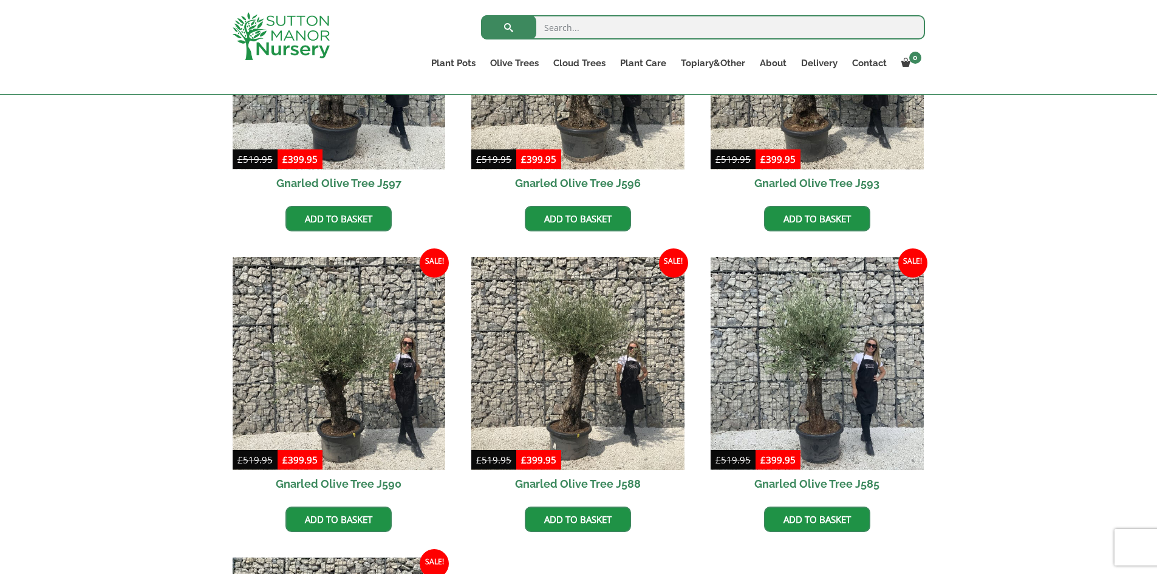
scroll to position [928, 0]
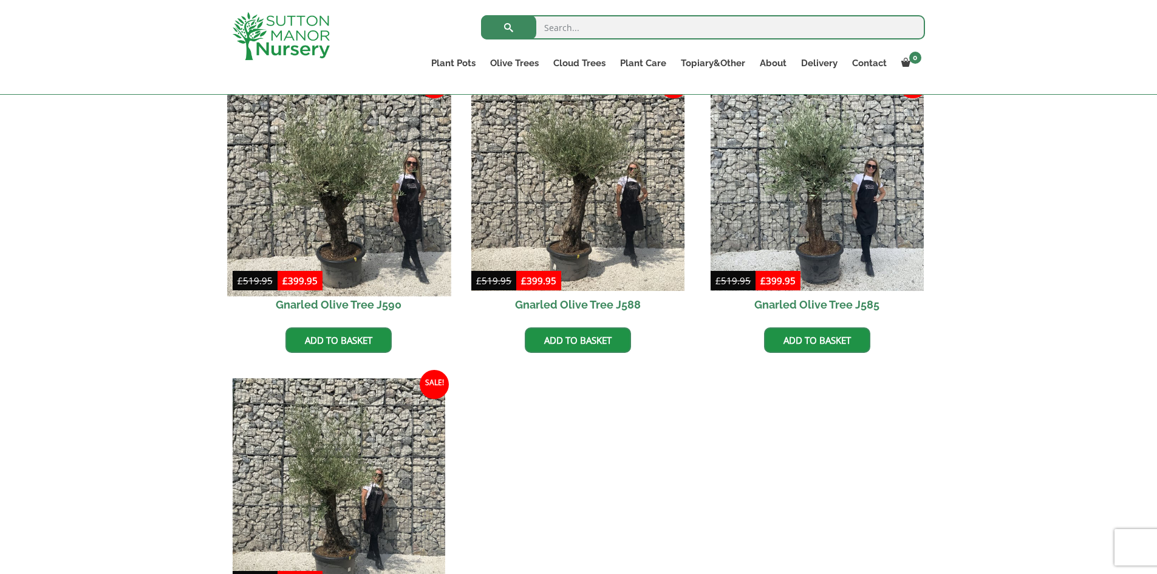
click at [335, 213] on img at bounding box center [338, 183] width 223 height 223
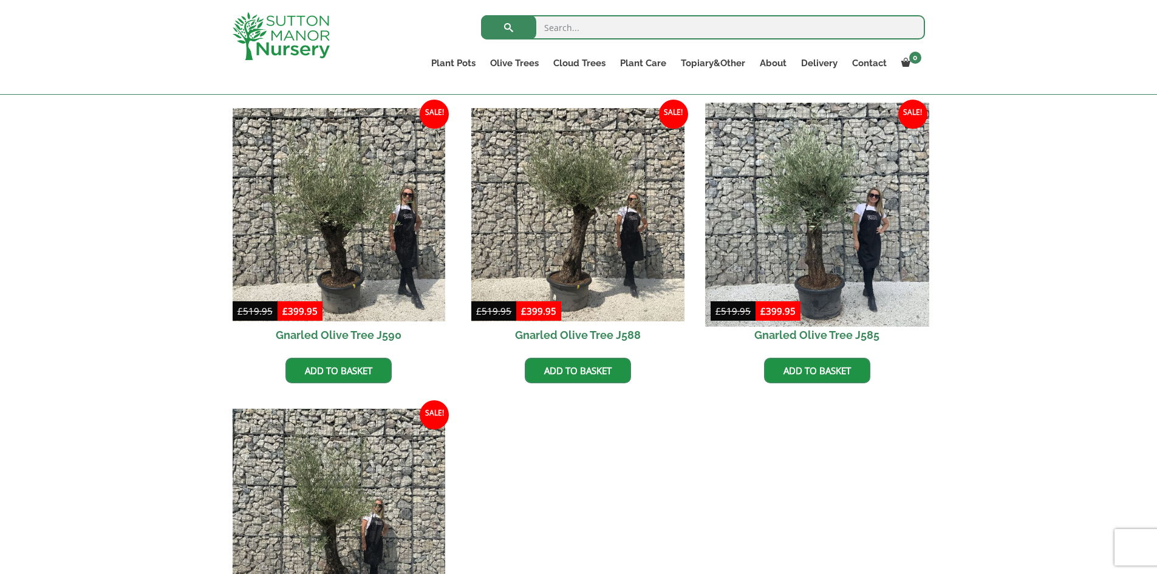
scroll to position [867, 0]
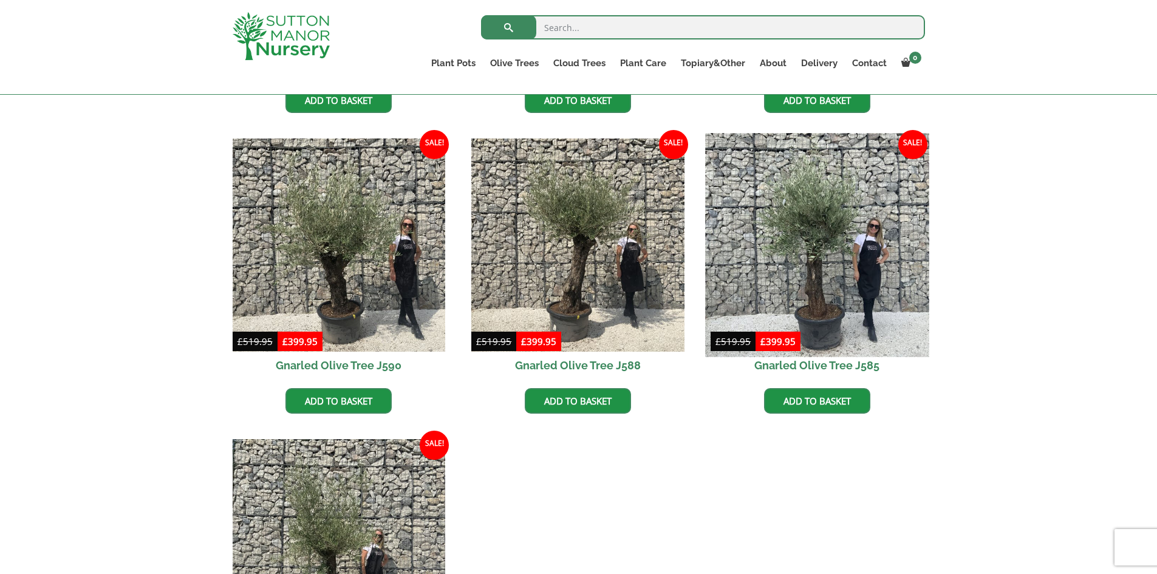
click at [826, 261] on img at bounding box center [816, 244] width 223 height 223
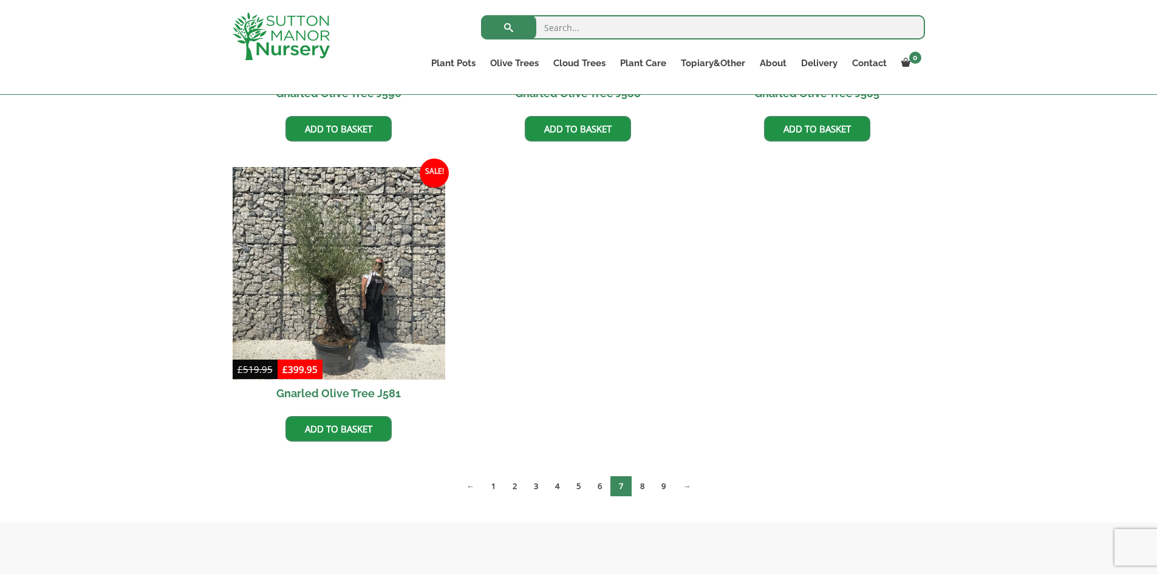
scroll to position [1292, 0]
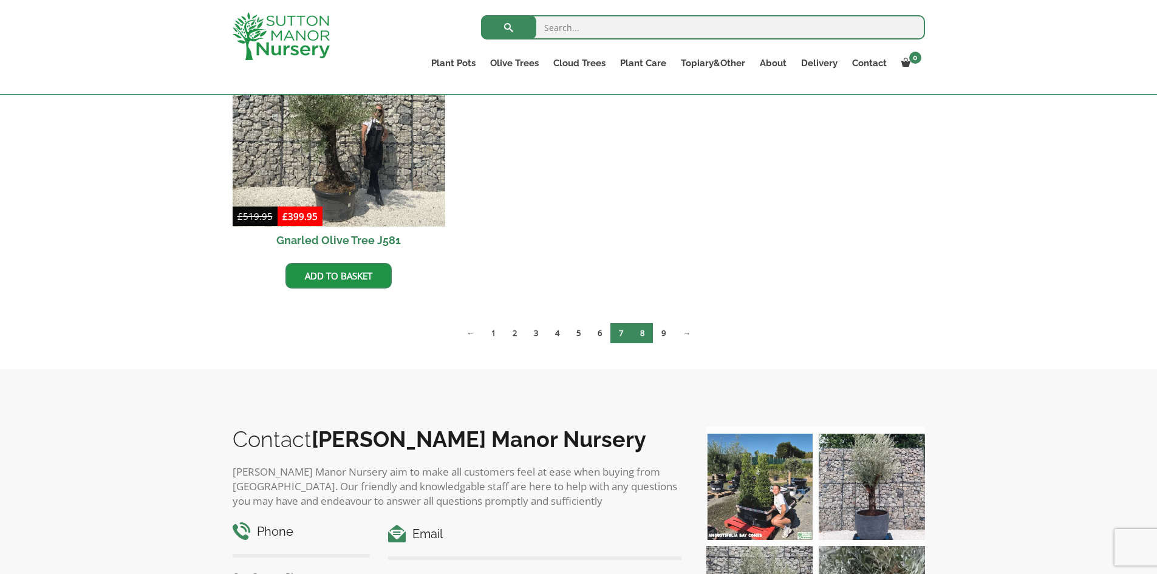
click at [639, 330] on link "8" at bounding box center [642, 333] width 21 height 20
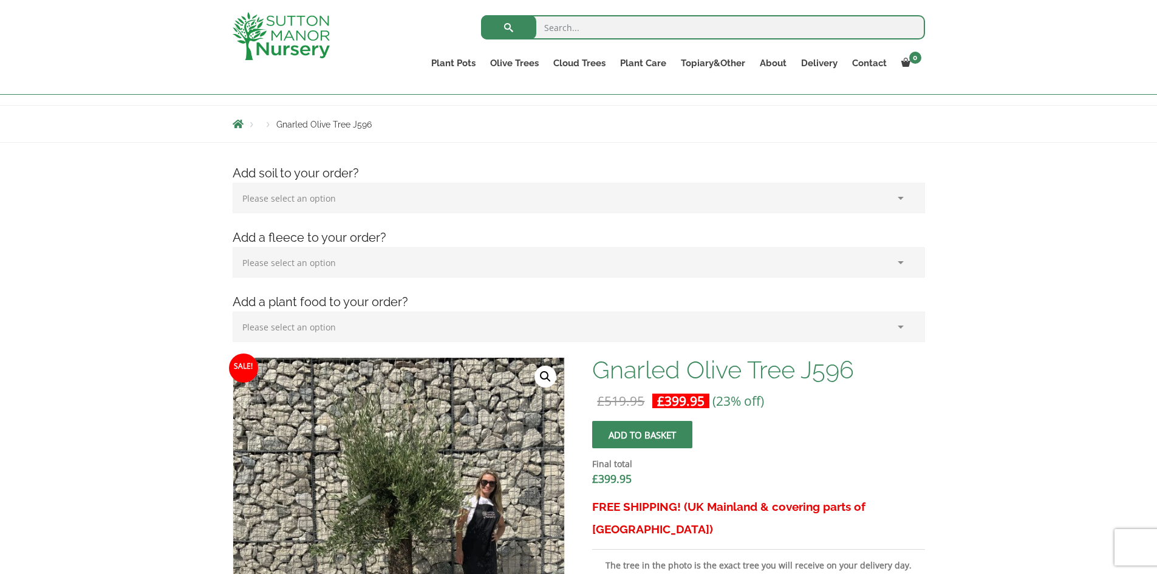
scroll to position [243, 0]
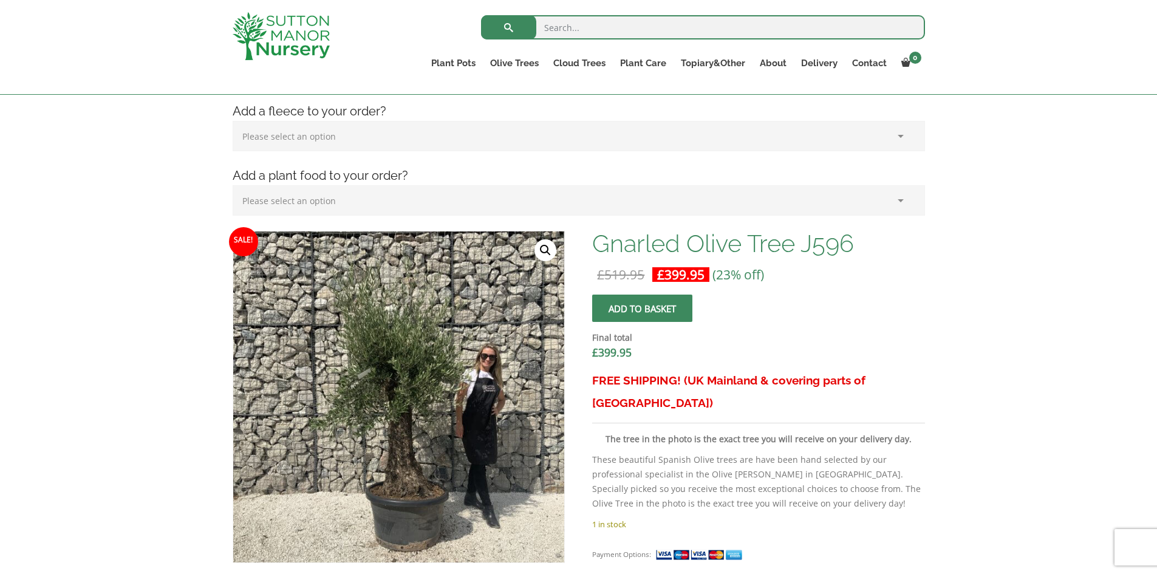
click at [542, 249] on link "🔍" at bounding box center [545, 250] width 22 height 22
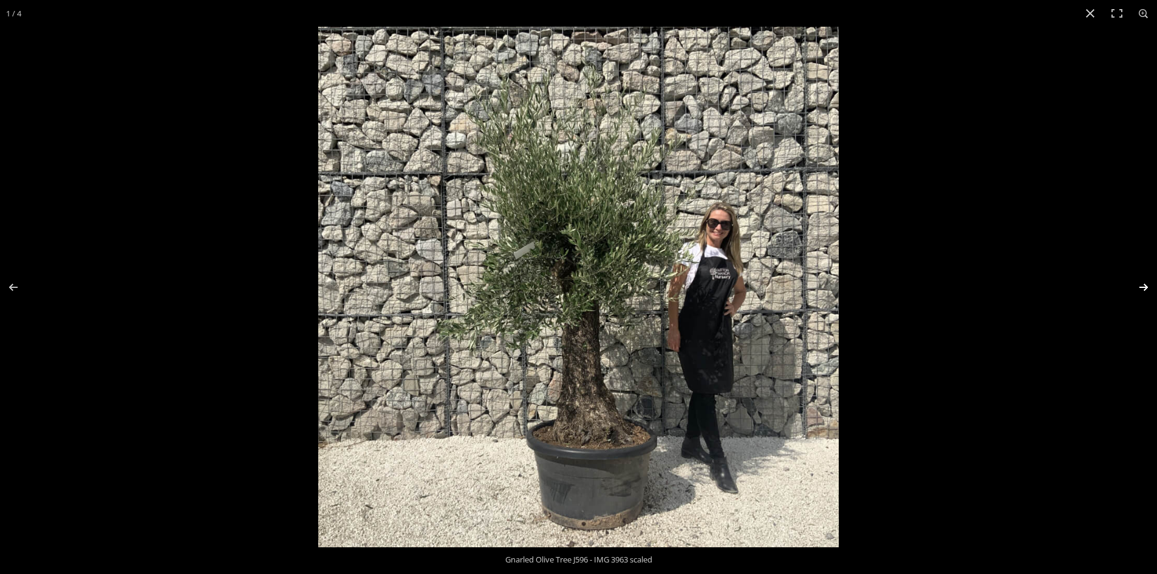
click at [1141, 282] on button "Next (arrow right)" at bounding box center [1135, 287] width 43 height 61
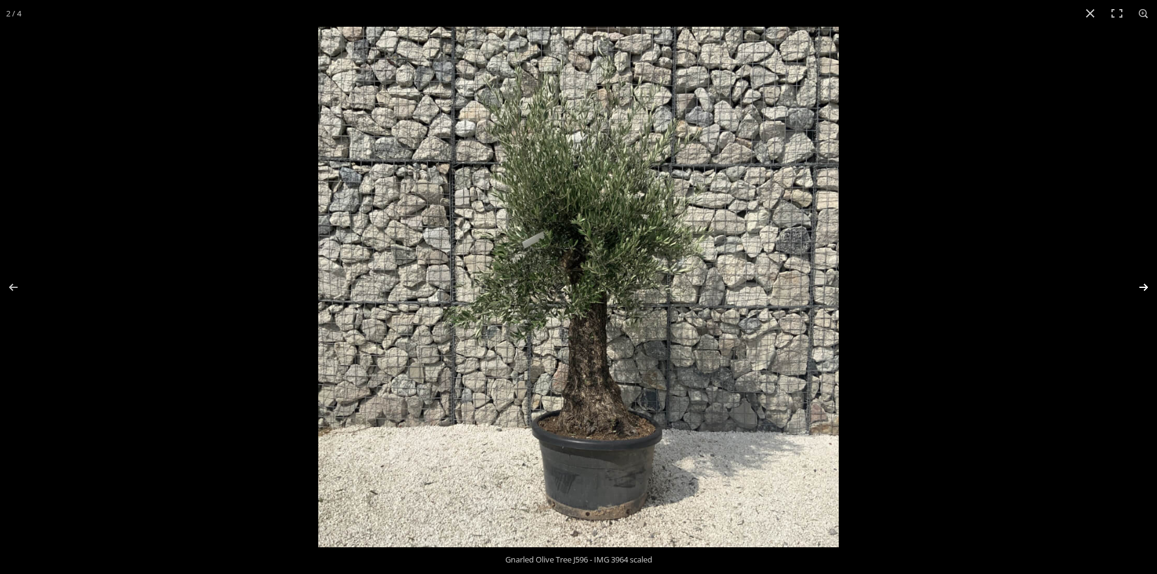
click at [1141, 282] on button "Next (arrow right)" at bounding box center [1135, 287] width 43 height 61
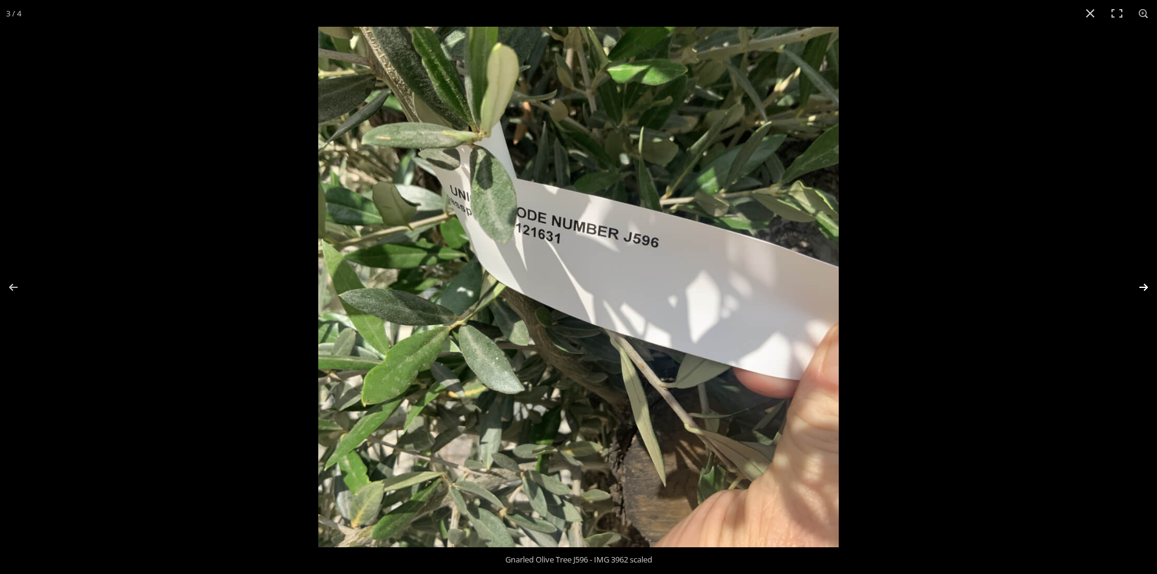
click at [1141, 282] on button "Next (arrow right)" at bounding box center [1135, 287] width 43 height 61
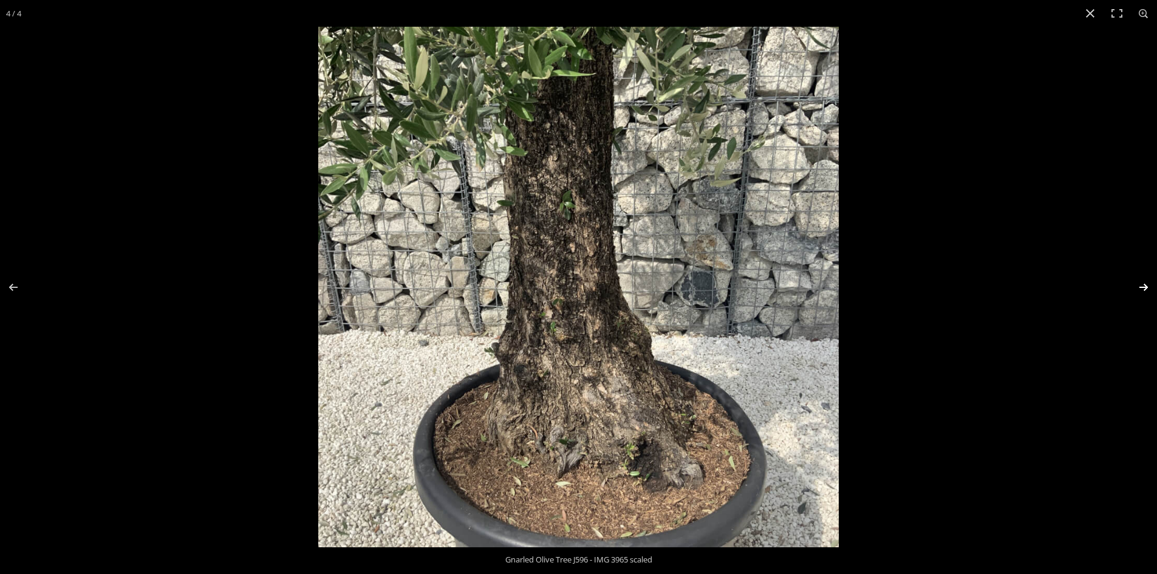
click at [1128, 299] on button "Next (arrow right)" at bounding box center [1135, 287] width 43 height 61
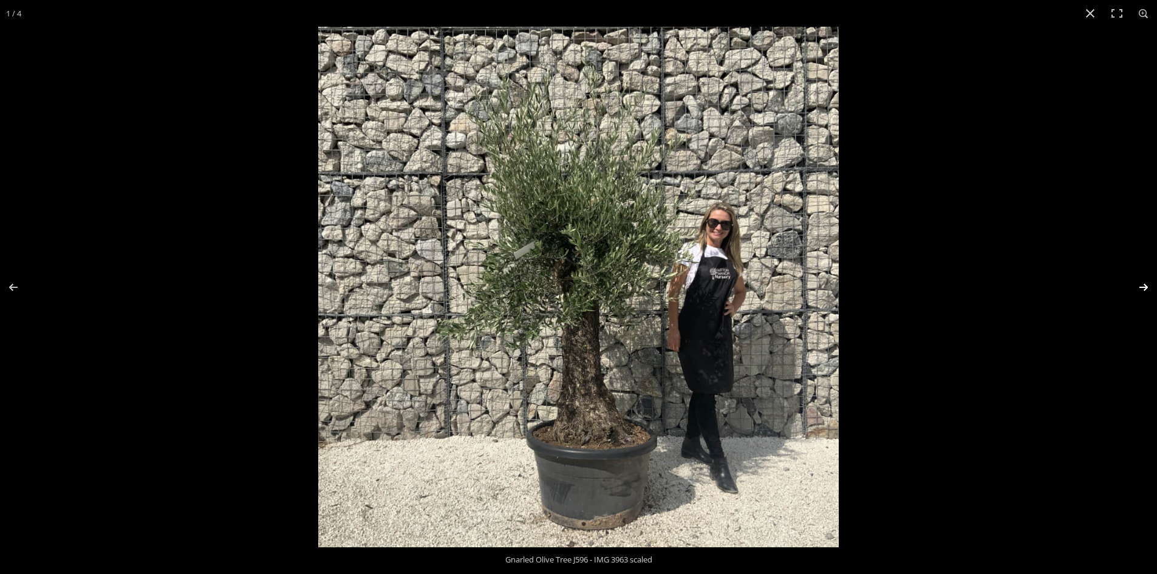
click at [1128, 299] on button "Next (arrow right)" at bounding box center [1135, 287] width 43 height 61
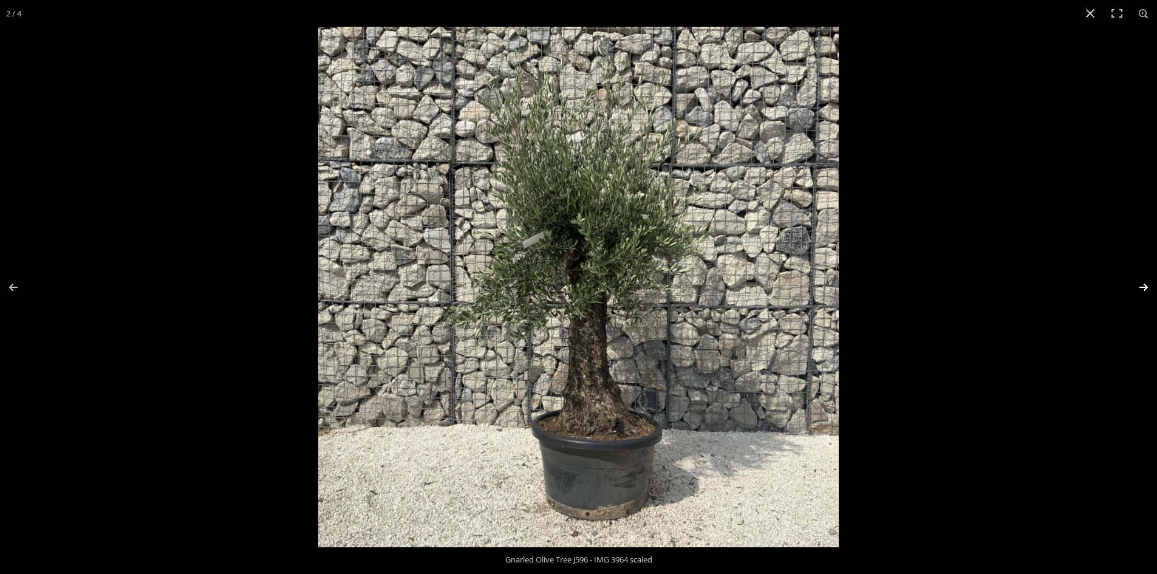
click at [1128, 299] on button "Next (arrow right)" at bounding box center [1135, 287] width 43 height 61
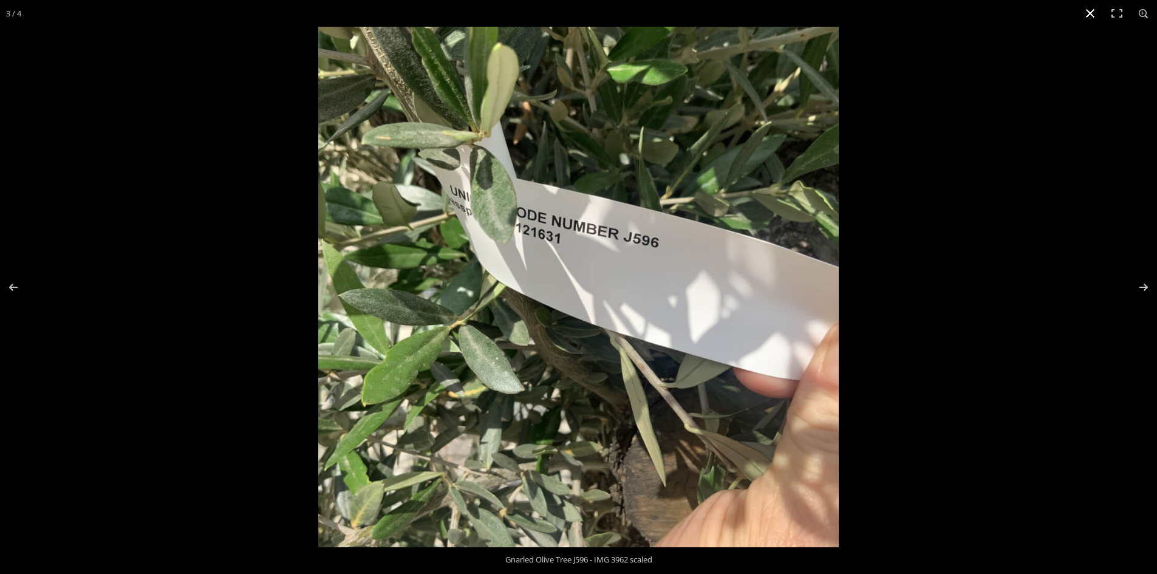
click at [1094, 11] on button "Close (Esc)" at bounding box center [1090, 13] width 27 height 27
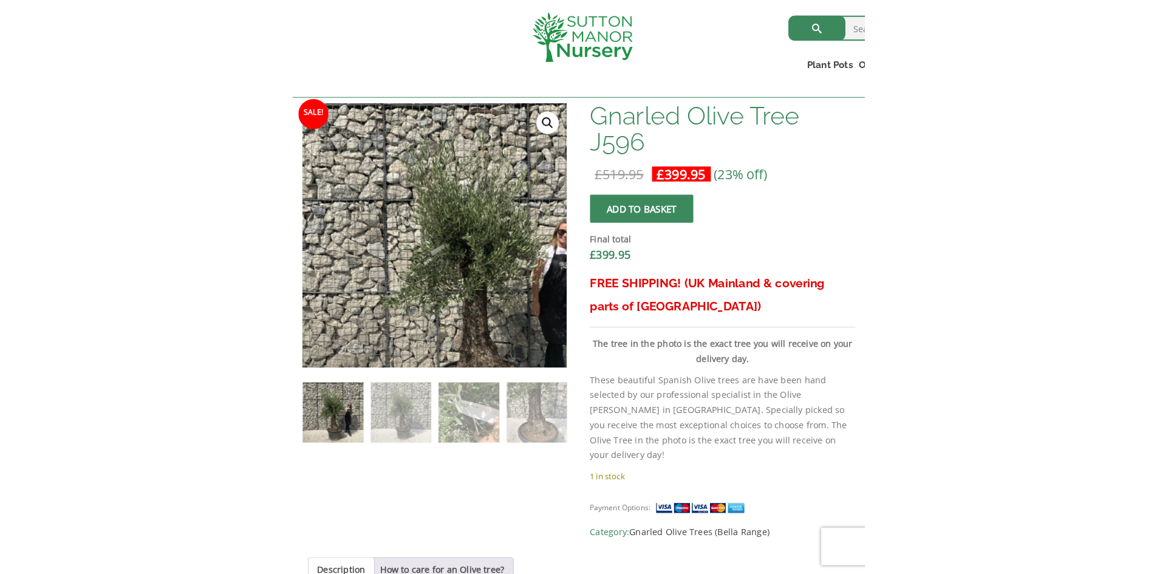
scroll to position [364, 0]
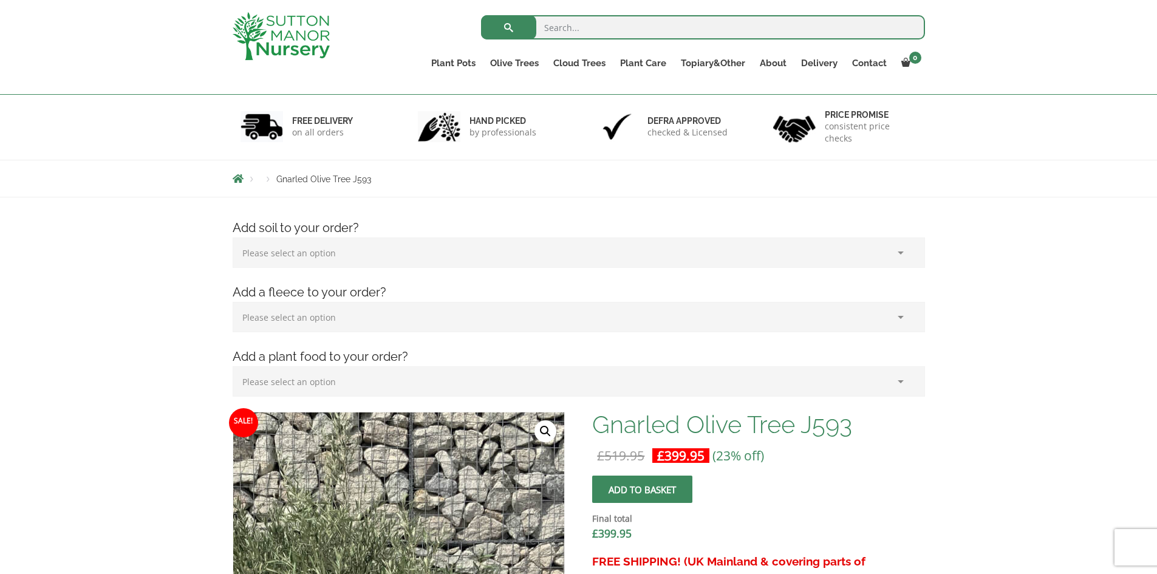
scroll to position [39, 0]
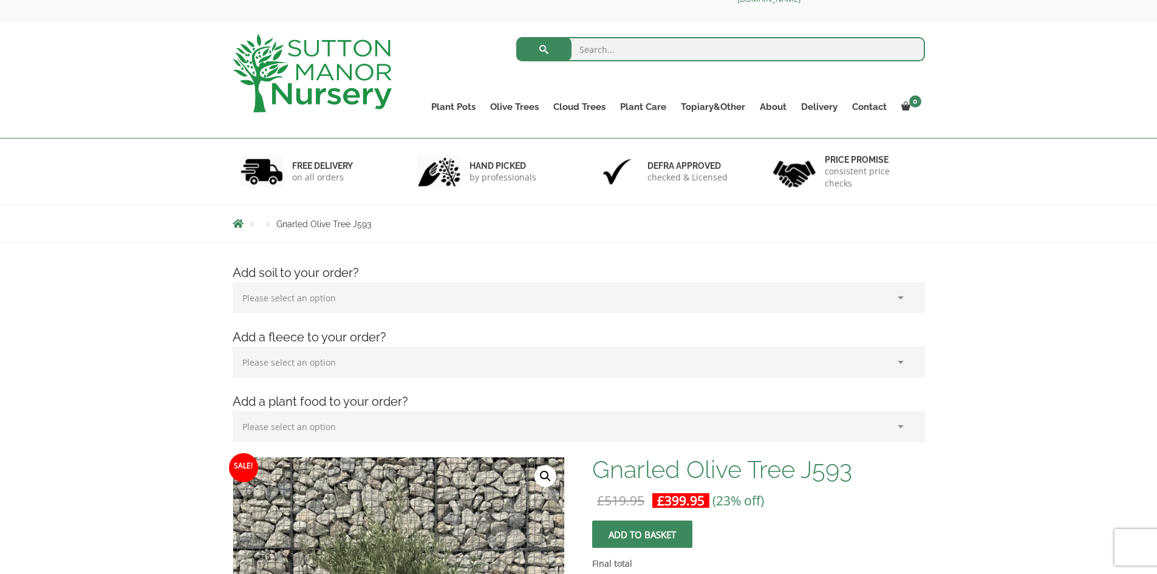
click at [548, 471] on link "🔍" at bounding box center [545, 476] width 22 height 22
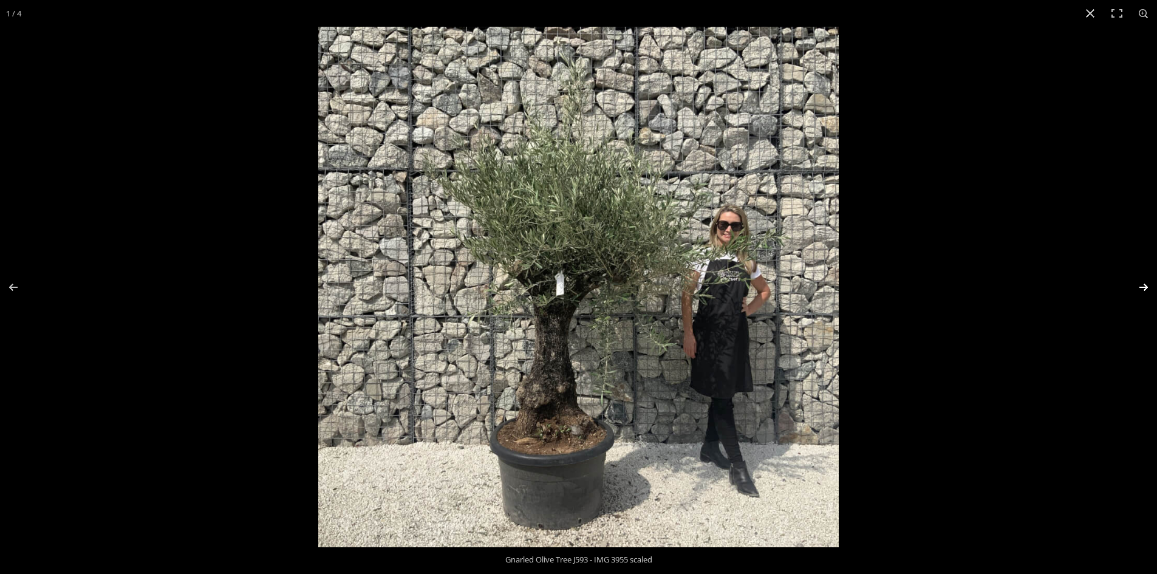
click at [1143, 286] on button "Next (arrow right)" at bounding box center [1135, 287] width 43 height 61
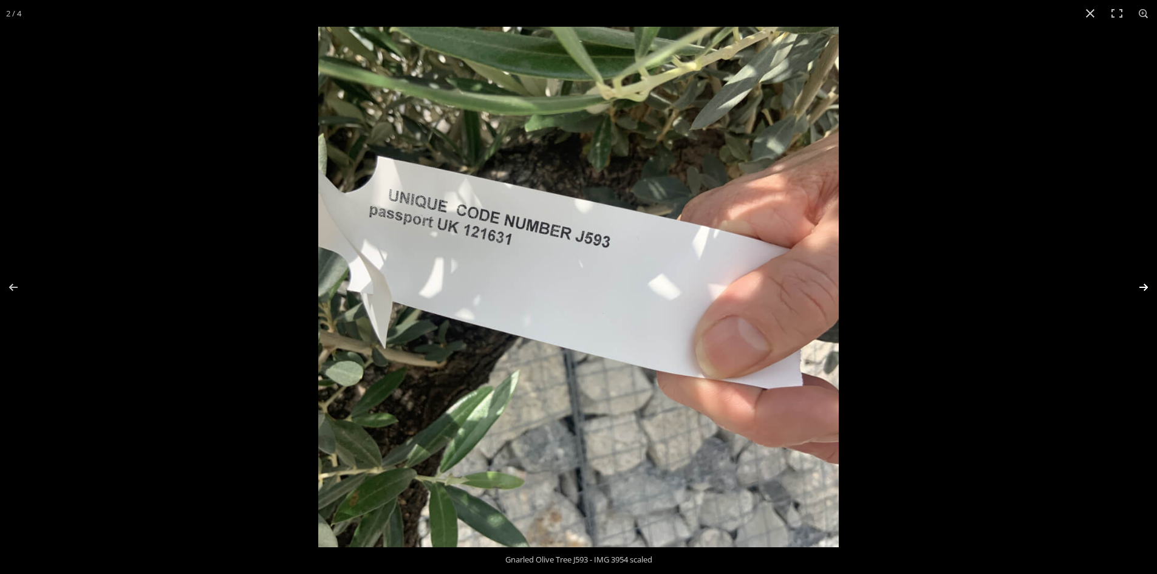
click at [1143, 285] on button "Next (arrow right)" at bounding box center [1135, 287] width 43 height 61
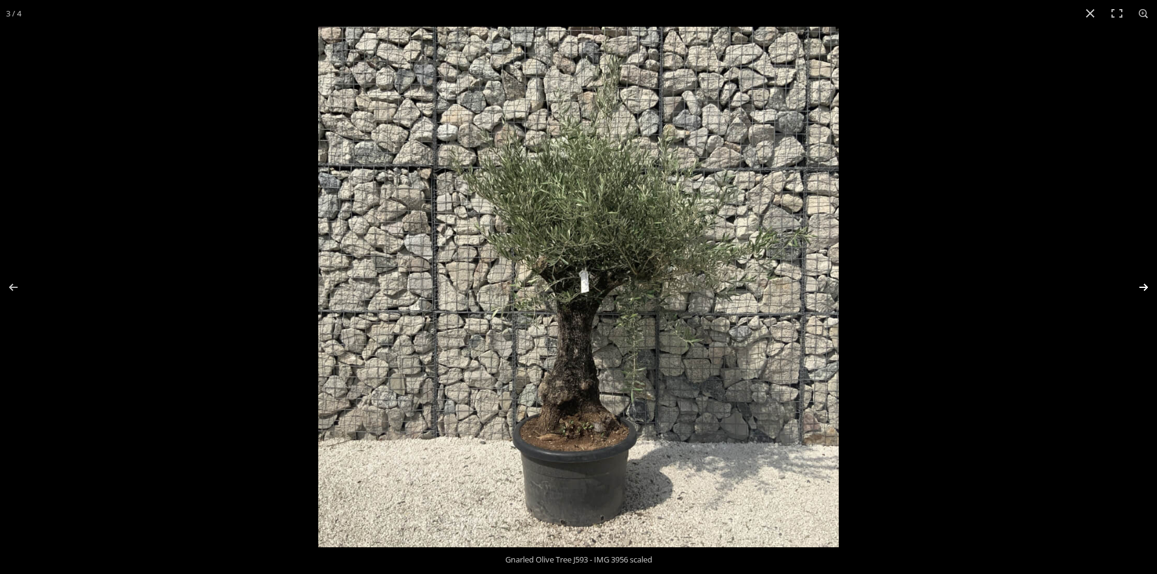
click at [1143, 285] on button "Next (arrow right)" at bounding box center [1135, 287] width 43 height 61
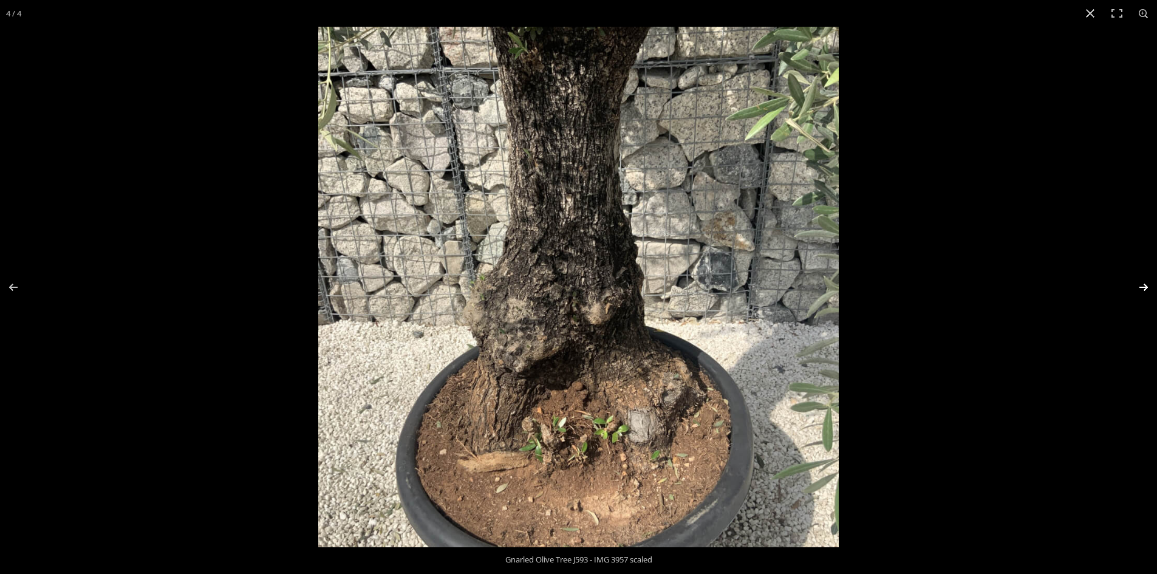
click at [1143, 284] on button "Next (arrow right)" at bounding box center [1135, 287] width 43 height 61
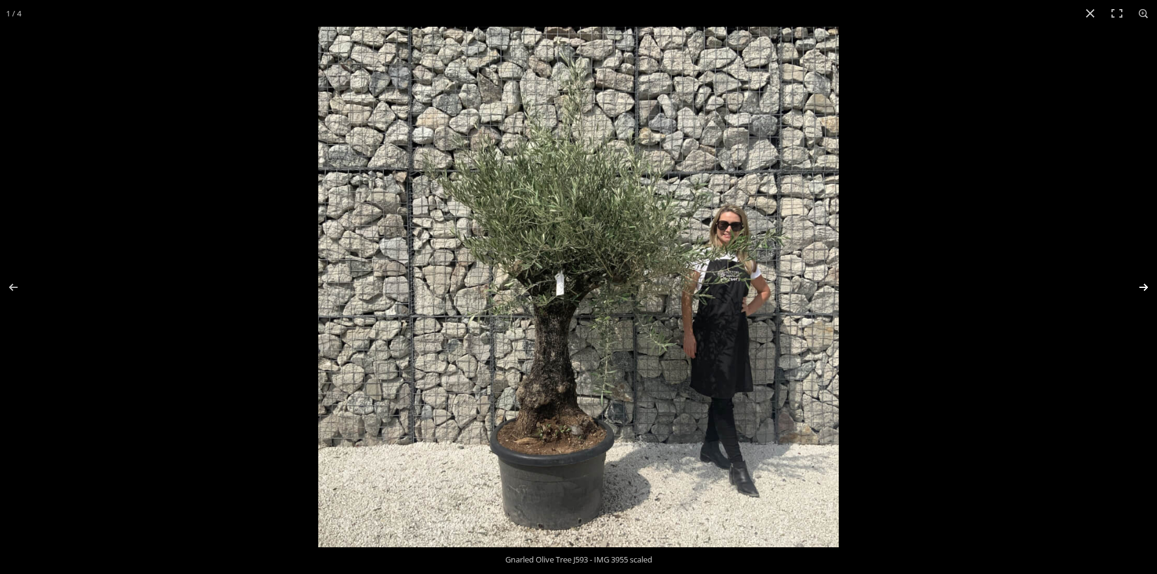
click at [1143, 278] on button "Next (arrow right)" at bounding box center [1135, 287] width 43 height 61
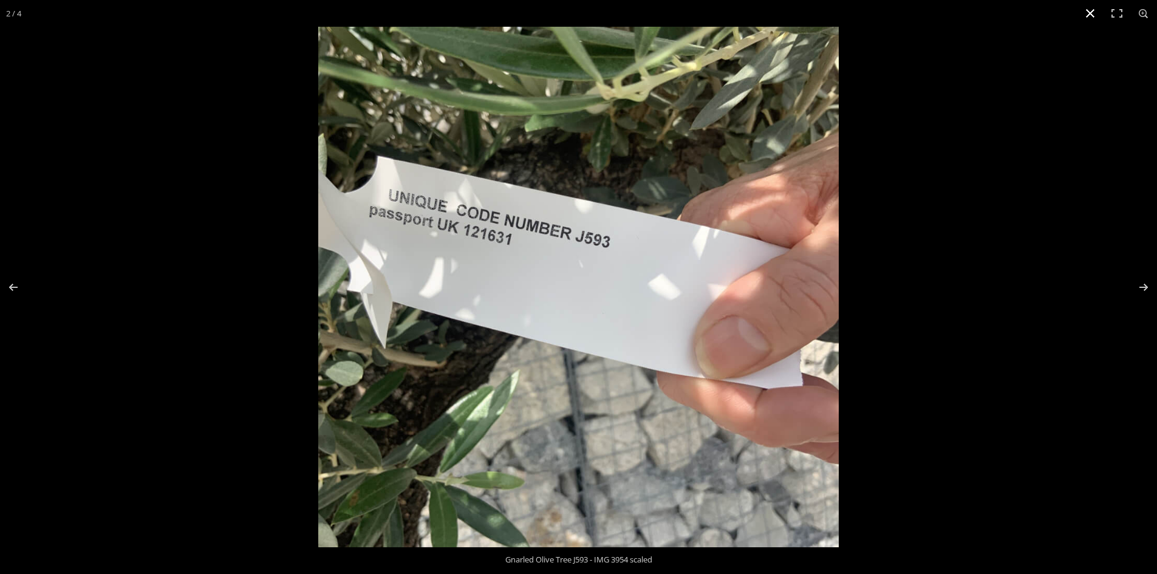
click at [1089, 11] on button "Close (Esc)" at bounding box center [1090, 13] width 27 height 27
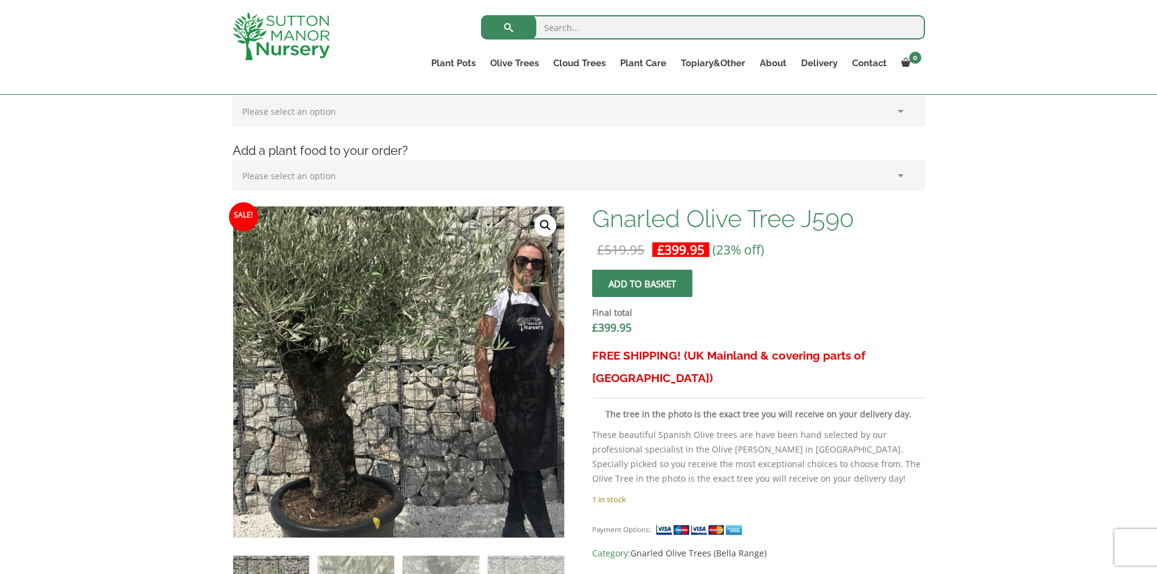
scroll to position [282, 0]
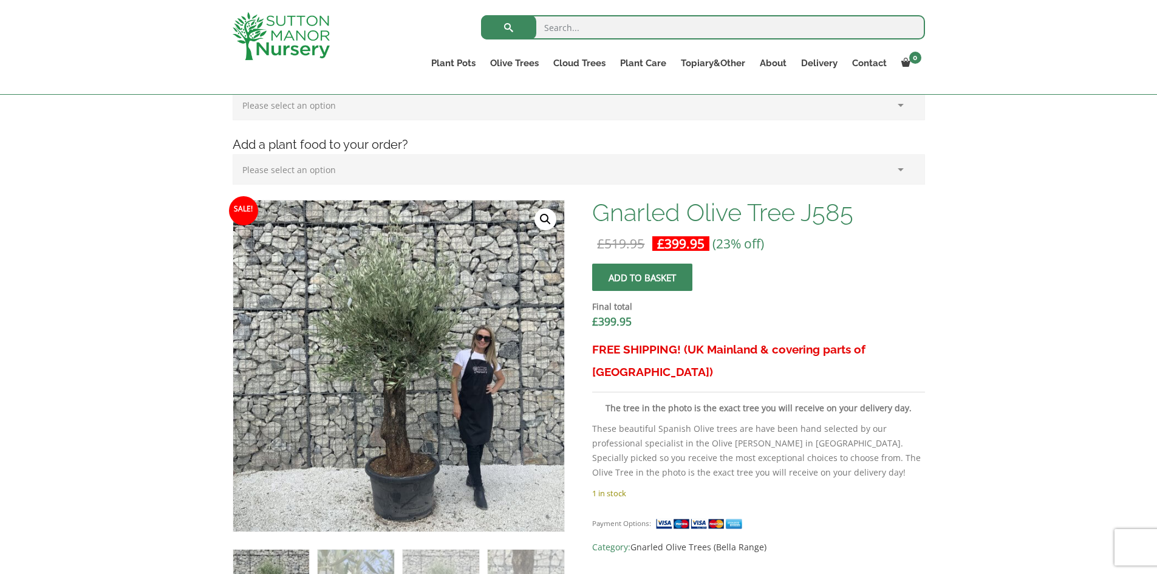
scroll to position [243, 0]
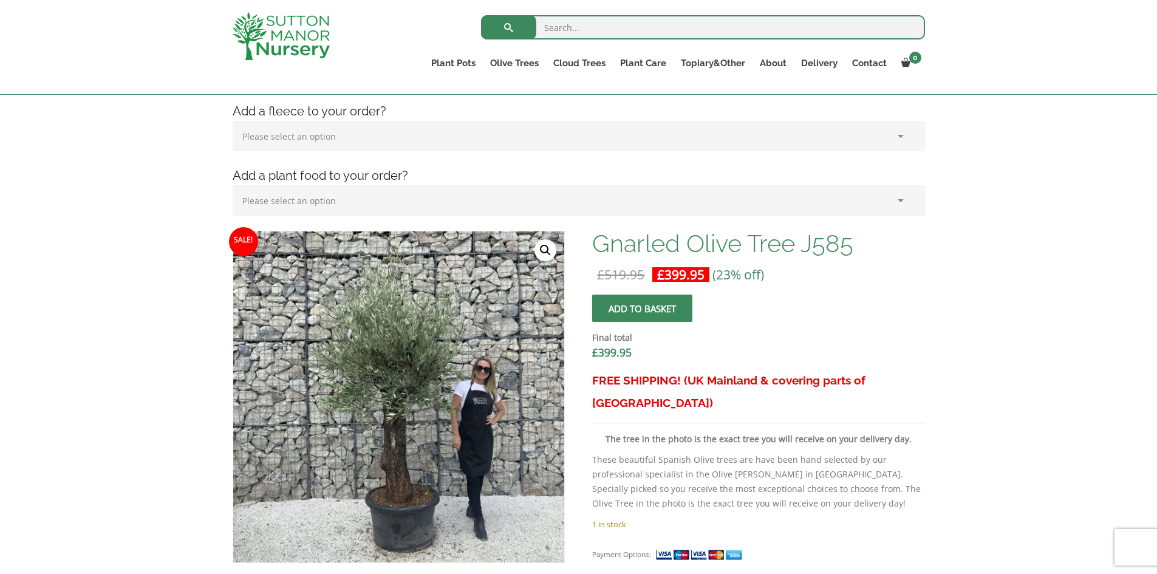
click at [545, 254] on link "🔍" at bounding box center [545, 250] width 22 height 22
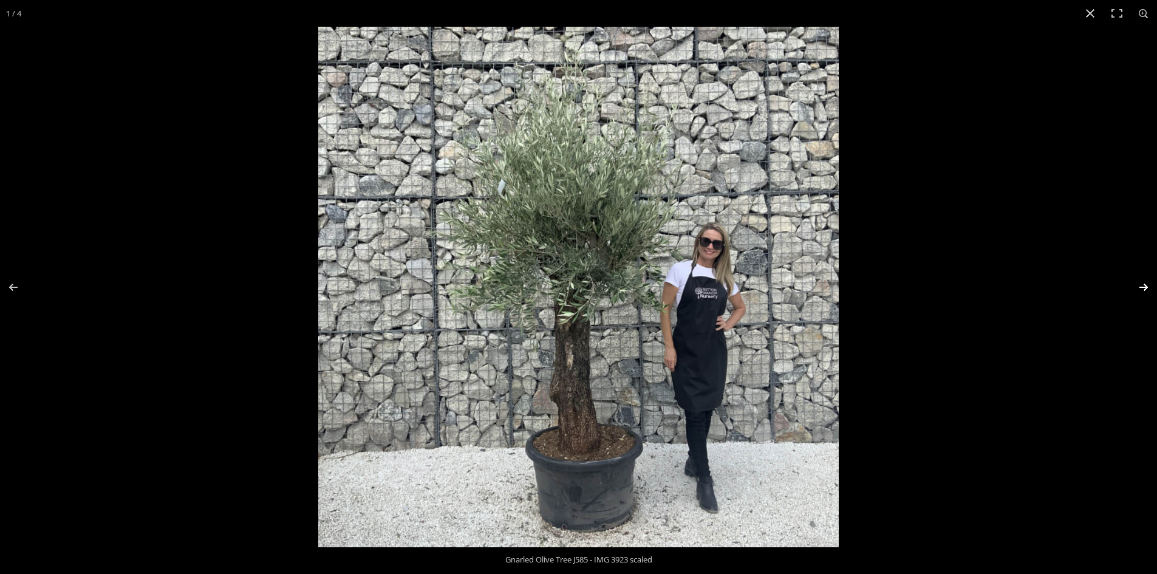
click at [1142, 285] on button "Next (arrow right)" at bounding box center [1135, 287] width 43 height 61
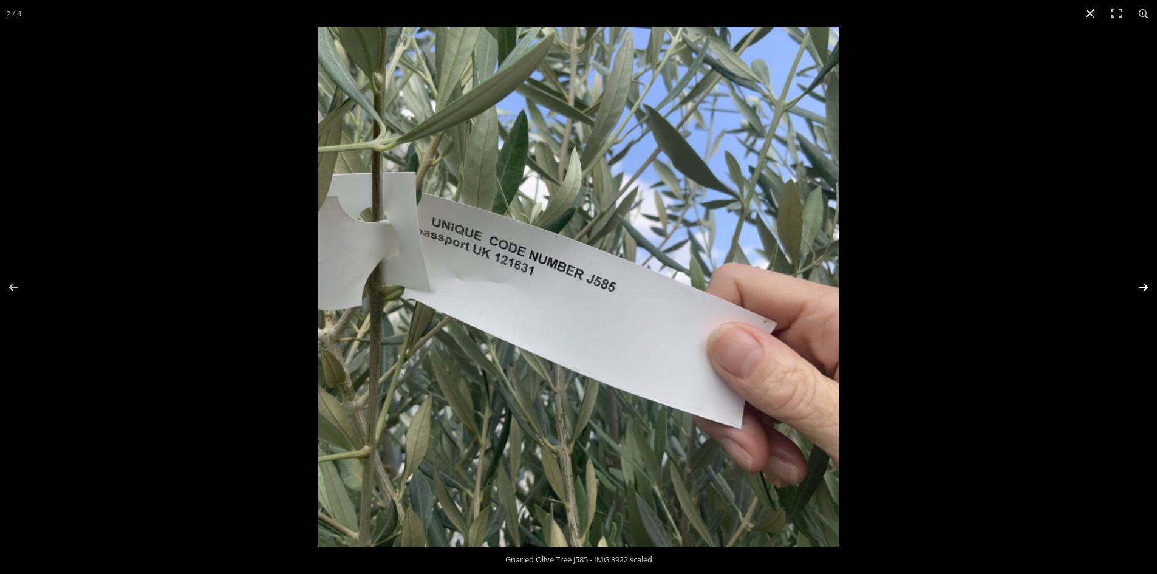
click at [1142, 285] on button "Next (arrow right)" at bounding box center [1135, 287] width 43 height 61
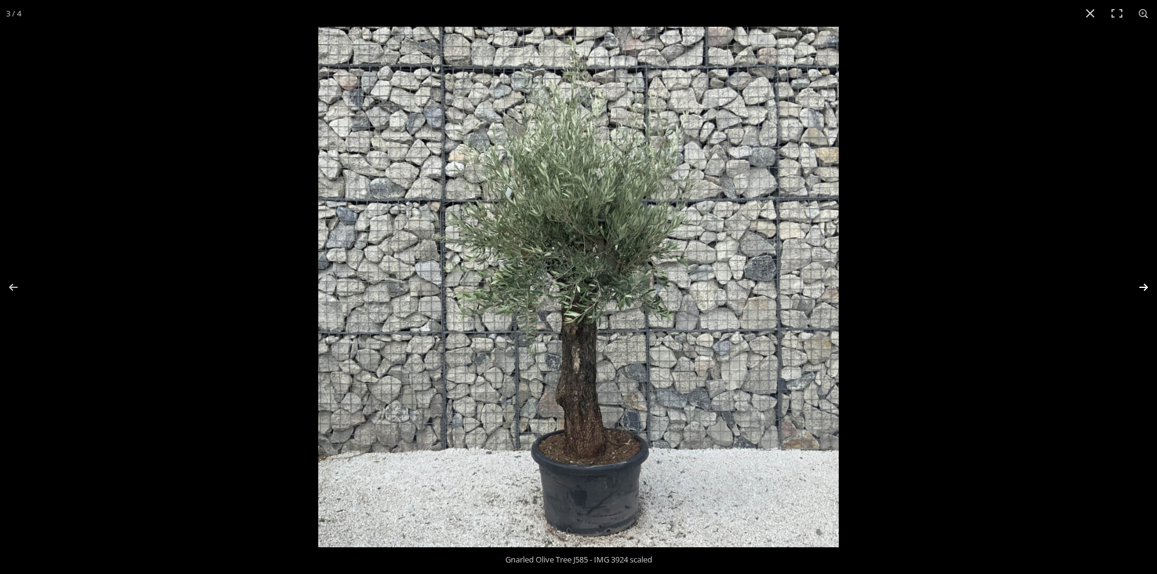
click at [1142, 285] on button "Next (arrow right)" at bounding box center [1135, 287] width 43 height 61
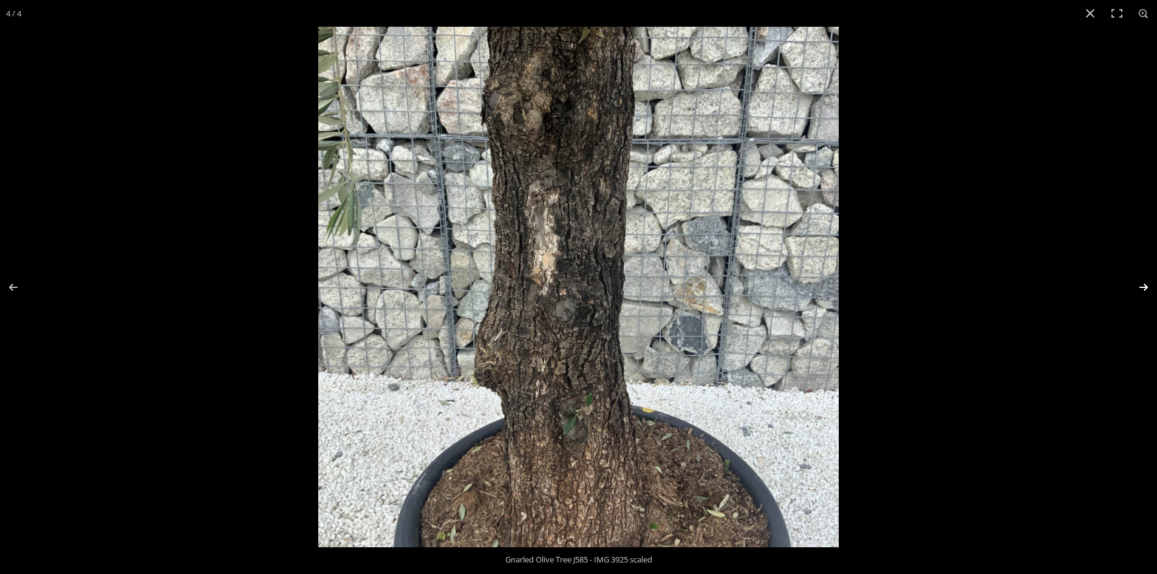
click at [1143, 285] on button "Next (arrow right)" at bounding box center [1135, 287] width 43 height 61
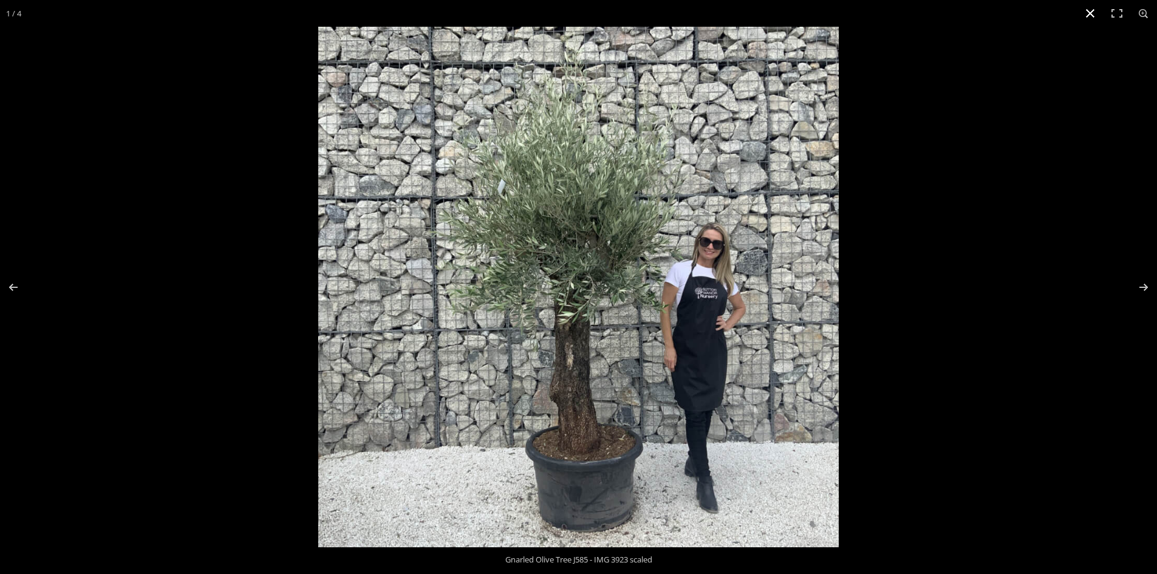
click at [1091, 9] on button "Close (Esc)" at bounding box center [1090, 13] width 27 height 27
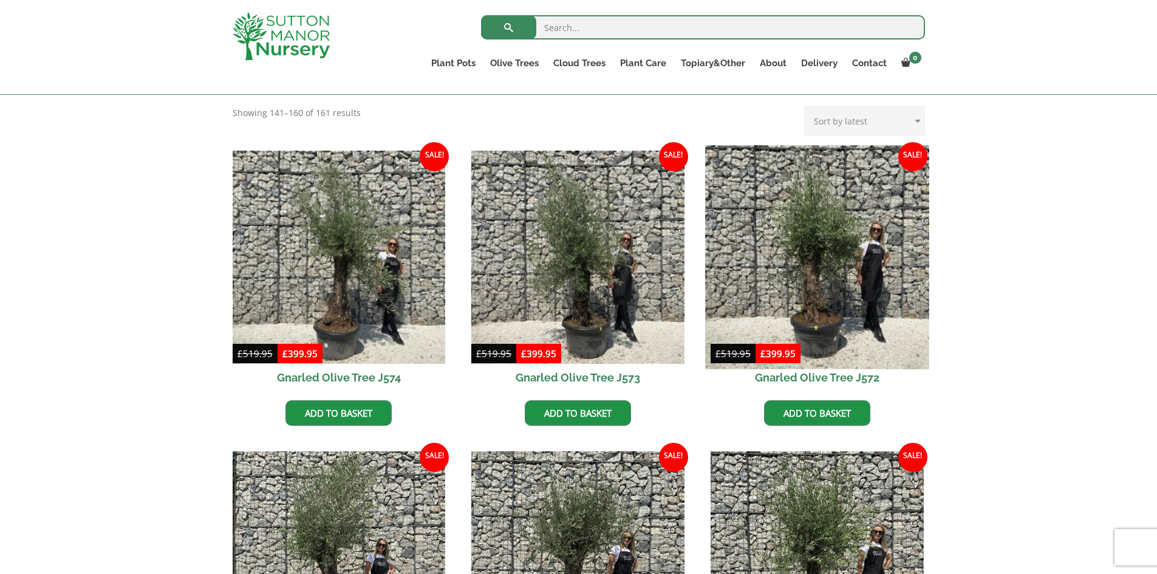
scroll to position [282, 0]
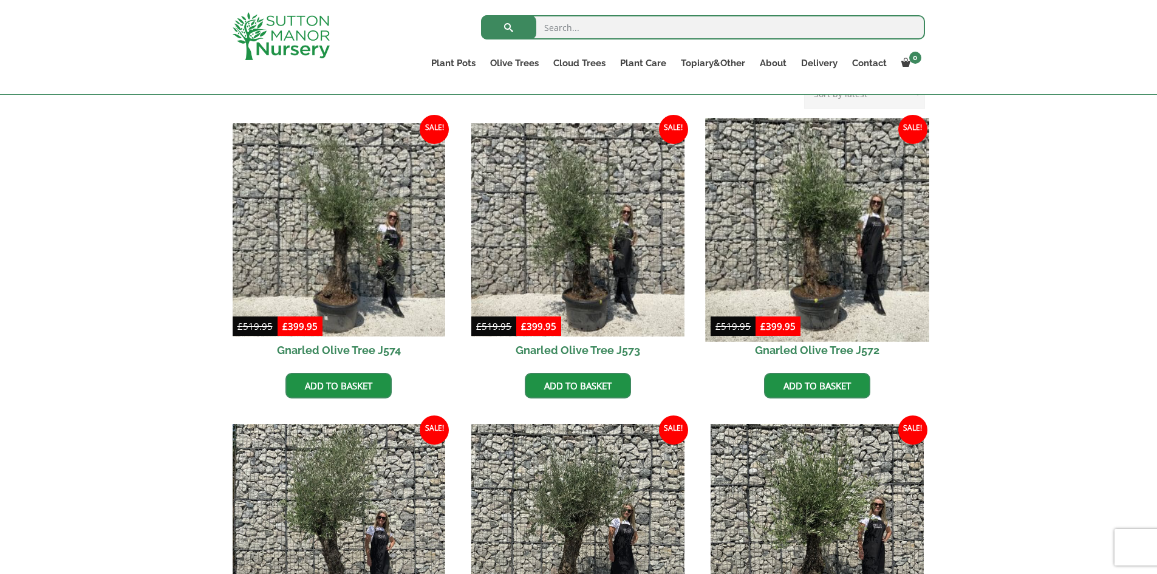
click at [835, 237] on img at bounding box center [816, 229] width 223 height 223
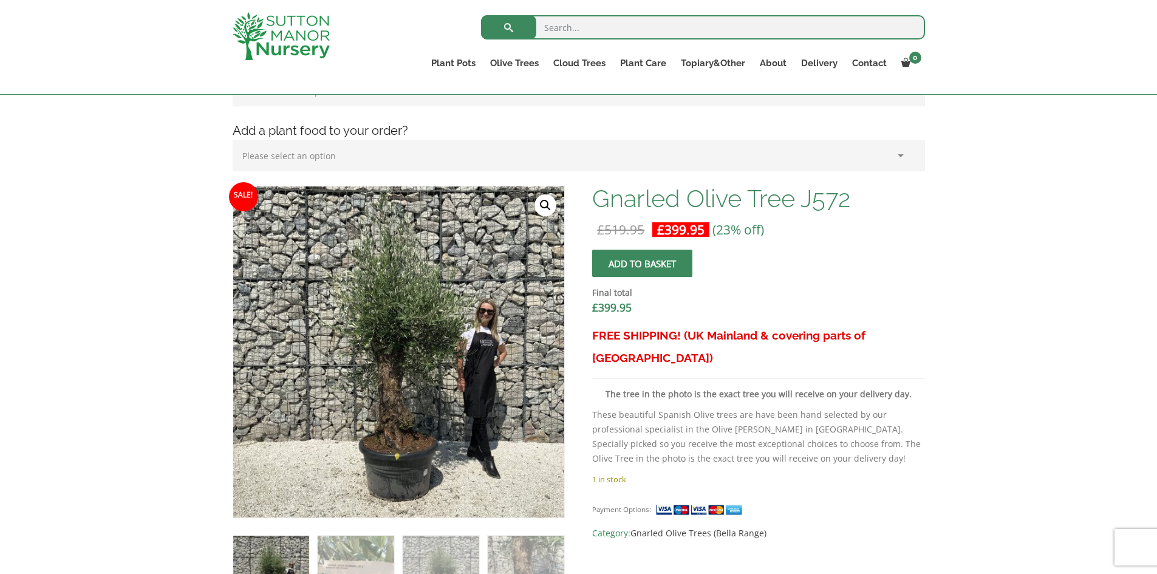
scroll to position [243, 0]
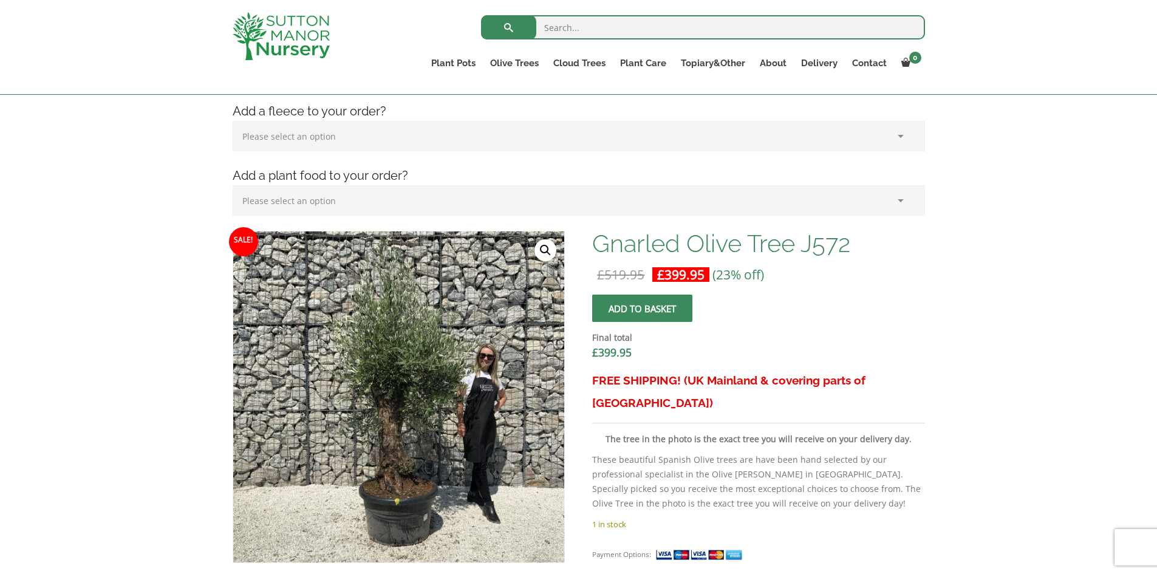
click at [548, 241] on link "🔍" at bounding box center [545, 250] width 22 height 22
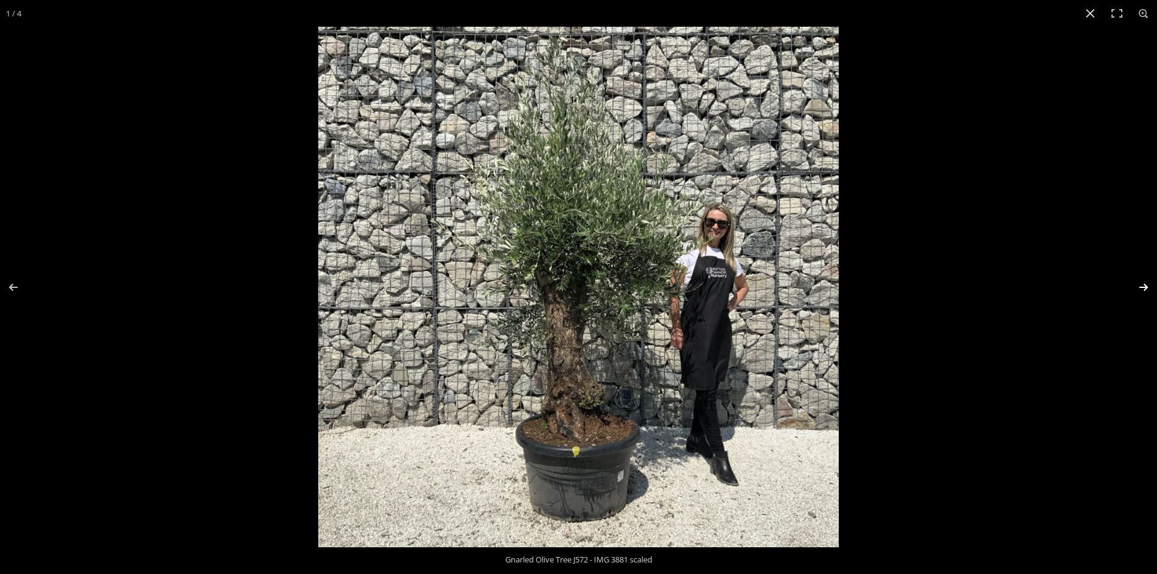
click at [1149, 287] on button "Next (arrow right)" at bounding box center [1135, 287] width 43 height 61
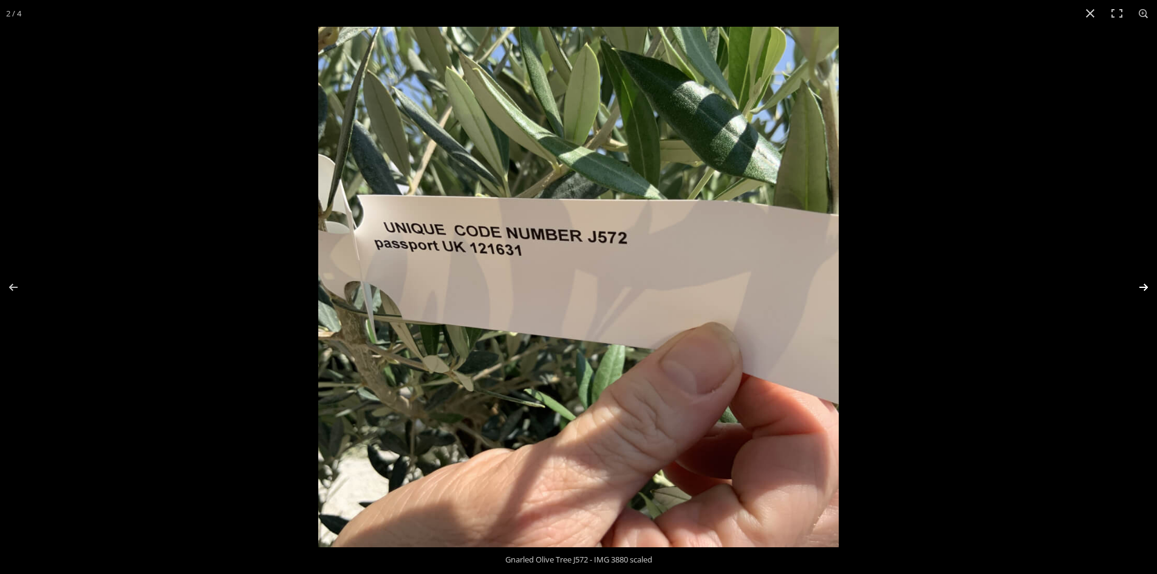
click at [1149, 287] on button "Next (arrow right)" at bounding box center [1135, 287] width 43 height 61
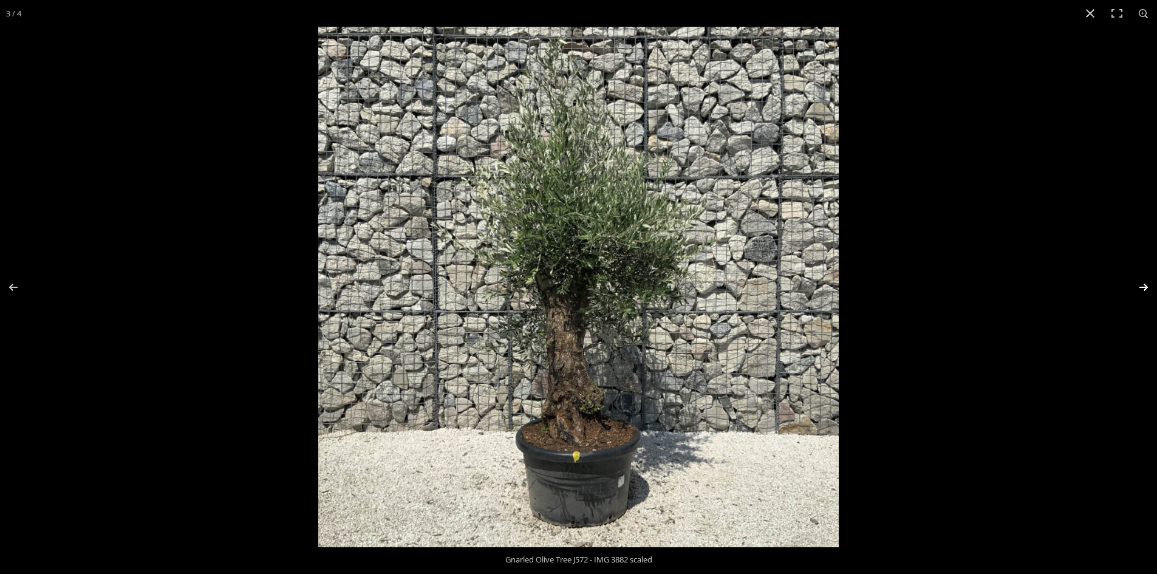
click at [1149, 287] on button "Next (arrow right)" at bounding box center [1135, 287] width 43 height 61
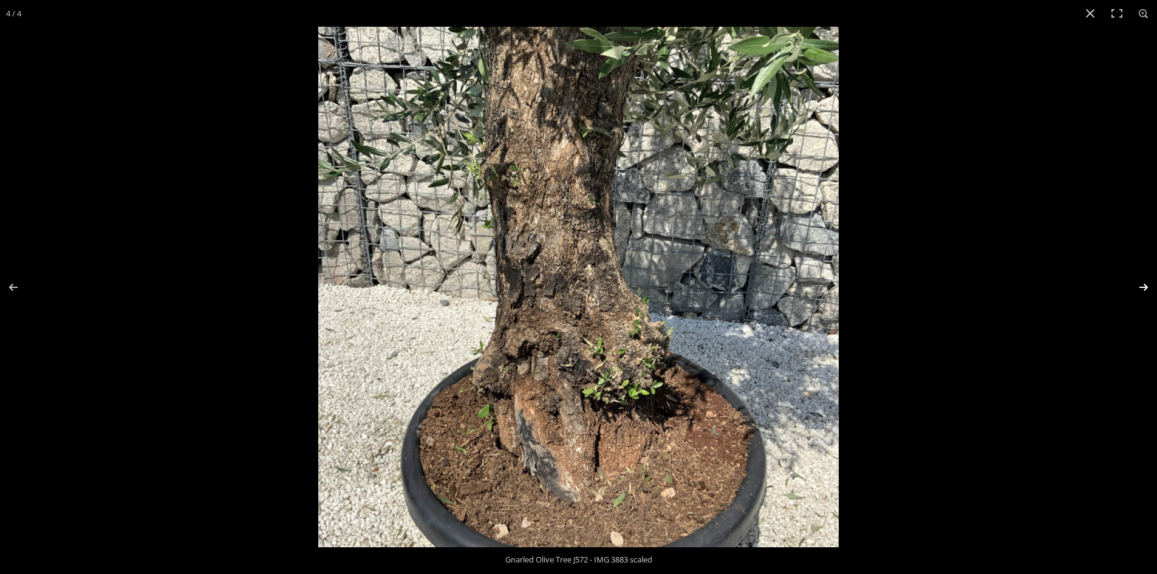
click at [1149, 287] on button "Next (arrow right)" at bounding box center [1135, 287] width 43 height 61
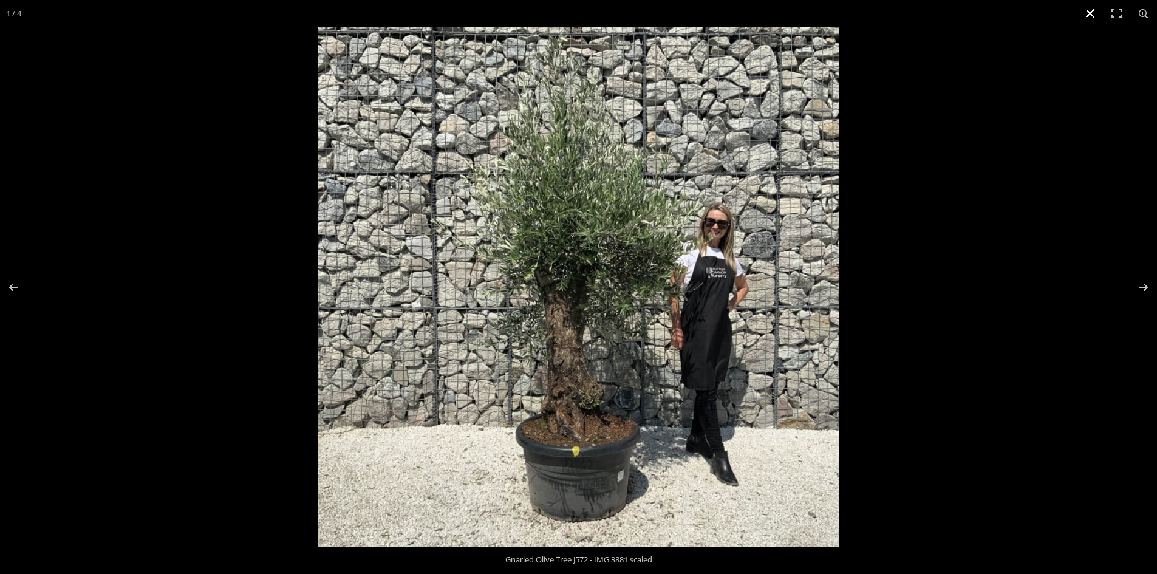
click at [1086, 12] on button "Close (Esc)" at bounding box center [1090, 13] width 27 height 27
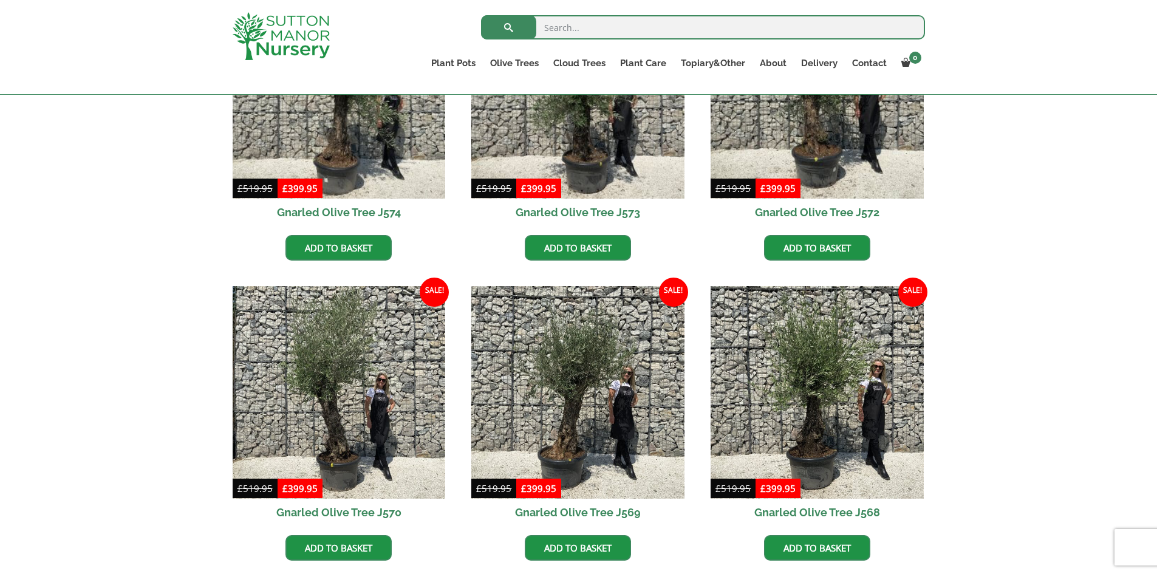
scroll to position [442, 0]
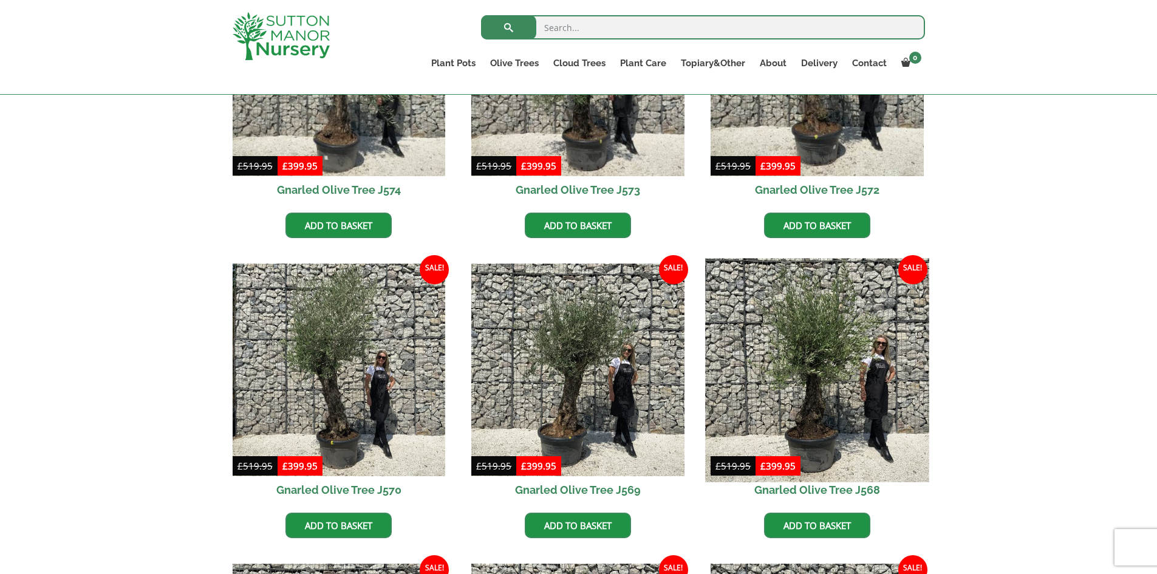
click at [822, 398] on img at bounding box center [816, 369] width 223 height 223
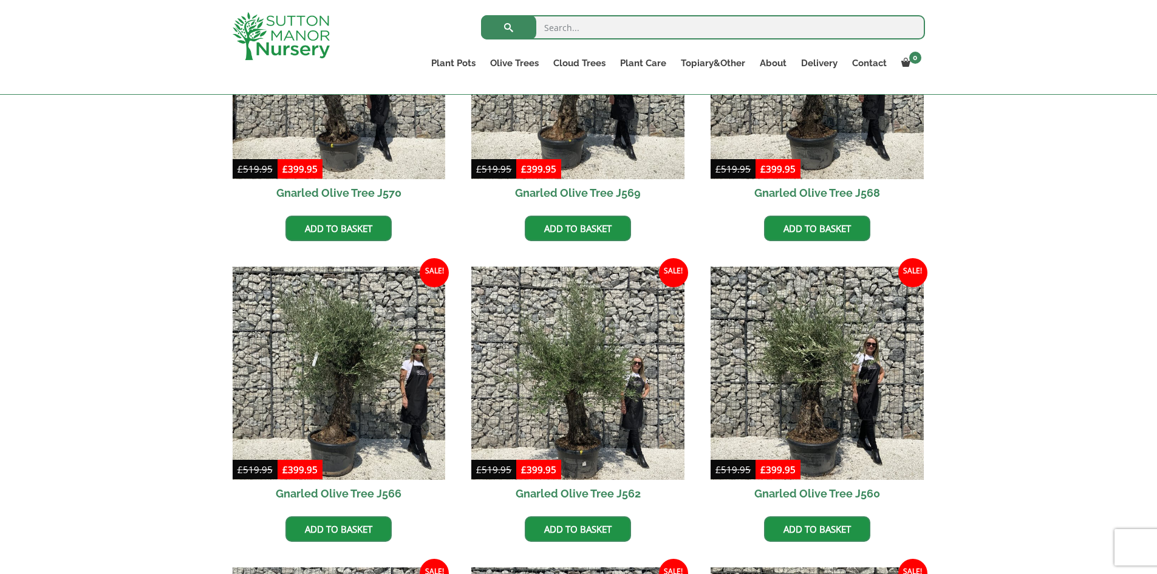
scroll to position [806, 0]
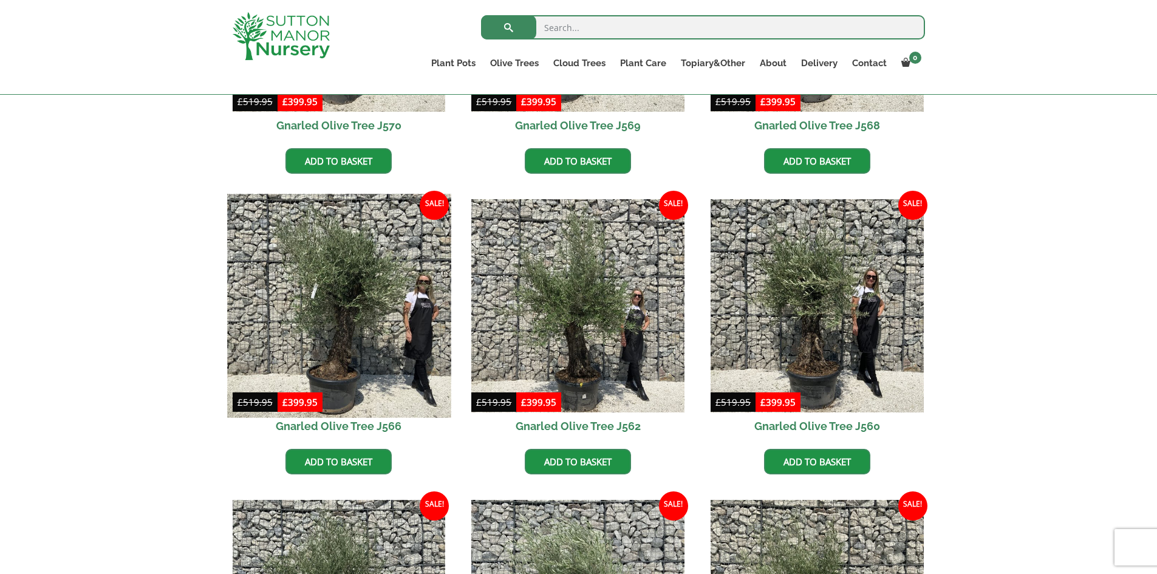
click at [351, 324] on img at bounding box center [338, 305] width 223 height 223
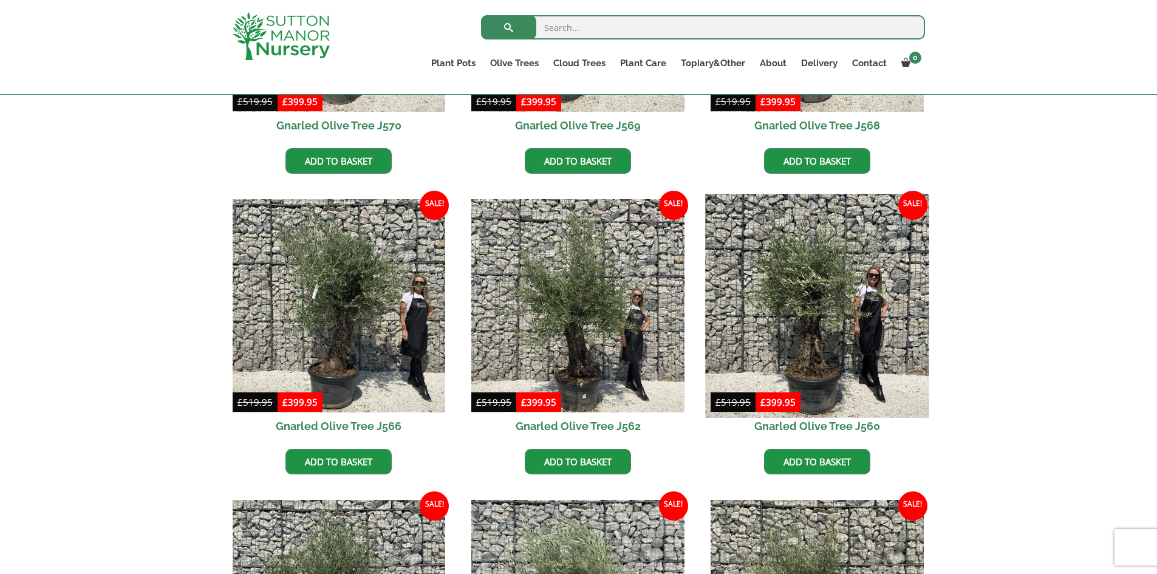
click at [843, 333] on img at bounding box center [816, 305] width 223 height 223
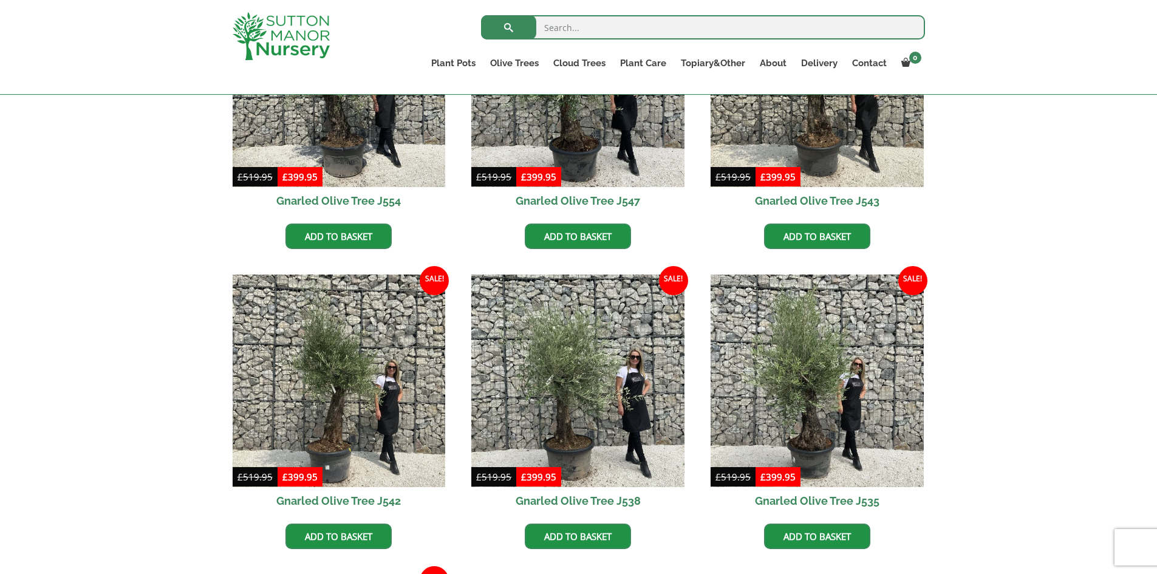
scroll to position [1353, 0]
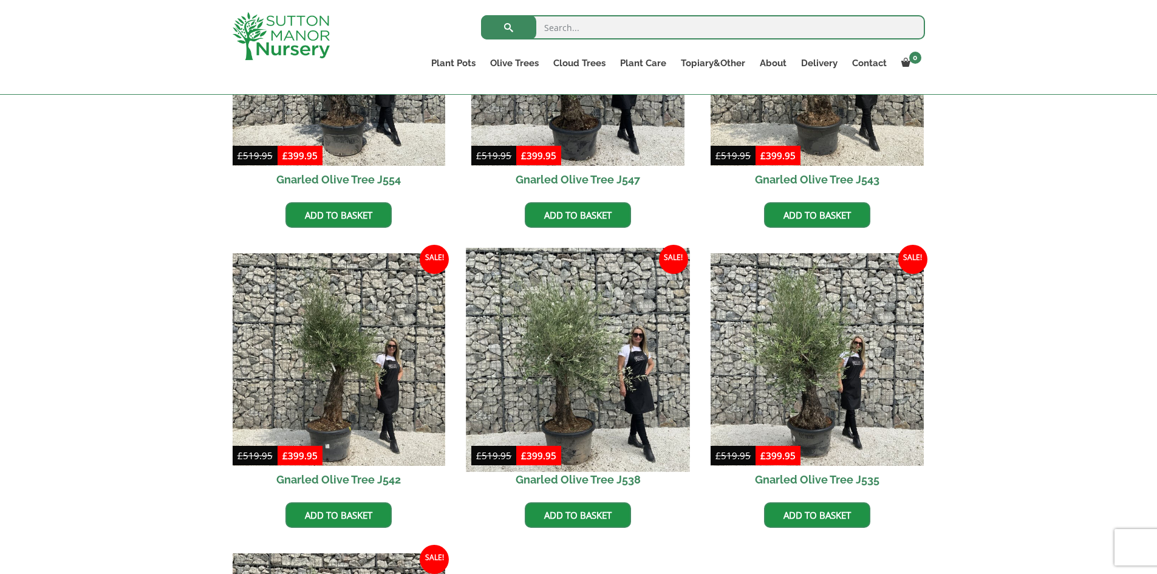
click at [568, 400] on img at bounding box center [577, 359] width 223 height 223
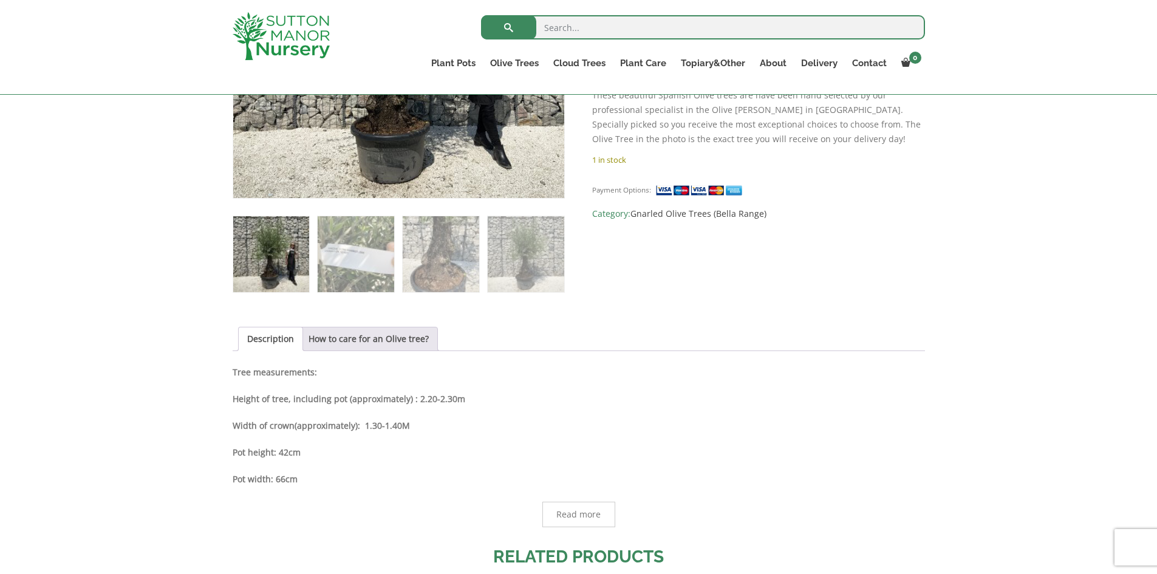
scroll to position [364, 0]
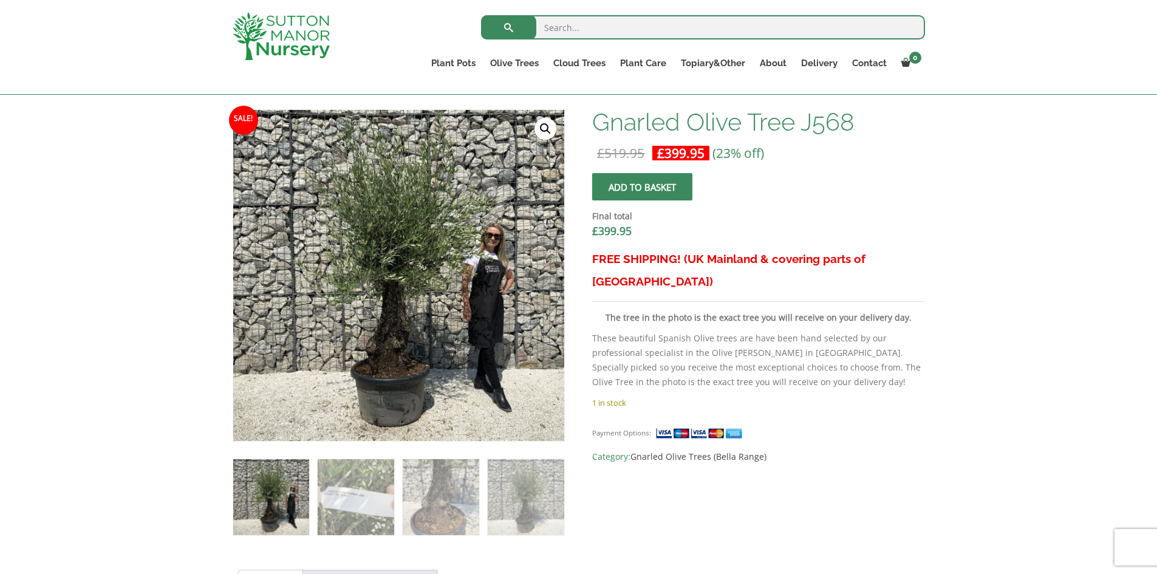
click at [552, 128] on link "🔍" at bounding box center [545, 129] width 22 height 22
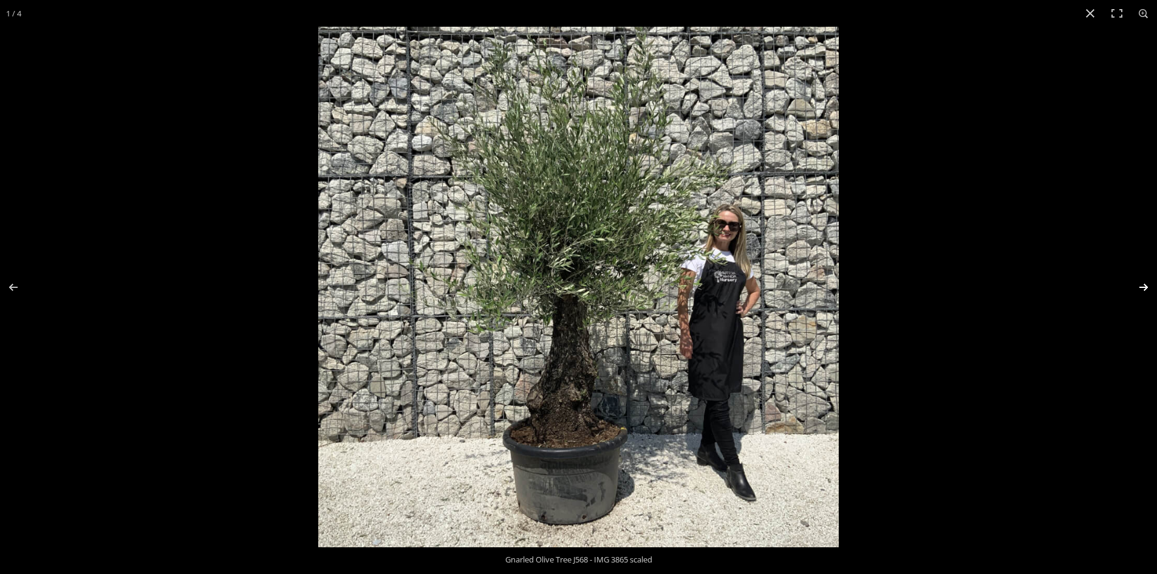
click at [1142, 288] on button "Next (arrow right)" at bounding box center [1135, 287] width 43 height 61
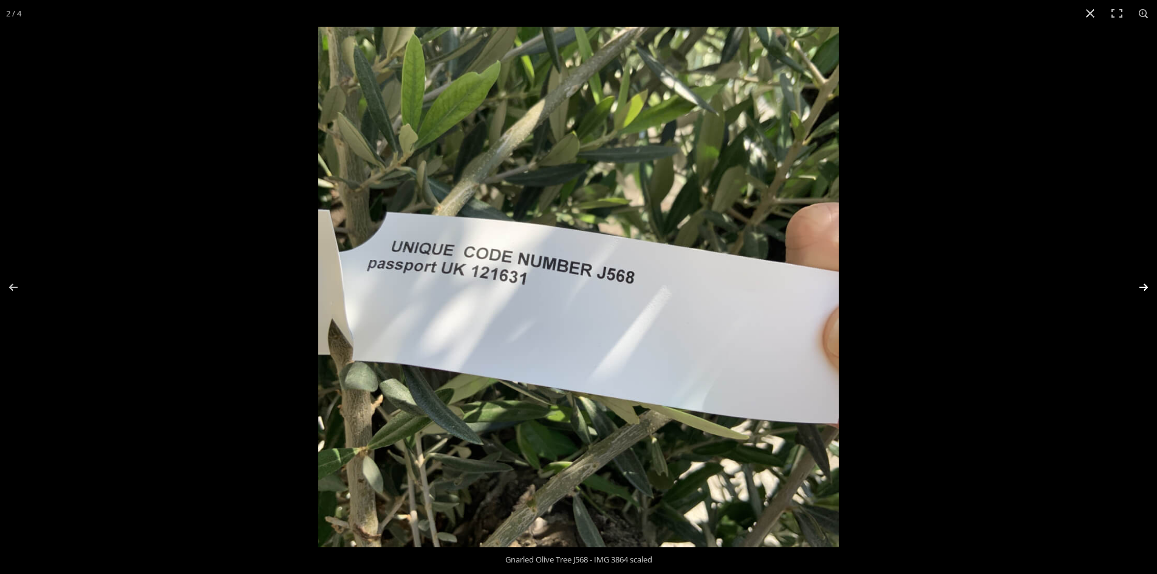
click at [1142, 288] on button "Next (arrow right)" at bounding box center [1135, 287] width 43 height 61
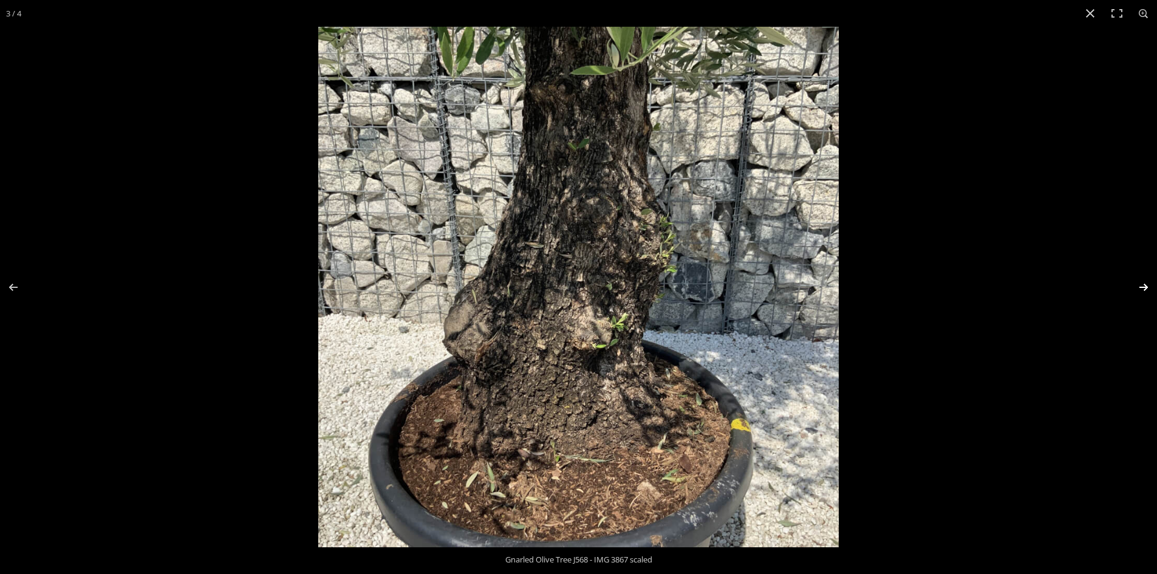
click at [1142, 287] on button "Next (arrow right)" at bounding box center [1135, 287] width 43 height 61
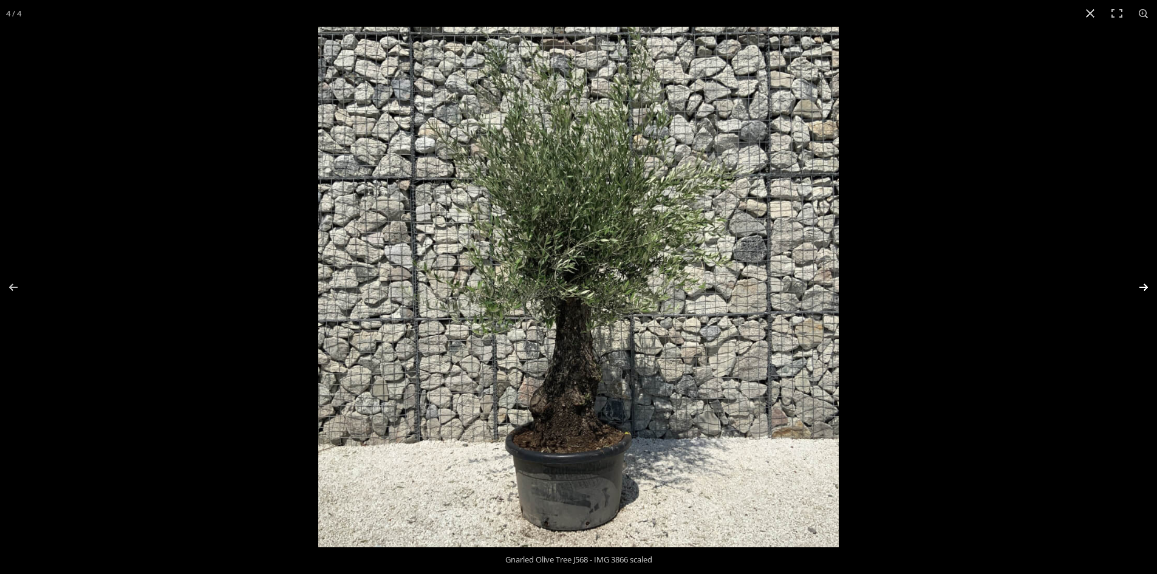
click at [1143, 286] on button "Next (arrow right)" at bounding box center [1135, 287] width 43 height 61
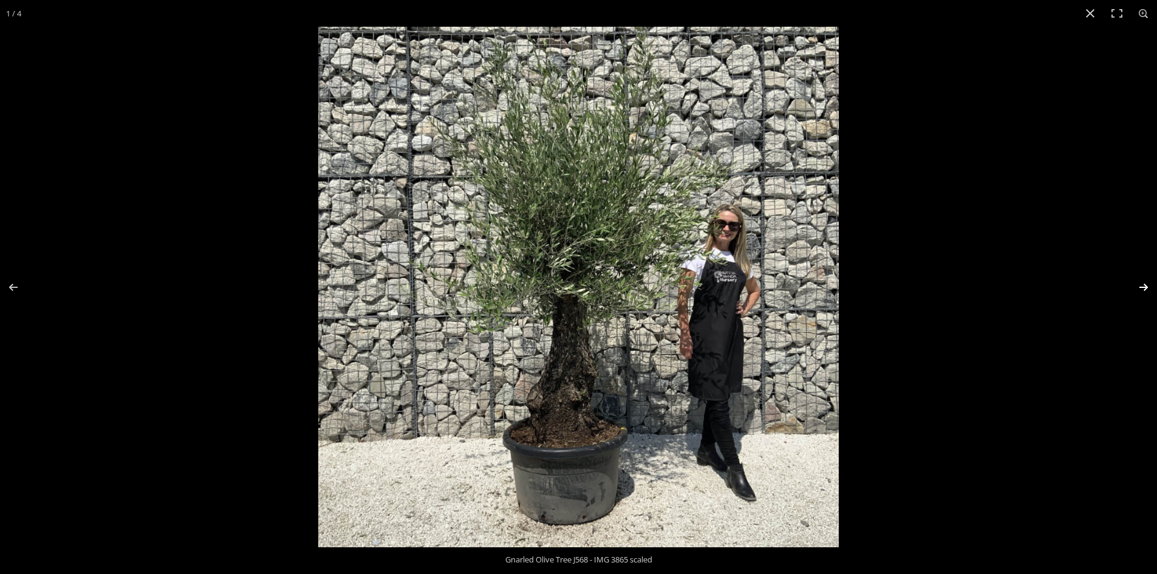
click at [1144, 285] on button "Next (arrow right)" at bounding box center [1135, 287] width 43 height 61
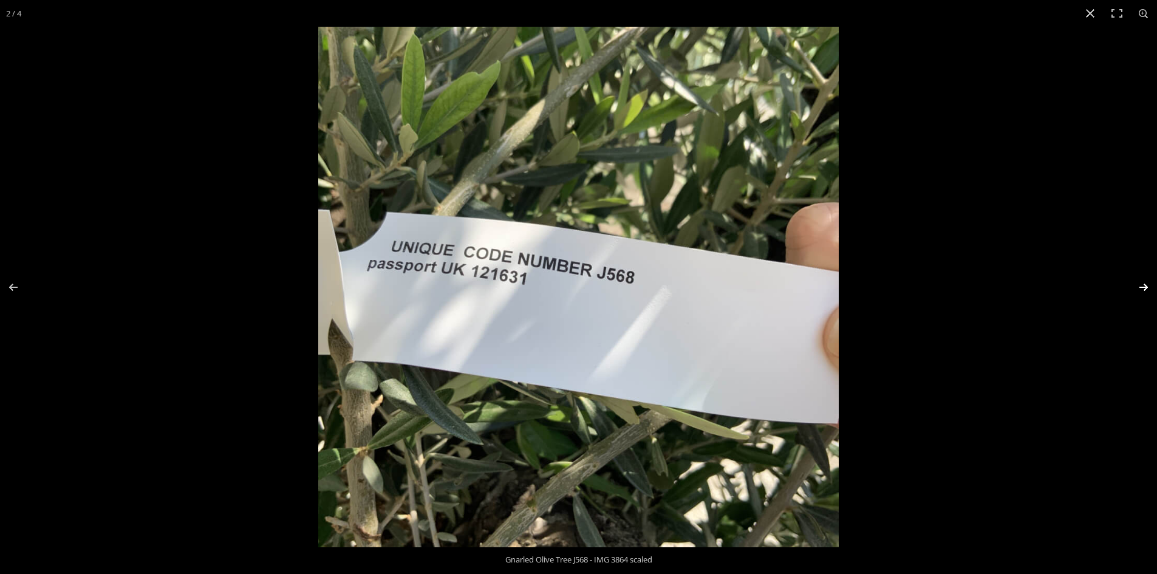
click at [1144, 282] on button "Next (arrow right)" at bounding box center [1135, 287] width 43 height 61
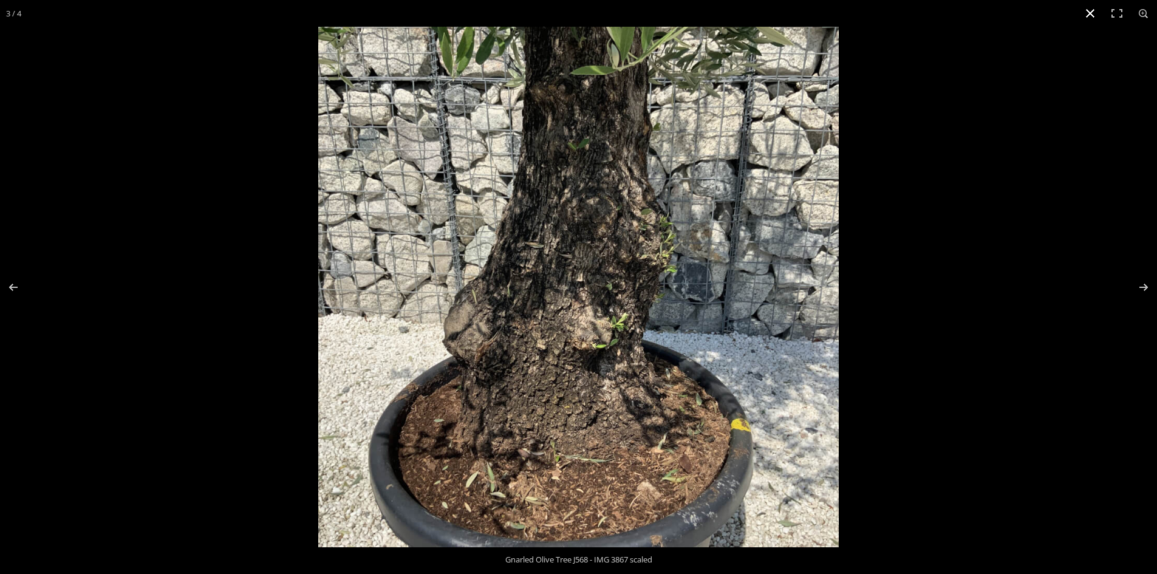
click at [1092, 13] on button "Close (Esc)" at bounding box center [1090, 13] width 27 height 27
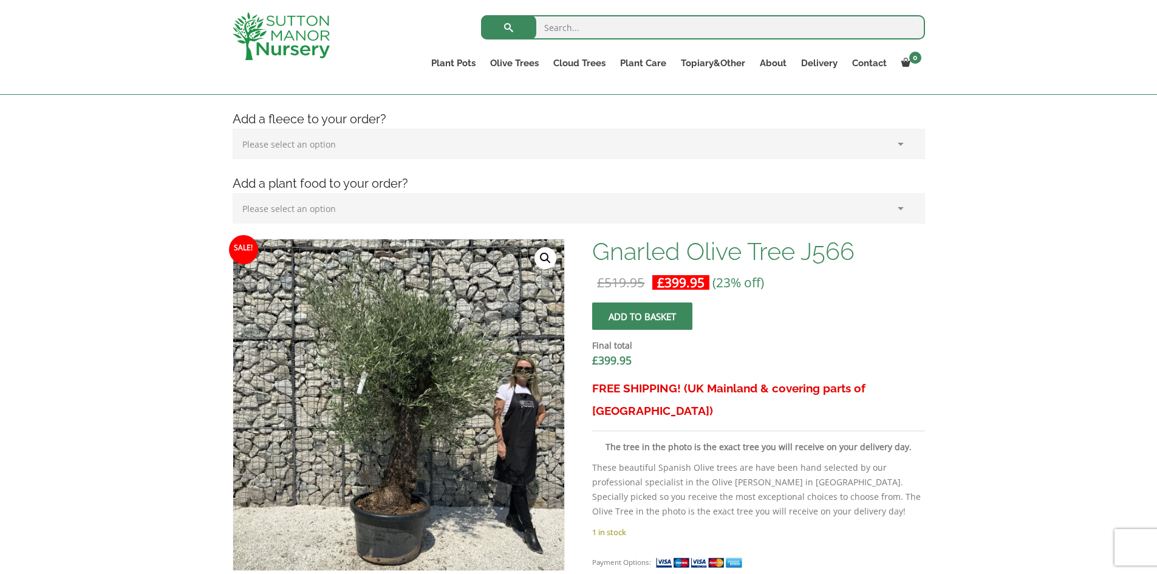
click at [541, 254] on link "🔍" at bounding box center [545, 258] width 22 height 22
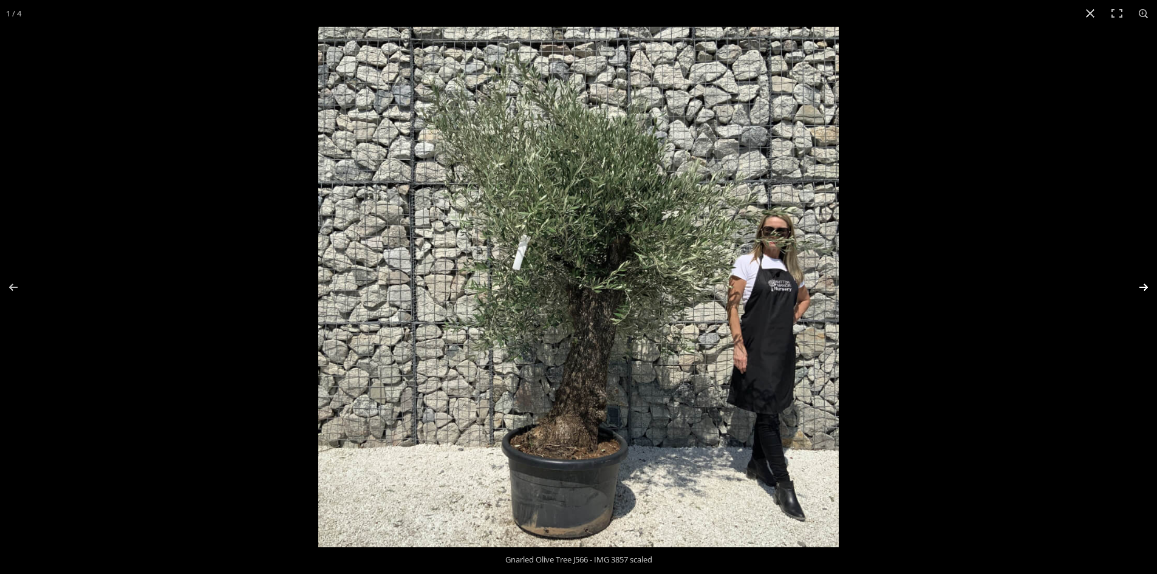
click at [1145, 287] on button "Next (arrow right)" at bounding box center [1135, 287] width 43 height 61
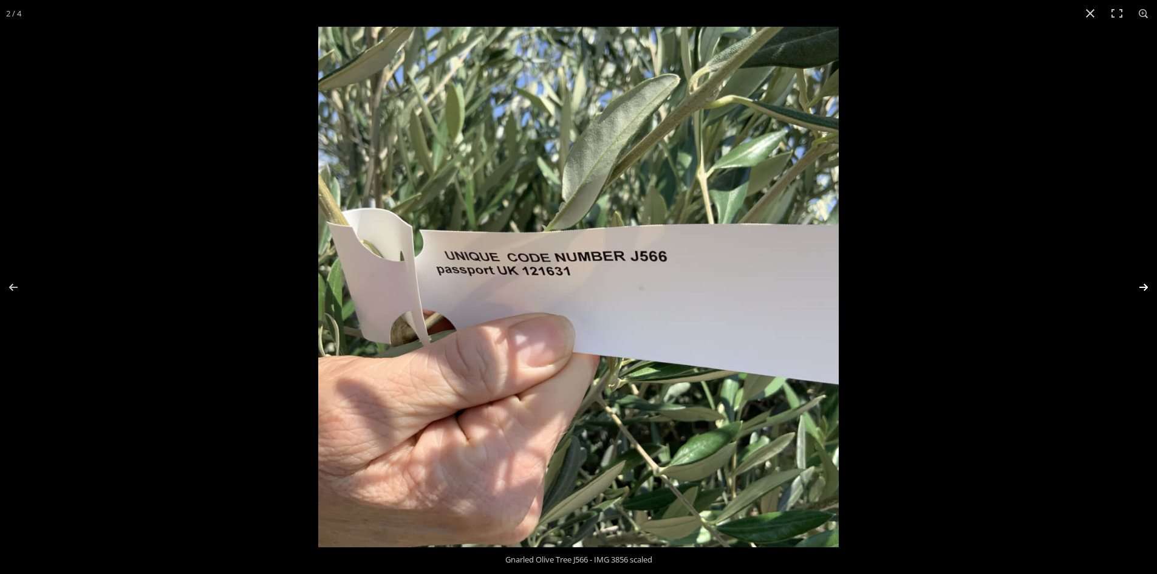
click at [1145, 287] on button "Next (arrow right)" at bounding box center [1135, 287] width 43 height 61
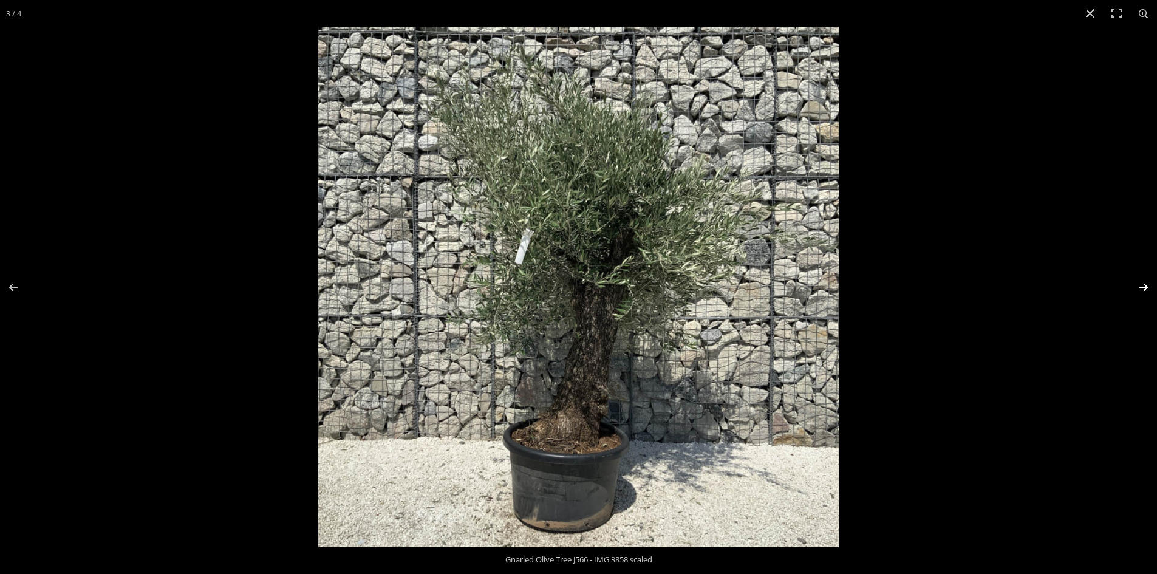
click at [1145, 287] on button "Next (arrow right)" at bounding box center [1135, 287] width 43 height 61
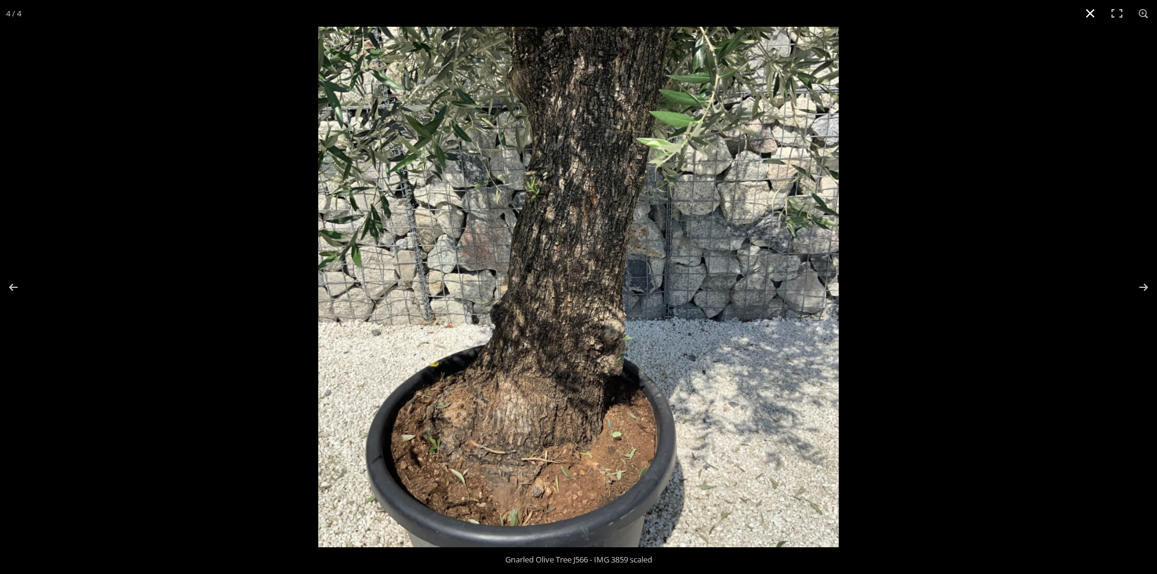
click at [1088, 9] on button "Close (Esc)" at bounding box center [1090, 13] width 27 height 27
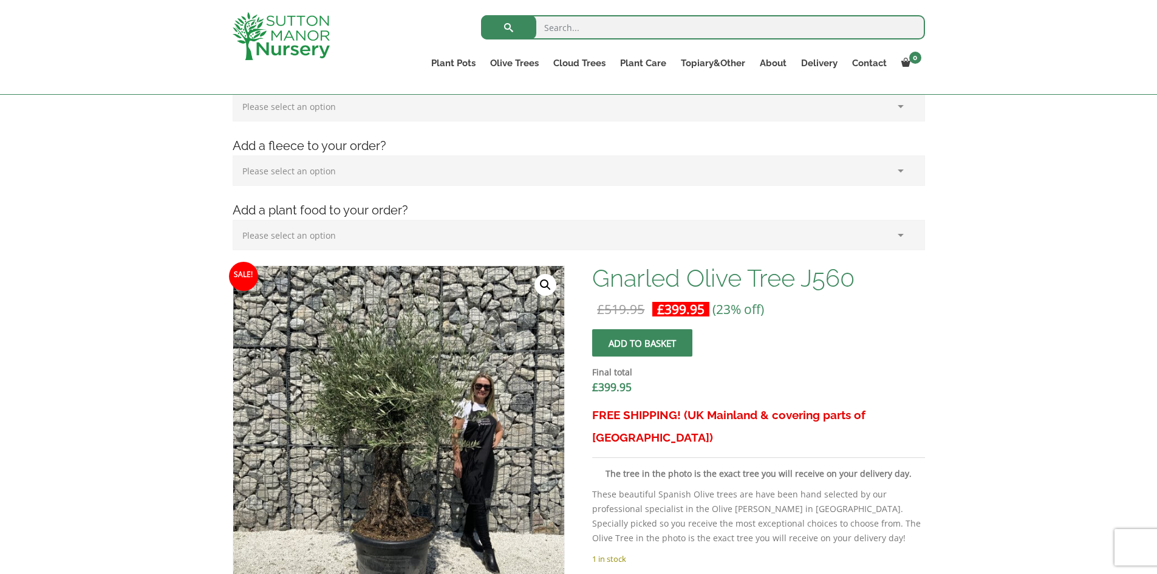
scroll to position [243, 0]
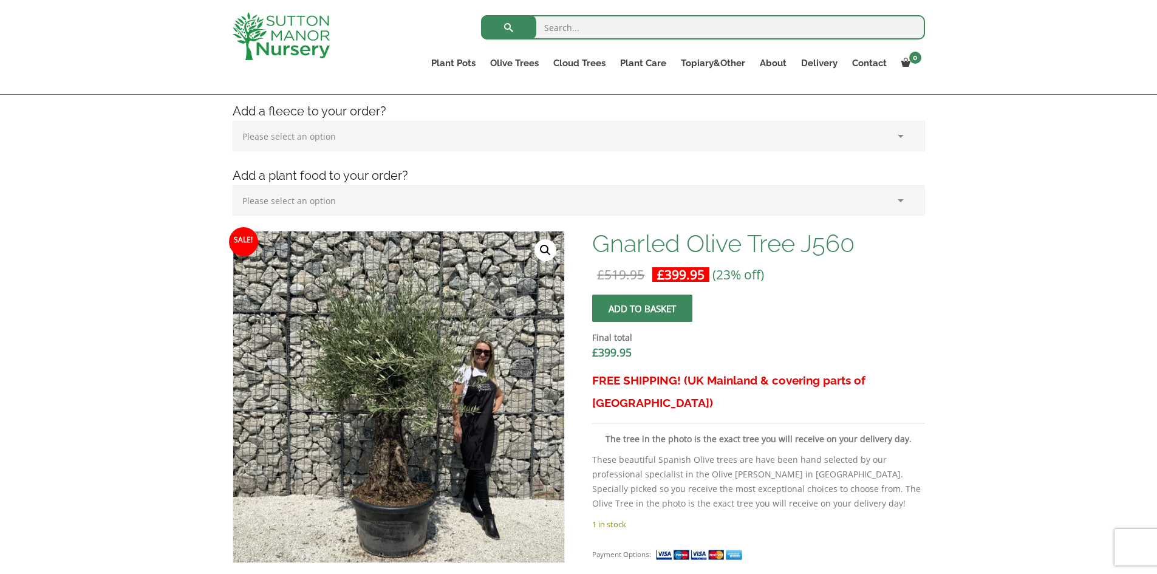
click at [545, 248] on link "🔍" at bounding box center [545, 250] width 22 height 22
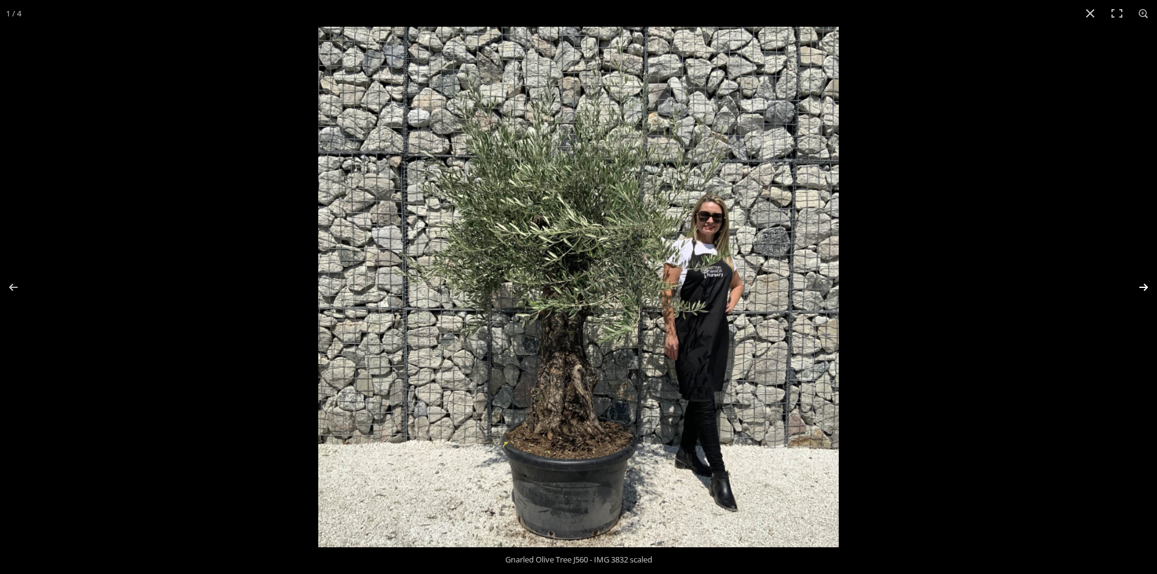
click at [1145, 284] on button "Next (arrow right)" at bounding box center [1135, 287] width 43 height 61
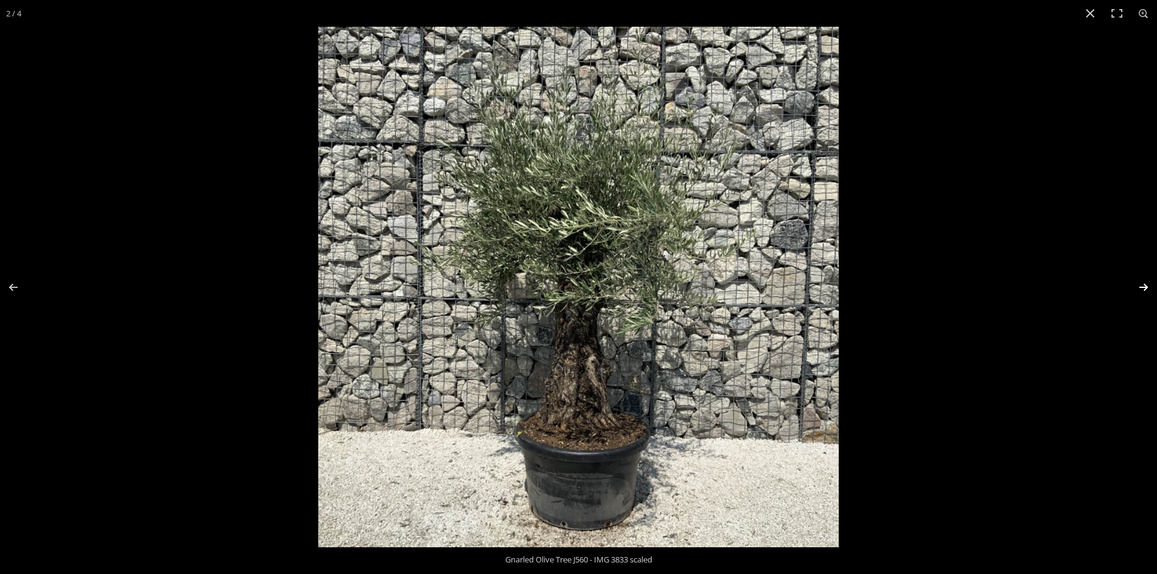
click at [1145, 284] on button "Next (arrow right)" at bounding box center [1135, 287] width 43 height 61
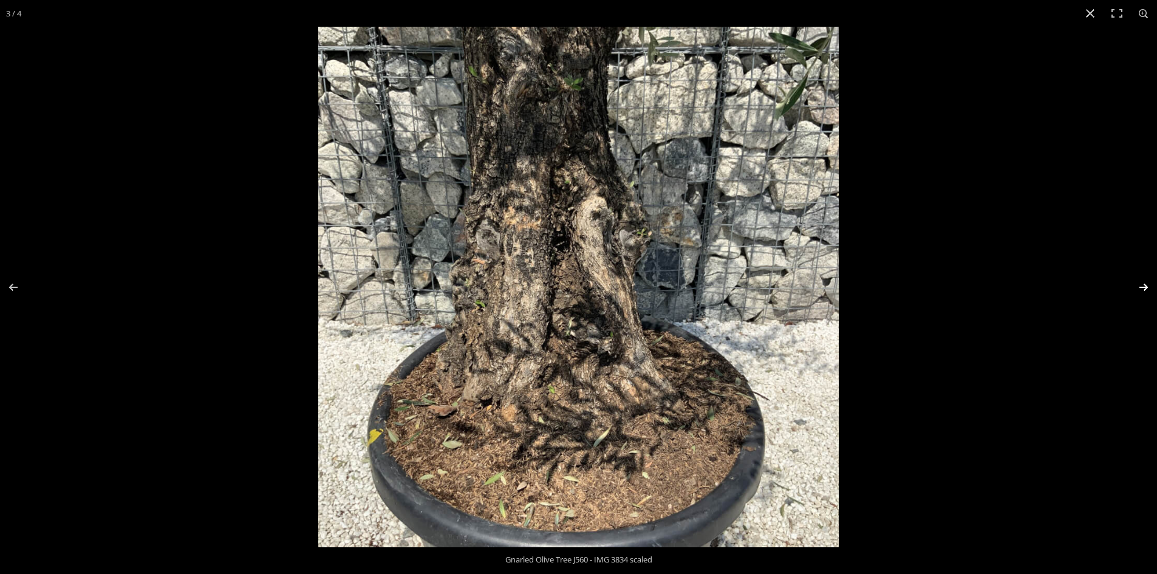
click at [1145, 284] on button "Next (arrow right)" at bounding box center [1135, 287] width 43 height 61
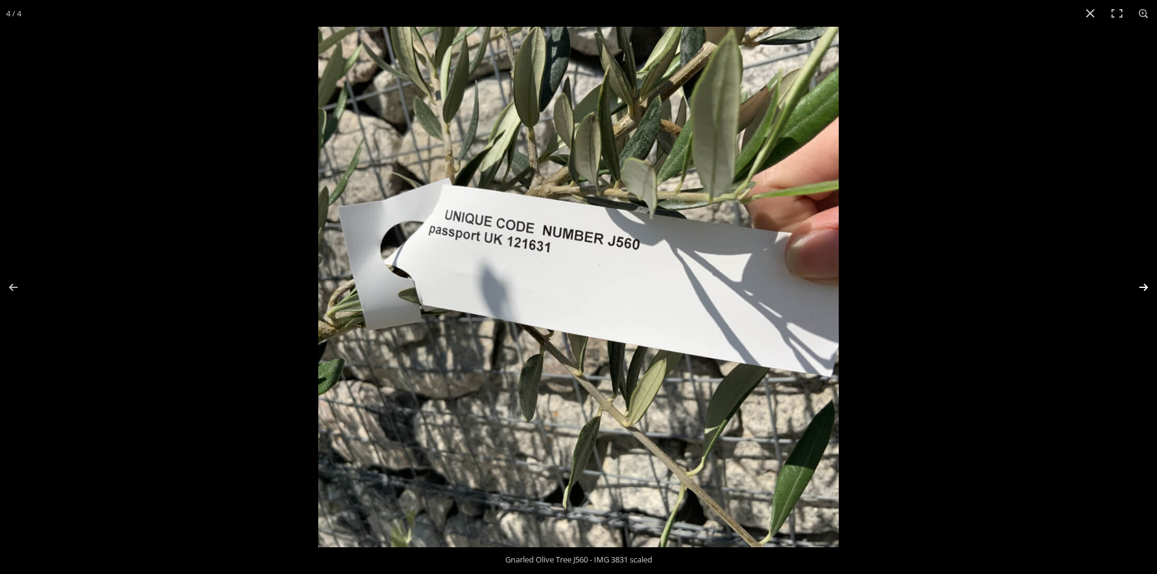
click at [1145, 284] on button "Next (arrow right)" at bounding box center [1135, 287] width 43 height 61
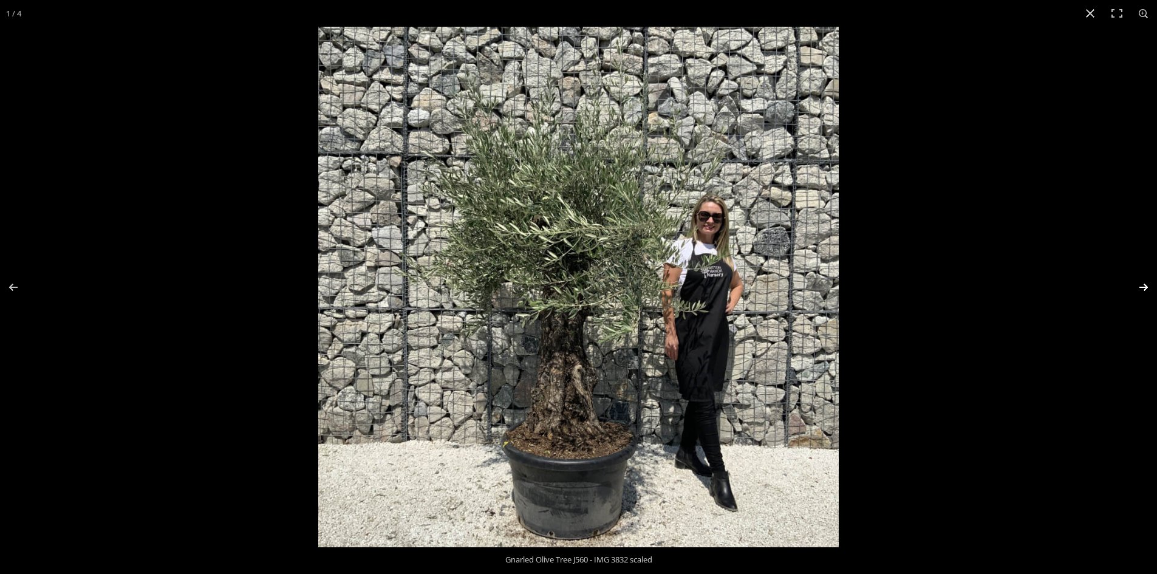
click at [1145, 284] on button "Next (arrow right)" at bounding box center [1135, 287] width 43 height 61
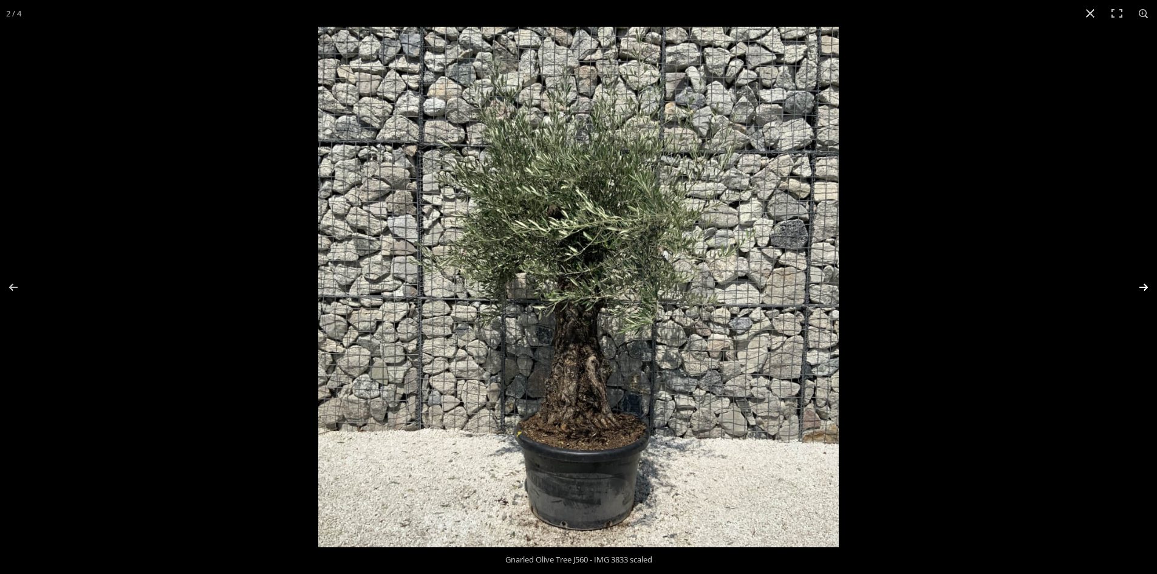
click at [1145, 284] on button "Next (arrow right)" at bounding box center [1135, 287] width 43 height 61
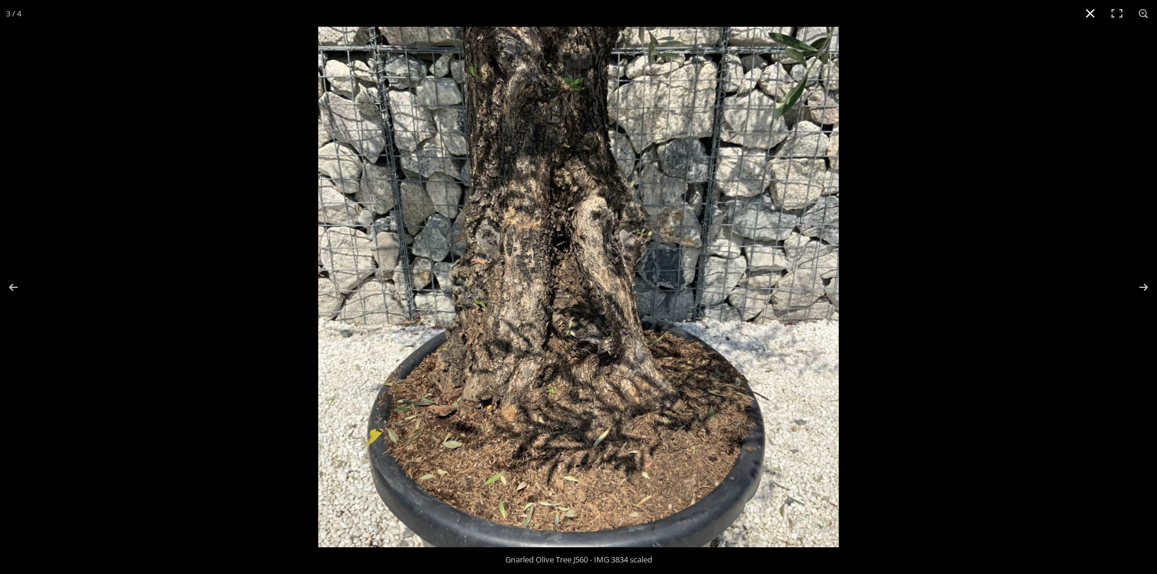
click at [1092, 12] on button "Close (Esc)" at bounding box center [1090, 13] width 27 height 27
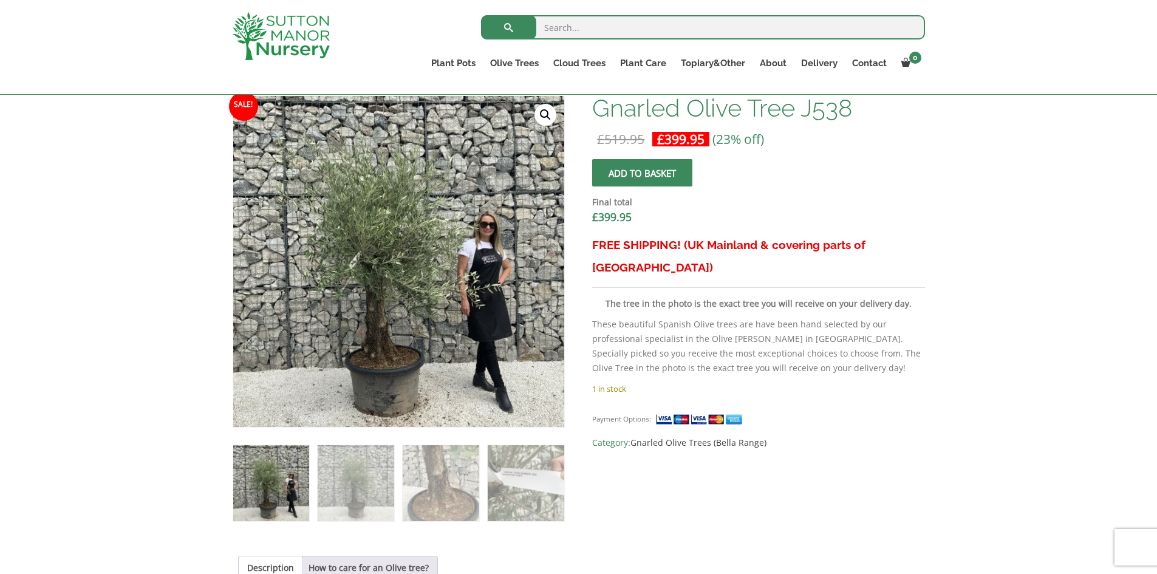
scroll to position [304, 0]
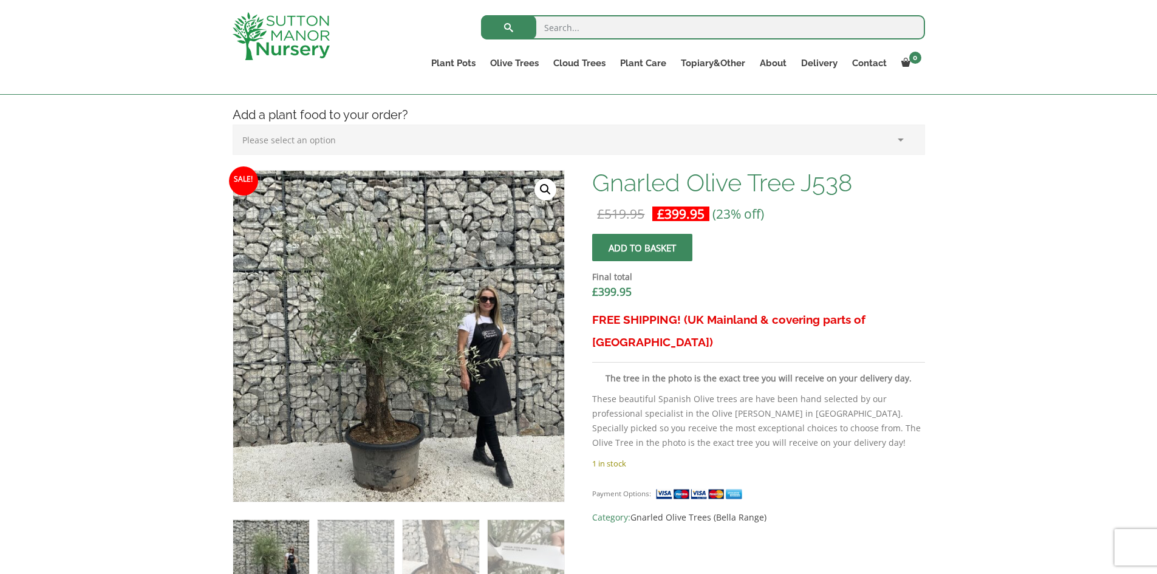
click at [549, 186] on link "🔍" at bounding box center [545, 190] width 22 height 22
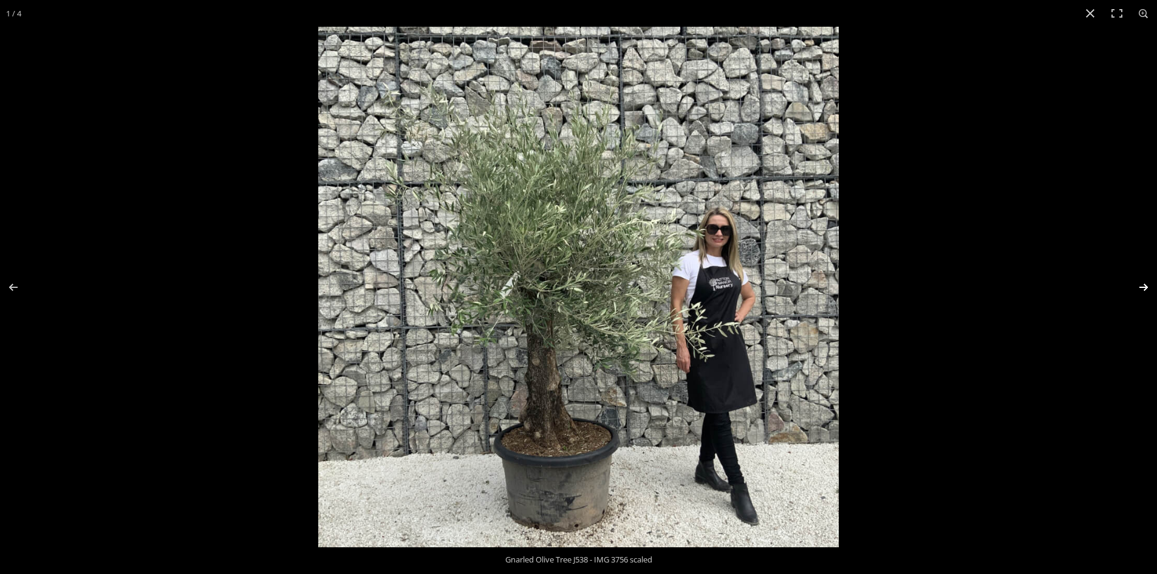
click at [1142, 287] on button "Next (arrow right)" at bounding box center [1135, 287] width 43 height 61
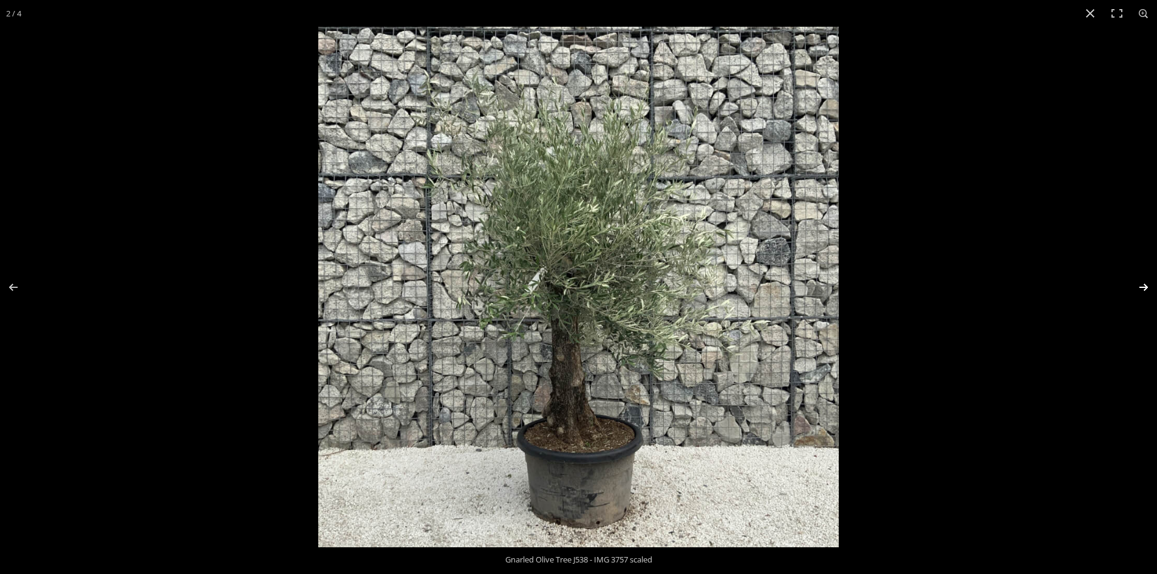
click at [1143, 287] on button "Next (arrow right)" at bounding box center [1135, 287] width 43 height 61
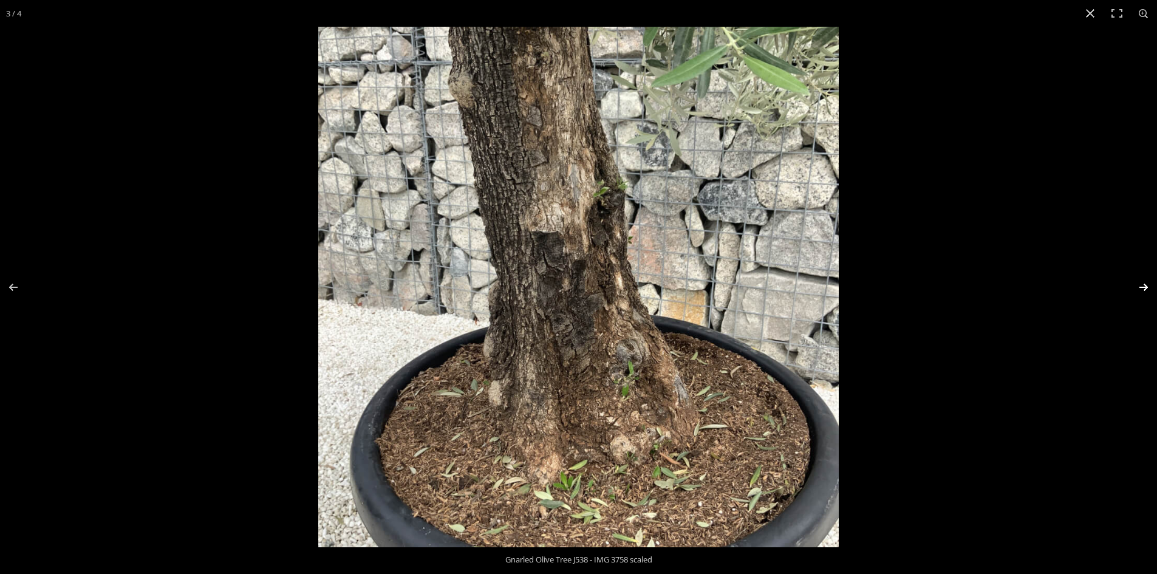
click at [1143, 287] on button "Next (arrow right)" at bounding box center [1135, 287] width 43 height 61
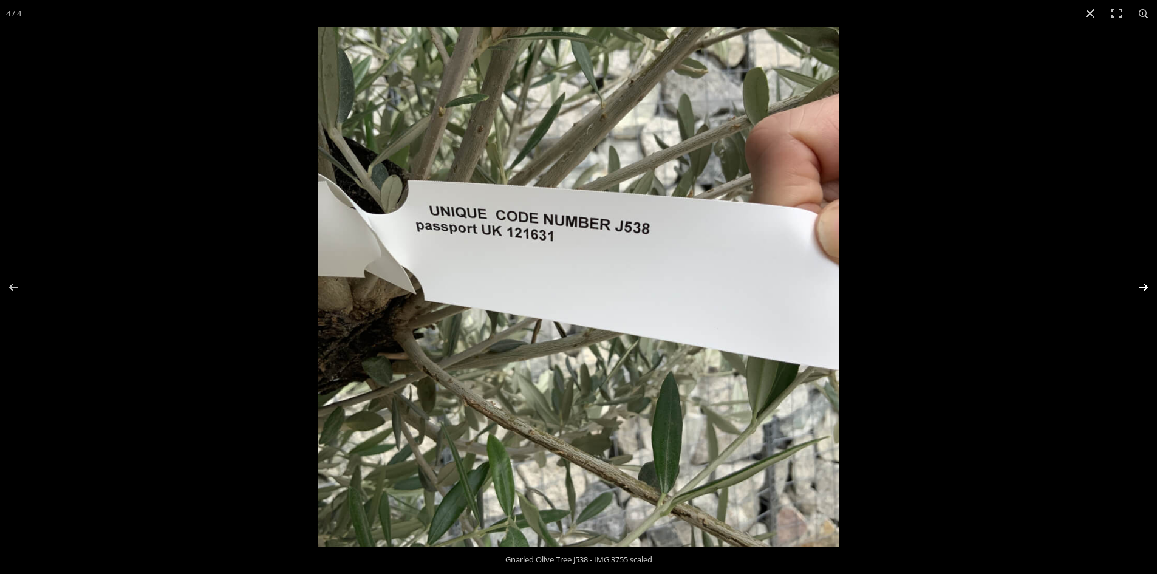
click at [1143, 287] on button "Next (arrow right)" at bounding box center [1135, 287] width 43 height 61
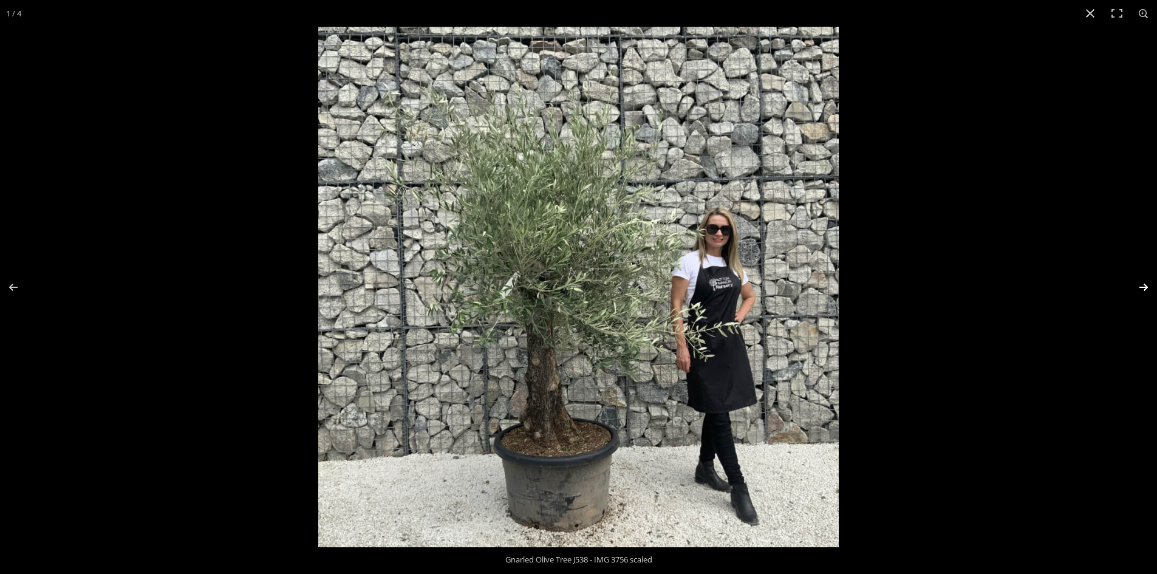
click at [1143, 287] on button "Next (arrow right)" at bounding box center [1135, 287] width 43 height 61
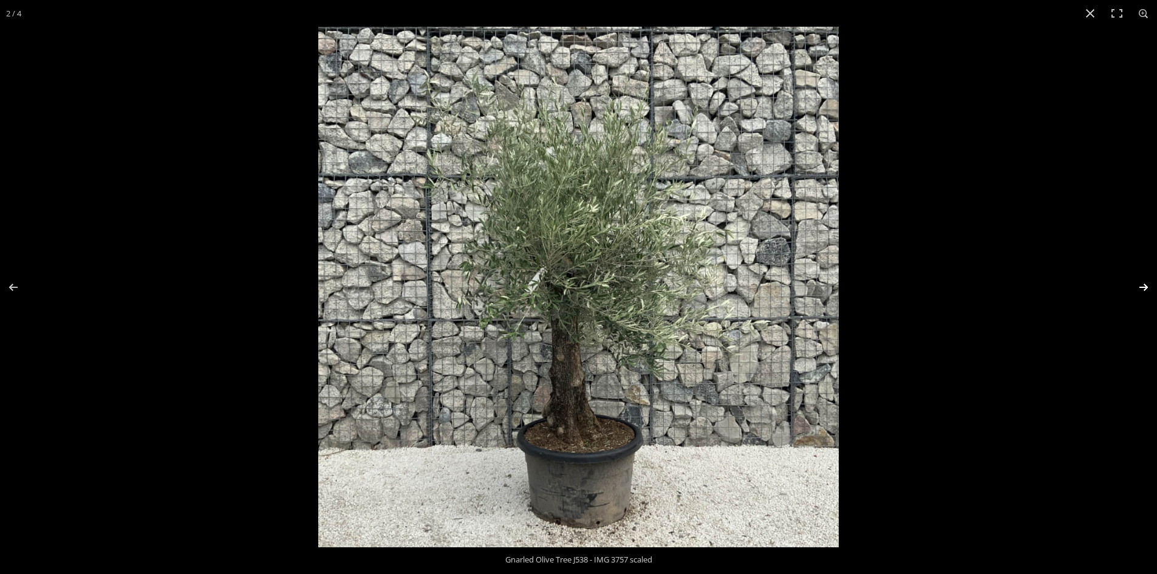
click at [1143, 287] on button "Next (arrow right)" at bounding box center [1135, 287] width 43 height 61
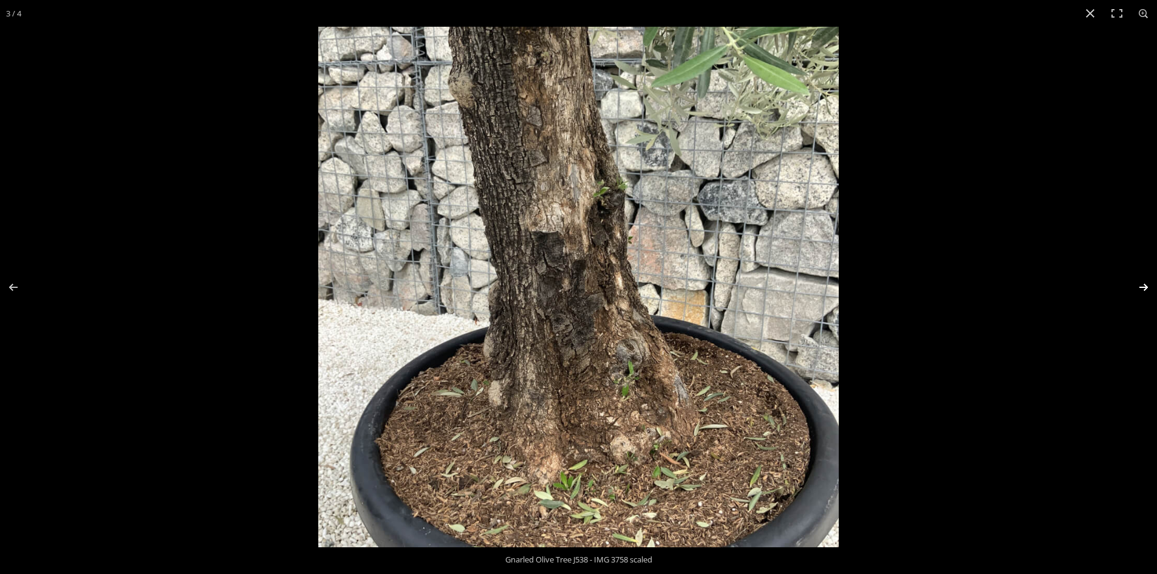
click at [1143, 287] on button "Next (arrow right)" at bounding box center [1135, 287] width 43 height 61
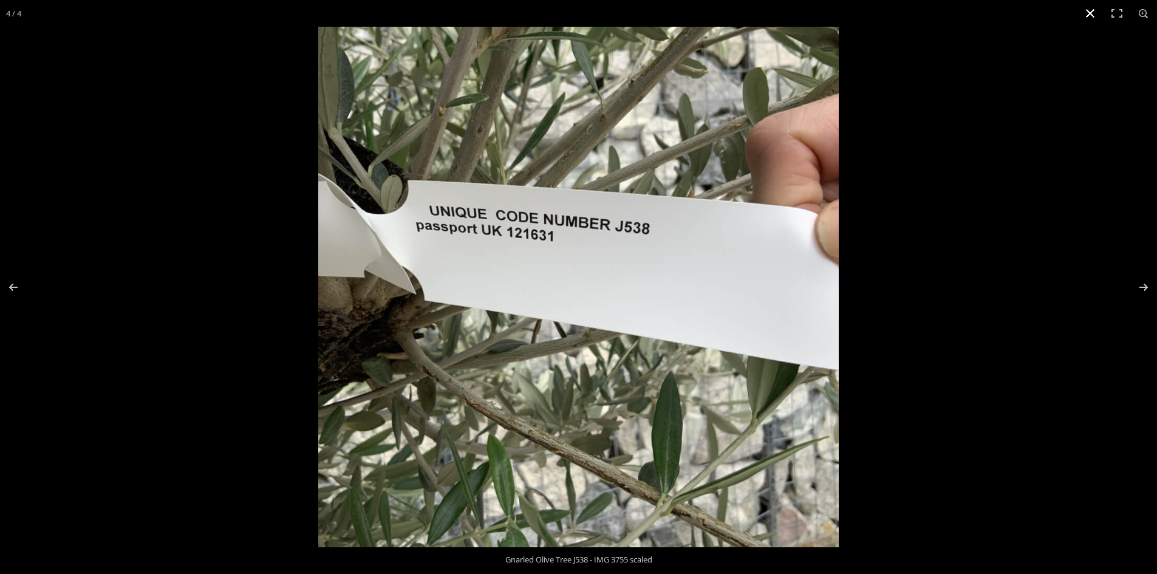
click at [1086, 11] on button "Close (Esc)" at bounding box center [1090, 13] width 27 height 27
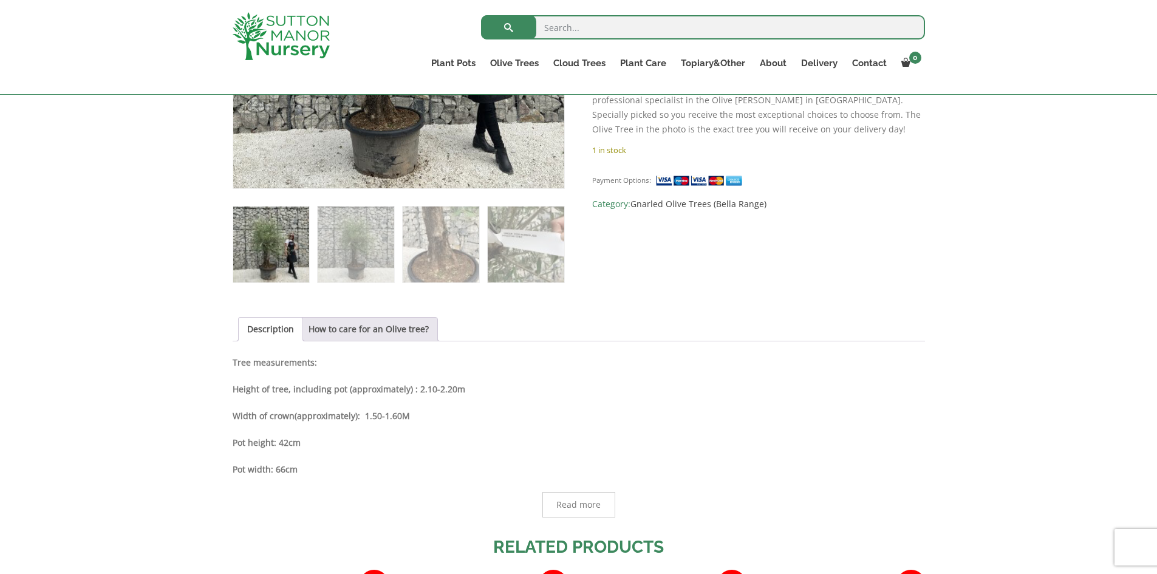
scroll to position [607, 0]
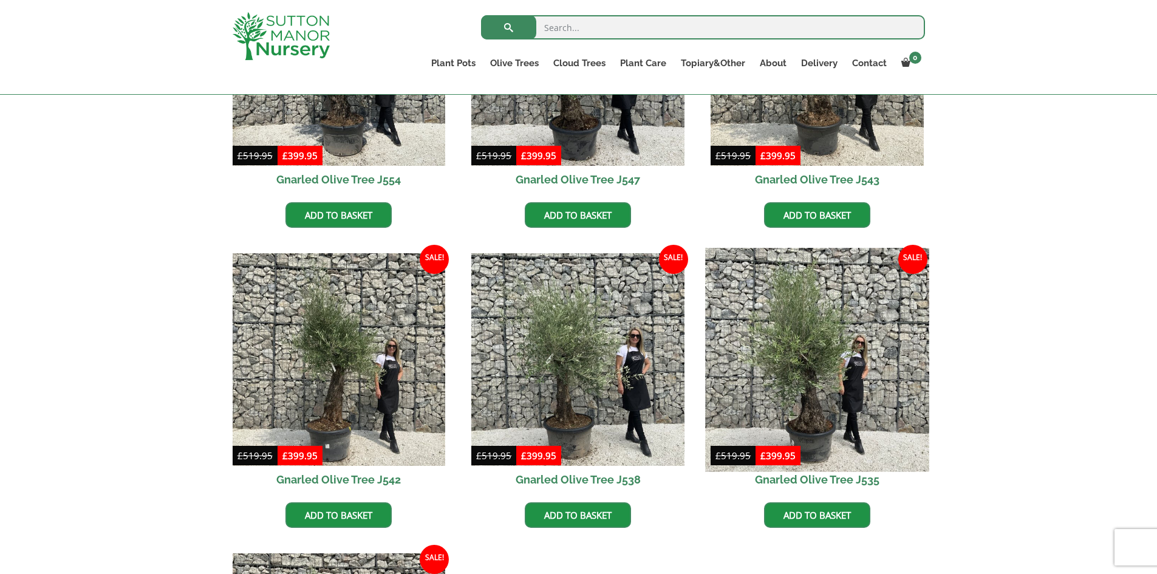
click at [813, 404] on img at bounding box center [816, 359] width 223 height 223
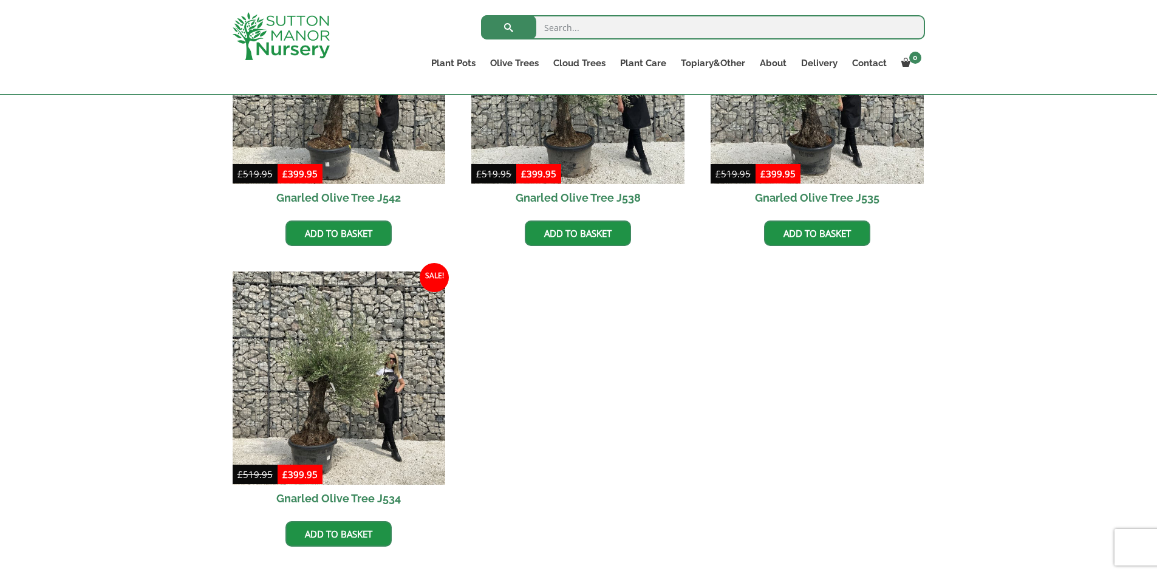
scroll to position [1657, 0]
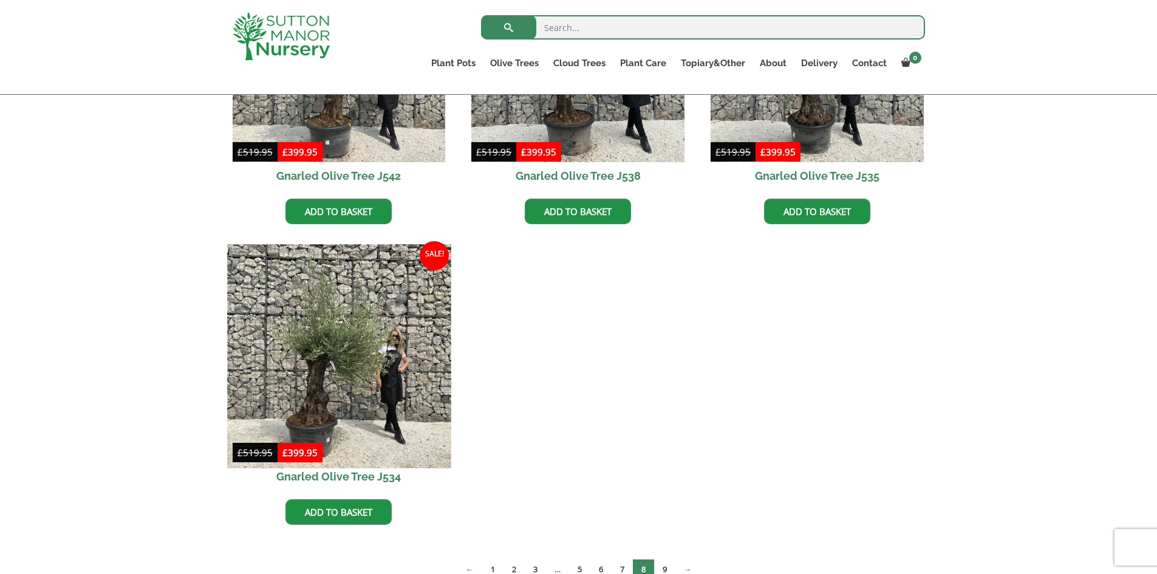
click at [359, 393] on img at bounding box center [338, 356] width 223 height 223
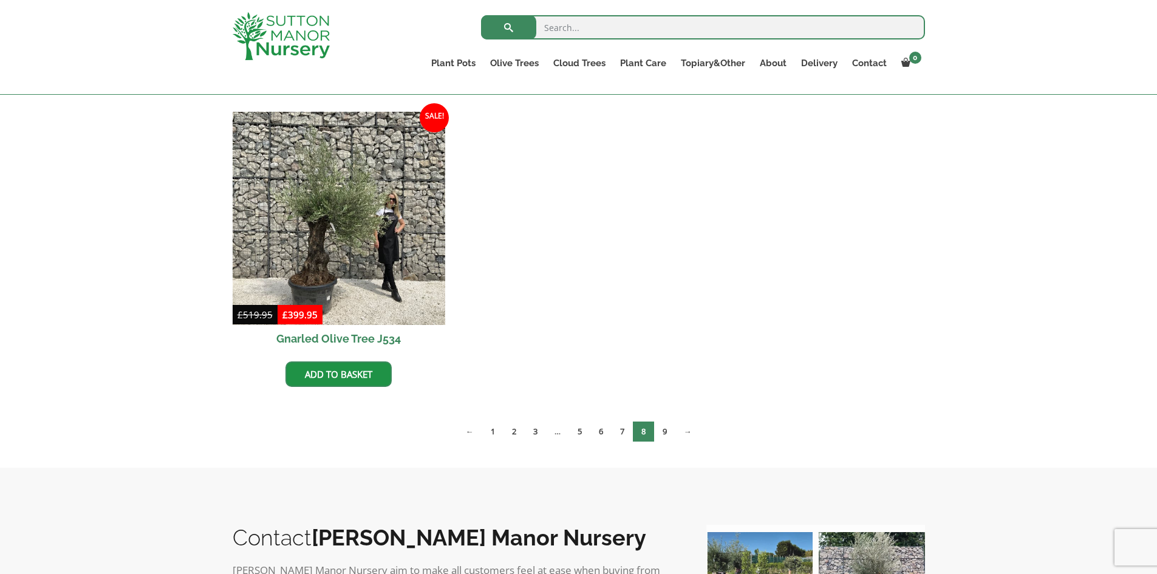
scroll to position [1960, 0]
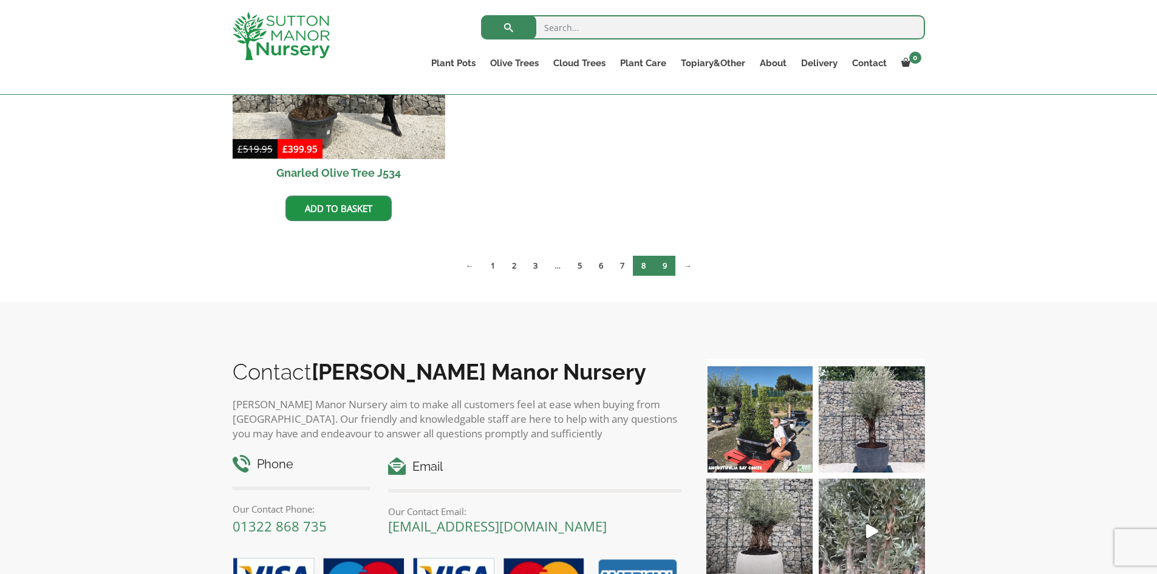
click at [665, 261] on link "9" at bounding box center [664, 266] width 21 height 20
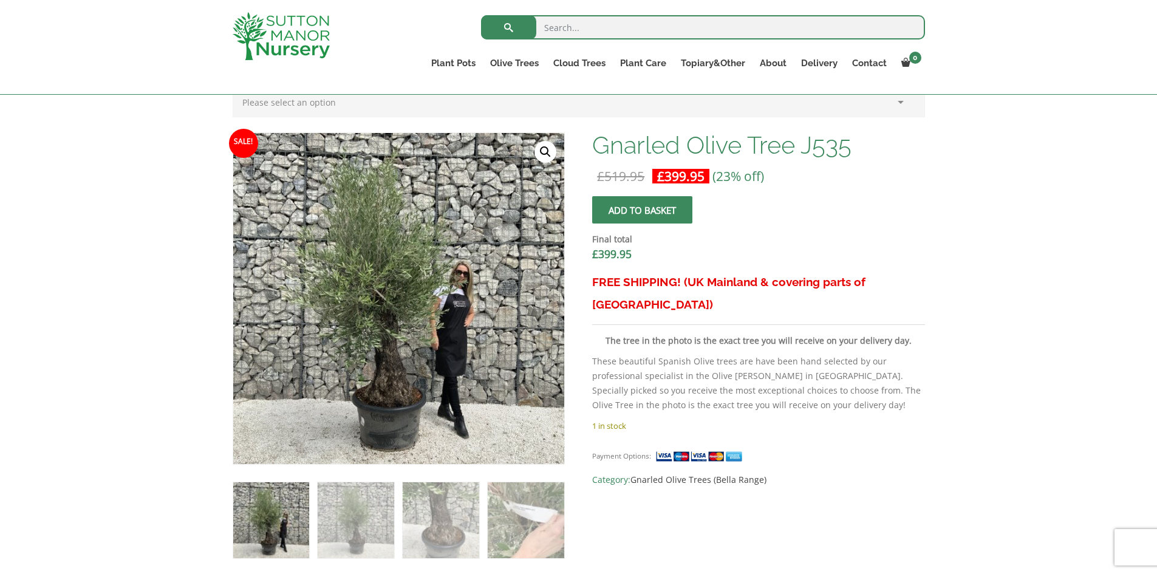
scroll to position [221, 0]
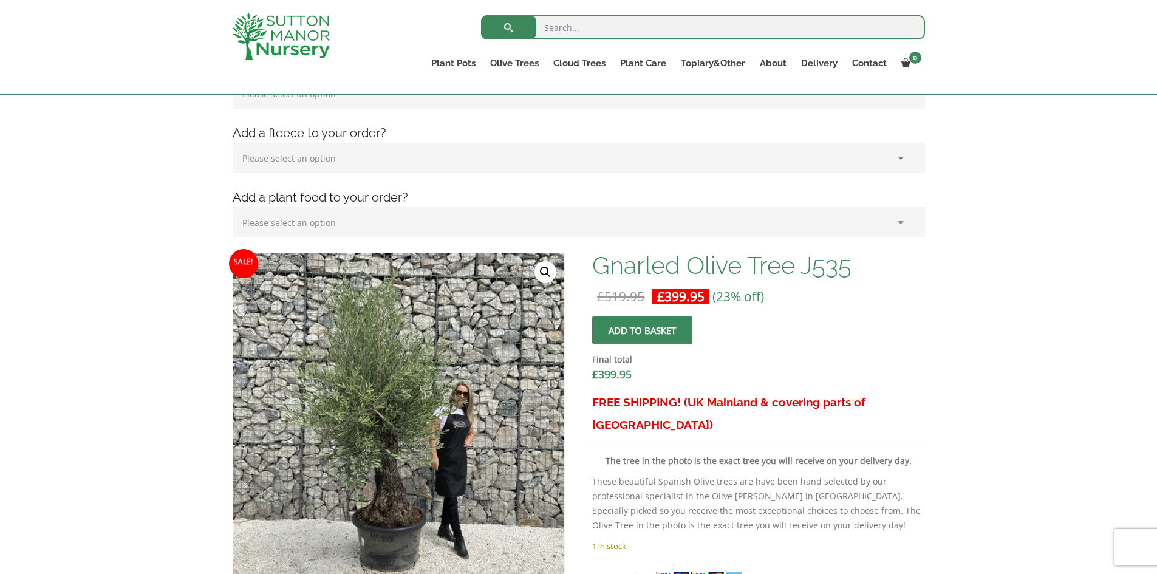
click at [546, 270] on link "🔍" at bounding box center [545, 272] width 22 height 22
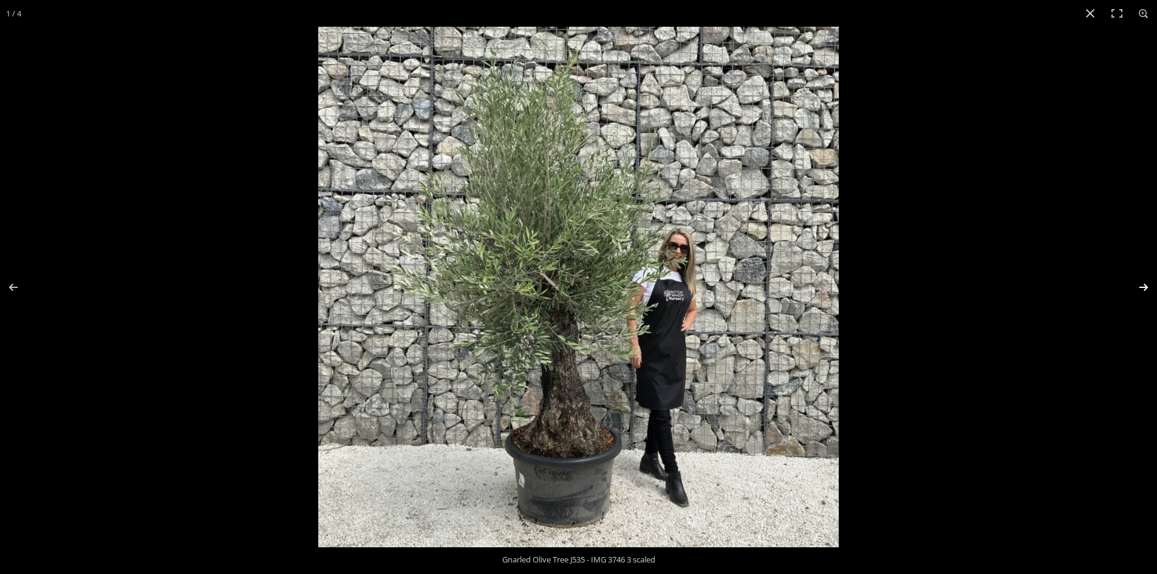
click at [1148, 288] on button "Next (arrow right)" at bounding box center [1135, 287] width 43 height 61
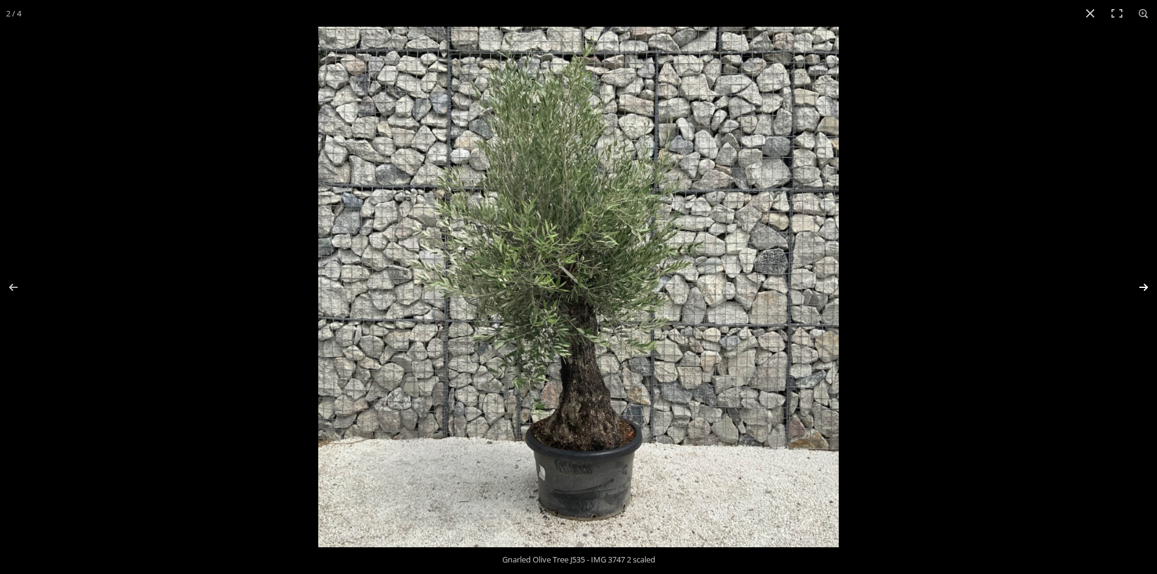
click at [1148, 288] on button "Next (arrow right)" at bounding box center [1135, 287] width 43 height 61
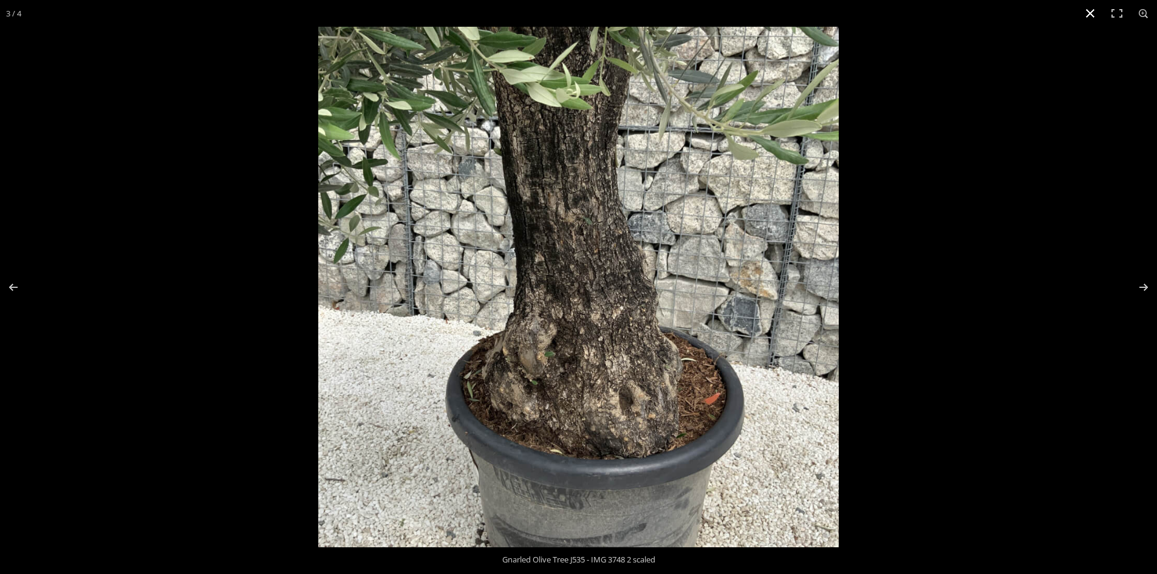
click at [1089, 13] on button "Close (Esc)" at bounding box center [1090, 13] width 27 height 27
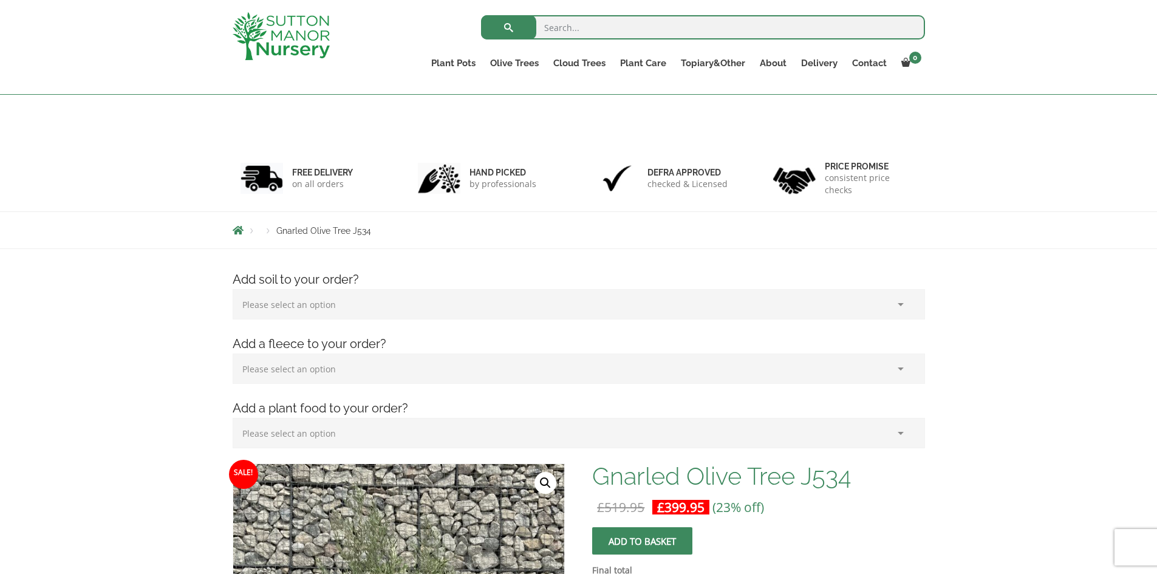
scroll to position [221, 0]
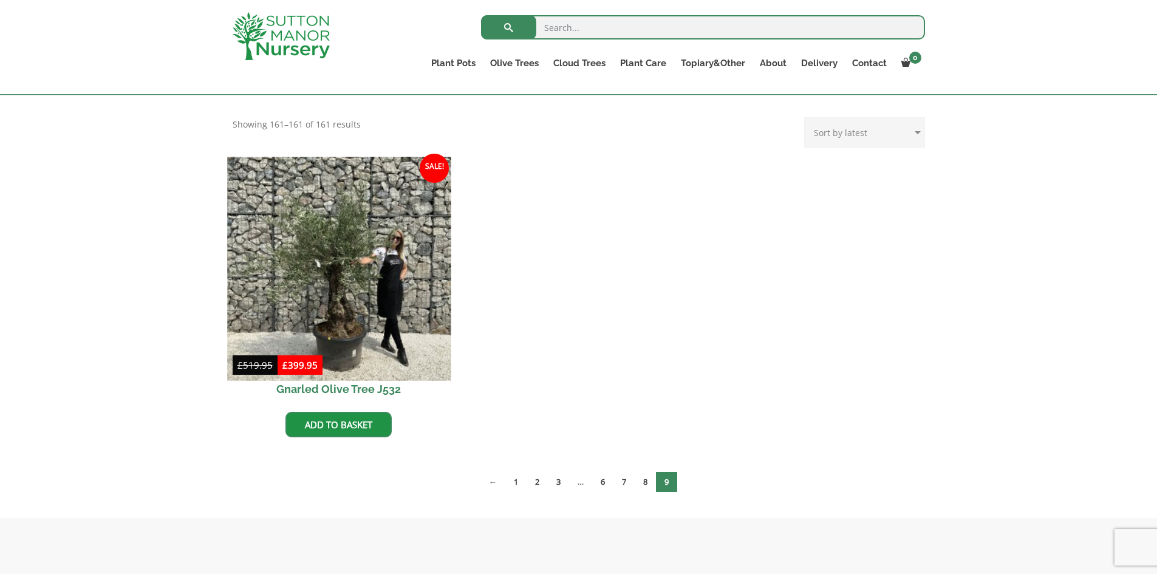
click at [336, 294] on img at bounding box center [338, 268] width 223 height 223
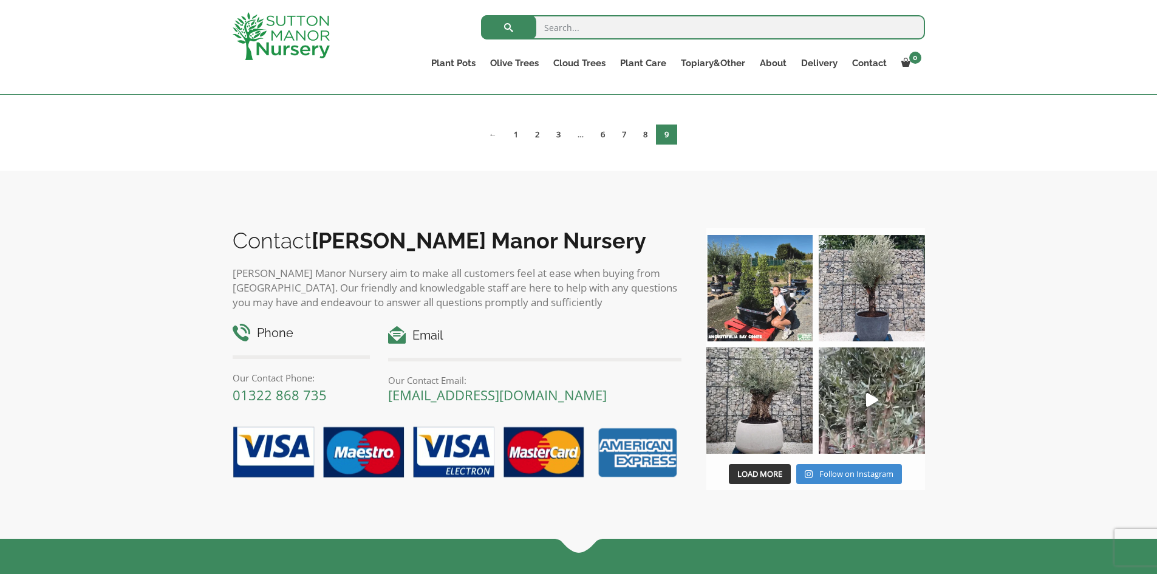
scroll to position [668, 0]
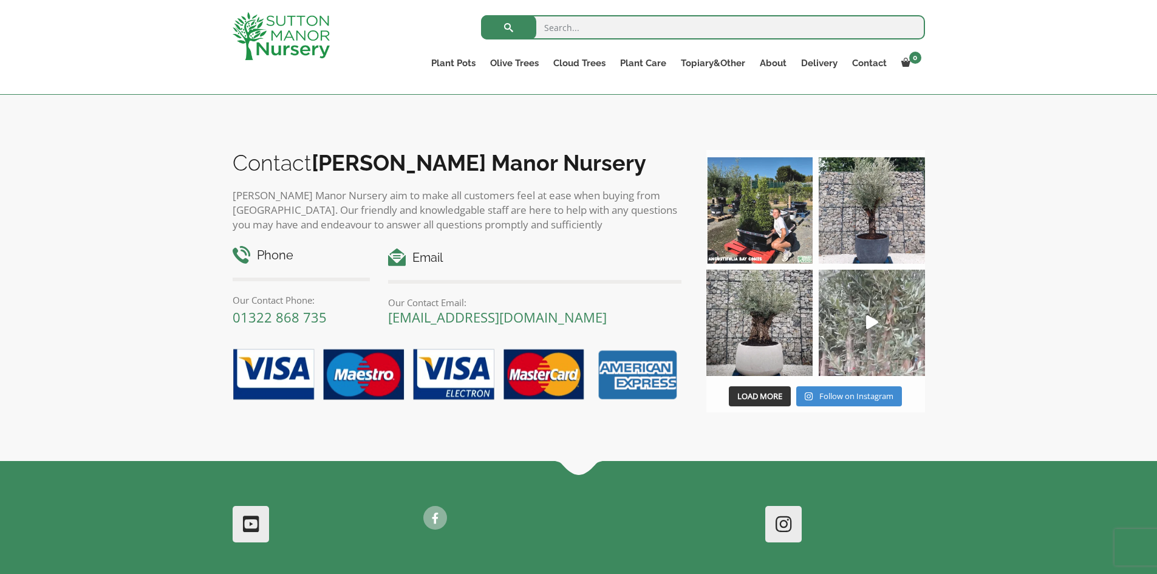
click at [873, 318] on icon "Play" at bounding box center [872, 322] width 12 height 14
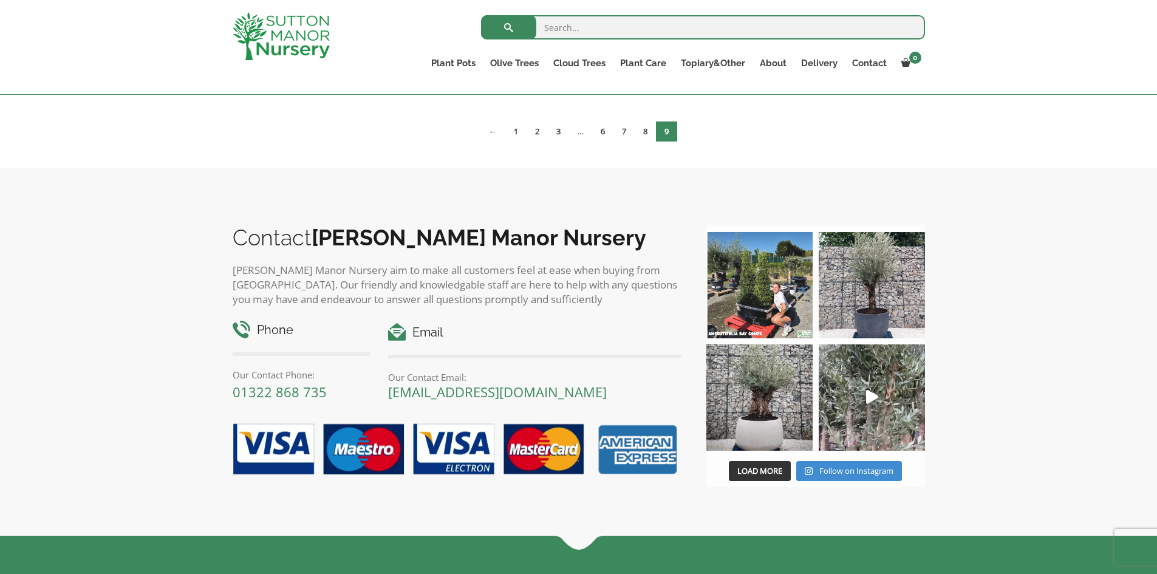
scroll to position [582, 0]
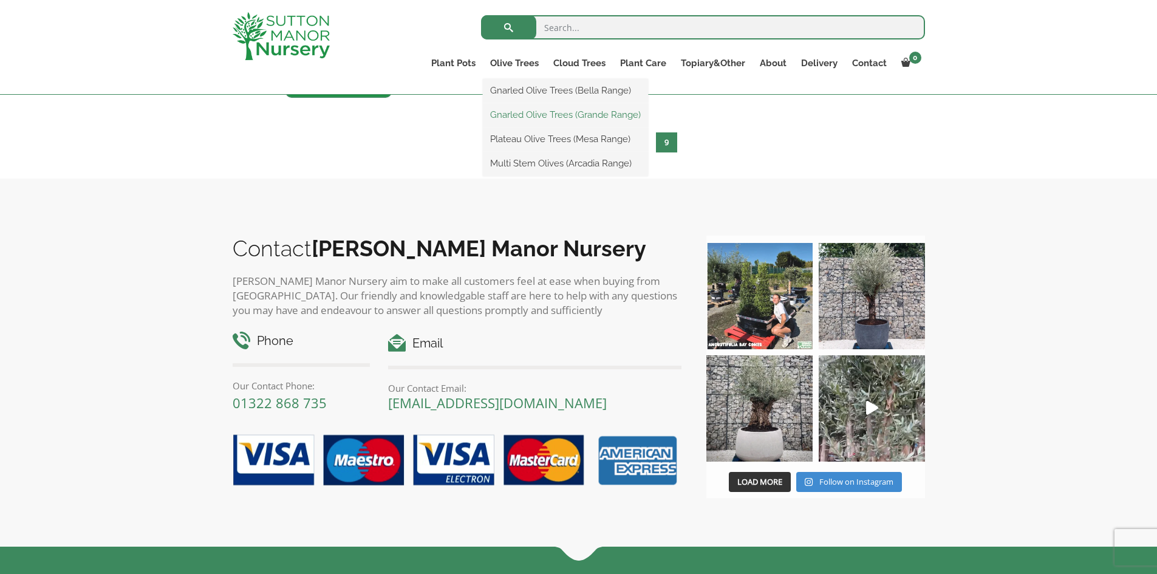
click at [536, 112] on link "Gnarled Olive Trees (Grande Range)" at bounding box center [565, 115] width 165 height 18
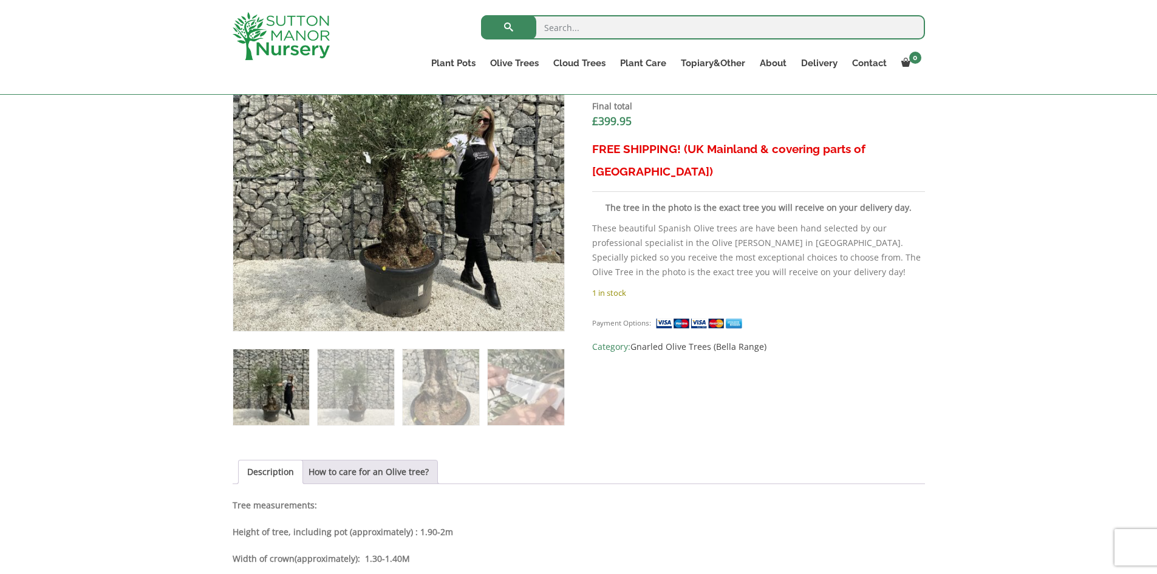
scroll to position [364, 0]
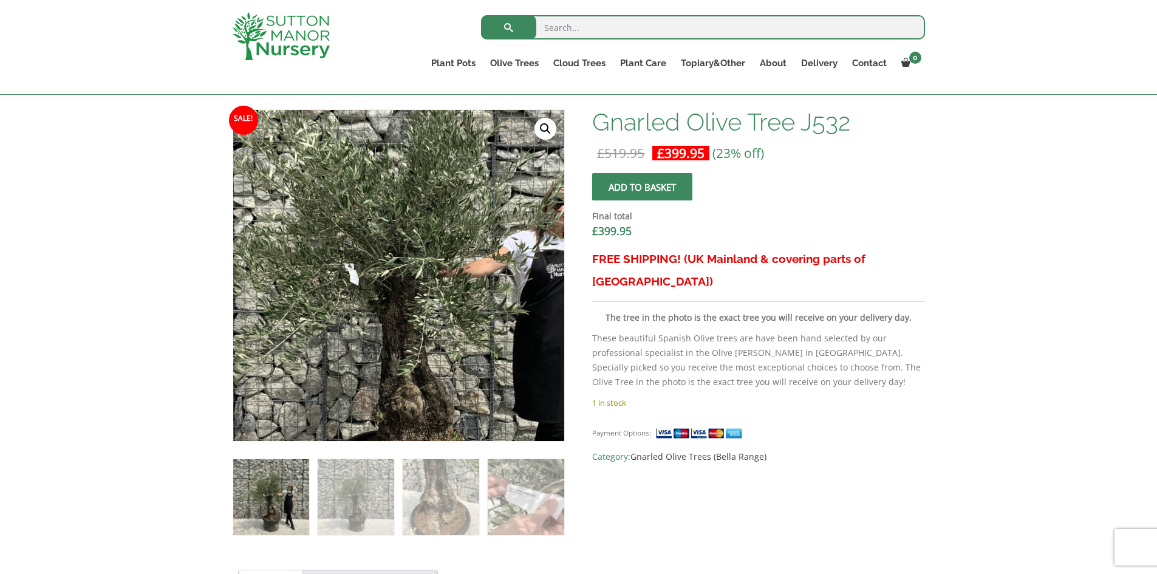
click at [384, 261] on img at bounding box center [409, 288] width 607 height 607
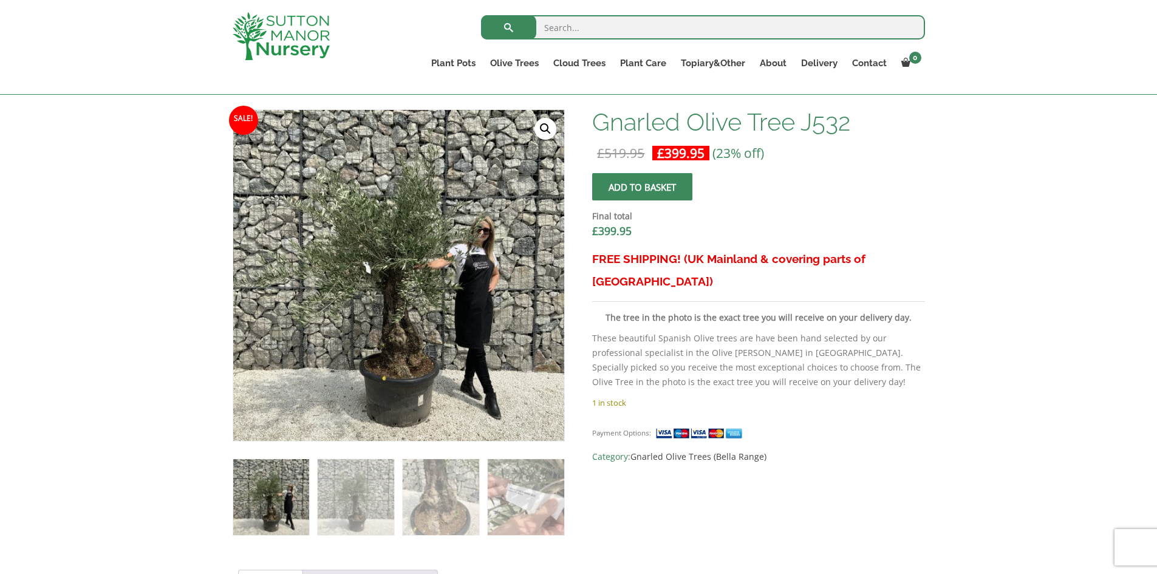
click at [540, 127] on link "🔍" at bounding box center [545, 129] width 22 height 22
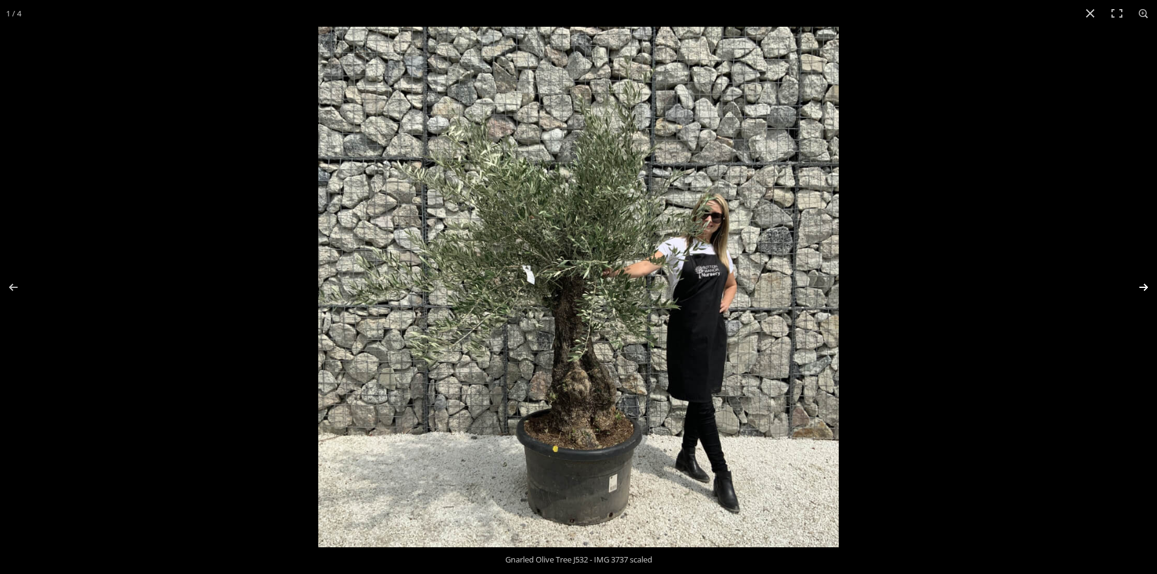
click at [1145, 286] on button "Next (arrow right)" at bounding box center [1135, 287] width 43 height 61
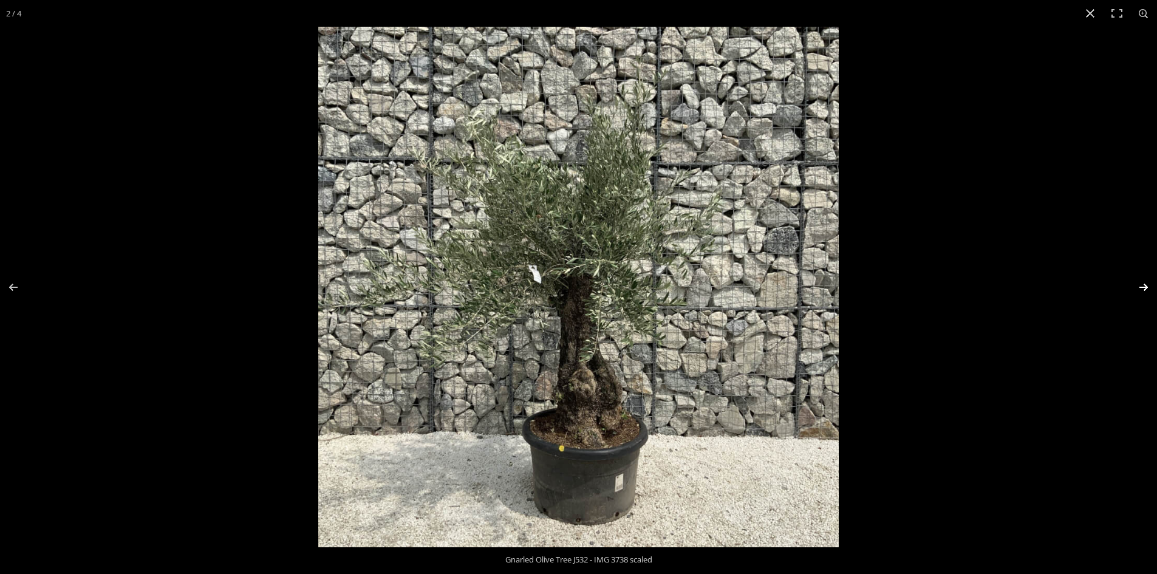
click at [1145, 286] on button "Next (arrow right)" at bounding box center [1135, 287] width 43 height 61
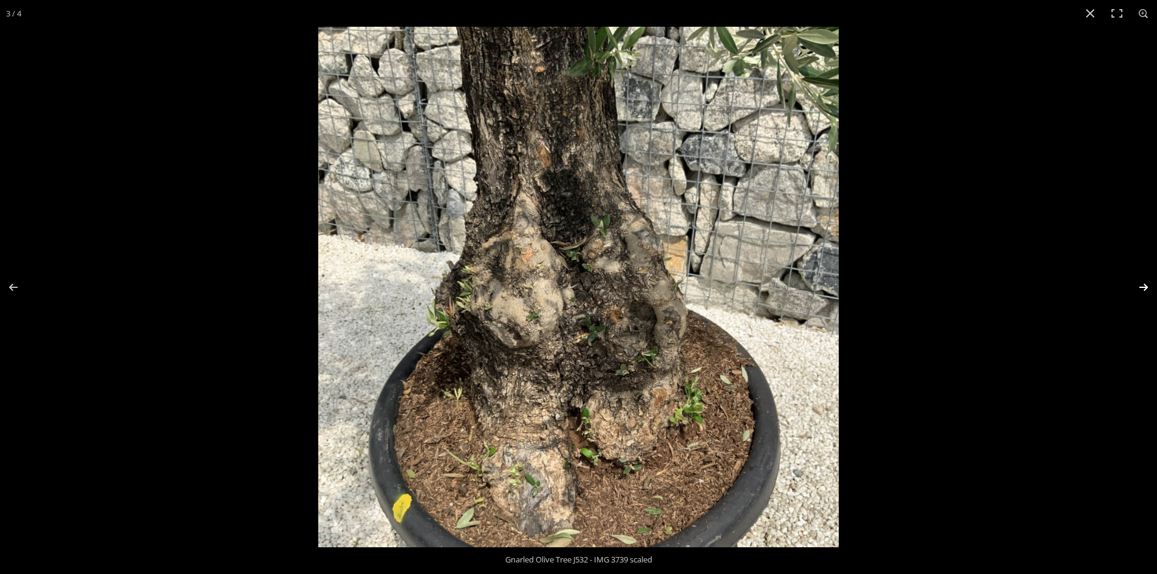
click at [1145, 286] on button "Next (arrow right)" at bounding box center [1135, 287] width 43 height 61
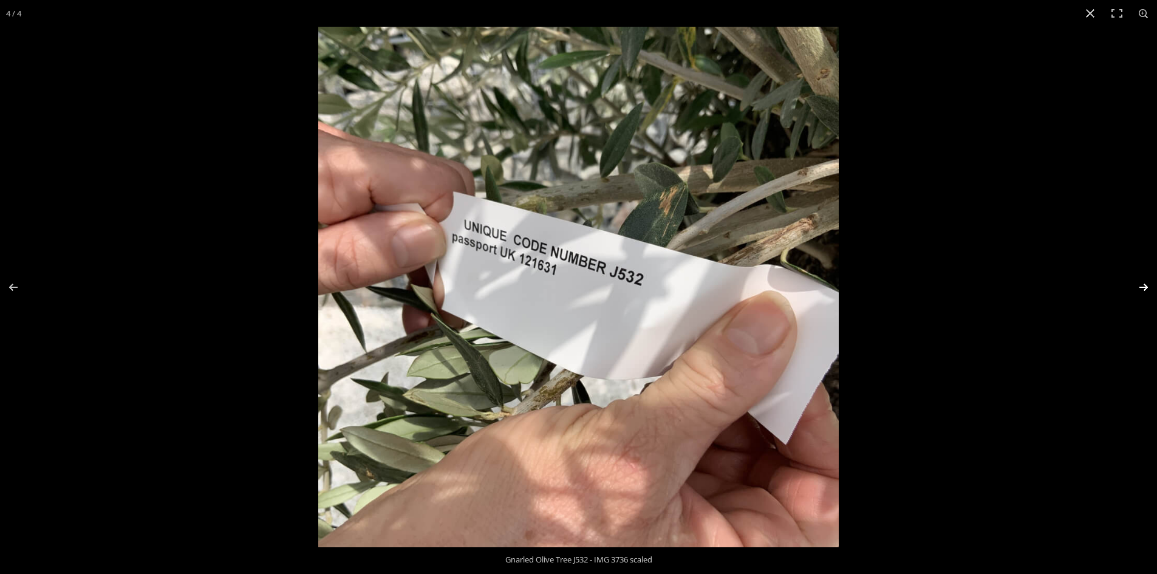
click at [1145, 286] on button "Next (arrow right)" at bounding box center [1135, 287] width 43 height 61
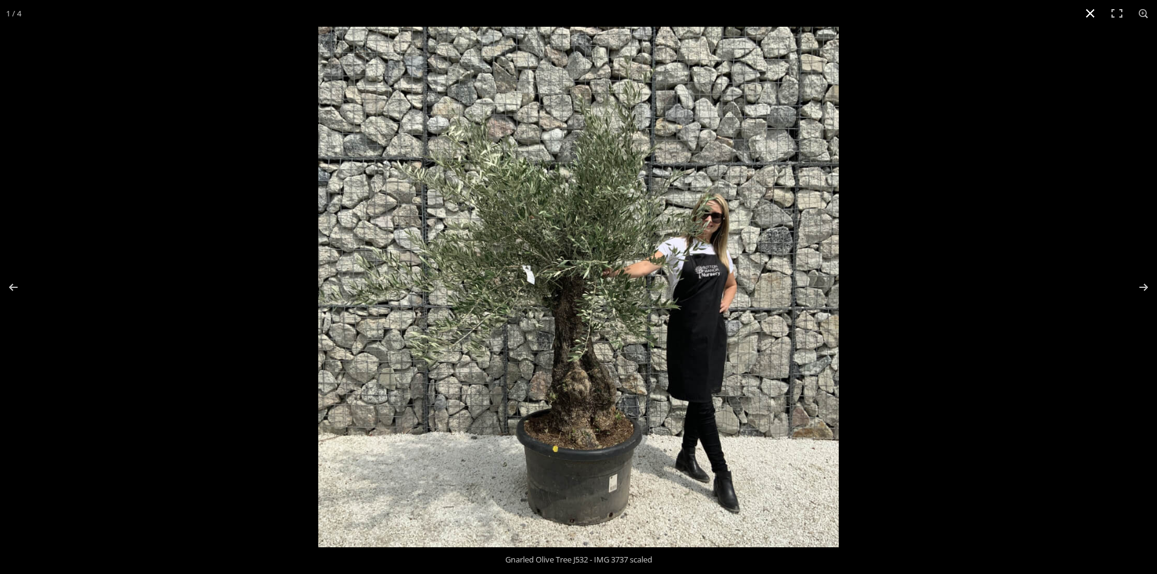
click at [1089, 9] on button "Close (Esc)" at bounding box center [1090, 13] width 27 height 27
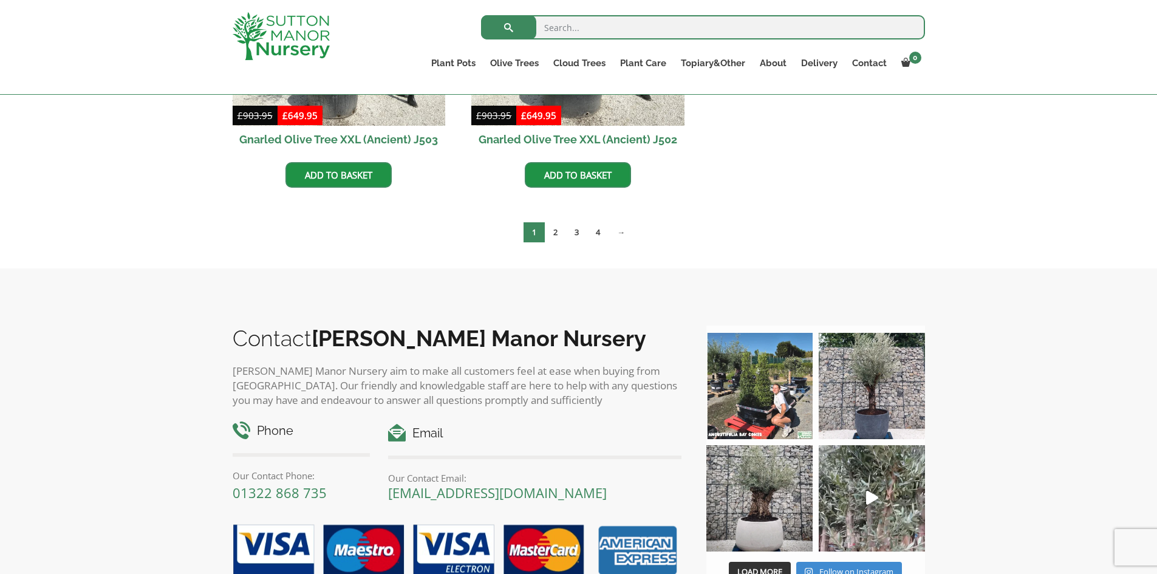
scroll to position [1901, 0]
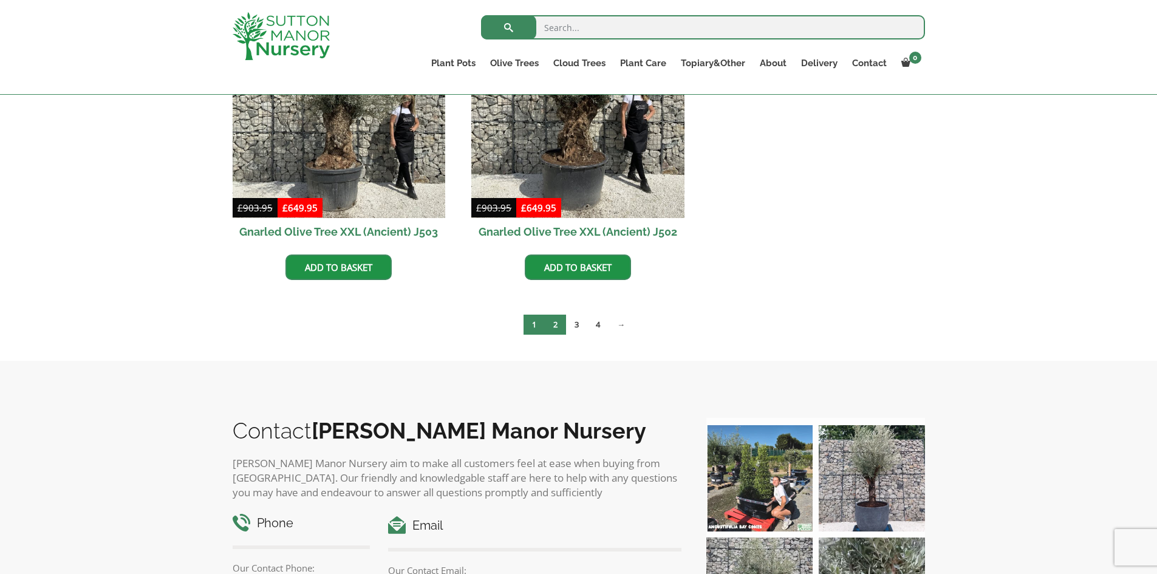
click at [554, 318] on link "2" at bounding box center [555, 325] width 21 height 20
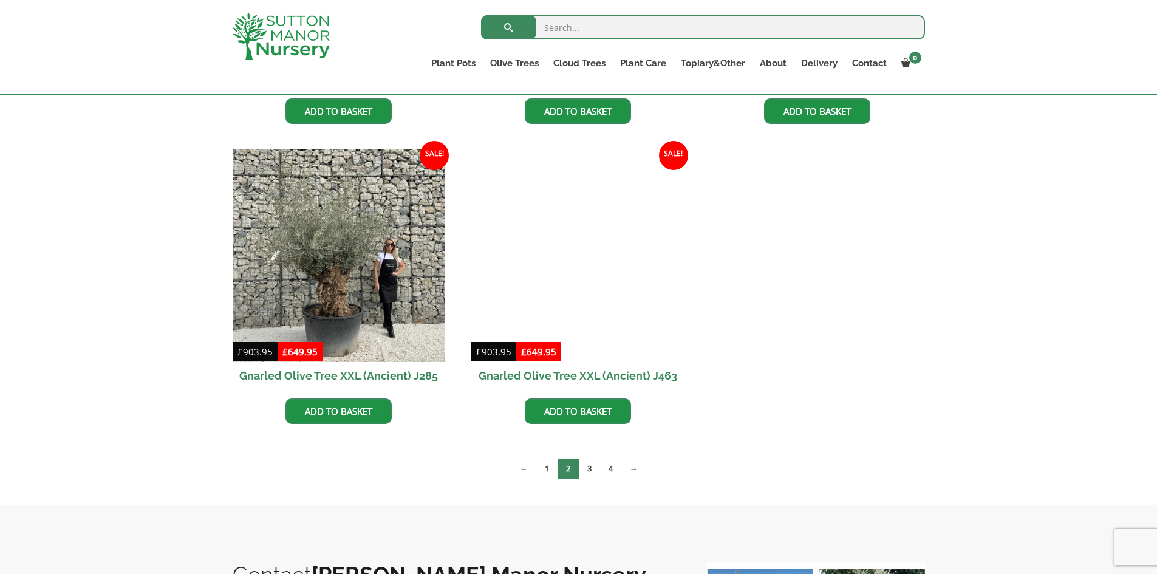
scroll to position [1457, 0]
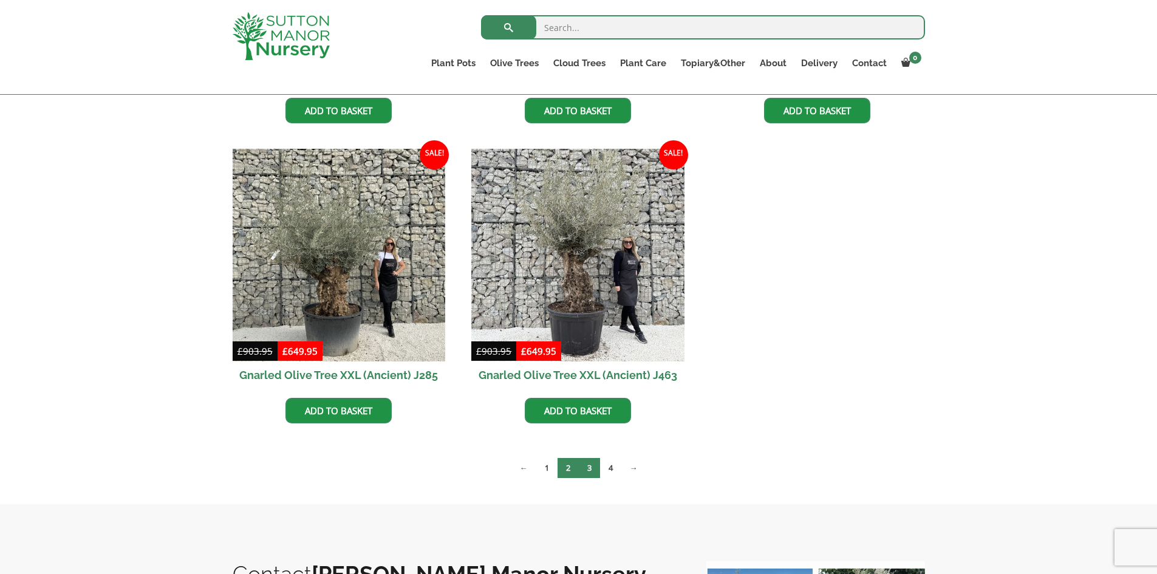
click at [589, 461] on link "3" at bounding box center [589, 468] width 21 height 20
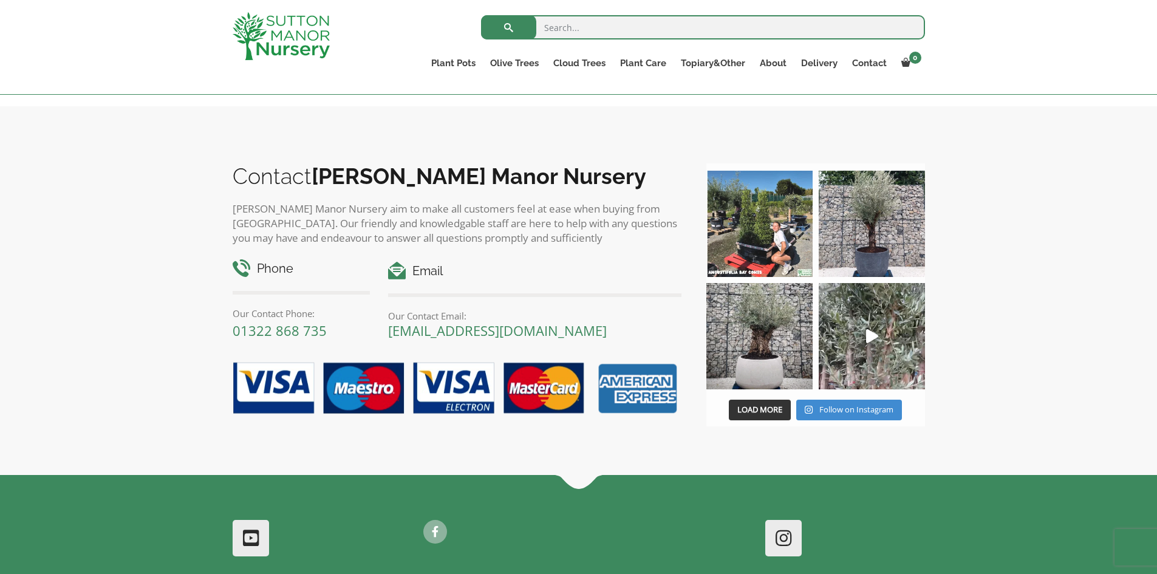
scroll to position [1882, 0]
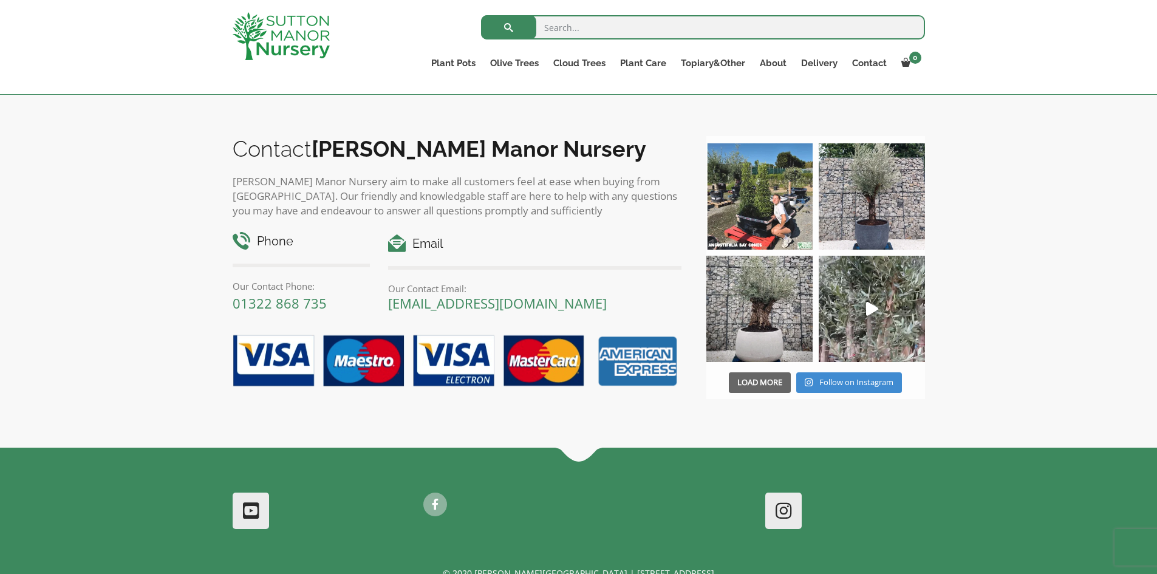
click at [748, 381] on span "Load More" at bounding box center [759, 381] width 45 height 11
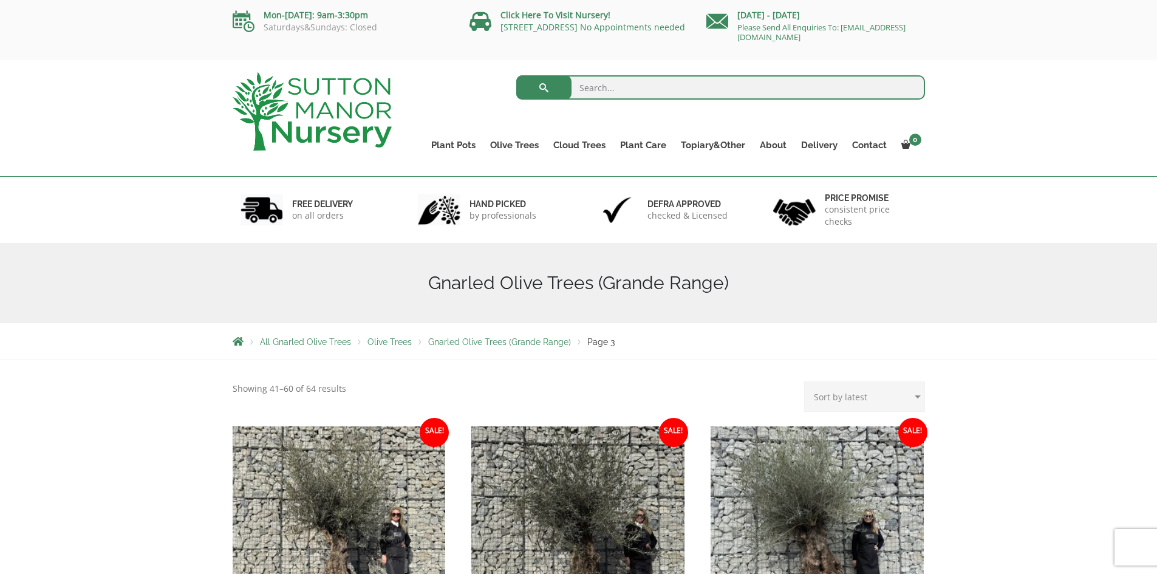
scroll to position [0, 0]
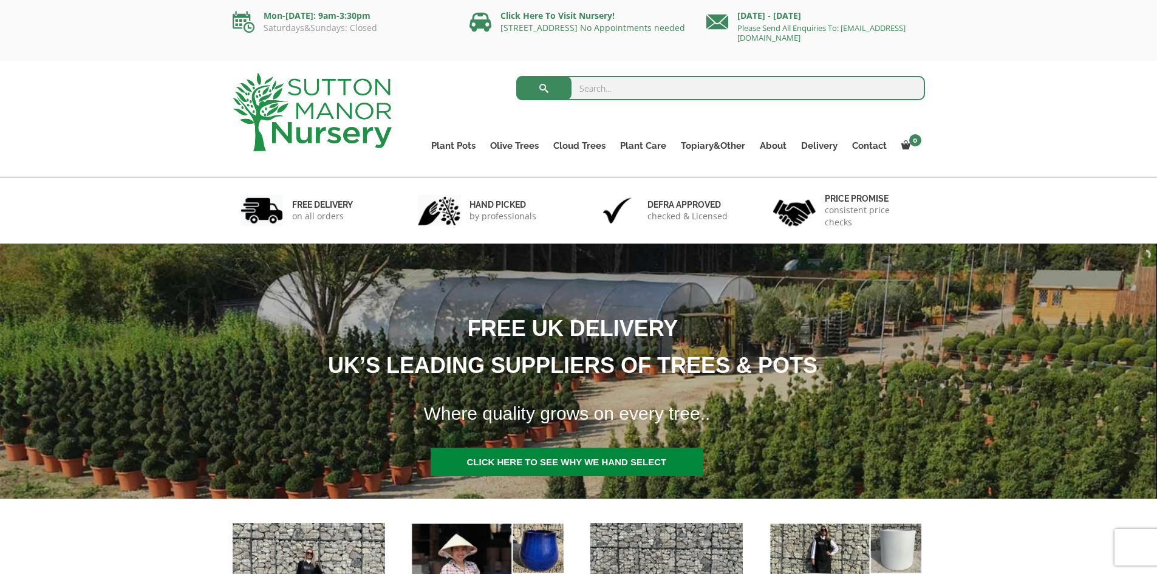
click at [625, 80] on input "search" at bounding box center [720, 88] width 409 height 24
type input "j680"
click at [516, 76] on button "submit" at bounding box center [543, 88] width 55 height 24
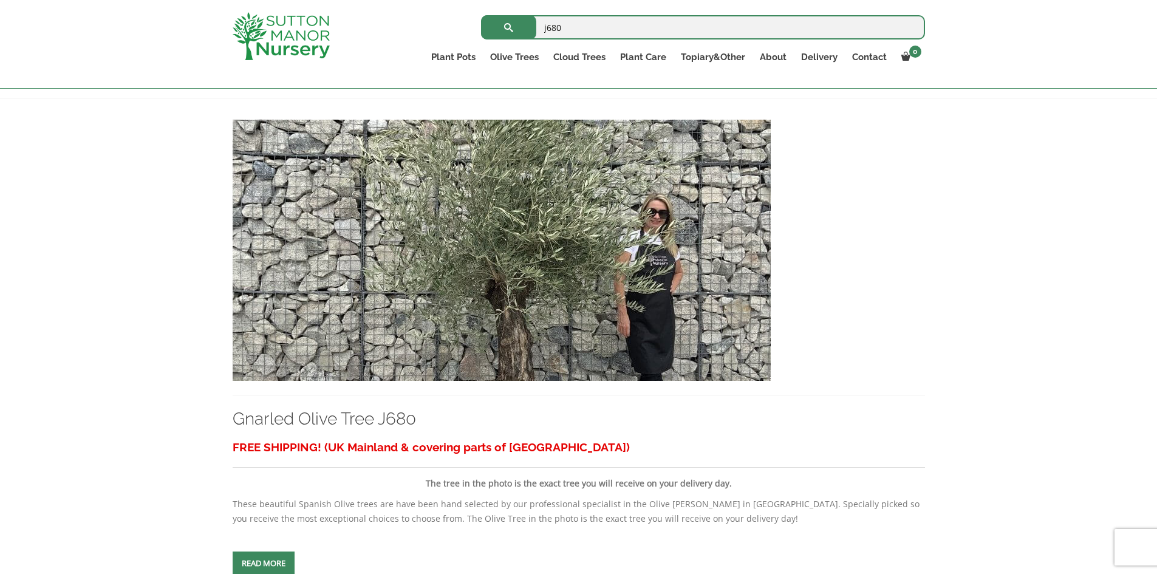
scroll to position [304, 0]
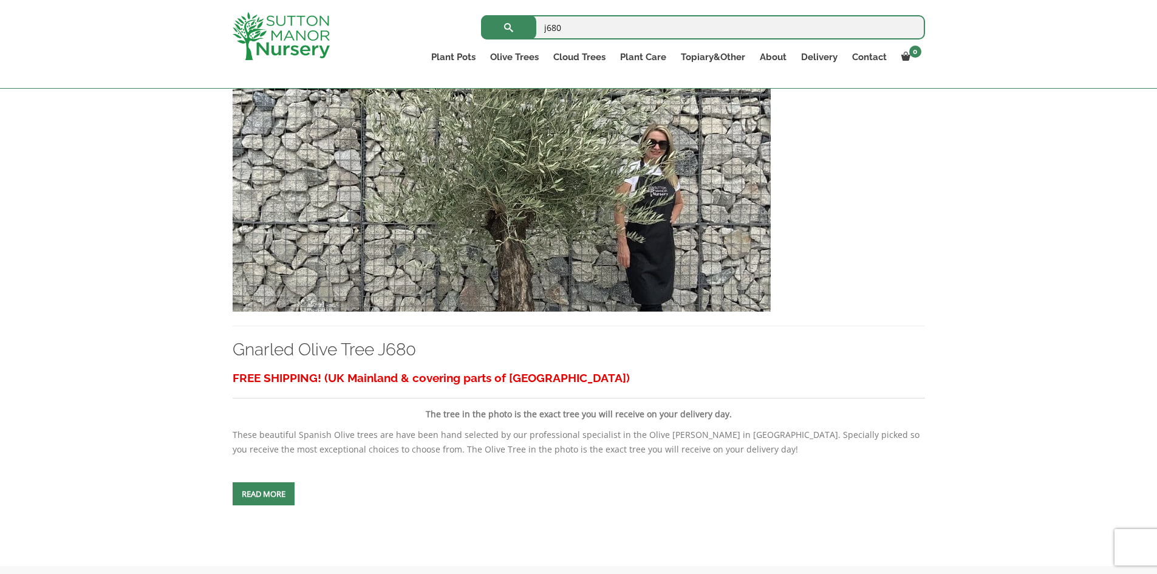
click at [264, 494] on span at bounding box center [264, 494] width 0 height 0
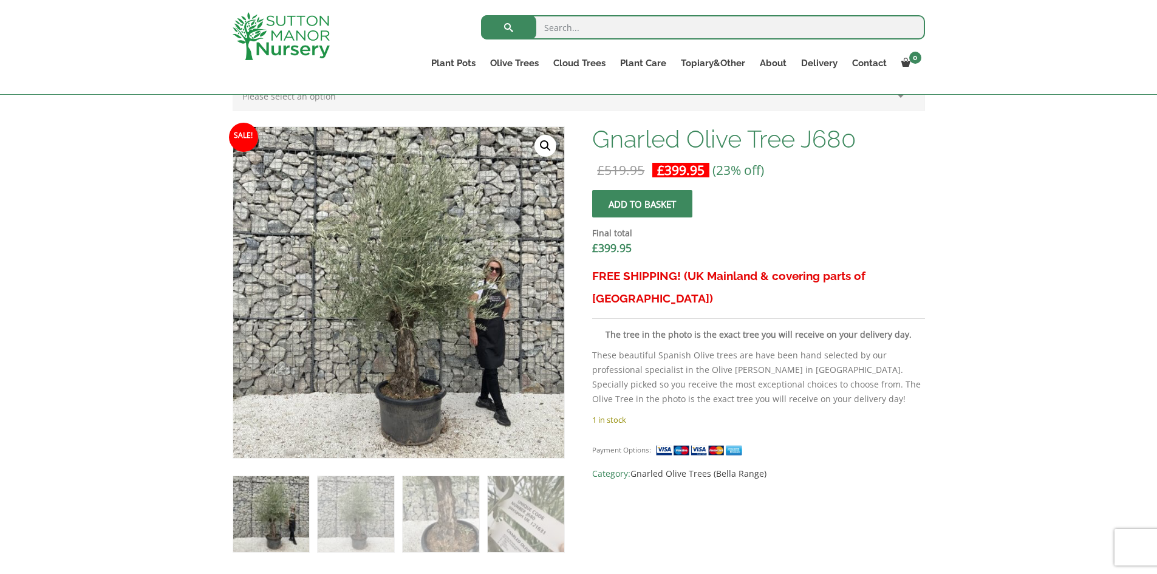
scroll to position [182, 0]
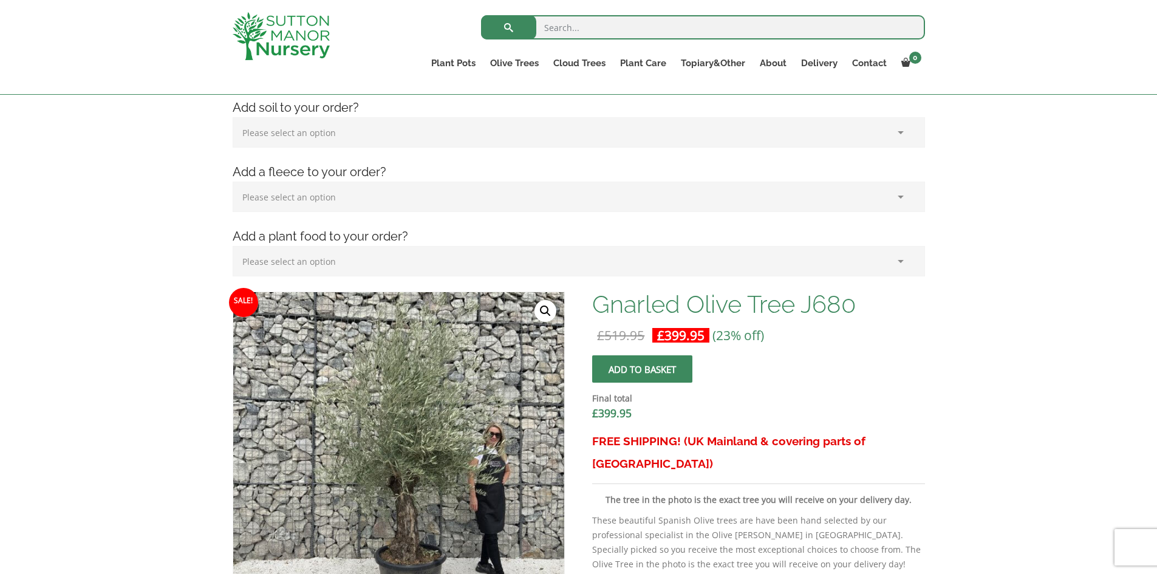
click at [642, 369] on span "submit" at bounding box center [642, 369] width 0 height 0
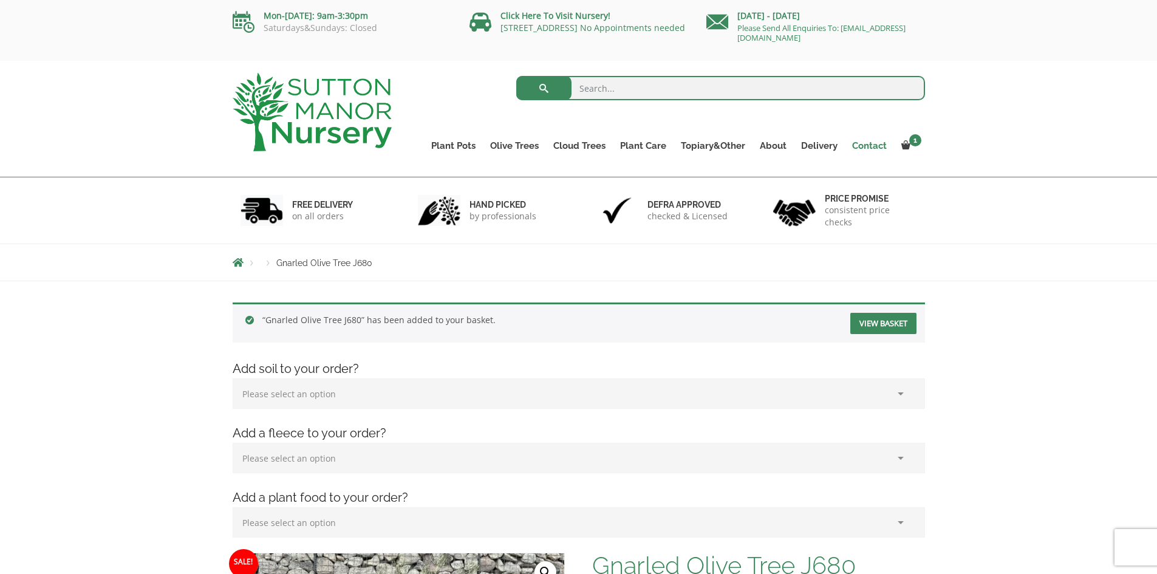
click at [862, 146] on link "Contact" at bounding box center [869, 145] width 49 height 17
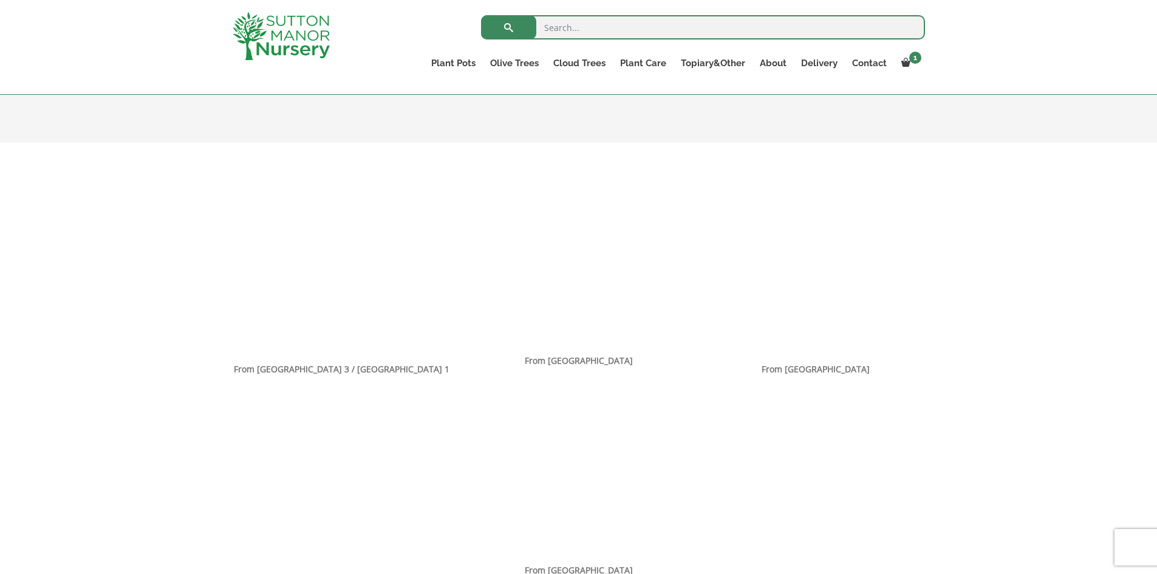
scroll to position [729, 0]
